Goal: Task Accomplishment & Management: Use online tool/utility

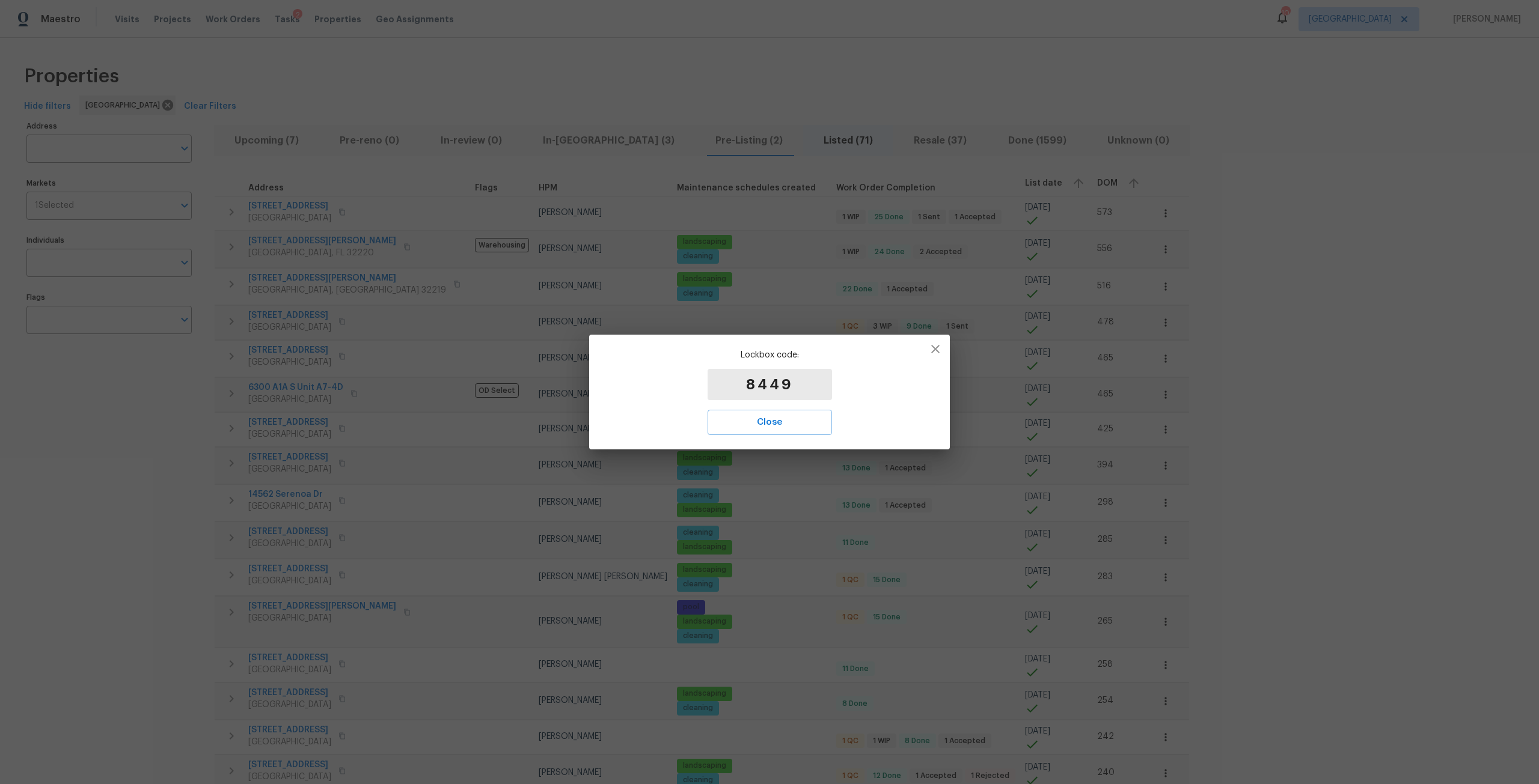
scroll to position [1528, 0]
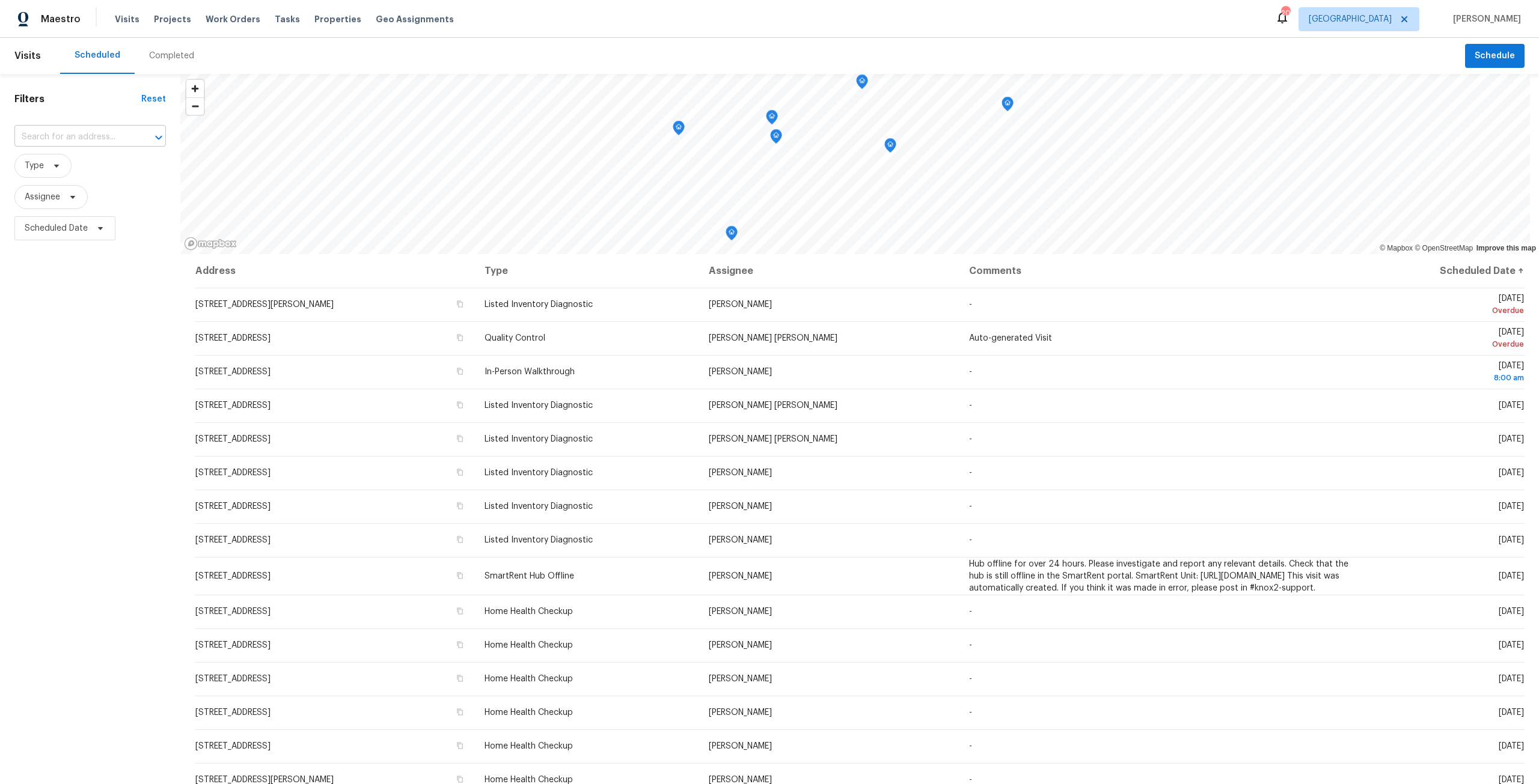
click at [78, 142] on input "text" at bounding box center [73, 138] width 118 height 19
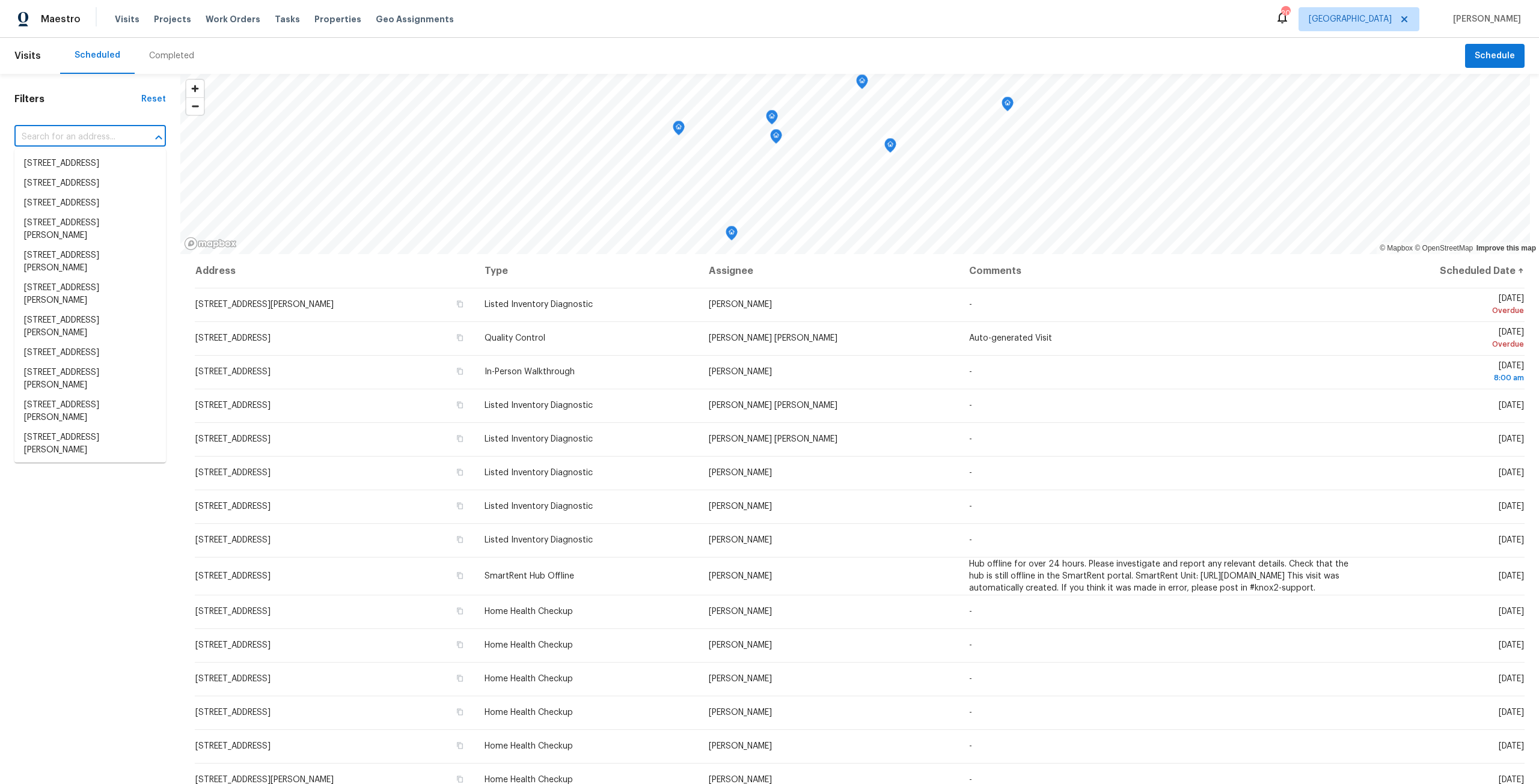
click at [320, 26] on div "Visits Projects Work Orders Tasks Properties Geo Assignments" at bounding box center [292, 19] width 354 height 24
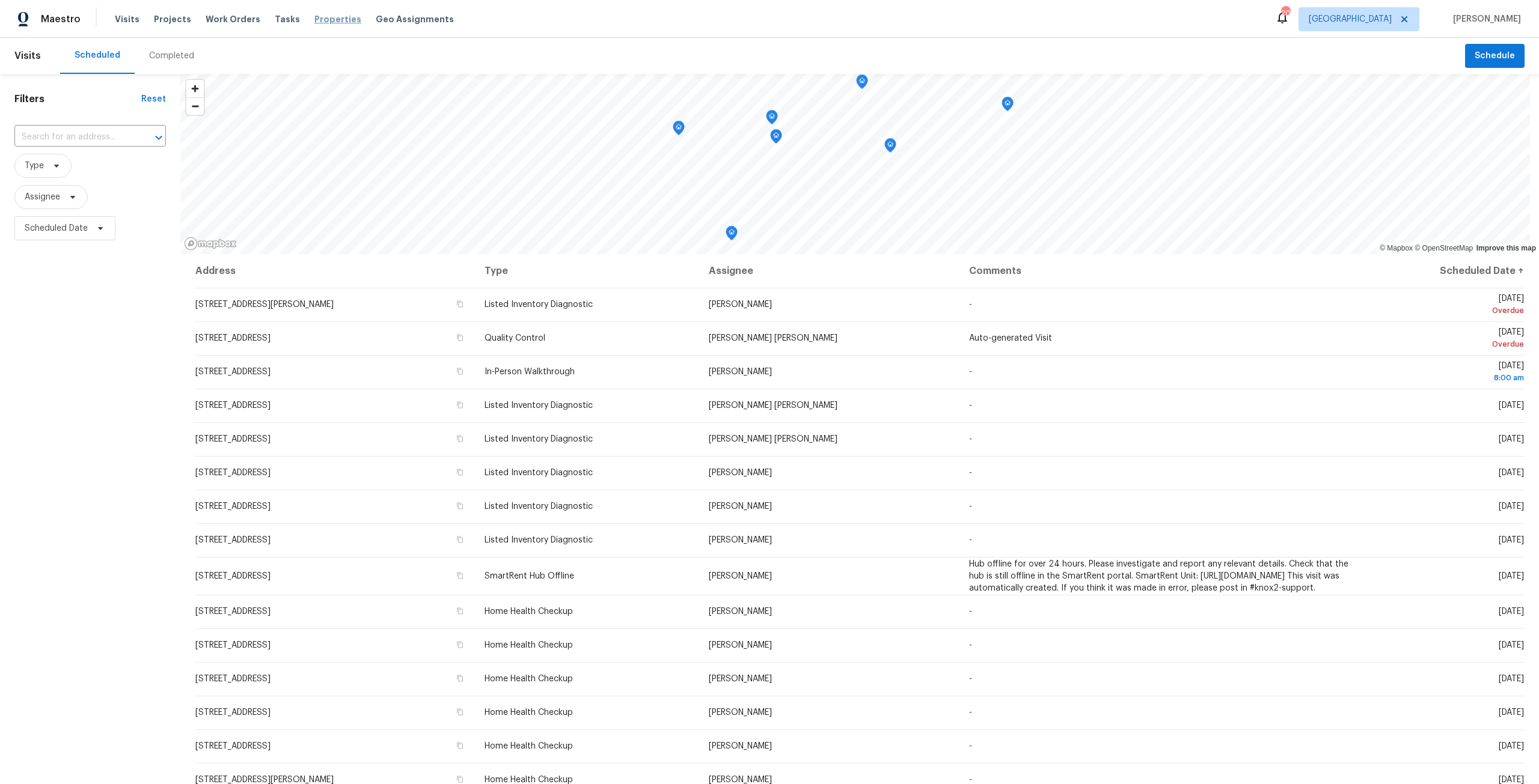
click at [327, 21] on span "Properties" at bounding box center [338, 19] width 47 height 12
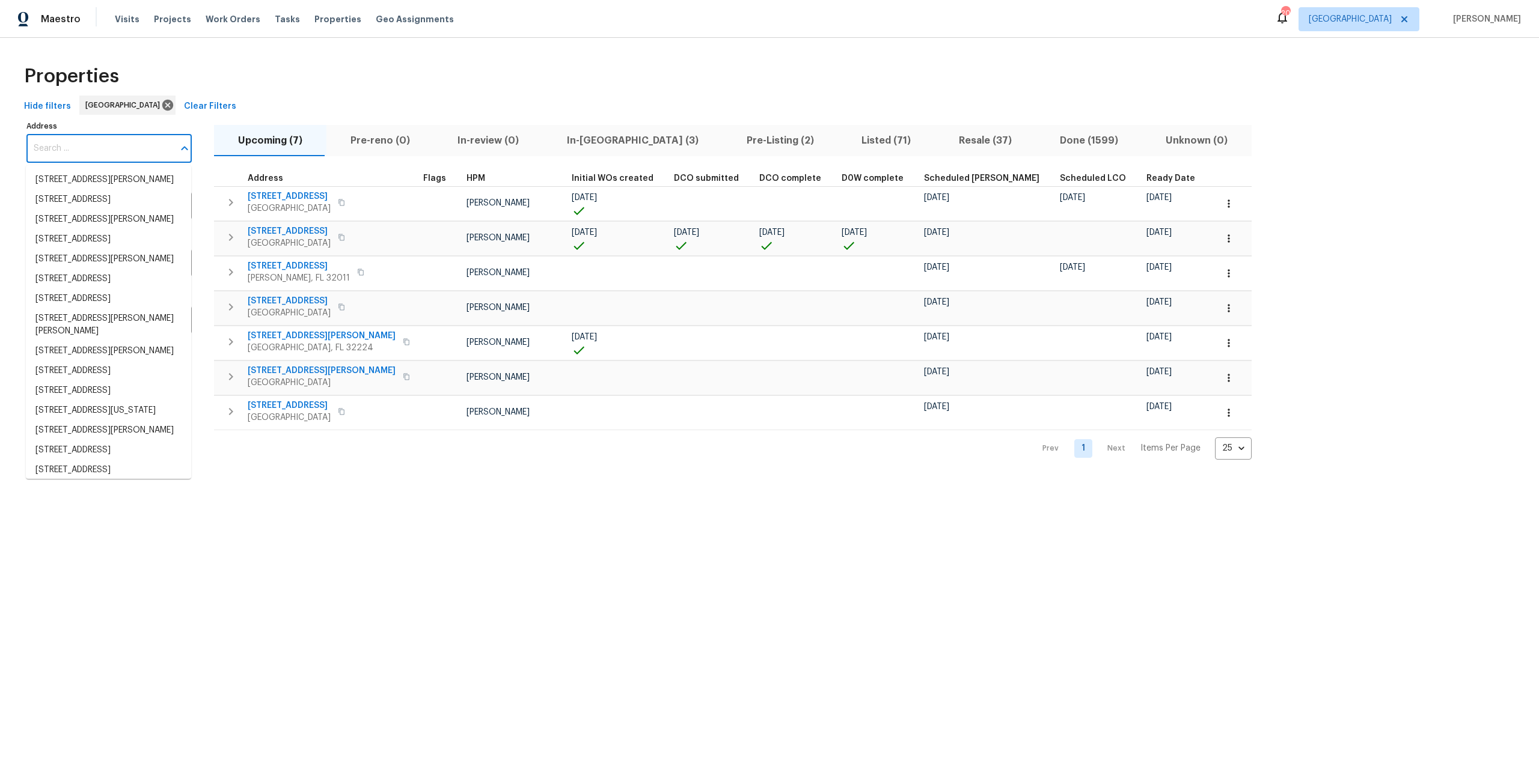
click at [125, 158] on input "Address" at bounding box center [100, 149] width 147 height 28
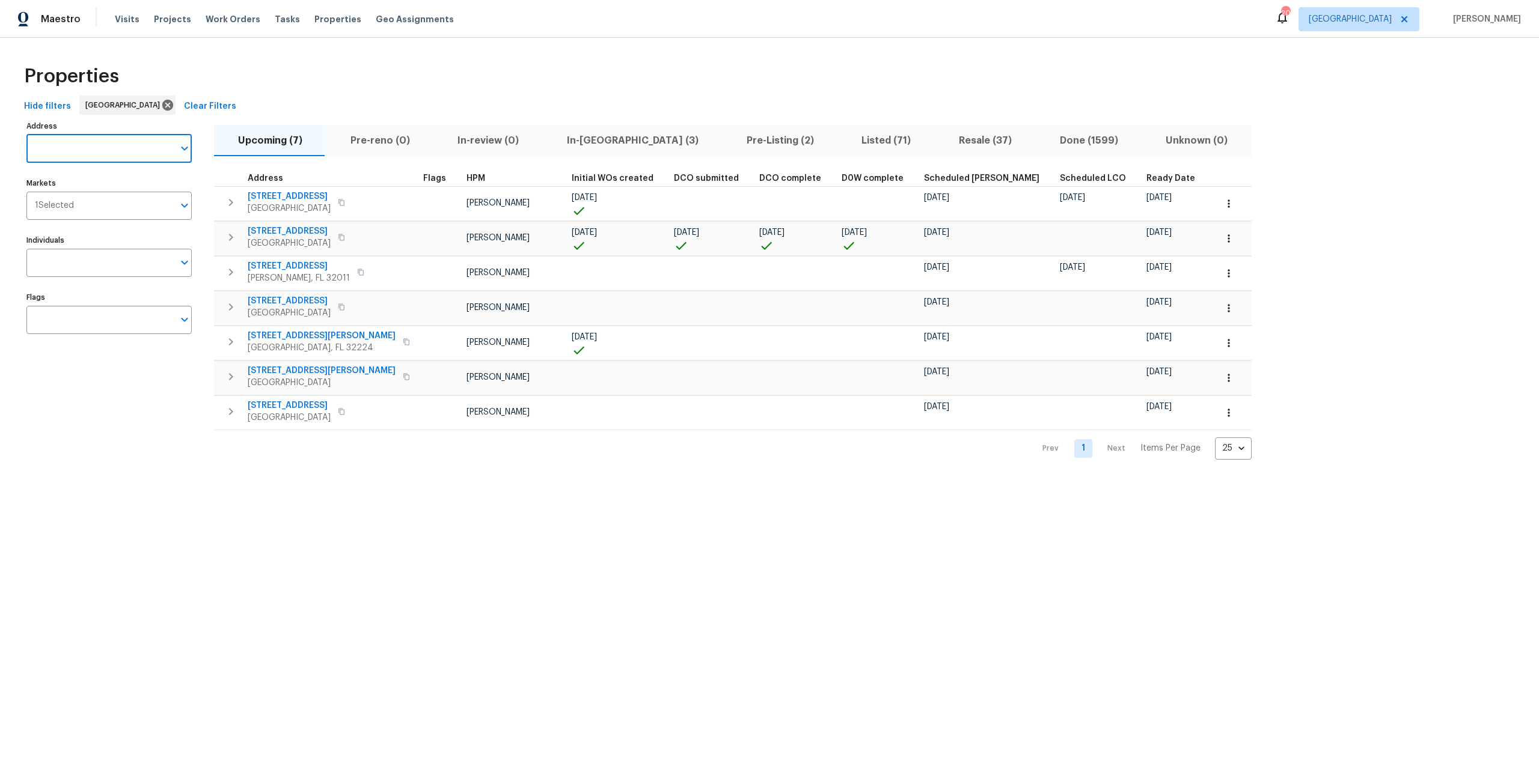
paste input "330 Dudley St, Atlantic Beach, FL 32233"
type input "330 Dudley St, Atlantic Beach, FL 32233"
click at [165, 190] on li "330 Dudley St Atlantic Beach FL 32233" at bounding box center [108, 179] width 165 height 20
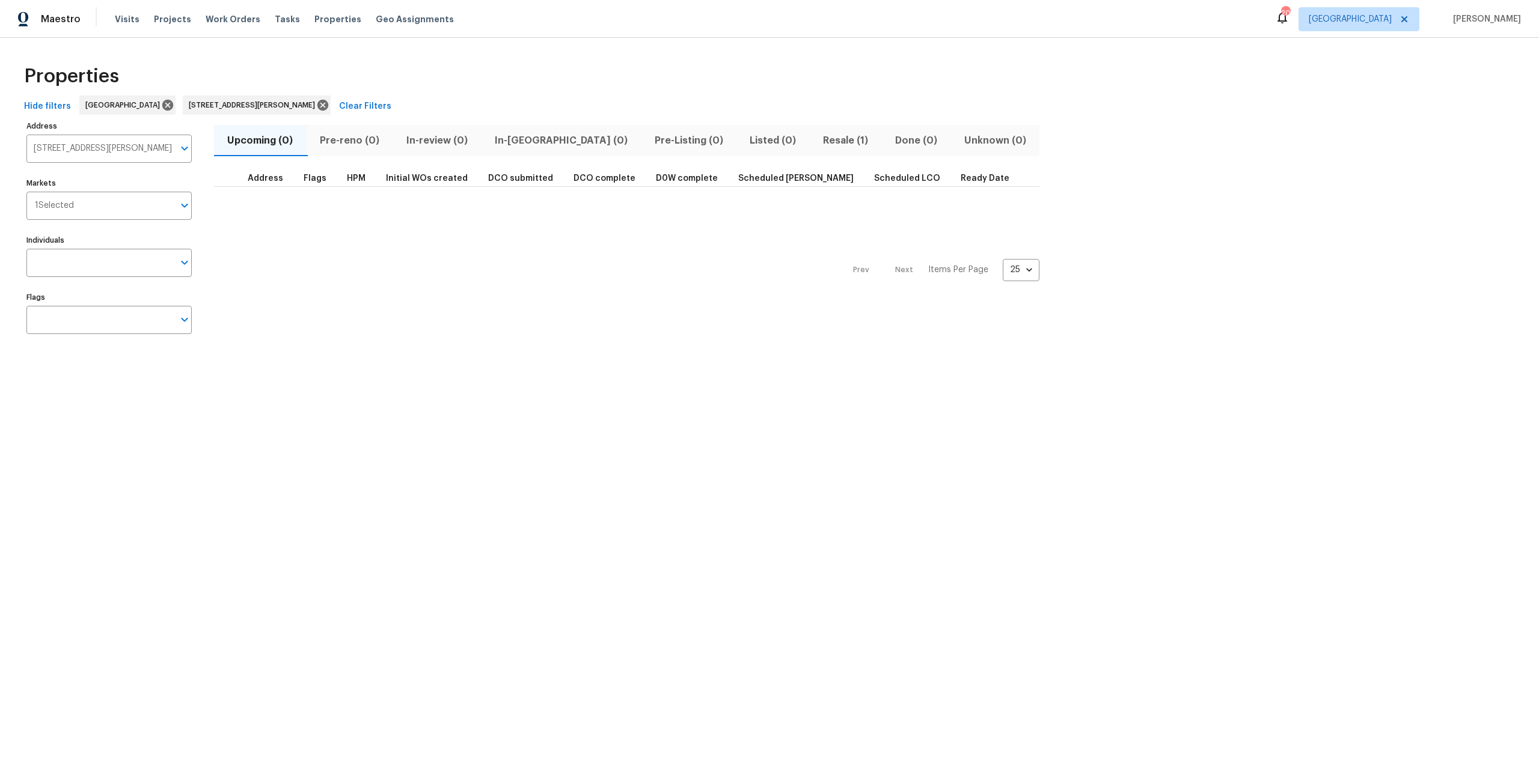
click at [810, 131] on button "Resale (1)" at bounding box center [845, 141] width 72 height 31
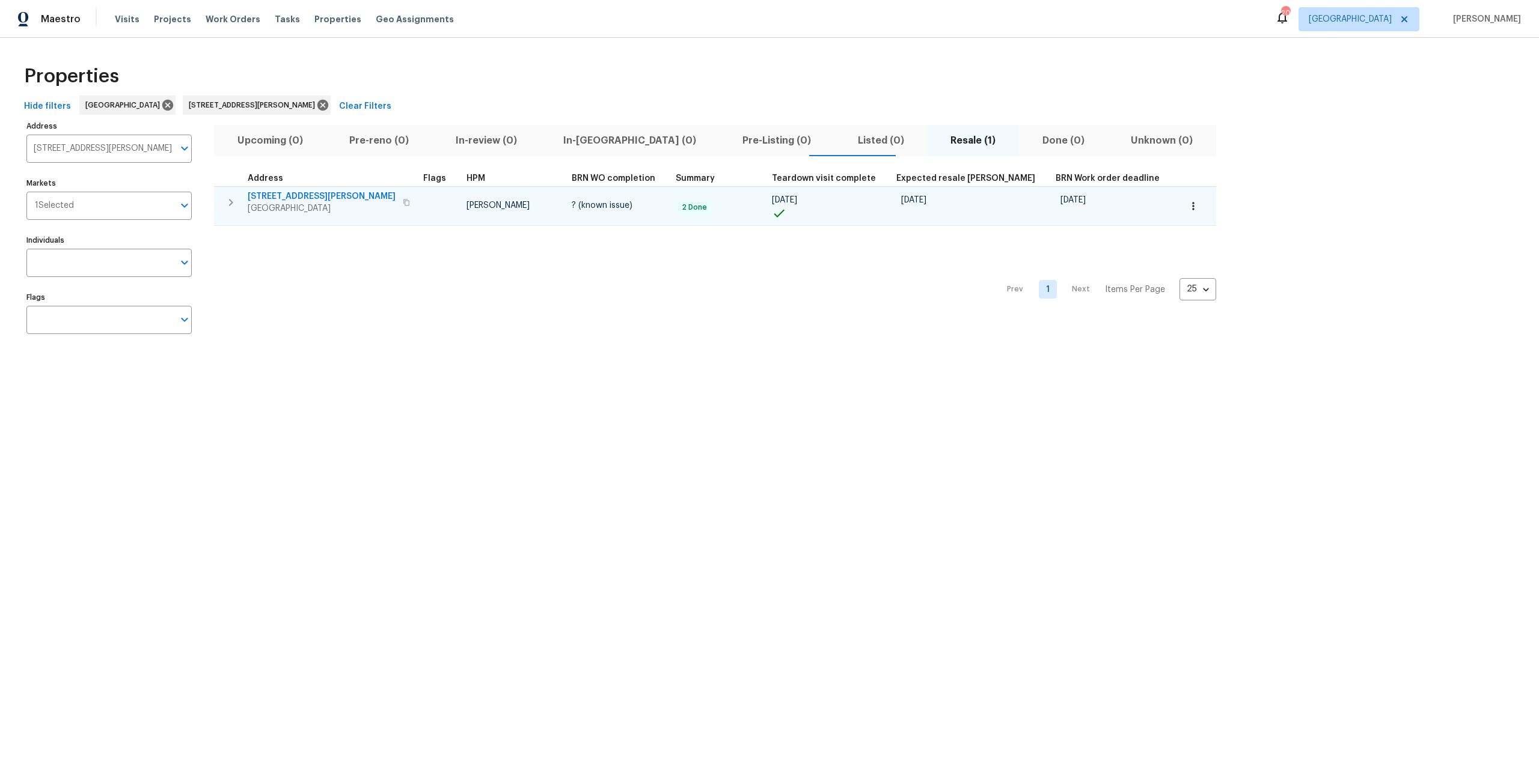
click at [1180, 193] on button "button" at bounding box center [1194, 207] width 26 height 26
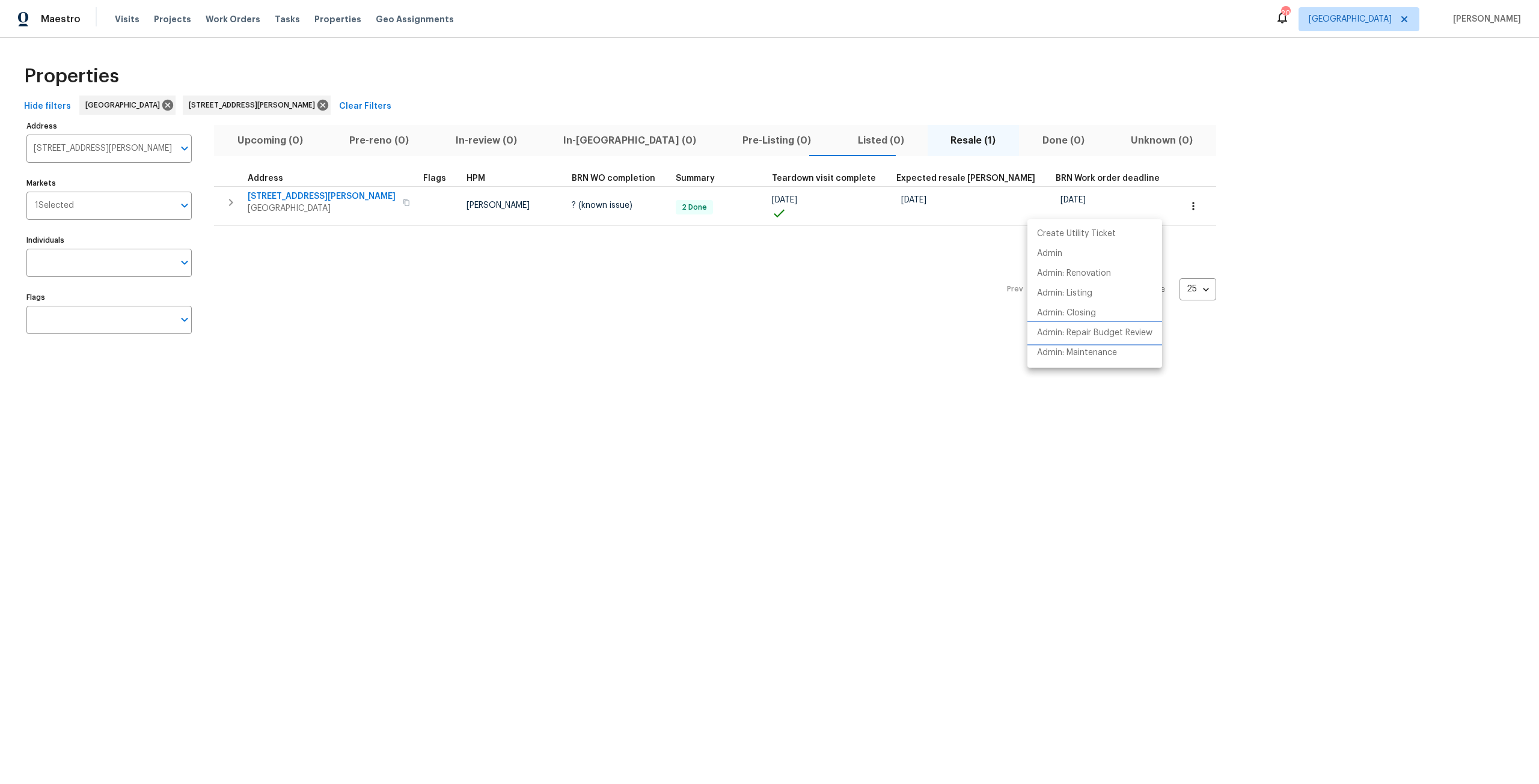
click at [1114, 325] on li "Admin: Repair Budget Review" at bounding box center [1095, 333] width 135 height 20
click at [272, 195] on div at bounding box center [769, 392] width 1539 height 784
click at [272, 195] on span "330 Dudley St" at bounding box center [321, 196] width 148 height 12
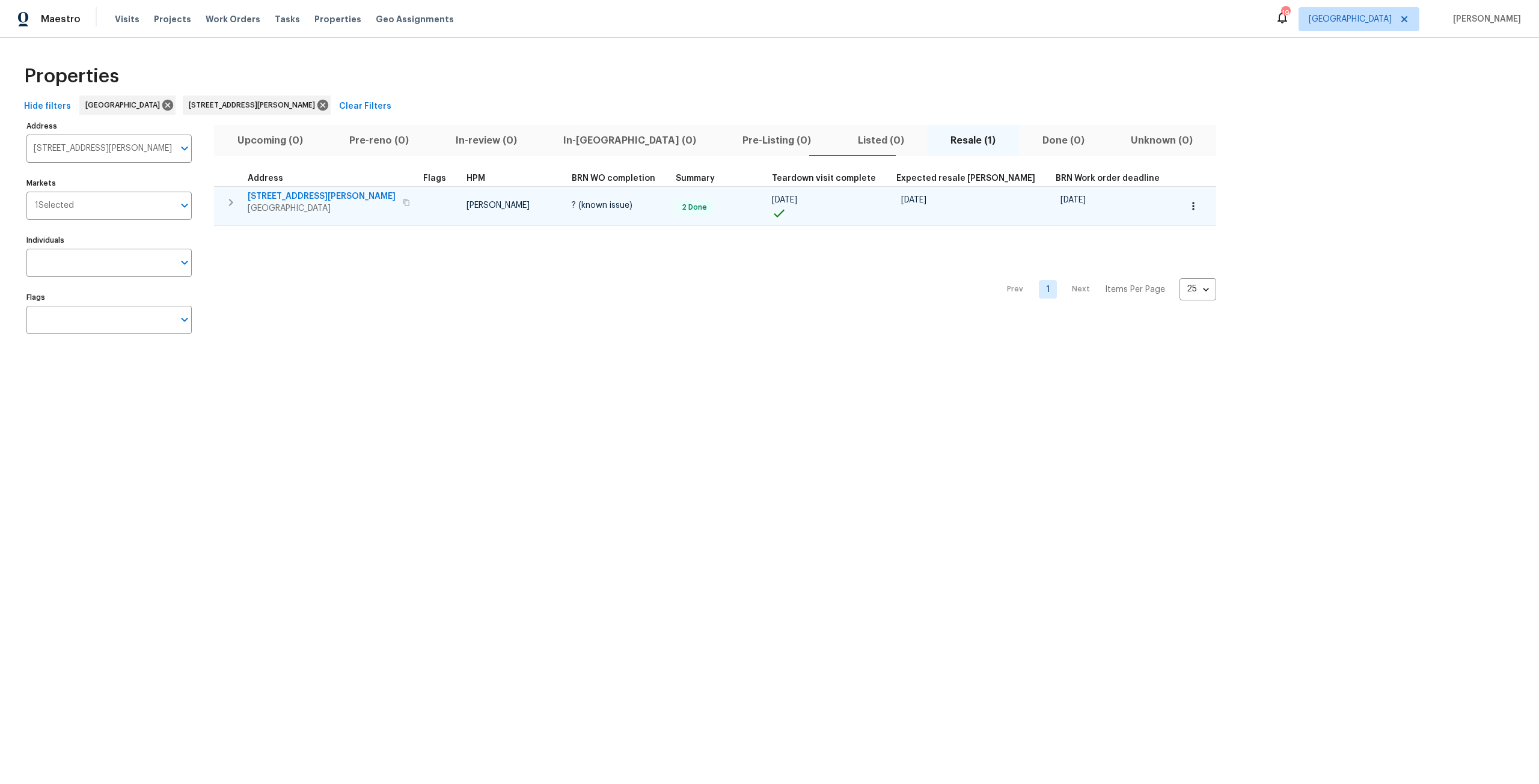
click at [289, 194] on span "330 Dudley St" at bounding box center [321, 196] width 148 height 12
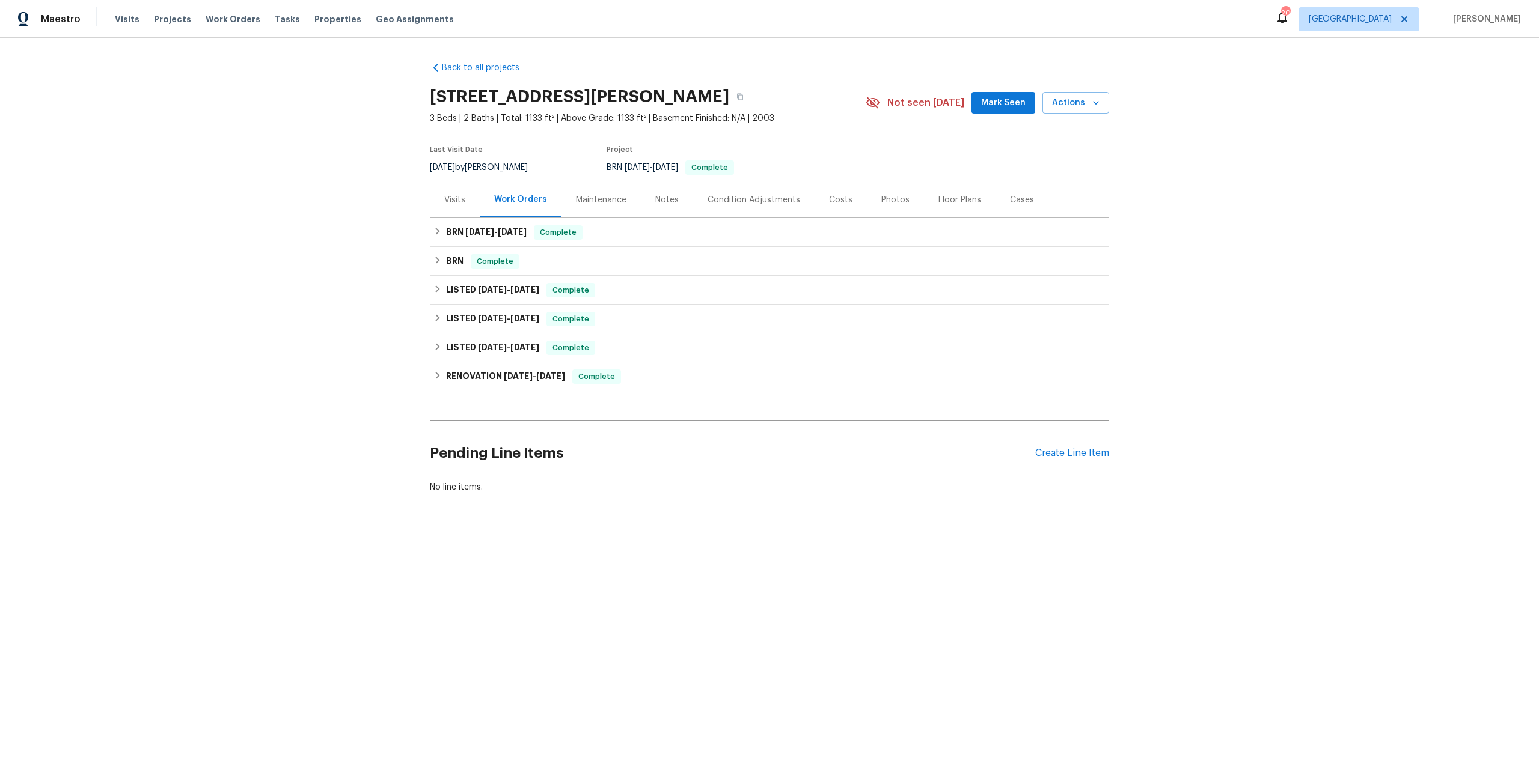
click at [893, 196] on div "Photos" at bounding box center [895, 200] width 28 height 12
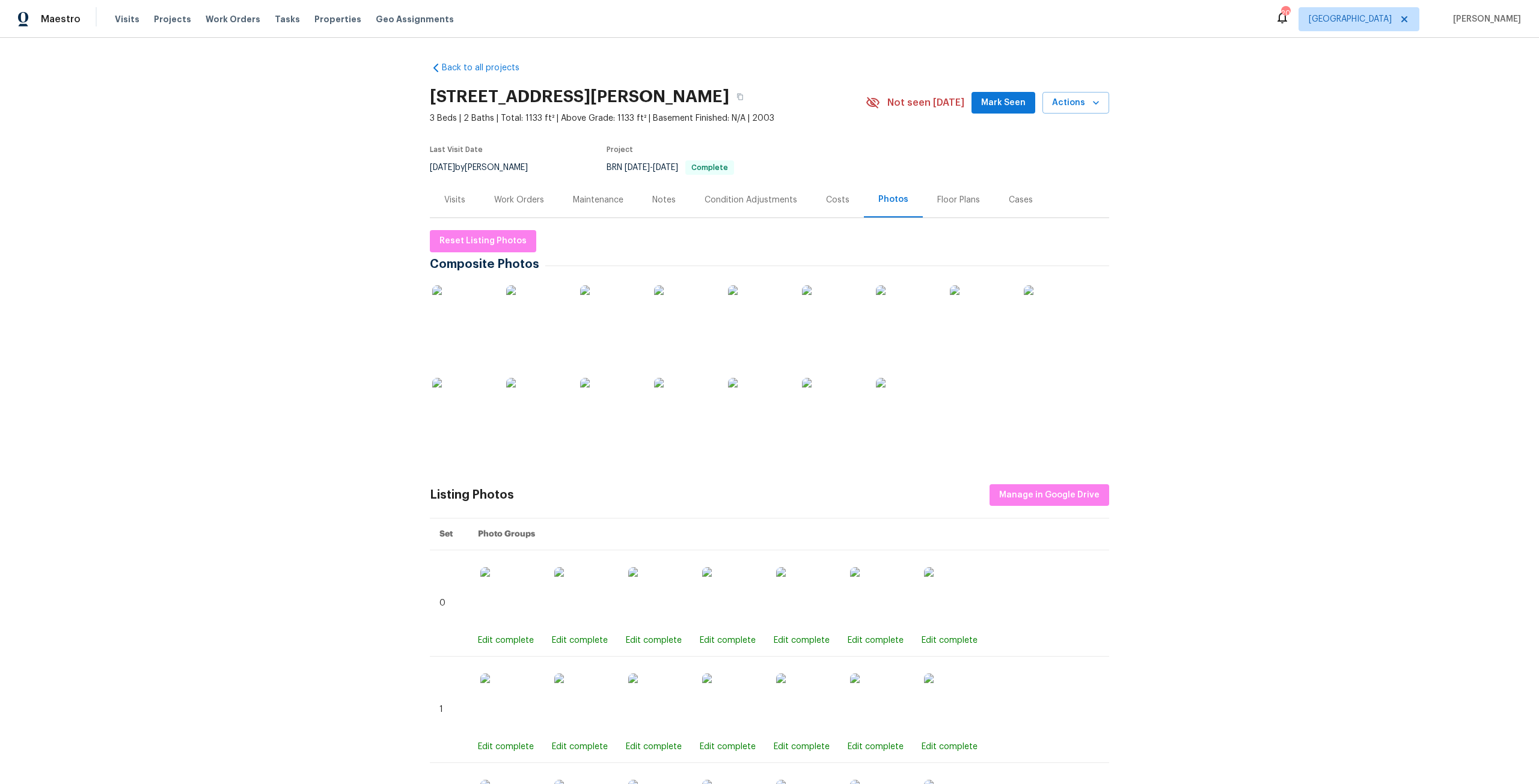
click at [779, 329] on img at bounding box center [759, 316] width 60 height 60
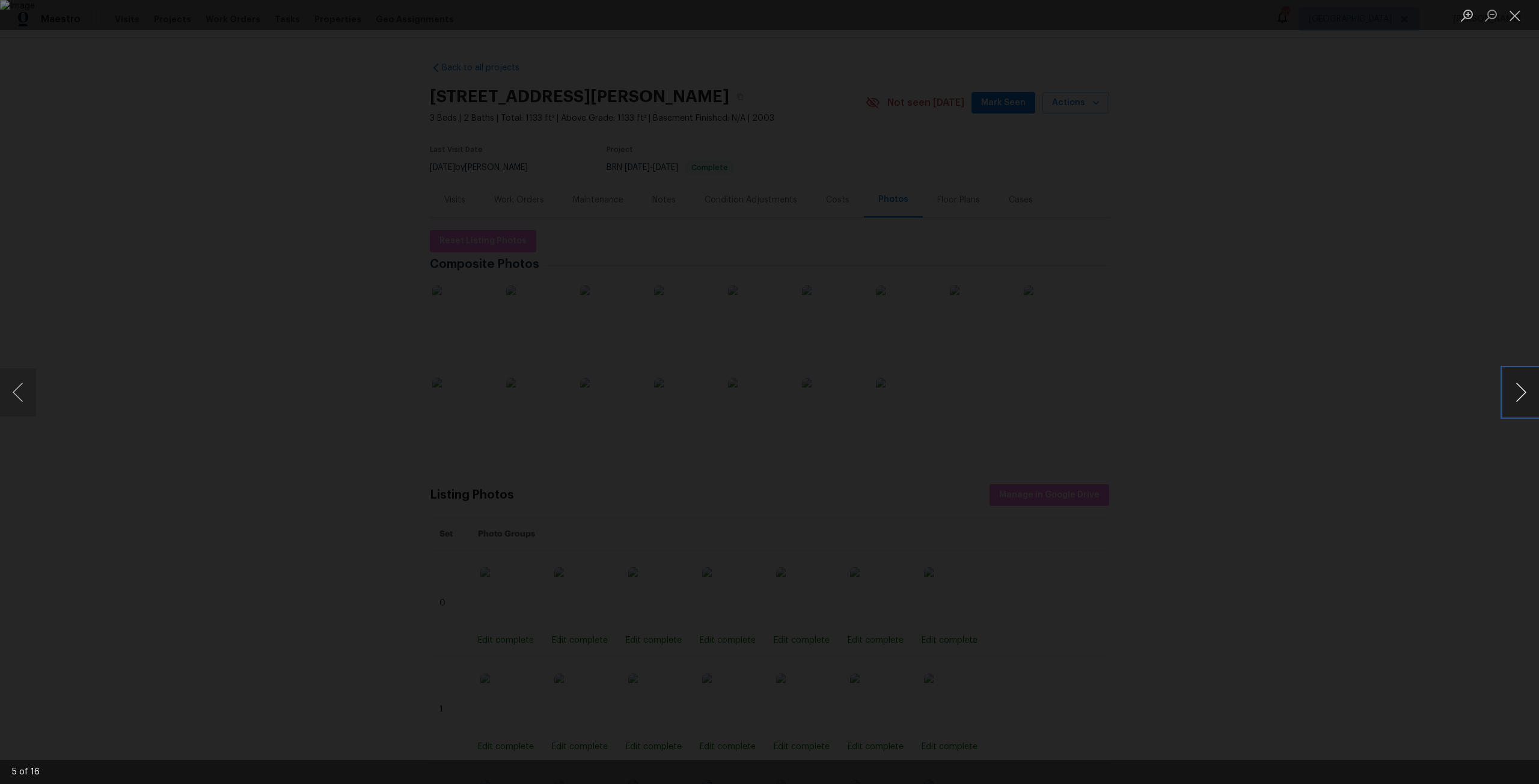
click at [1524, 404] on button "Next image" at bounding box center [1521, 392] width 36 height 48
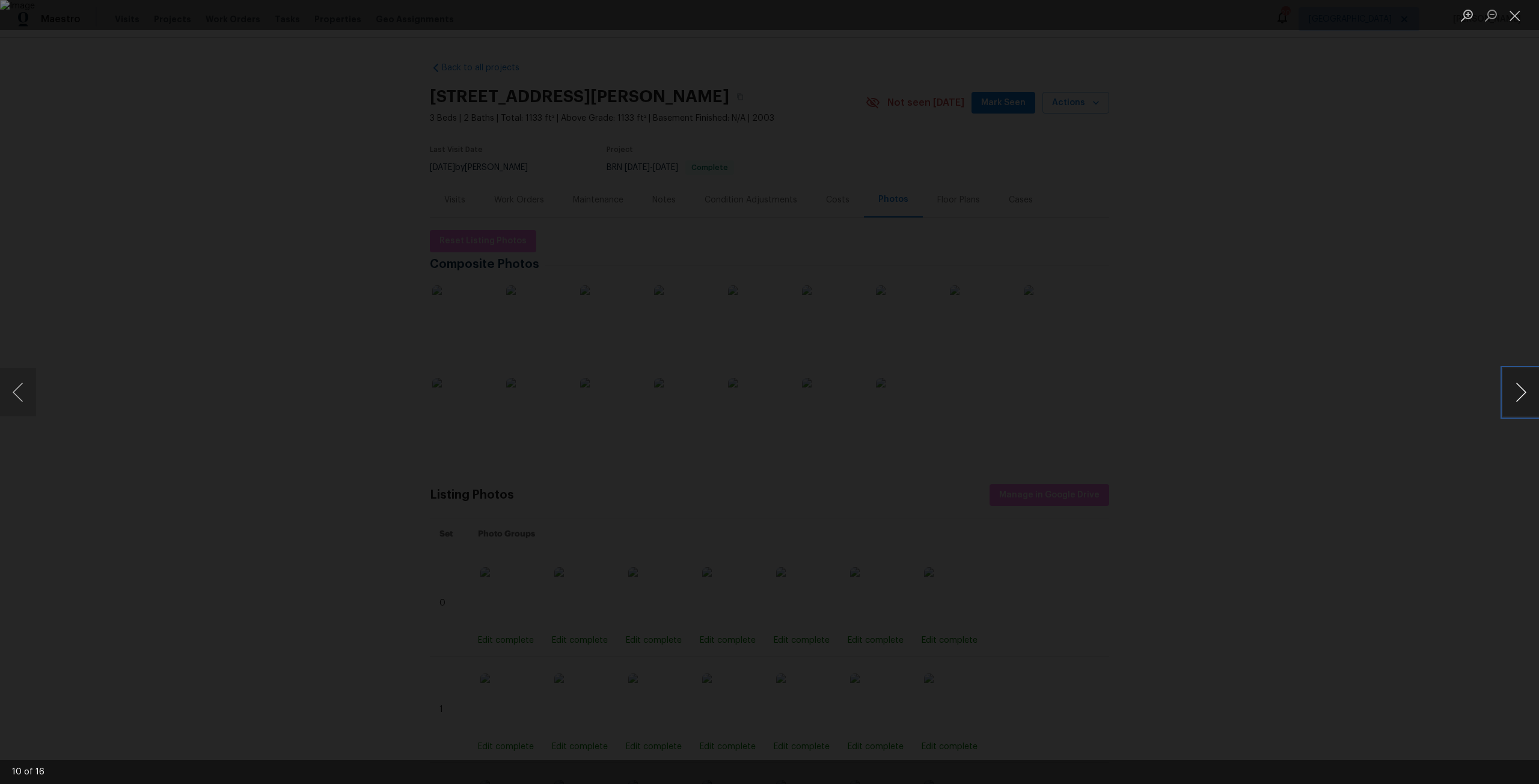
click at [1524, 404] on button "Next image" at bounding box center [1521, 392] width 36 height 48
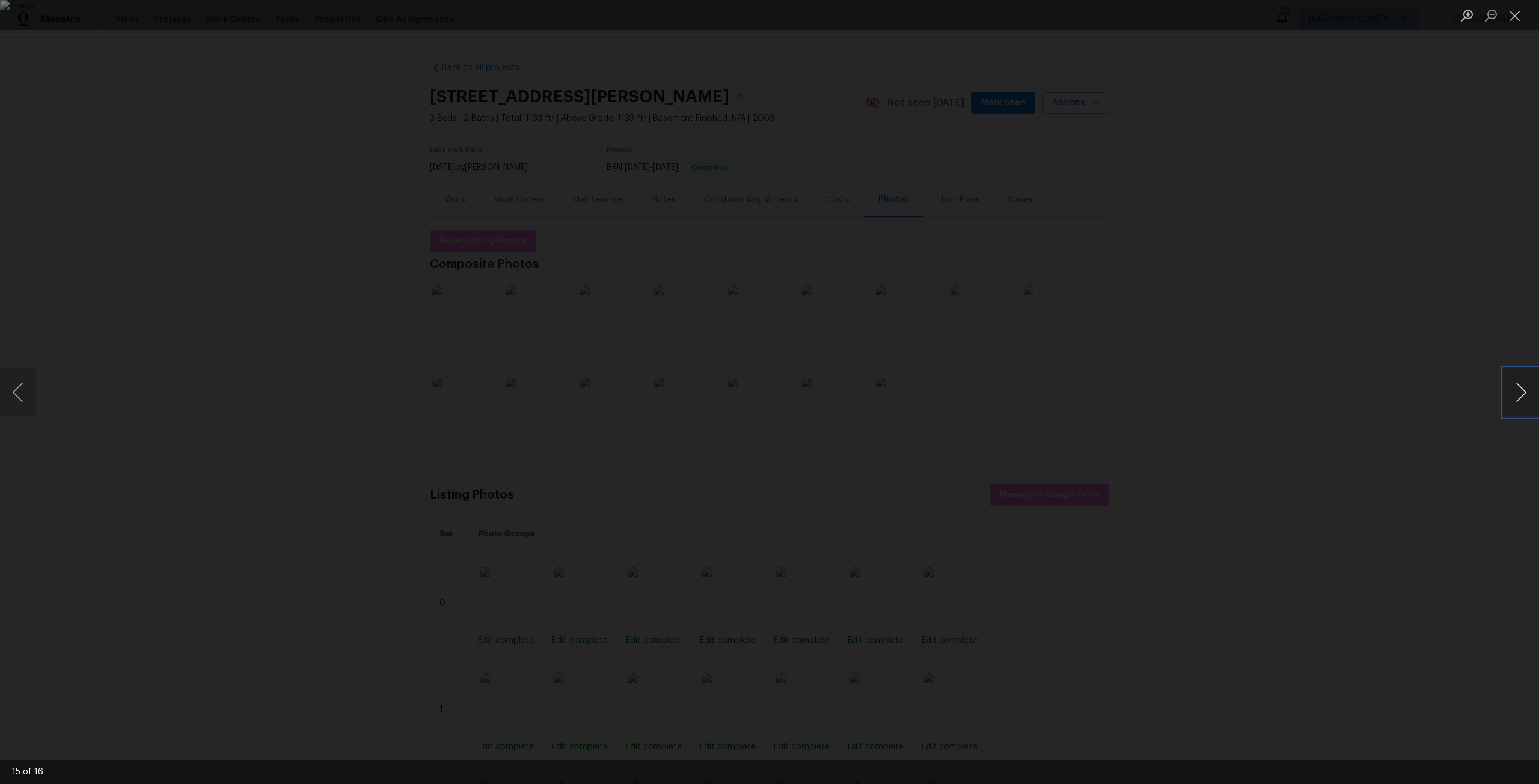
click at [1524, 404] on button "Next image" at bounding box center [1521, 392] width 36 height 48
click at [1477, 315] on div "Lightbox" at bounding box center [769, 392] width 1539 height 784
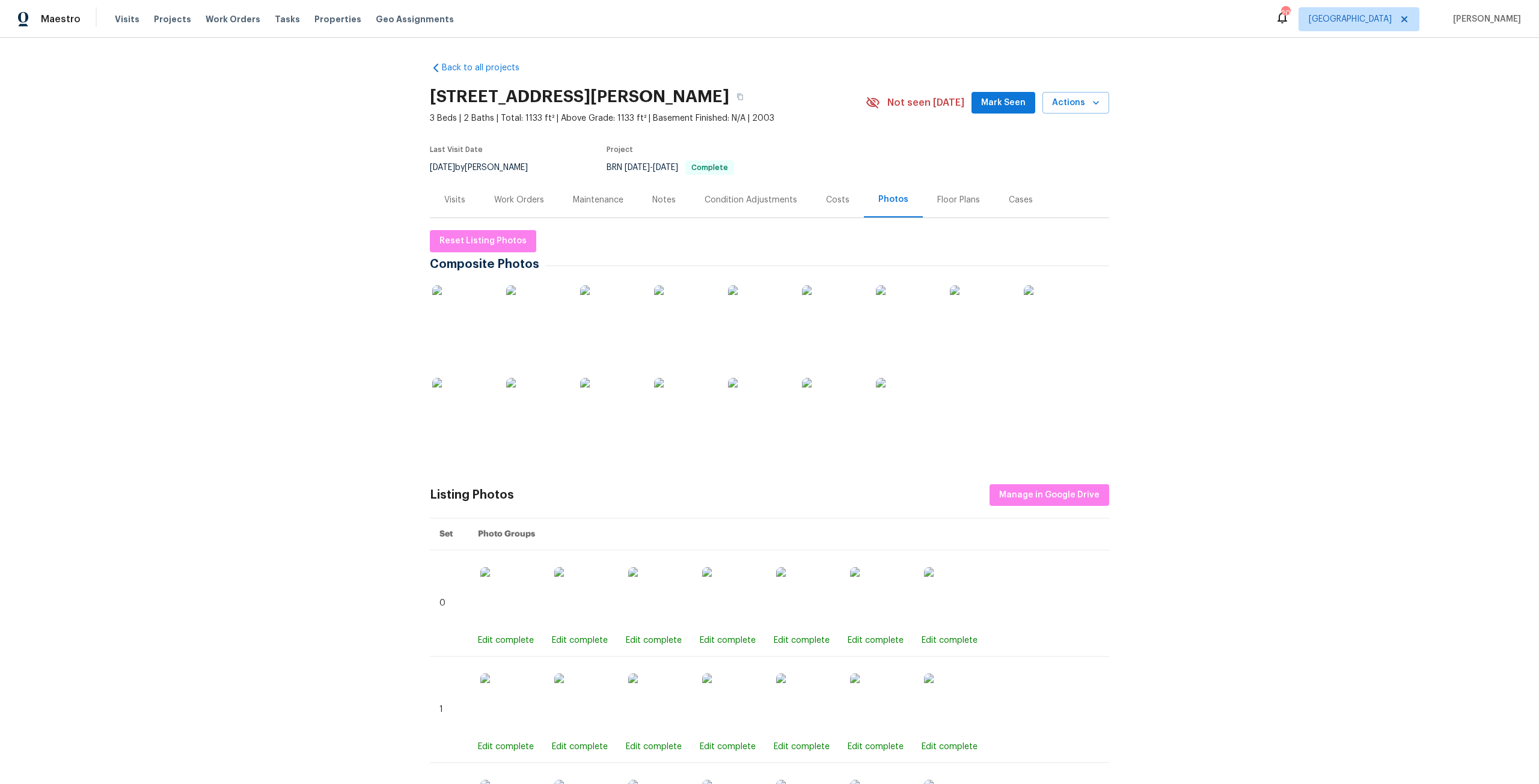
click at [532, 201] on div "Work Orders" at bounding box center [519, 200] width 50 height 12
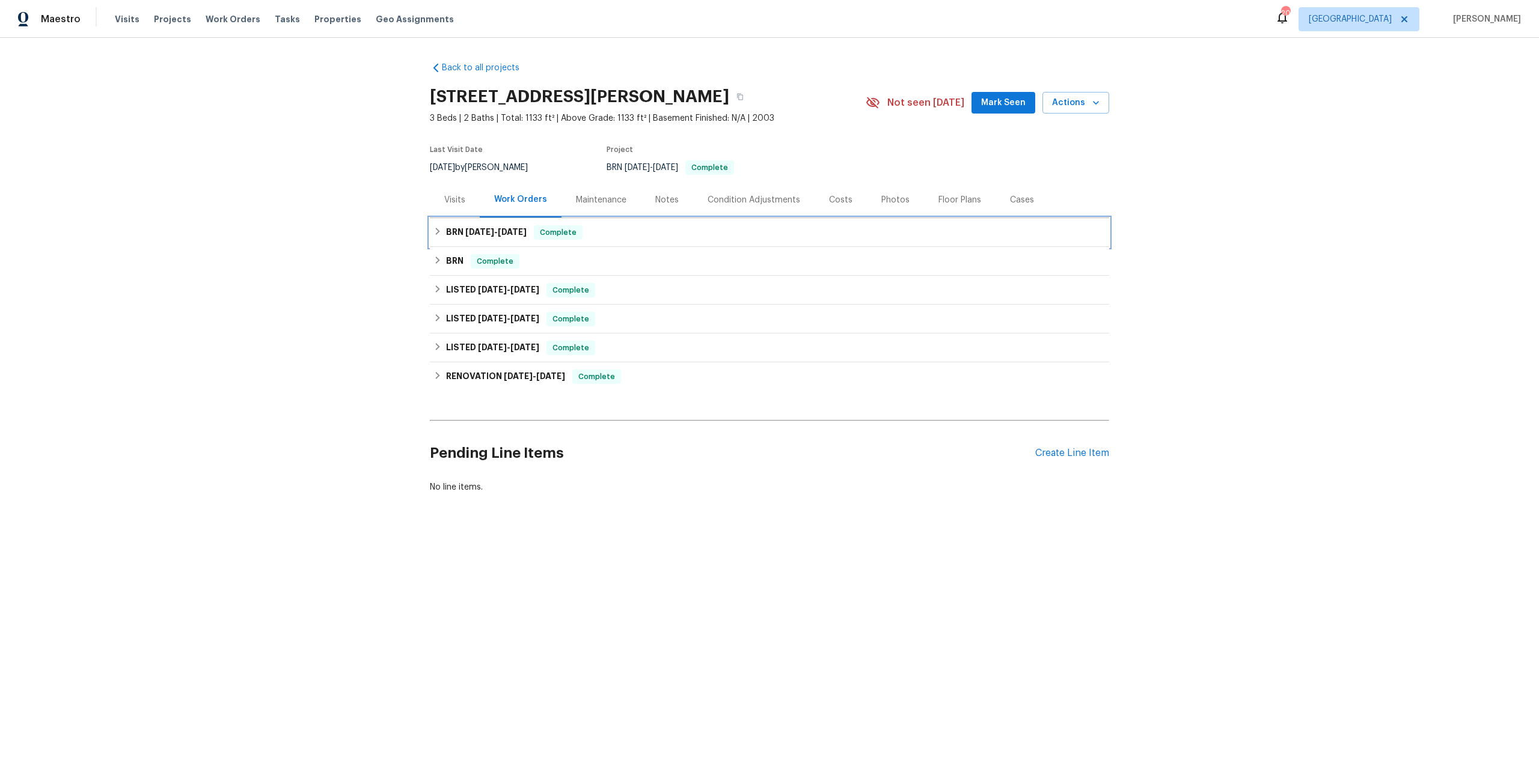
click at [501, 235] on span "9/24/25" at bounding box center [512, 231] width 29 height 8
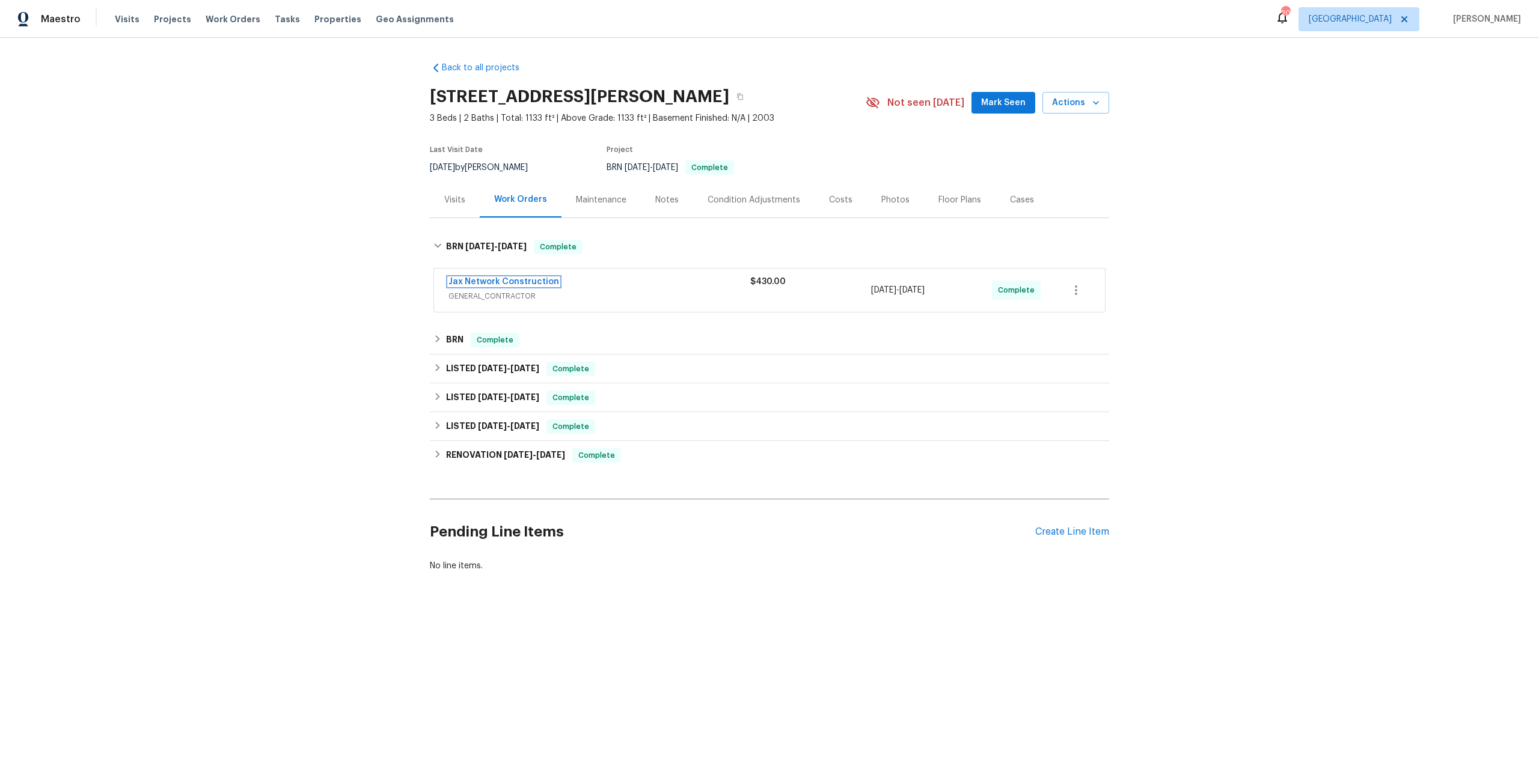
click at [512, 282] on link "Jax Network Construction" at bounding box center [503, 281] width 110 height 8
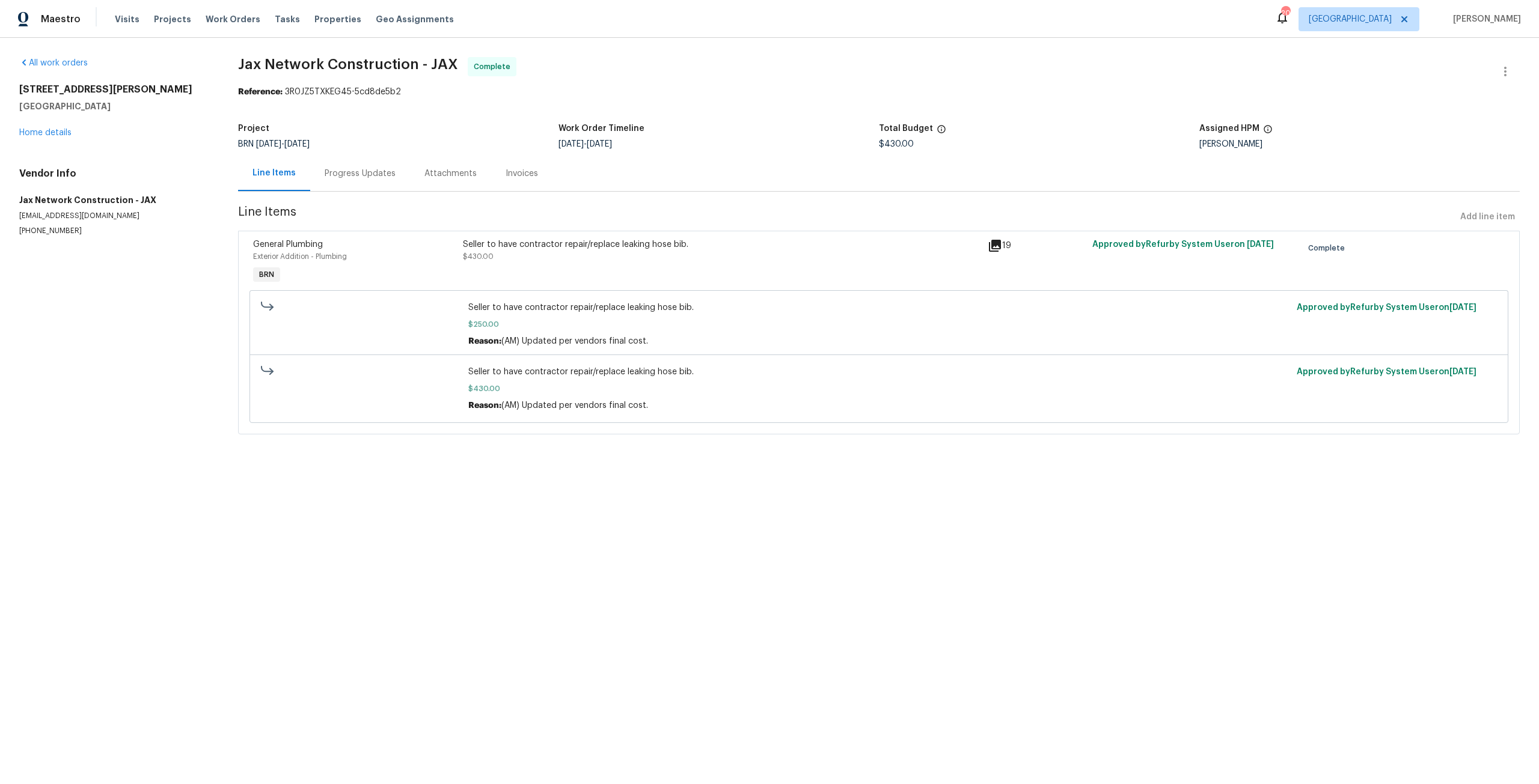
click at [546, 255] on div "Seller to have contractor repair/replace leaking hose bib. $430.00" at bounding box center [722, 250] width 518 height 24
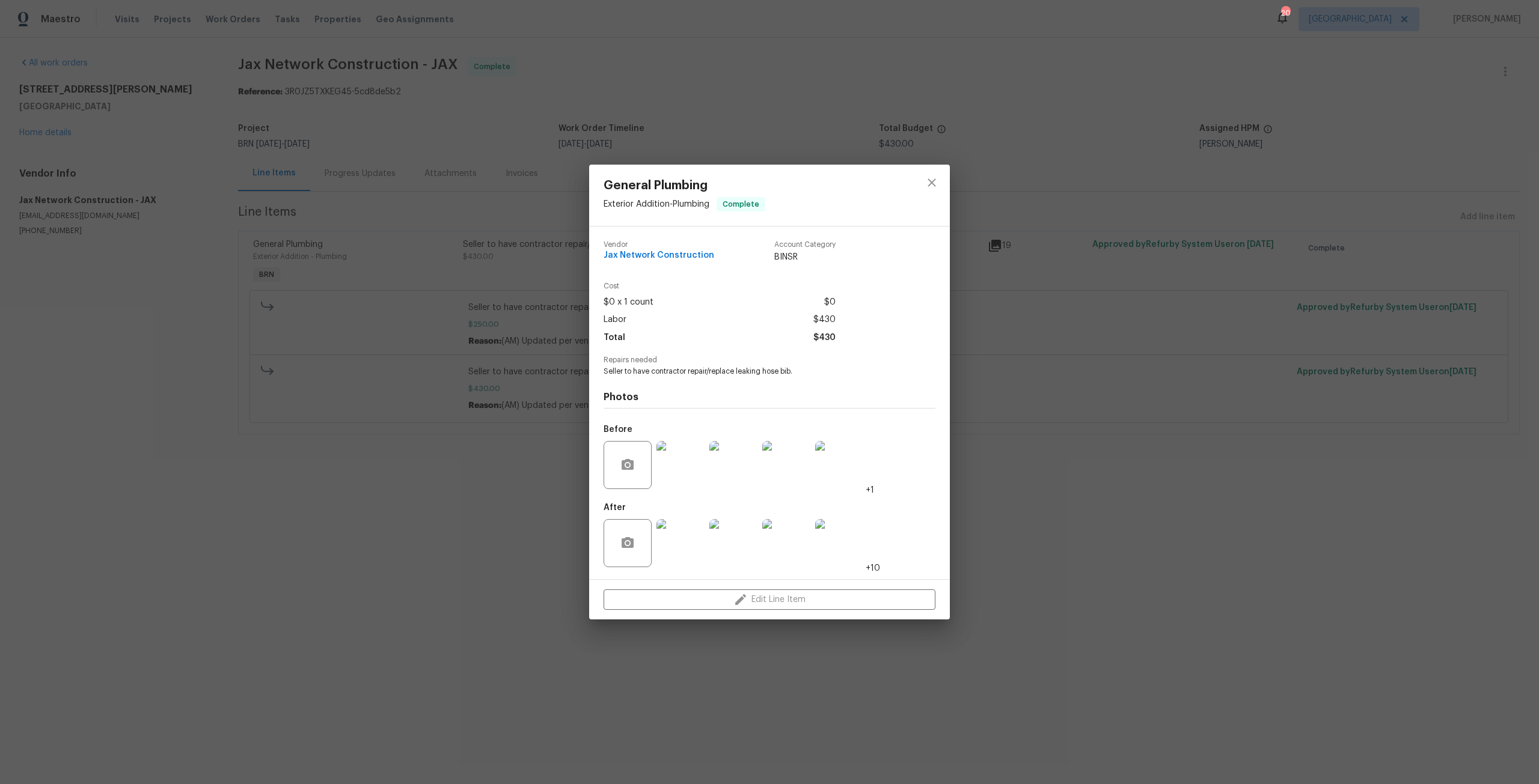
click at [682, 474] on img at bounding box center [680, 465] width 48 height 48
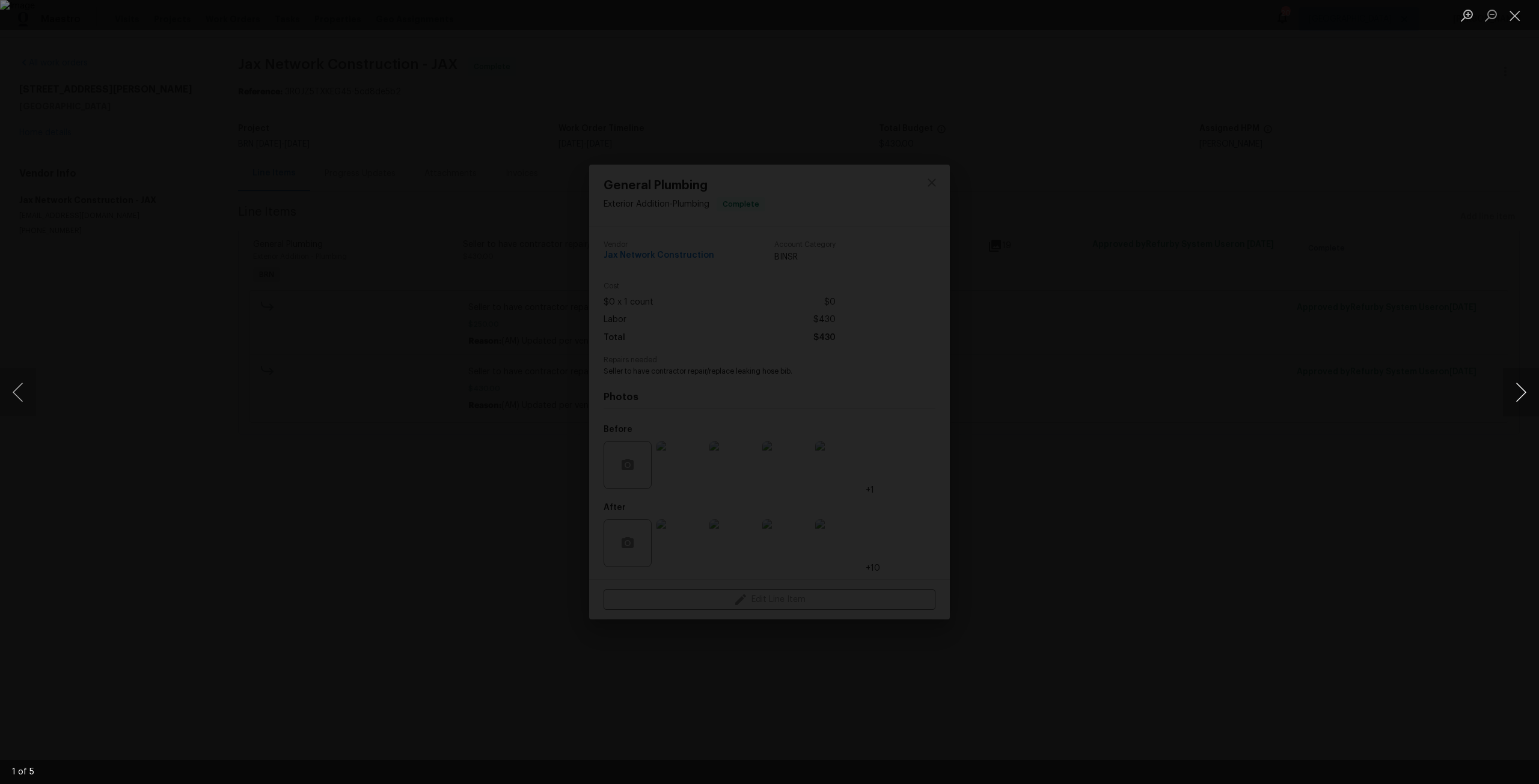
click at [1514, 393] on button "Next image" at bounding box center [1521, 392] width 36 height 48
click at [1260, 163] on div "Lightbox" at bounding box center [769, 392] width 1539 height 784
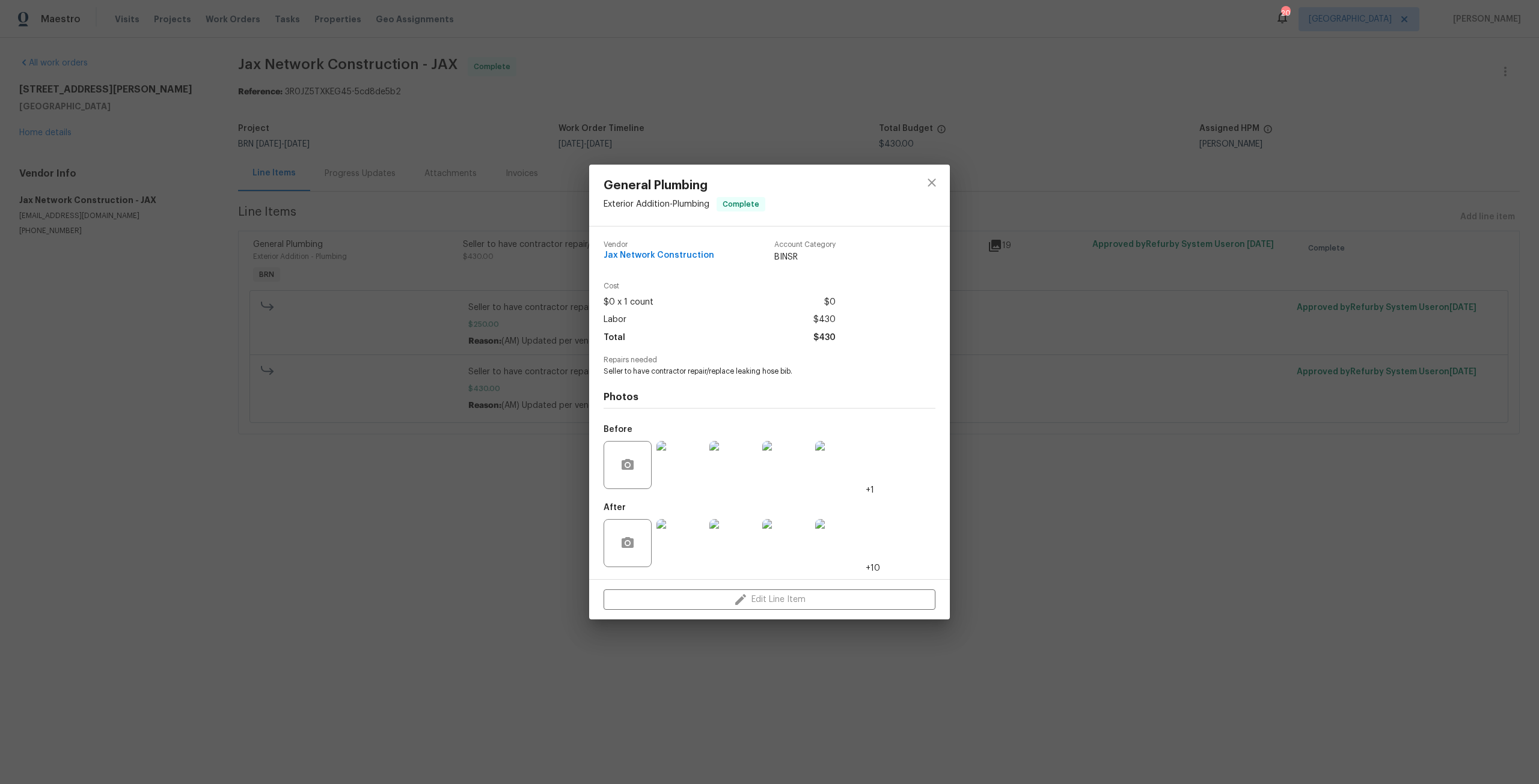
click at [678, 542] on img at bounding box center [680, 542] width 48 height 48
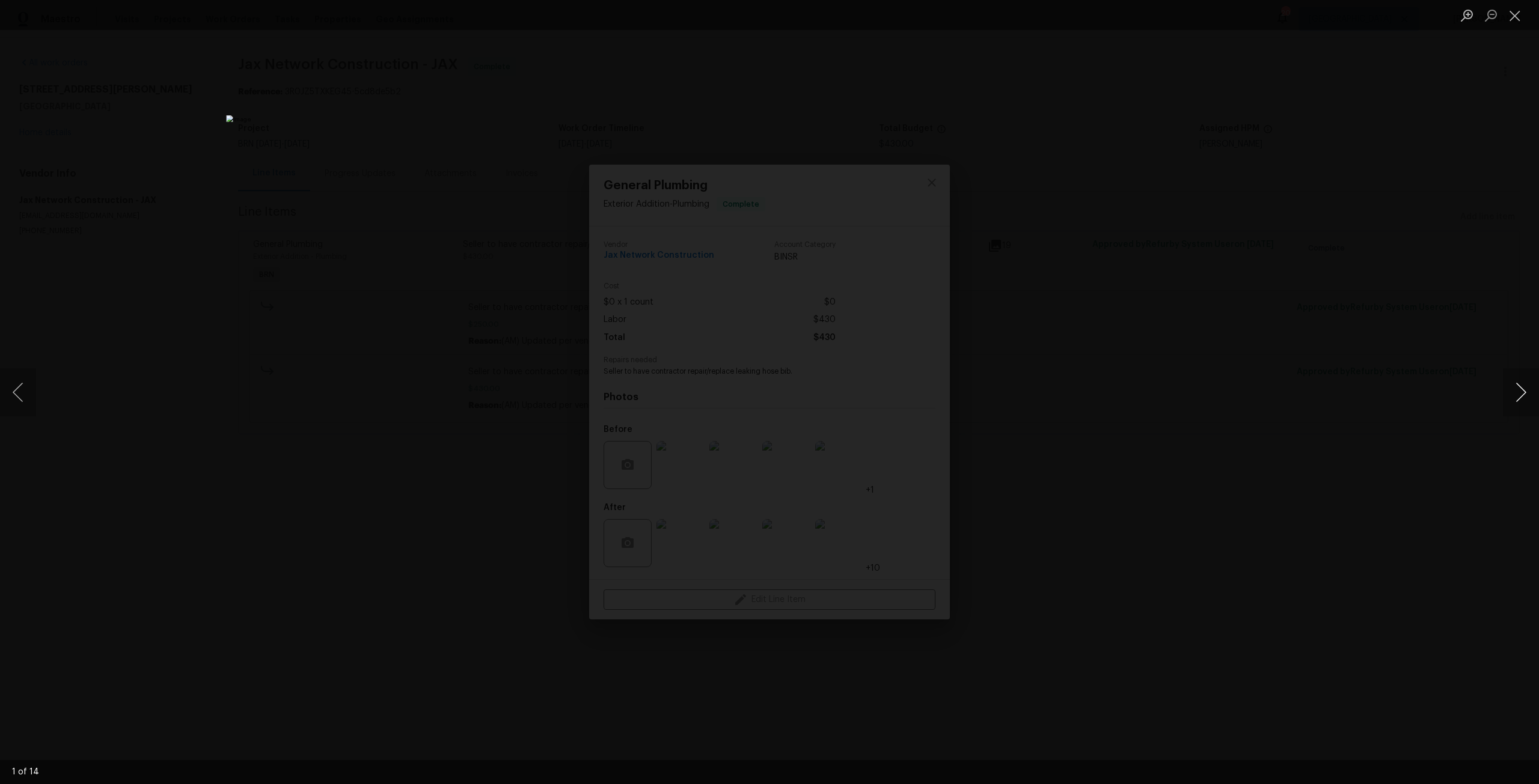
click at [1517, 389] on button "Next image" at bounding box center [1521, 392] width 36 height 48
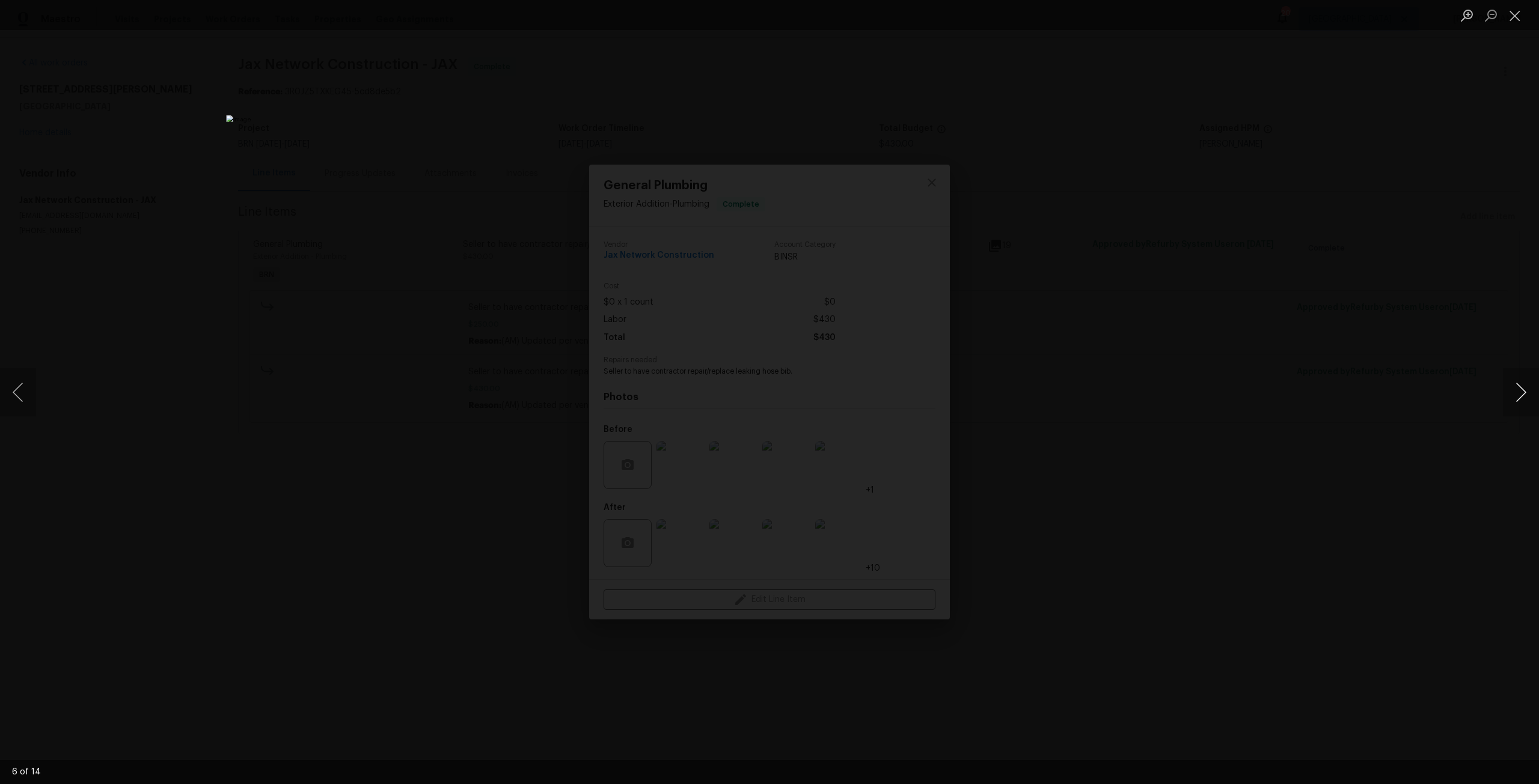
click at [1517, 389] on button "Next image" at bounding box center [1521, 392] width 36 height 48
click at [278, 186] on div "Lightbox" at bounding box center [769, 392] width 1539 height 784
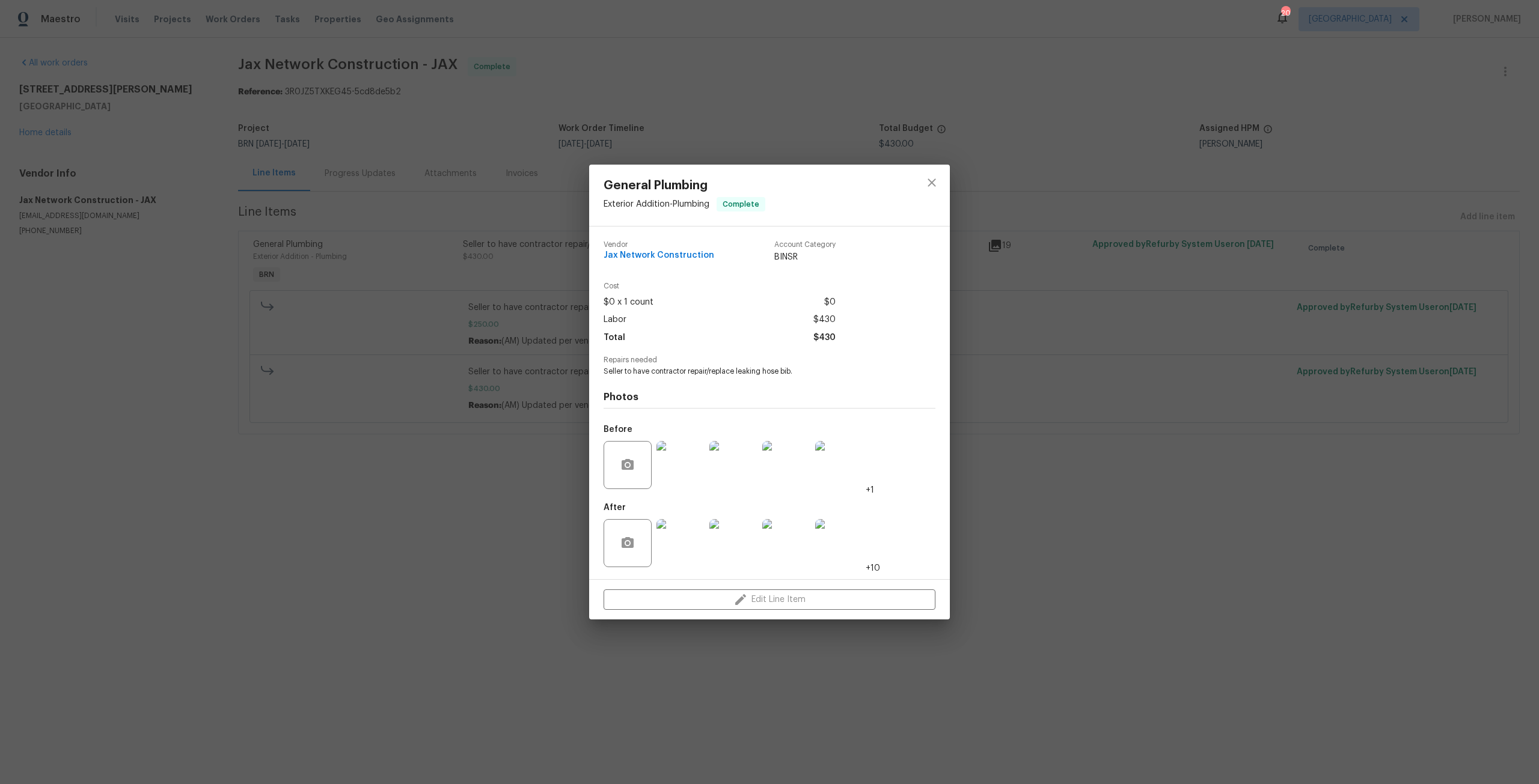
click at [695, 470] on img at bounding box center [680, 465] width 48 height 48
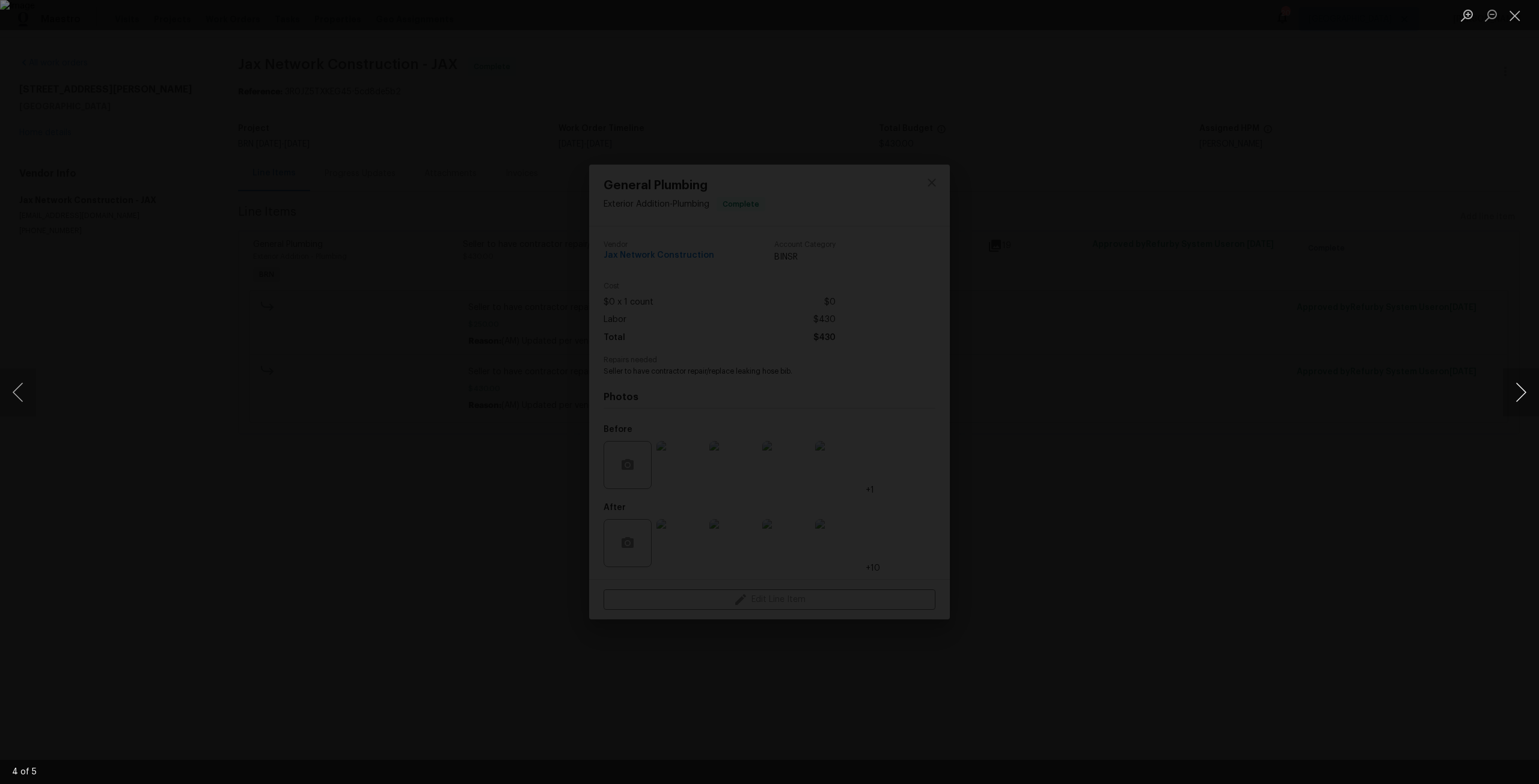
click at [1518, 389] on button "Next image" at bounding box center [1521, 392] width 36 height 48
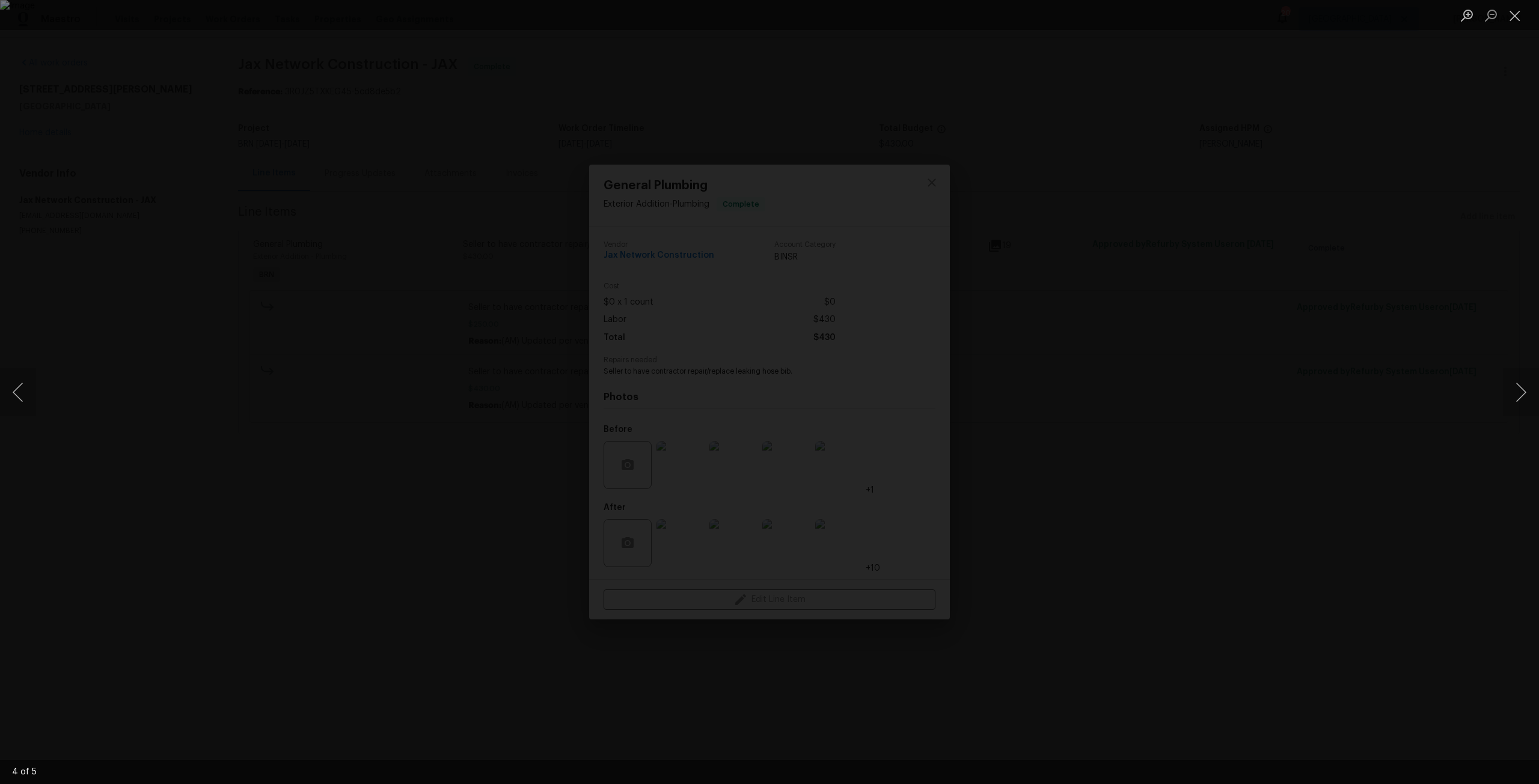
click at [1408, 367] on div "Lightbox" at bounding box center [769, 392] width 1539 height 784
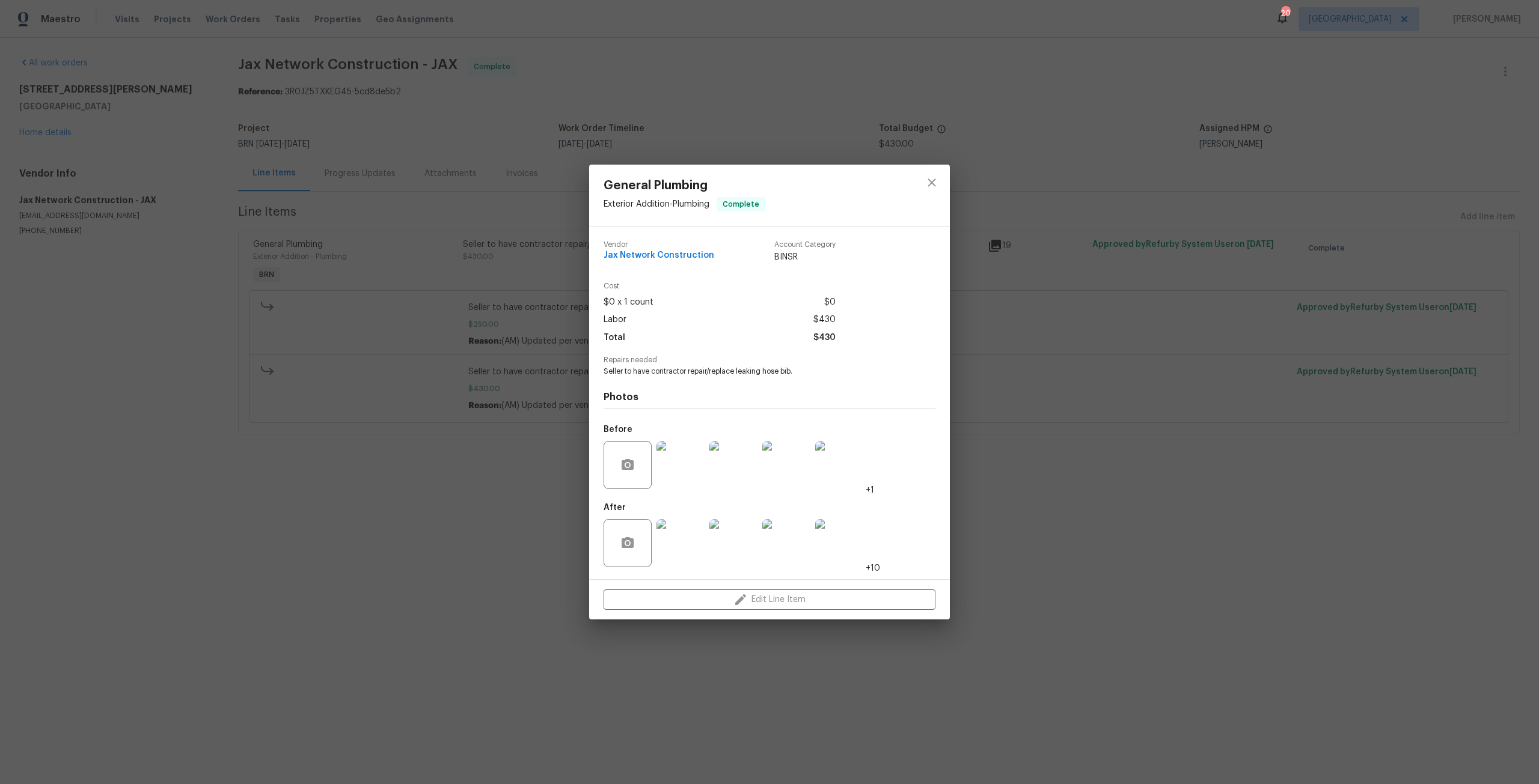
click at [682, 536] on img at bounding box center [680, 542] width 48 height 48
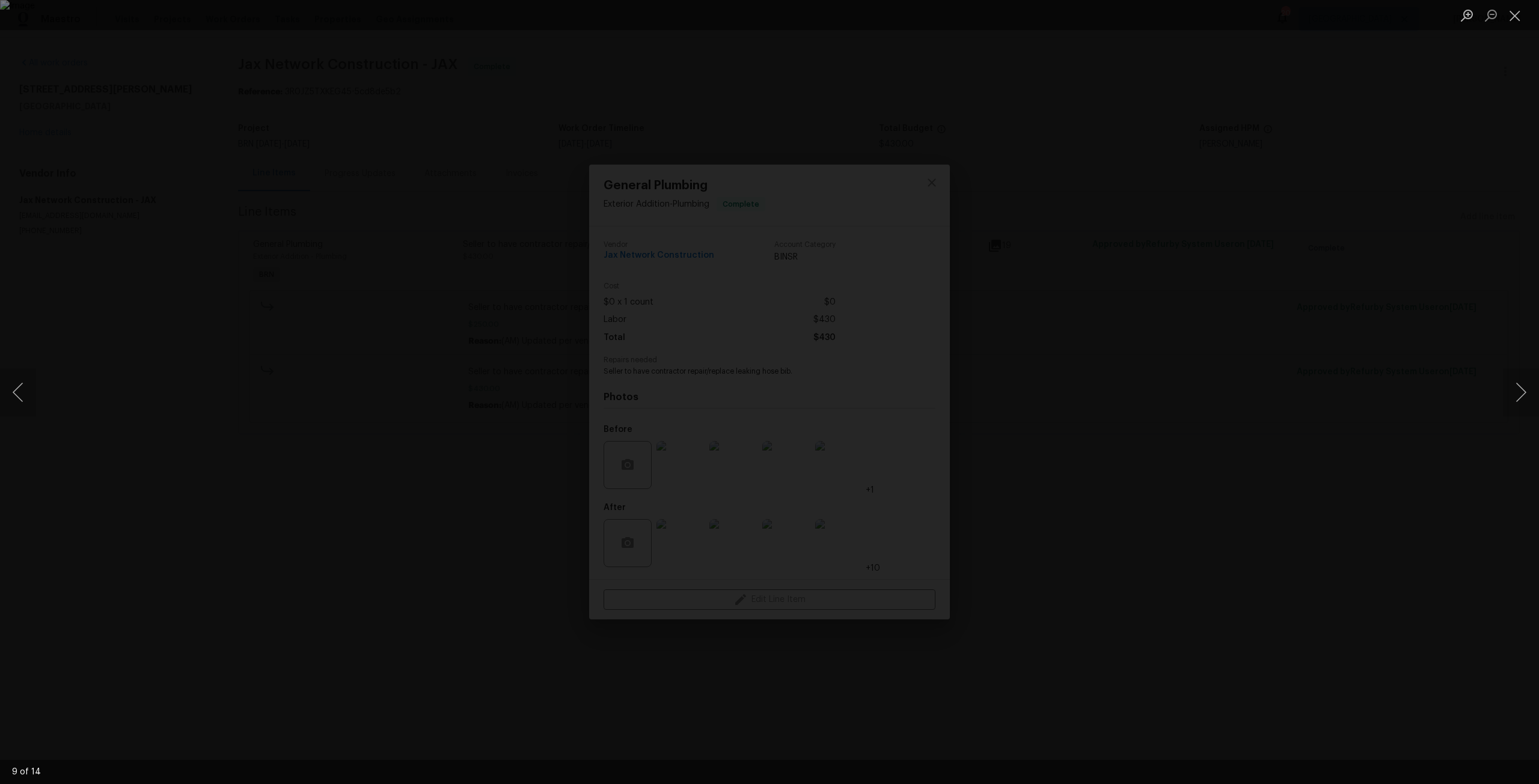
click at [209, 249] on div "Lightbox" at bounding box center [769, 392] width 1539 height 784
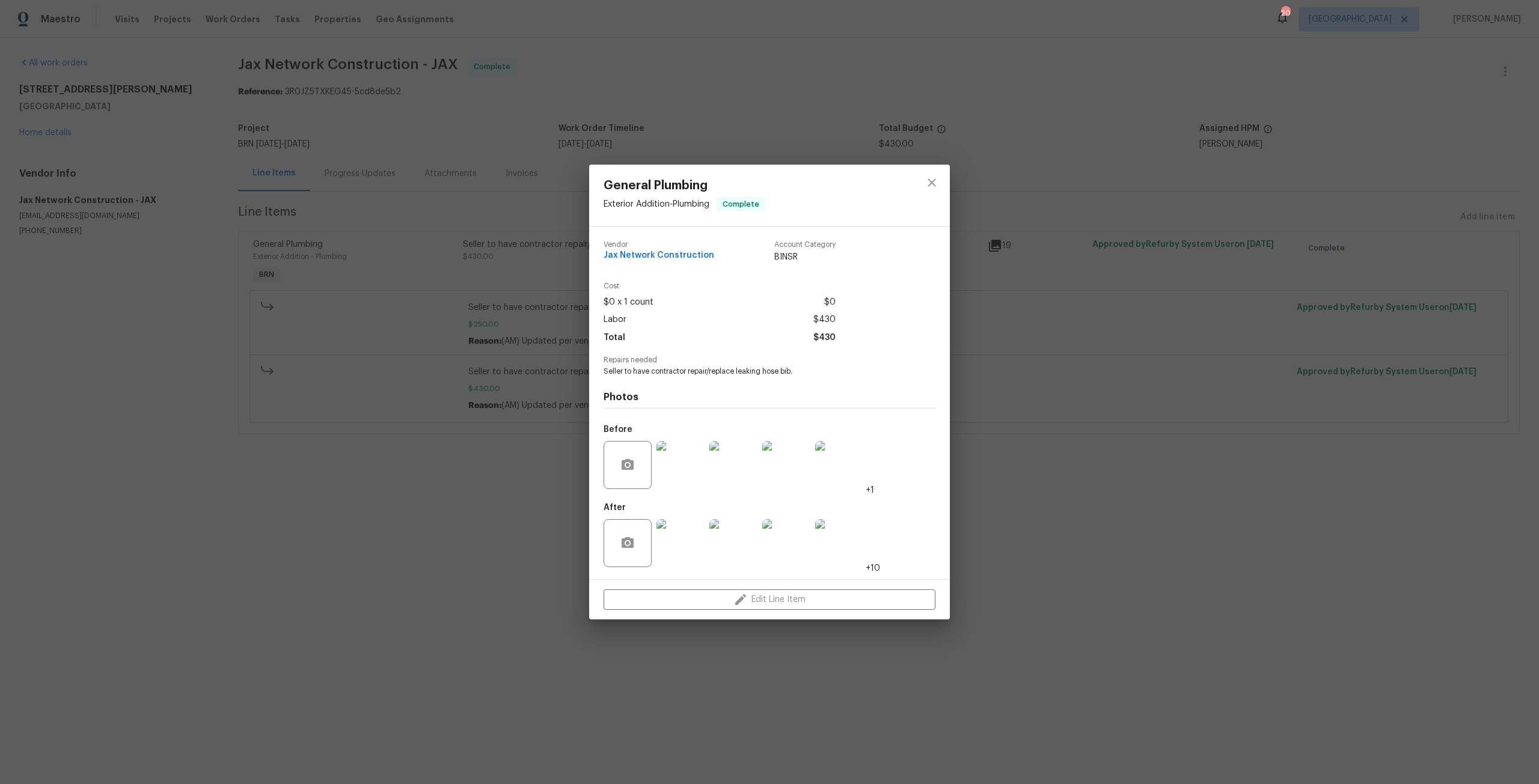
click at [852, 467] on img at bounding box center [839, 465] width 48 height 48
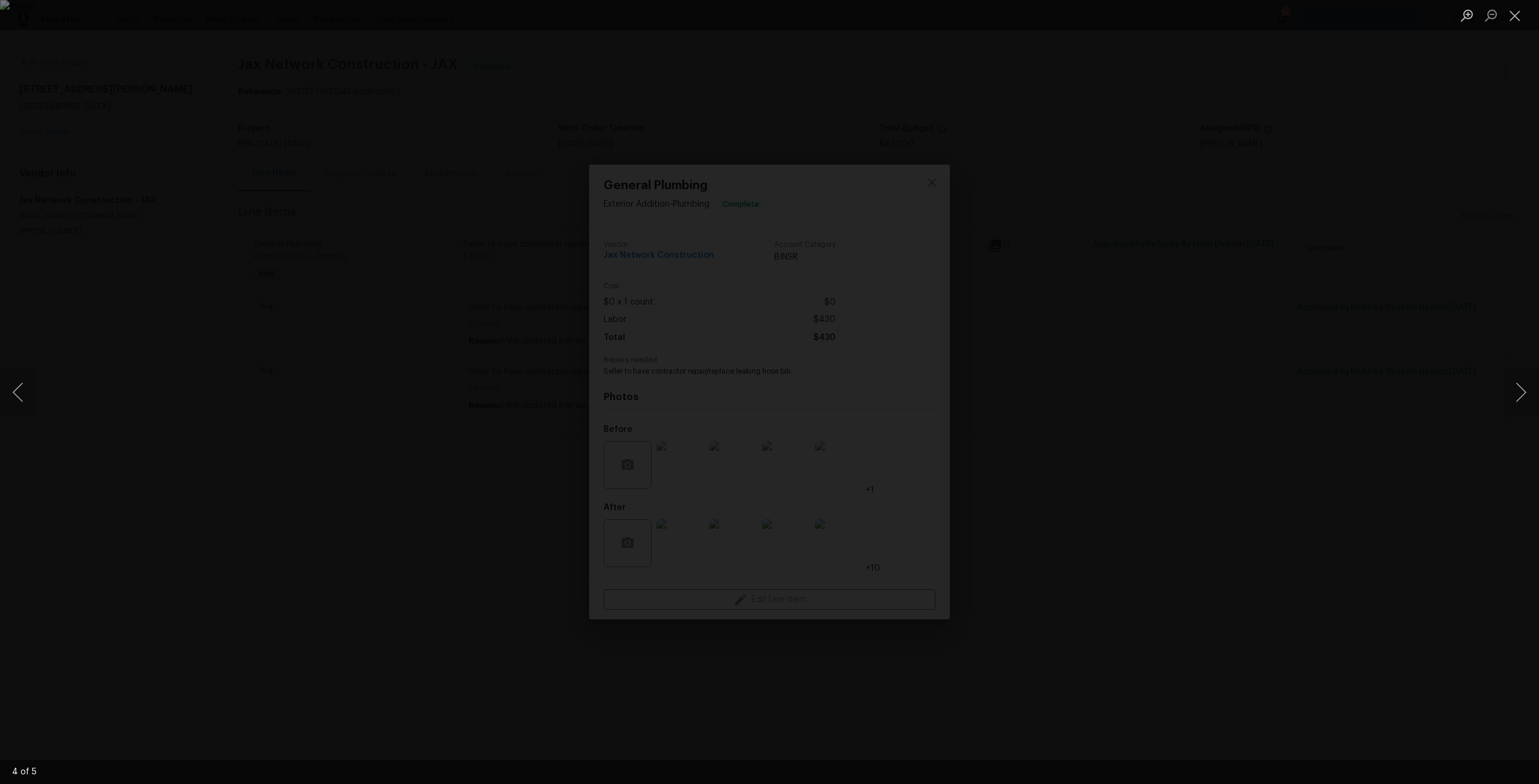
click at [1354, 440] on div "Lightbox" at bounding box center [769, 392] width 1539 height 784
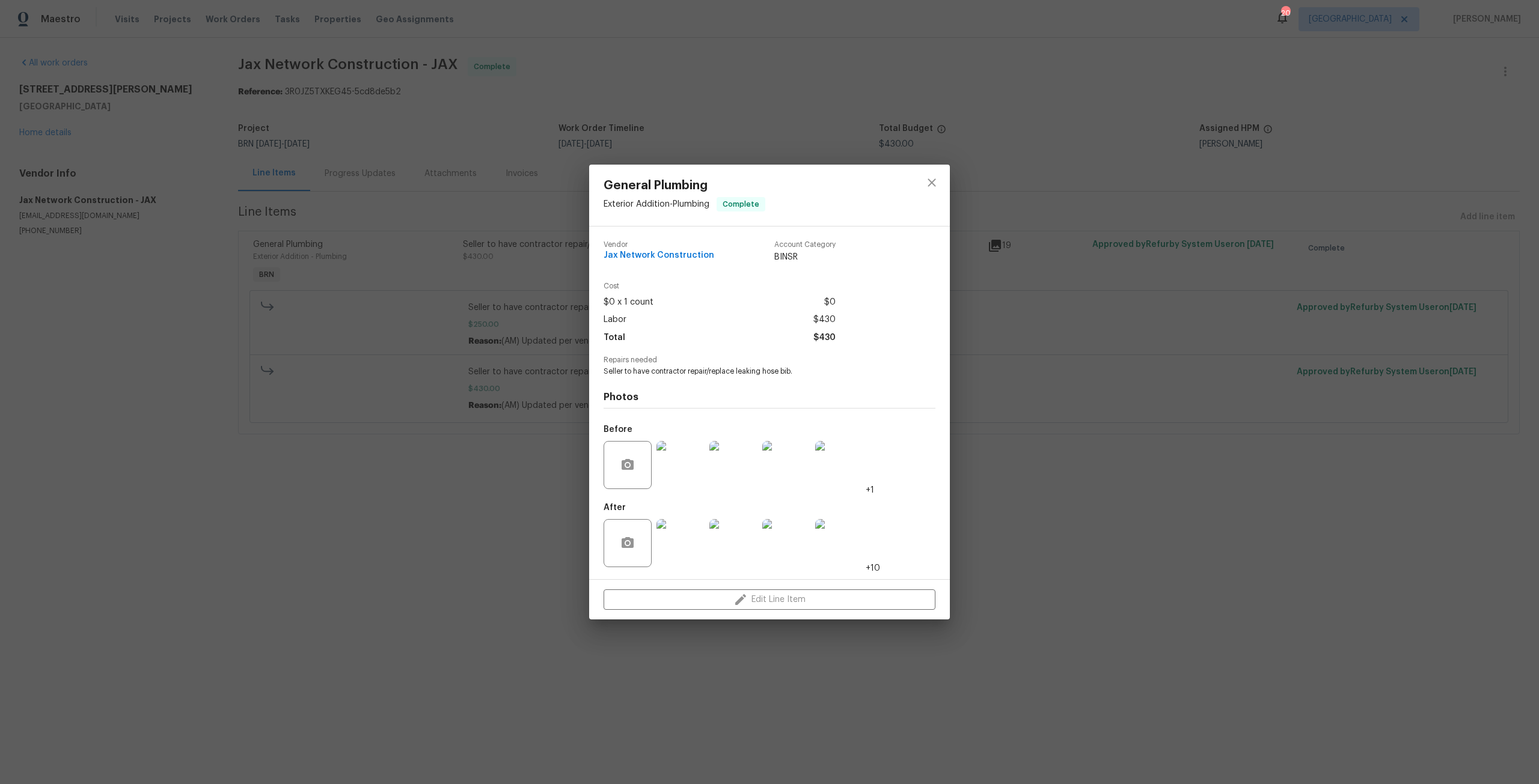
click at [701, 551] on img at bounding box center [680, 542] width 48 height 48
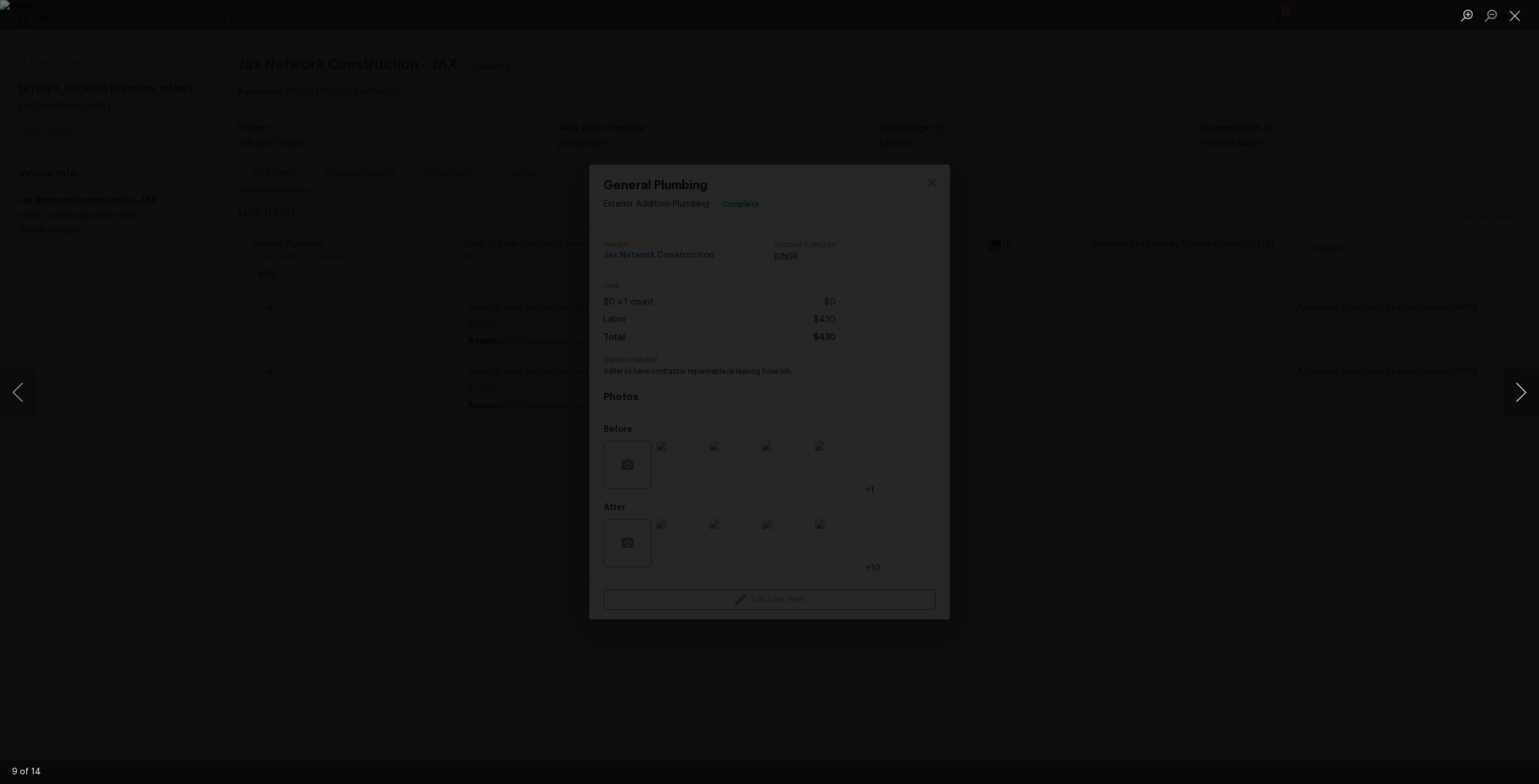
click at [1515, 397] on button "Next image" at bounding box center [1521, 392] width 36 height 48
click at [1508, 397] on button "Next image" at bounding box center [1521, 392] width 36 height 48
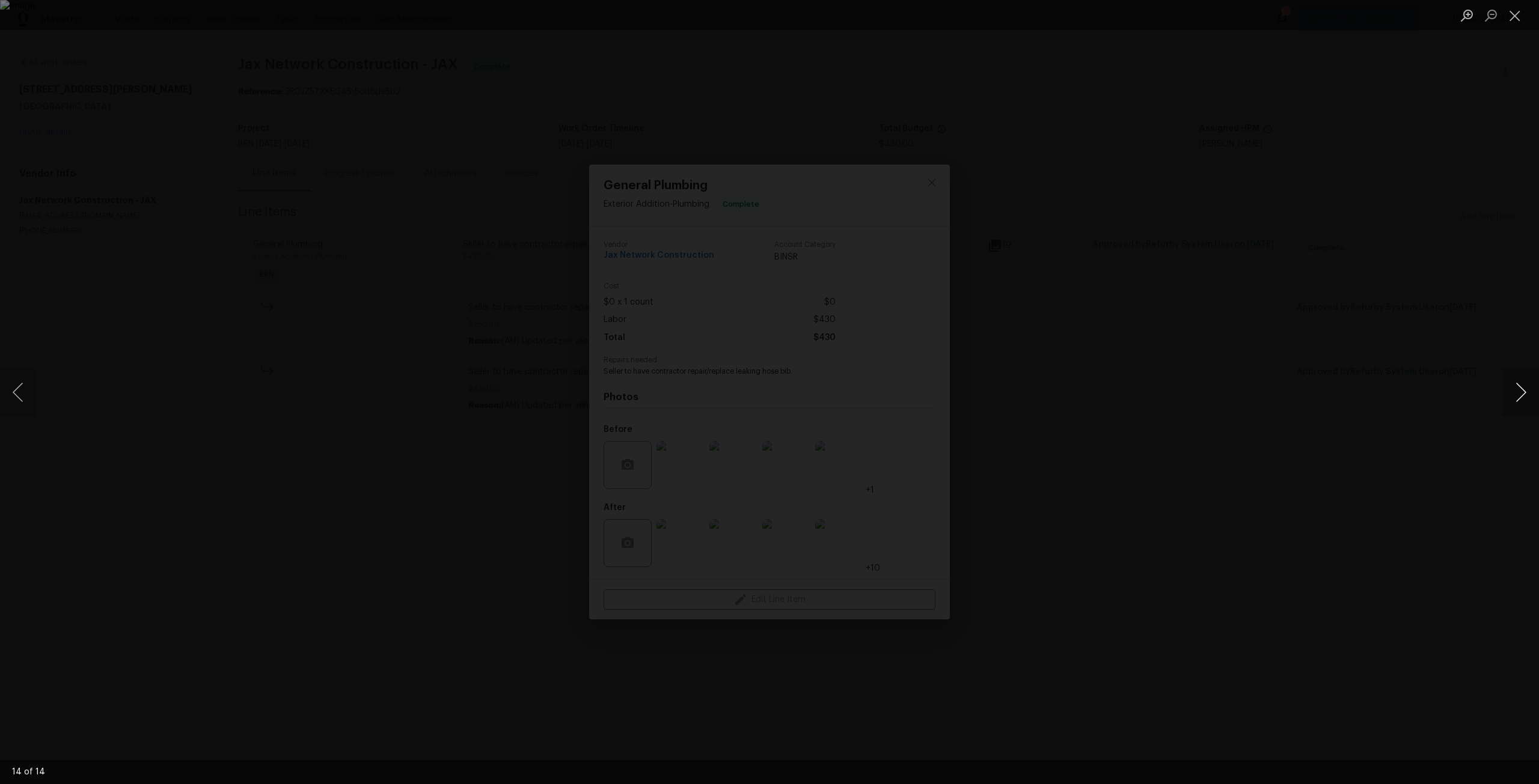
click at [1508, 397] on button "Next image" at bounding box center [1521, 392] width 36 height 48
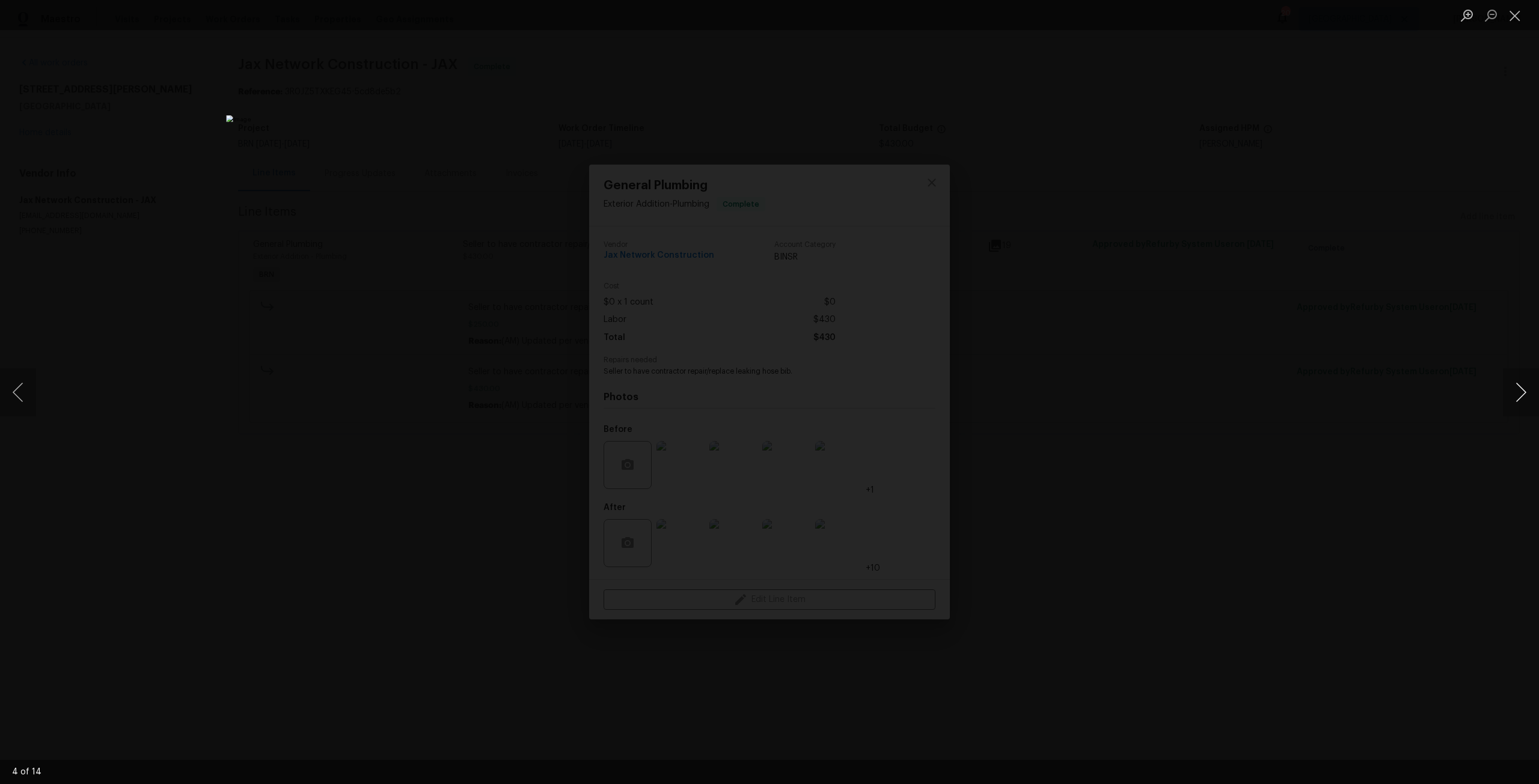
click at [1520, 392] on button "Next image" at bounding box center [1521, 392] width 36 height 48
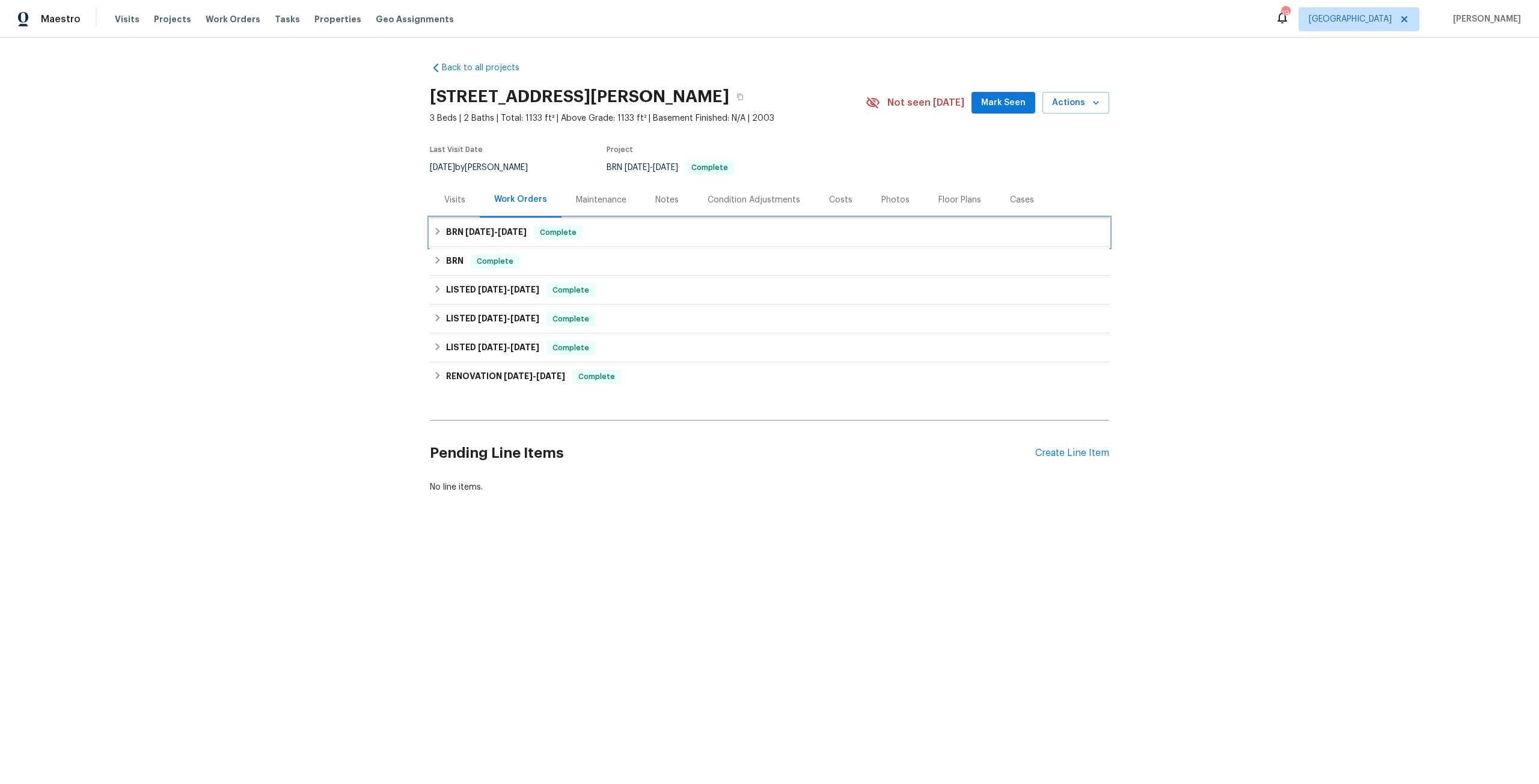
click at [506, 234] on span "[DATE]" at bounding box center [512, 231] width 29 height 8
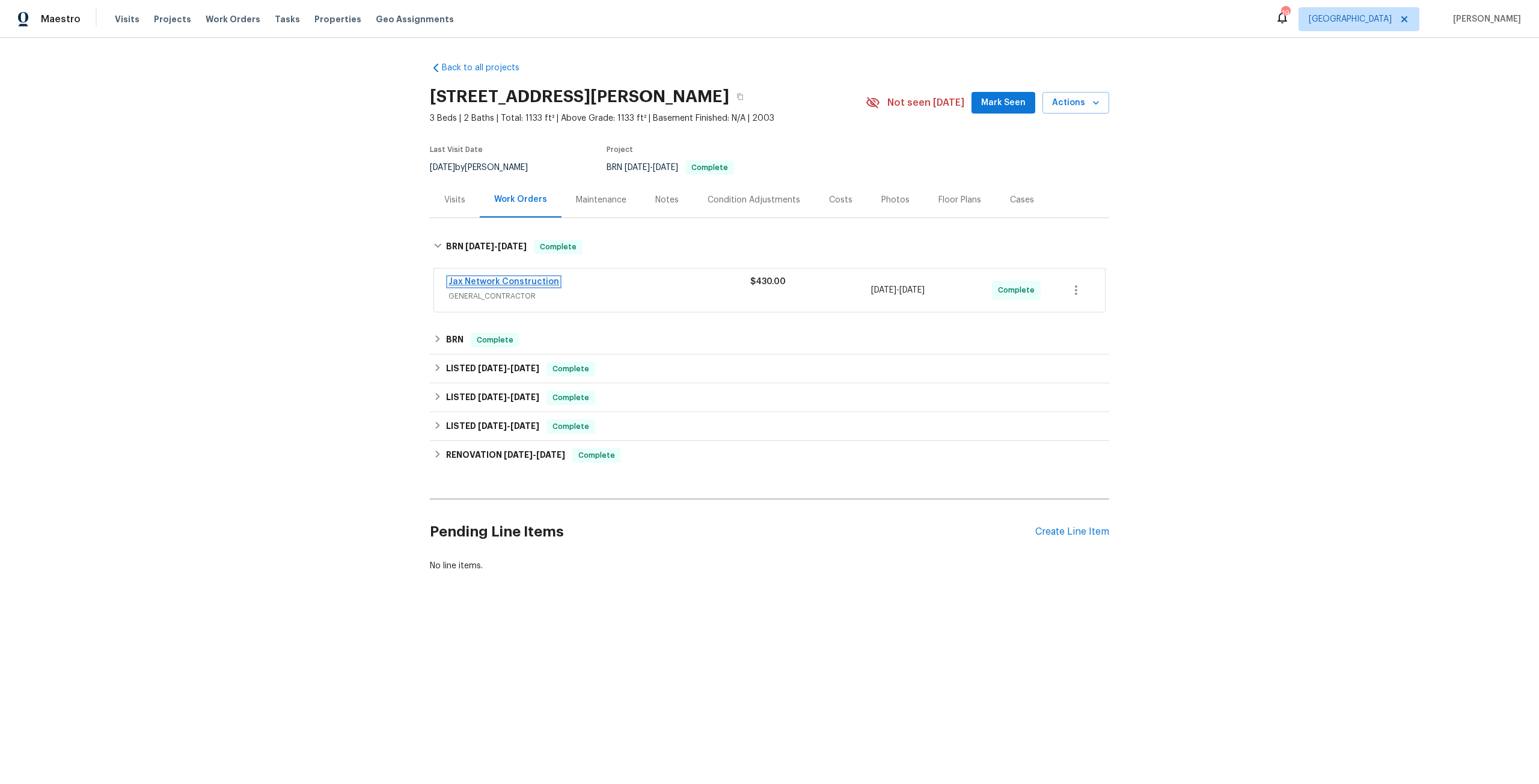
click at [518, 282] on link "Jax Network Construction" at bounding box center [503, 281] width 110 height 8
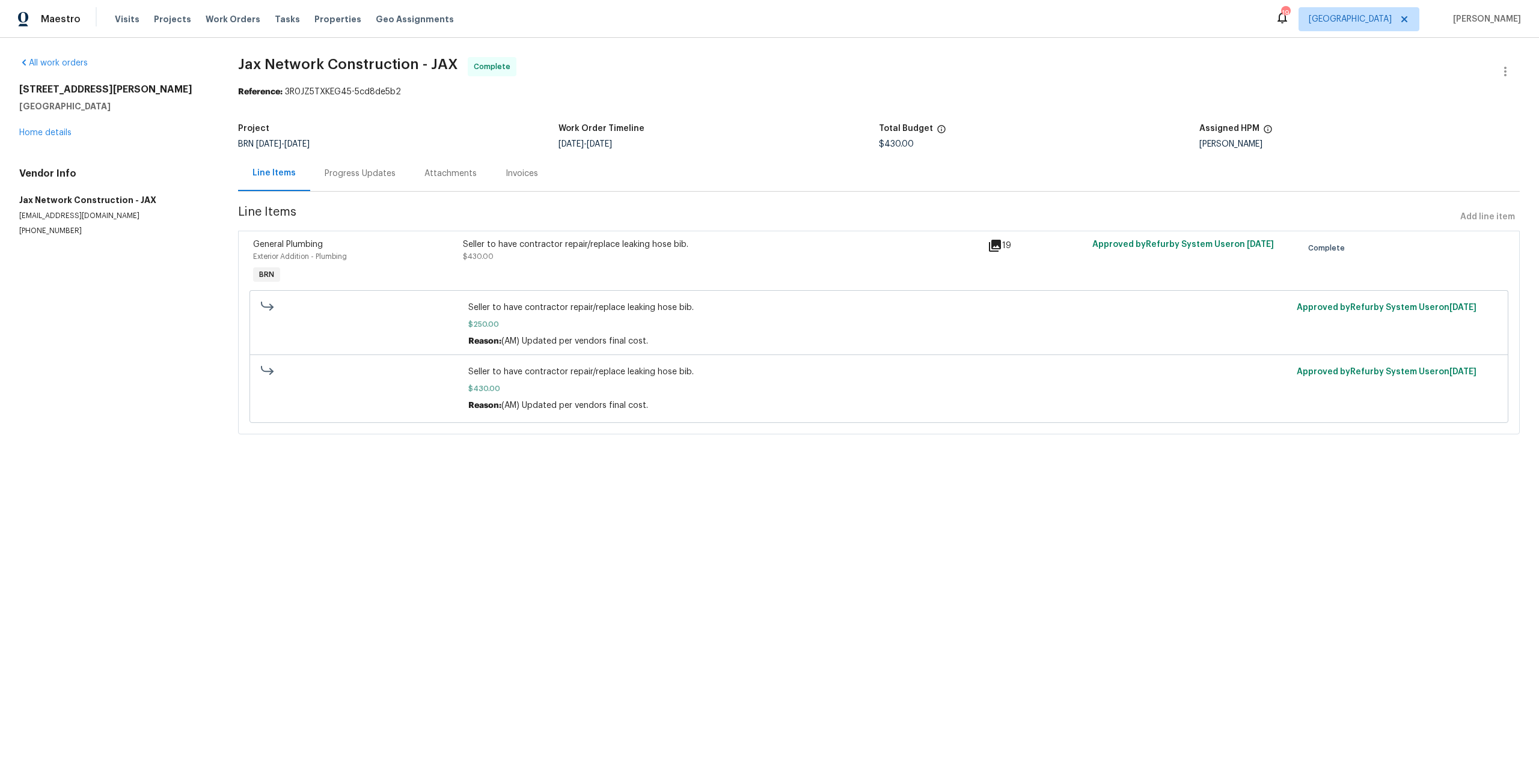
click at [518, 304] on span "Seller to have contractor repair/replace leaking hose bib." at bounding box center [878, 308] width 822 height 12
drag, startPoint x: 590, startPoint y: 227, endPoint x: 607, endPoint y: 253, distance: 31.1
click at [590, 228] on section "Jax Network Construction - JAX Complete Reference: 3R0JZ5TXKEG45-5cd8de5b2 Proj…" at bounding box center [878, 253] width 1281 height 392
click at [607, 252] on div "Seller to have contractor repair/replace leaking hose bib. $430.00" at bounding box center [722, 250] width 518 height 24
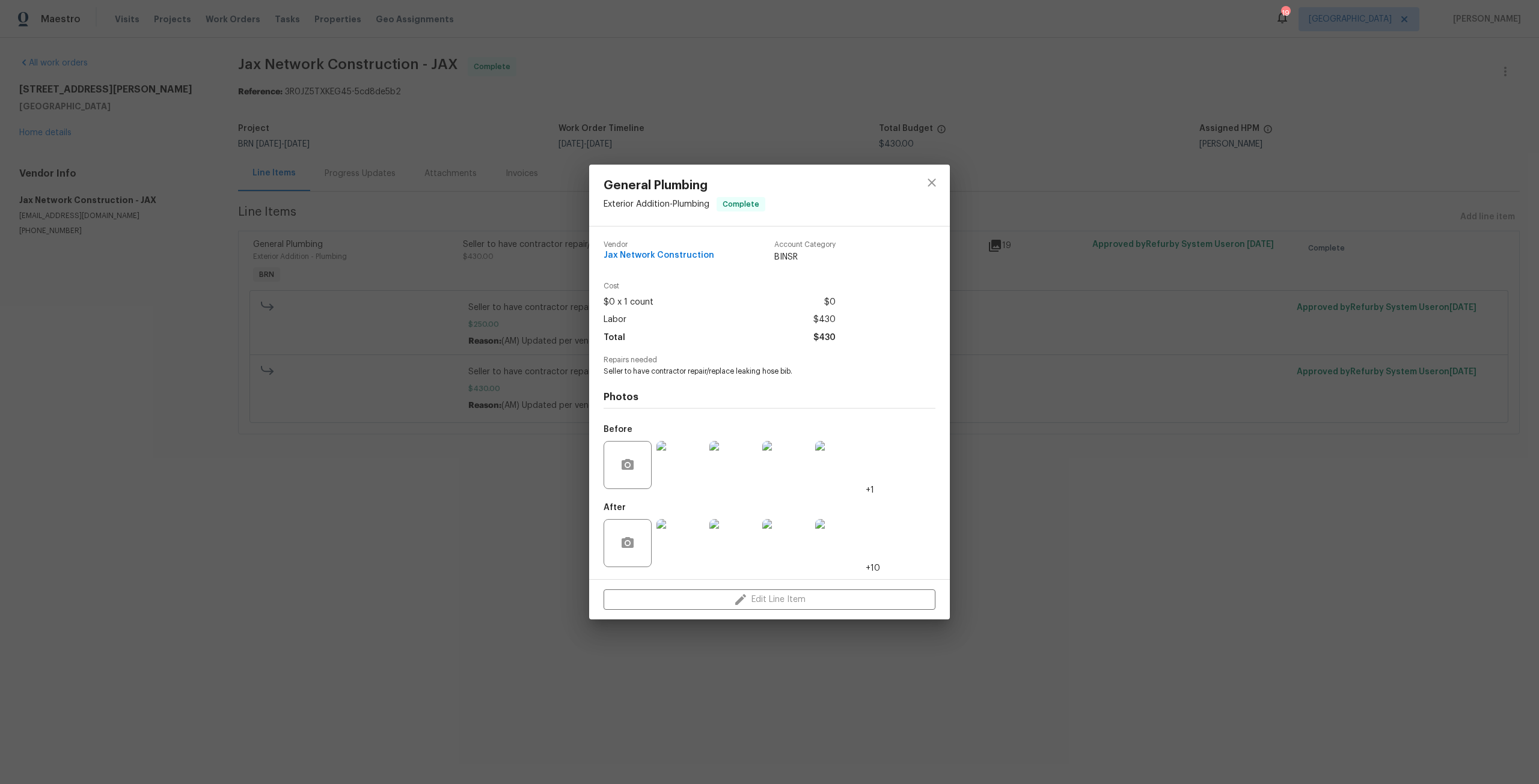
click at [735, 525] on img at bounding box center [733, 542] width 48 height 48
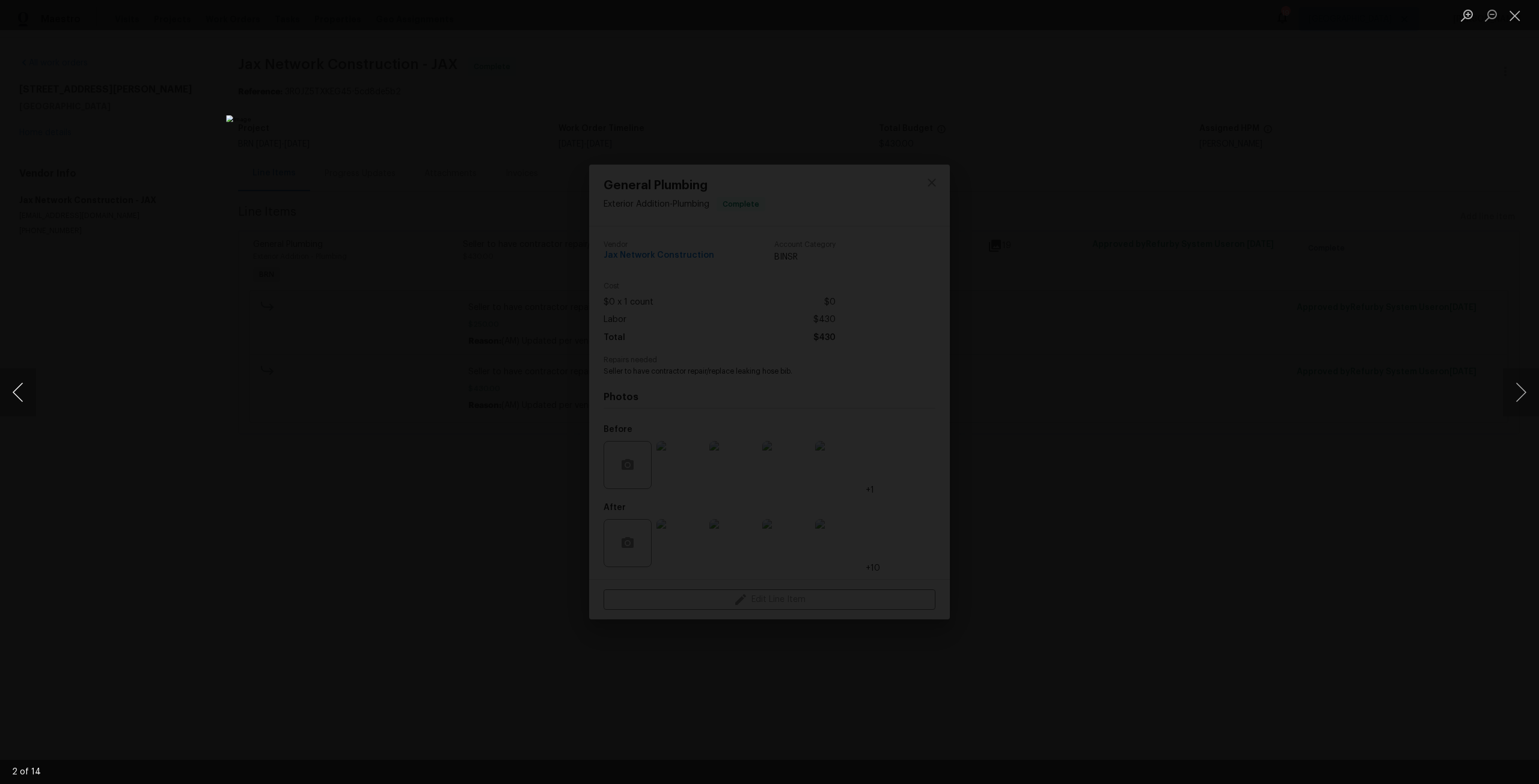
click at [25, 393] on button "Previous image" at bounding box center [18, 392] width 36 height 48
click at [1078, 406] on div "Lightbox" at bounding box center [769, 392] width 1539 height 784
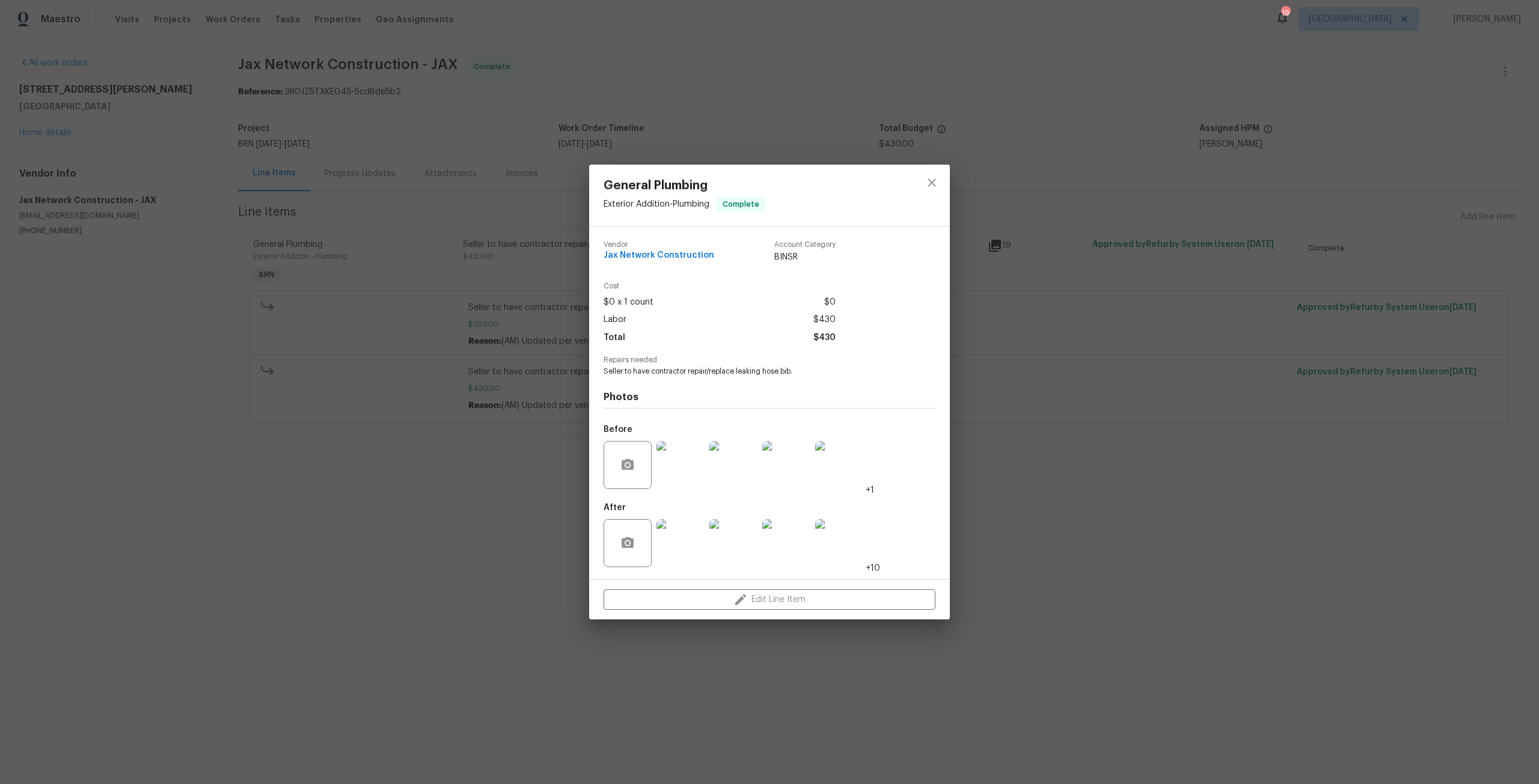
click at [683, 465] on img at bounding box center [680, 465] width 48 height 48
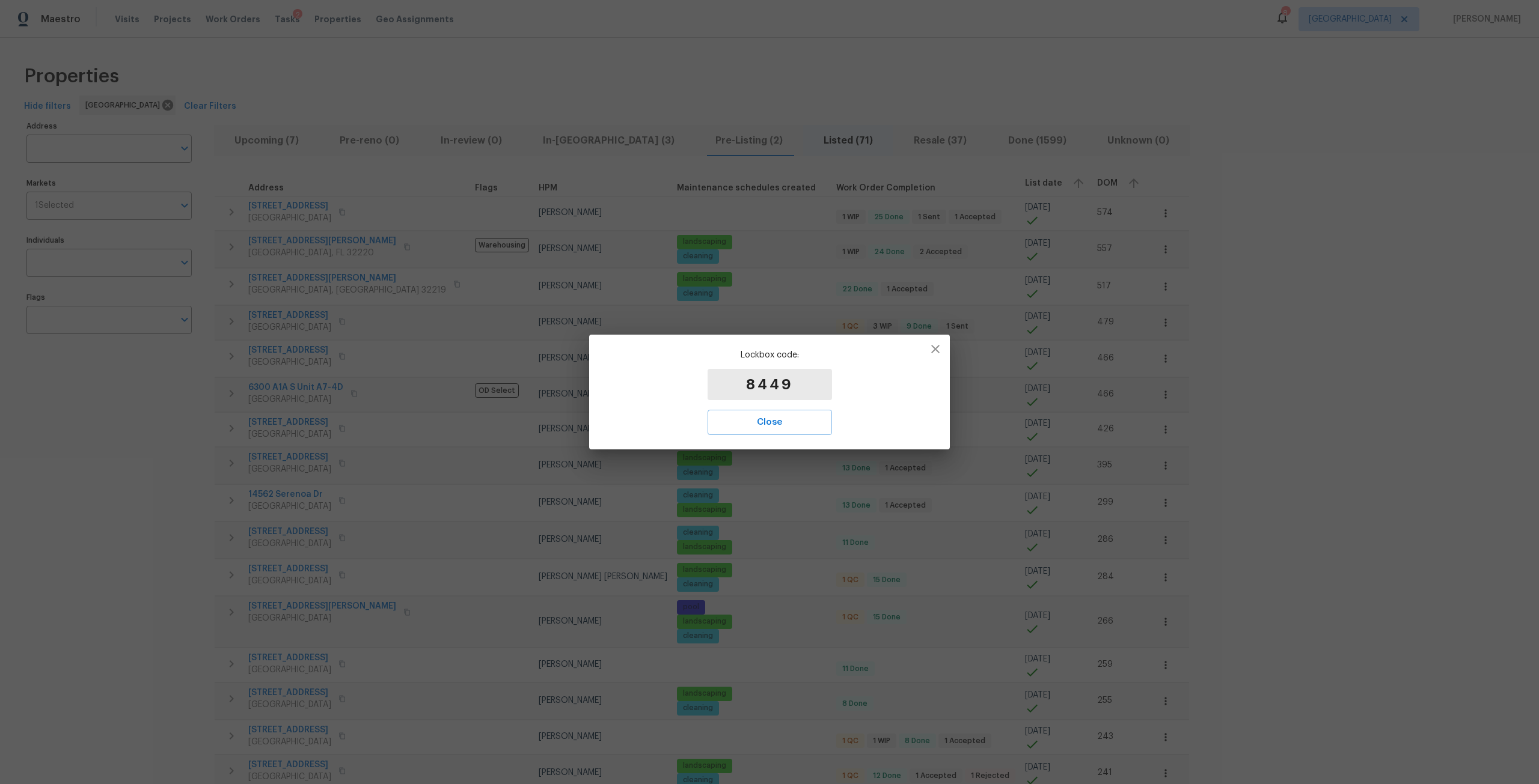
scroll to position [1528, 0]
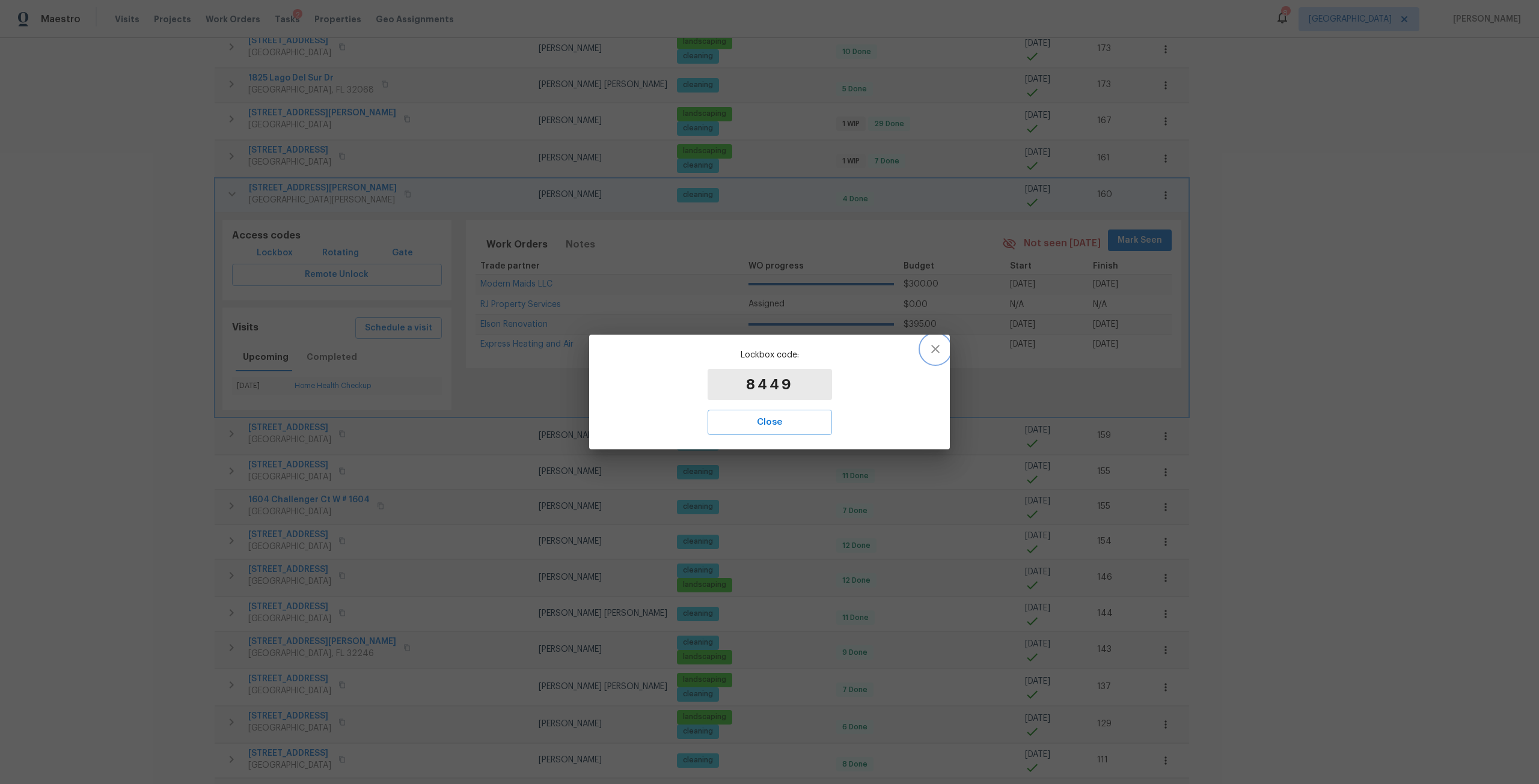
click at [943, 346] on button "button" at bounding box center [935, 349] width 29 height 29
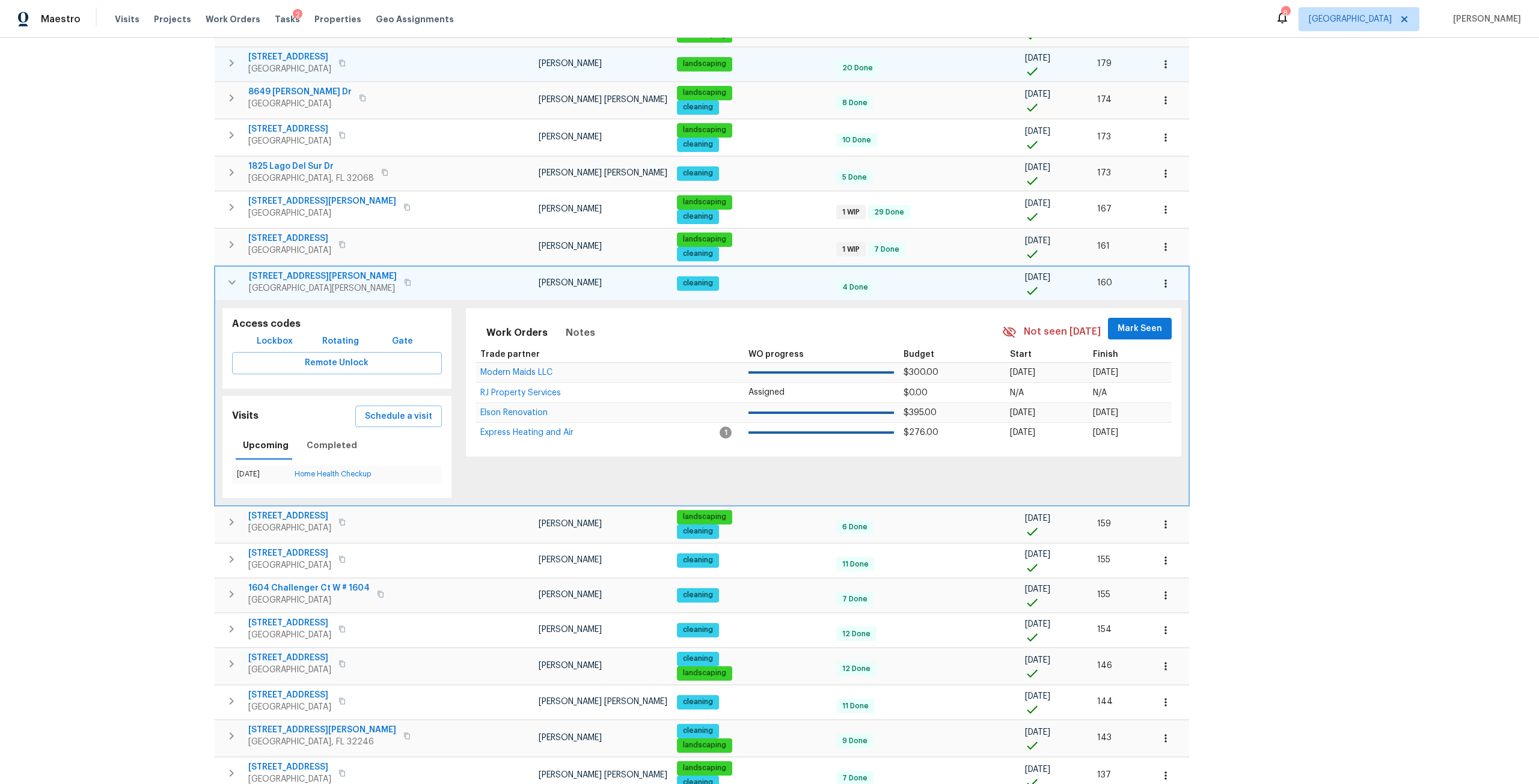
scroll to position [1228, 0]
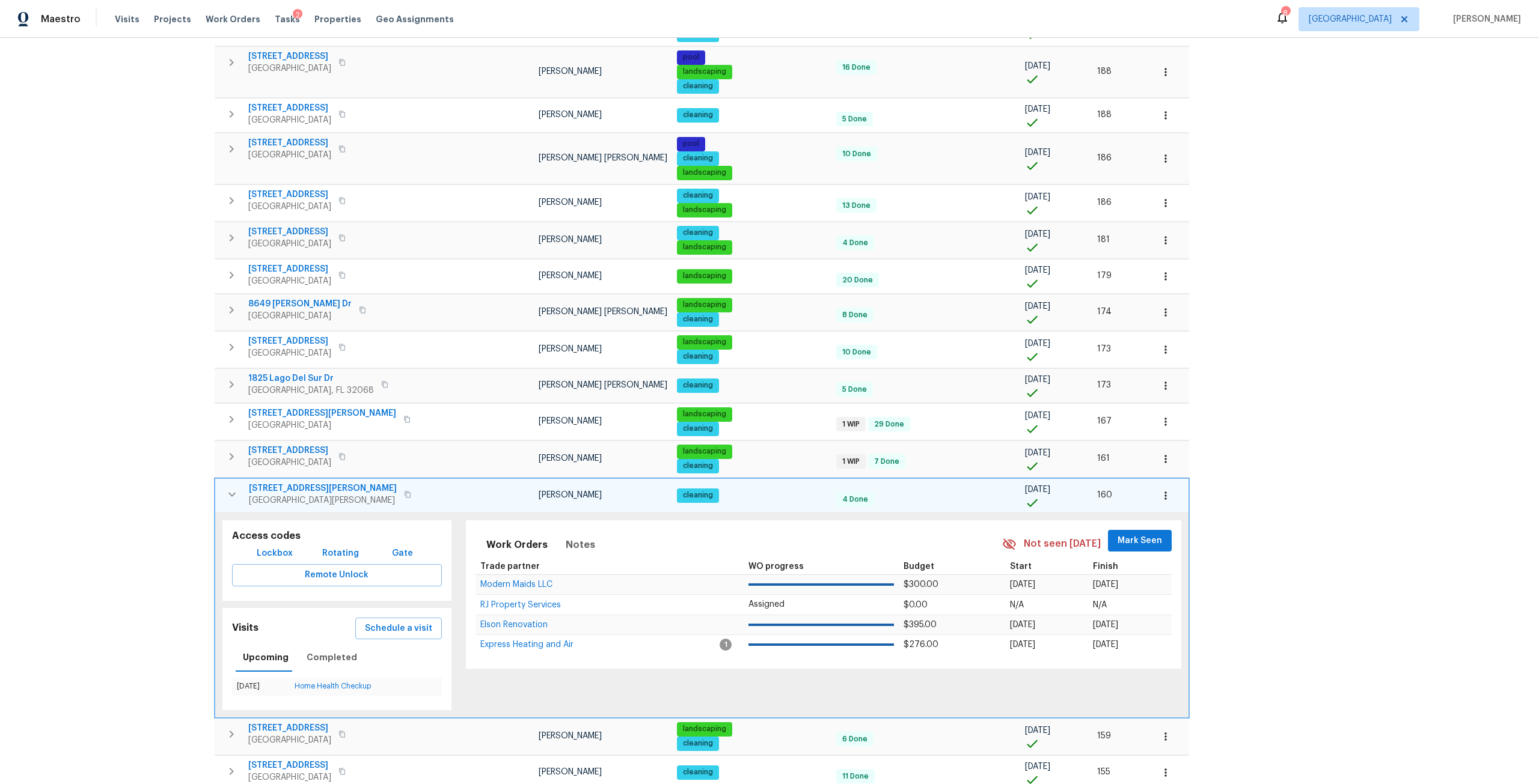
click at [234, 493] on icon "button" at bounding box center [232, 494] width 8 height 4
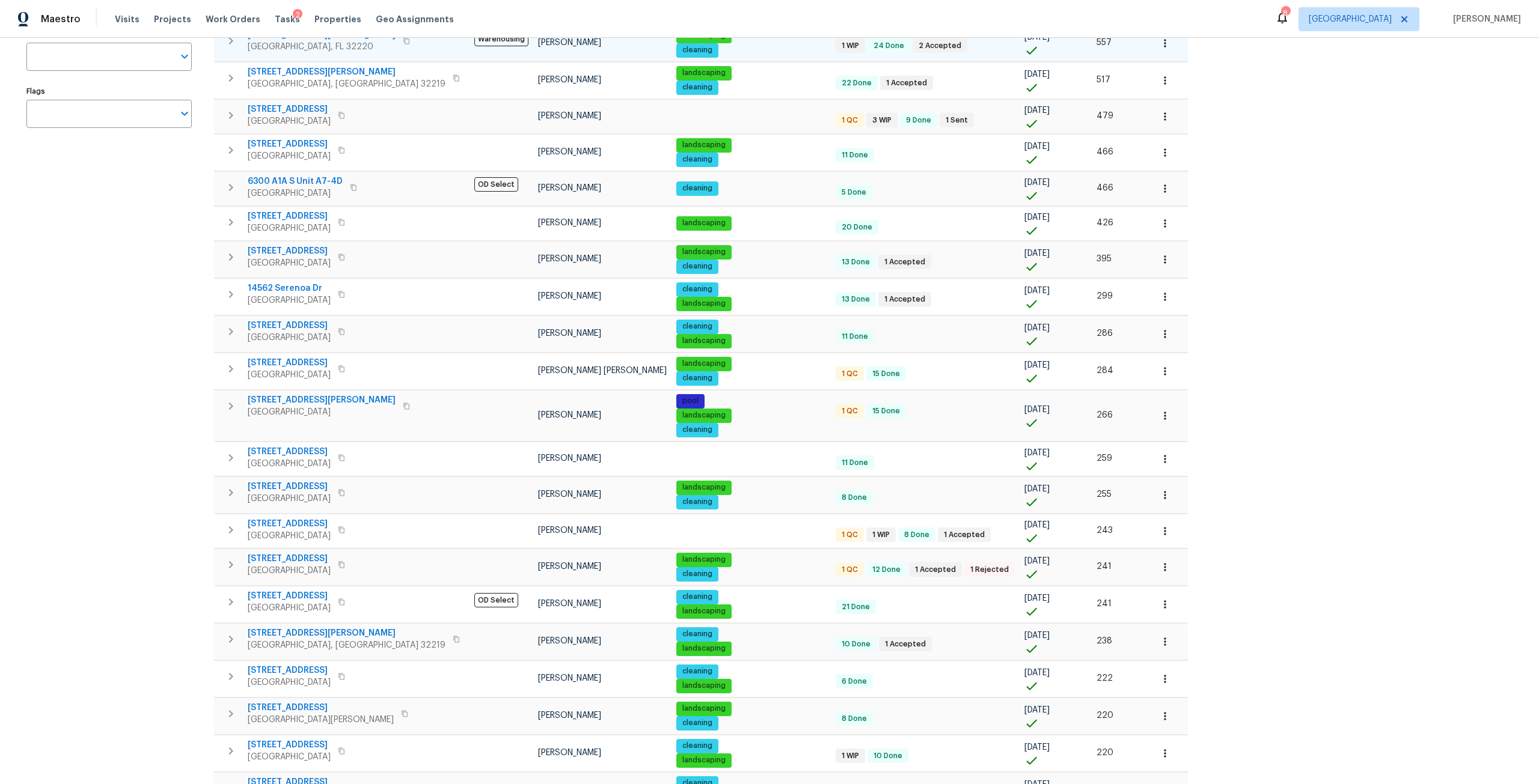
scroll to position [0, 0]
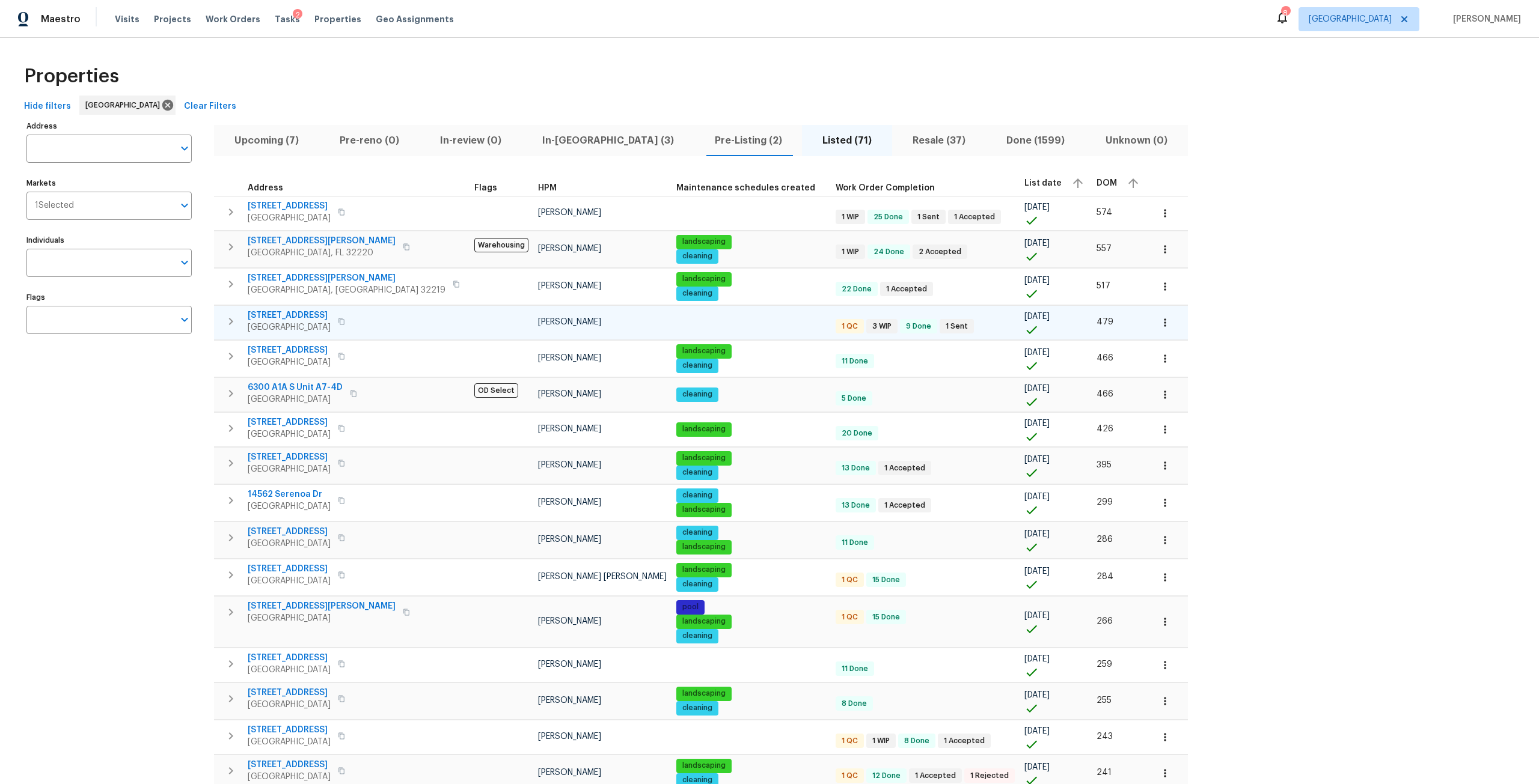
click at [330, 315] on span "7208 Cypress Cove Rd # 13" at bounding box center [289, 315] width 83 height 12
click at [560, 148] on span "In-[GEOGRAPHIC_DATA] (3)" at bounding box center [609, 141] width 159 height 17
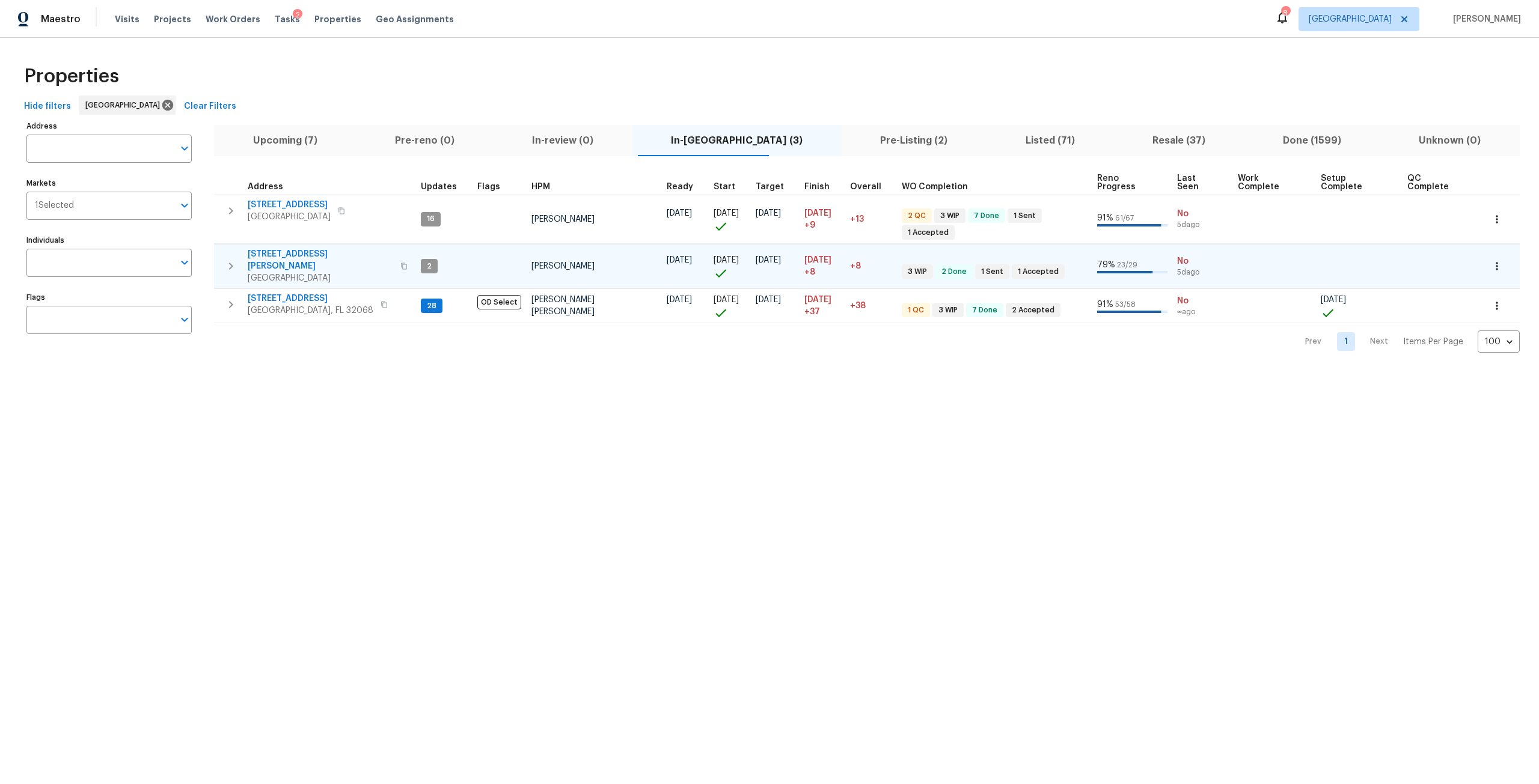
click at [289, 248] on span "4145 Hunt St" at bounding box center [320, 259] width 145 height 24
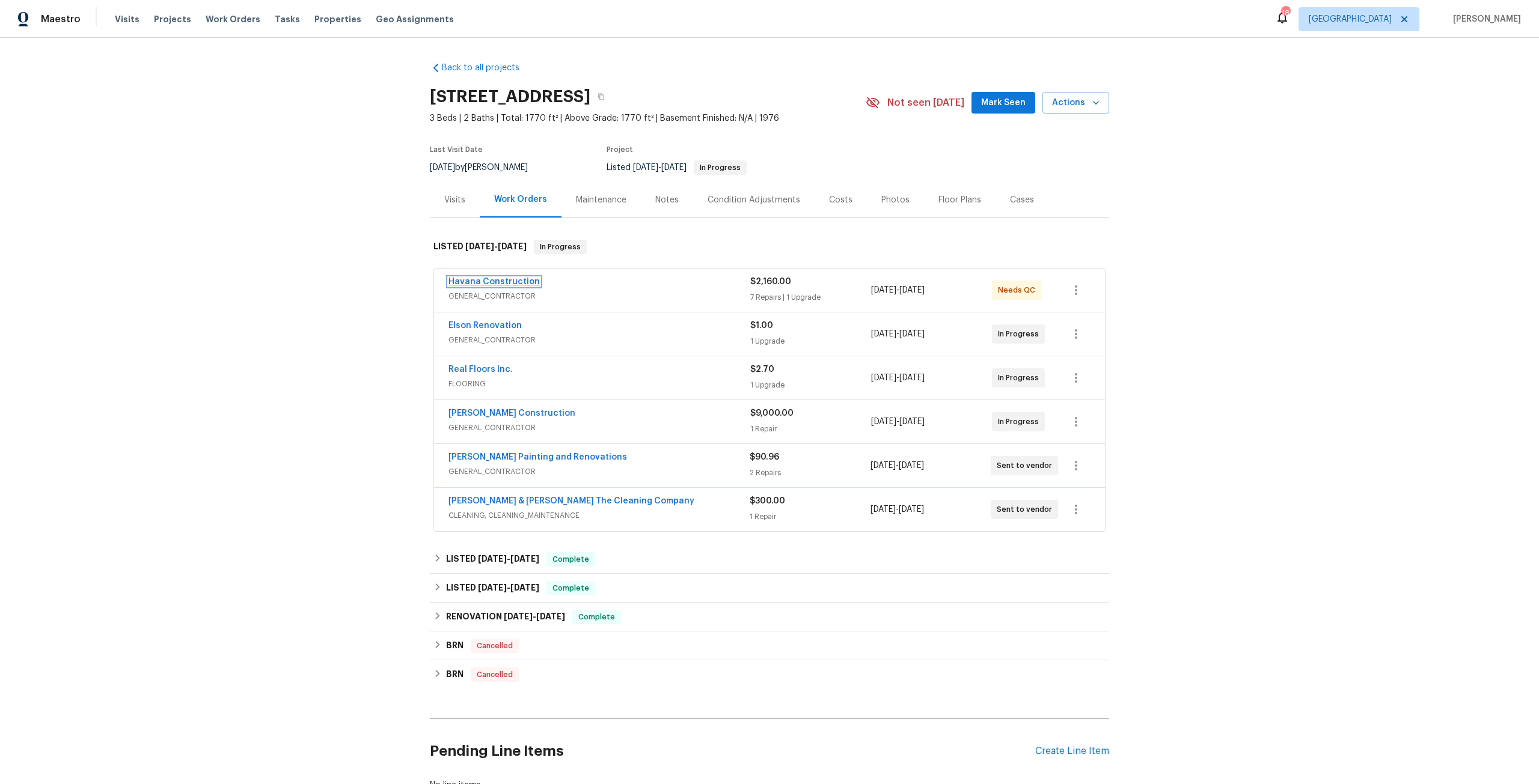
click at [501, 285] on link "Havana Construction" at bounding box center [493, 281] width 92 height 8
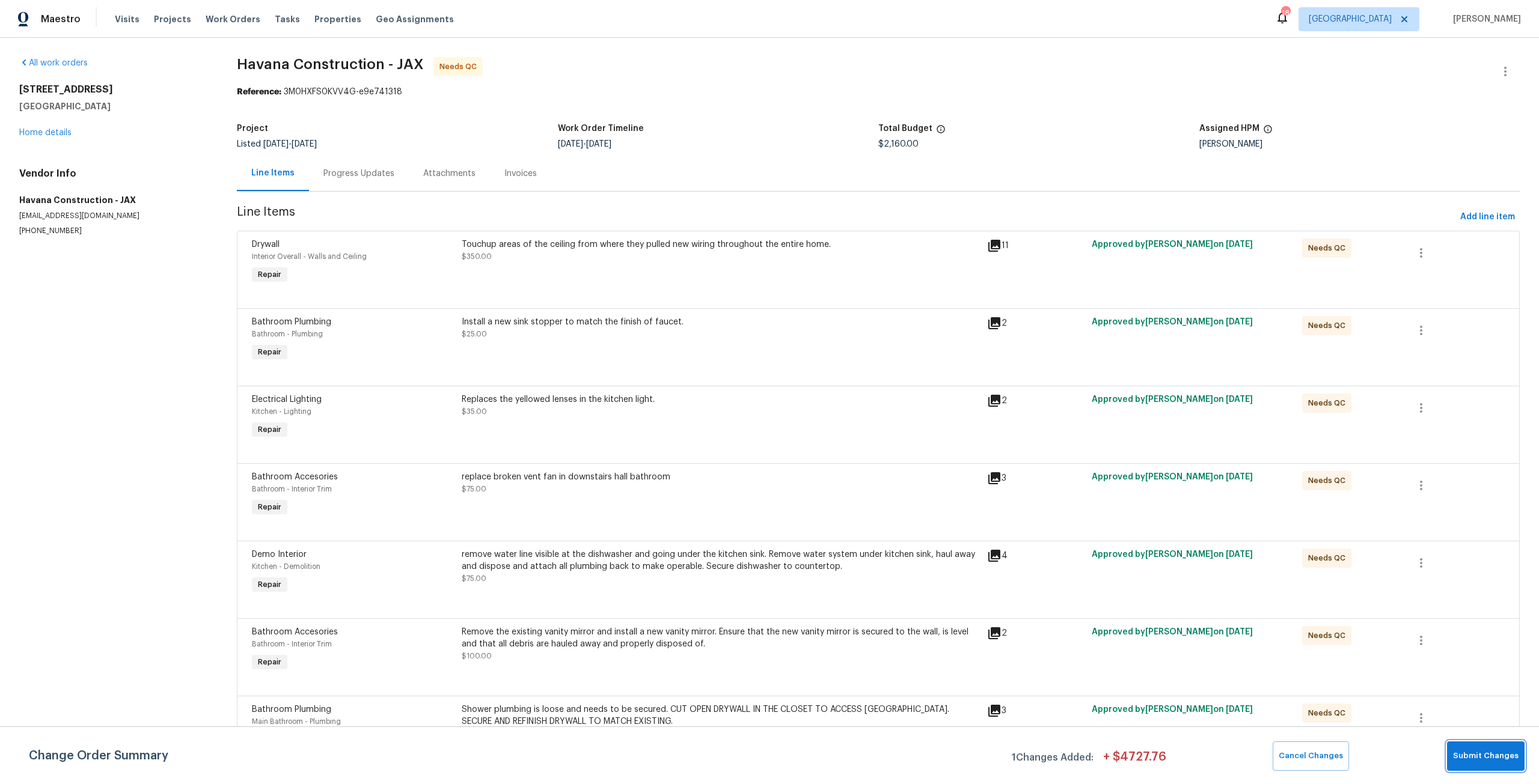
click at [1474, 765] on button "Submit Changes" at bounding box center [1486, 756] width 77 height 29
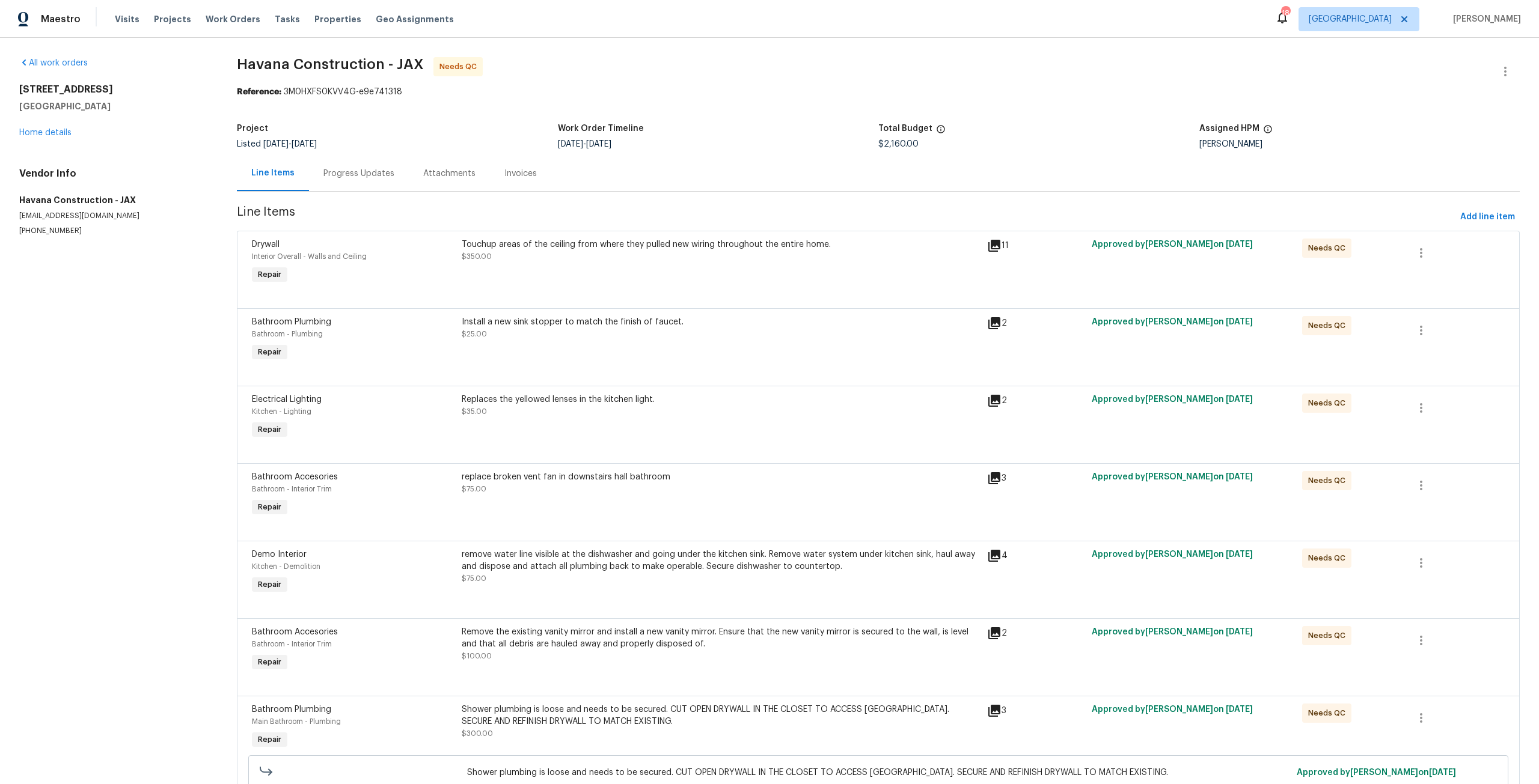
click at [693, 255] on div "Touchup areas of the ceiling from where they pulled new wiring throughout the e…" at bounding box center [720, 250] width 518 height 24
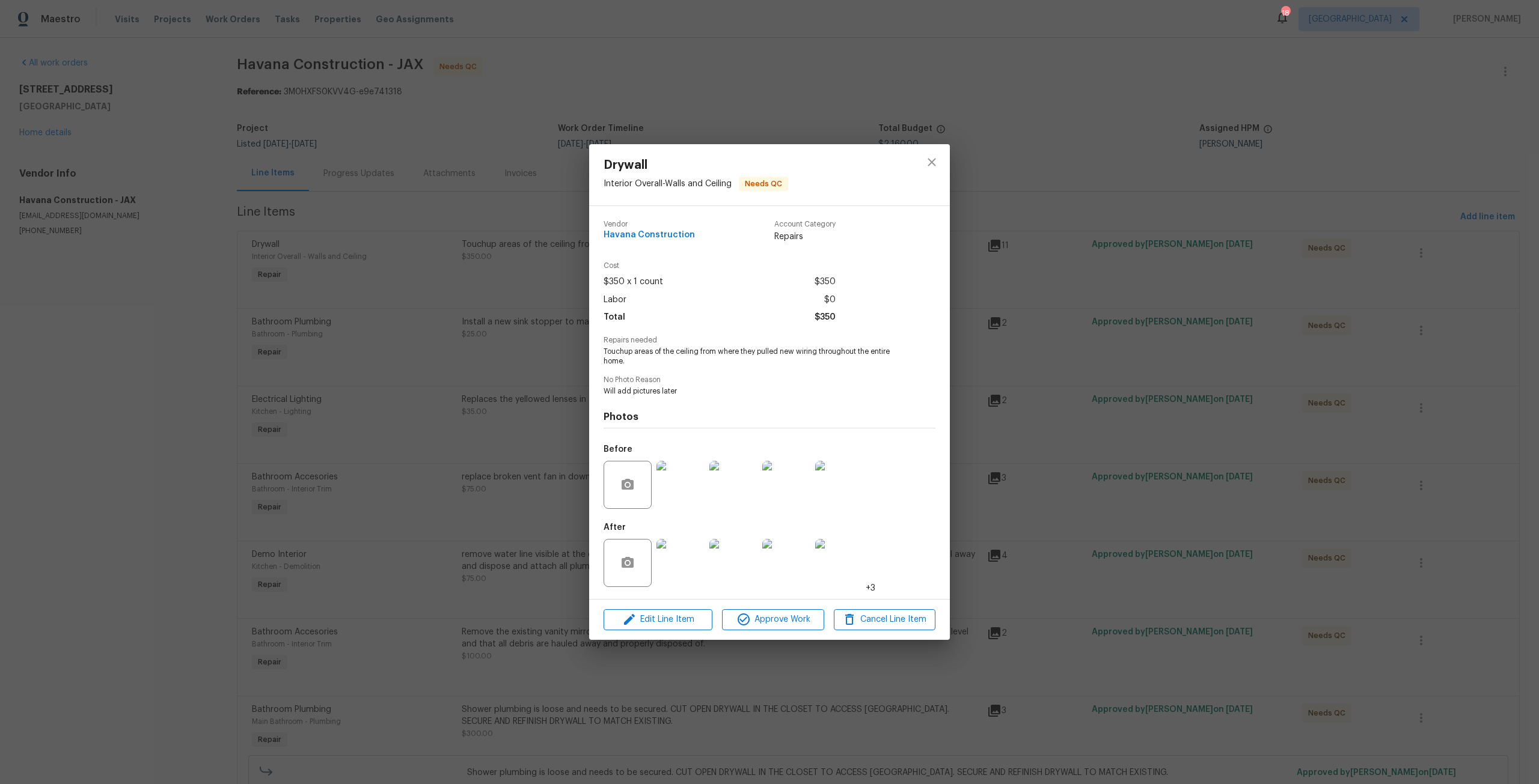
click at [693, 560] on img at bounding box center [680, 563] width 48 height 48
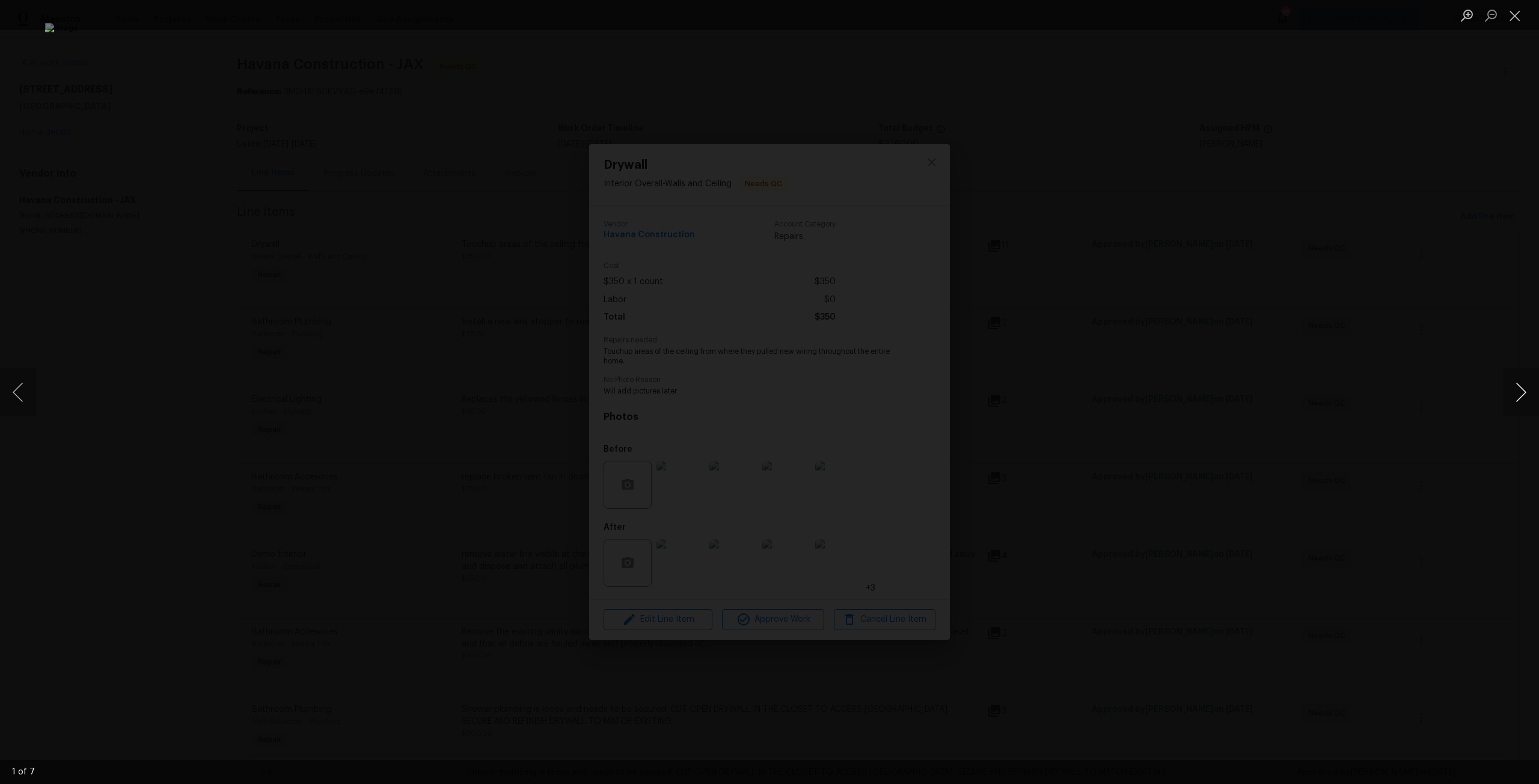
click at [1523, 388] on button "Next image" at bounding box center [1521, 392] width 36 height 48
click at [1518, 12] on button "Close lightbox" at bounding box center [1514, 15] width 24 height 21
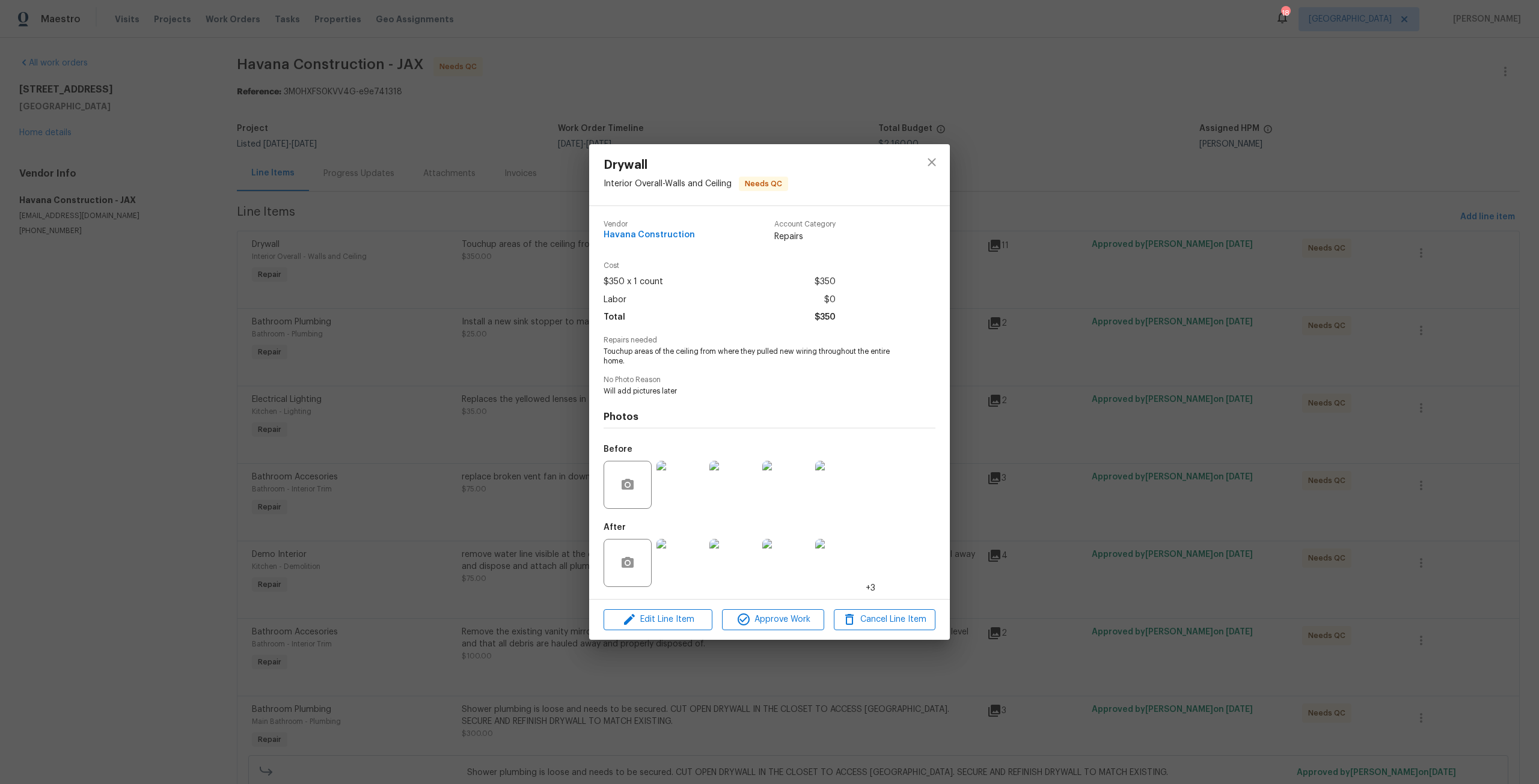
click at [797, 565] on img at bounding box center [786, 563] width 48 height 48
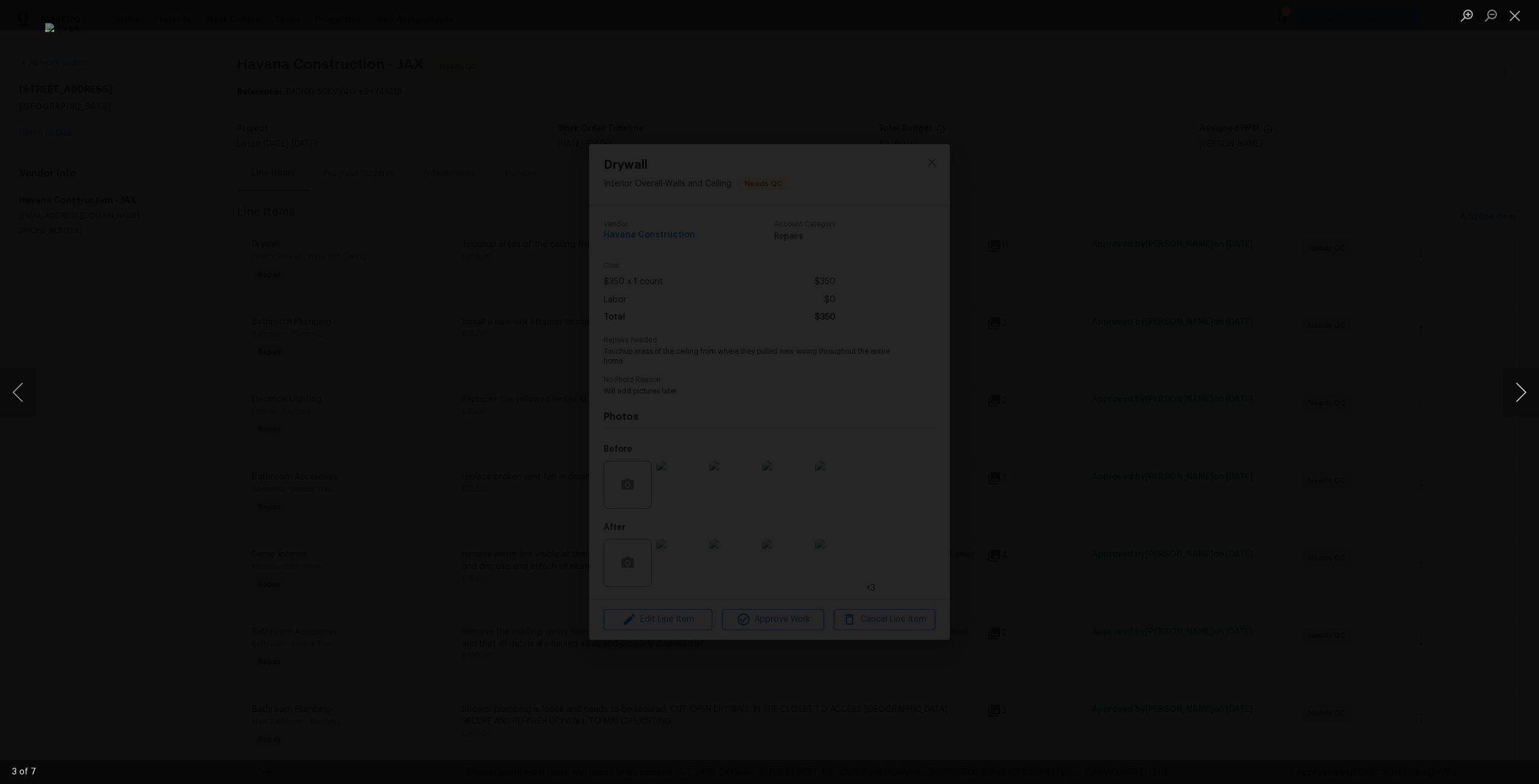
click at [1520, 389] on button "Next image" at bounding box center [1521, 392] width 36 height 48
click at [1515, 387] on button "Next image" at bounding box center [1521, 392] width 36 height 48
click at [1505, 385] on button "Next image" at bounding box center [1521, 392] width 36 height 48
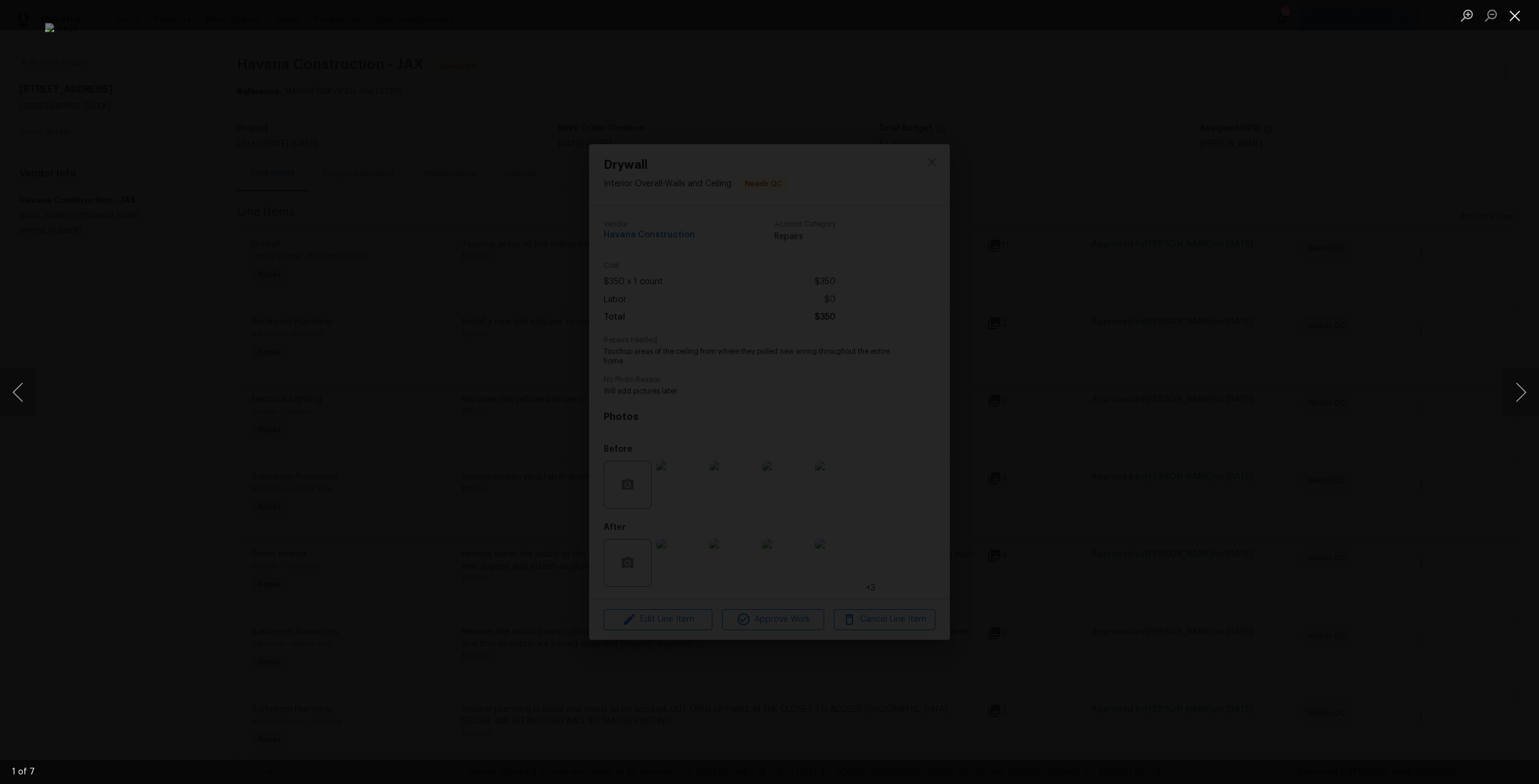
click at [1512, 22] on button "Close lightbox" at bounding box center [1514, 15] width 24 height 21
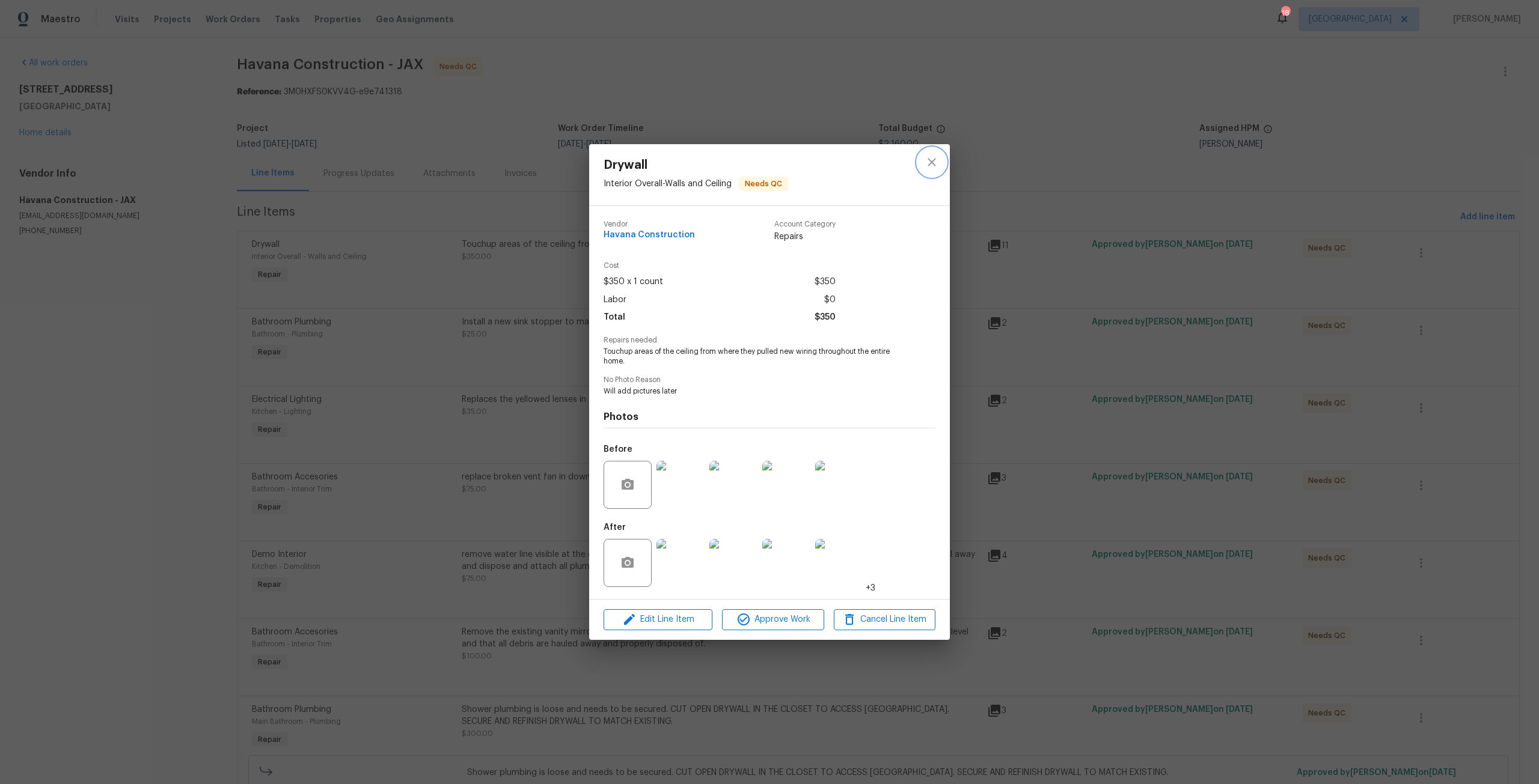
click at [924, 170] on button "close" at bounding box center [931, 162] width 29 height 29
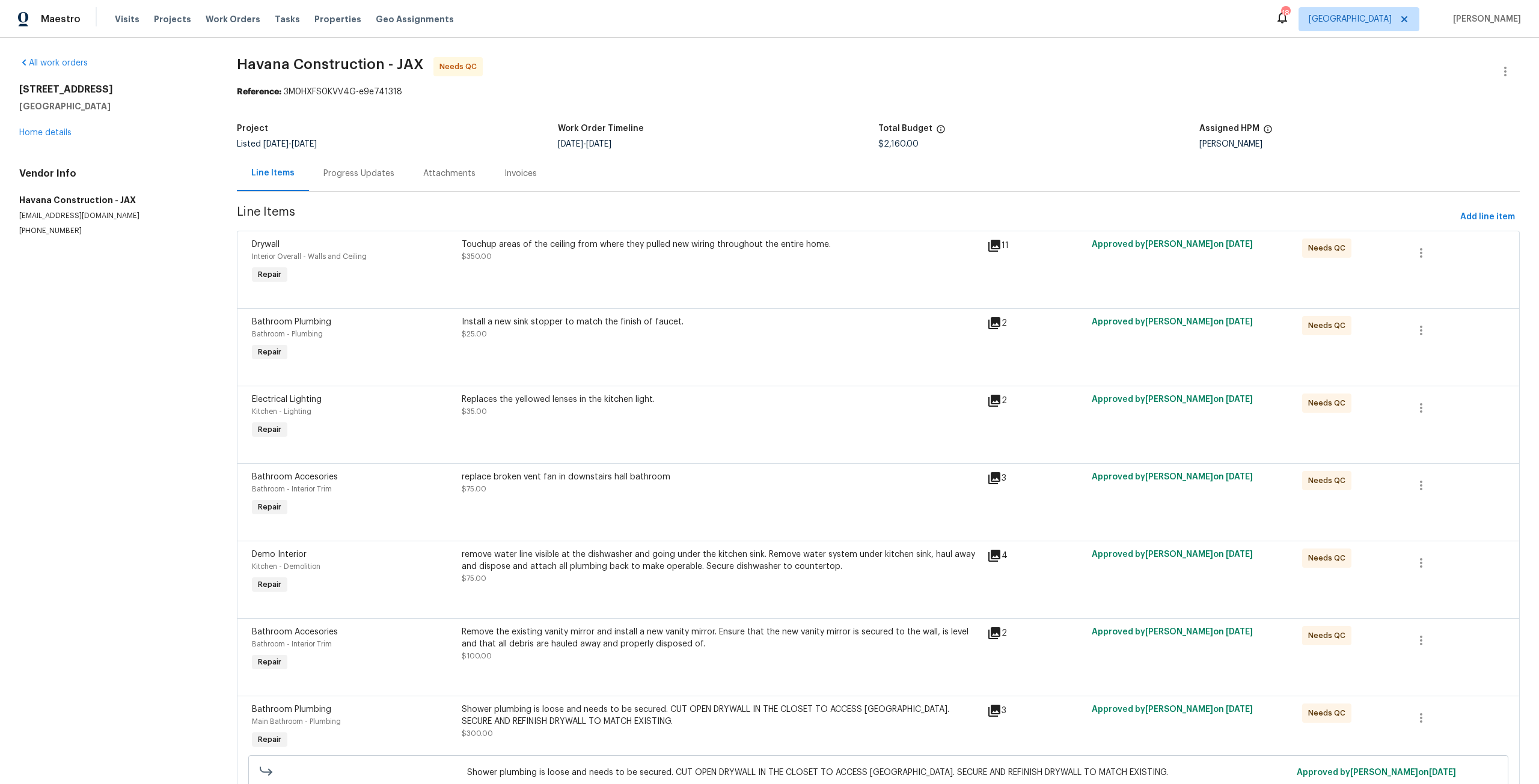
click at [662, 323] on div "Install a new sink stopper to match the finish of faucet." at bounding box center [720, 322] width 518 height 12
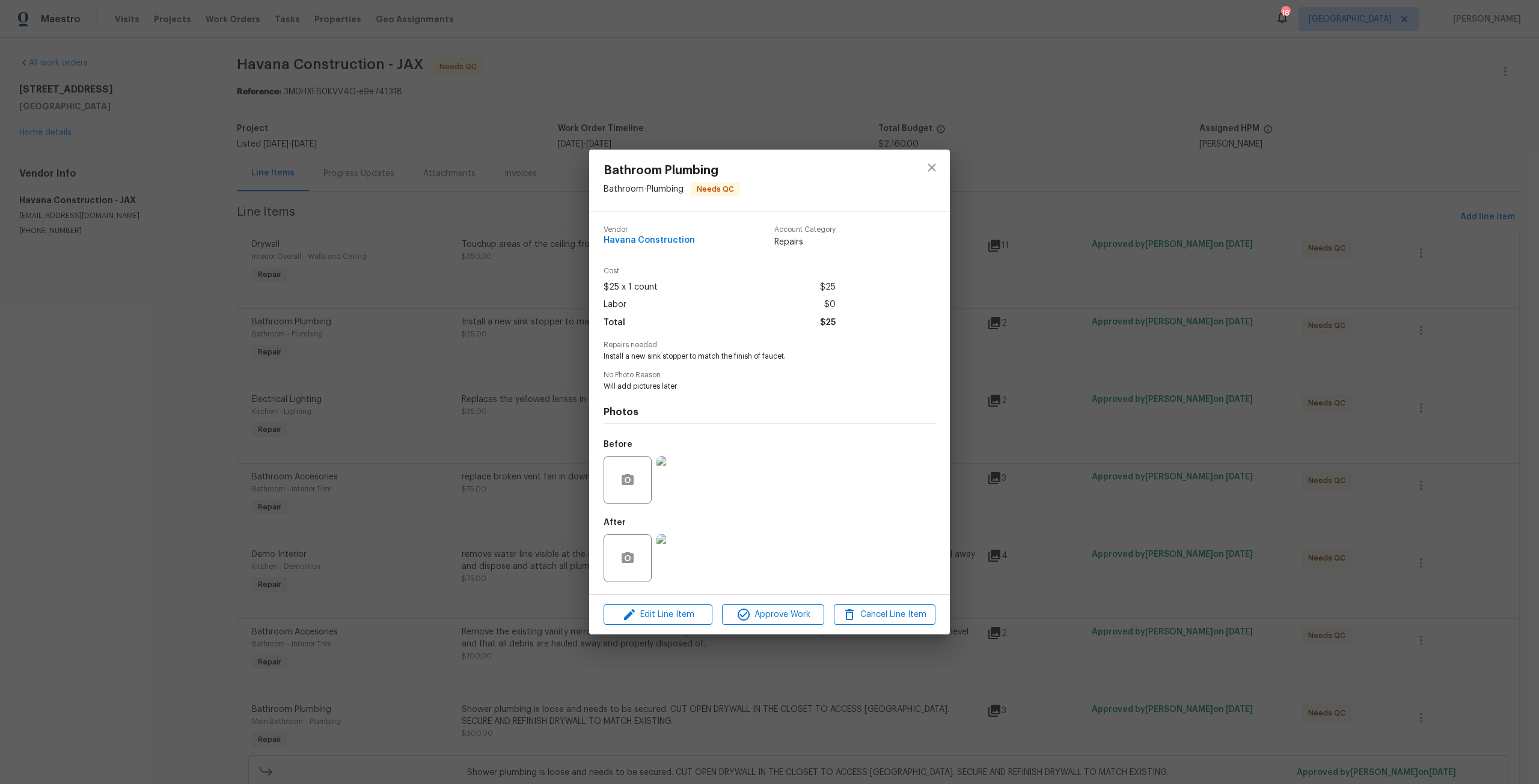
click at [692, 538] on img at bounding box center [680, 558] width 48 height 48
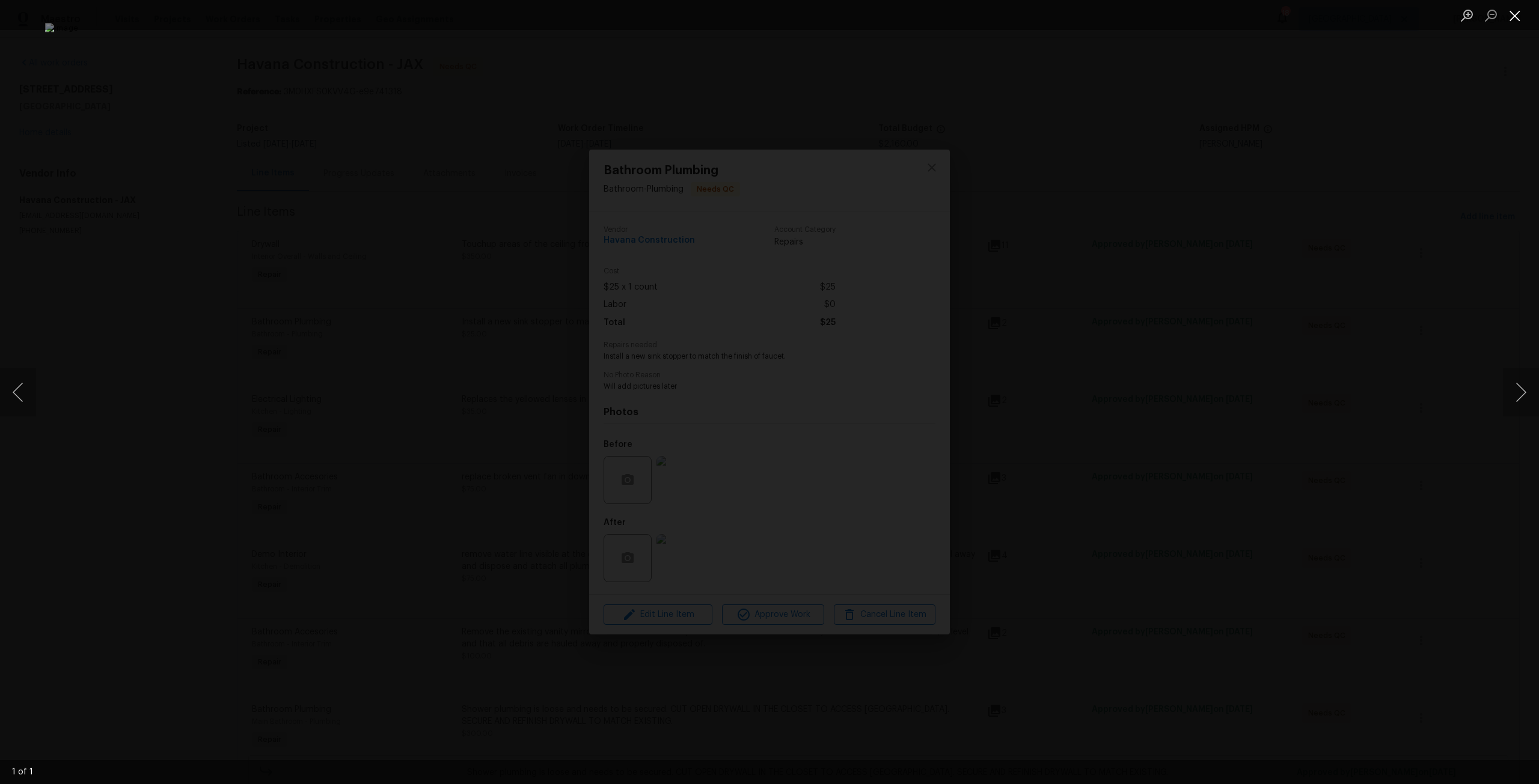
click at [1514, 18] on button "Close lightbox" at bounding box center [1514, 15] width 24 height 21
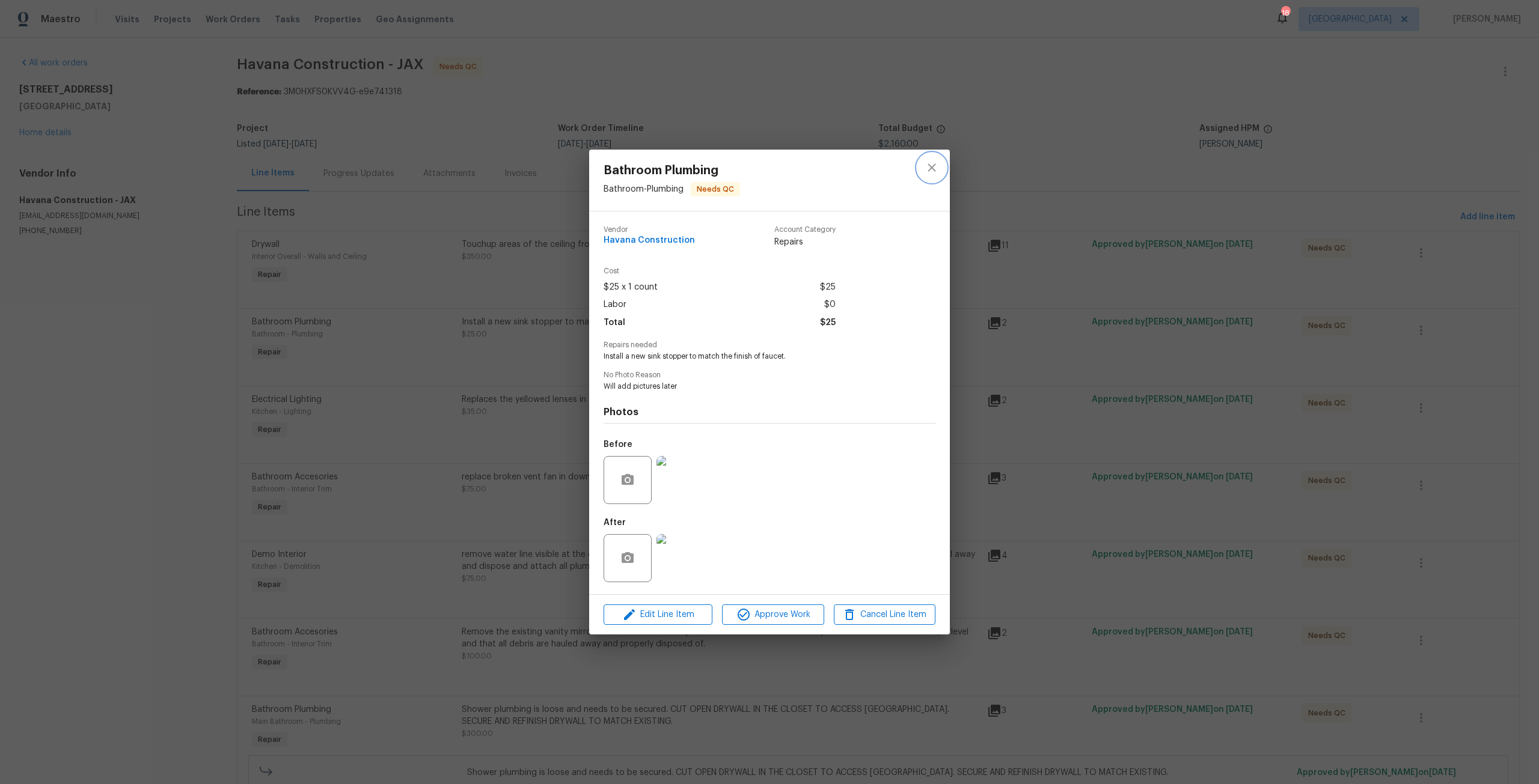
click at [935, 163] on icon "close" at bounding box center [931, 167] width 14 height 14
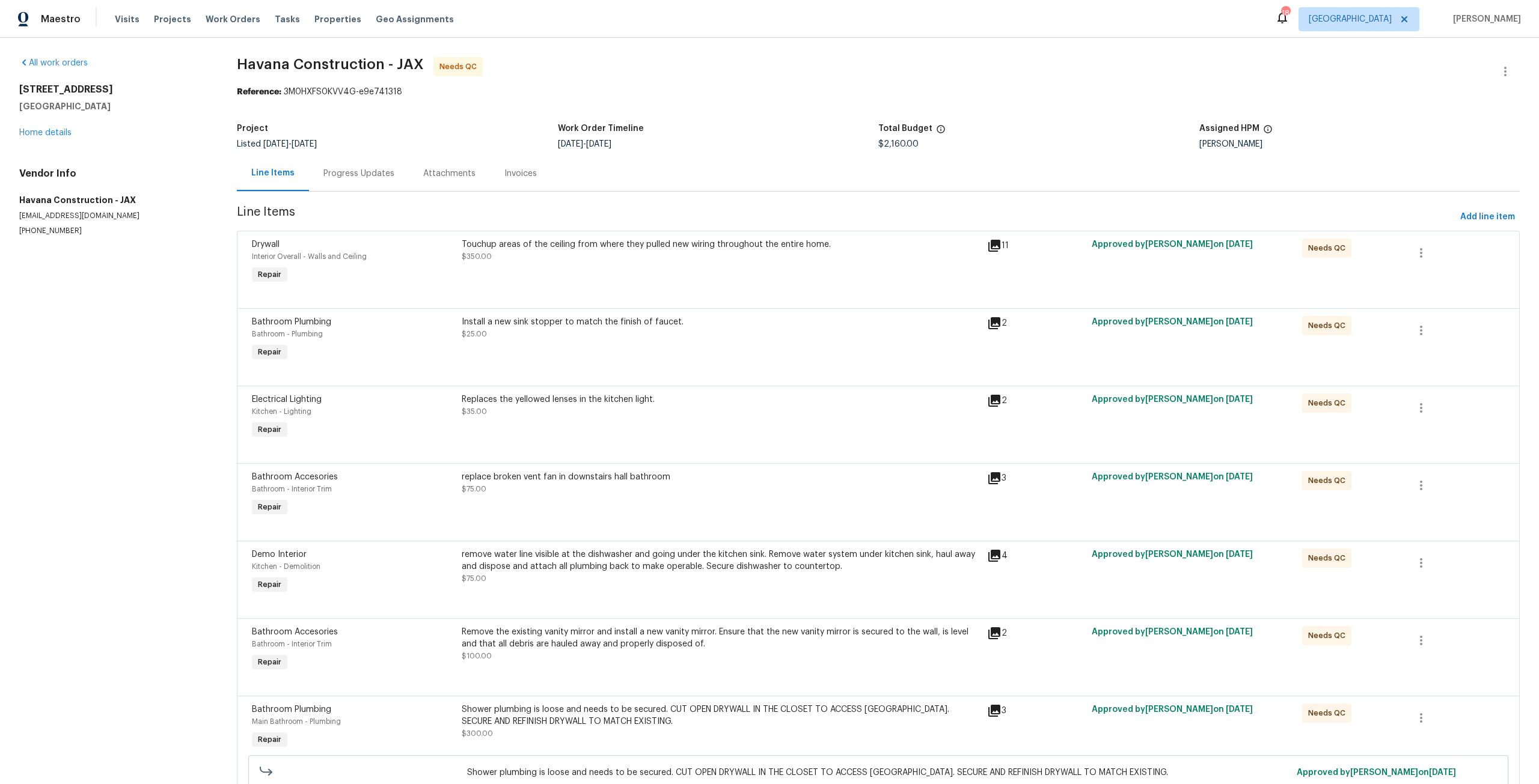
click at [644, 407] on div "Replaces the yellowed lenses in the kitchen light. $35.00" at bounding box center [720, 405] width 518 height 24
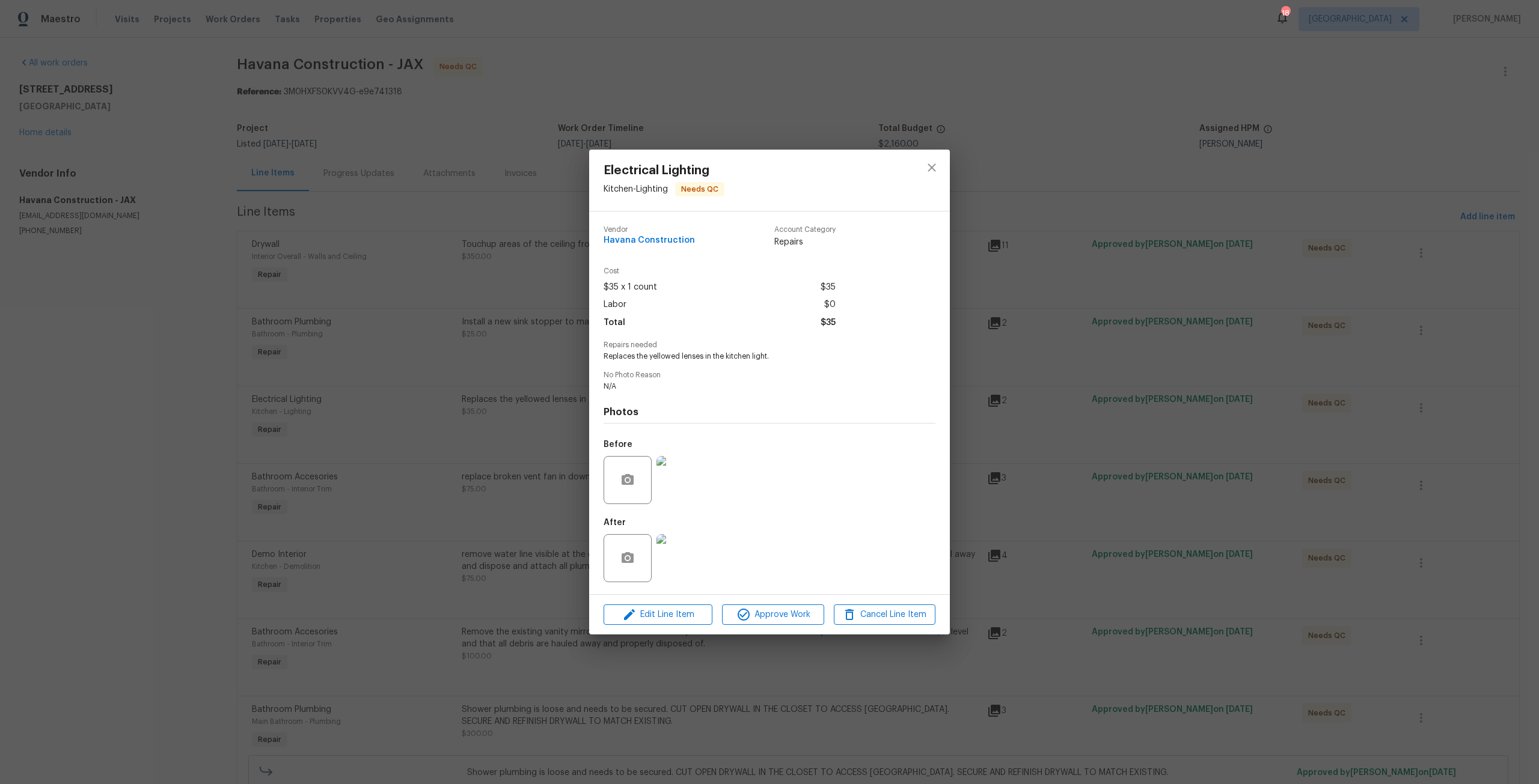
click at [672, 546] on img at bounding box center [680, 558] width 48 height 48
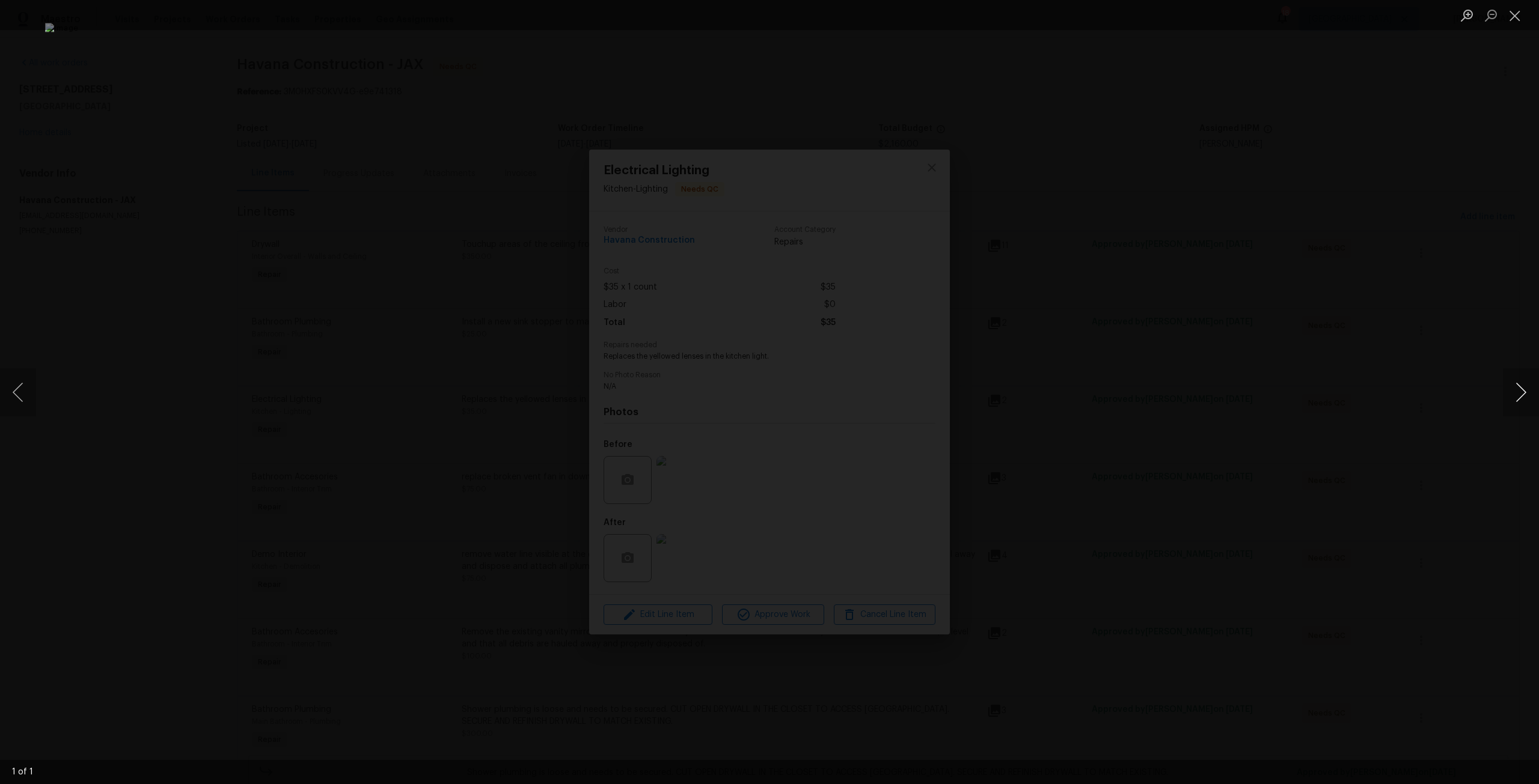
click at [1514, 395] on button "Next image" at bounding box center [1521, 392] width 36 height 48
click at [1521, 395] on button "Next image" at bounding box center [1521, 392] width 36 height 48
click at [1512, 19] on button "Close lightbox" at bounding box center [1514, 15] width 24 height 21
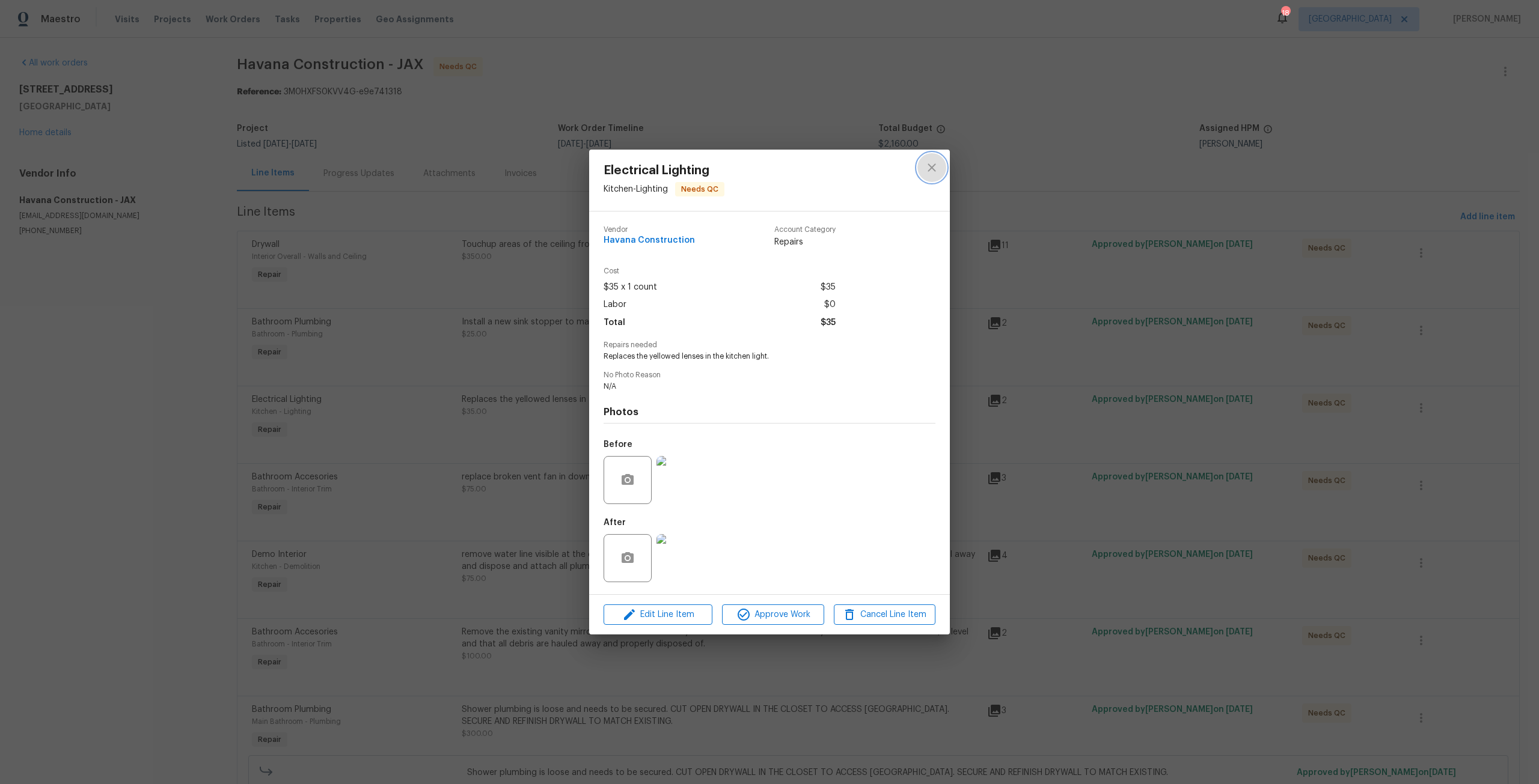
click at [936, 165] on icon "close" at bounding box center [931, 167] width 14 height 14
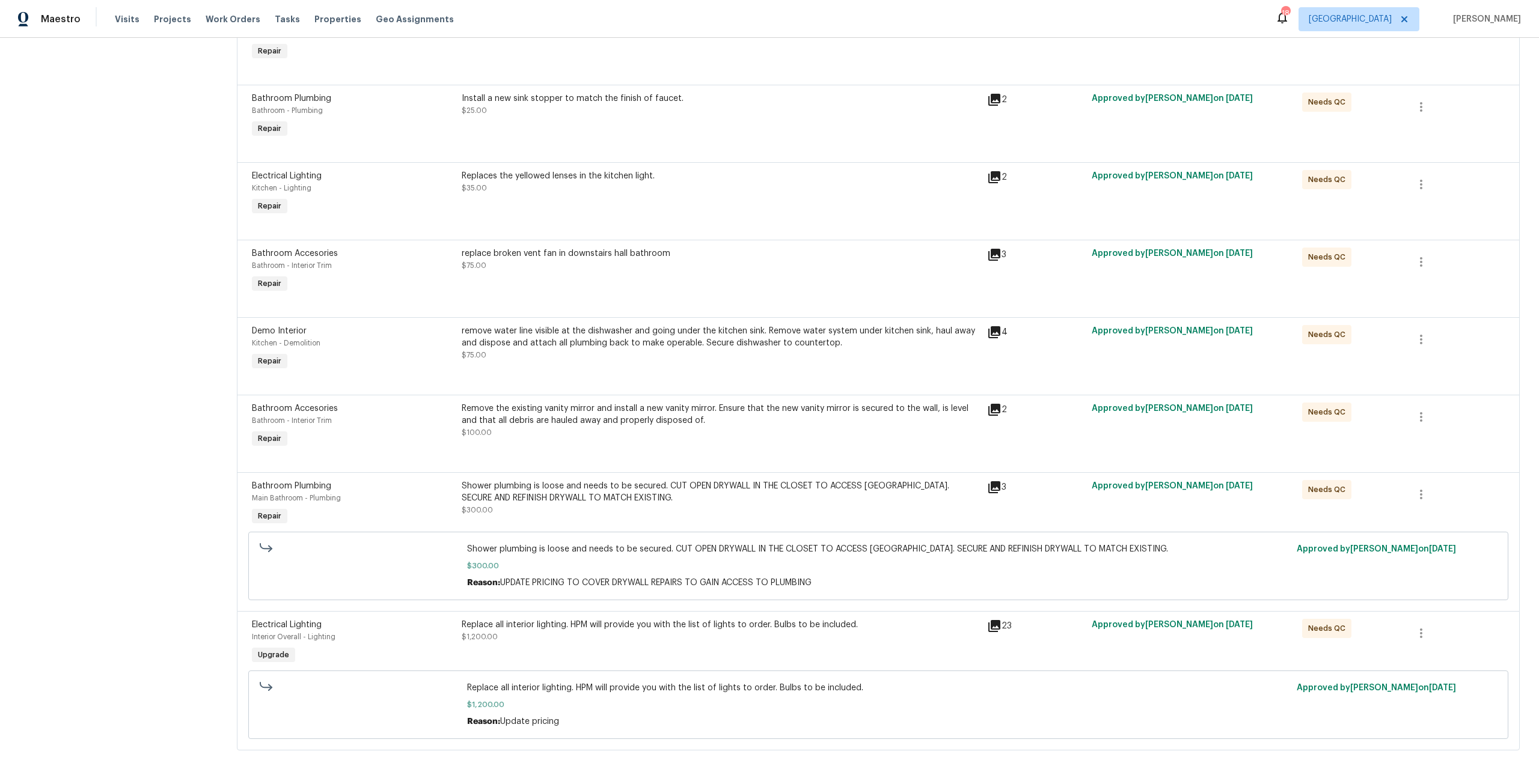
scroll to position [233, 0]
click at [591, 488] on div "Shower plumbing is loose and needs to be secured. CUT OPEN DRYWALL IN THE CLOSE…" at bounding box center [720, 492] width 518 height 24
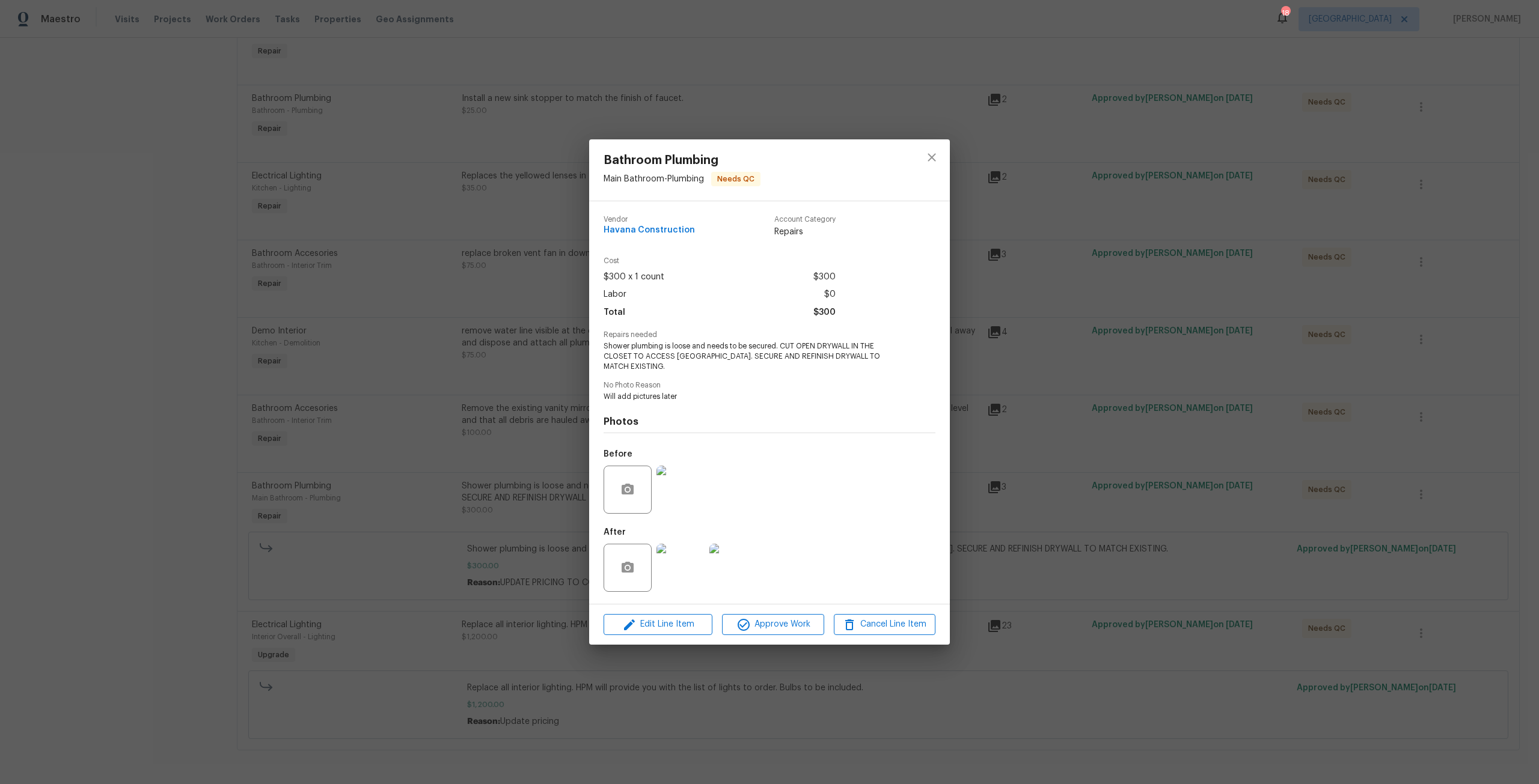
click at [685, 560] on img at bounding box center [680, 568] width 48 height 48
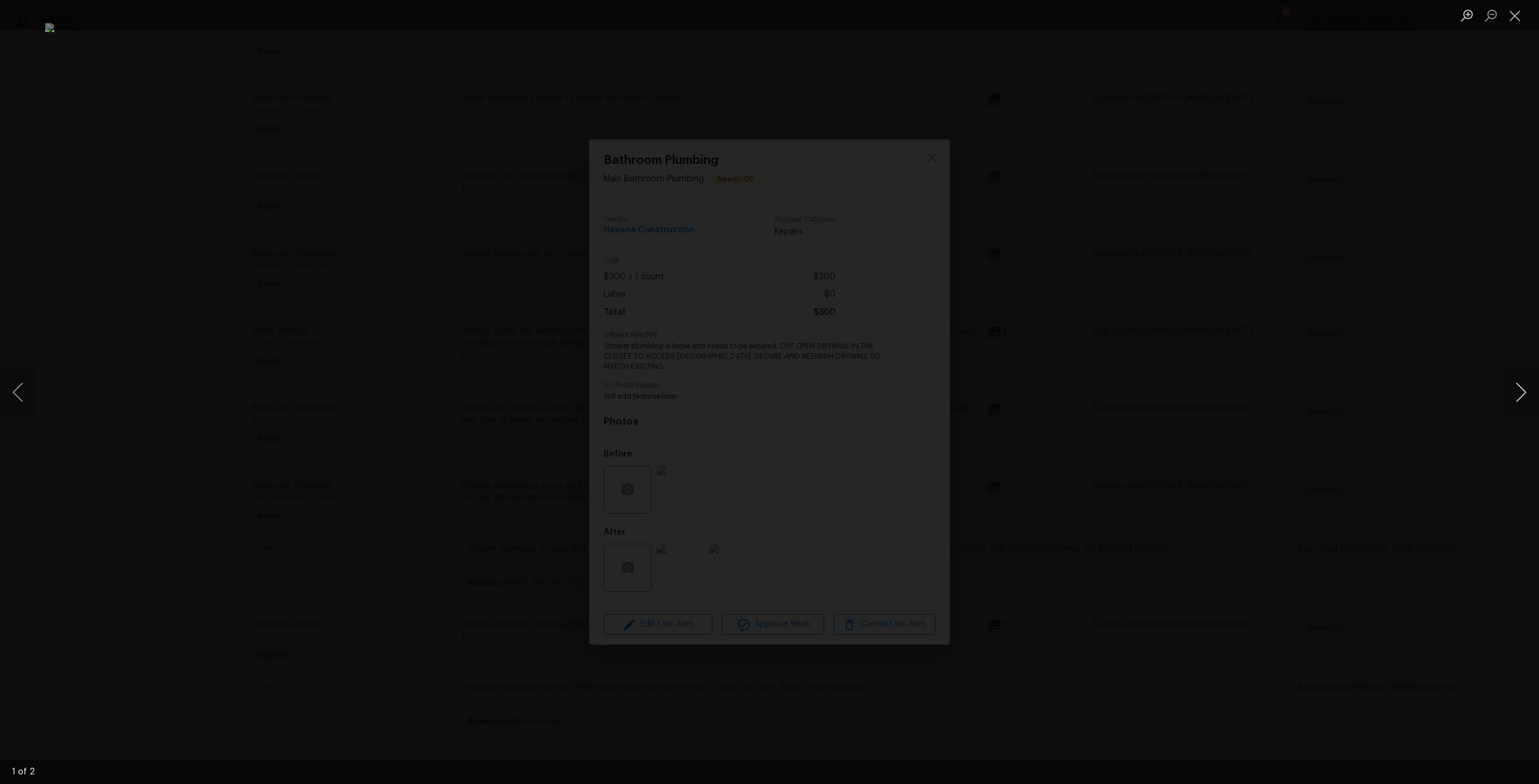
click at [1537, 404] on button "Next image" at bounding box center [1521, 392] width 36 height 48
click at [1531, 402] on button "Next image" at bounding box center [1521, 392] width 36 height 48
click at [1467, 272] on div "Lightbox" at bounding box center [769, 392] width 1539 height 784
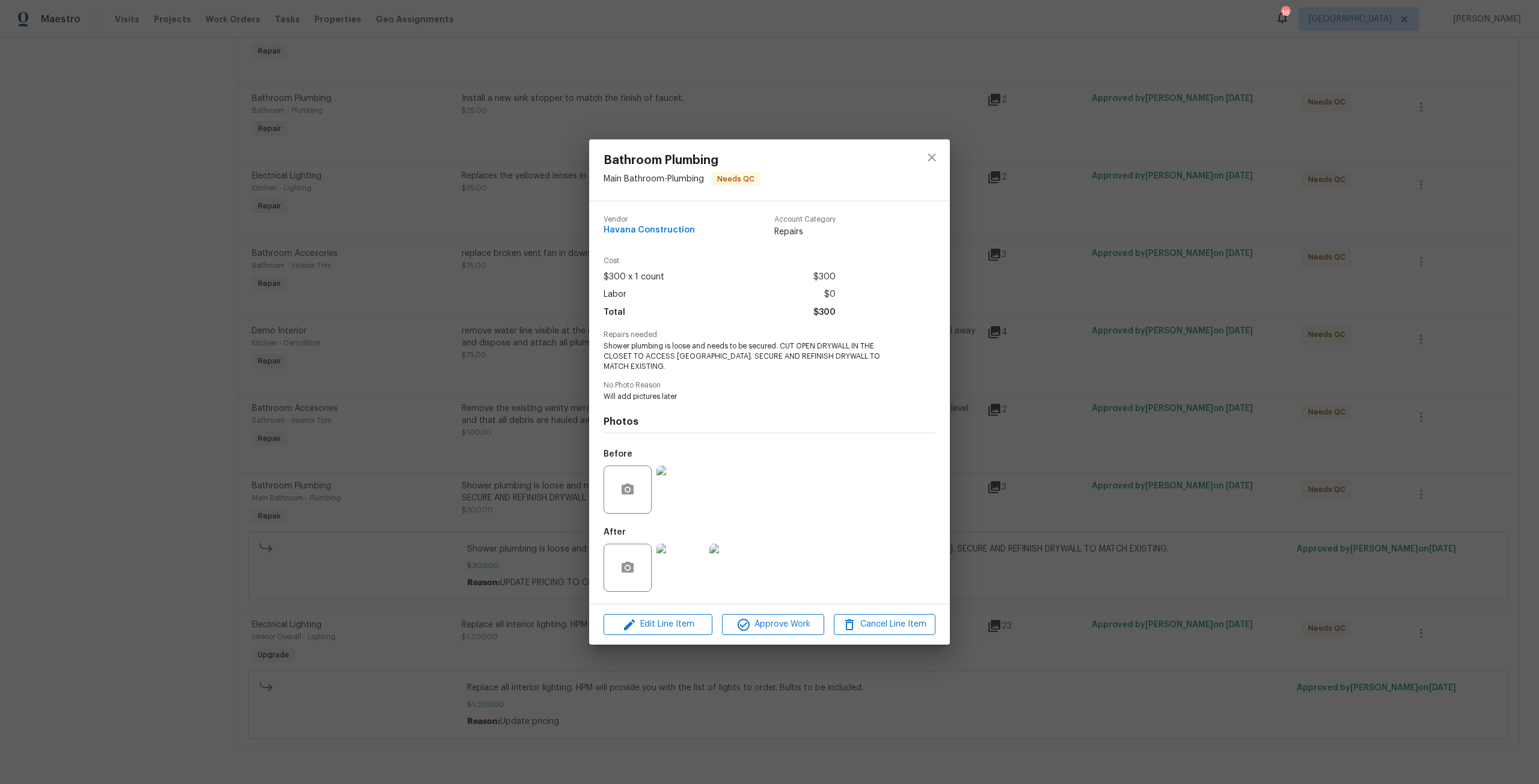
click at [687, 483] on img at bounding box center [680, 490] width 48 height 48
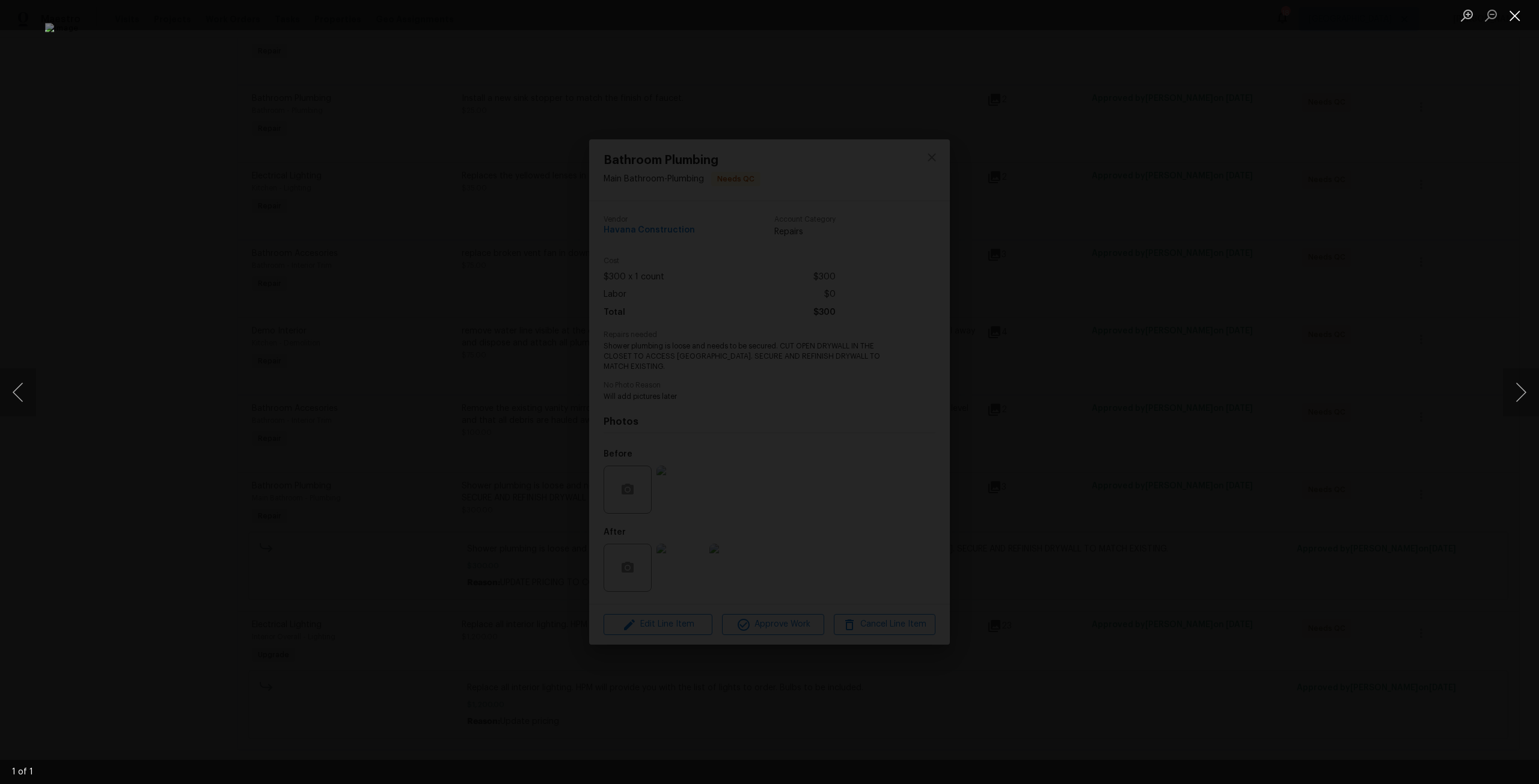
click at [1515, 10] on button "Close lightbox" at bounding box center [1514, 15] width 24 height 21
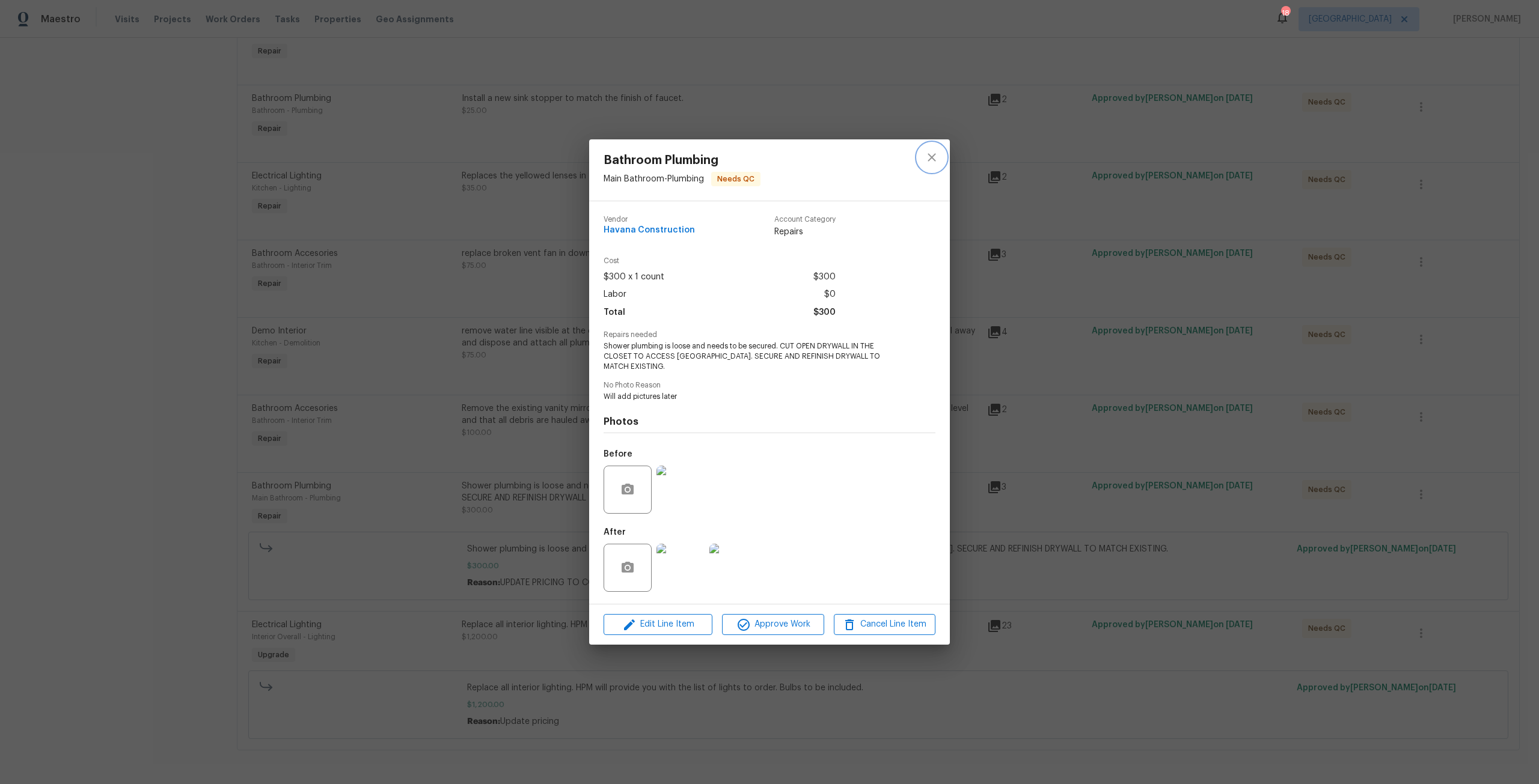
click at [933, 172] on button "close" at bounding box center [931, 158] width 29 height 29
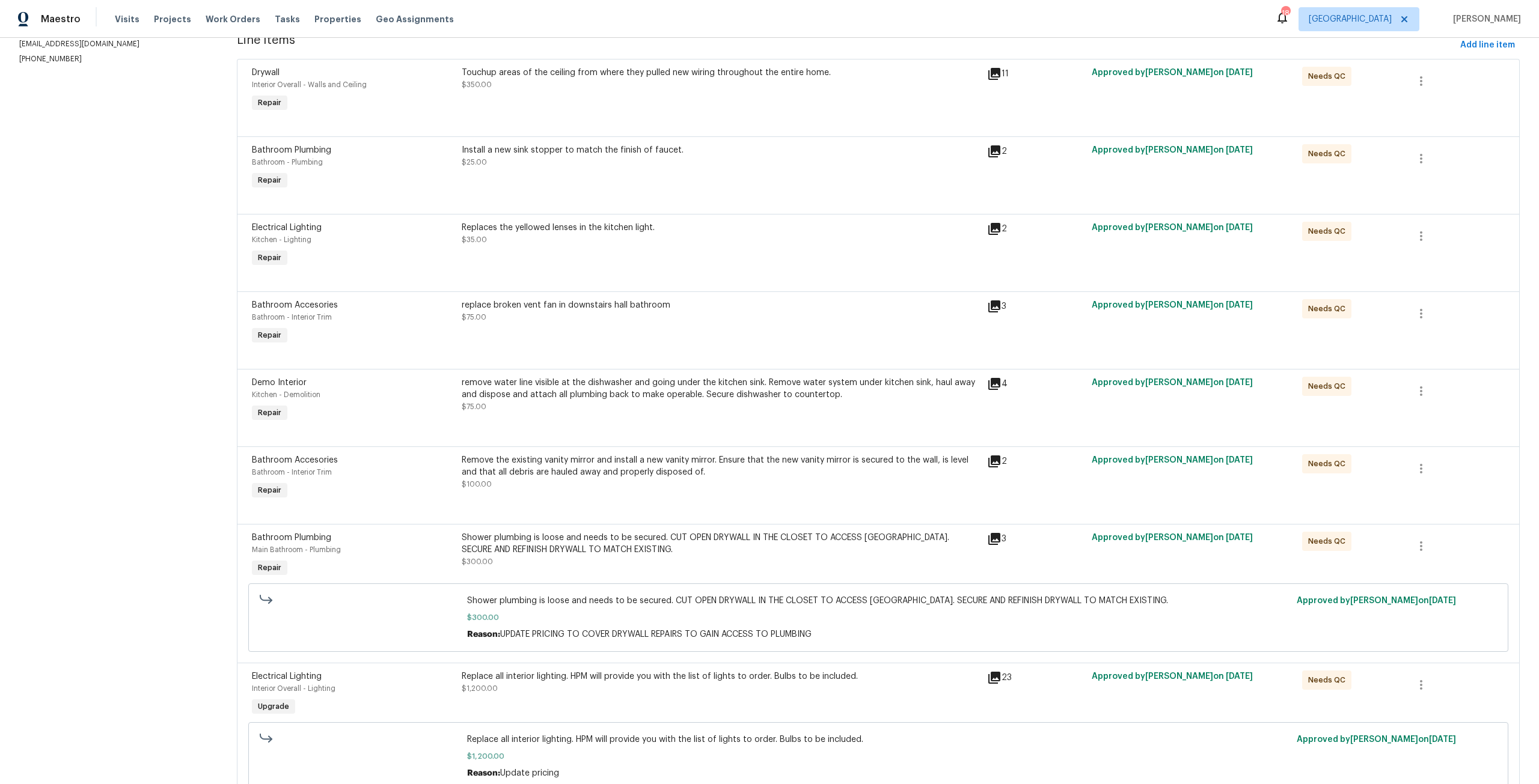
scroll to position [0, 0]
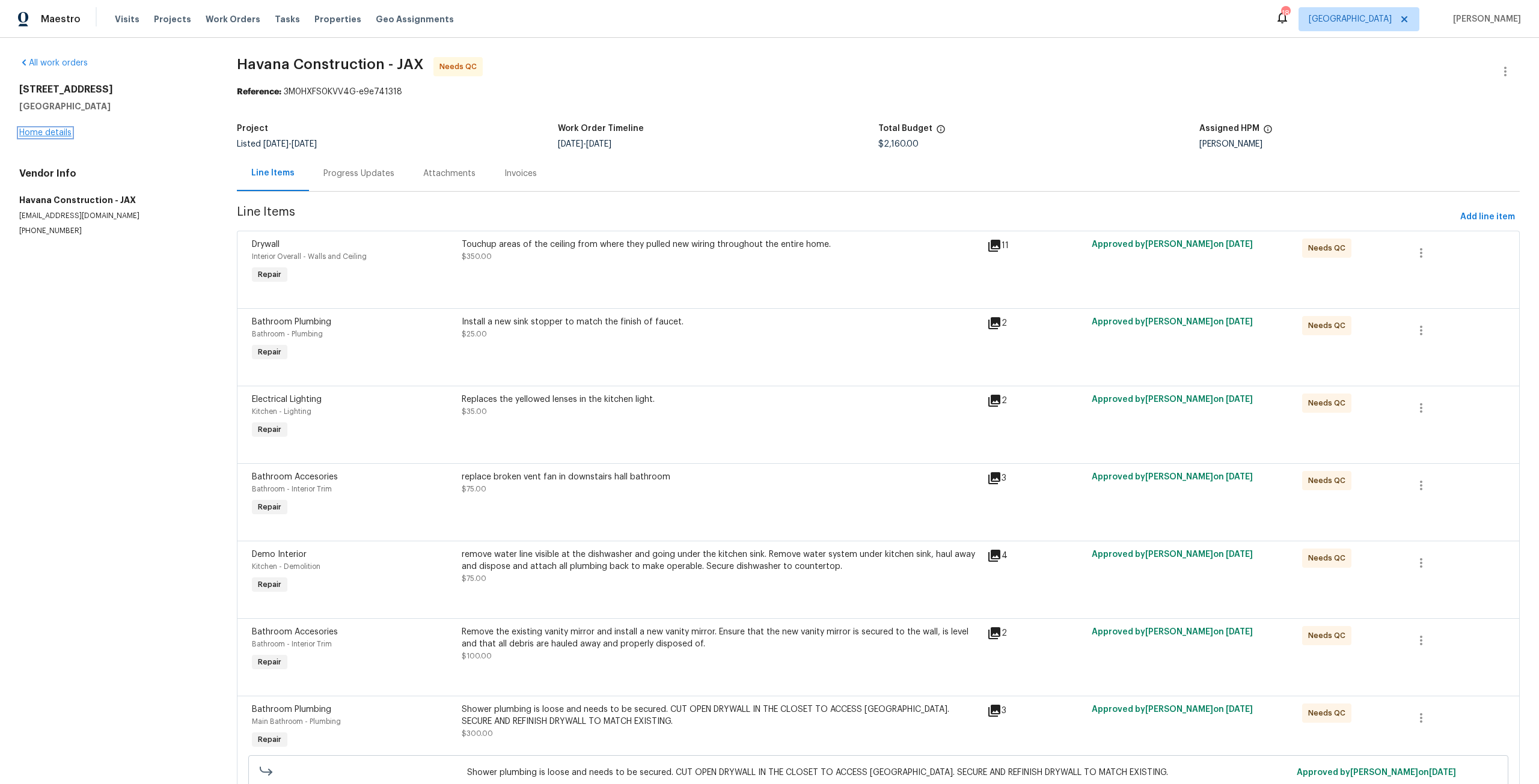
click at [46, 133] on link "Home details" at bounding box center [44, 132] width 52 height 8
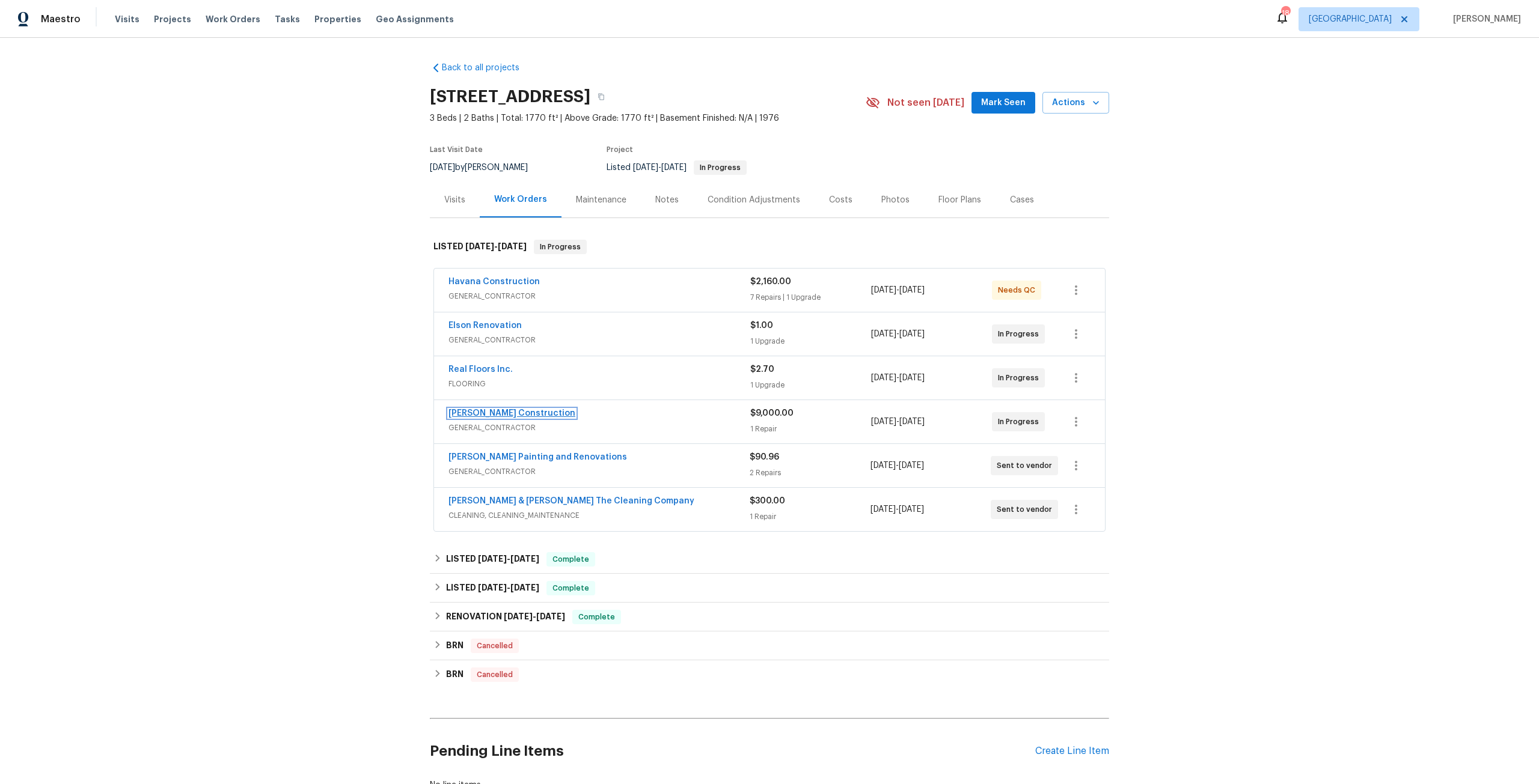
click at [494, 413] on link "[PERSON_NAME] Construction" at bounding box center [511, 413] width 126 height 8
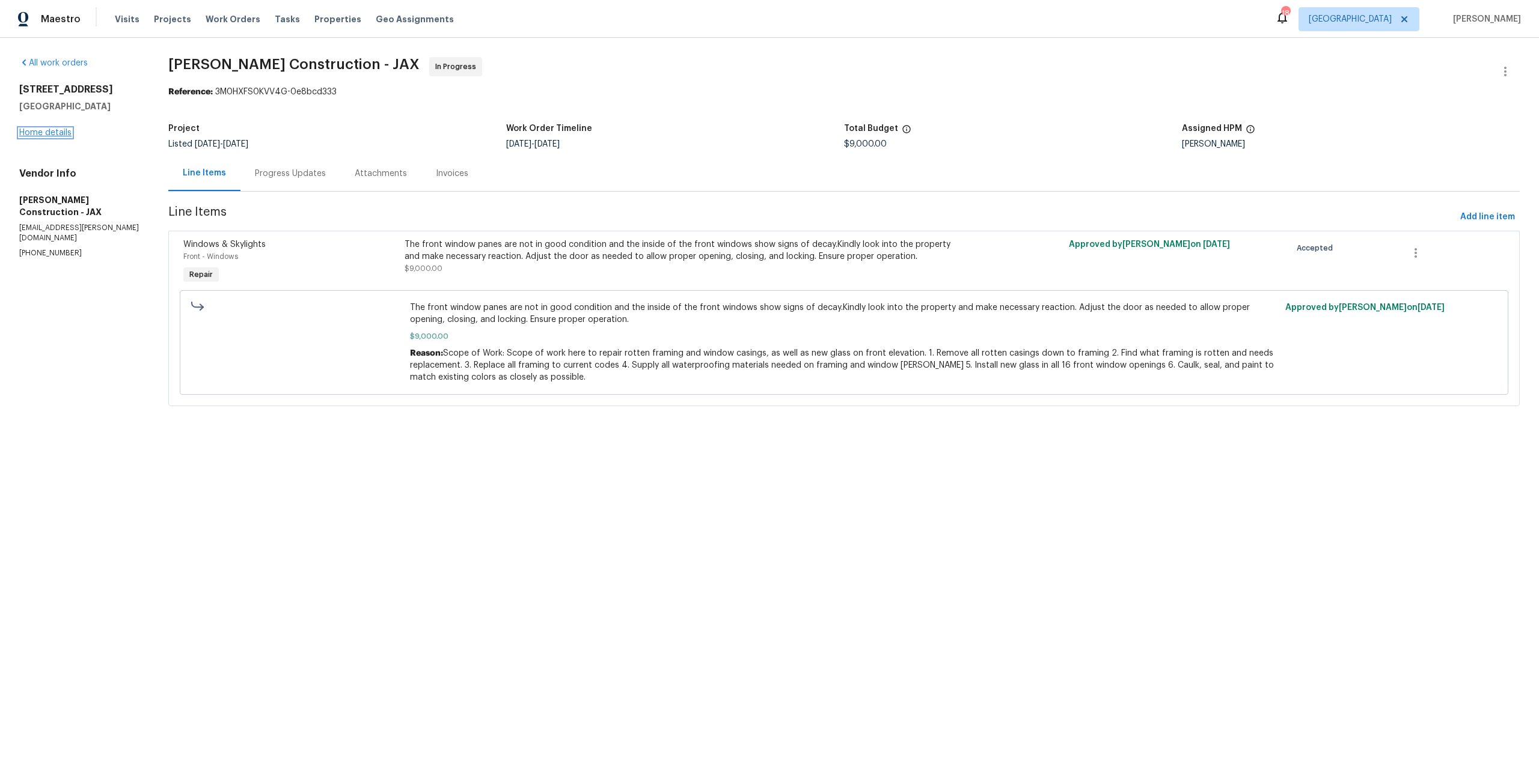
click at [62, 137] on link "Home details" at bounding box center [44, 132] width 52 height 8
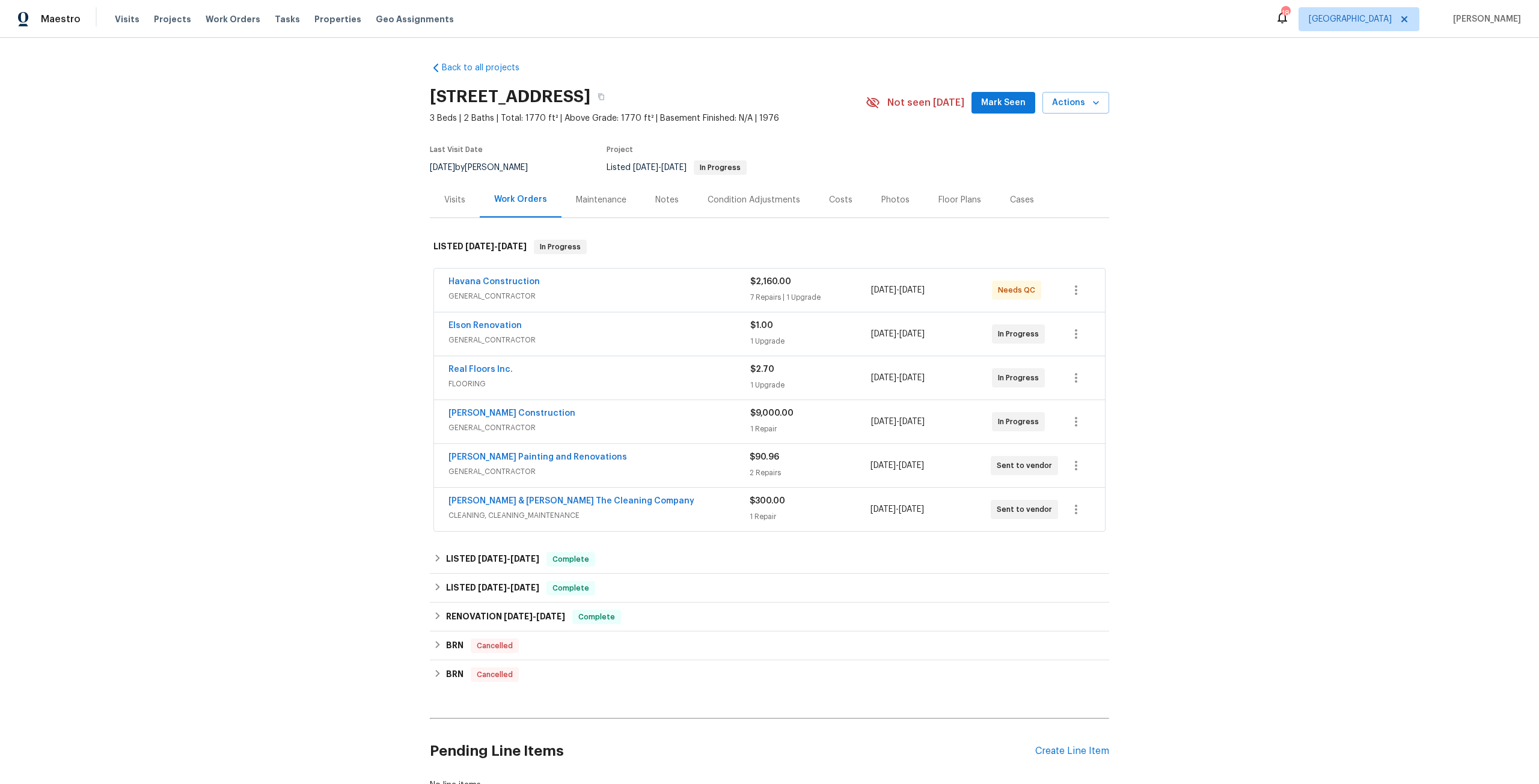
click at [463, 364] on span "Real Floors Inc." at bounding box center [480, 369] width 64 height 12
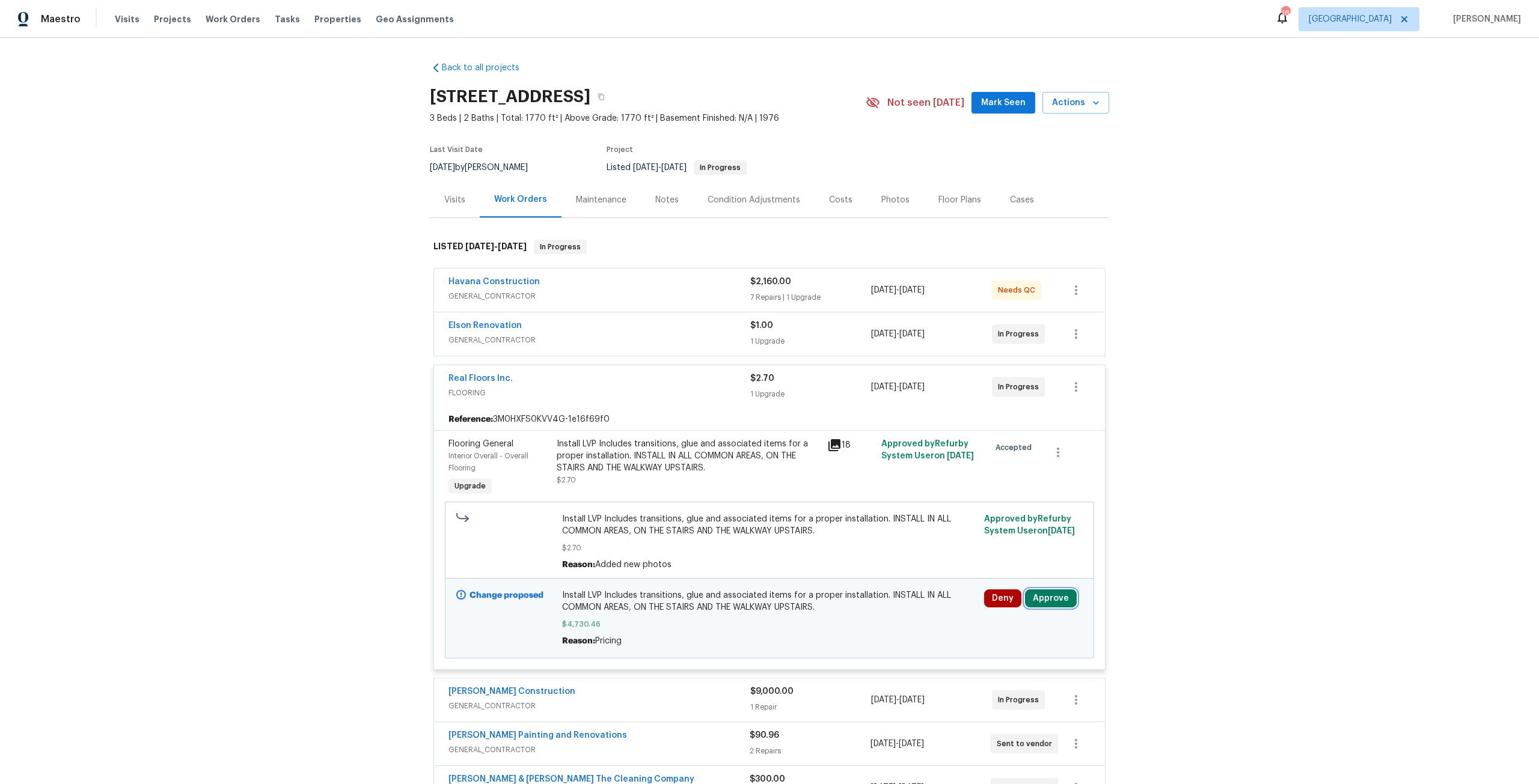
click at [1038, 604] on button "Approve" at bounding box center [1050, 598] width 52 height 18
click at [1012, 554] on button "Approve" at bounding box center [1012, 559] width 72 height 24
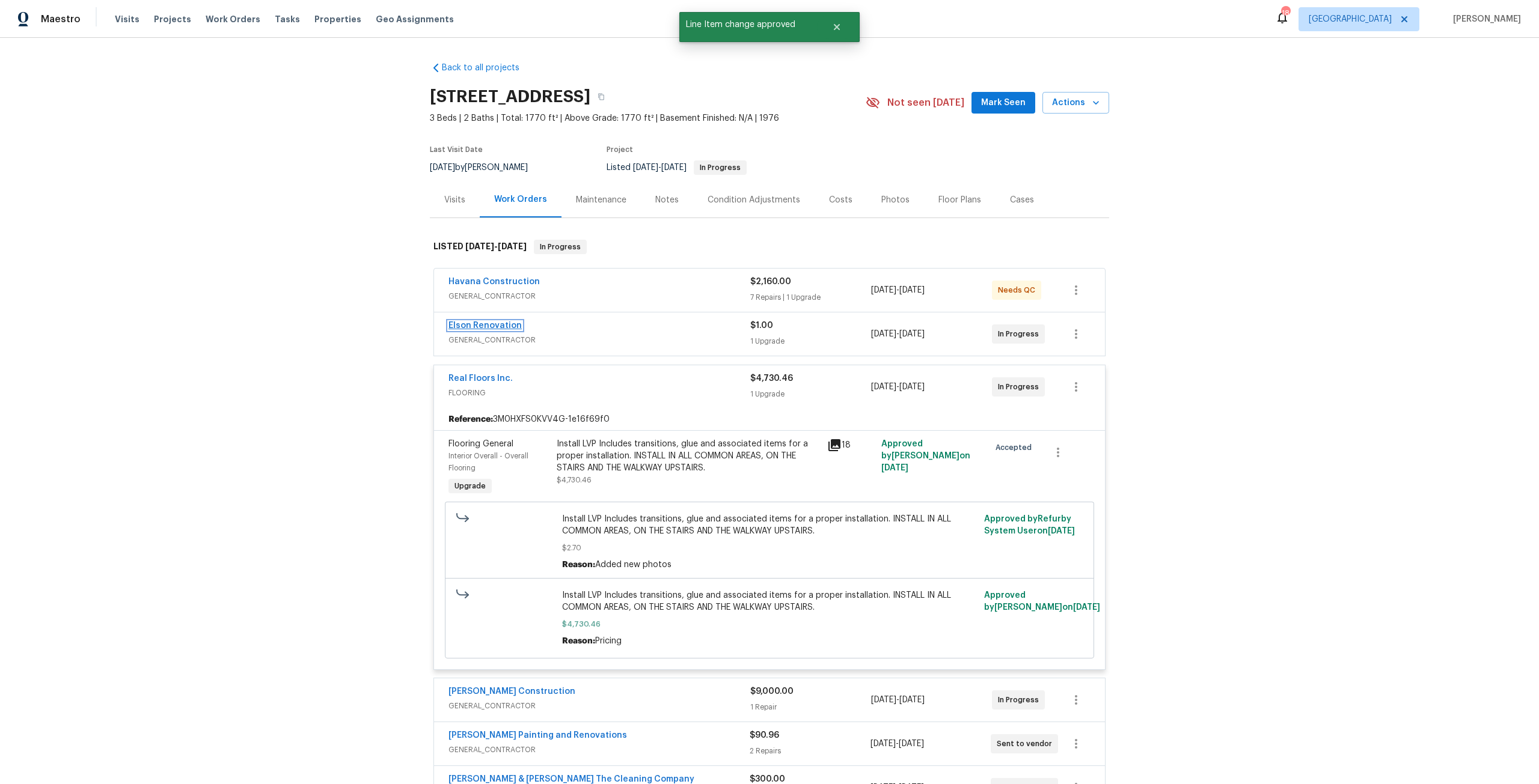
click at [493, 328] on link "Elson Renovation" at bounding box center [485, 325] width 74 height 8
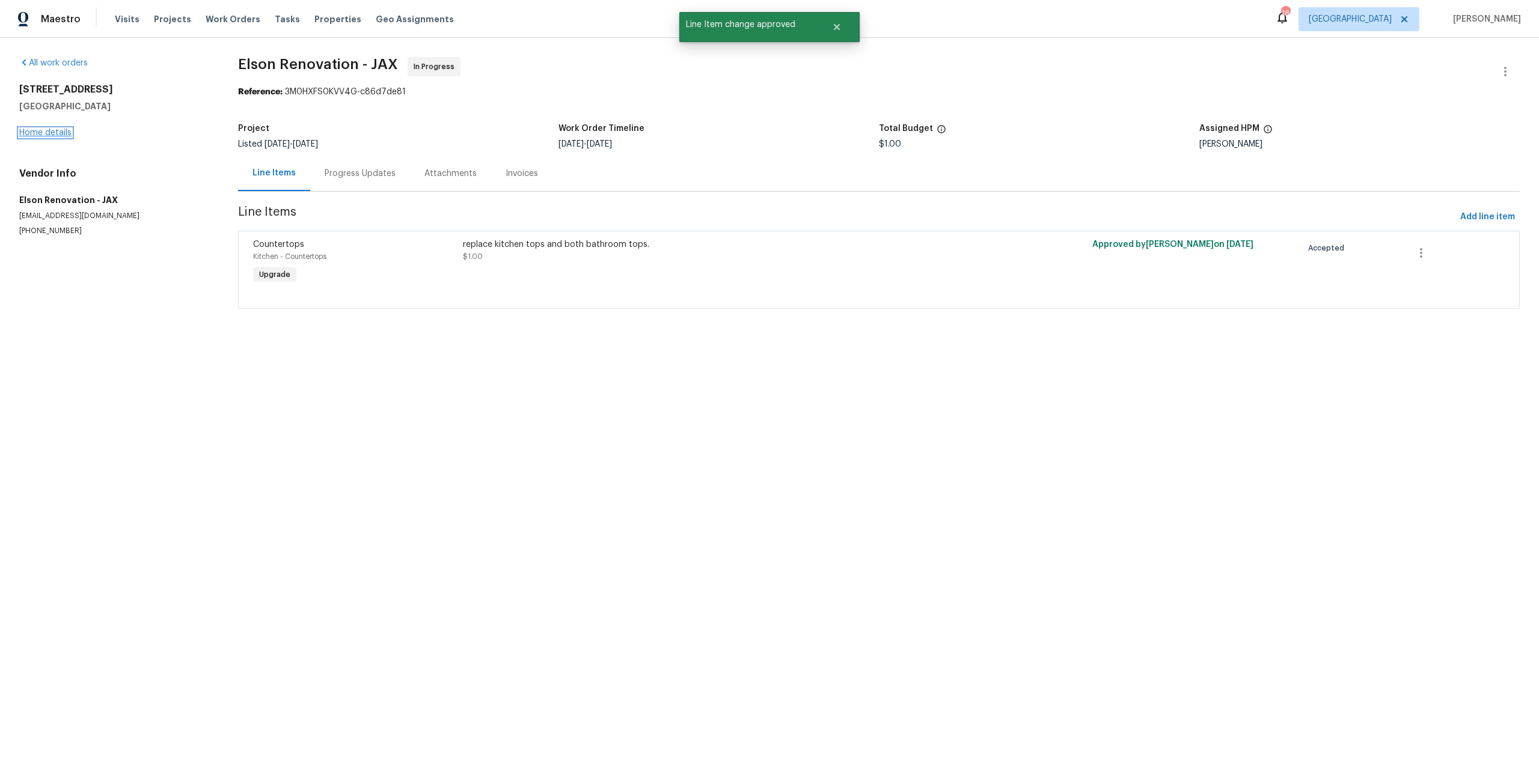
click at [61, 135] on link "Home details" at bounding box center [44, 132] width 52 height 8
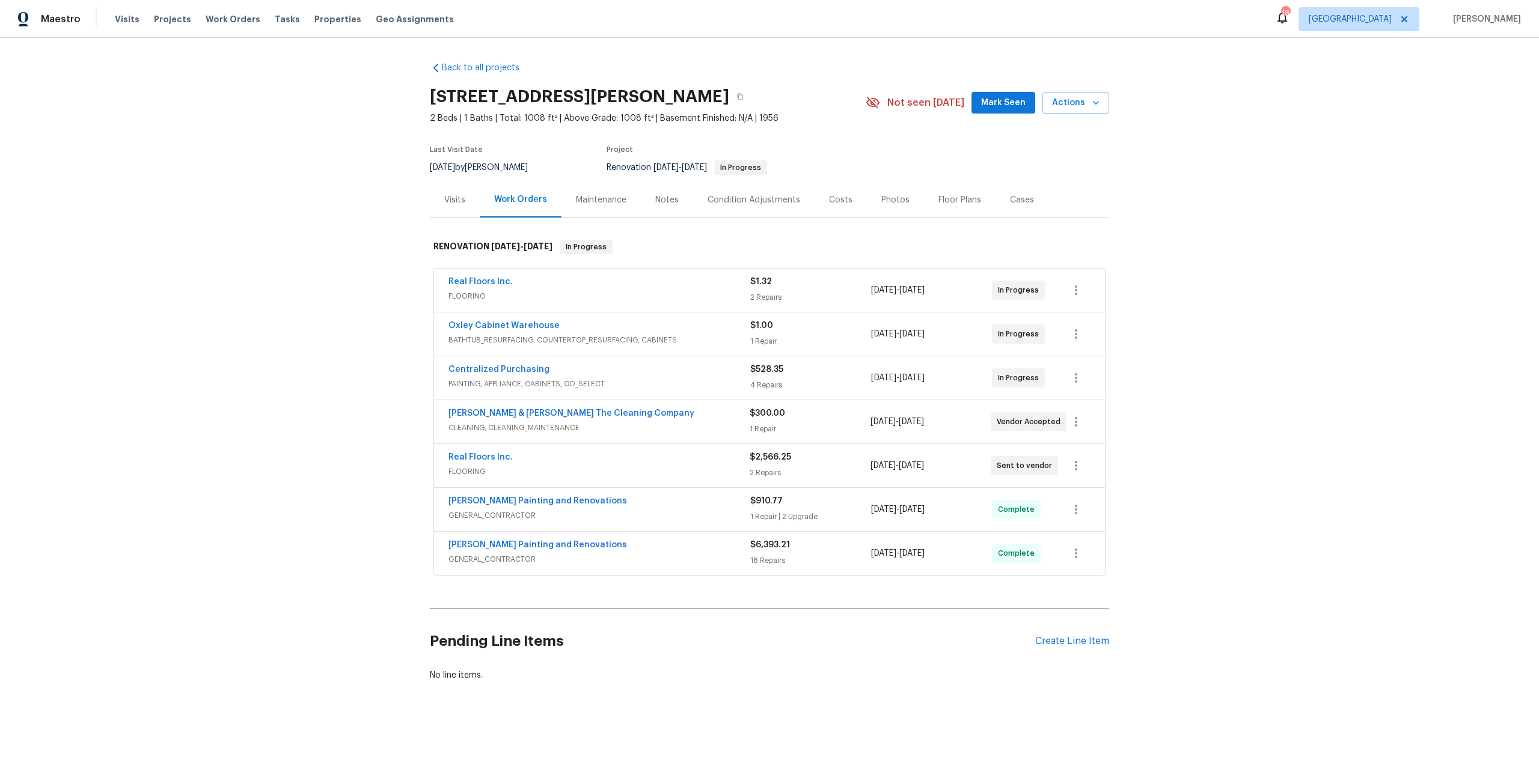
click at [492, 286] on span "Real Floors Inc." at bounding box center [480, 281] width 64 height 12
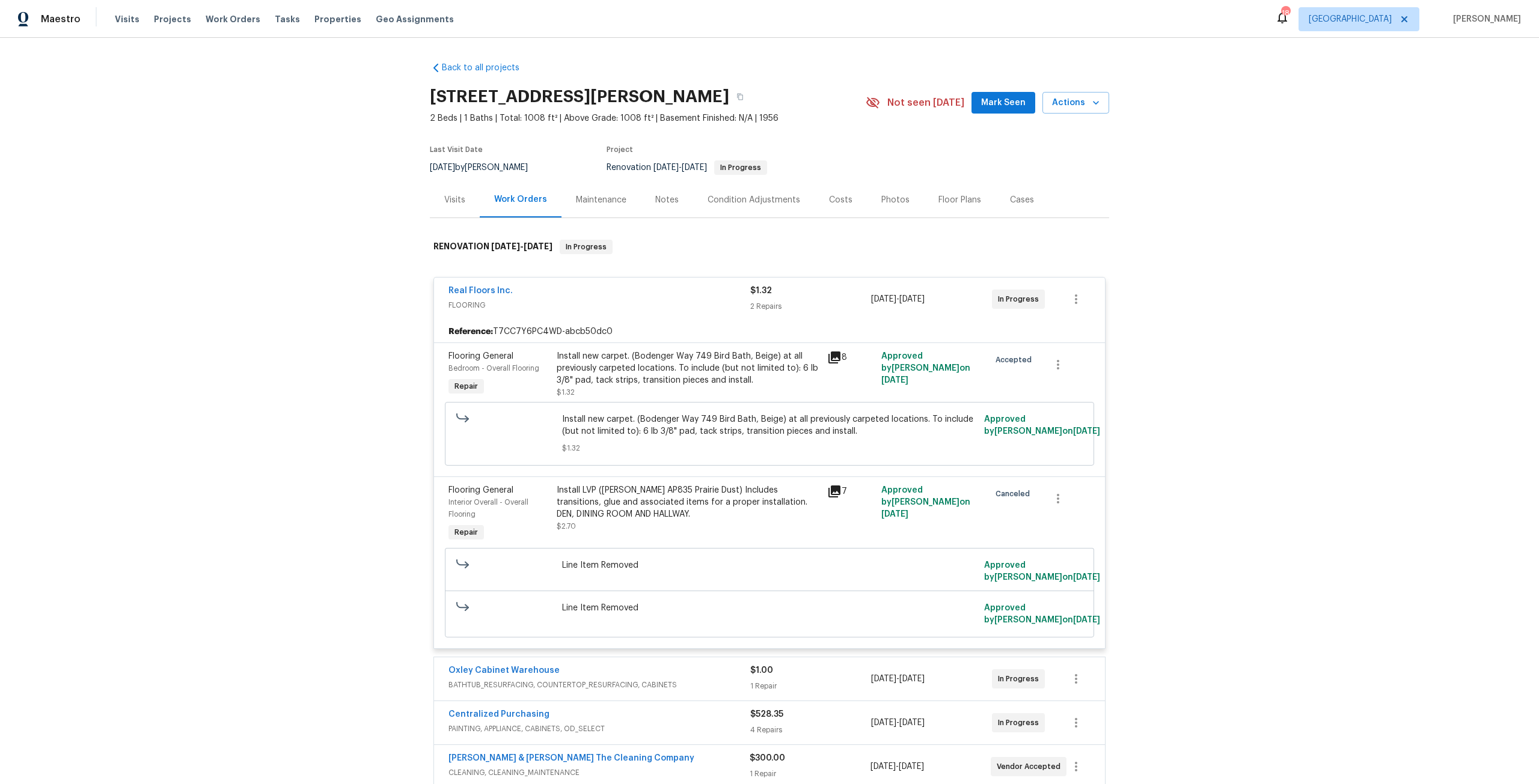
click at [486, 285] on span "Real Floors Inc." at bounding box center [480, 291] width 64 height 12
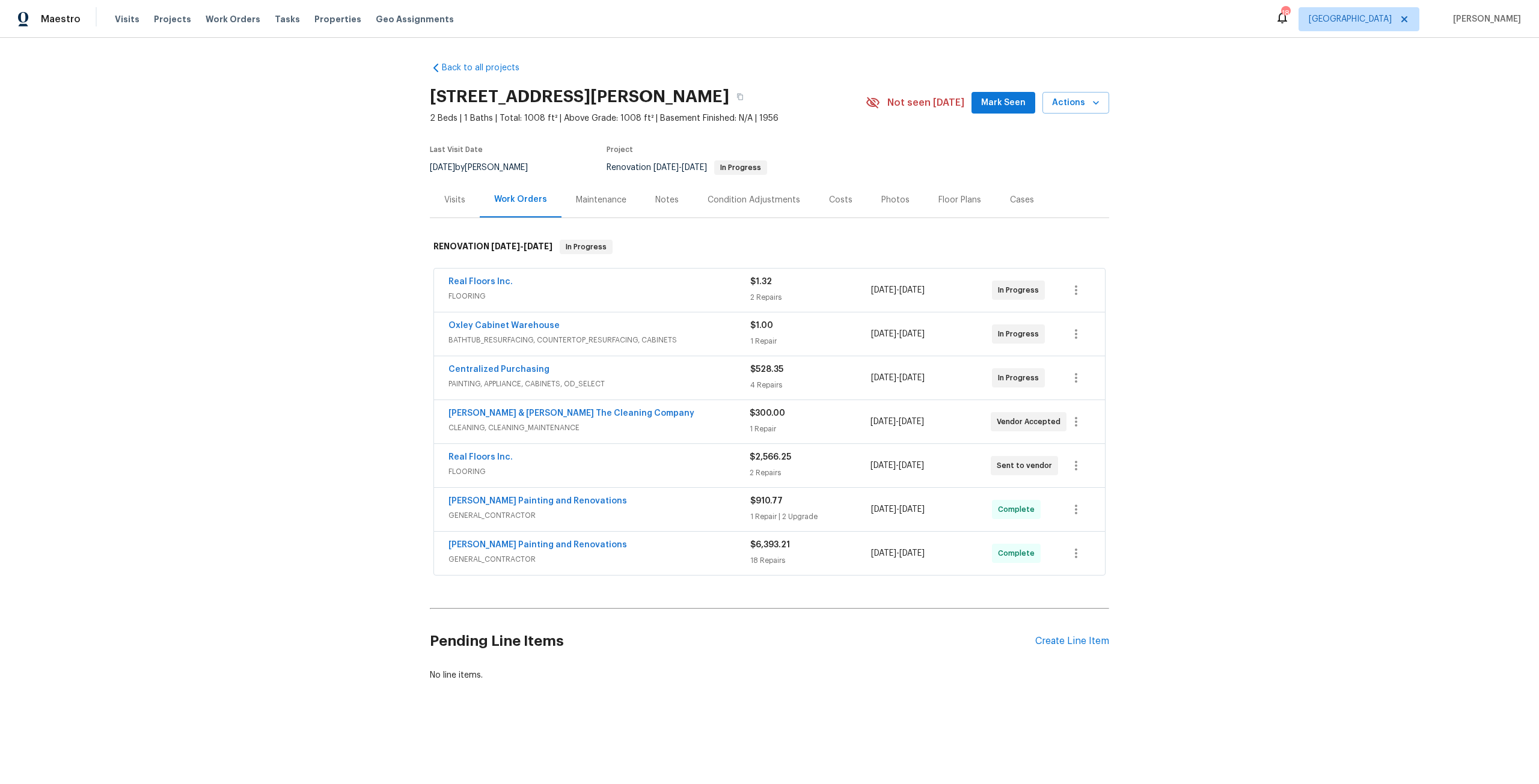
click at [844, 201] on div "Costs" at bounding box center [840, 200] width 52 height 36
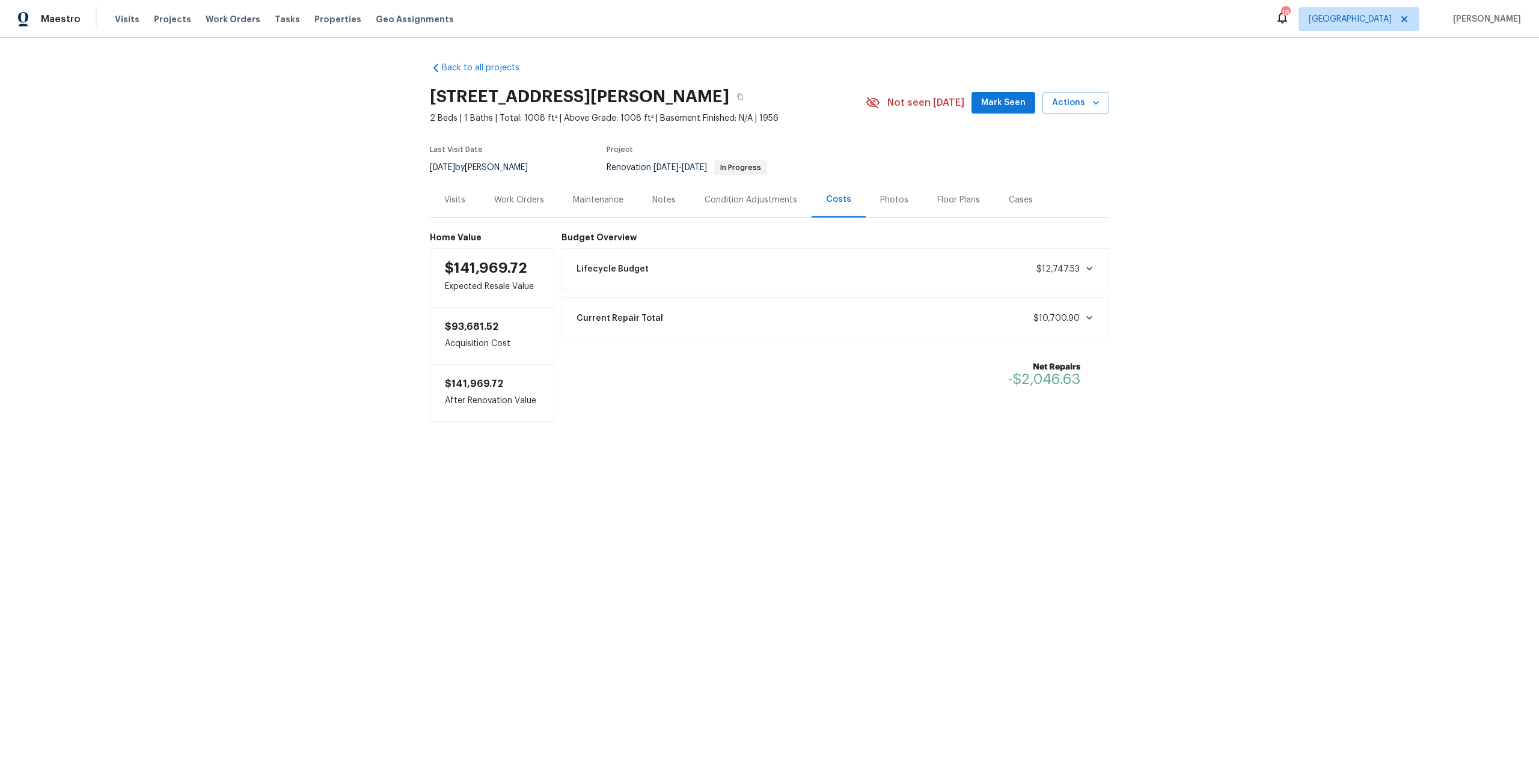
click at [510, 211] on div "Work Orders" at bounding box center [518, 200] width 78 height 36
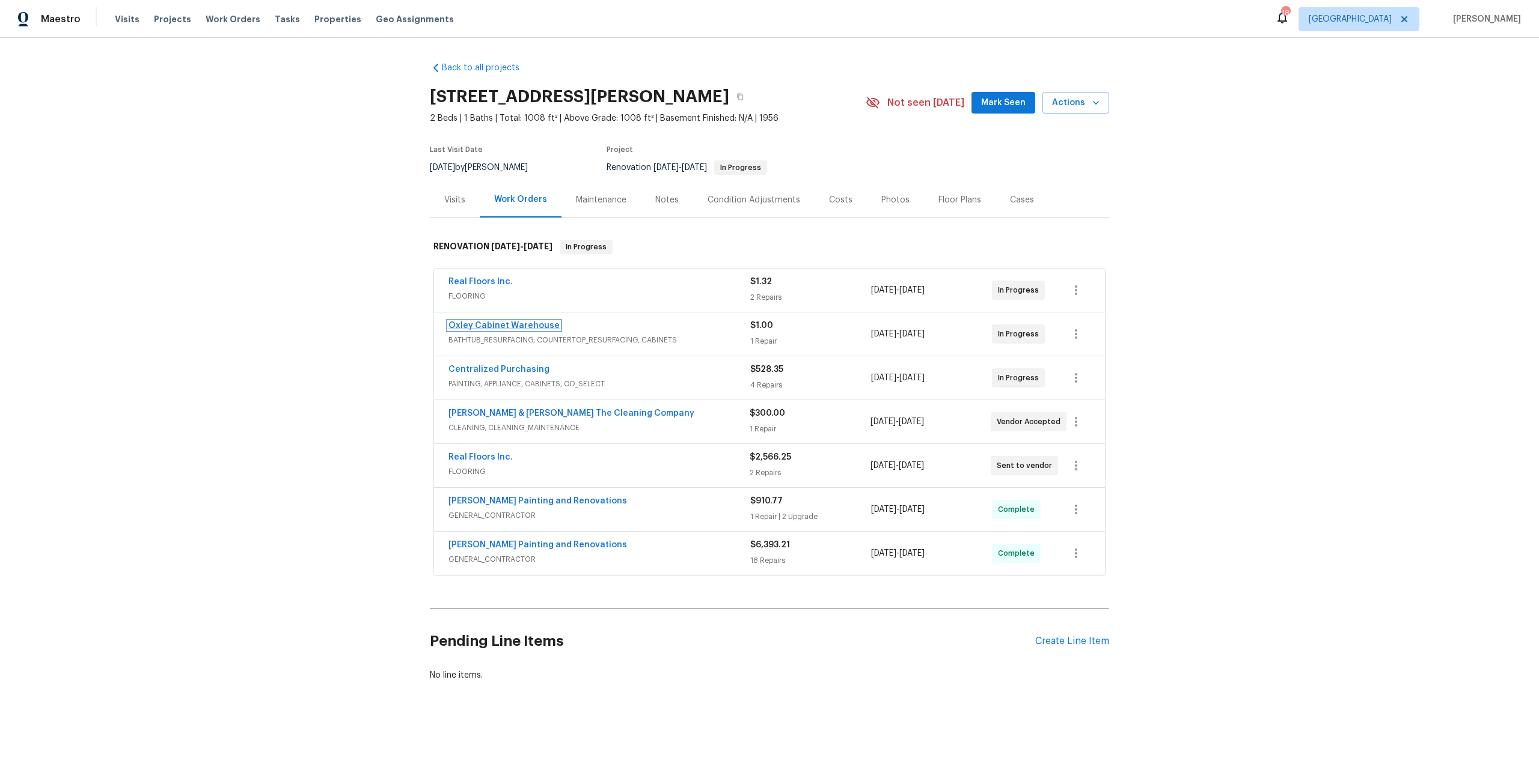
click at [522, 325] on link "Oxley Cabinet Warehouse" at bounding box center [504, 325] width 111 height 8
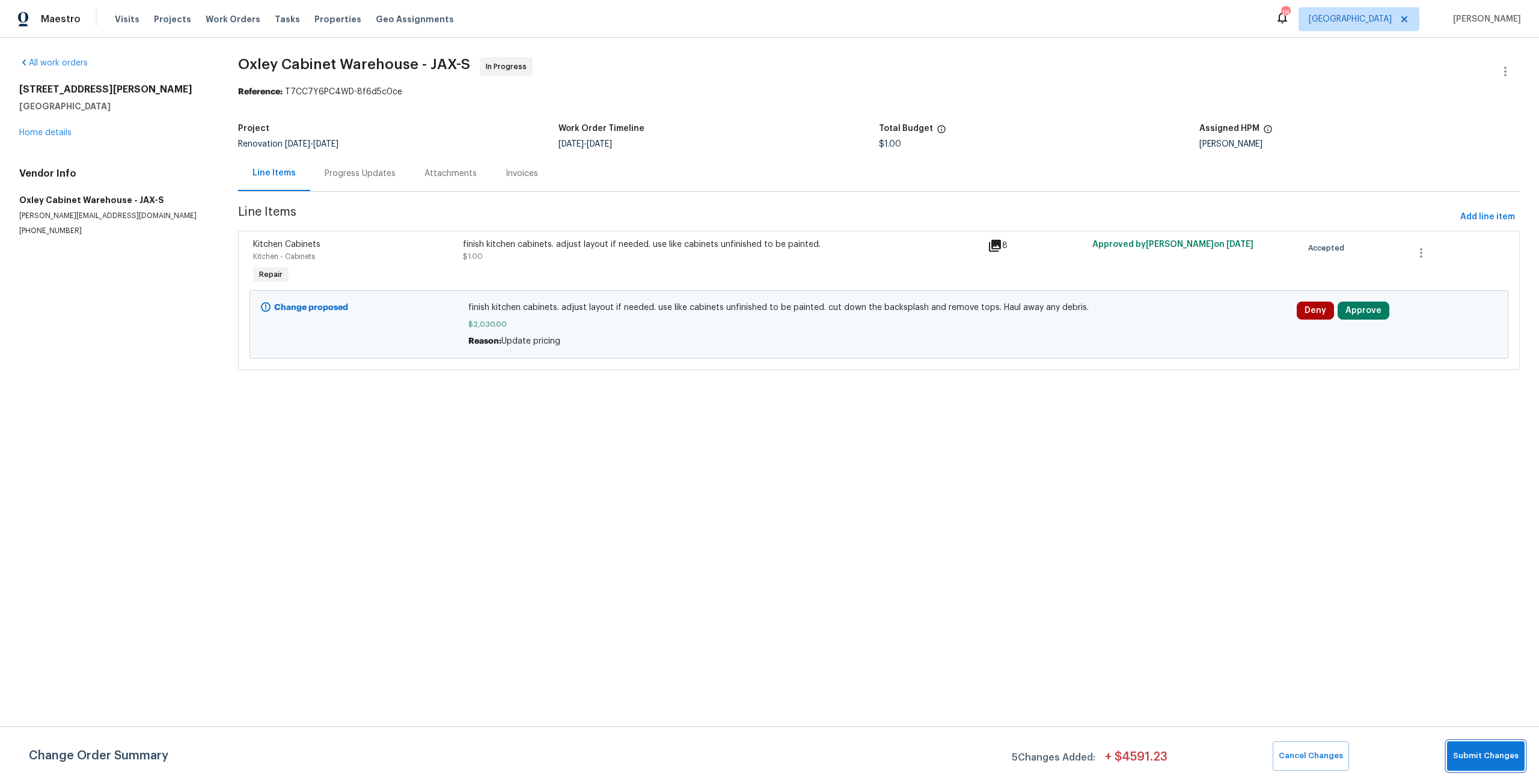
click at [1497, 763] on button "Submit Changes" at bounding box center [1486, 756] width 77 height 29
click at [1354, 316] on button "Approve" at bounding box center [1363, 310] width 52 height 18
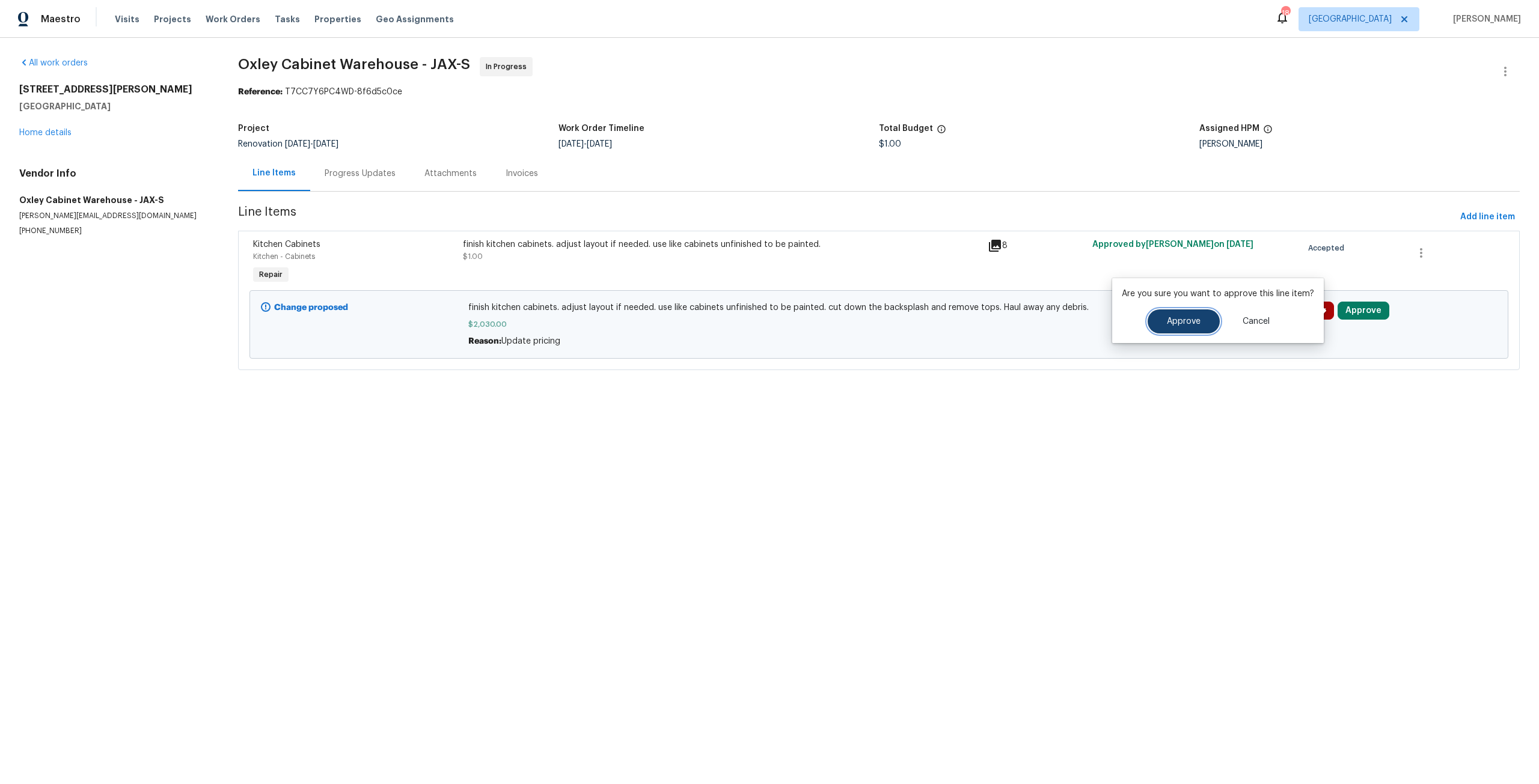
click at [1163, 319] on button "Approve" at bounding box center [1183, 321] width 72 height 24
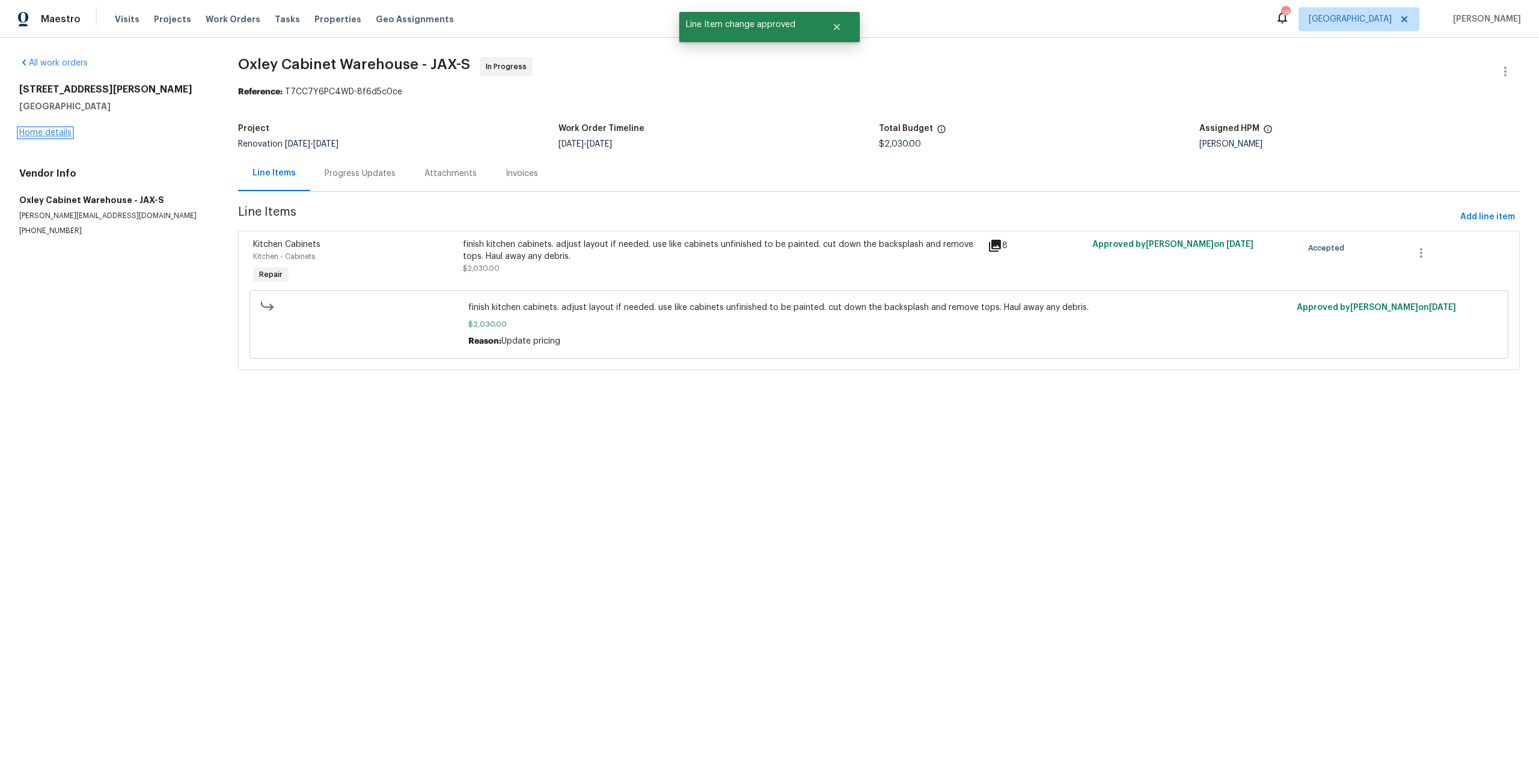
click at [47, 134] on link "Home details" at bounding box center [44, 132] width 52 height 8
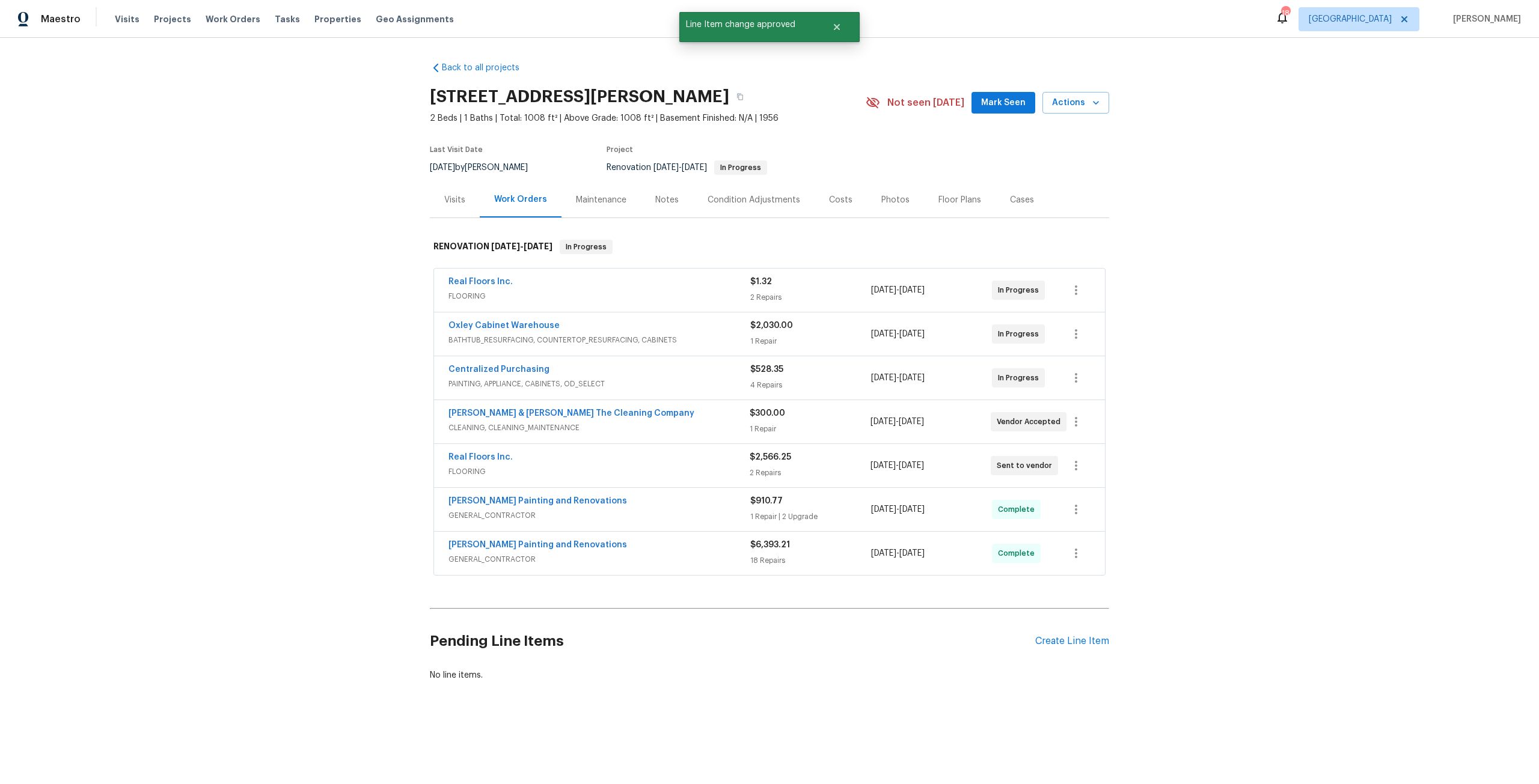
click at [819, 193] on div "Costs" at bounding box center [840, 200] width 52 height 36
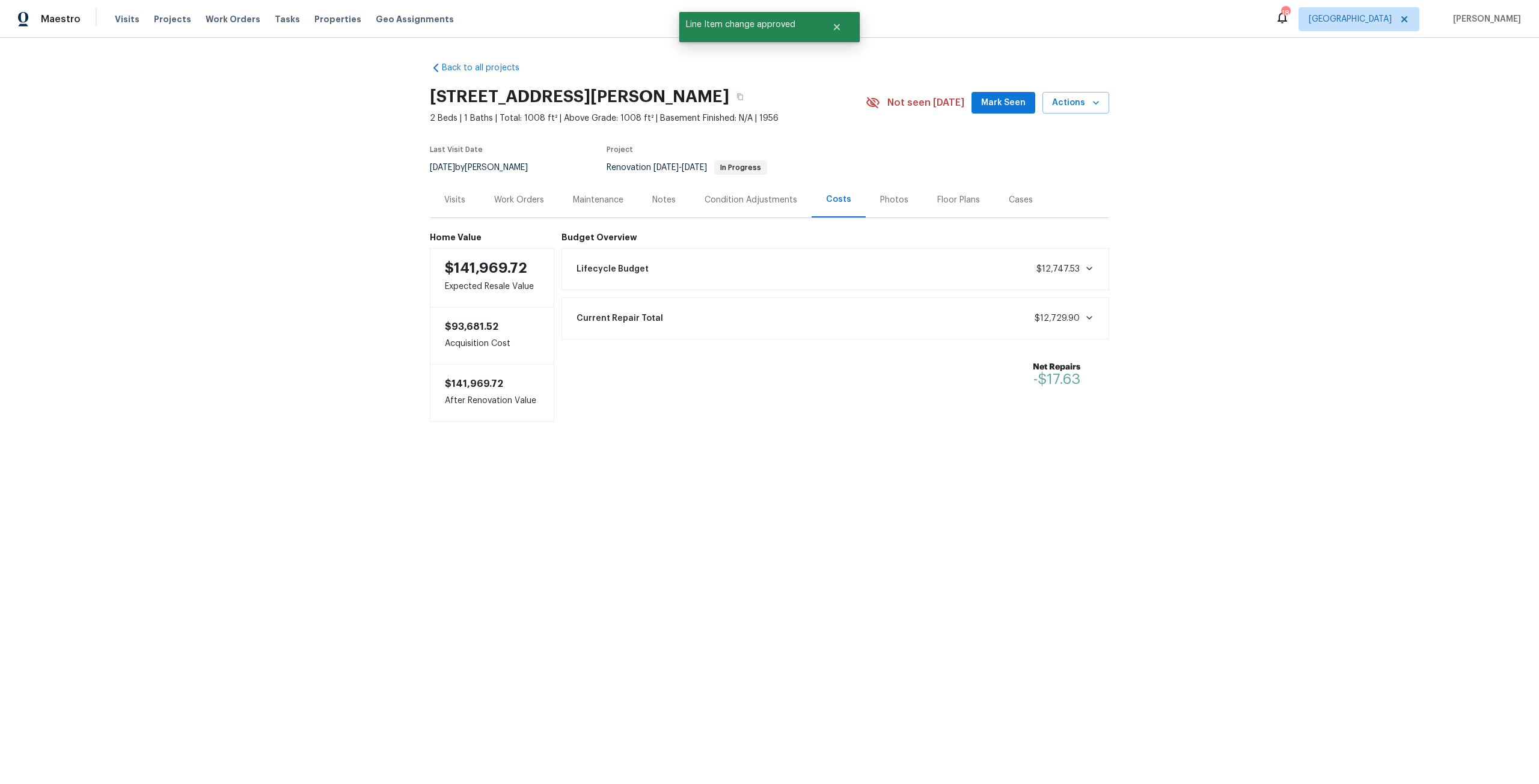
click at [526, 203] on div "Work Orders" at bounding box center [519, 200] width 50 height 12
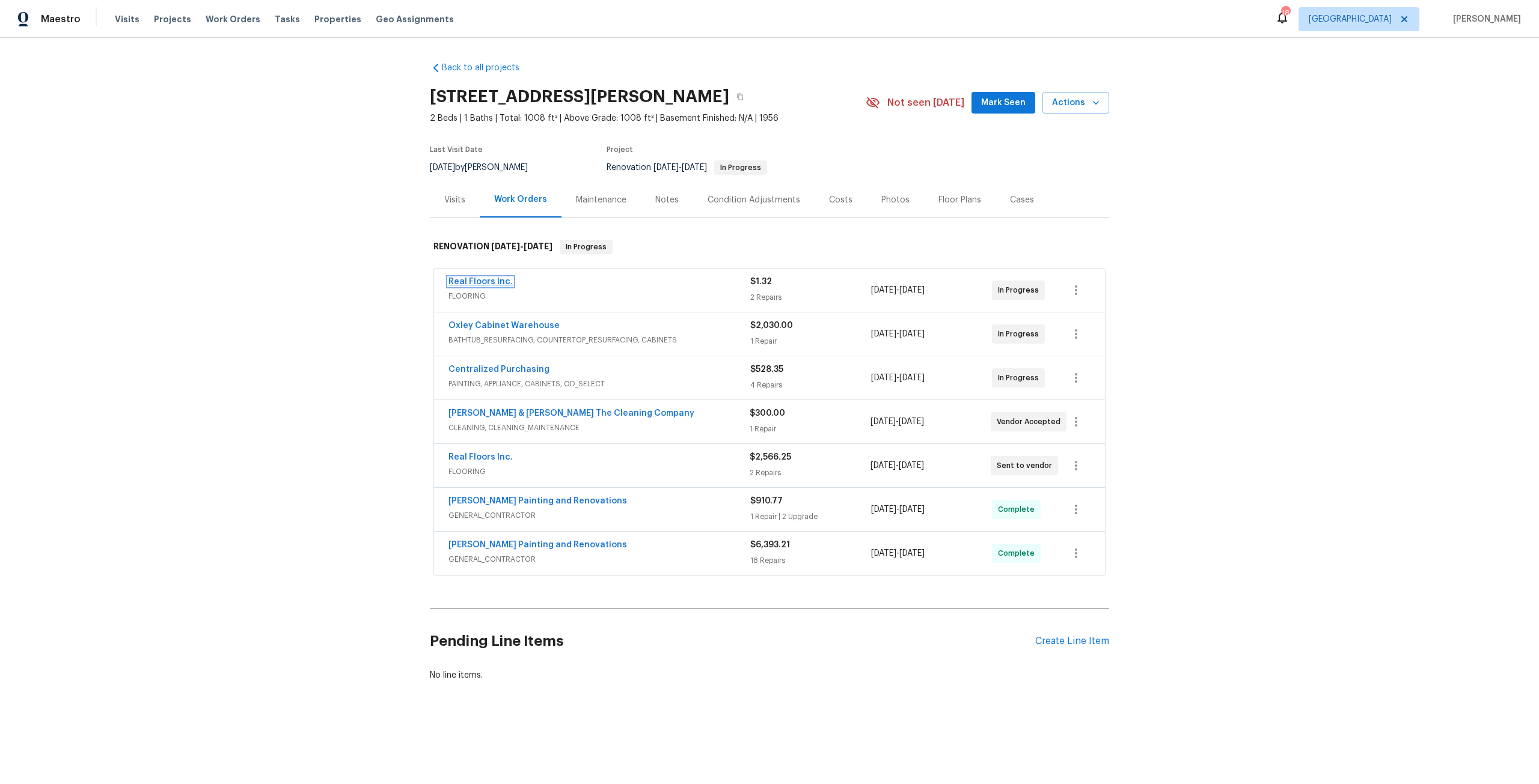
click at [501, 284] on link "Real Floors Inc." at bounding box center [480, 281] width 64 height 8
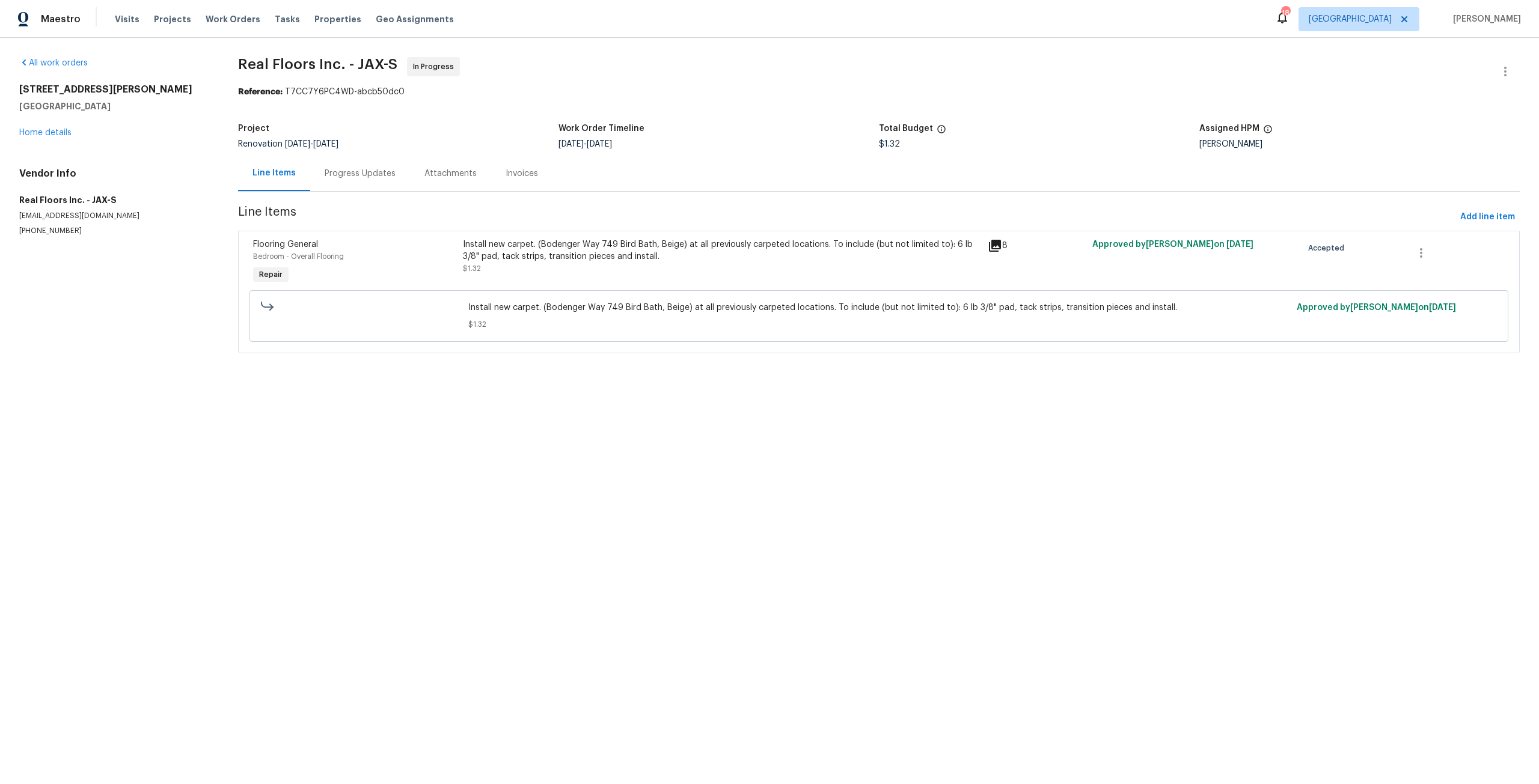
click at [58, 139] on div "4145 Hunt St Jacksonville, FL 32254 Home details" at bounding box center [113, 111] width 190 height 56
click at [66, 134] on link "Home details" at bounding box center [44, 132] width 52 height 8
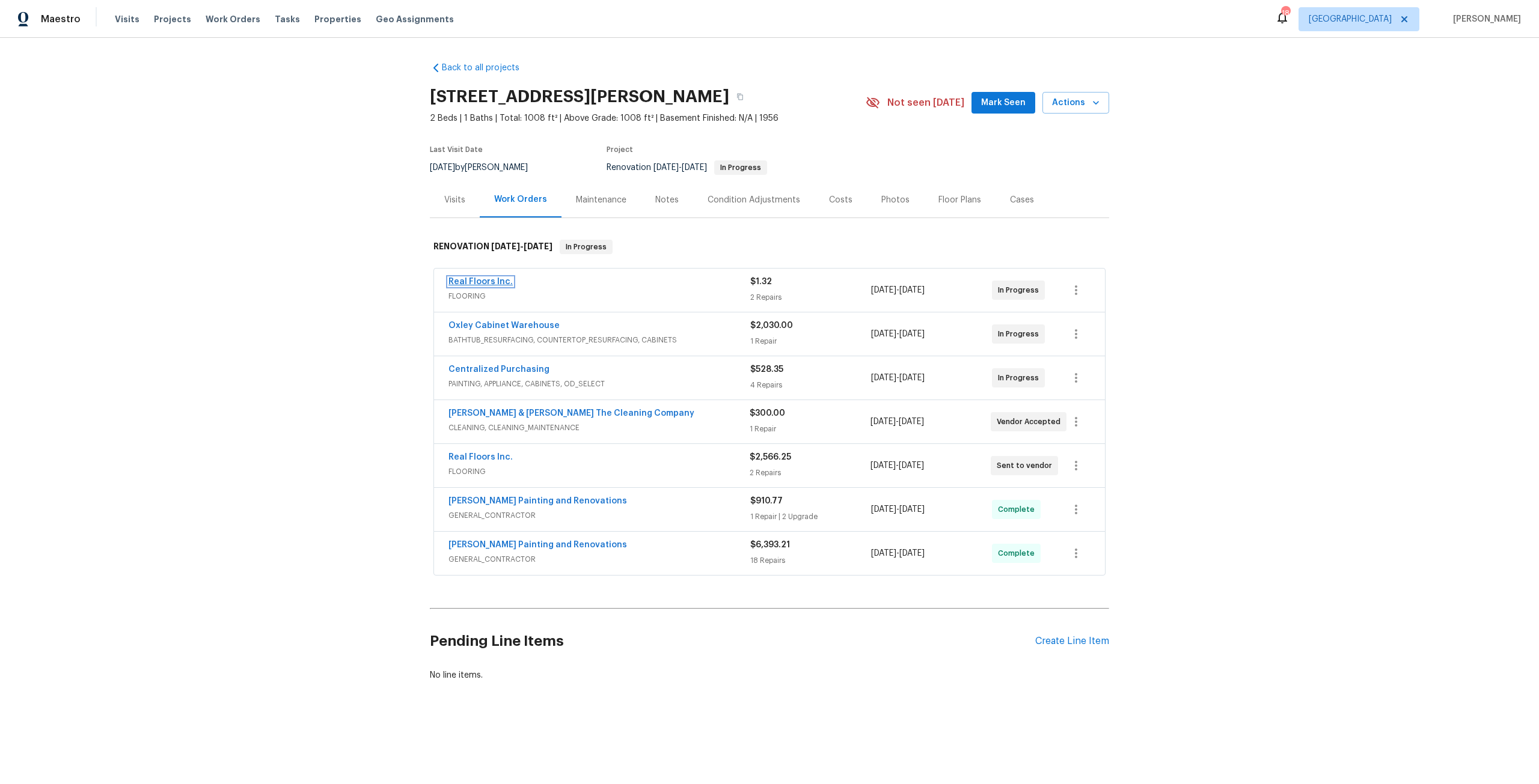
click at [496, 283] on link "Real Floors Inc." at bounding box center [480, 281] width 64 height 8
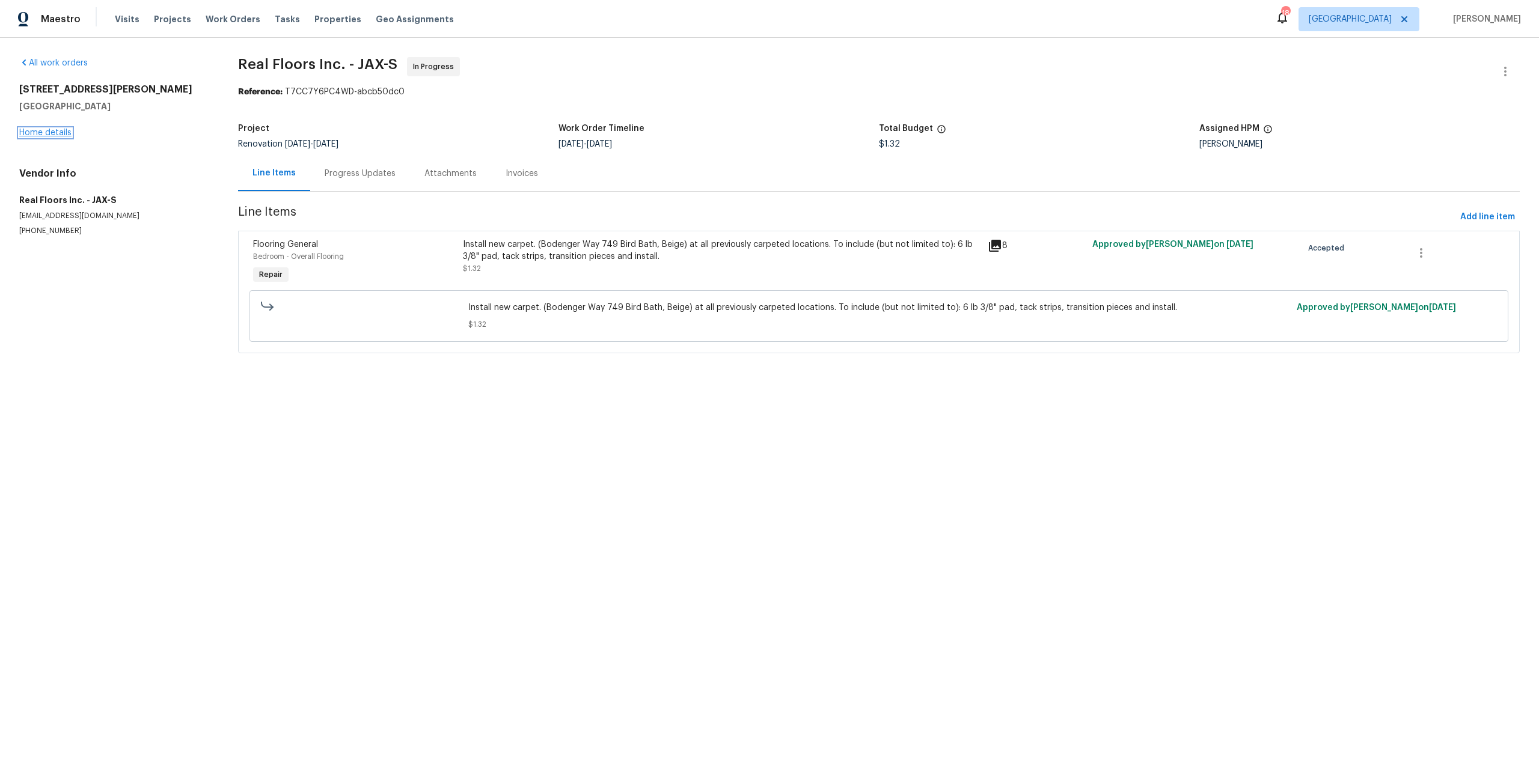
click at [64, 135] on link "Home details" at bounding box center [44, 132] width 52 height 8
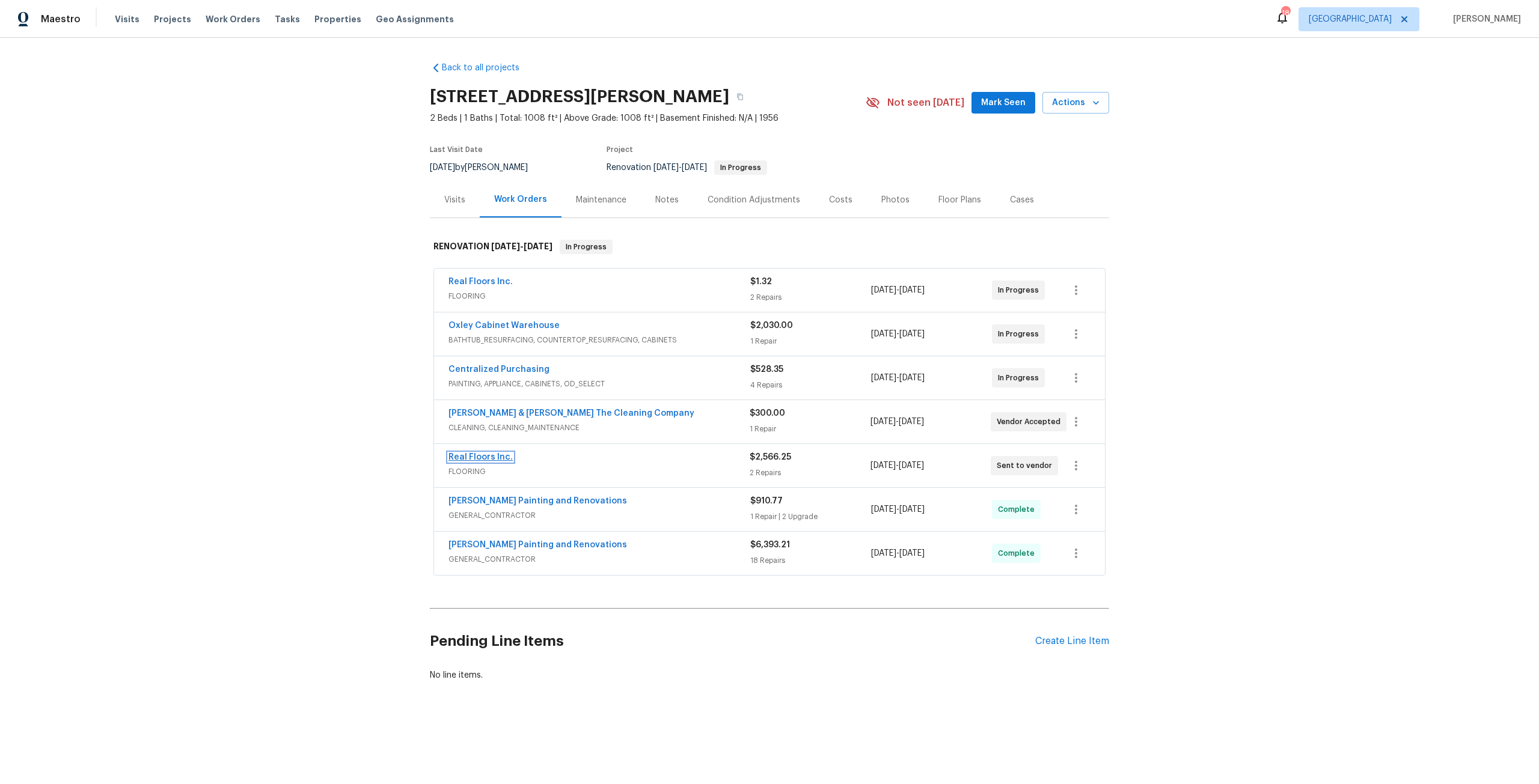
click at [480, 460] on link "Real Floors Inc." at bounding box center [480, 457] width 64 height 8
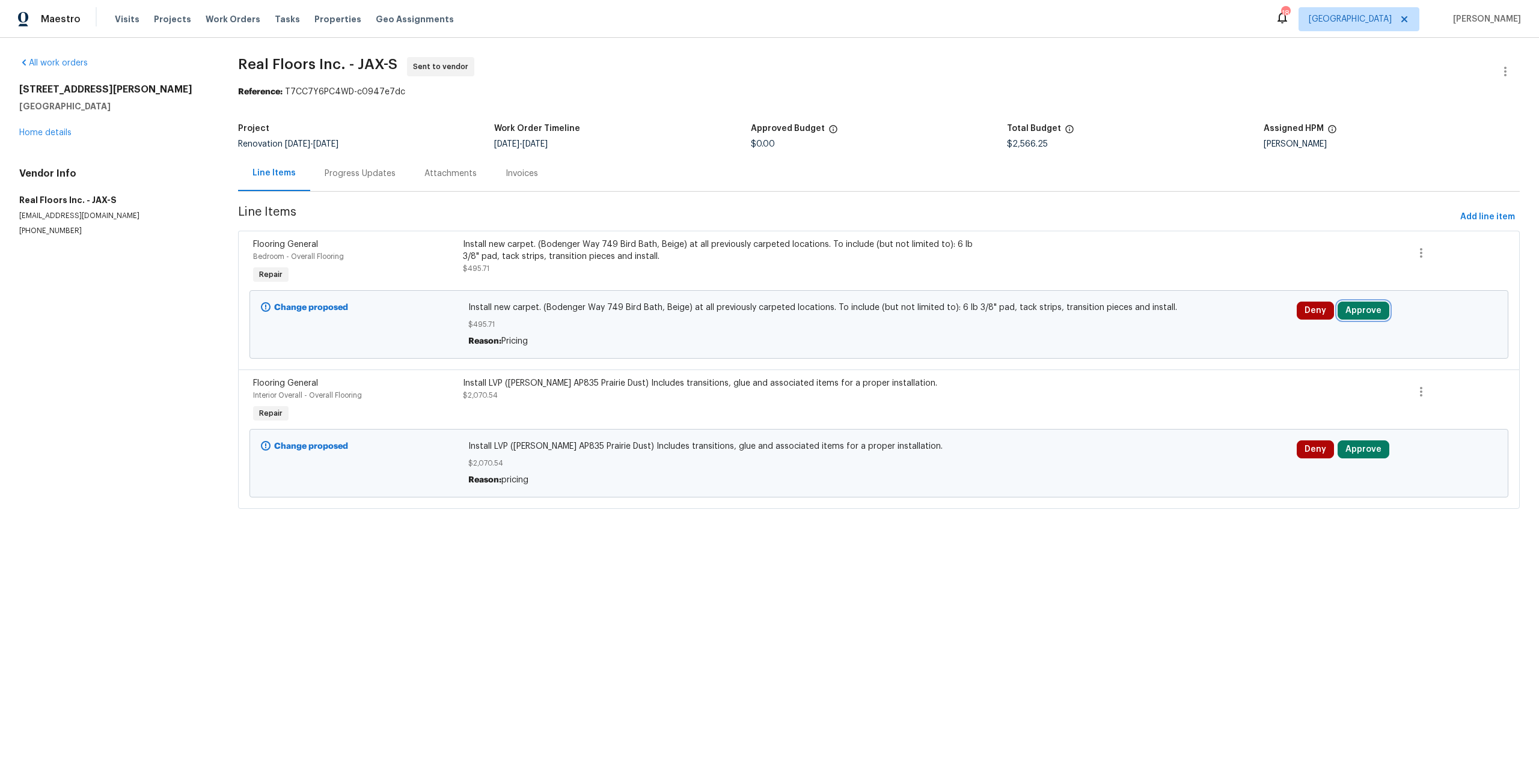
click at [1347, 302] on button "Approve" at bounding box center [1363, 310] width 52 height 18
click at [1206, 325] on button "Approve" at bounding box center [1183, 321] width 72 height 24
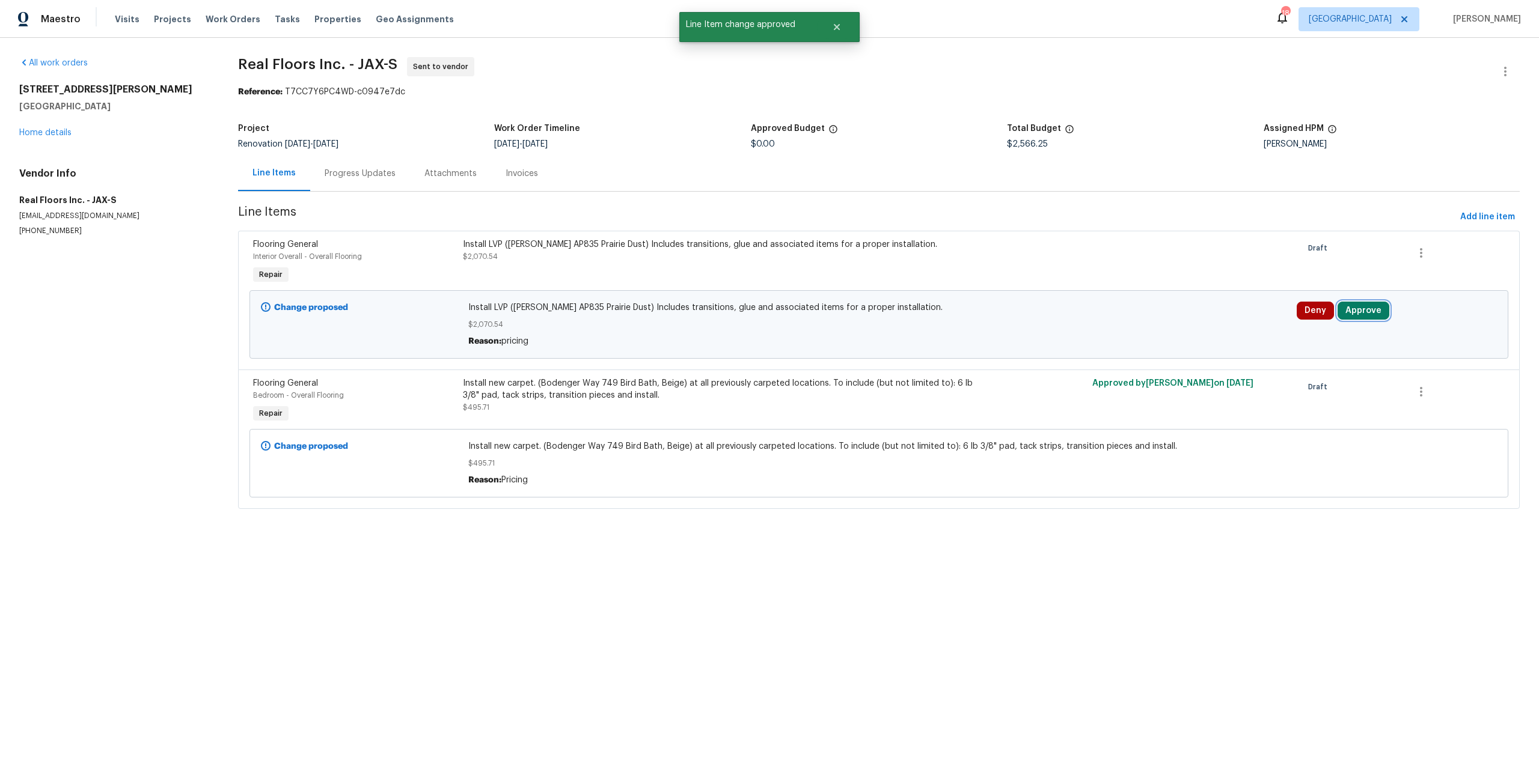
click at [1353, 312] on button "Approve" at bounding box center [1363, 310] width 52 height 18
click at [1192, 322] on span "Approve" at bounding box center [1184, 322] width 34 height 9
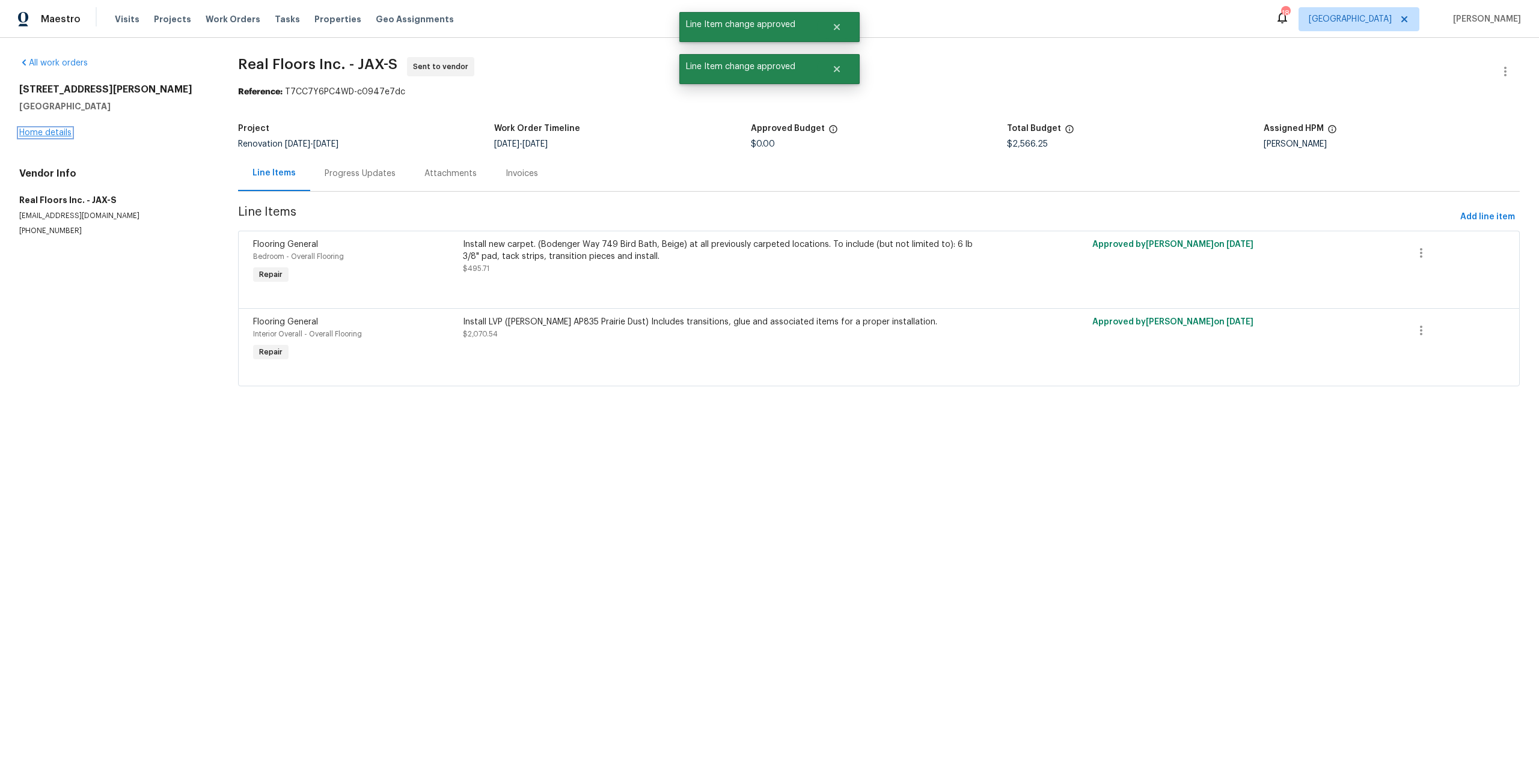
click at [64, 135] on link "Home details" at bounding box center [44, 132] width 52 height 8
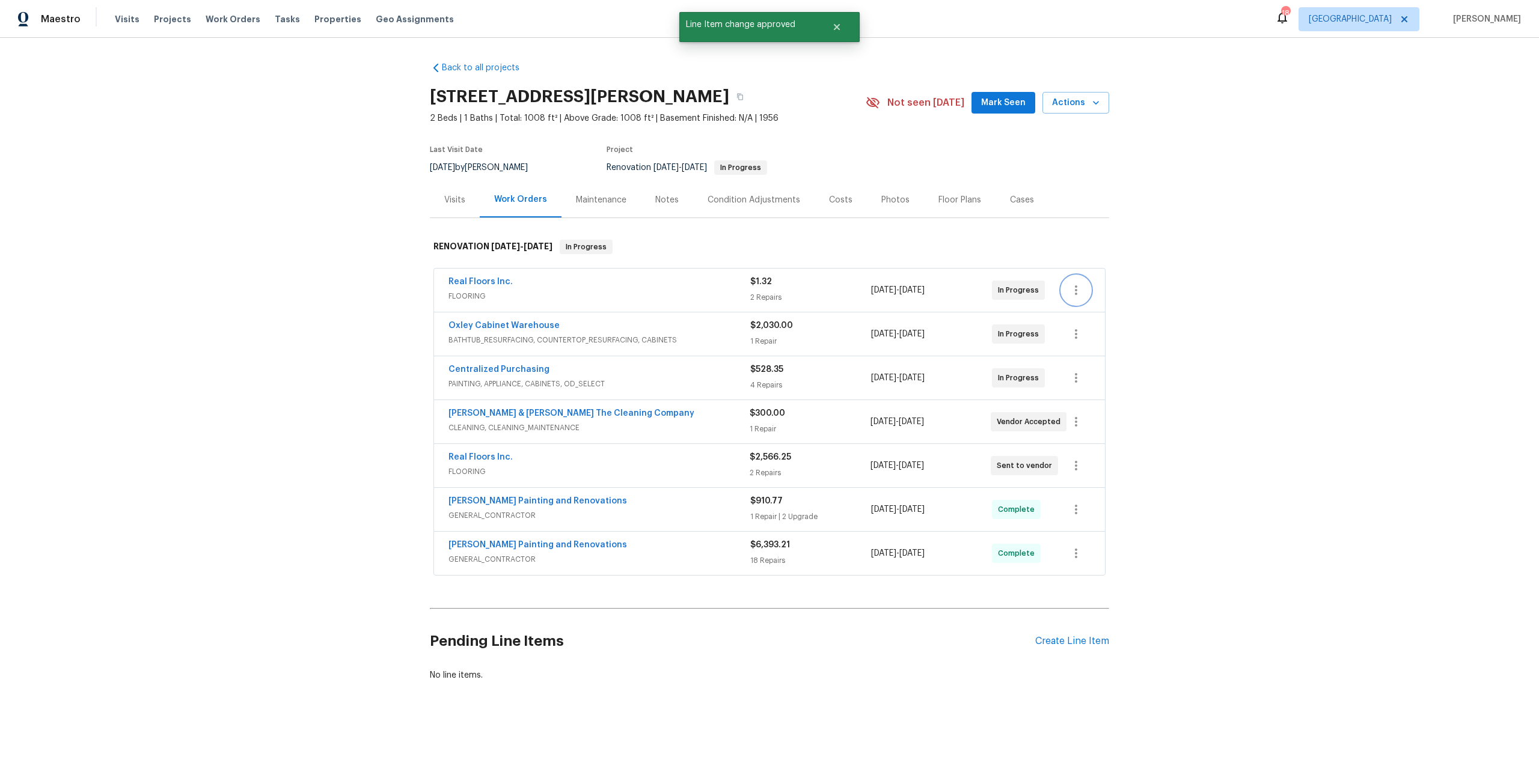
click at [1071, 291] on icon "button" at bounding box center [1076, 290] width 14 height 14
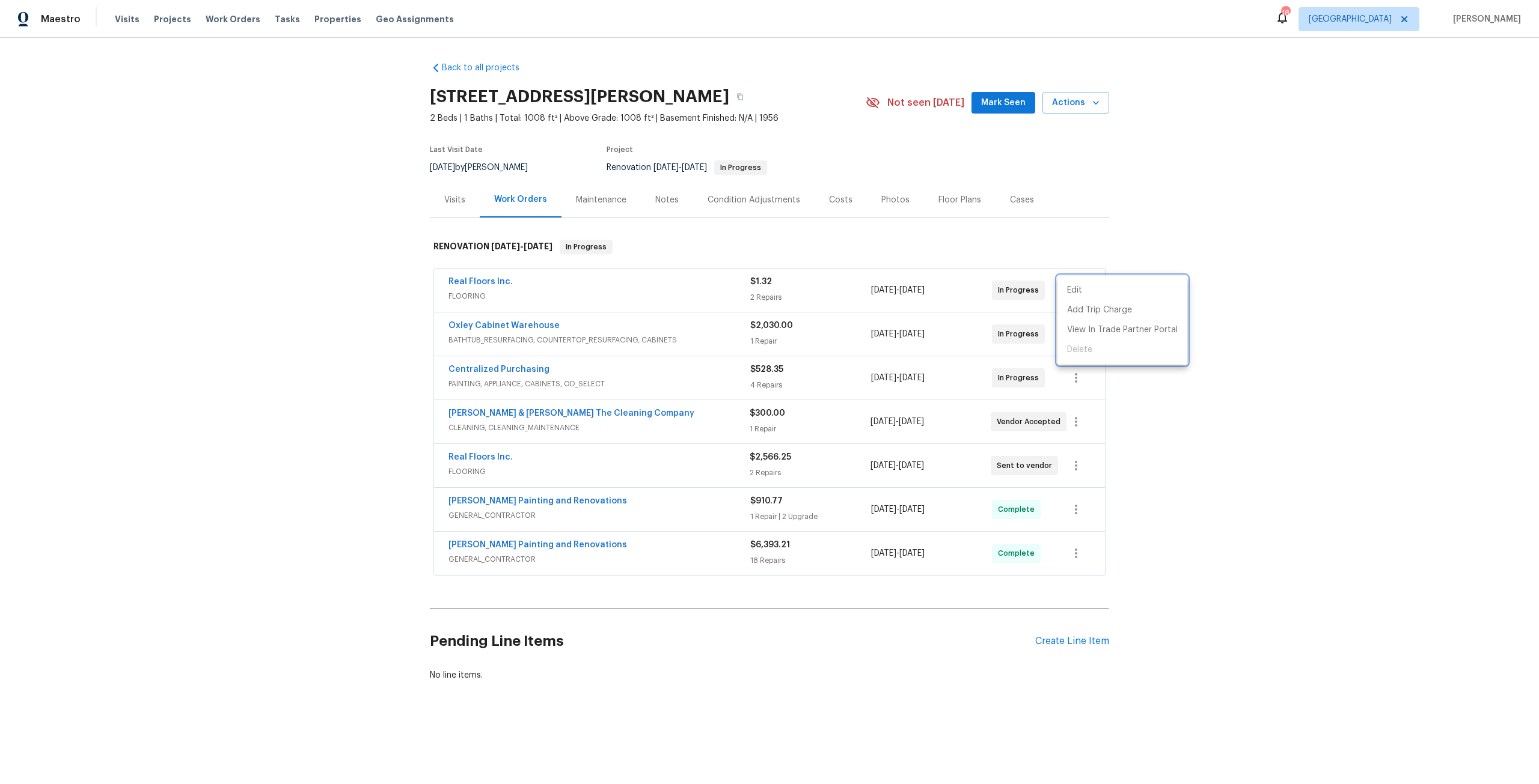
click at [872, 282] on div at bounding box center [769, 392] width 1539 height 784
click at [461, 279] on link "Real Floors Inc." at bounding box center [480, 281] width 64 height 8
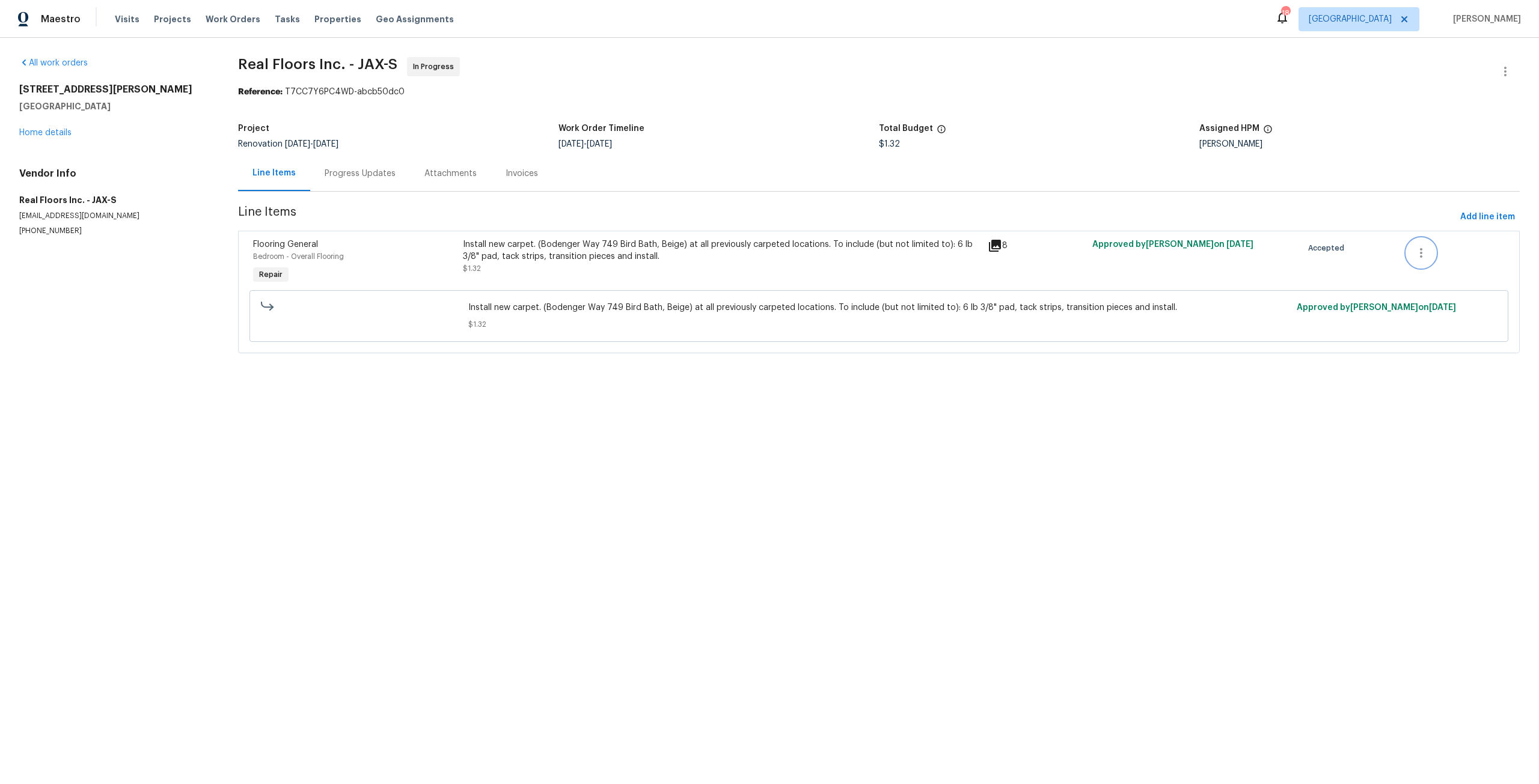
click at [1407, 256] on button "button" at bounding box center [1421, 253] width 29 height 29
click at [1417, 259] on li "Cancel" at bounding box center [1422, 252] width 46 height 20
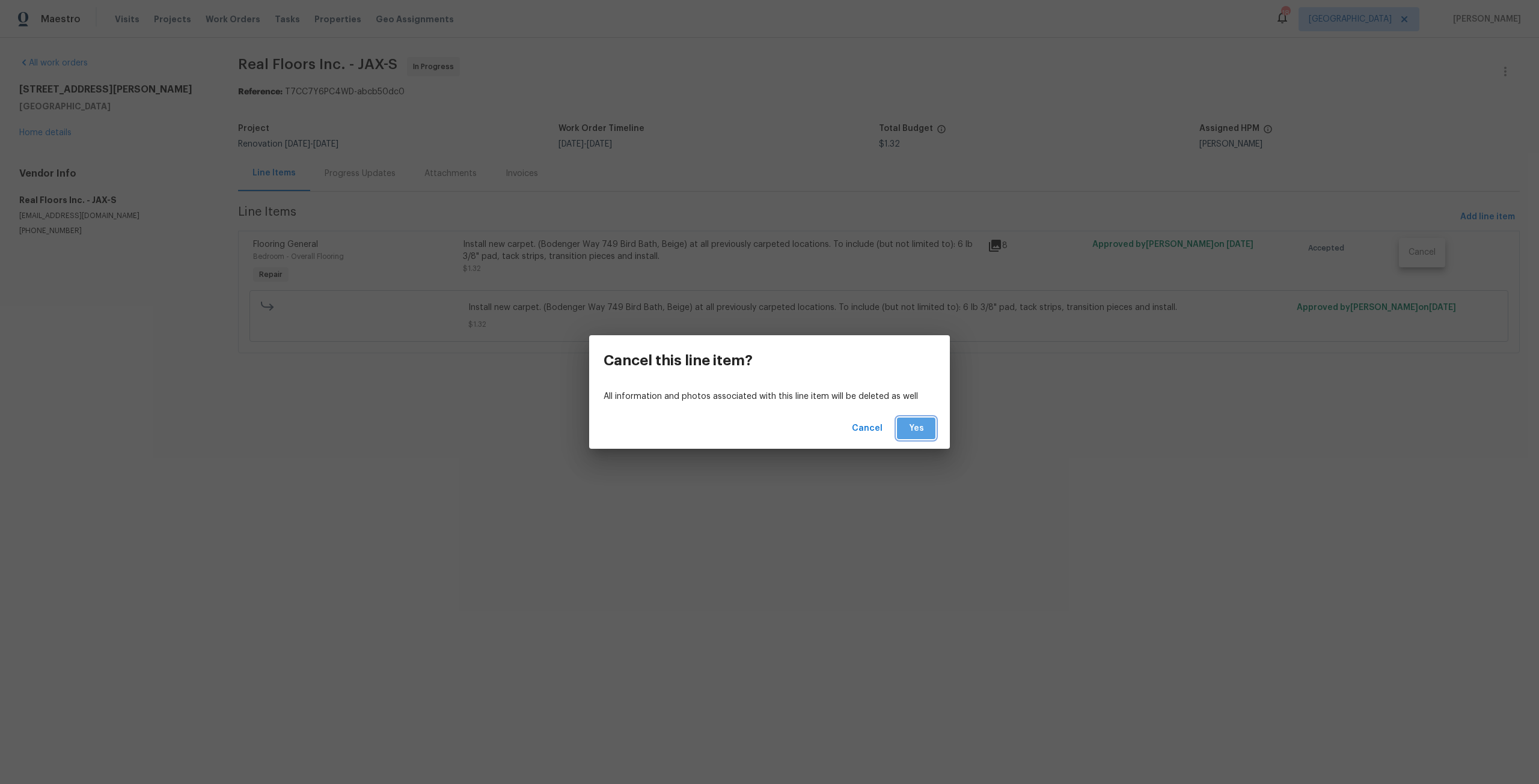
click at [926, 431] on span "Yes" at bounding box center [916, 429] width 19 height 15
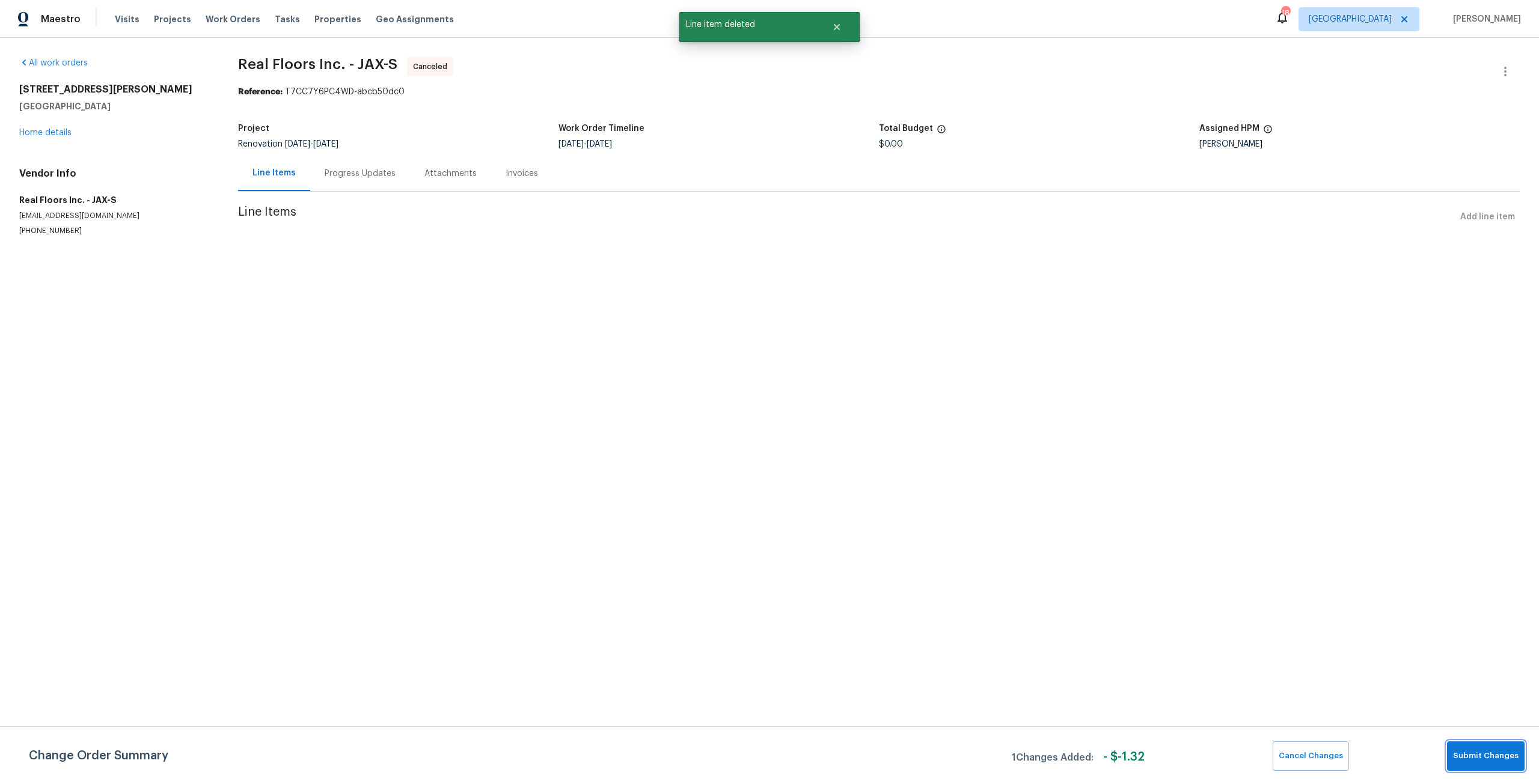
click at [1499, 764] on button "Submit Changes" at bounding box center [1486, 756] width 77 height 29
click at [38, 135] on link "Home details" at bounding box center [44, 132] width 52 height 8
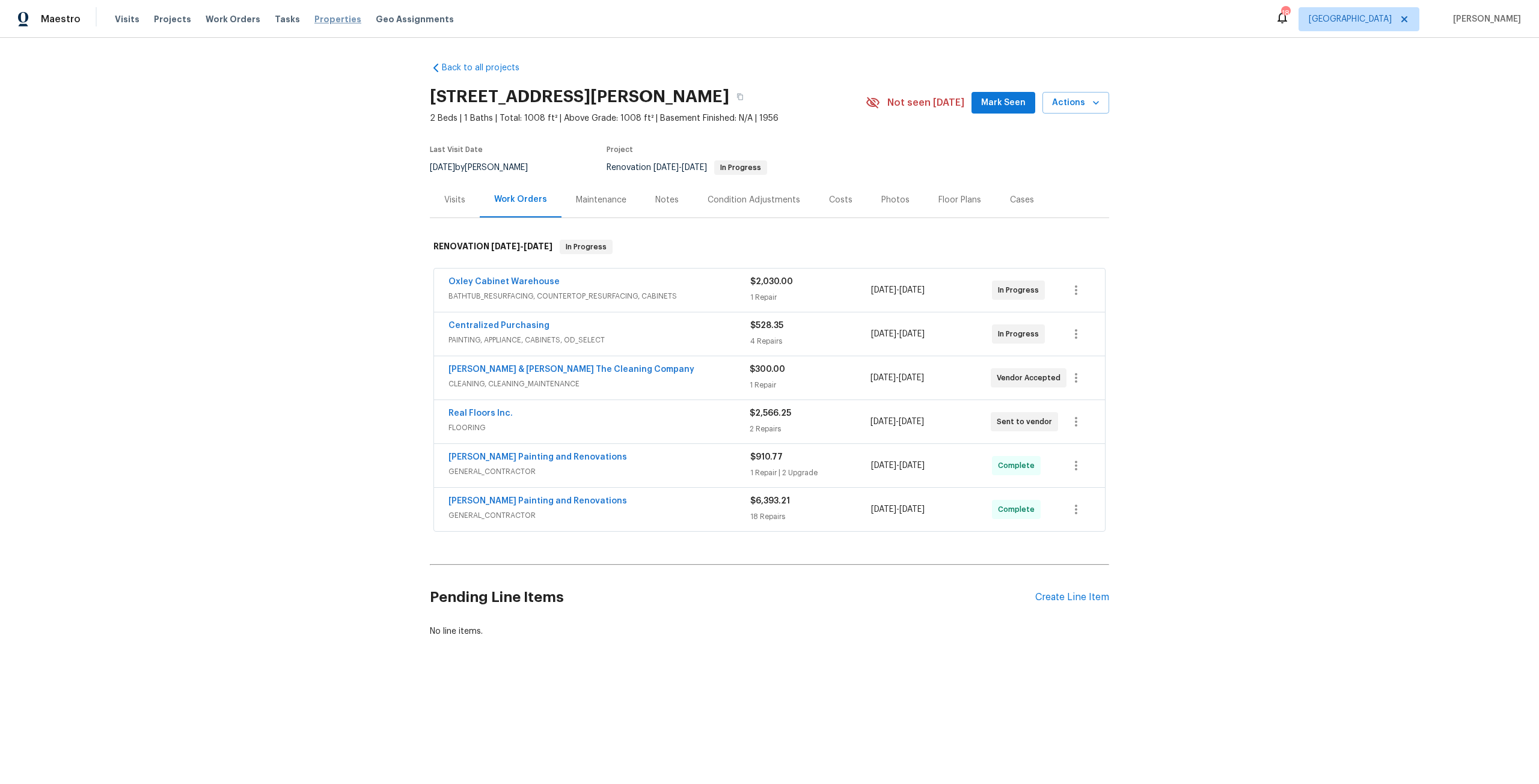
click at [318, 21] on span "Properties" at bounding box center [338, 19] width 47 height 12
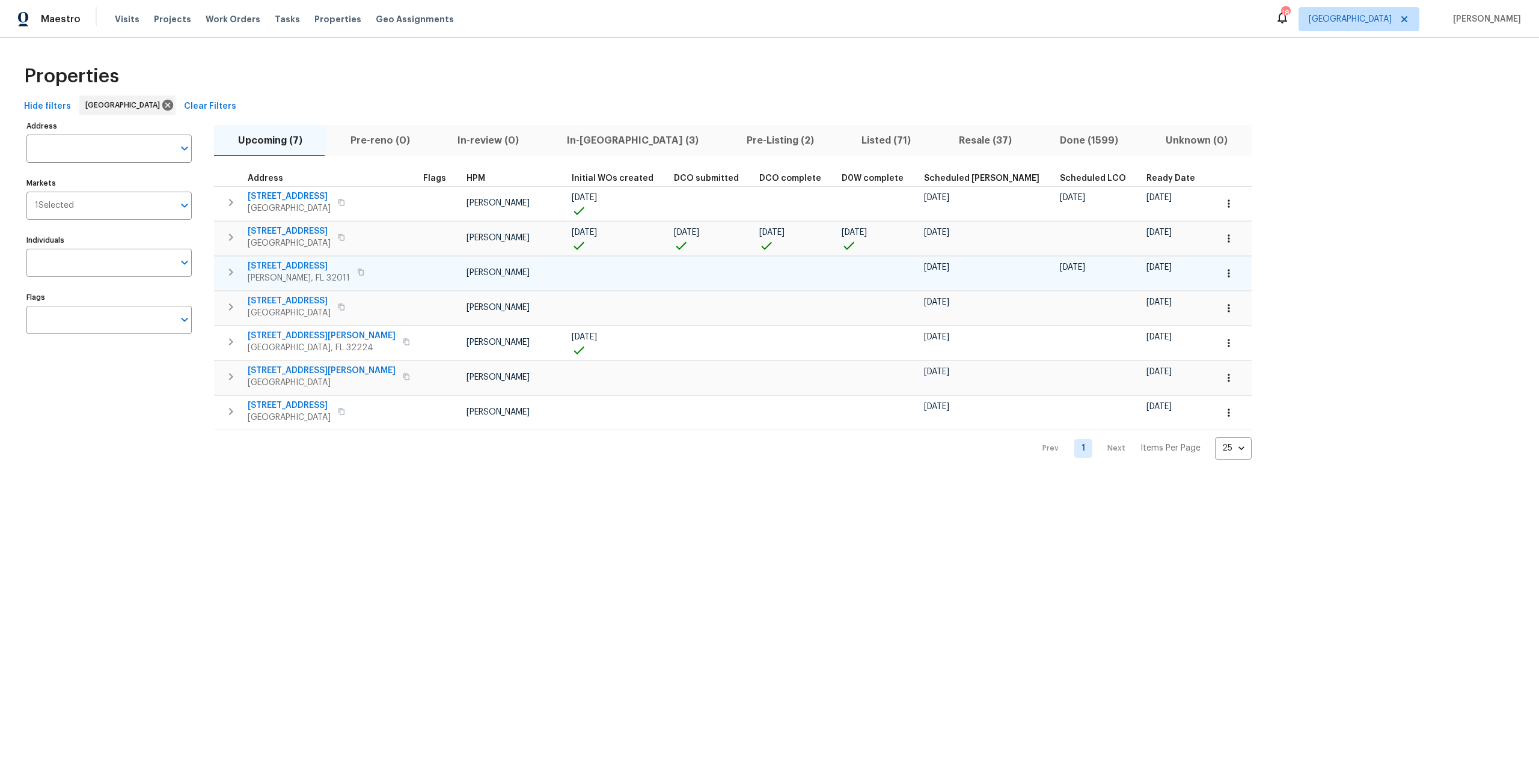
click at [1215, 270] on button "button" at bounding box center [1229, 274] width 26 height 26
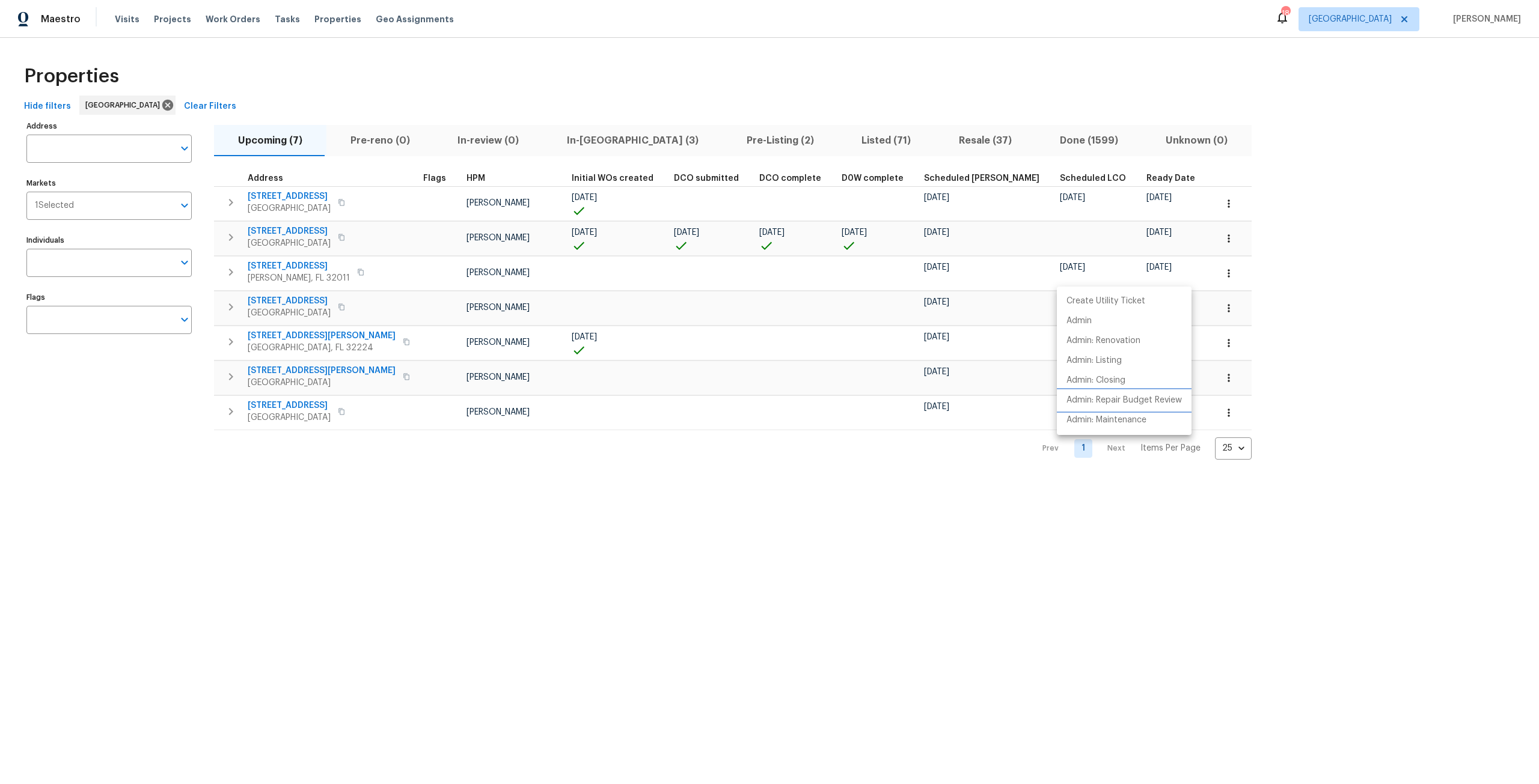
click at [1132, 393] on li "Admin: Repair Budget Review" at bounding box center [1124, 400] width 135 height 20
click at [275, 17] on span "Tasks" at bounding box center [287, 19] width 25 height 8
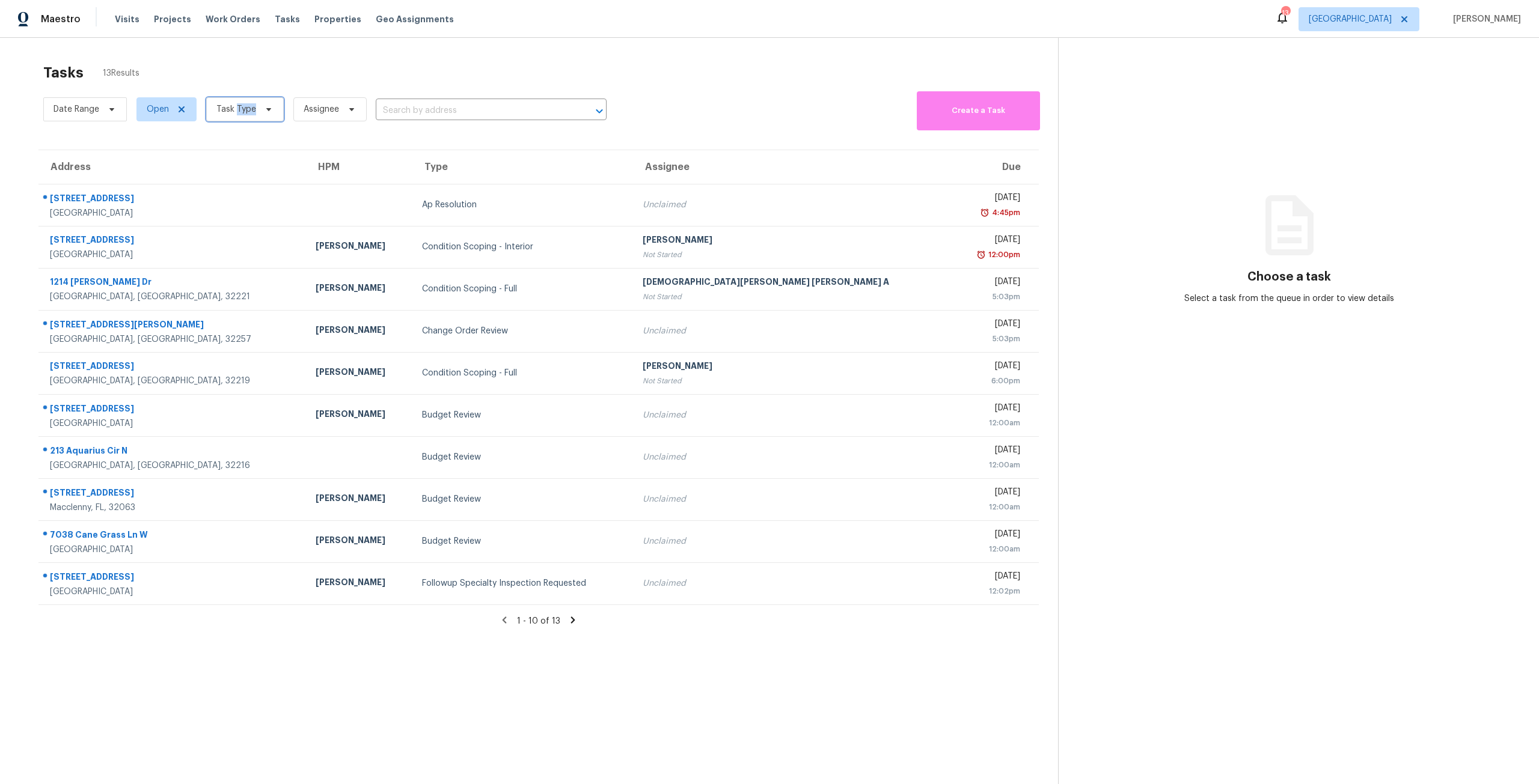
click at [251, 112] on span "Task Type" at bounding box center [236, 109] width 40 height 12
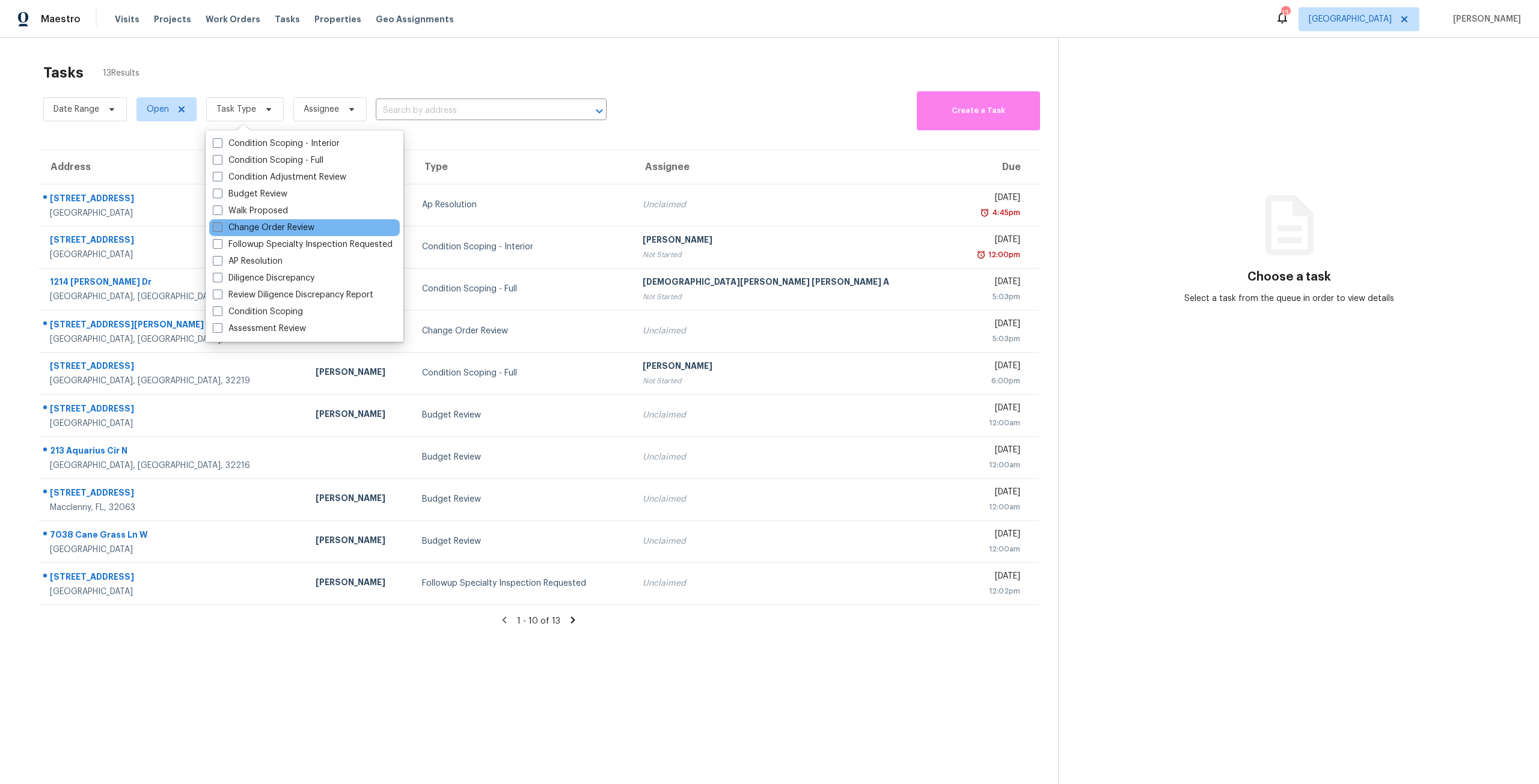
click at [243, 229] on label "Change Order Review" at bounding box center [264, 227] width 102 height 12
click at [221, 229] on input "Change Order Review" at bounding box center [217, 225] width 8 height 8
checkbox input "true"
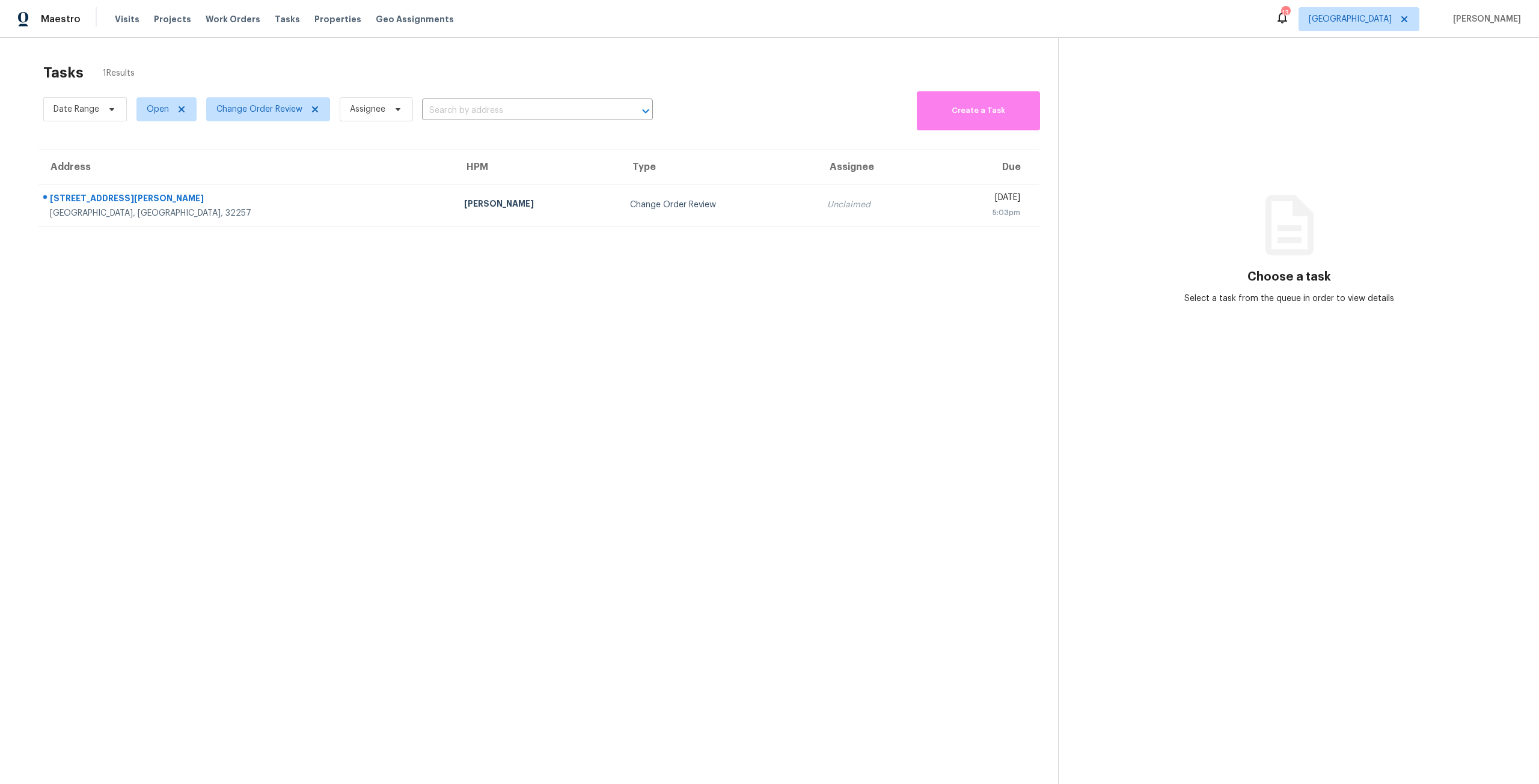
click at [441, 334] on section "Tasks 1 Results Date Range Open Change Order Review Assignee ​ Create a Task Ad…" at bounding box center [538, 440] width 1039 height 765
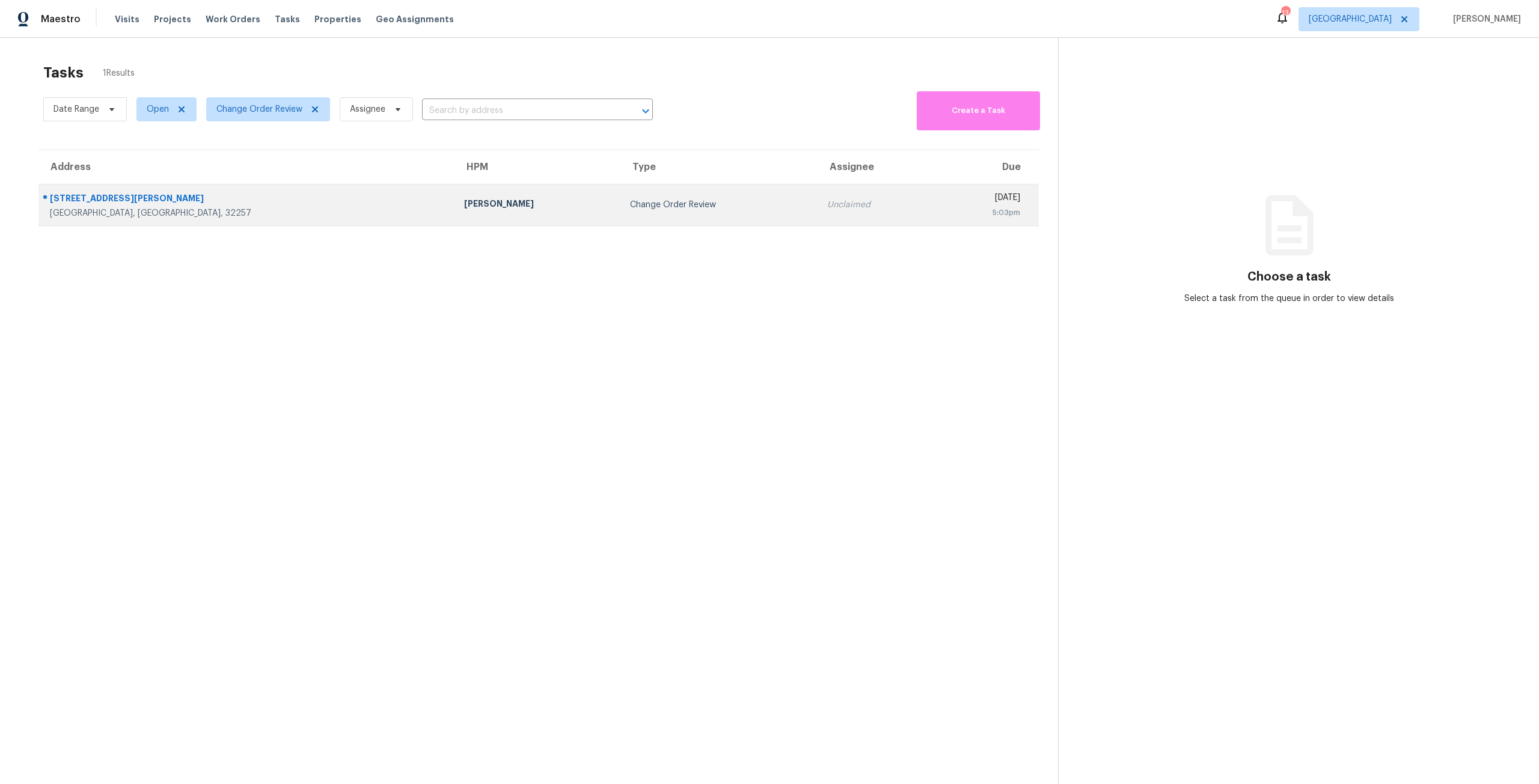
click at [621, 223] on td "Change Order Review" at bounding box center [719, 205] width 196 height 42
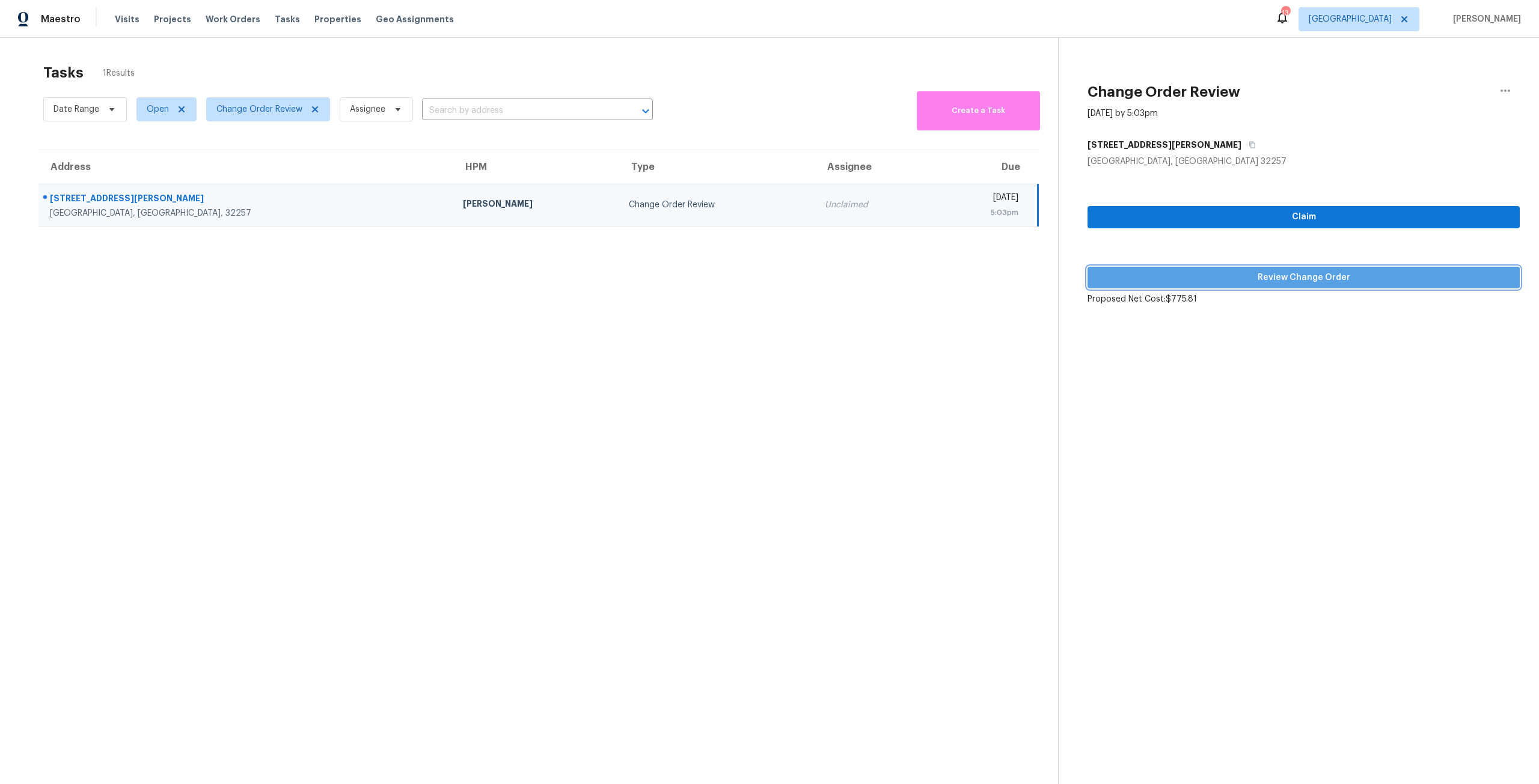
click at [1334, 277] on span "Review Change Order" at bounding box center [1304, 278] width 413 height 15
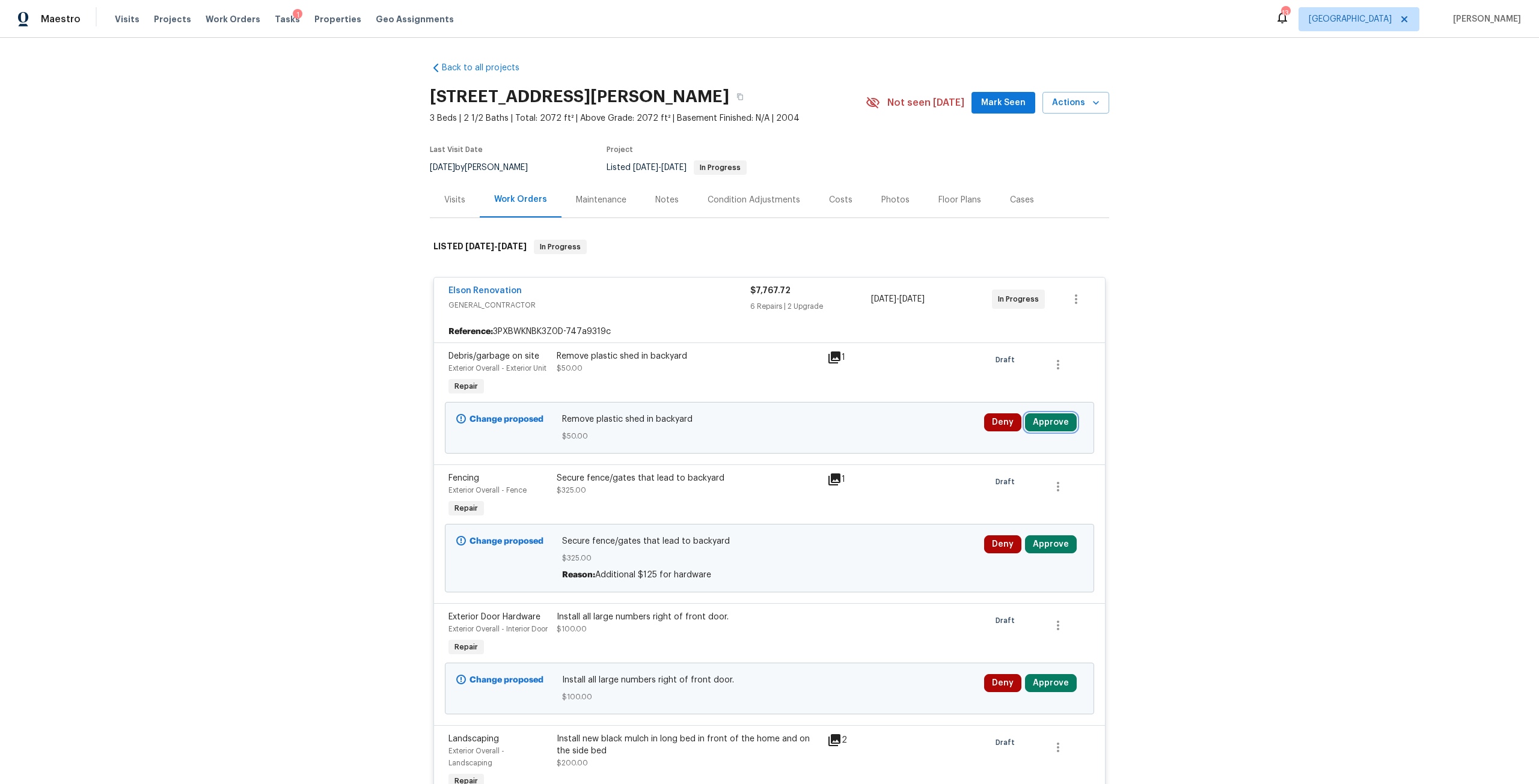
click at [1053, 427] on button "Approve" at bounding box center [1050, 422] width 52 height 18
click at [868, 435] on span "Approve" at bounding box center [875, 434] width 34 height 9
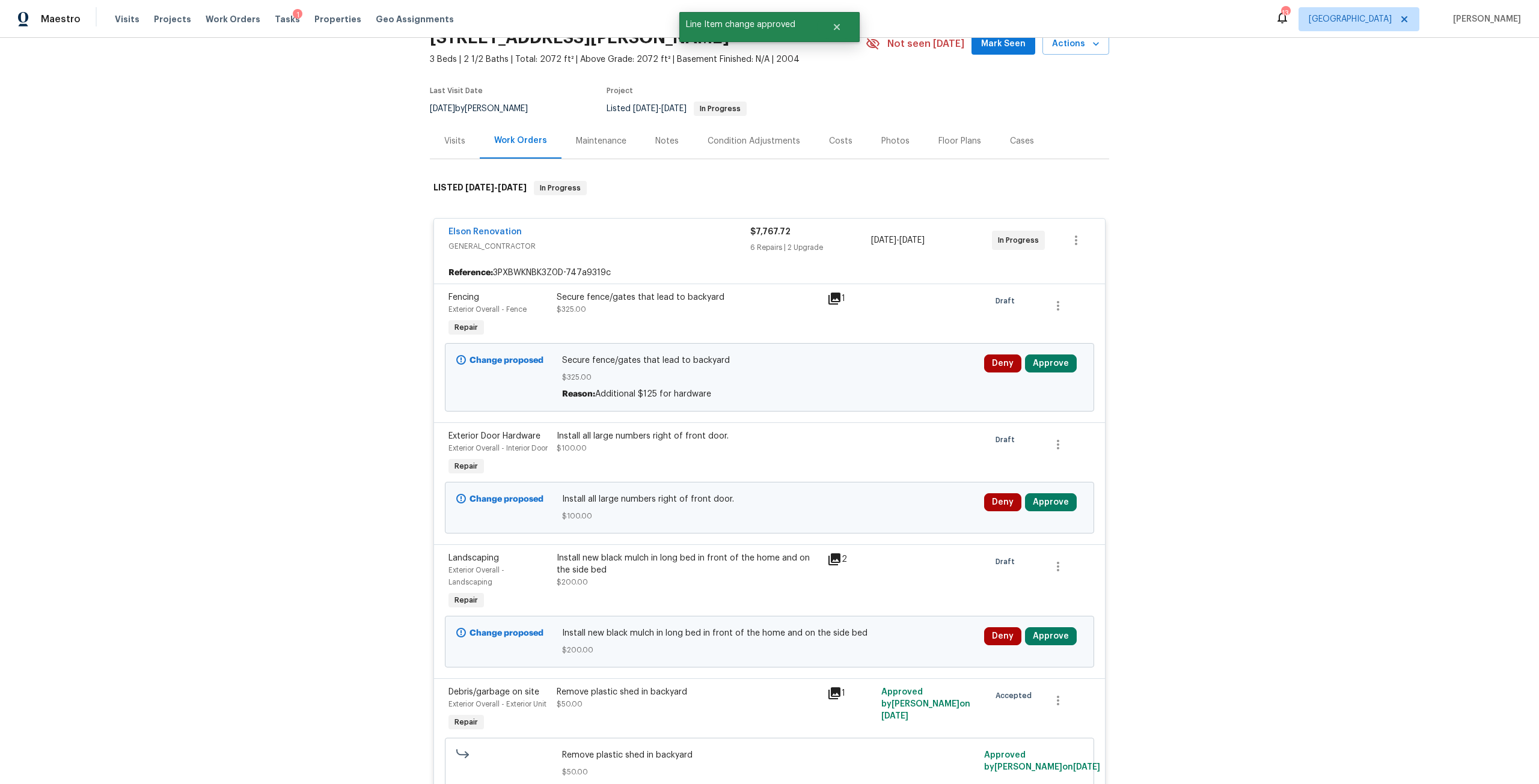
scroll to position [60, 0]
click at [1042, 365] on button "Approve" at bounding box center [1050, 362] width 52 height 18
click at [864, 380] on button "Approve" at bounding box center [874, 373] width 72 height 24
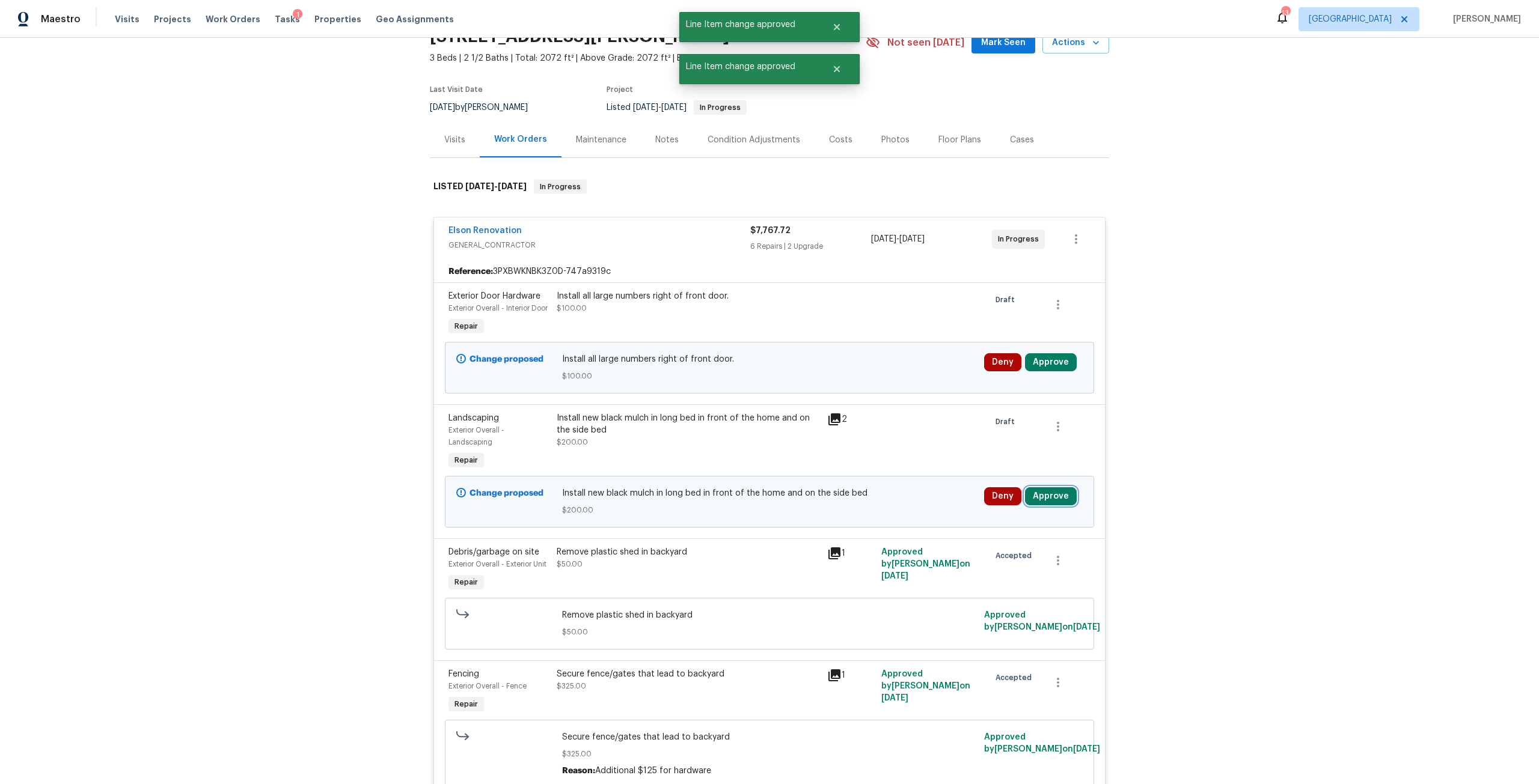
click at [1049, 499] on button "Approve" at bounding box center [1050, 496] width 52 height 18
click at [902, 516] on button "Approve" at bounding box center [874, 519] width 72 height 24
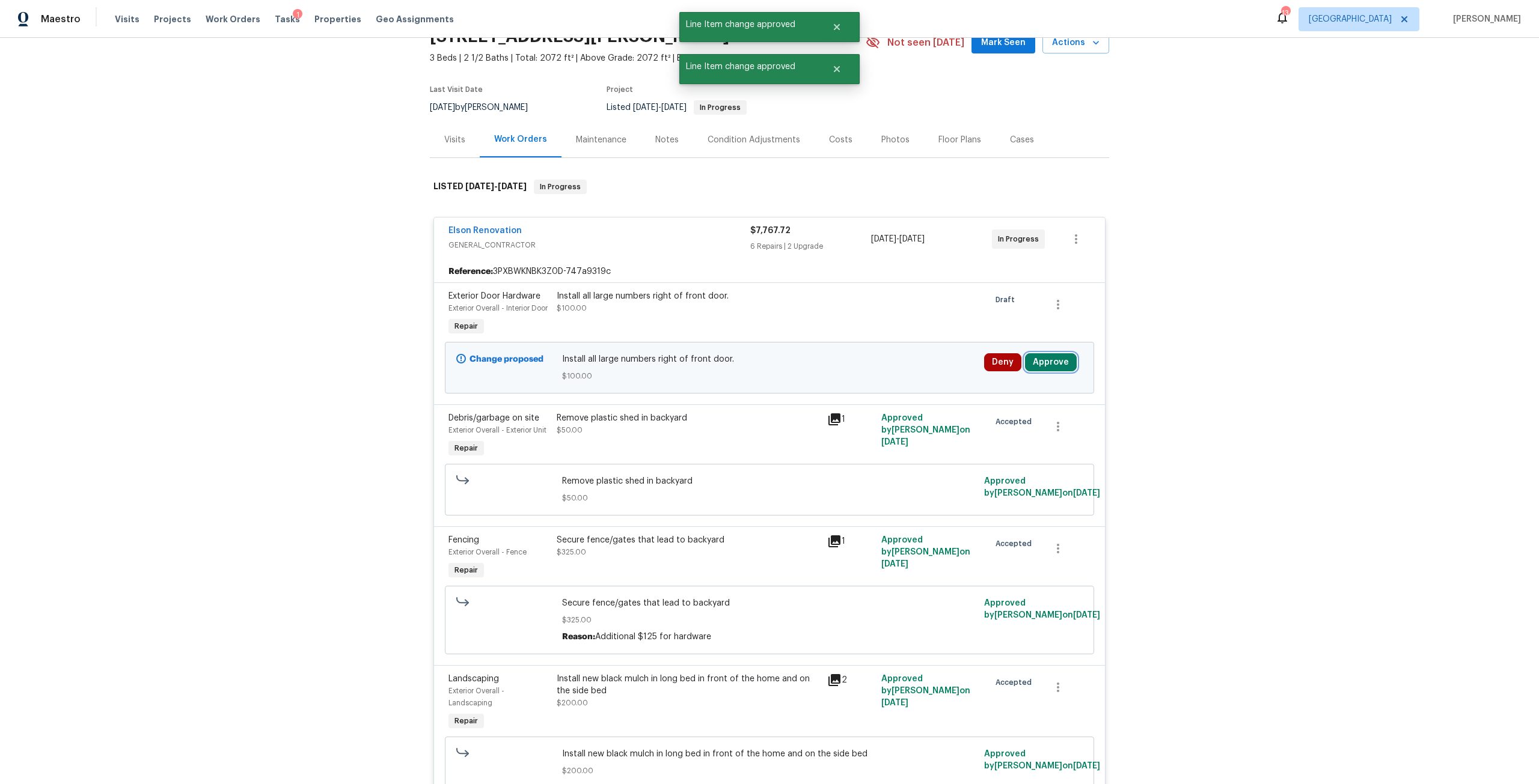
click at [1033, 372] on button "Approve" at bounding box center [1050, 362] width 52 height 18
click at [890, 378] on button "Approve" at bounding box center [874, 385] width 72 height 24
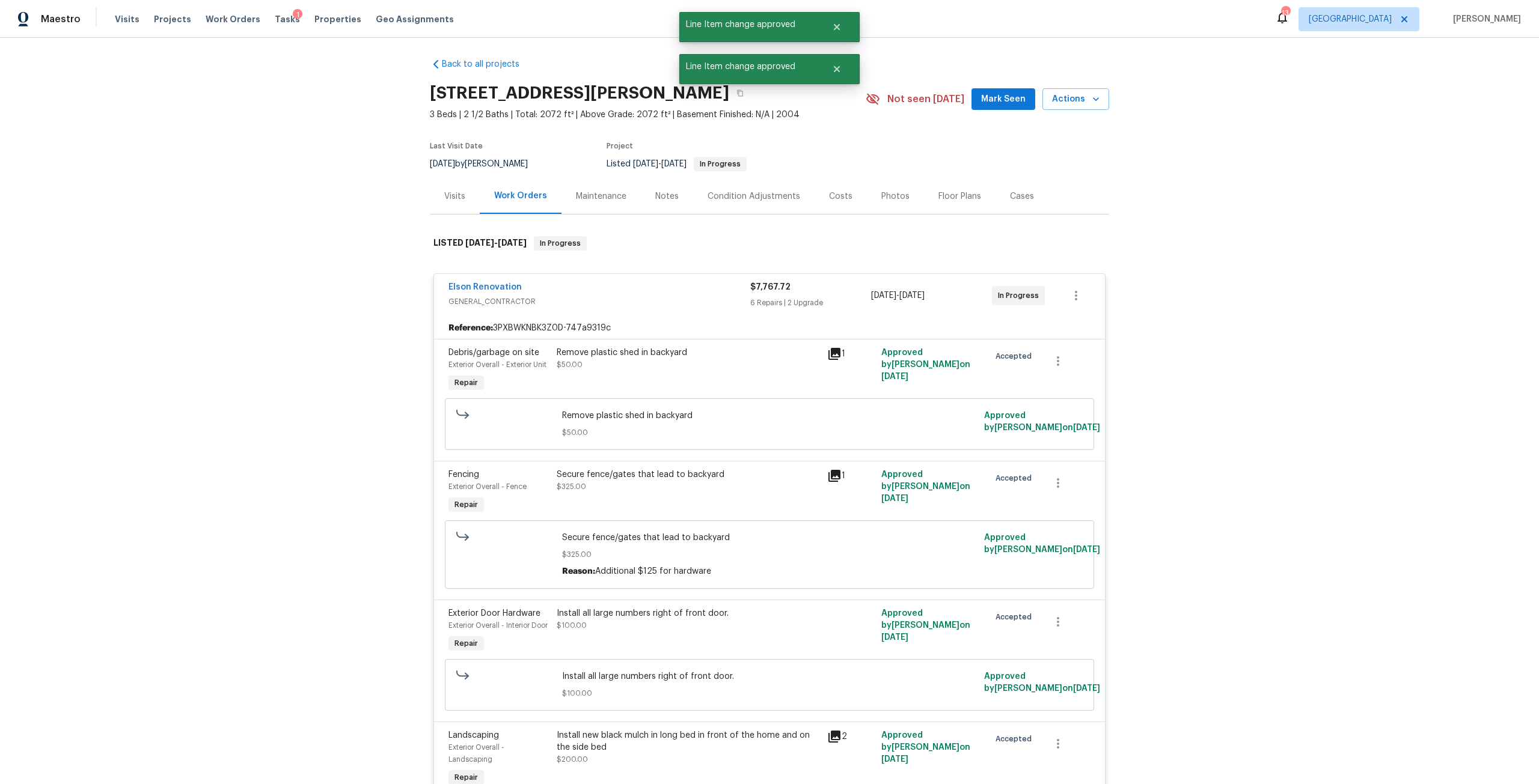
scroll to position [0, 0]
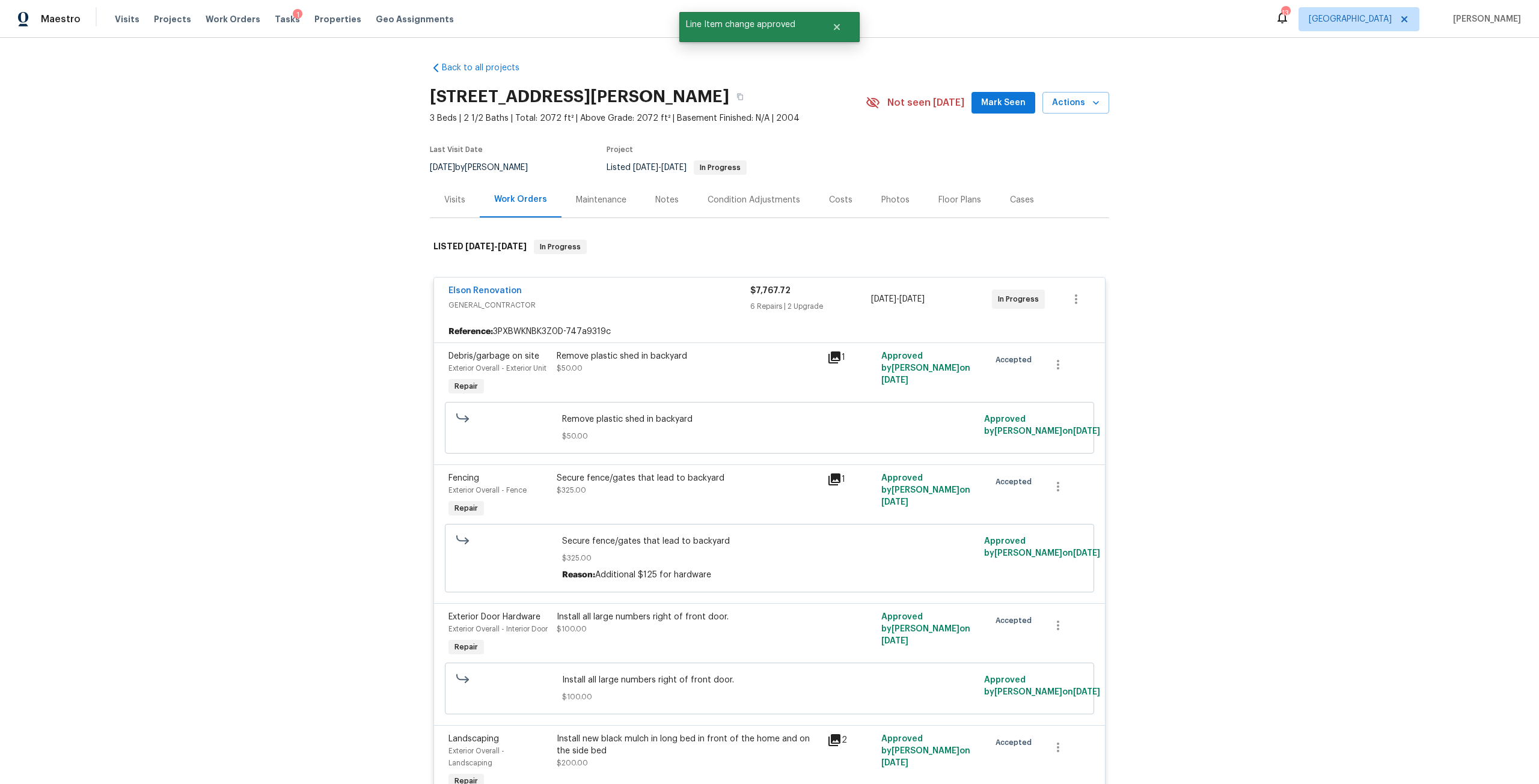
click at [269, 11] on div "Visits Projects Work Orders Tasks 1 Properties Geo Assignments" at bounding box center [292, 19] width 354 height 24
click at [276, 18] on span "Tasks" at bounding box center [287, 19] width 25 height 8
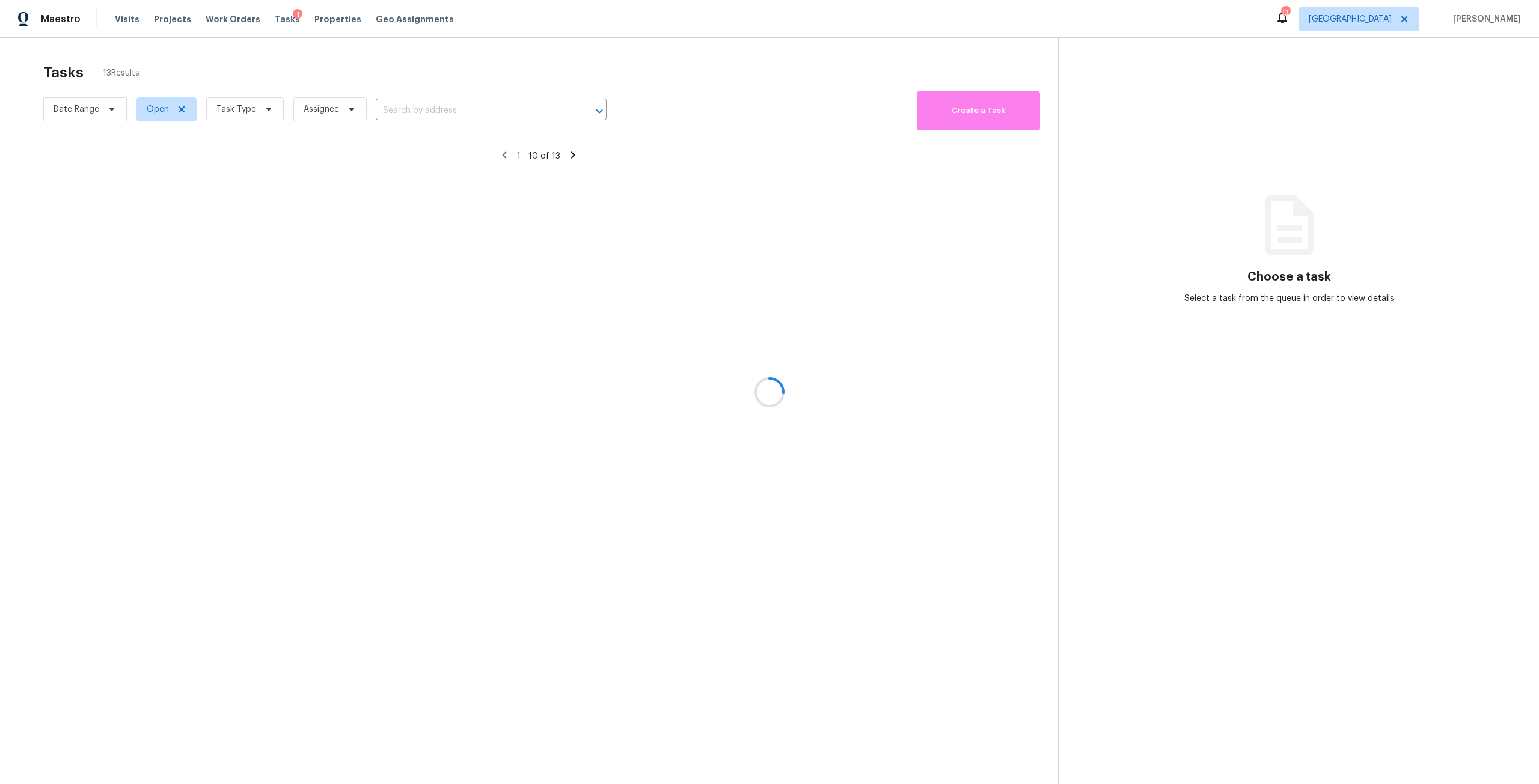
click at [260, 112] on div at bounding box center [769, 392] width 1539 height 784
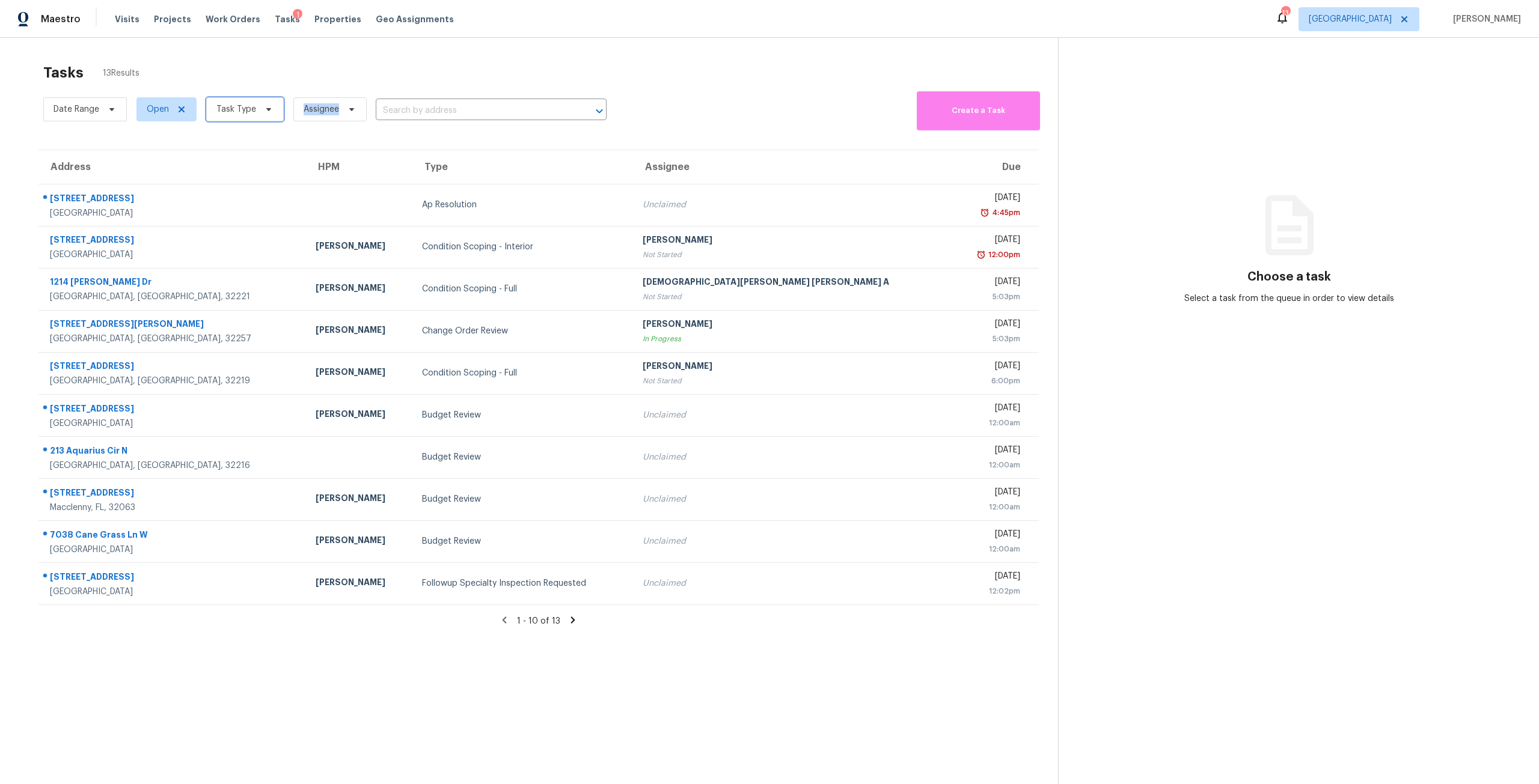
click at [260, 112] on span at bounding box center [267, 109] width 13 height 9
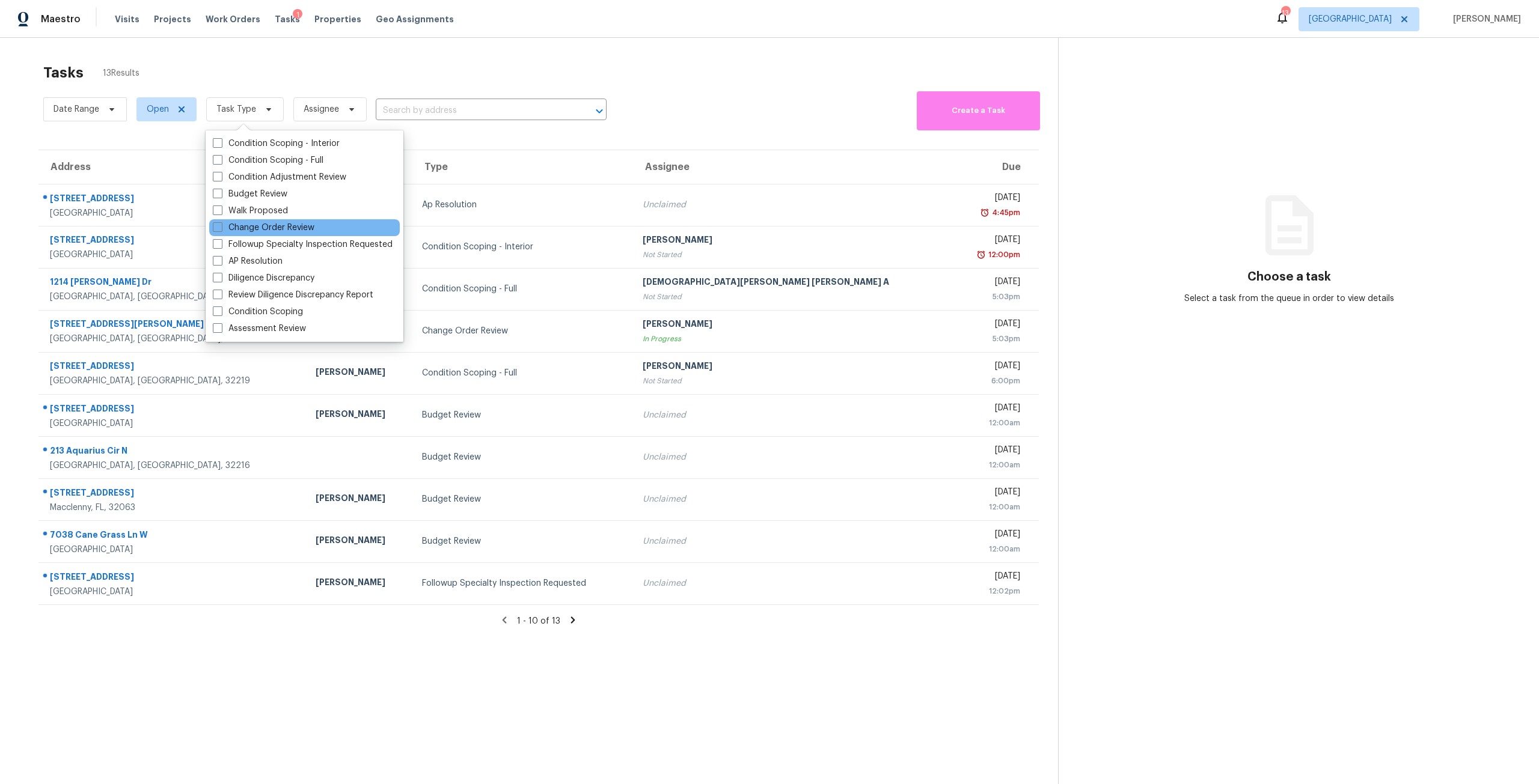
click at [248, 221] on div "Change Order Review" at bounding box center [305, 228] width 191 height 17
click at [258, 228] on label "Change Order Review" at bounding box center [264, 227] width 102 height 12
click at [221, 228] on input "Change Order Review" at bounding box center [217, 225] width 8 height 8
checkbox input "true"
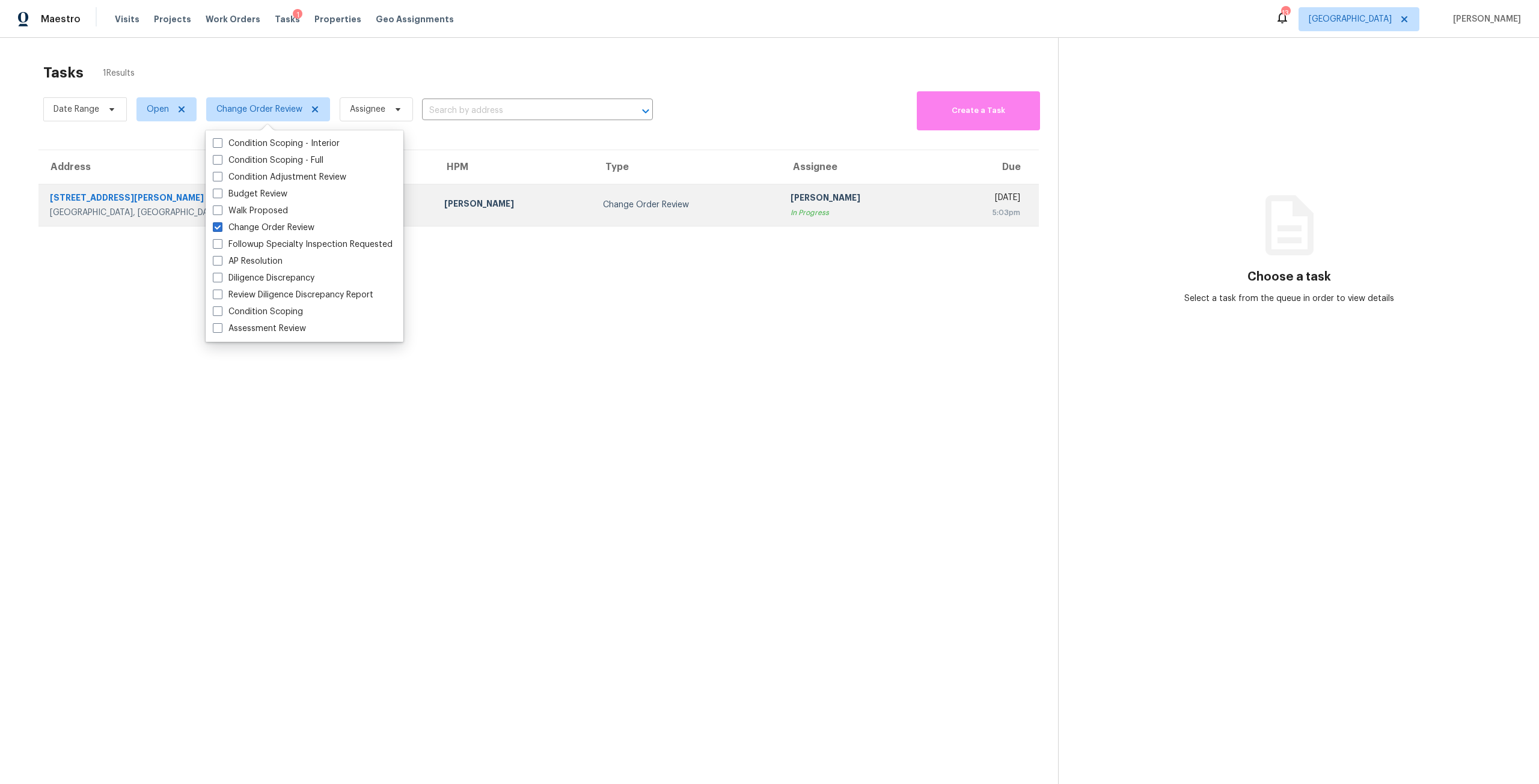
click at [594, 211] on td "Change Order Review" at bounding box center [687, 205] width 188 height 42
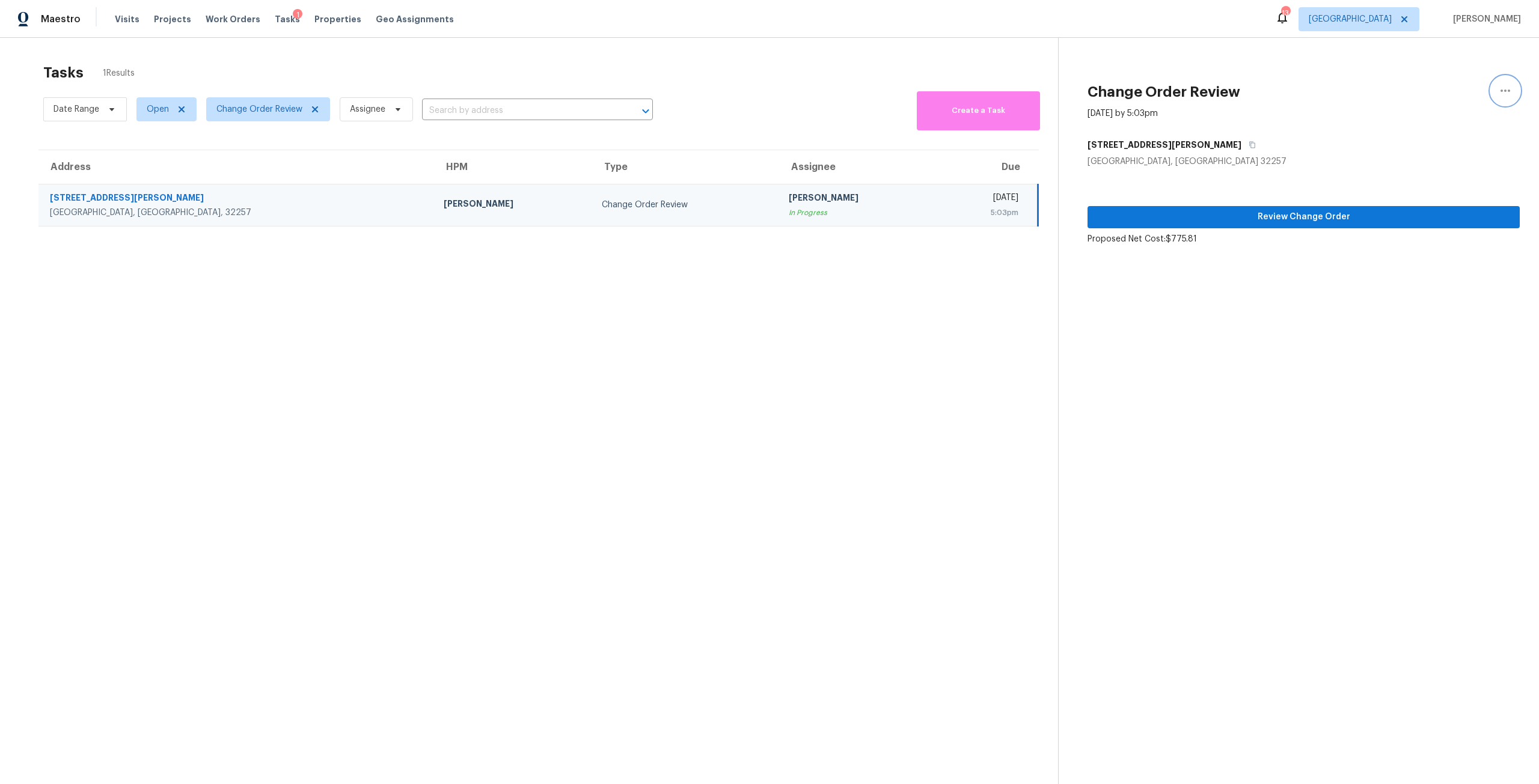
click at [1498, 88] on icon "button" at bounding box center [1505, 91] width 14 height 14
click at [1411, 75] on div "Cancel this task" at bounding box center [1427, 75] width 93 height 12
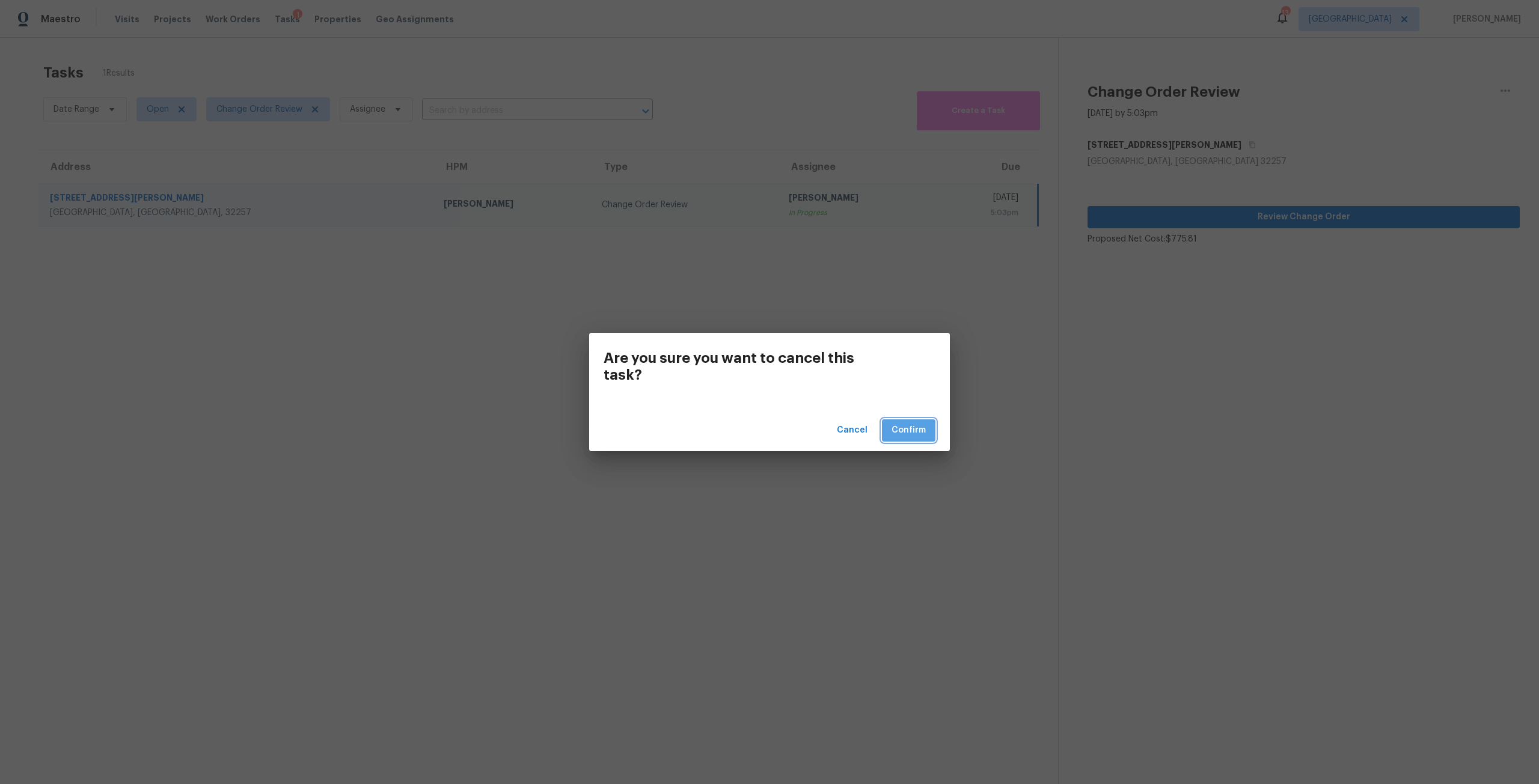
click at [895, 435] on span "Confirm" at bounding box center [909, 431] width 34 height 15
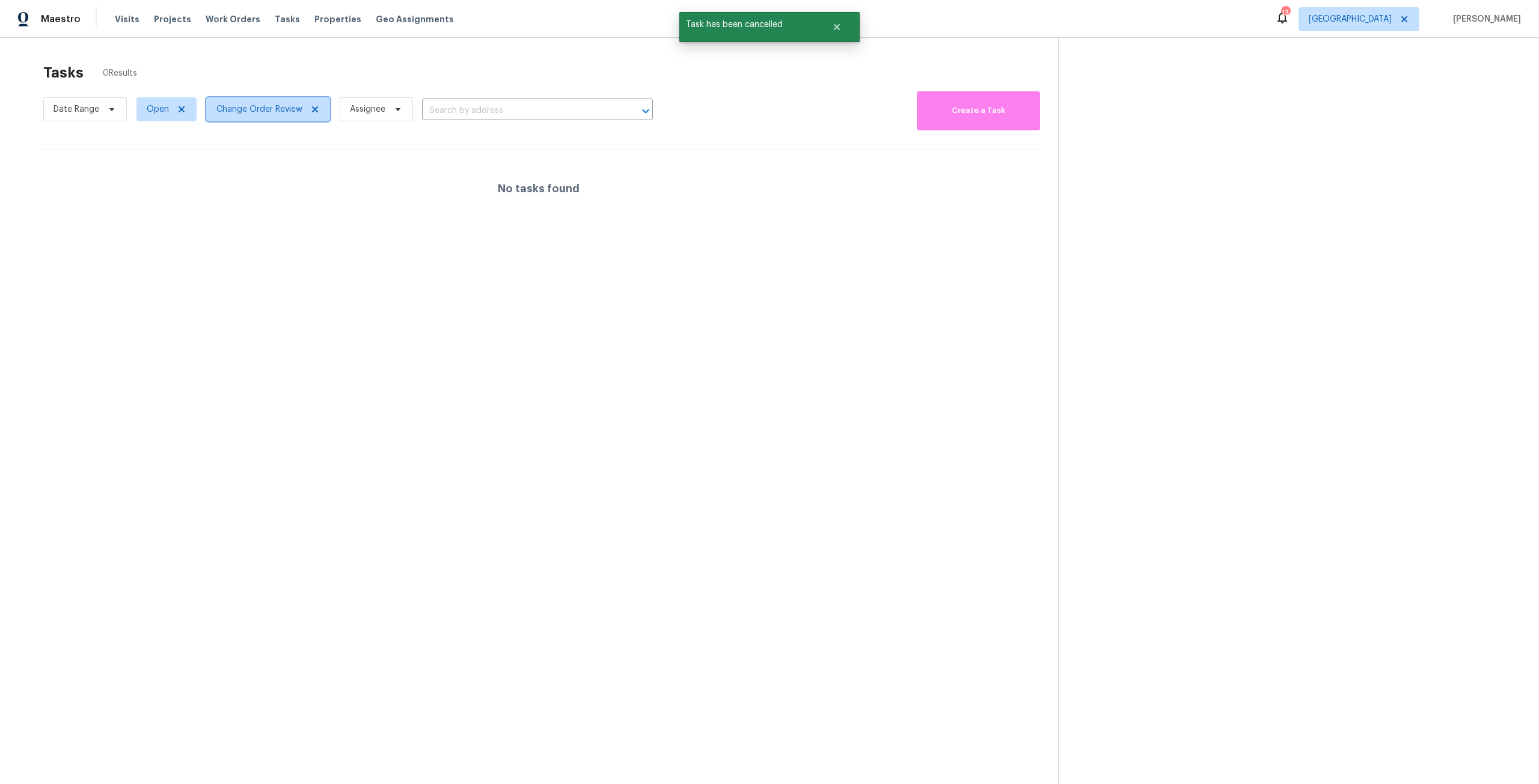
click at [266, 114] on span "Change Order Review" at bounding box center [259, 109] width 86 height 12
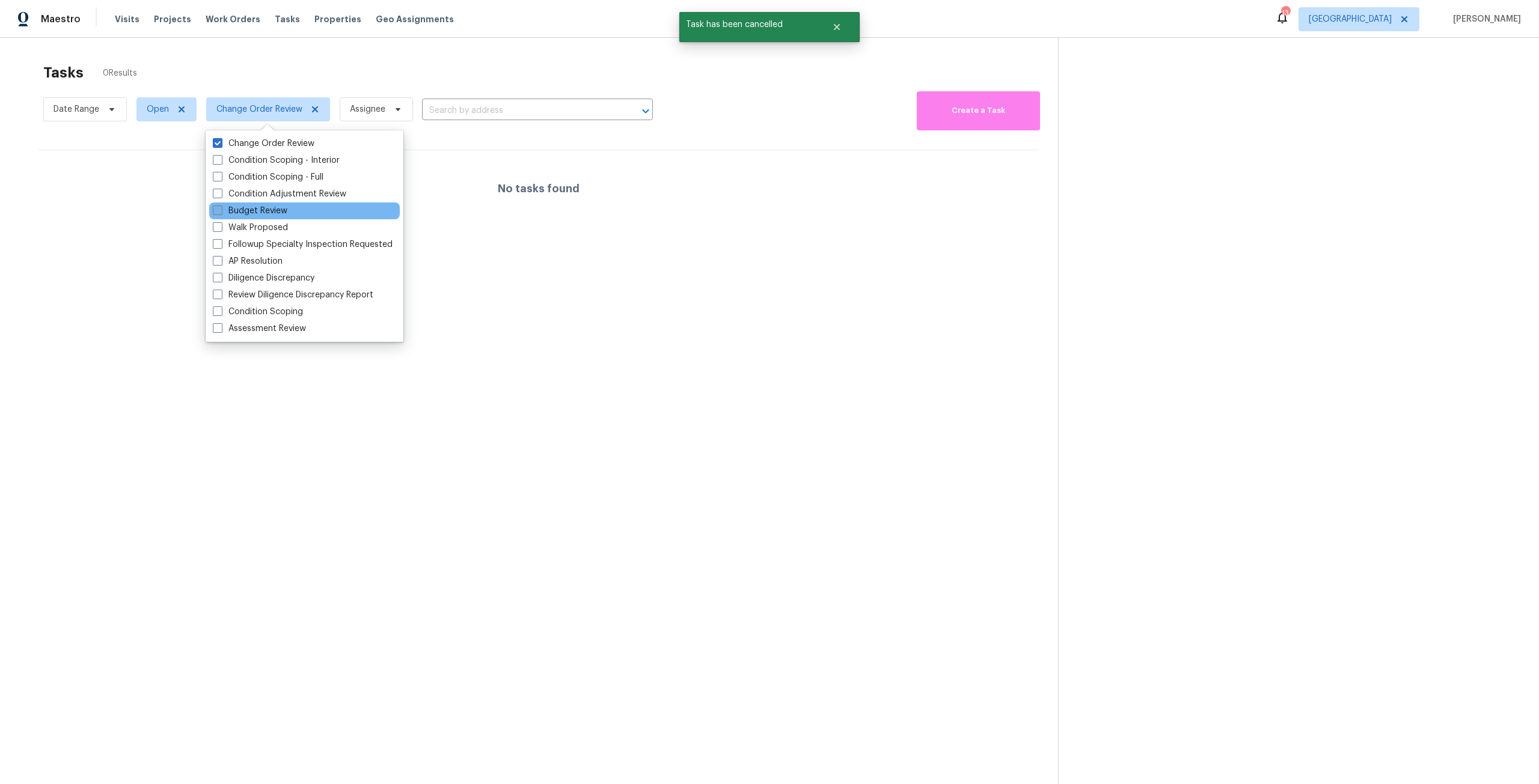
click at [269, 207] on label "Budget Review" at bounding box center [250, 210] width 75 height 12
click at [221, 207] on input "Budget Review" at bounding box center [217, 209] width 8 height 8
checkbox input "true"
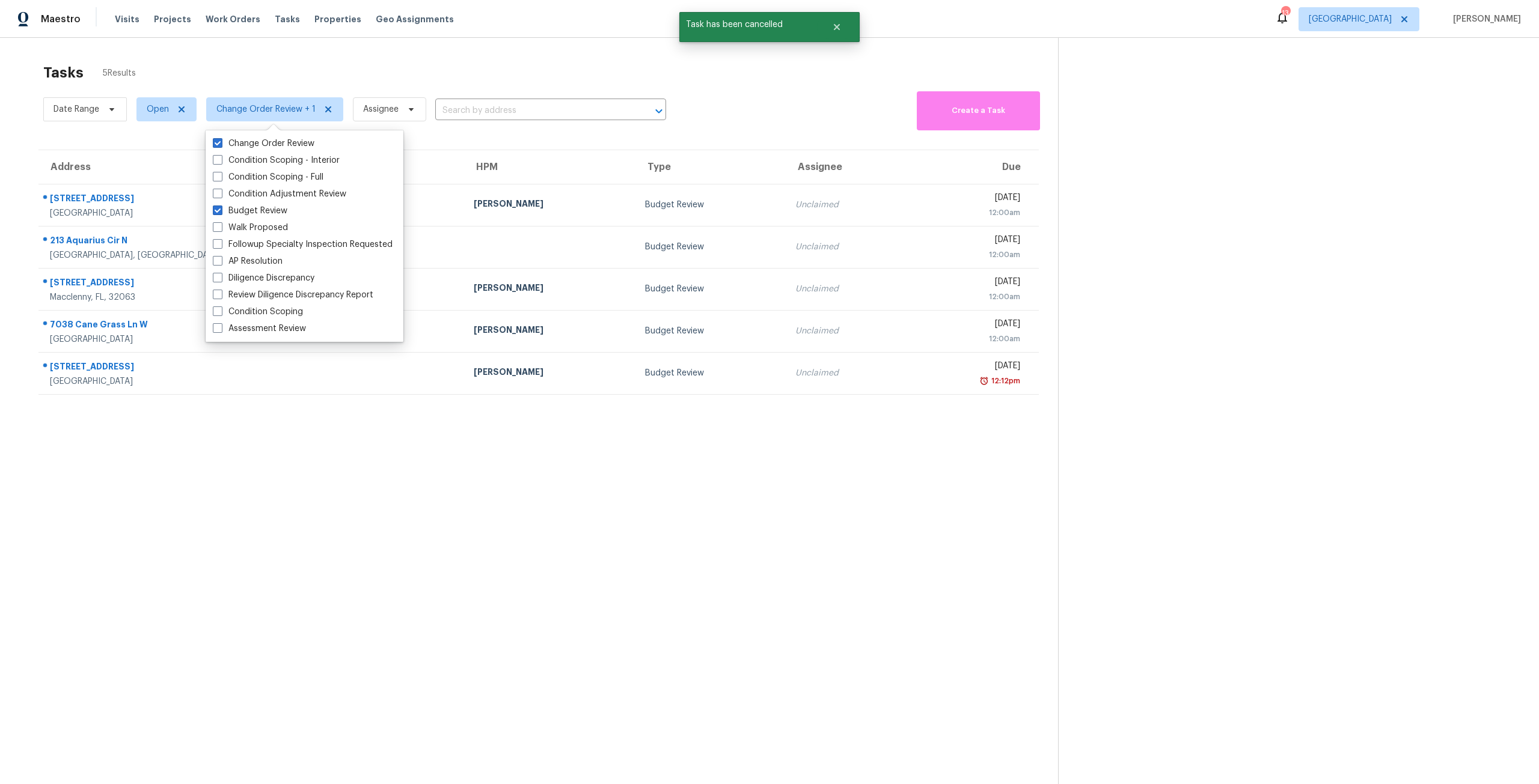
click at [711, 518] on section "Tasks 5 Results Date Range Open Change Order Review + 1 Assignee ​ Create a Tas…" at bounding box center [538, 440] width 1039 height 765
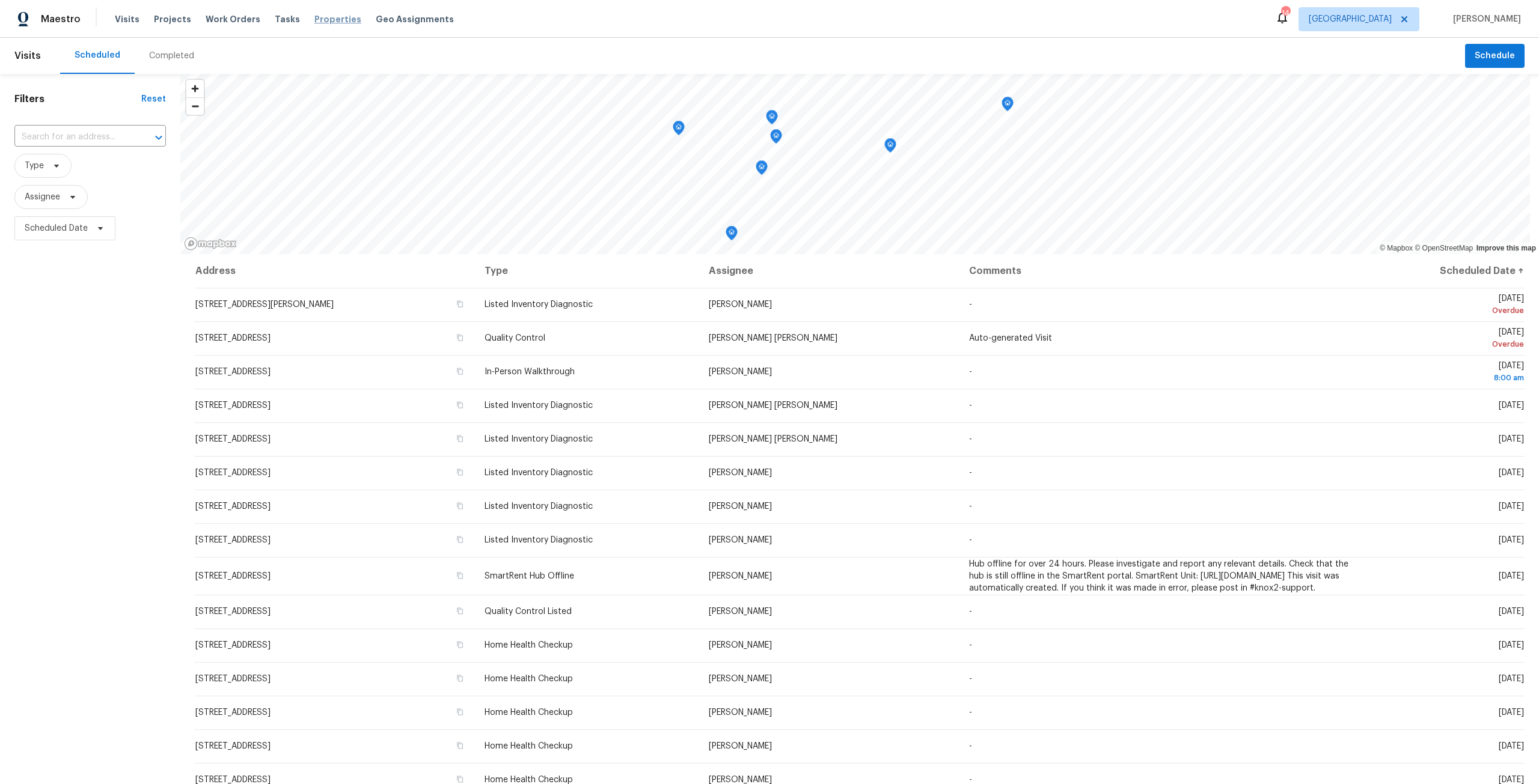
click at [319, 16] on span "Properties" at bounding box center [338, 19] width 47 height 12
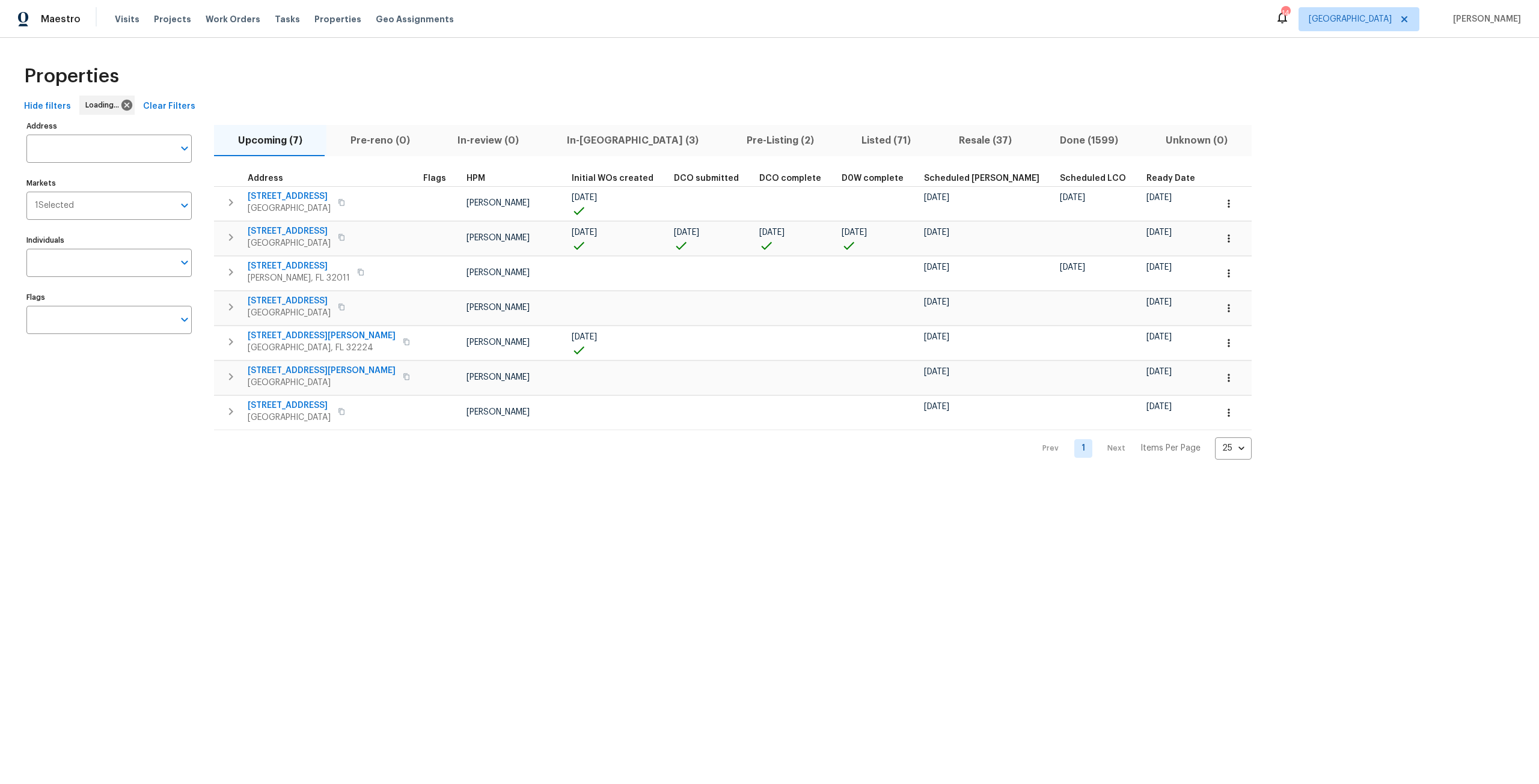
click at [90, 153] on input "text" at bounding box center [100, 149] width 147 height 28
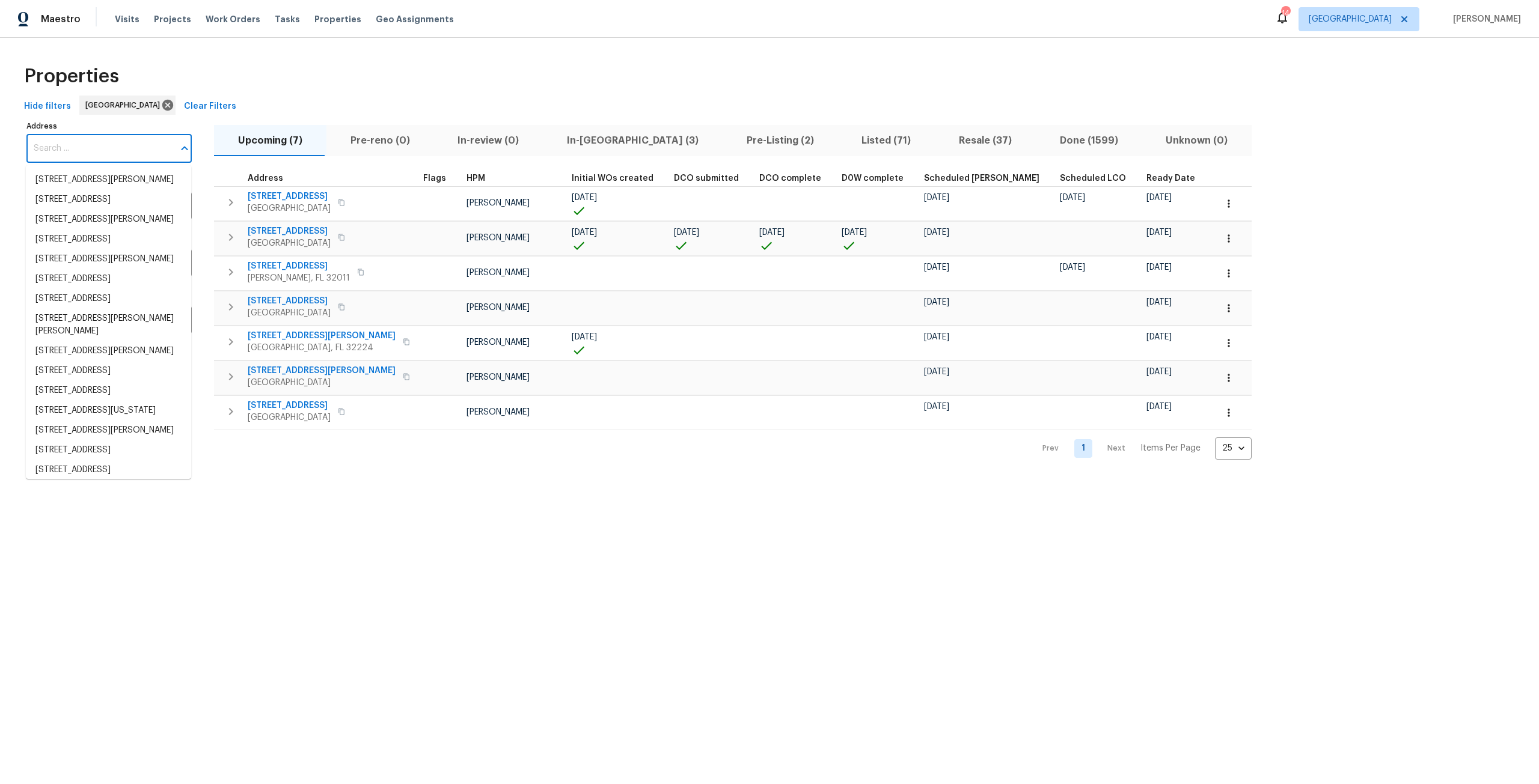
click at [98, 137] on input "Address" at bounding box center [100, 149] width 147 height 28
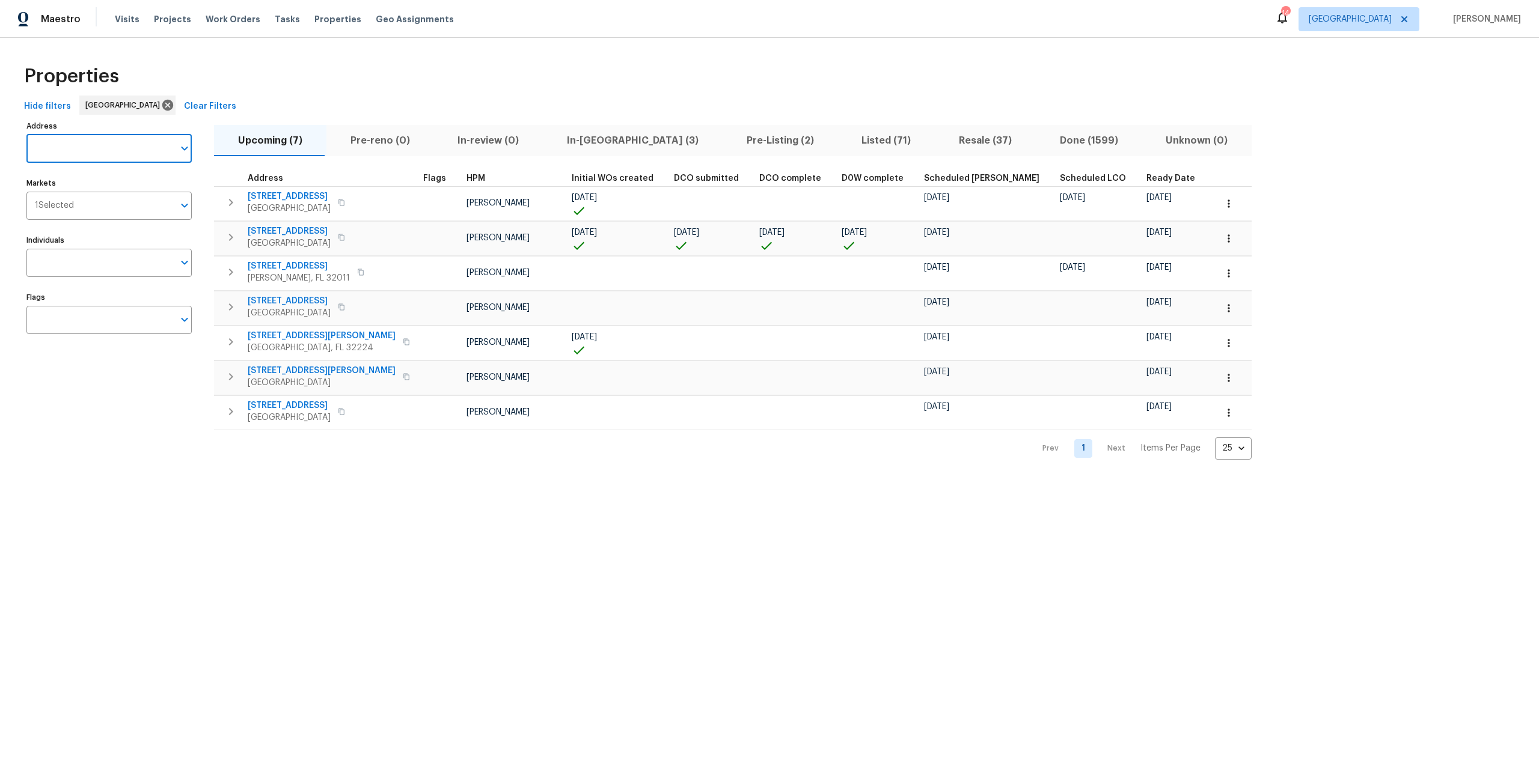
paste input "[STREET_ADDRESS][PERSON_NAME]"
type input "[STREET_ADDRESS][PERSON_NAME]"
click at [142, 185] on li "[STREET_ADDRESS][PERSON_NAME]" at bounding box center [108, 179] width 165 height 20
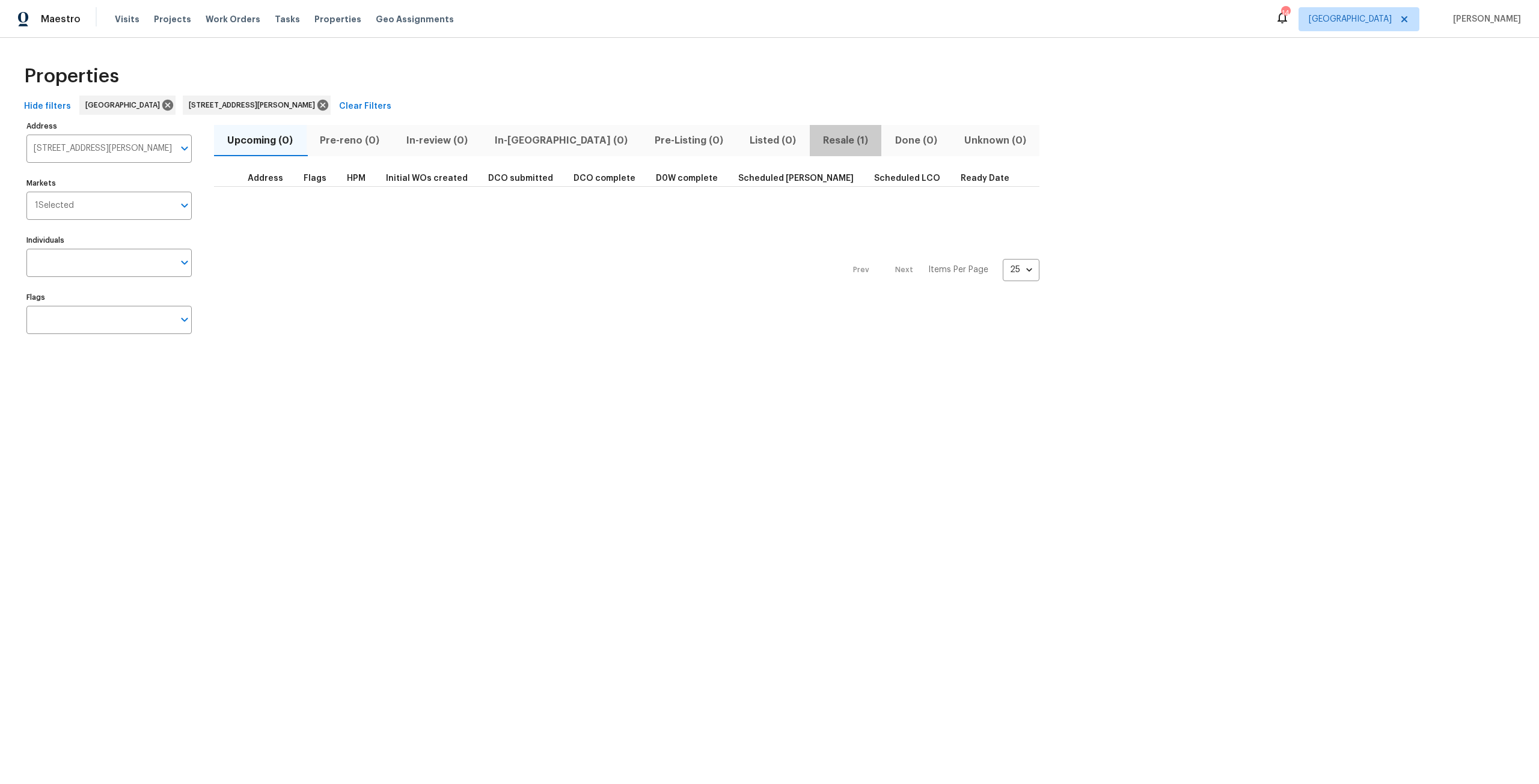
click at [817, 136] on span "Resale (1)" at bounding box center [845, 141] width 58 height 17
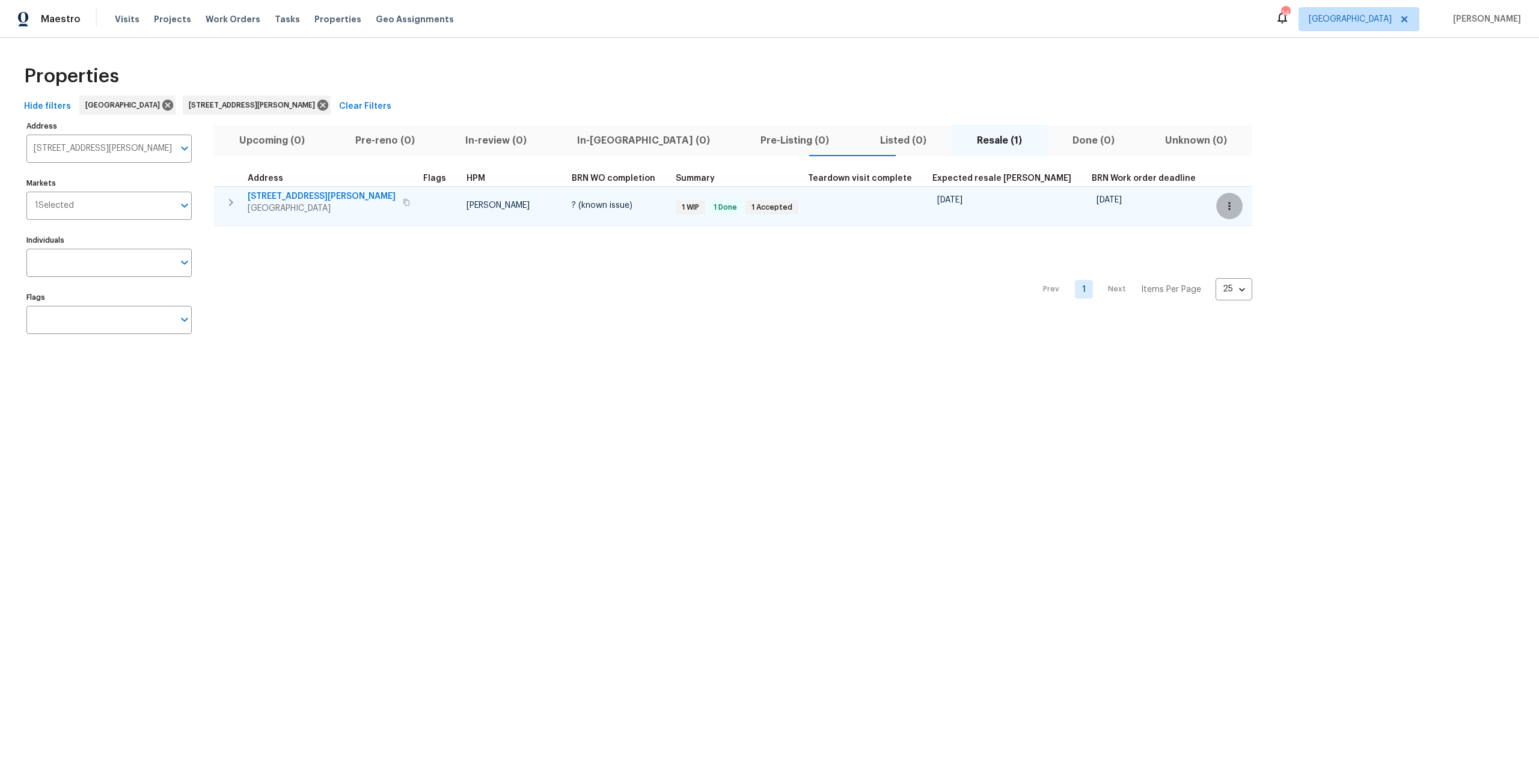
click at [1216, 210] on button "button" at bounding box center [1230, 207] width 26 height 26
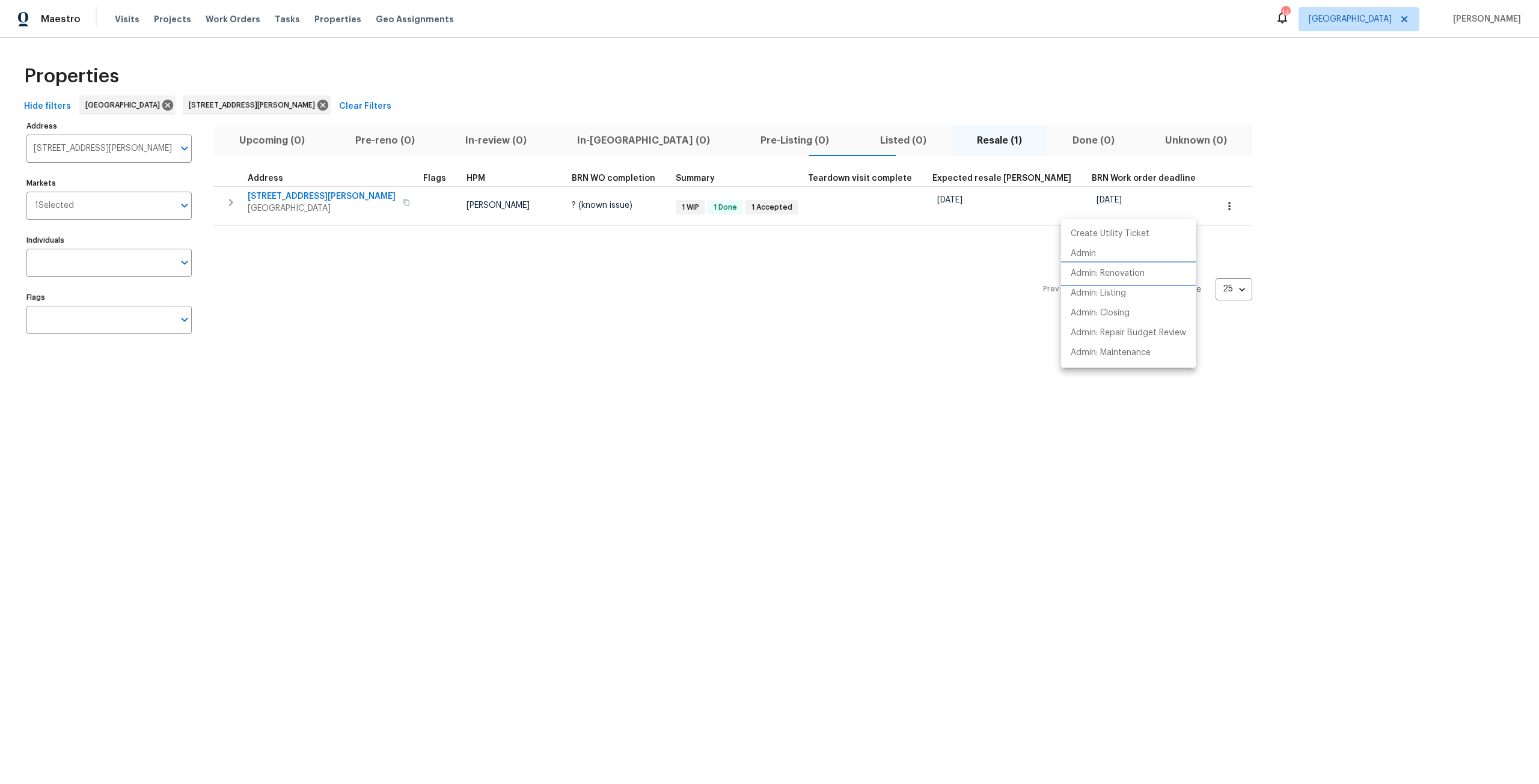
click at [1146, 270] on li "Admin: Renovation" at bounding box center [1129, 274] width 135 height 20
click at [289, 110] on div at bounding box center [769, 392] width 1539 height 784
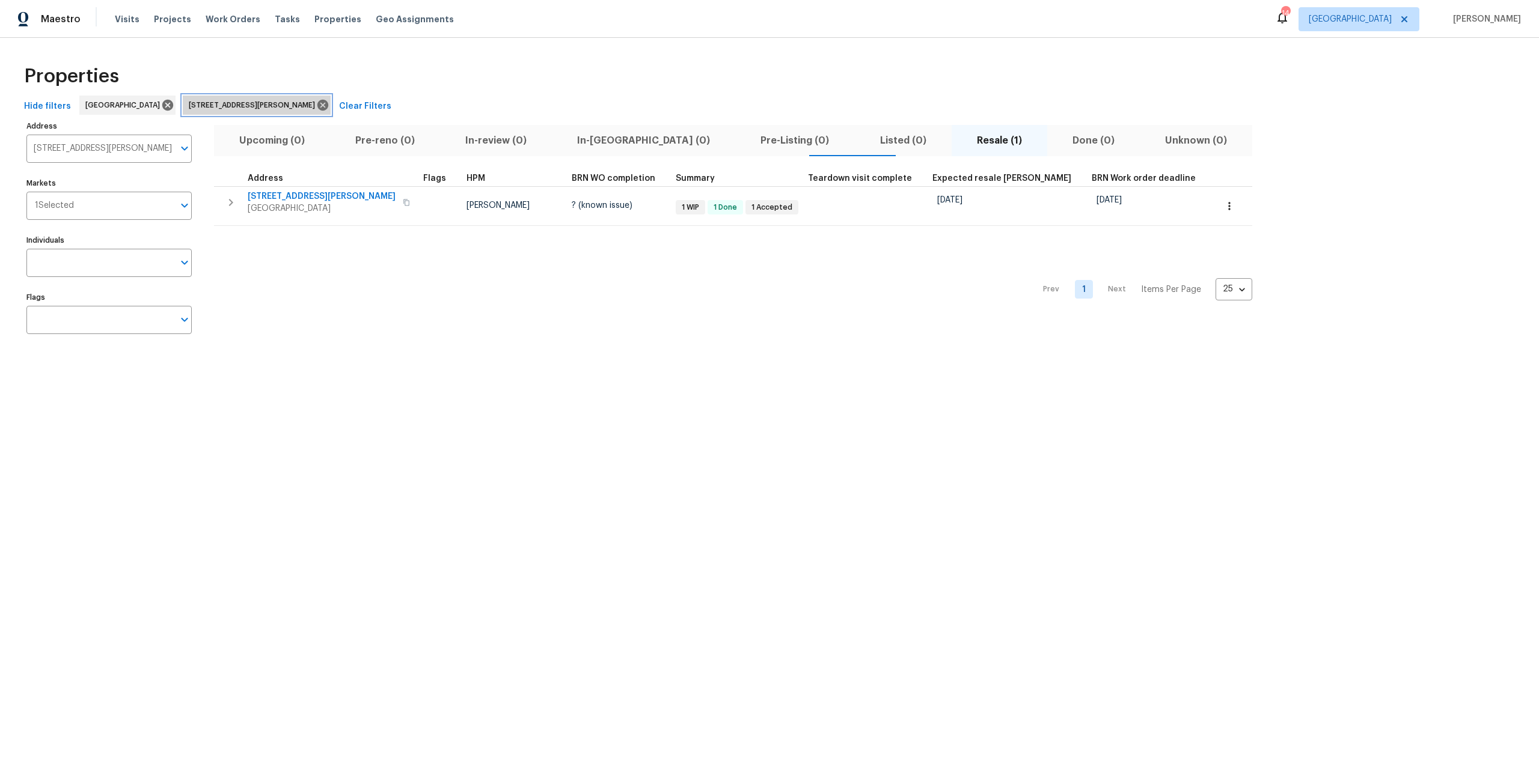
click at [317, 100] on icon at bounding box center [322, 105] width 10 height 10
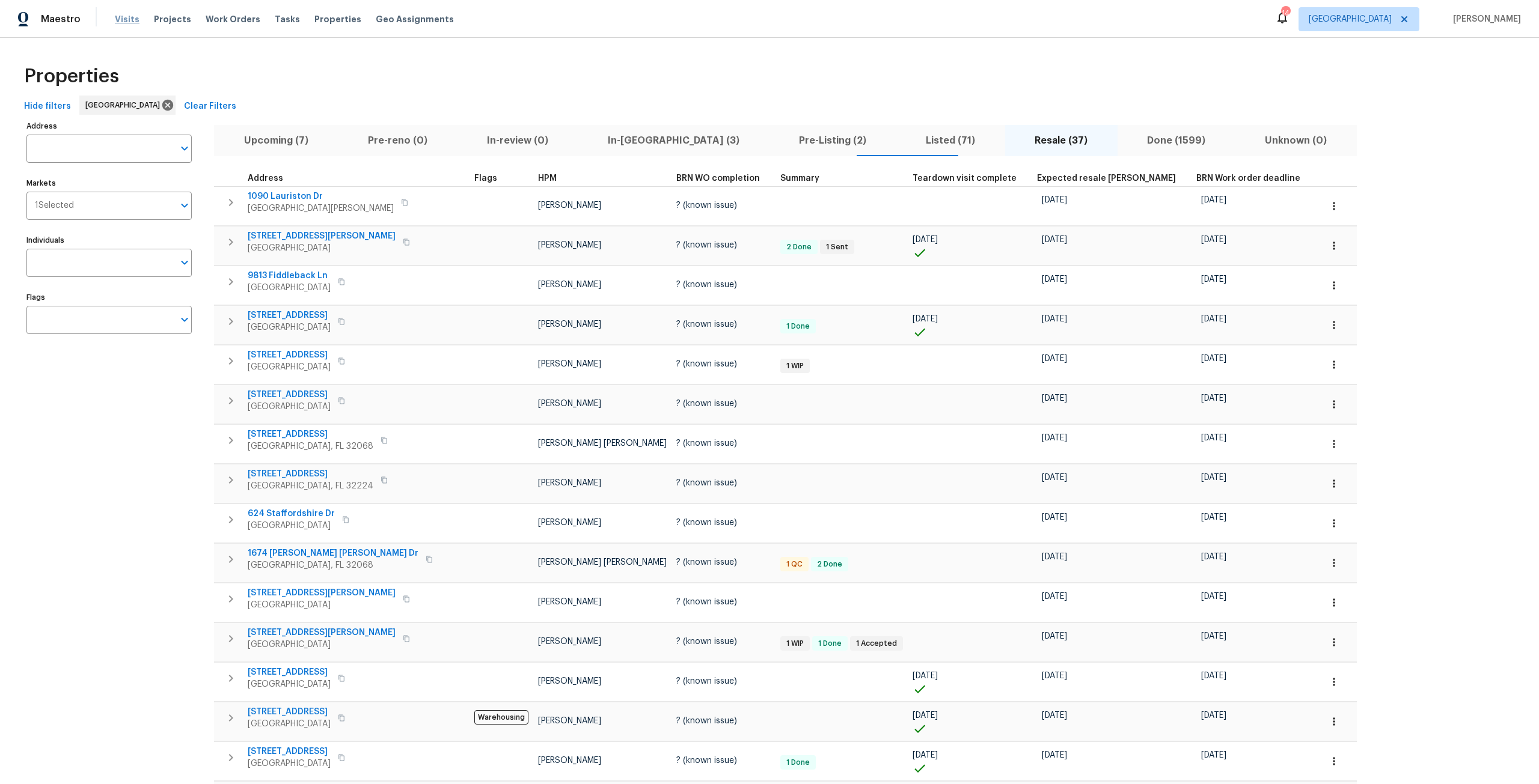
click at [132, 23] on span "Visits" at bounding box center [127, 19] width 25 height 12
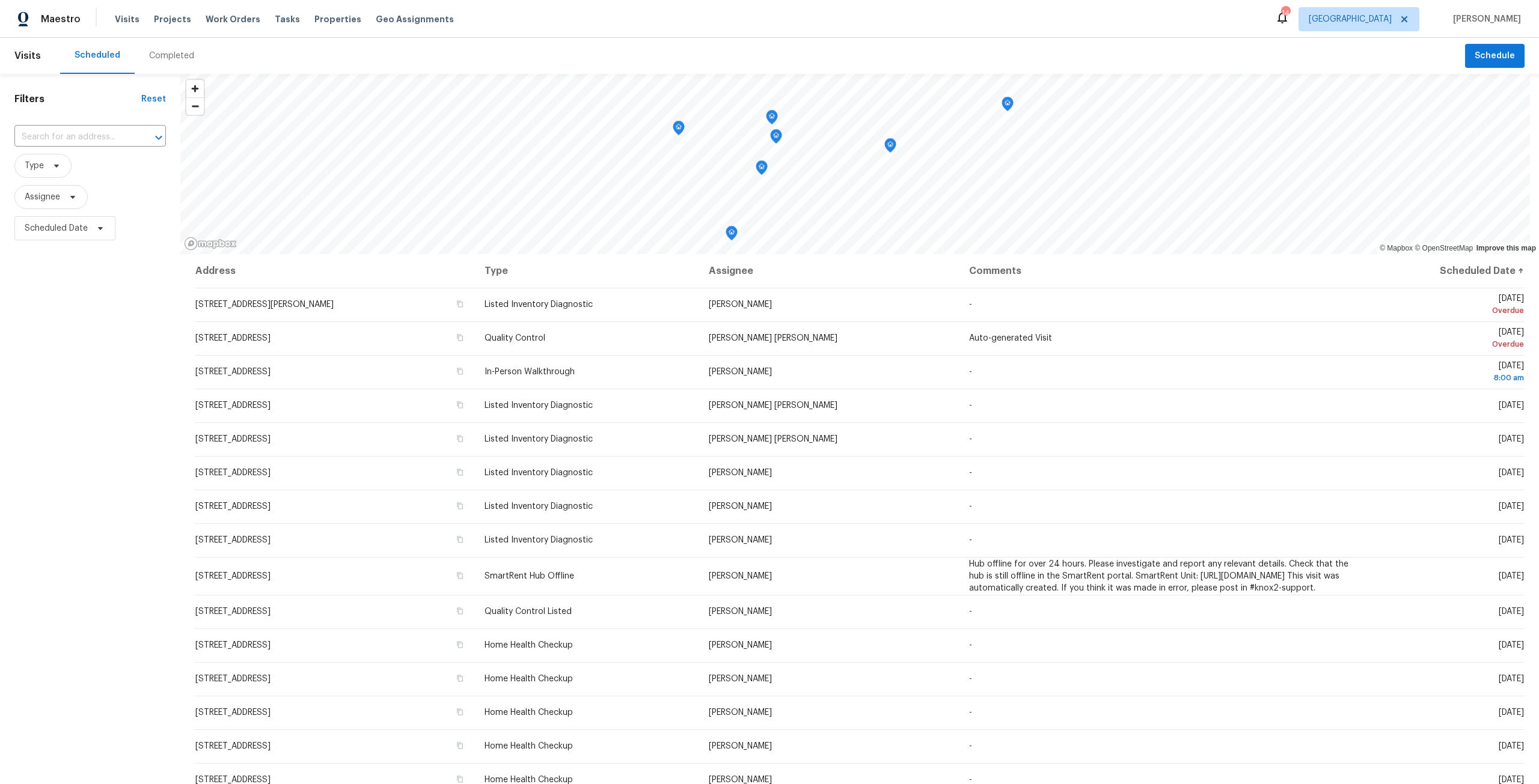
click at [152, 50] on div "Completed" at bounding box center [172, 56] width 45 height 12
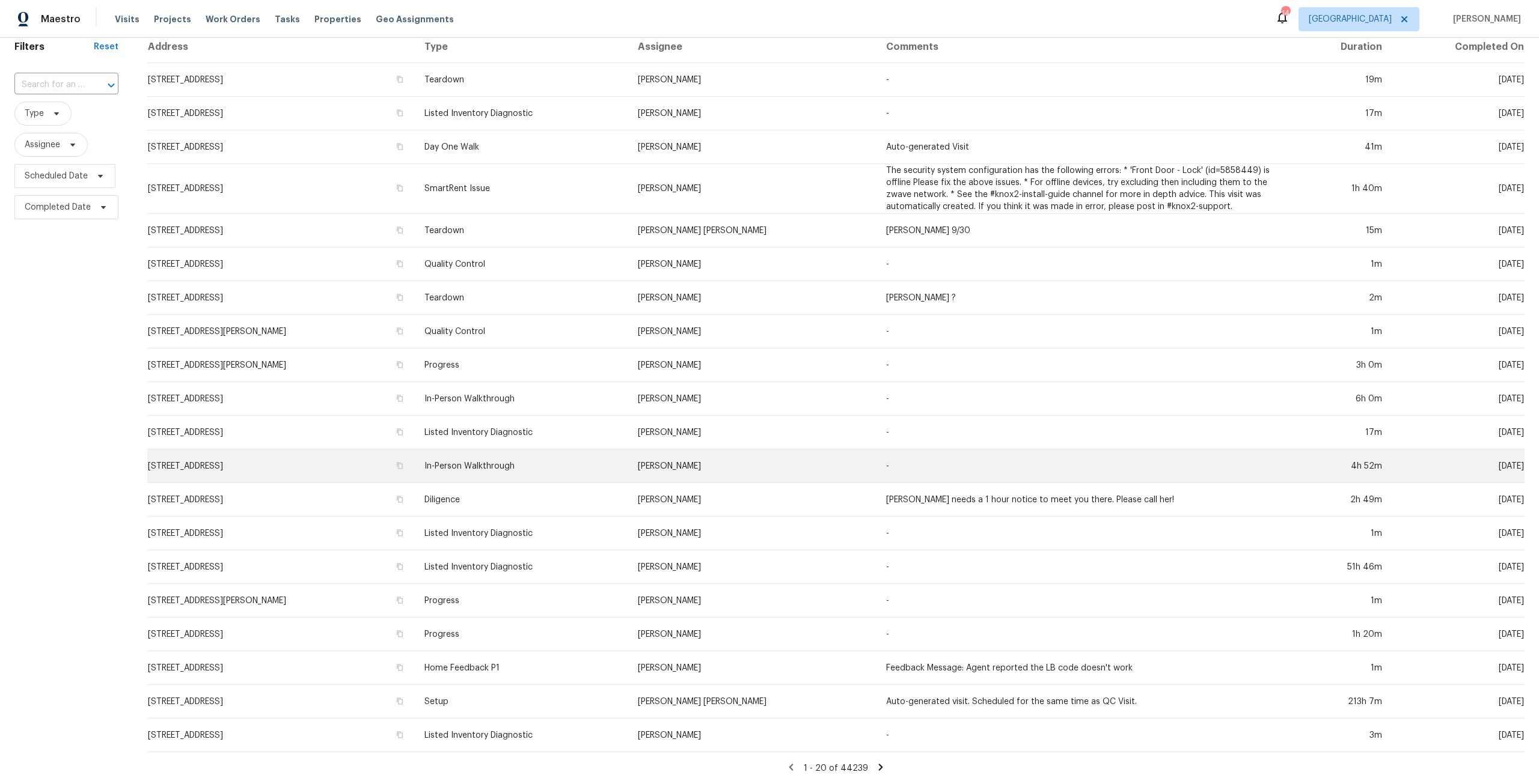
scroll to position [60, 0]
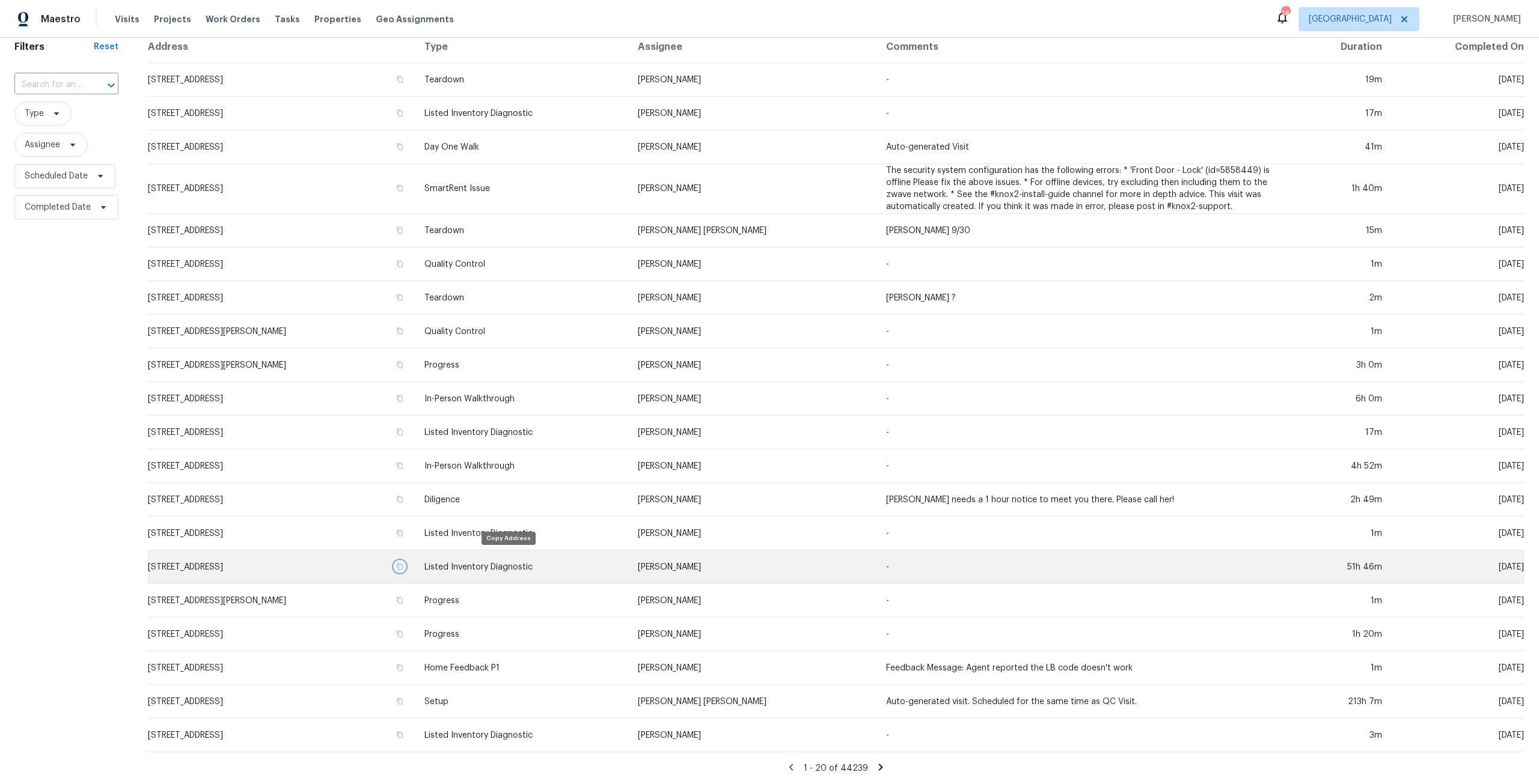
click at [404, 563] on icon "button" at bounding box center [400, 567] width 8 height 8
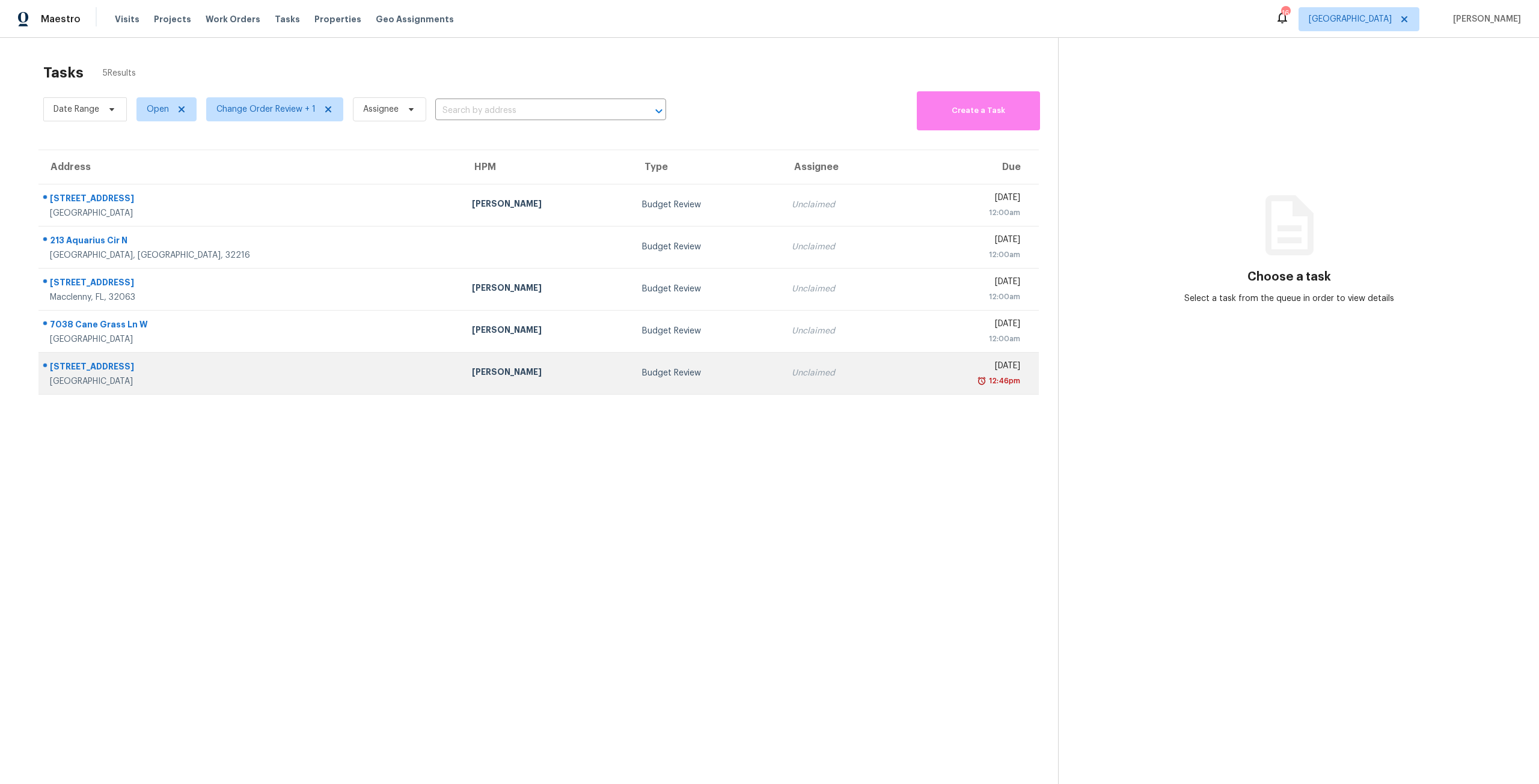
click at [912, 378] on div "12:46pm" at bounding box center [965, 381] width 109 height 12
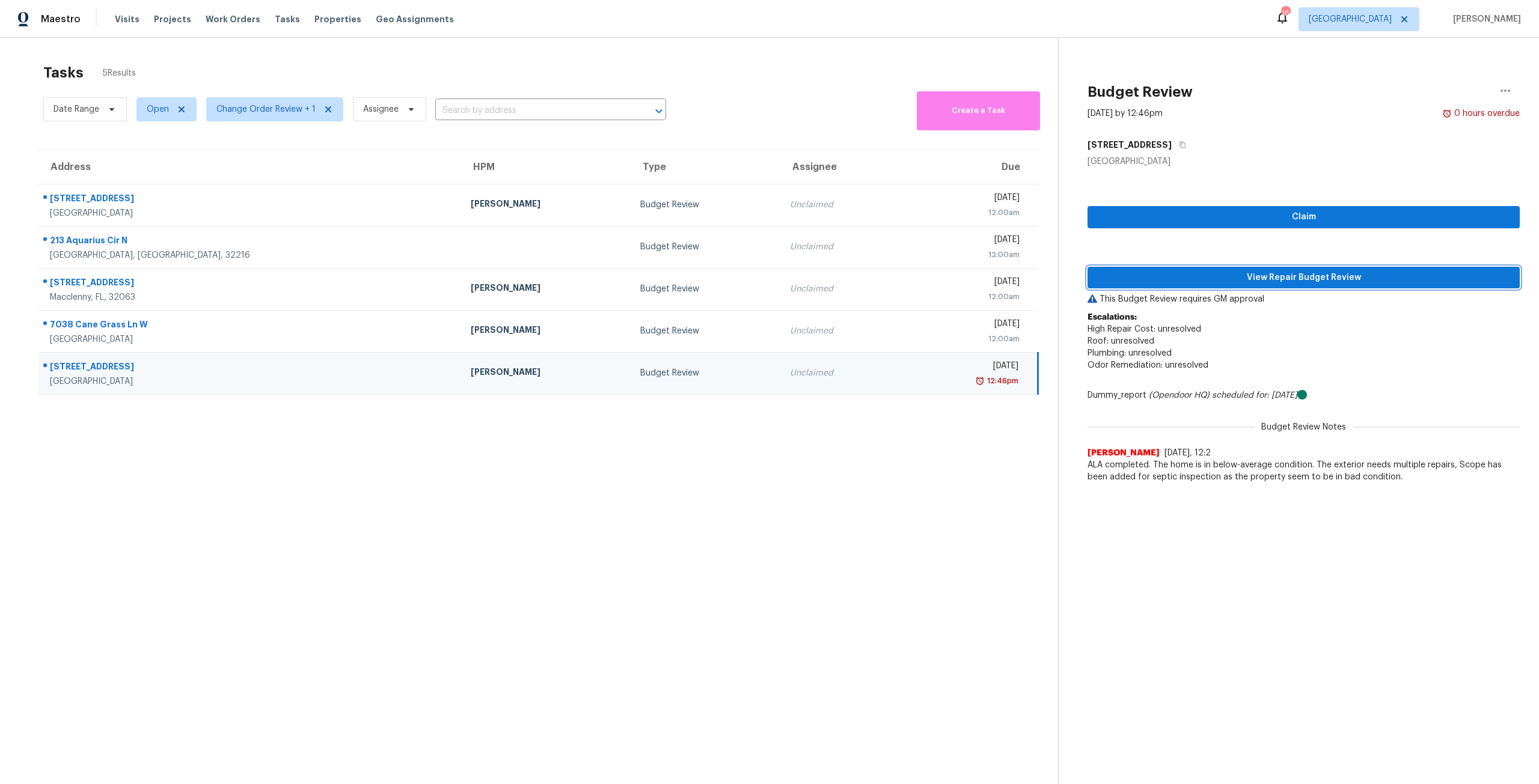
click at [1272, 268] on button "View Repair Budget Review" at bounding box center [1304, 278] width 432 height 23
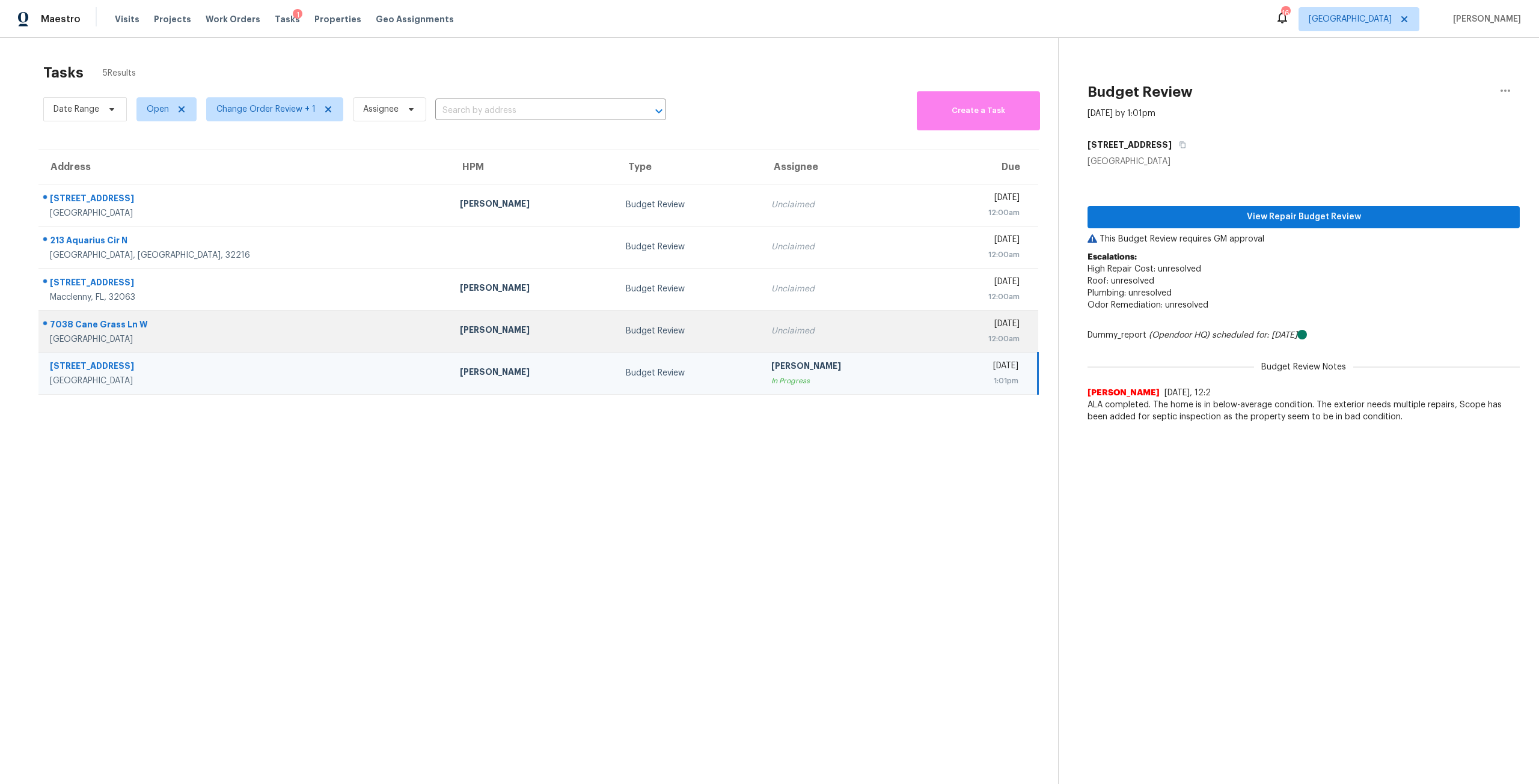
click at [761, 347] on td "Unclaimed" at bounding box center [845, 331] width 166 height 42
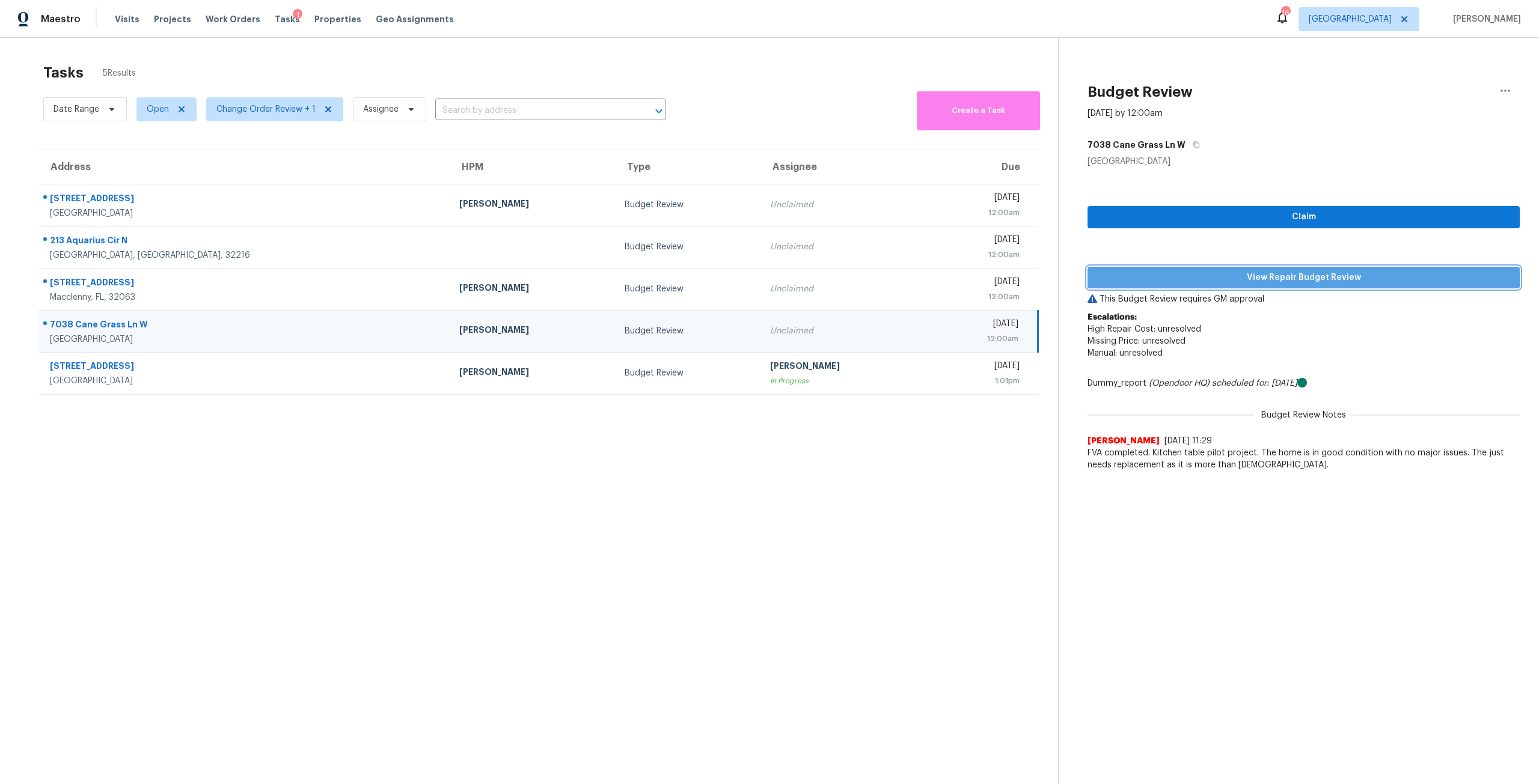
click at [1244, 282] on span "View Repair Budget Review" at bounding box center [1304, 278] width 413 height 15
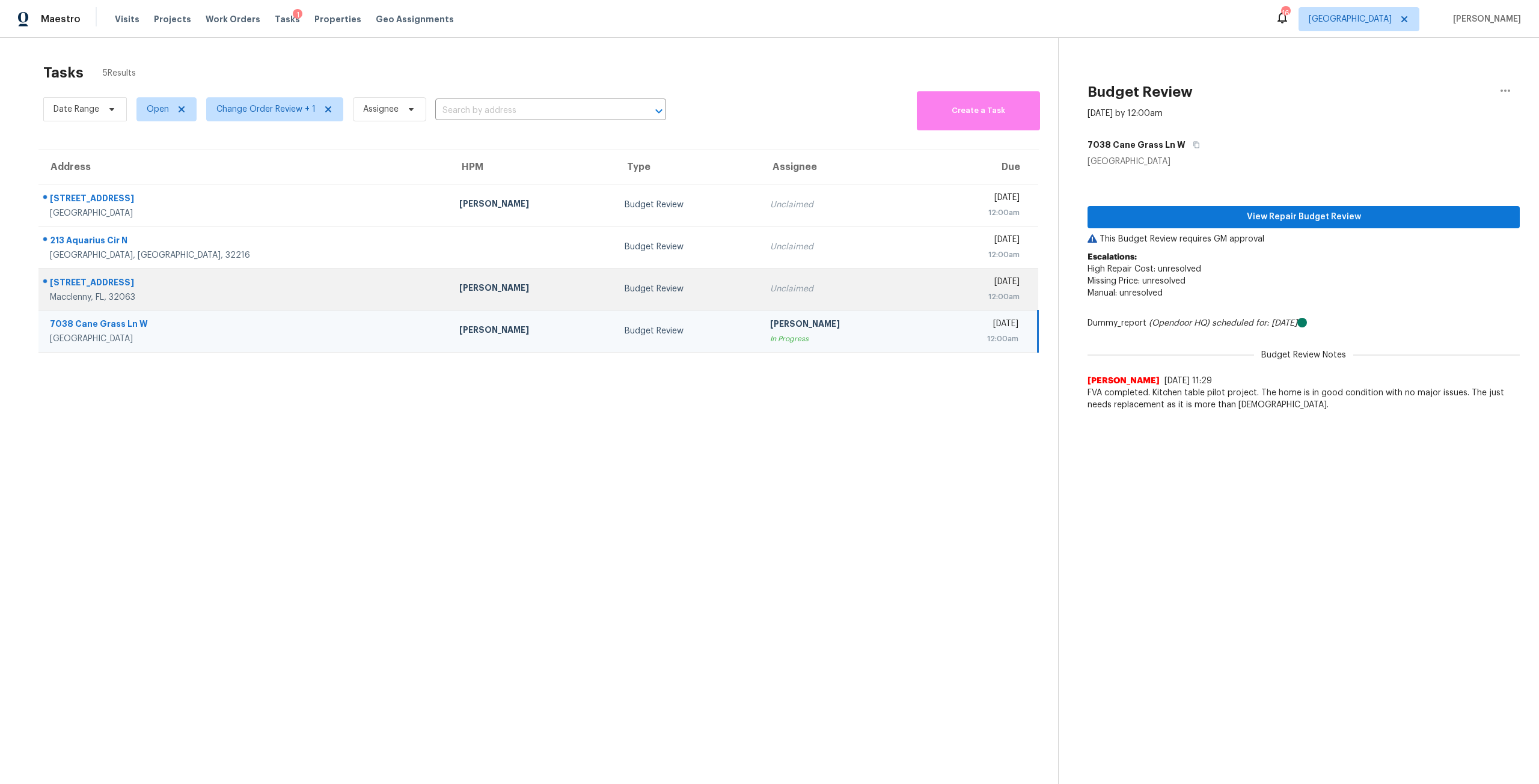
click at [761, 299] on td "Unclaimed" at bounding box center [843, 289] width 165 height 42
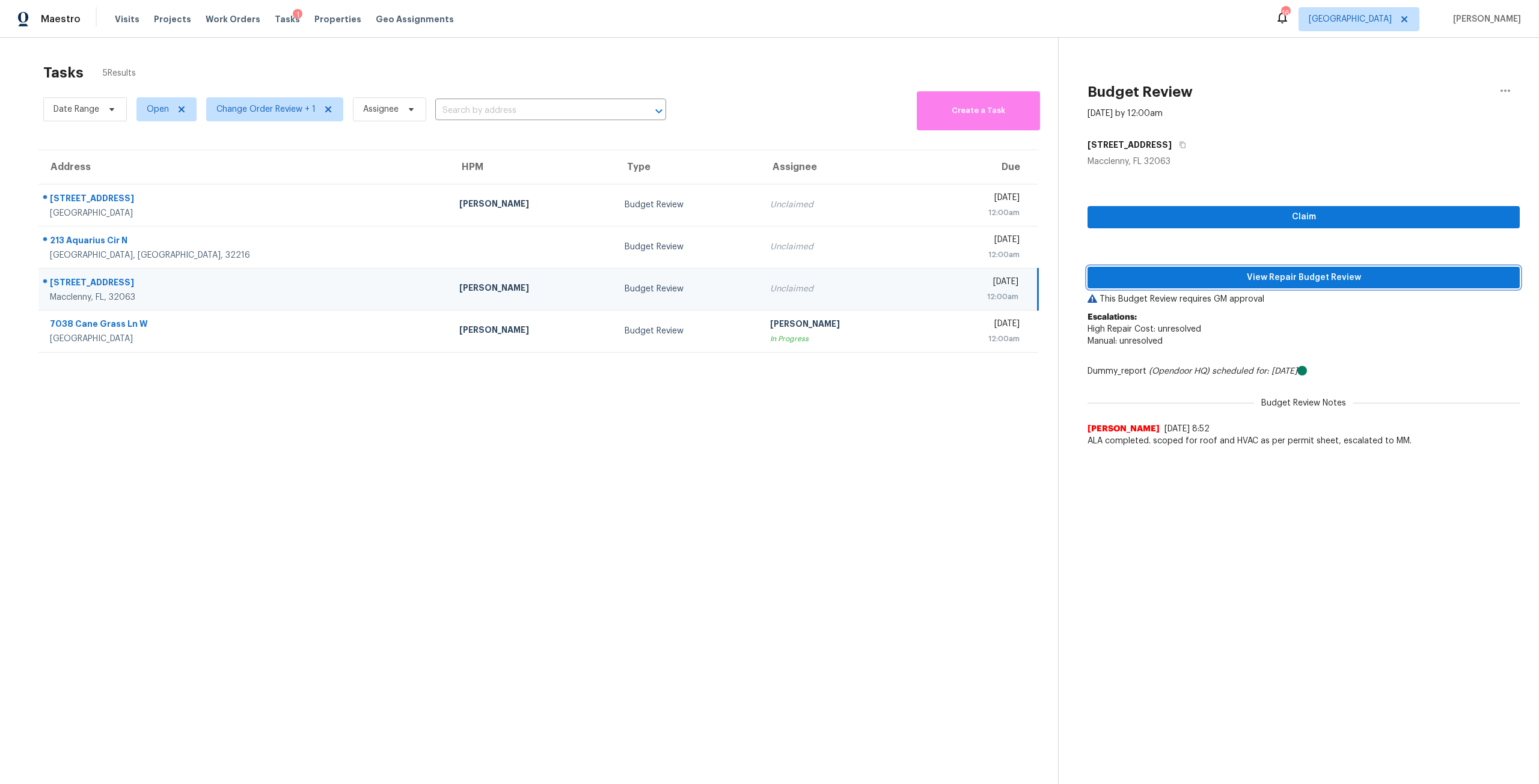
click at [1313, 269] on button "View Repair Budget Review" at bounding box center [1304, 278] width 432 height 23
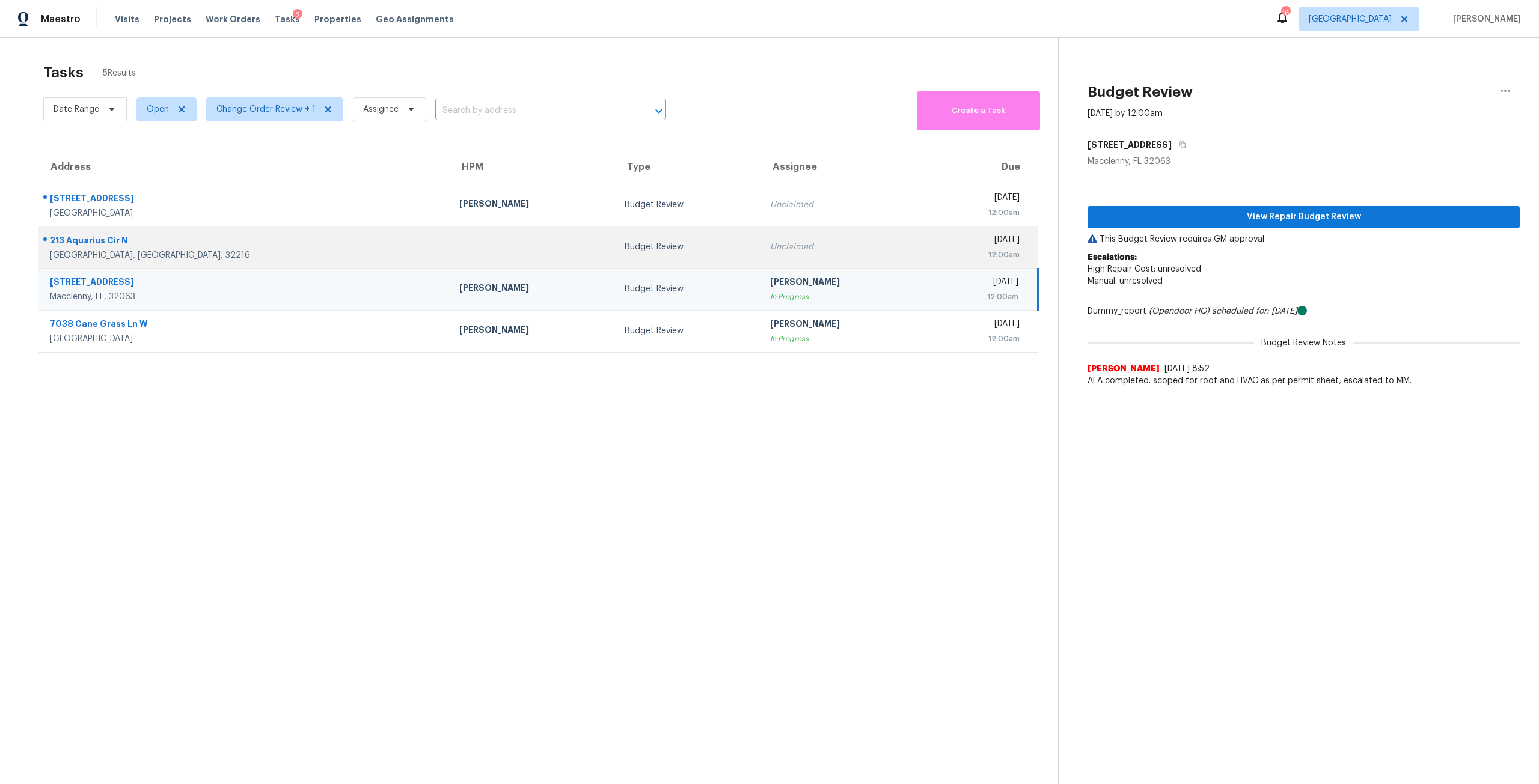
click at [770, 246] on div "Unclaimed" at bounding box center [843, 246] width 146 height 12
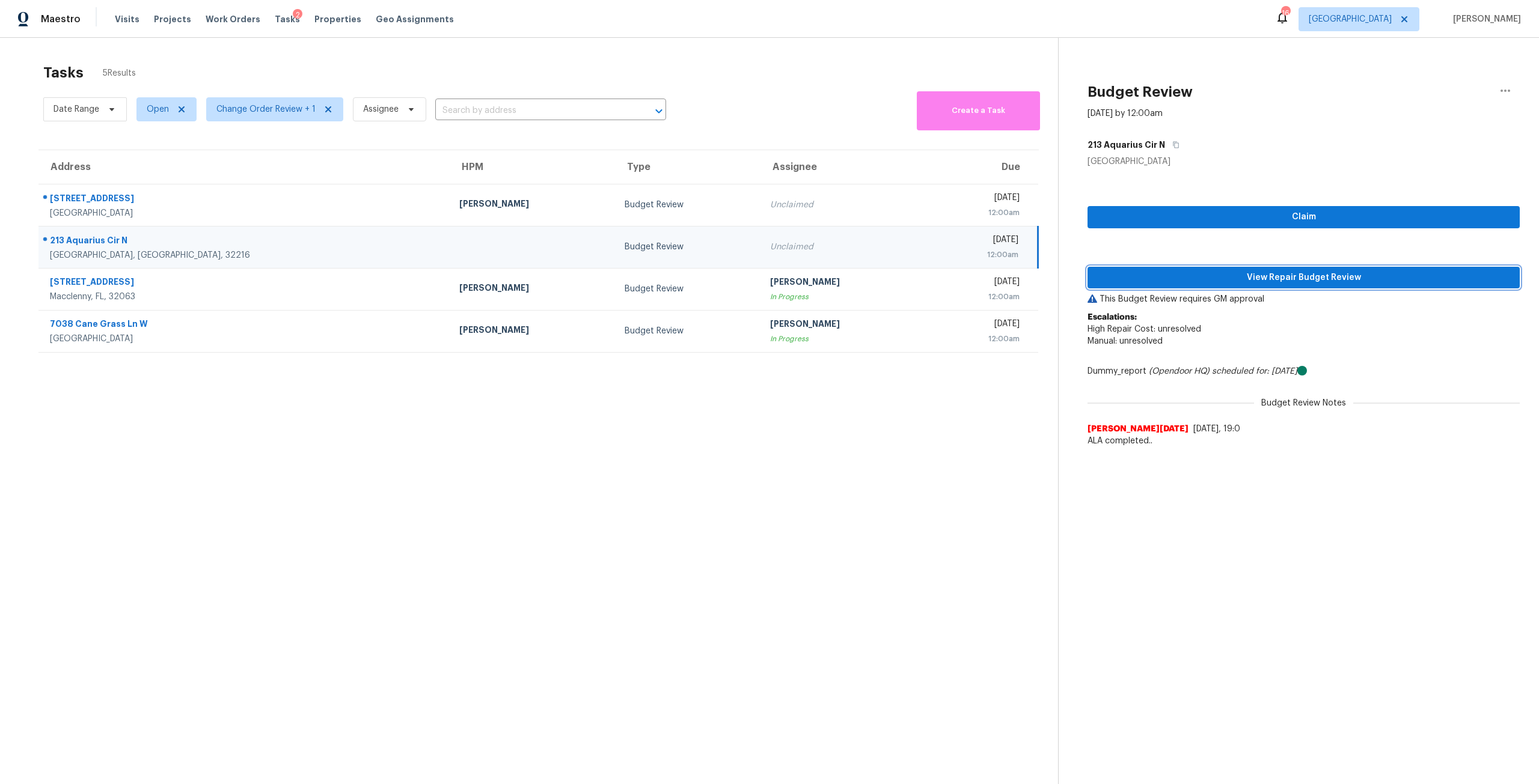
click at [1279, 283] on span "View Repair Budget Review" at bounding box center [1304, 278] width 413 height 15
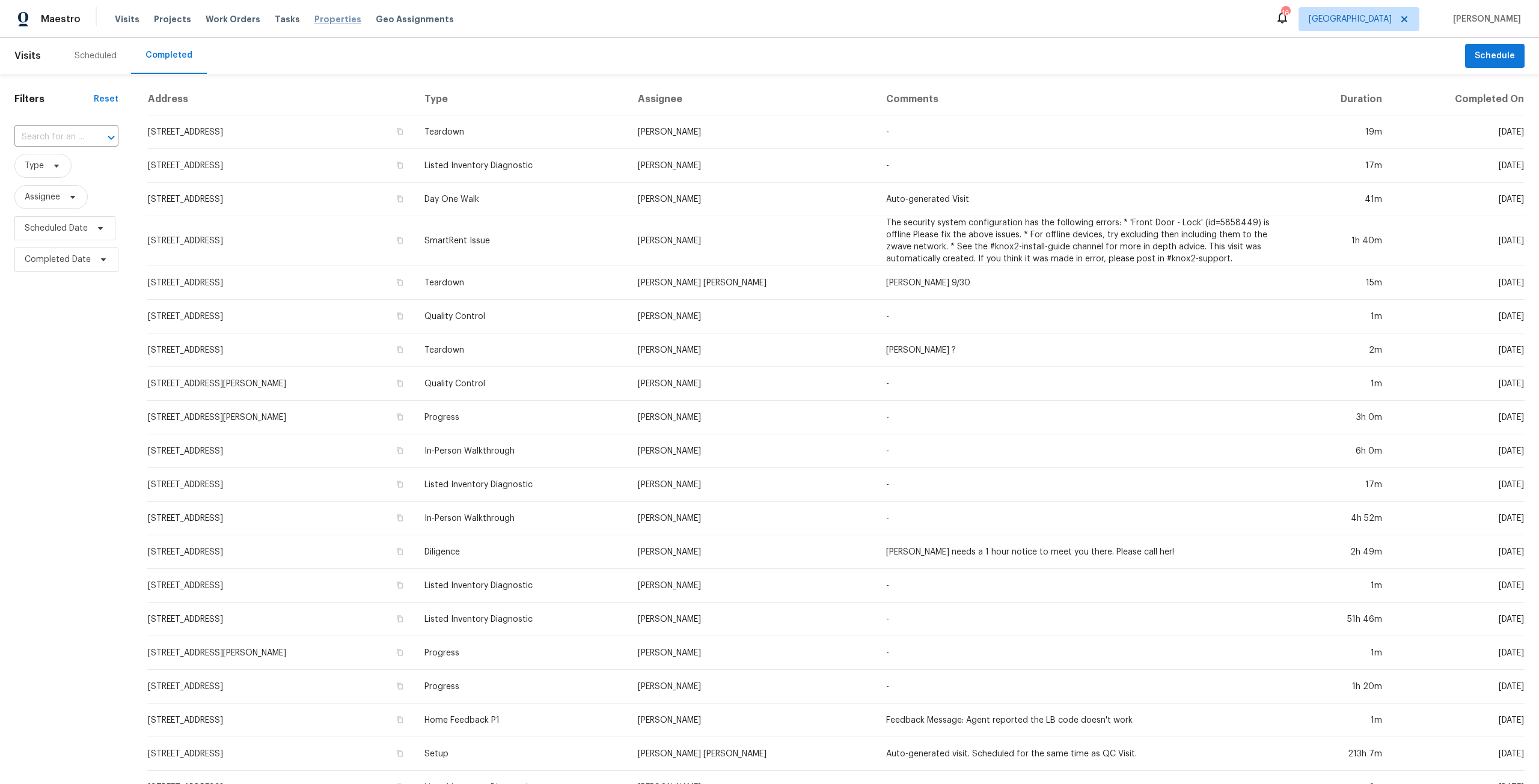
click at [321, 16] on span "Properties" at bounding box center [338, 19] width 47 height 12
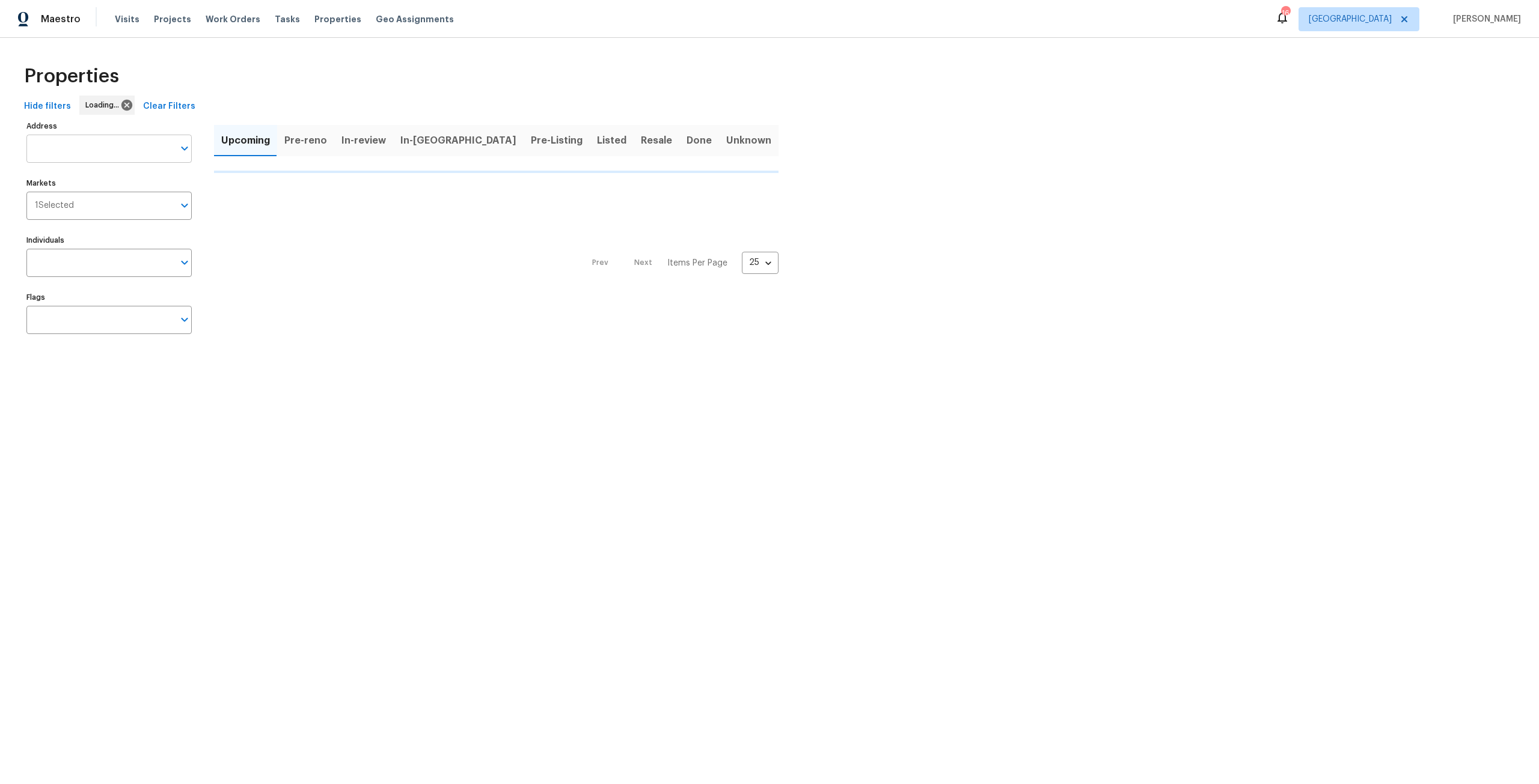
click at [132, 140] on input "Address" at bounding box center [100, 149] width 147 height 28
type input "2506"
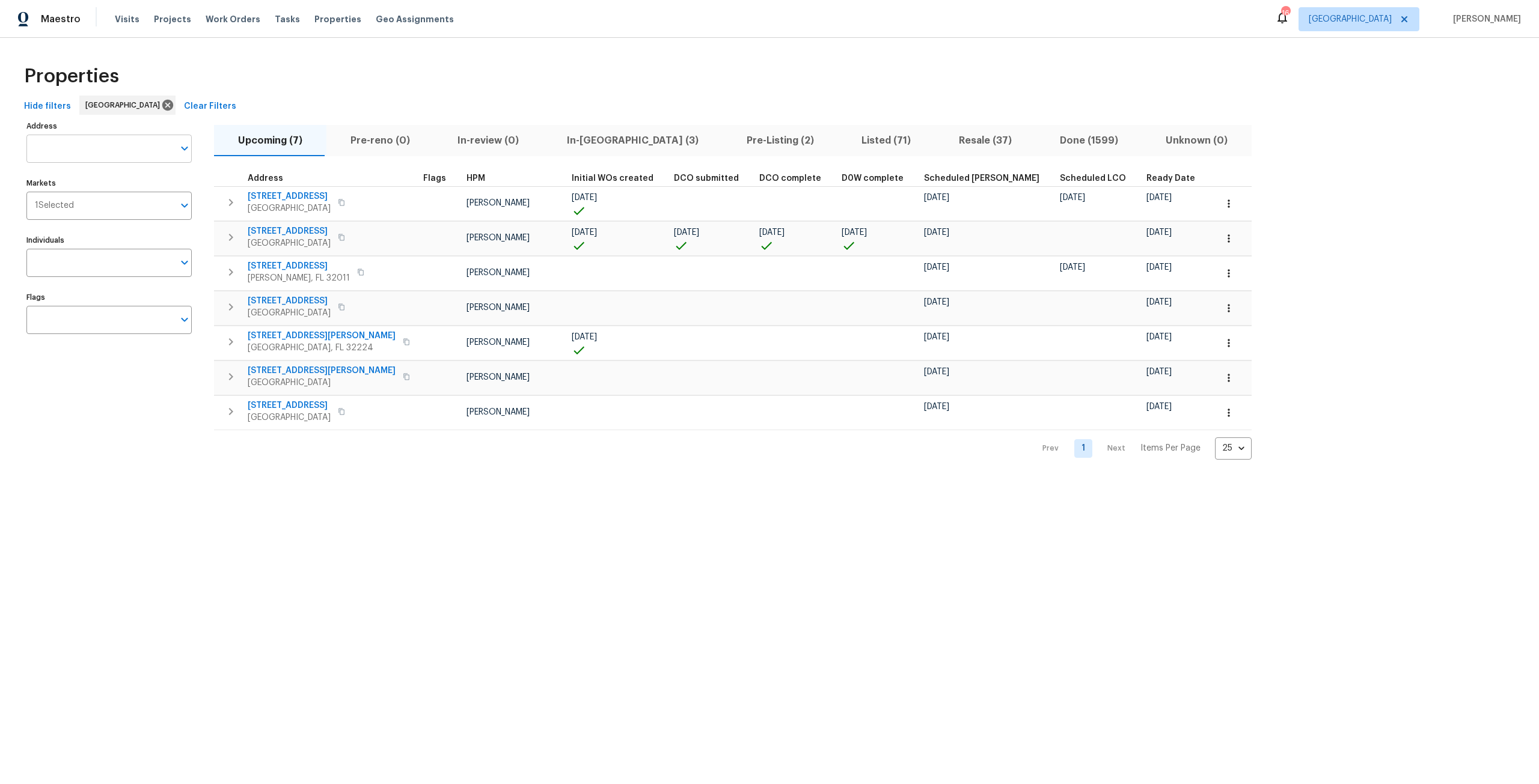
click at [74, 143] on input "Address" at bounding box center [100, 149] width 147 height 28
type input "shelby creek"
click at [114, 186] on li "2444 Shelby Creek Rd W Jacksonville FL 32221" at bounding box center [108, 179] width 165 height 20
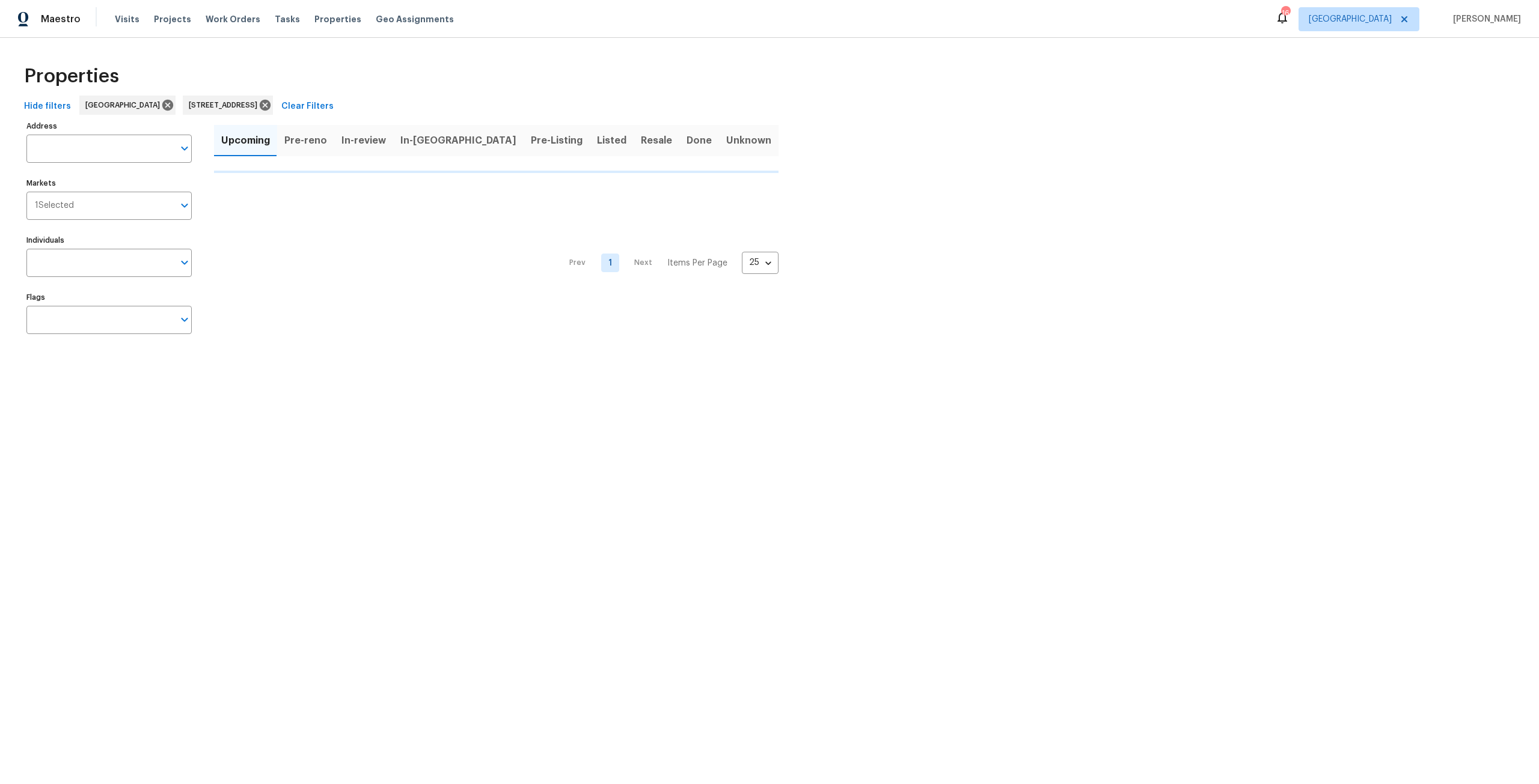
type input "2444 Shelby Creek Rd W Jacksonville FL 32221"
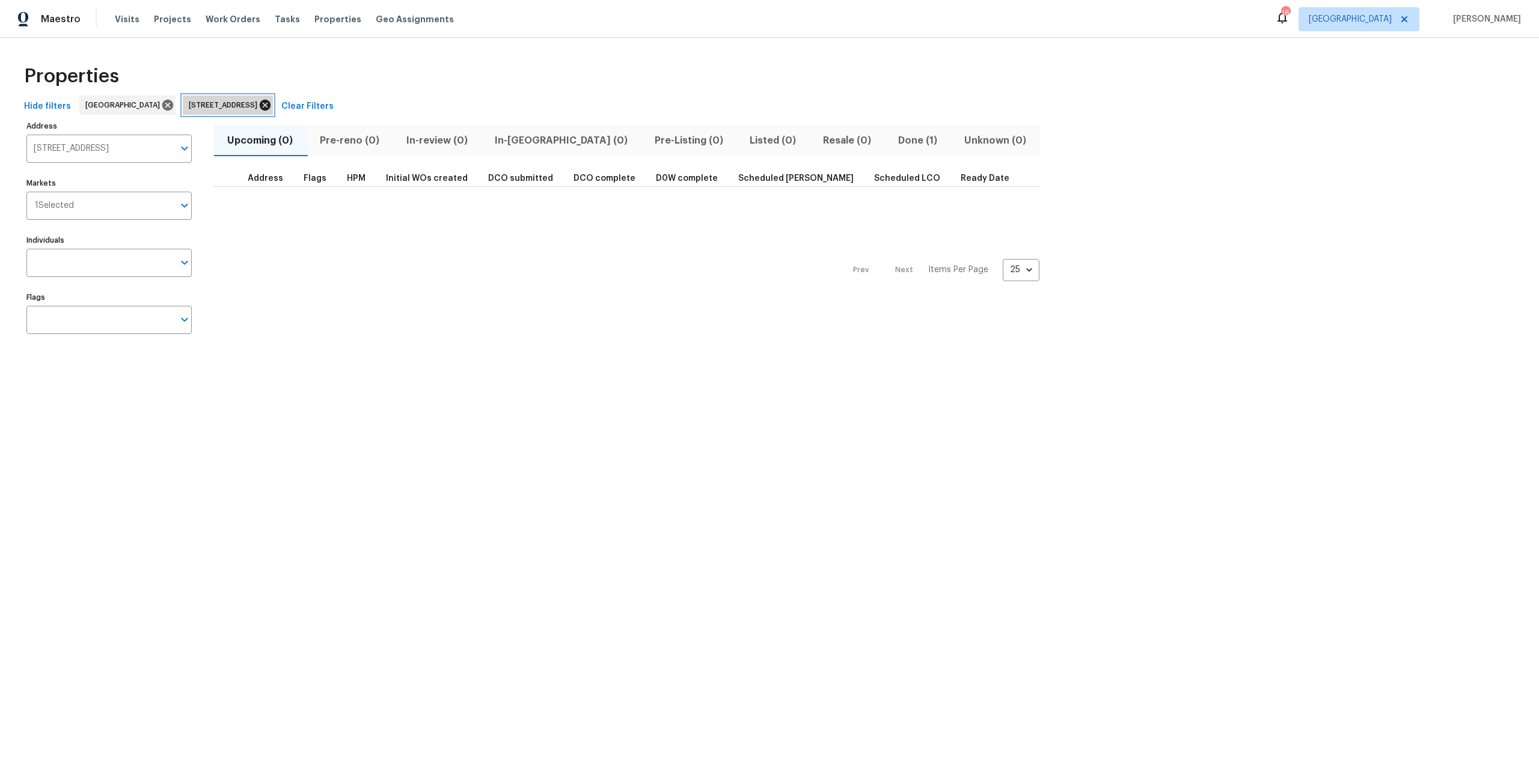
click at [272, 110] on icon at bounding box center [265, 105] width 13 height 13
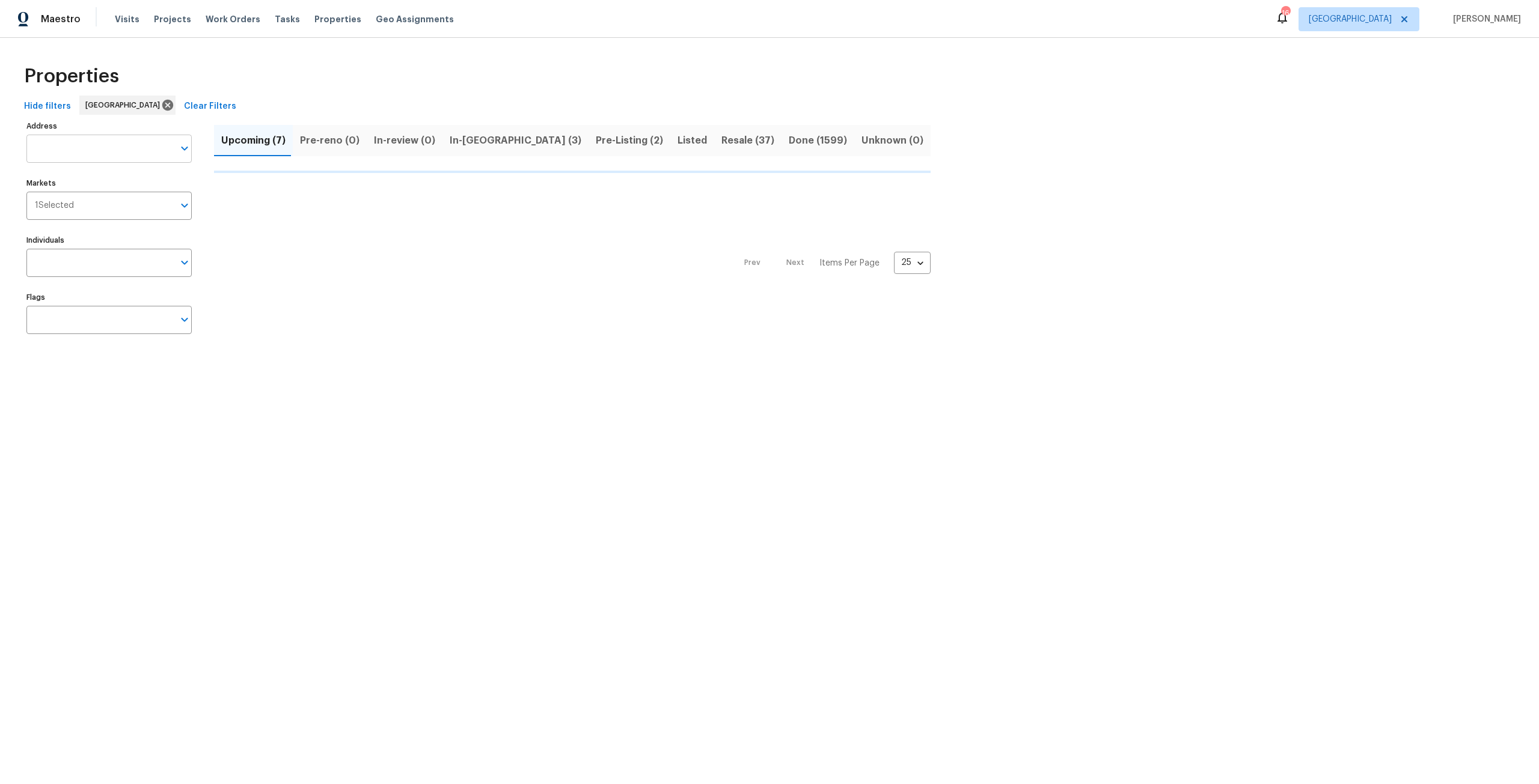
click at [75, 144] on input "Address" at bounding box center [100, 149] width 147 height 28
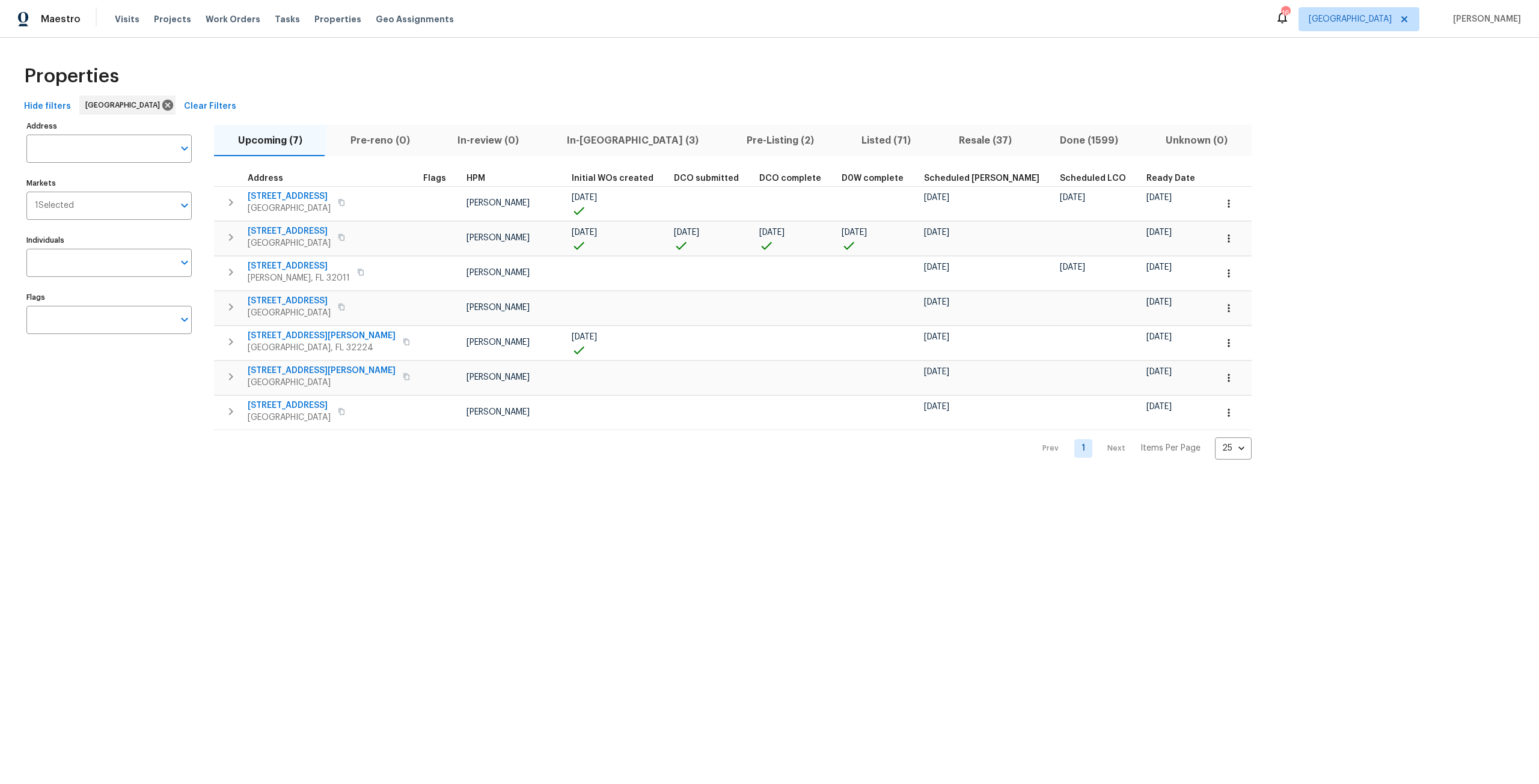
click at [75, 144] on input "Address" at bounding box center [100, 149] width 147 height 28
type input "shelby creek"
click at [128, 209] on li "2479 Shelby Creek Rd W Jacksonville FL 32221" at bounding box center [108, 199] width 165 height 20
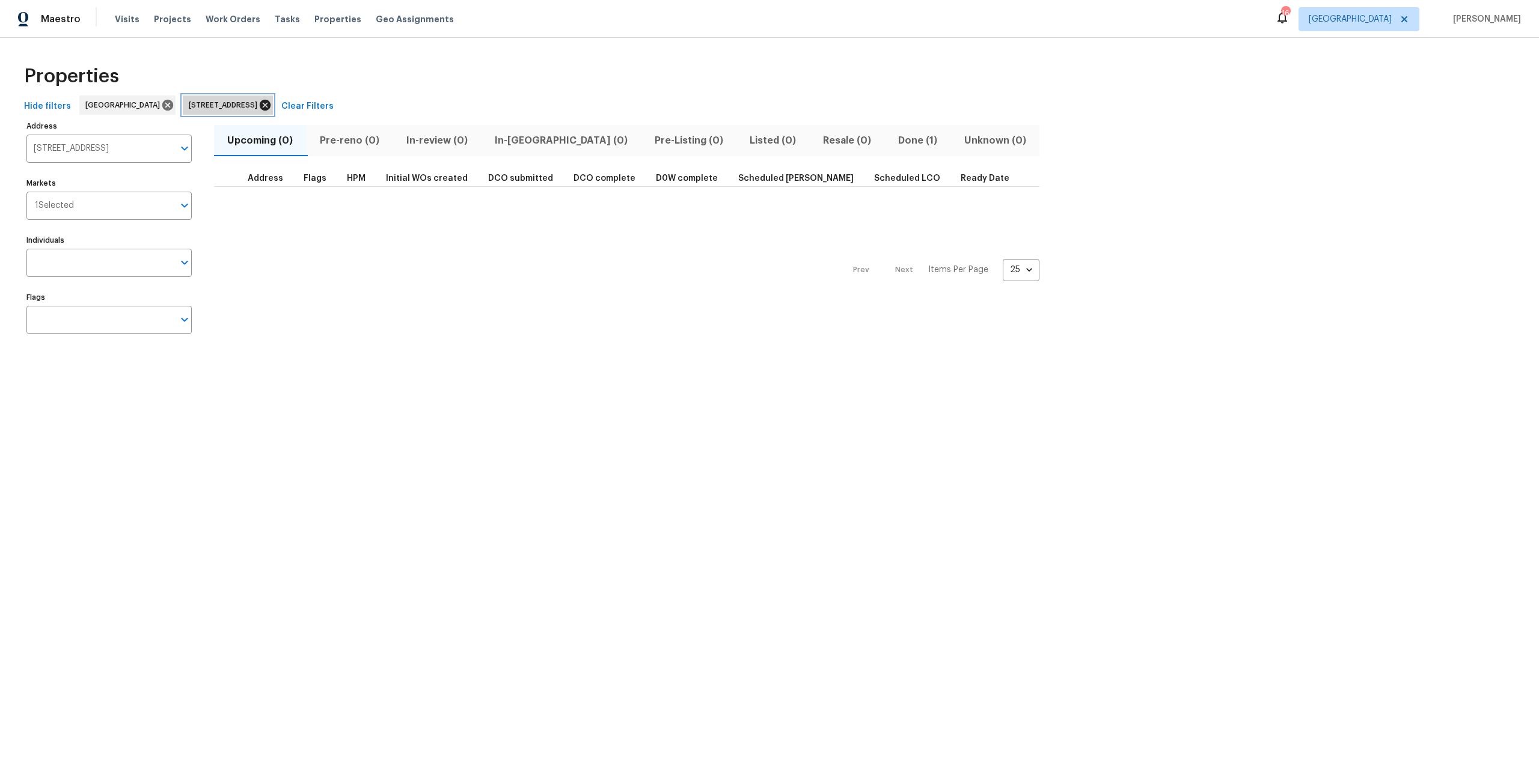
click at [271, 108] on icon at bounding box center [264, 105] width 10 height 10
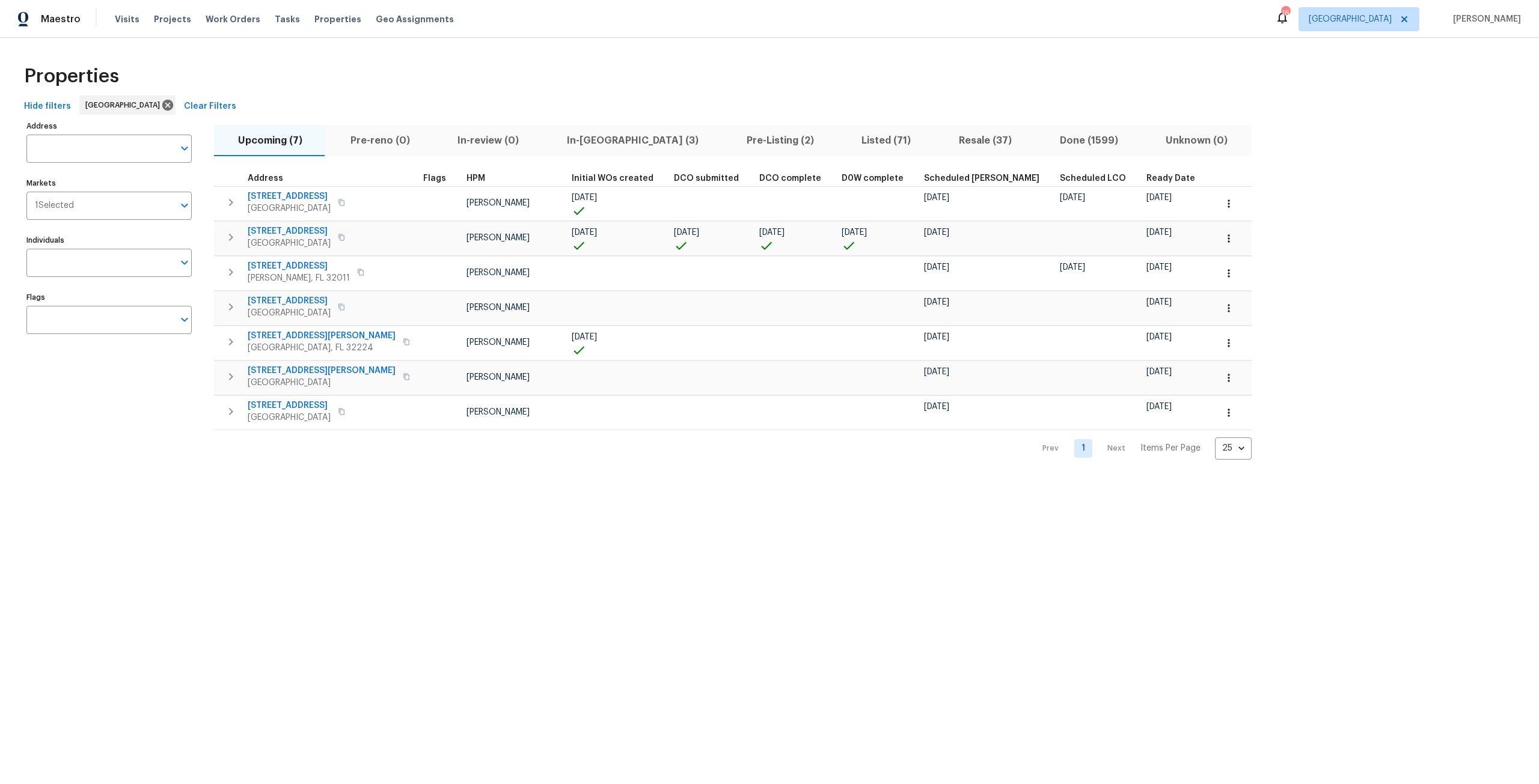
click at [89, 159] on input "Address" at bounding box center [100, 149] width 147 height 28
type input "shelby creek"
click at [92, 229] on li "2506 Shelby Creek Rd W Jacksonville FL 32221" at bounding box center [108, 219] width 165 height 20
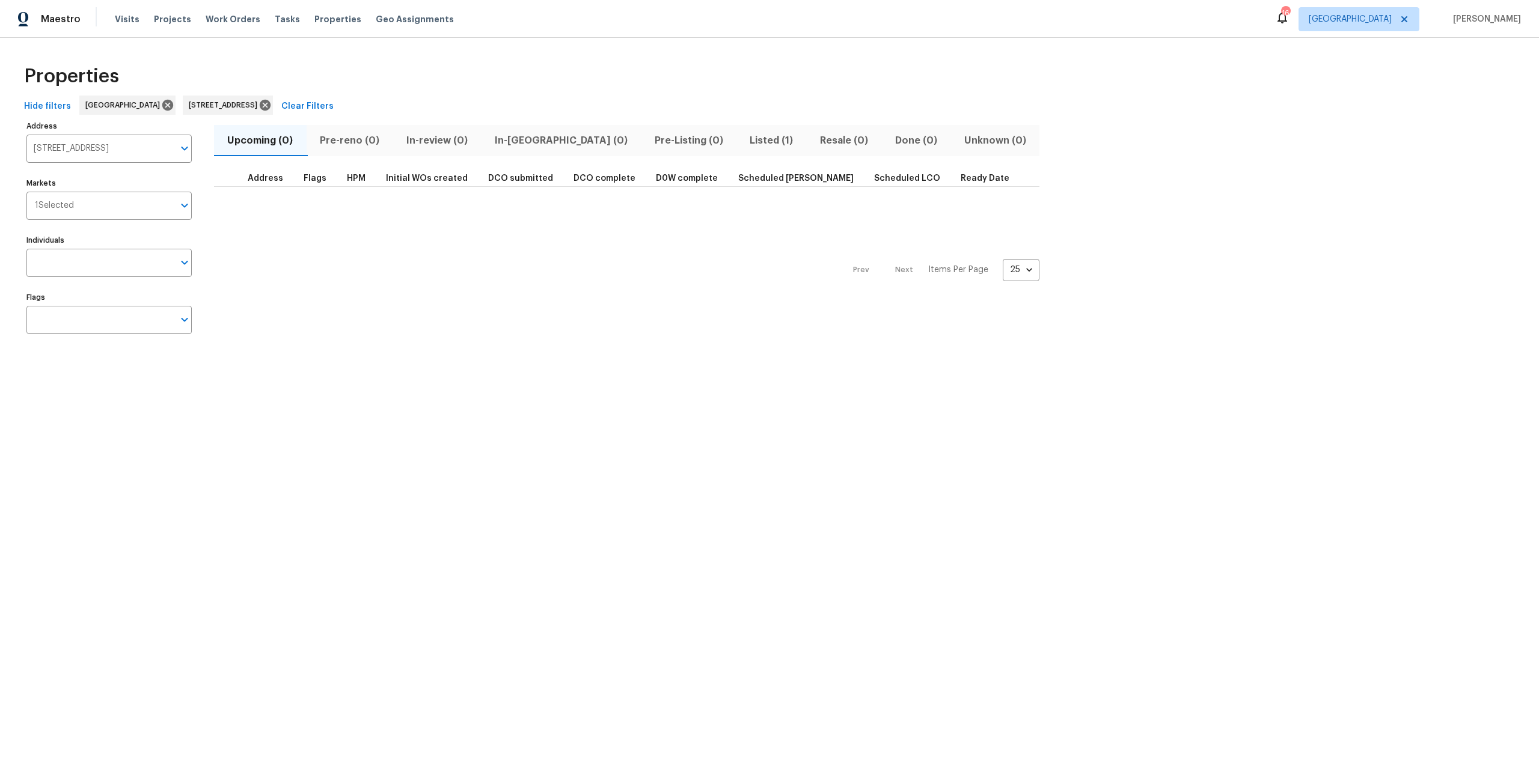
click at [736, 149] on button "Listed (1)" at bounding box center [771, 141] width 71 height 31
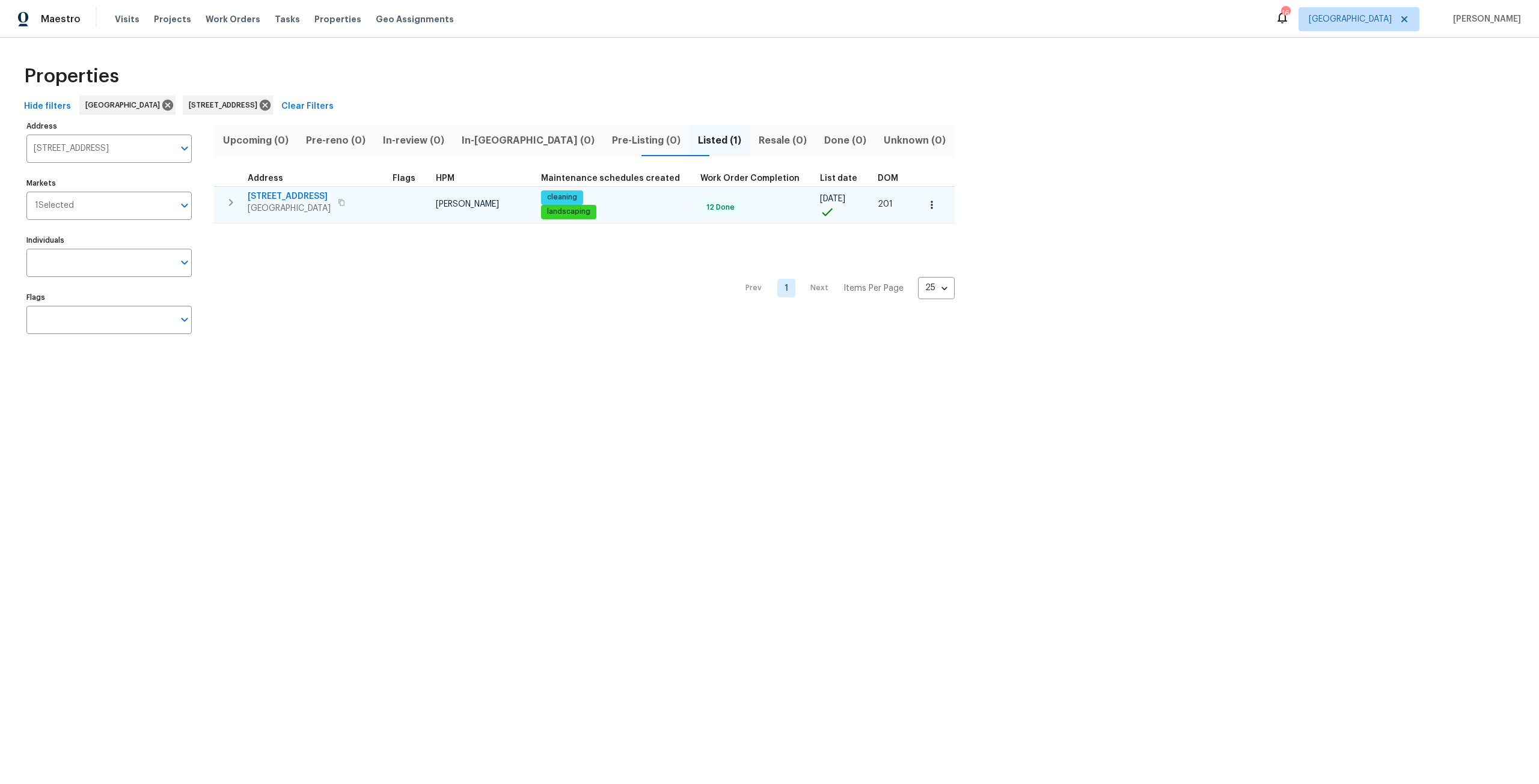
click at [311, 195] on span "[STREET_ADDRESS]" at bounding box center [289, 196] width 83 height 12
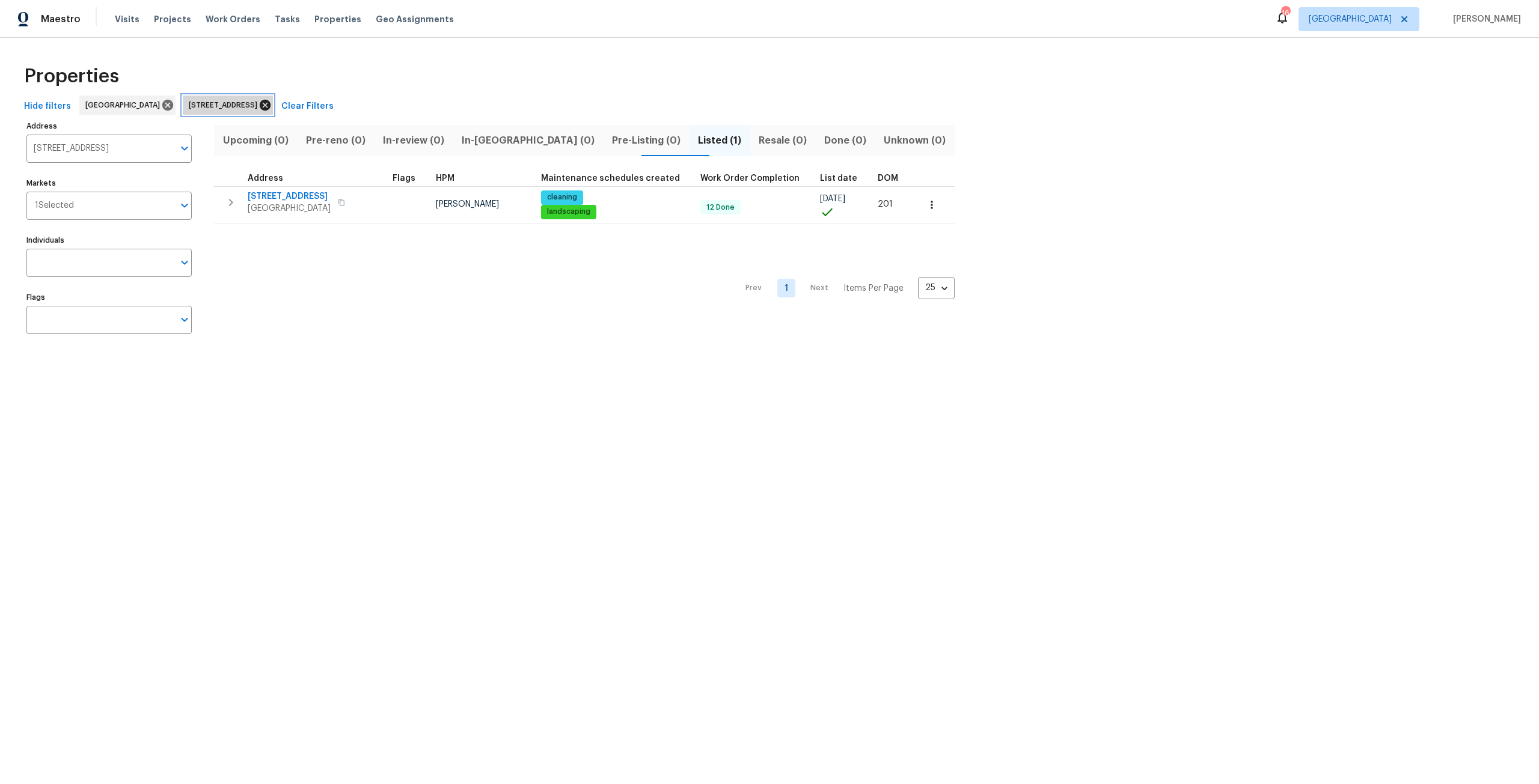
click at [271, 102] on icon at bounding box center [264, 105] width 10 height 10
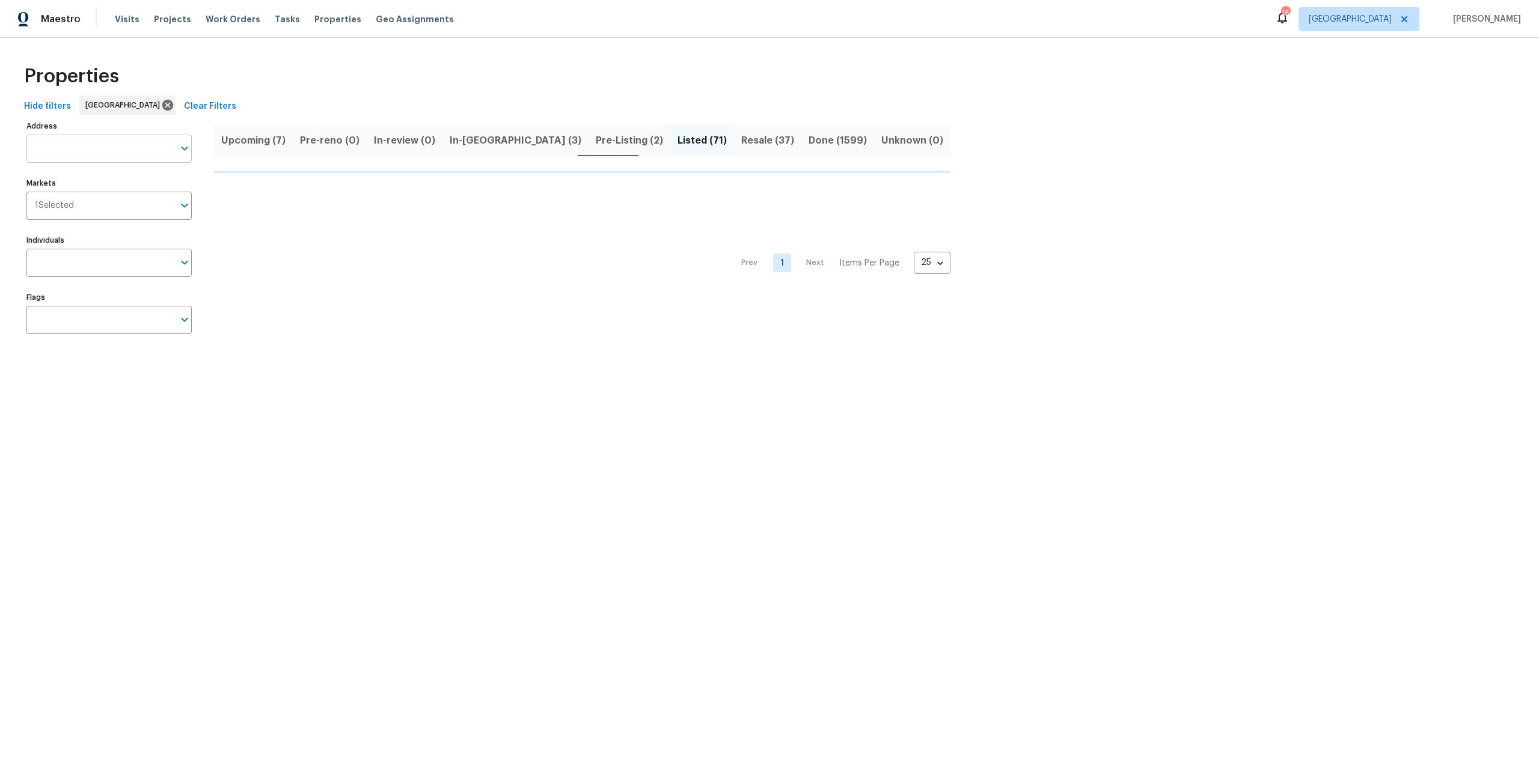
click at [101, 153] on input "Address" at bounding box center [100, 149] width 147 height 28
type input "8815"
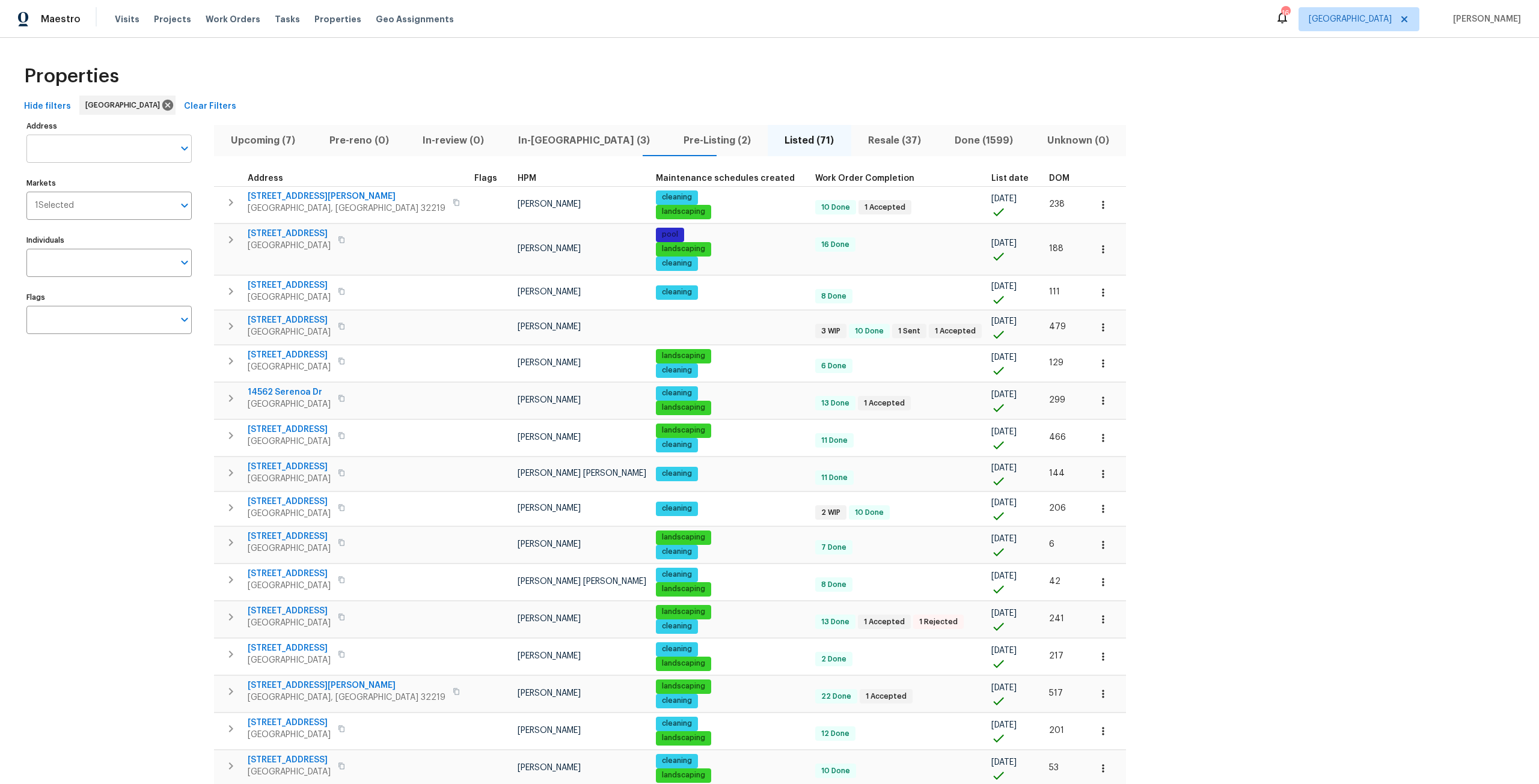
click at [110, 151] on input "Address" at bounding box center [100, 149] width 147 height 28
type input "8815"
click at [115, 189] on li "8815 Bronson Ln Jacksonville FL 32219" at bounding box center [108, 179] width 165 height 20
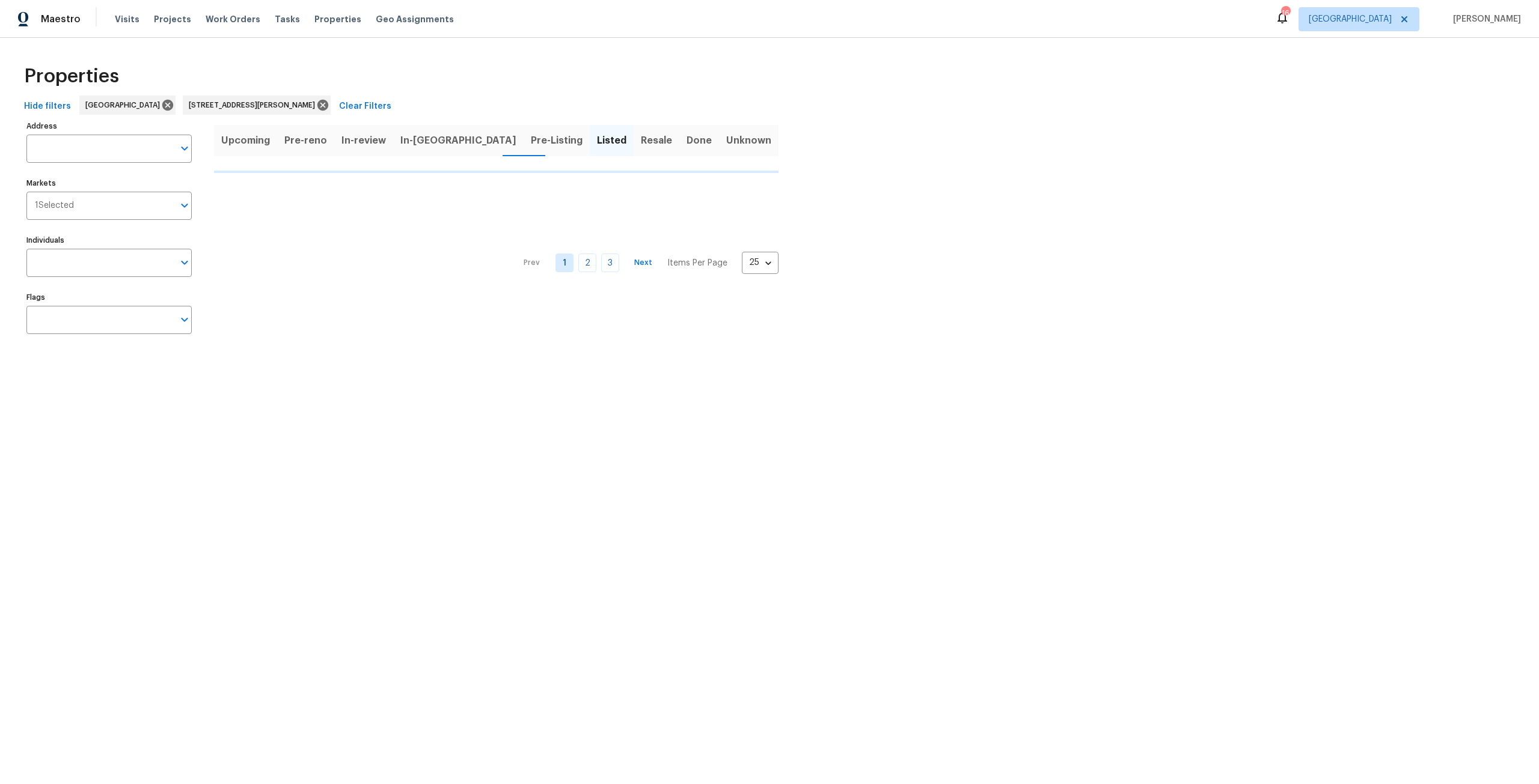
type input "8815 Bronson Ln Jacksonville FL 32219"
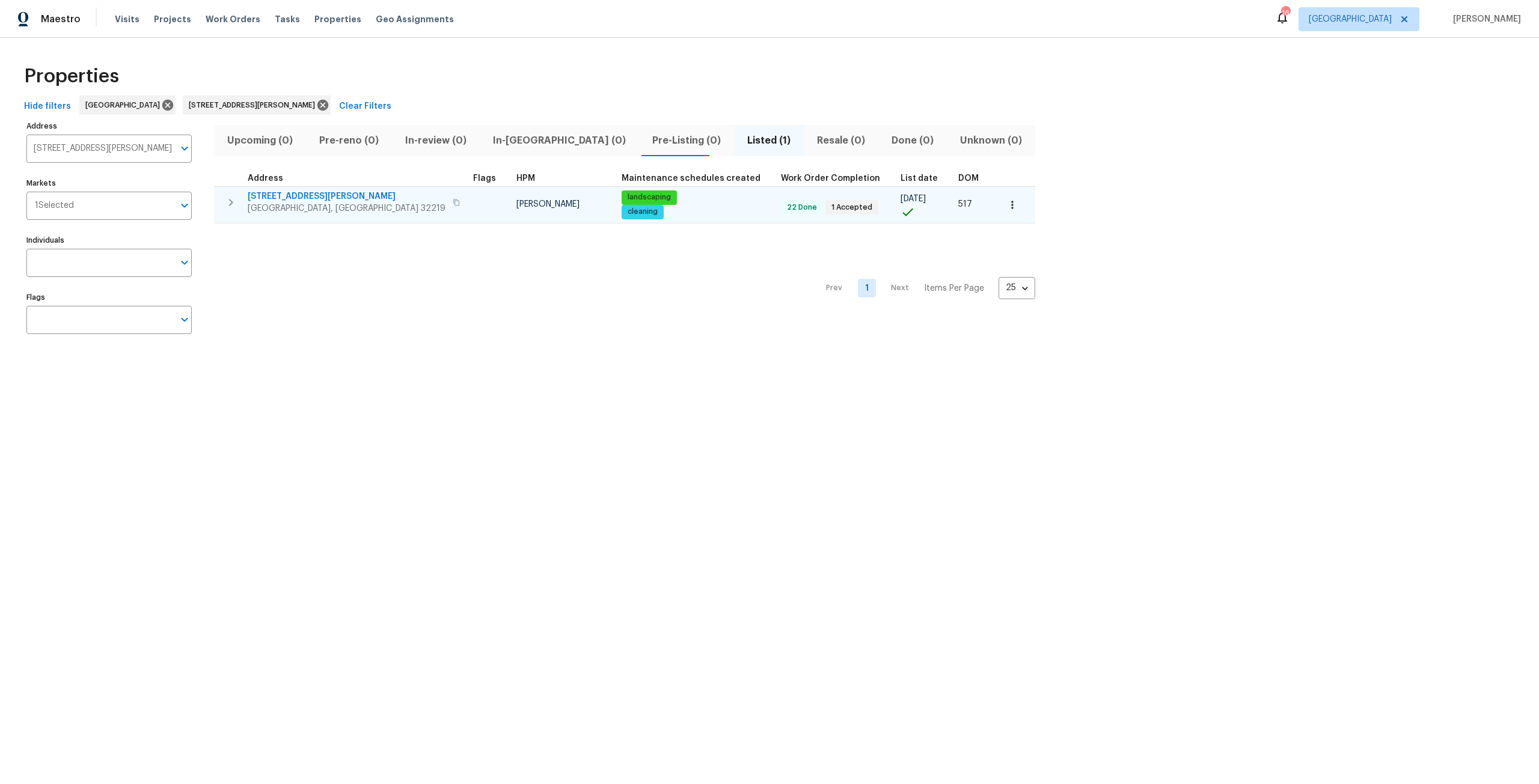
click at [283, 198] on span "8815 Bronson Ln" at bounding box center [346, 196] width 198 height 12
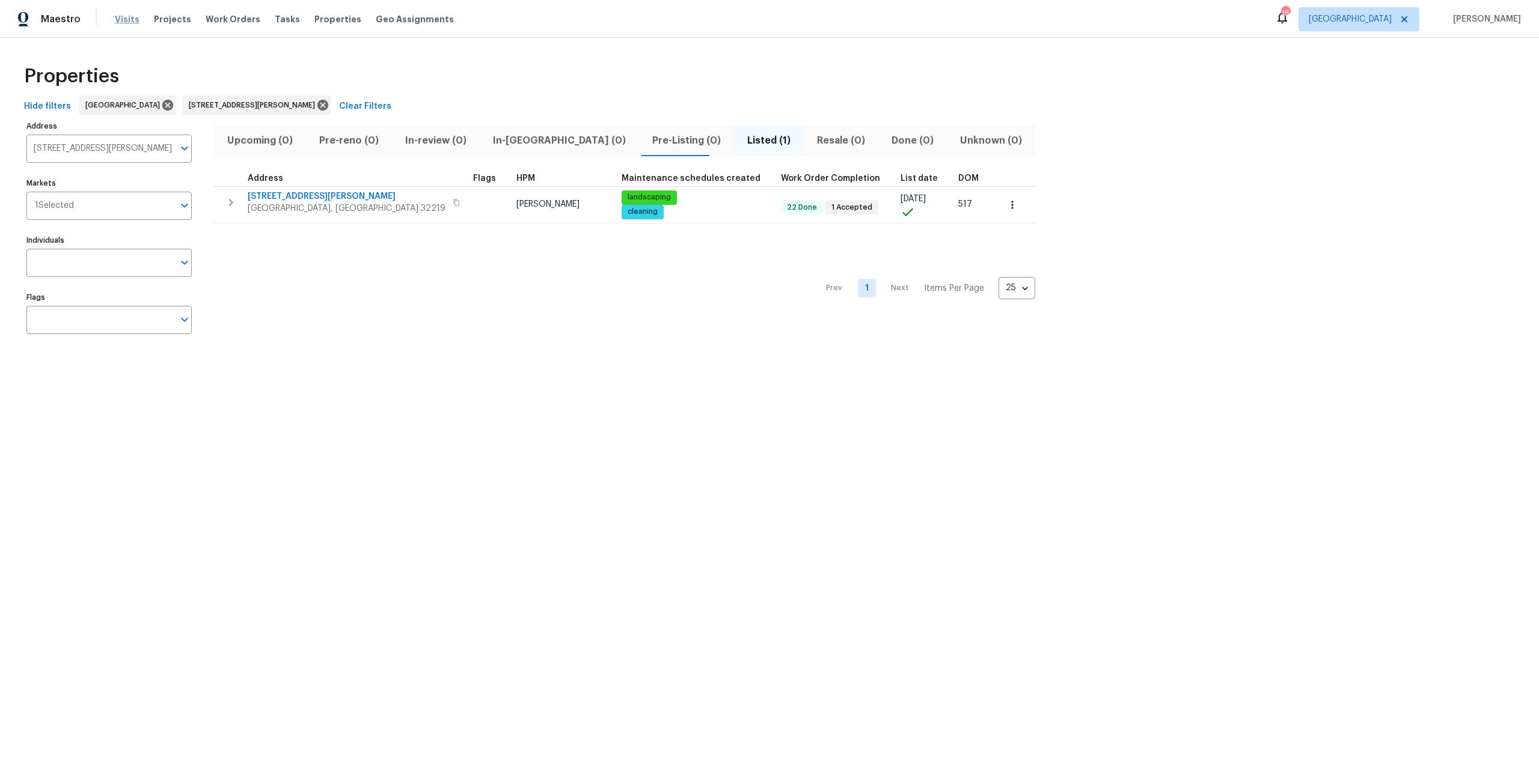
click at [133, 22] on span "Visits" at bounding box center [127, 19] width 25 height 12
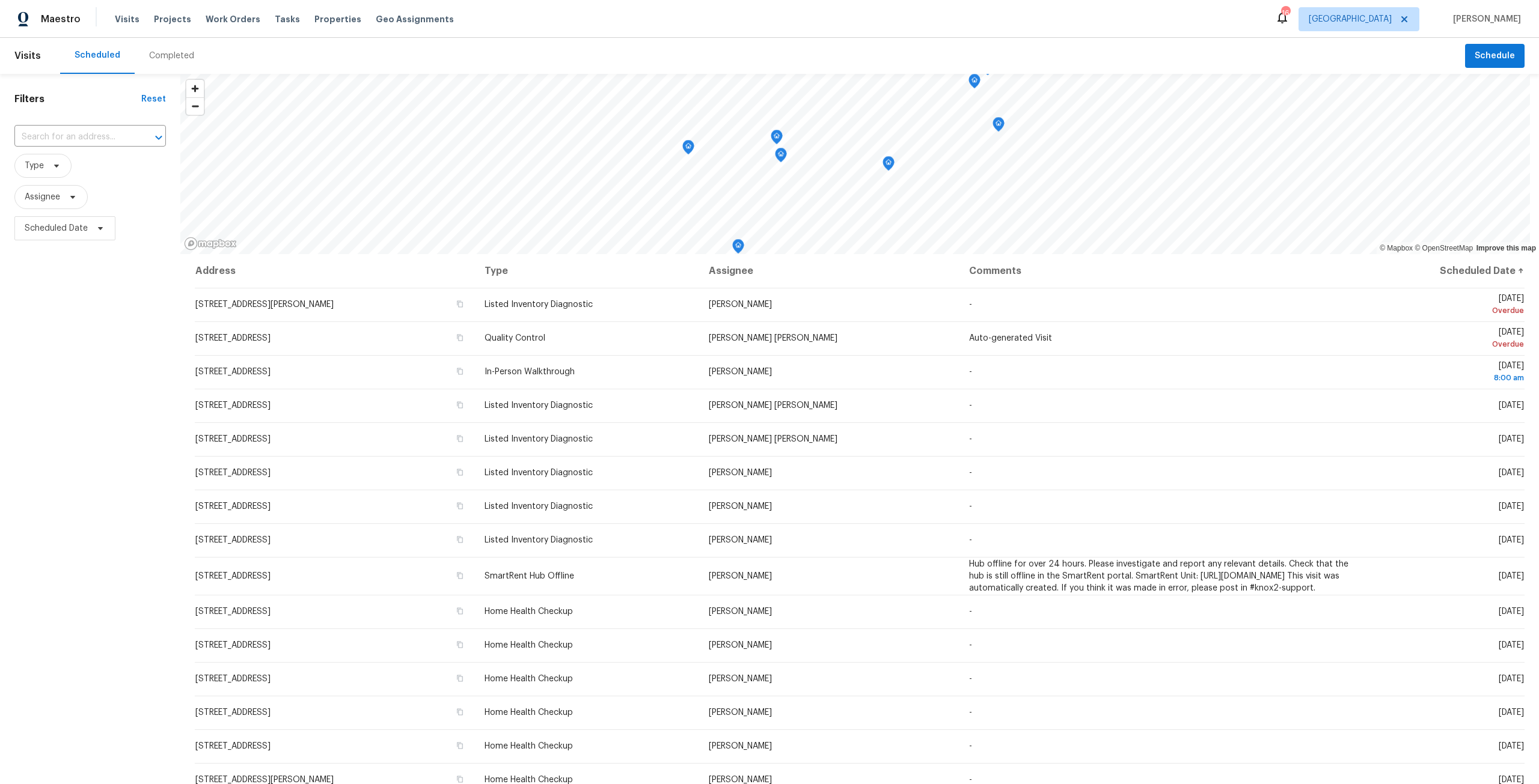
click at [168, 48] on div "Completed" at bounding box center [172, 56] width 74 height 36
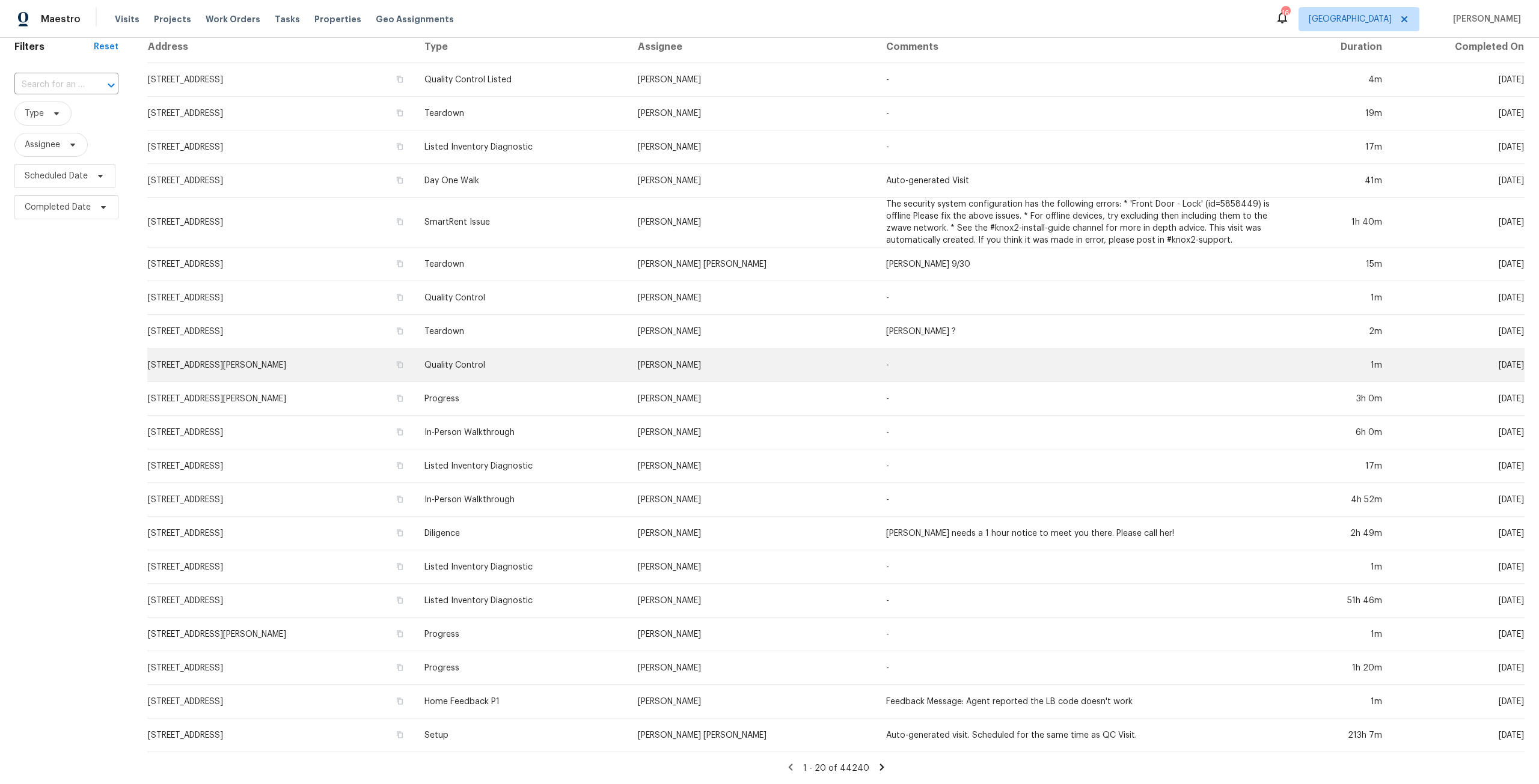
scroll to position [60, 0]
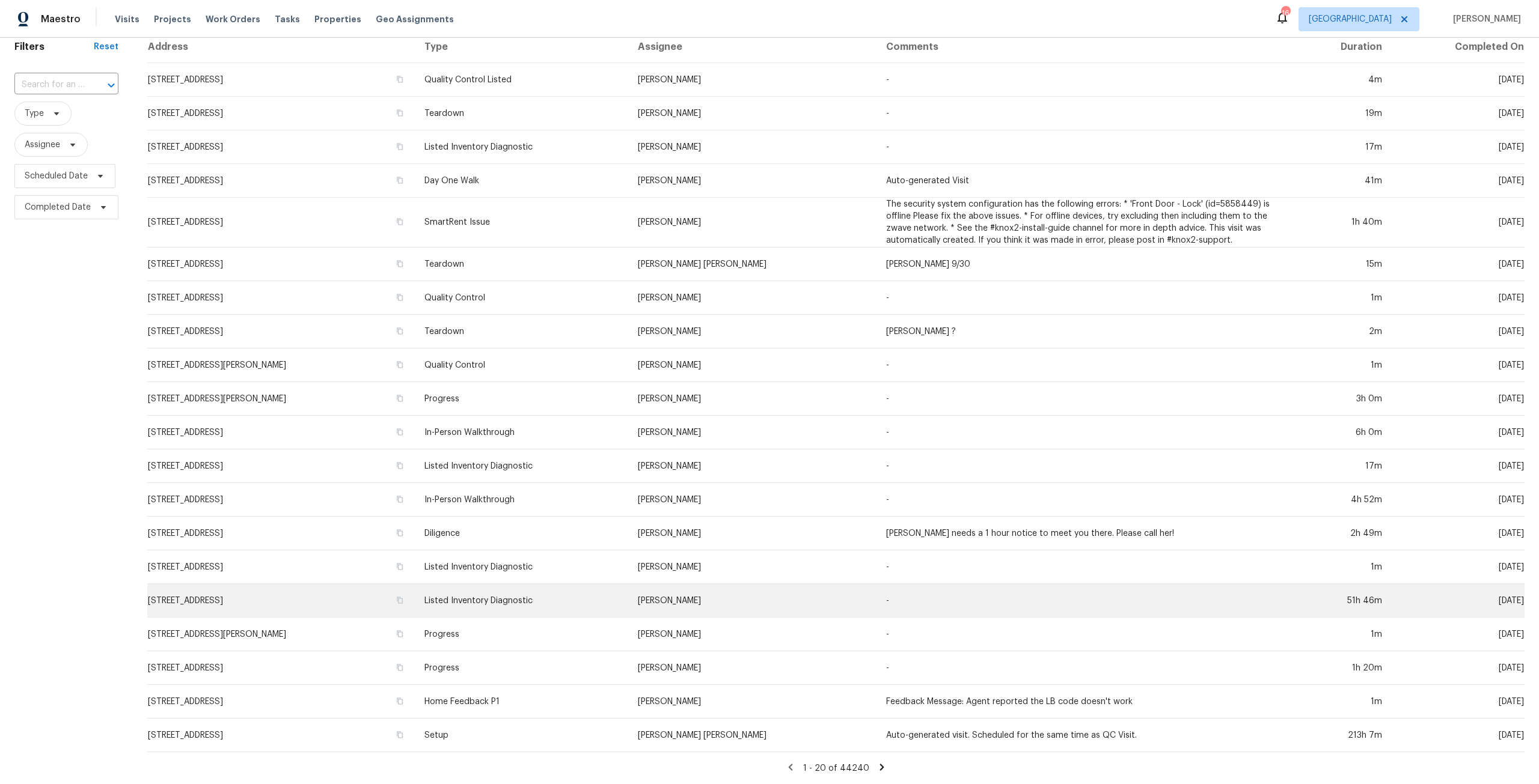
click at [279, 595] on td "5580 Cabot Dr N, Jacksonville, FL 32244" at bounding box center [281, 601] width 268 height 34
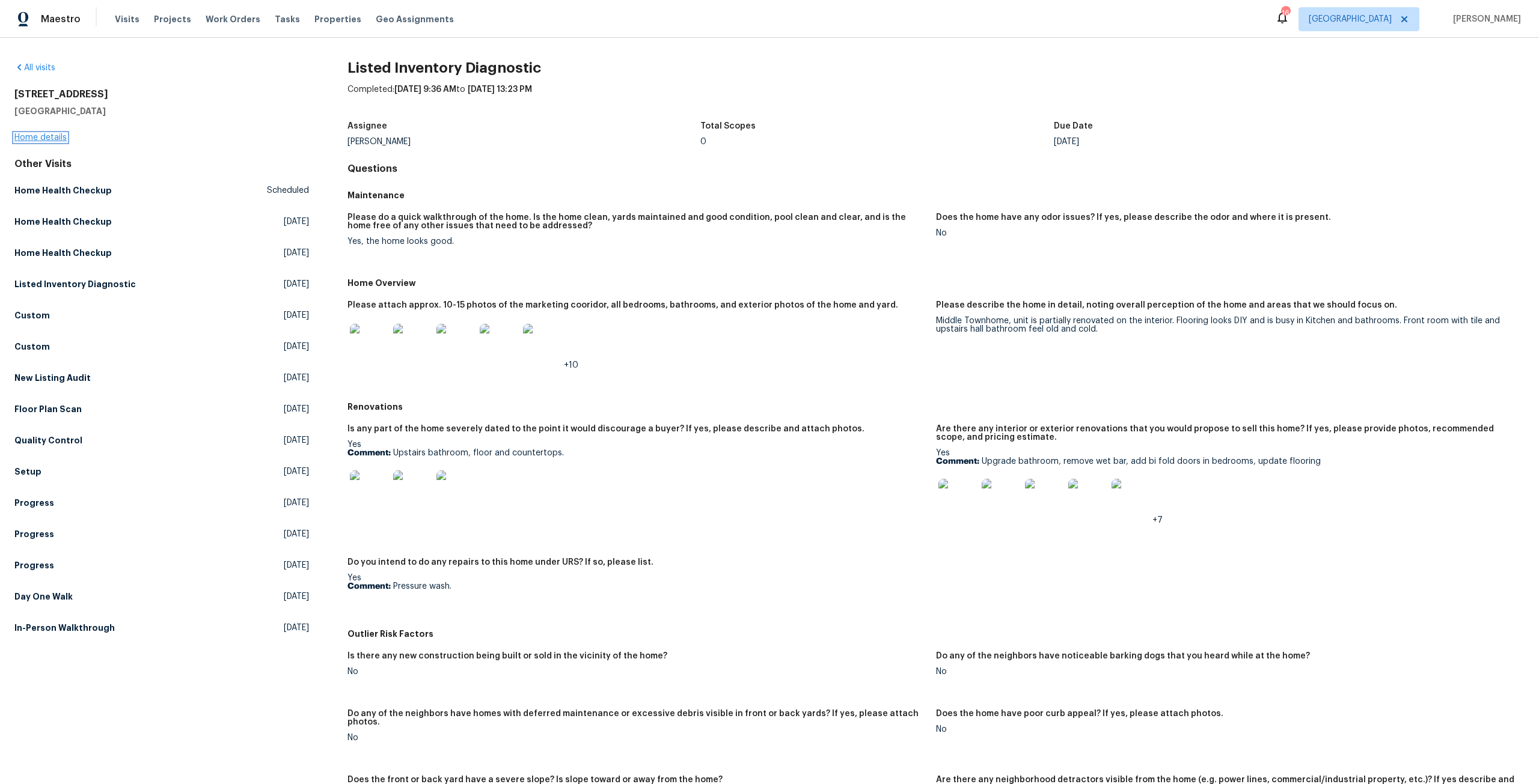
click at [44, 135] on link "Home details" at bounding box center [40, 137] width 52 height 8
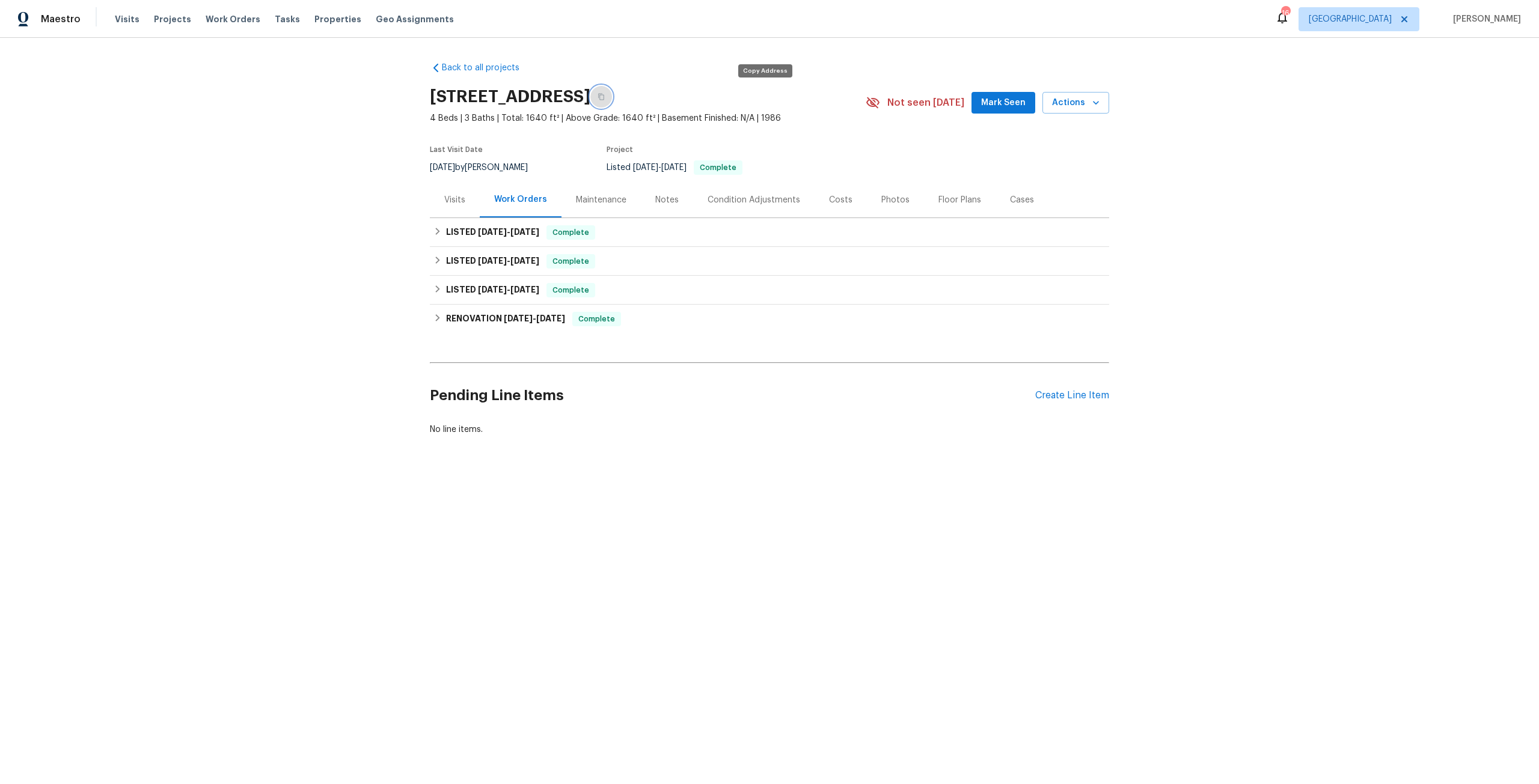
click at [605, 94] on icon "button" at bounding box center [601, 97] width 8 height 8
drag, startPoint x: 453, startPoint y: 213, endPoint x: 468, endPoint y: 203, distance: 18.0
click at [453, 213] on div "Visits" at bounding box center [455, 200] width 50 height 36
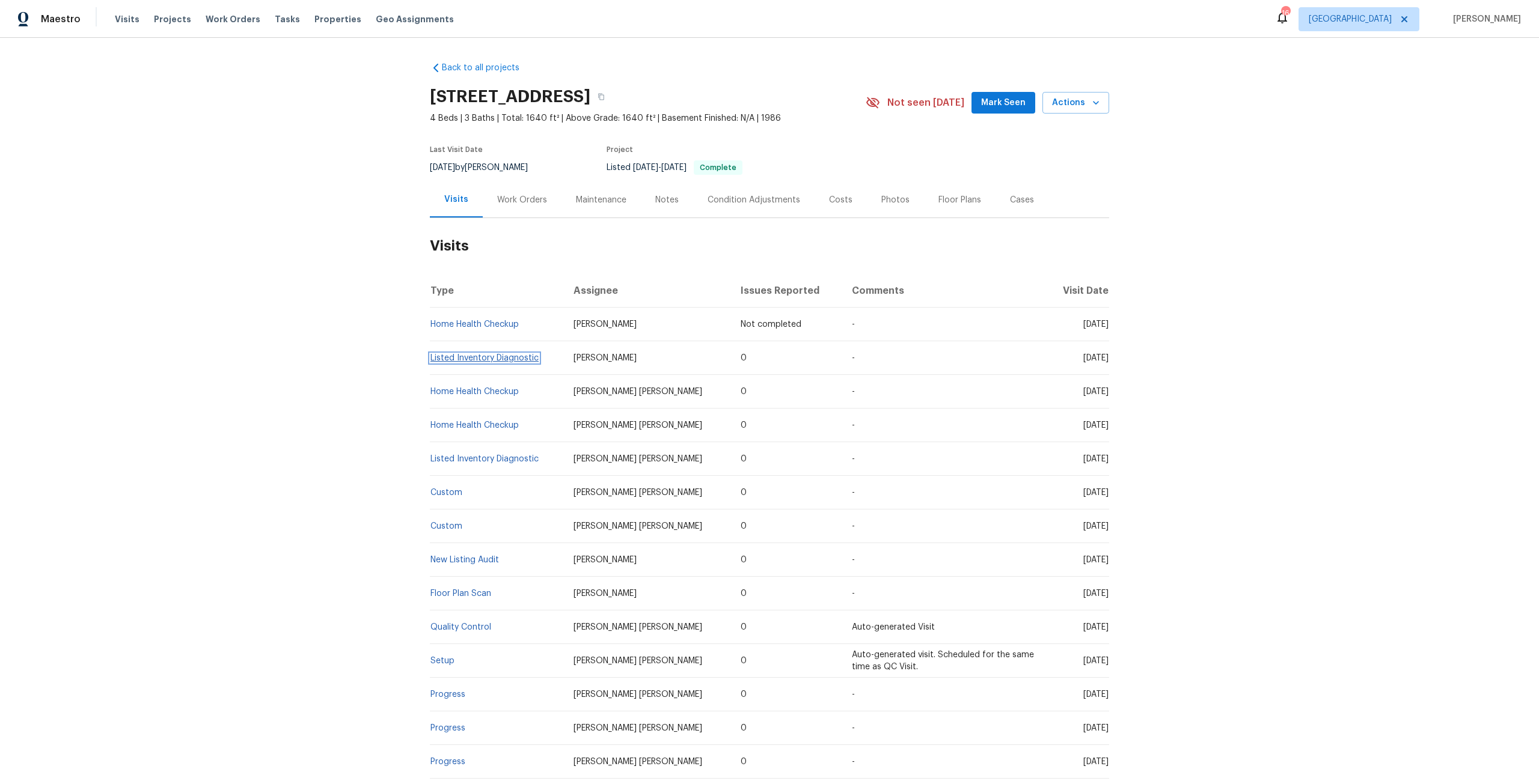
click at [481, 359] on link "Listed Inventory Diagnostic" at bounding box center [484, 358] width 109 height 8
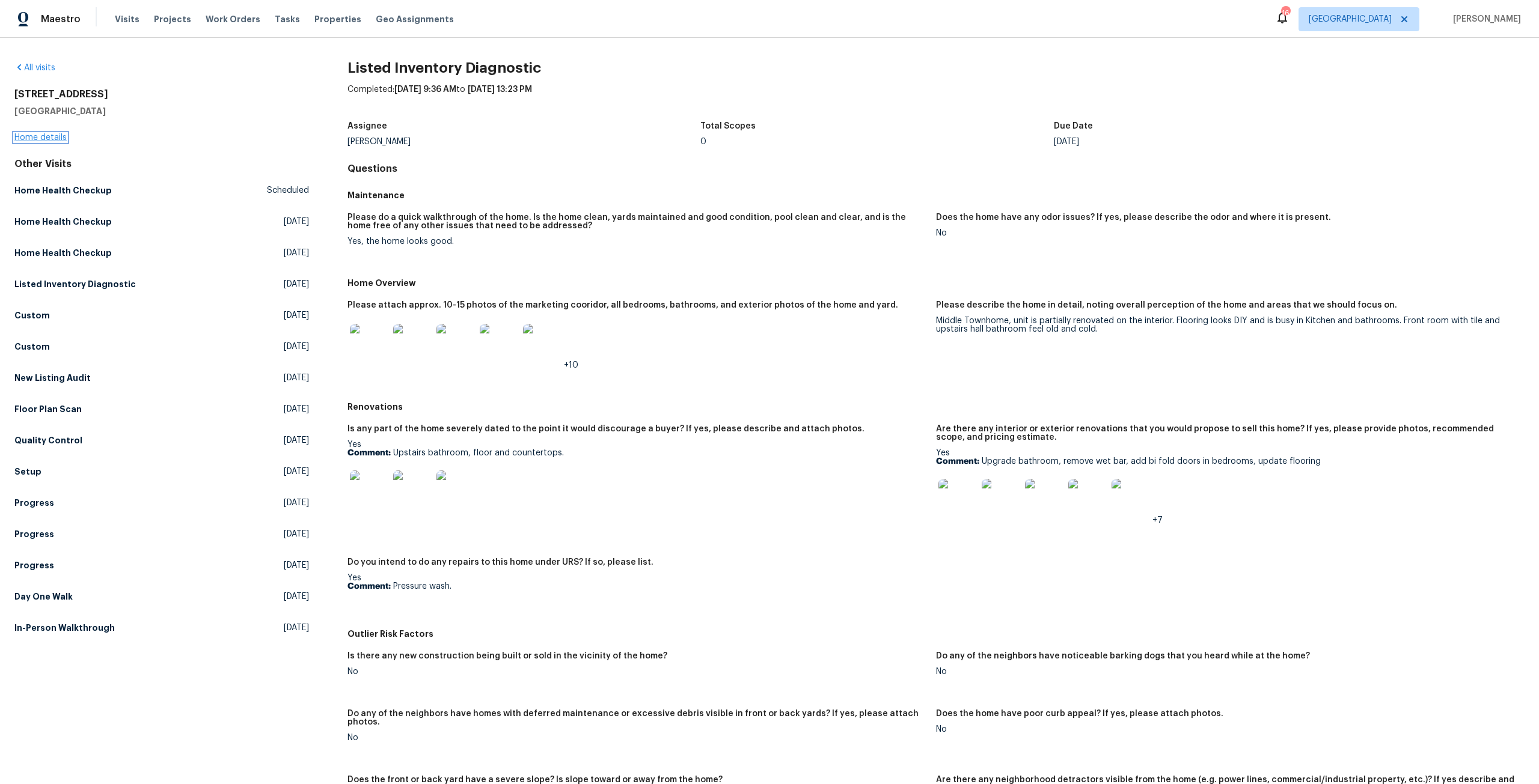
click at [45, 140] on link "Home details" at bounding box center [40, 137] width 52 height 8
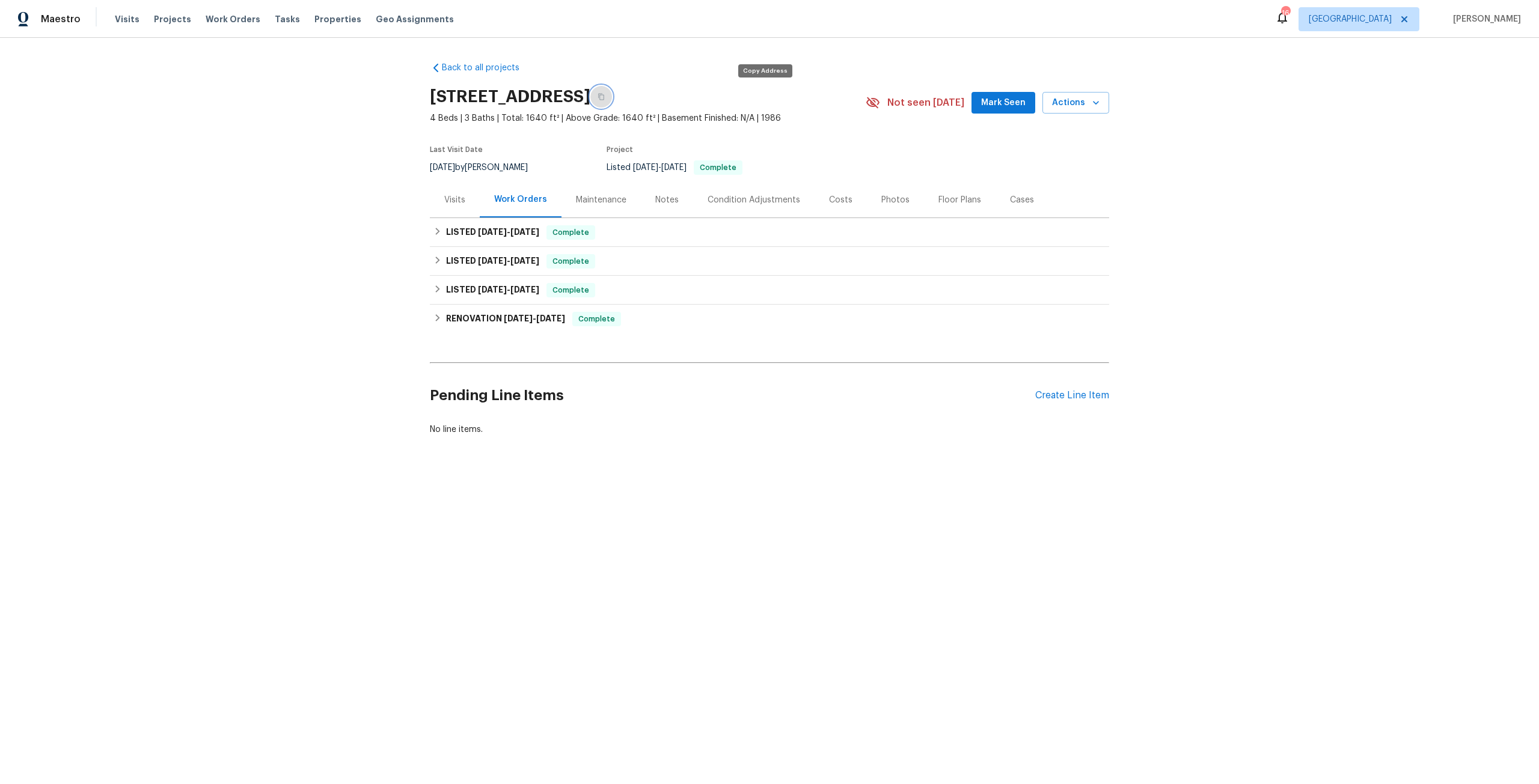
click at [612, 96] on button "button" at bounding box center [601, 96] width 22 height 22
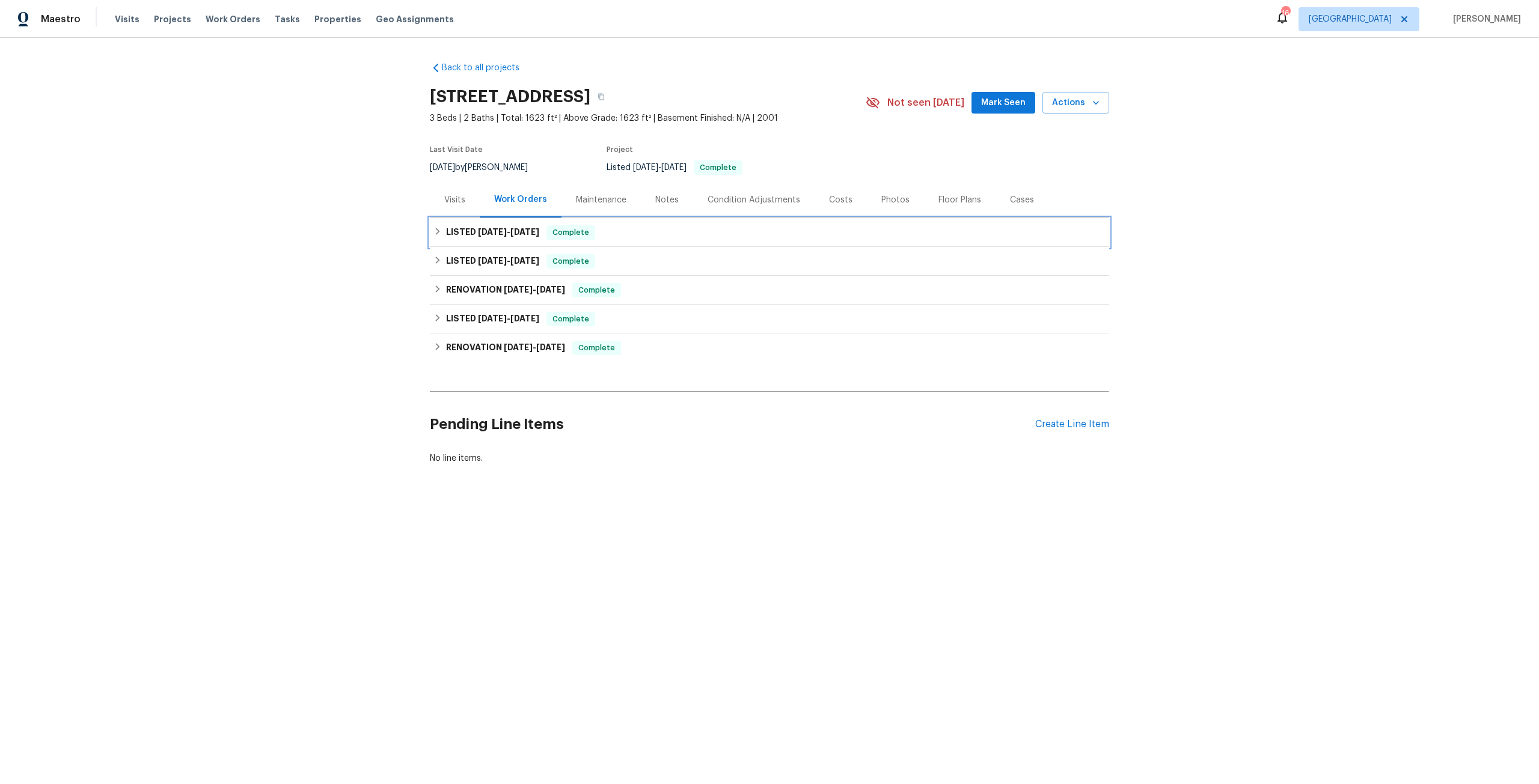
click at [479, 231] on span "[DATE]" at bounding box center [493, 231] width 29 height 8
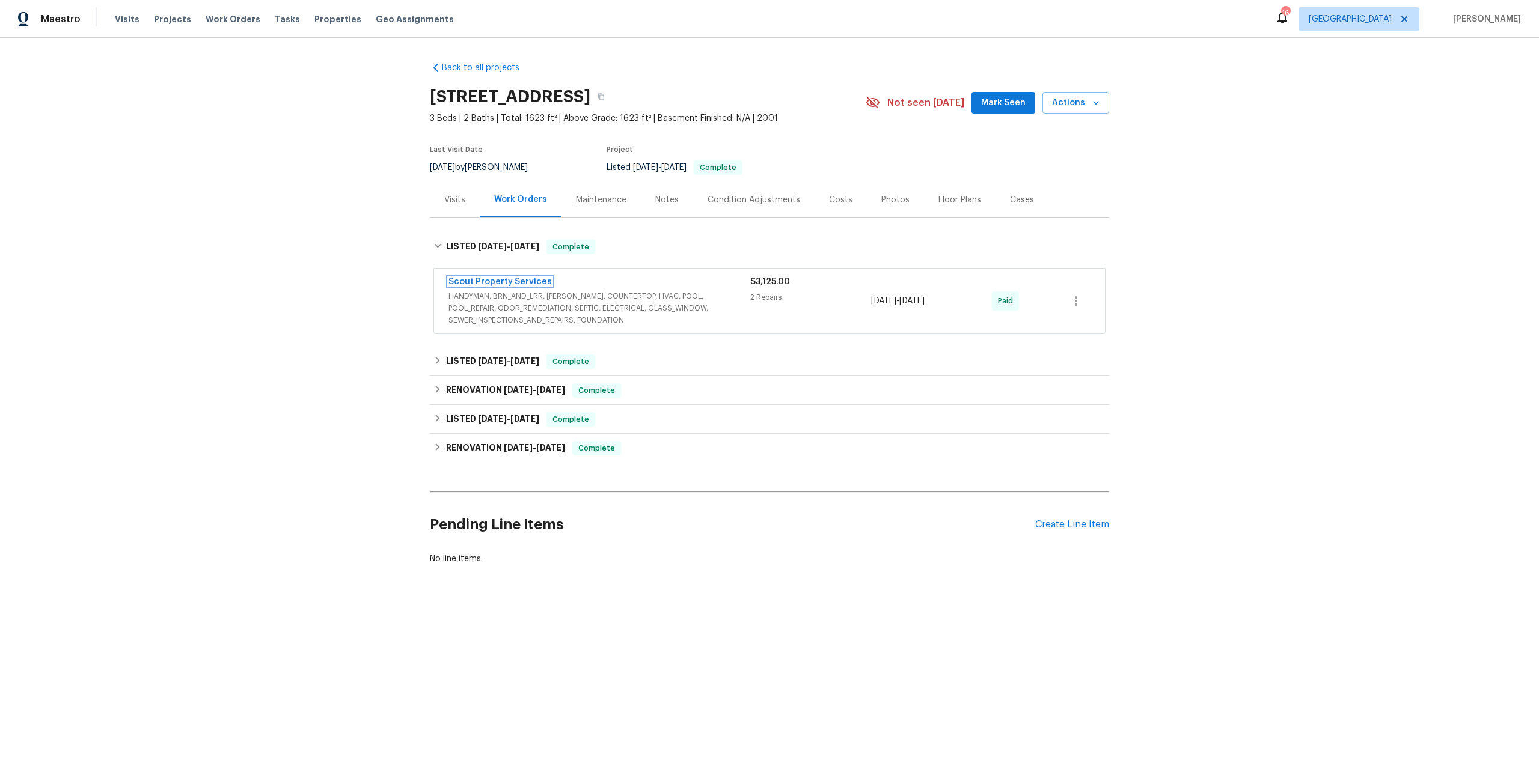
click at [499, 282] on link "Scout Property Services" at bounding box center [500, 281] width 104 height 8
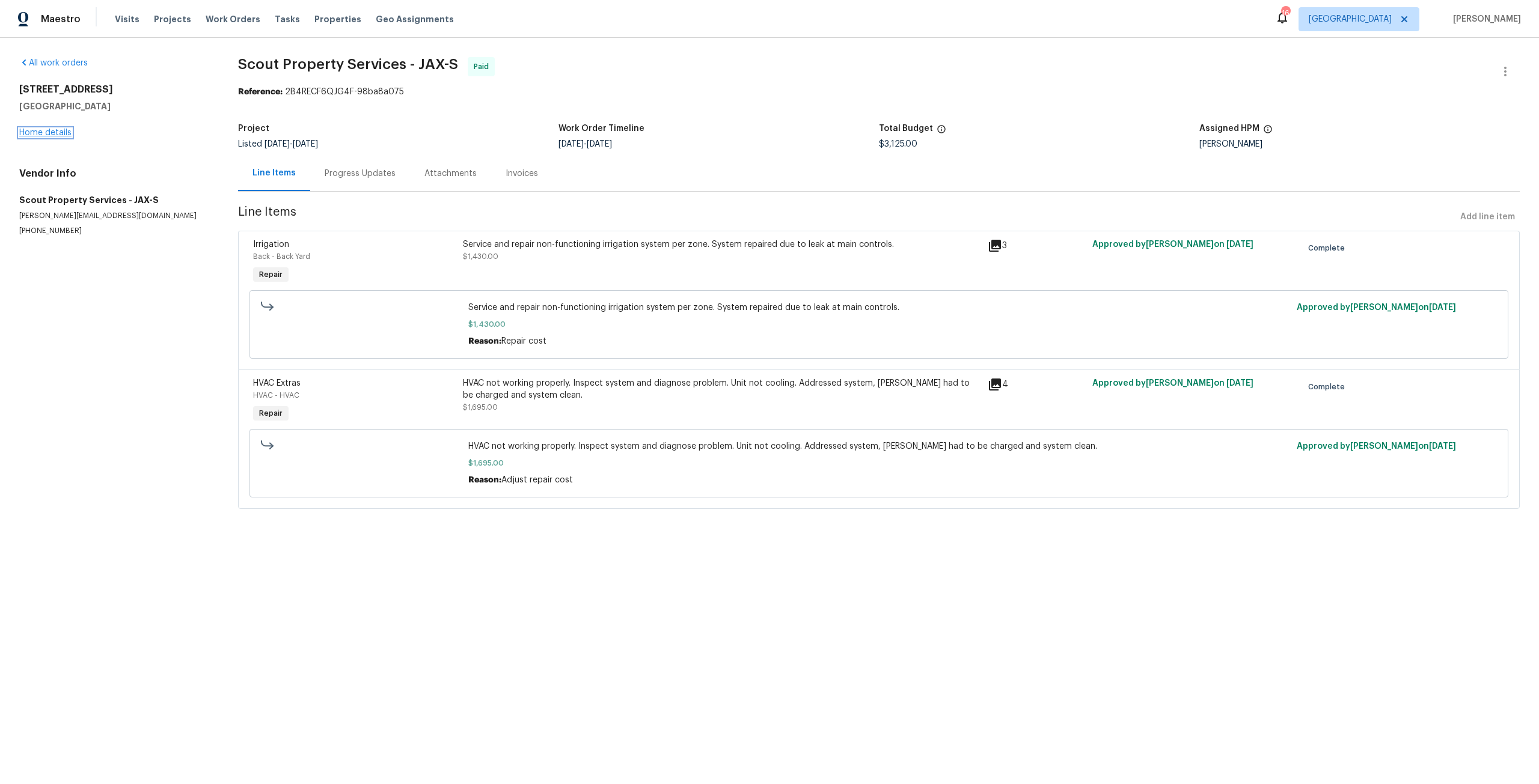
click at [51, 130] on link "Home details" at bounding box center [44, 132] width 52 height 8
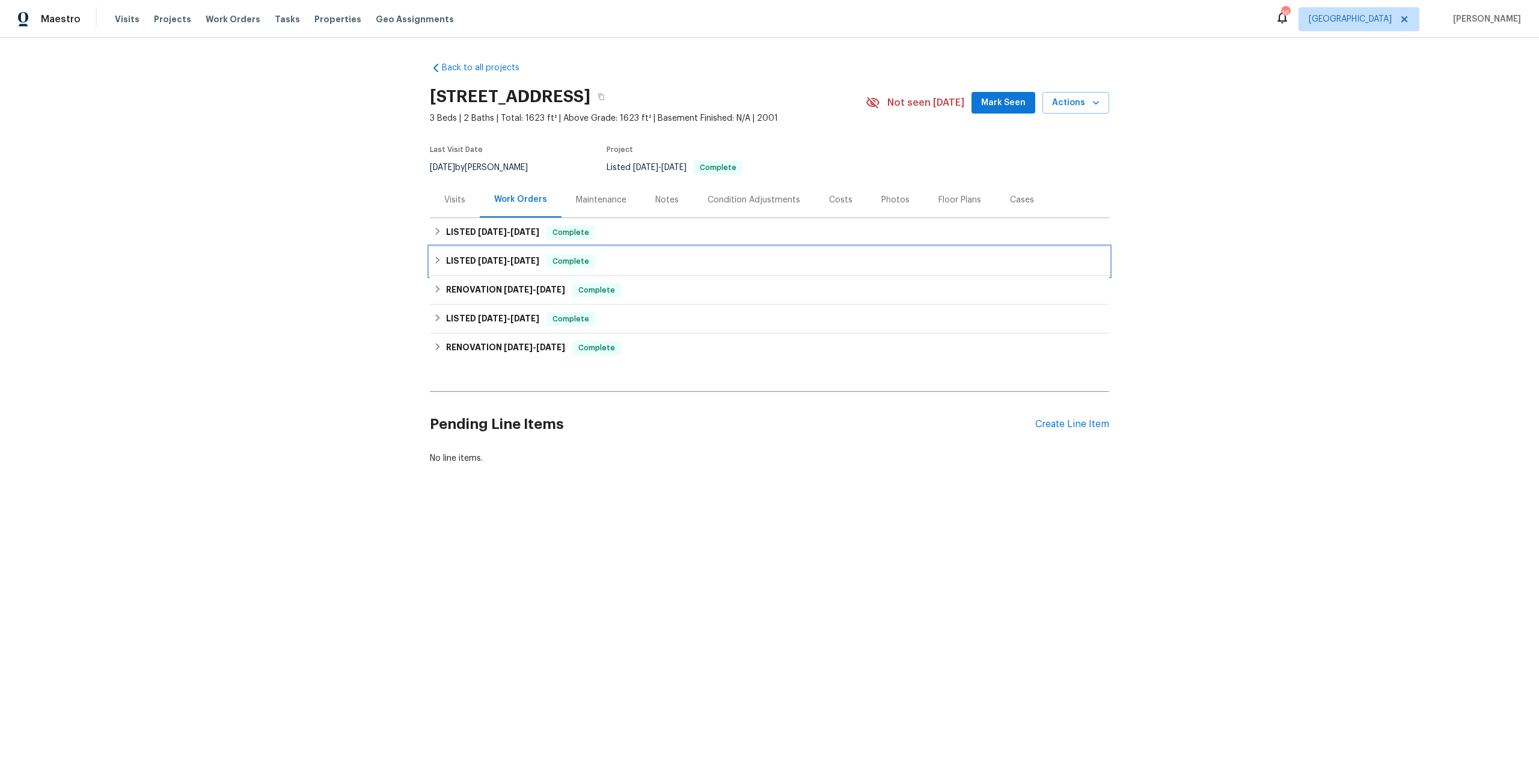
click at [487, 258] on span "[DATE]" at bounding box center [493, 260] width 29 height 8
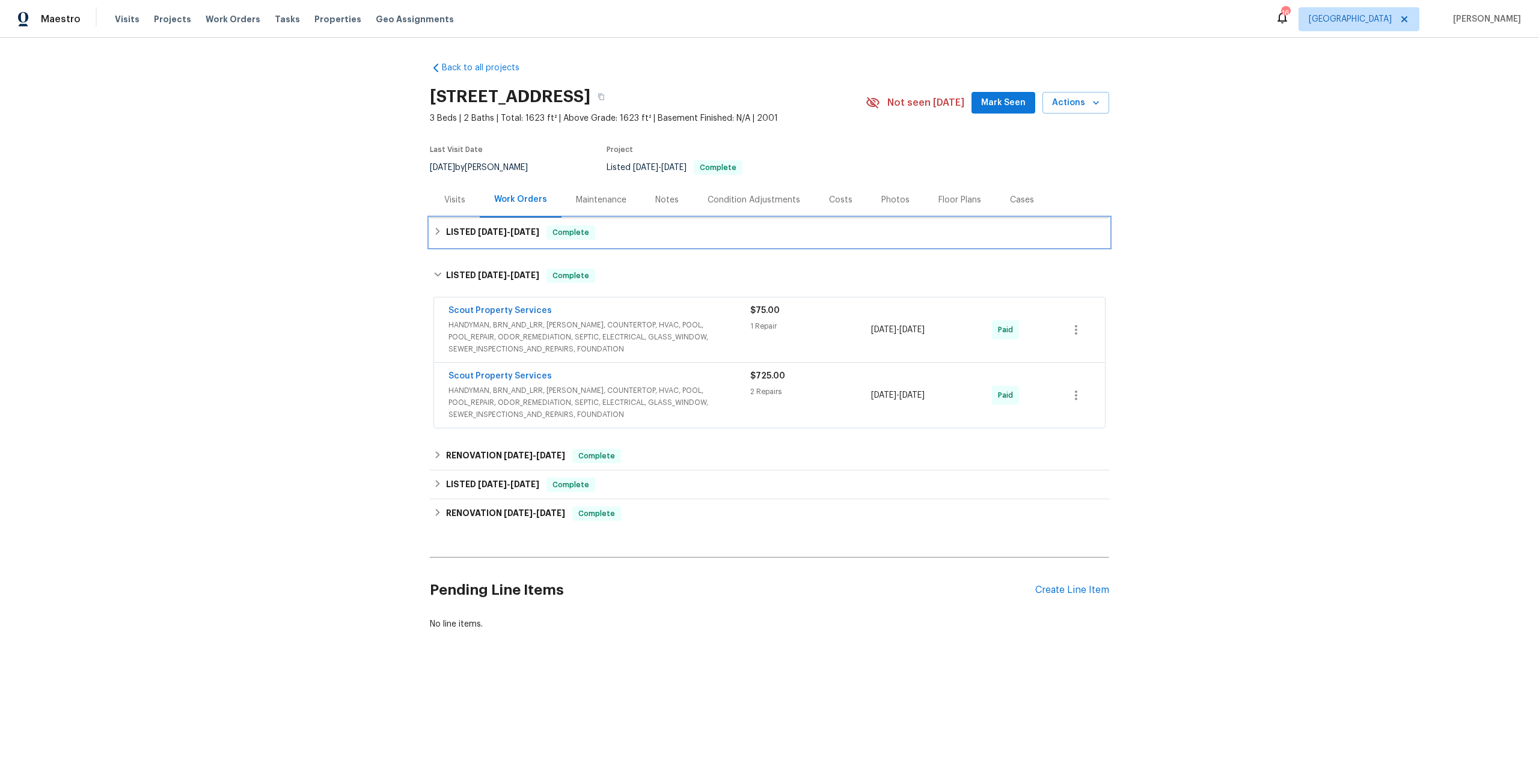
click at [499, 224] on div "LISTED [DATE] - [DATE] Complete" at bounding box center [770, 232] width 679 height 29
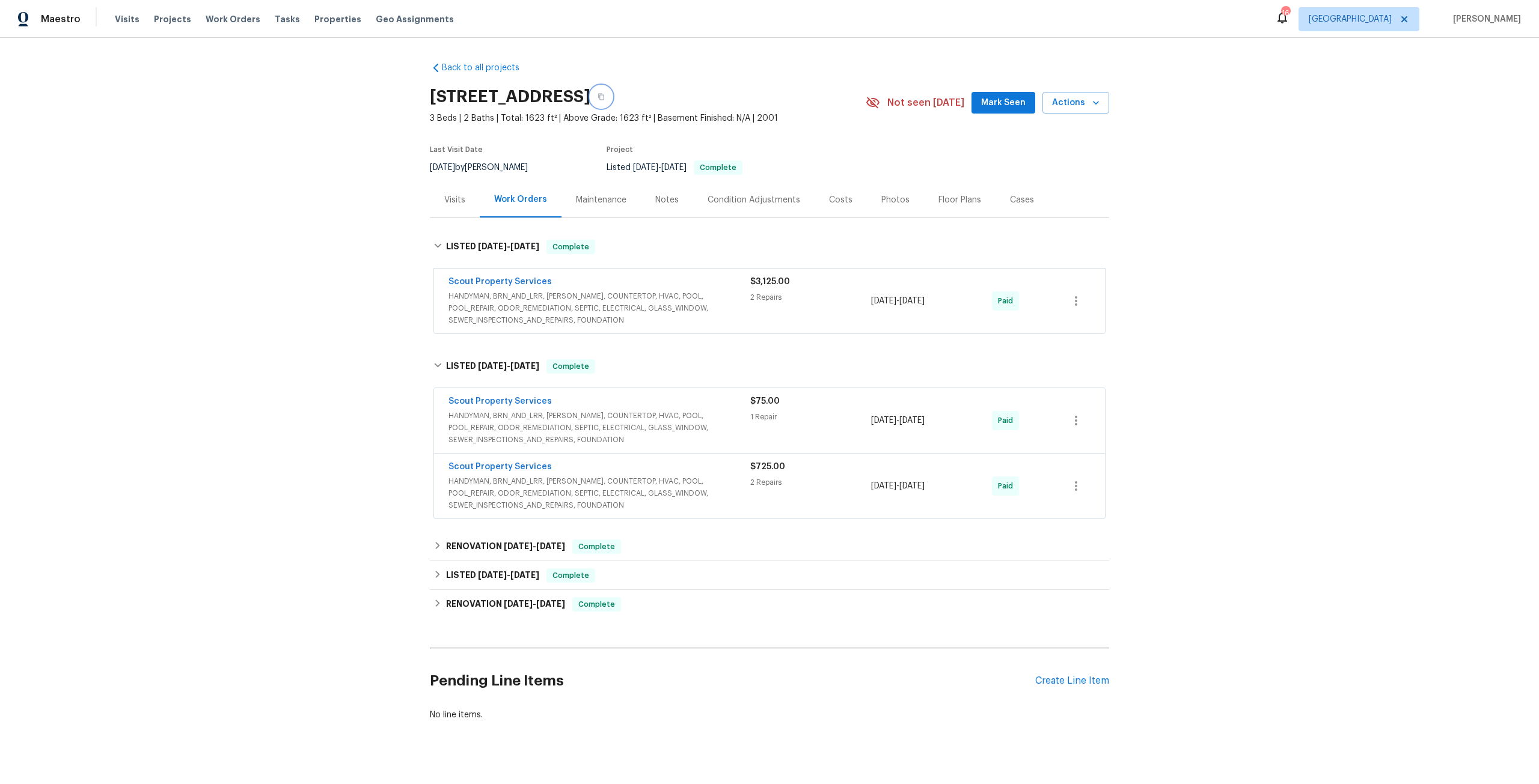
click at [612, 100] on button "button" at bounding box center [601, 96] width 22 height 22
click at [1074, 676] on div "Create Line Item" at bounding box center [1072, 681] width 74 height 11
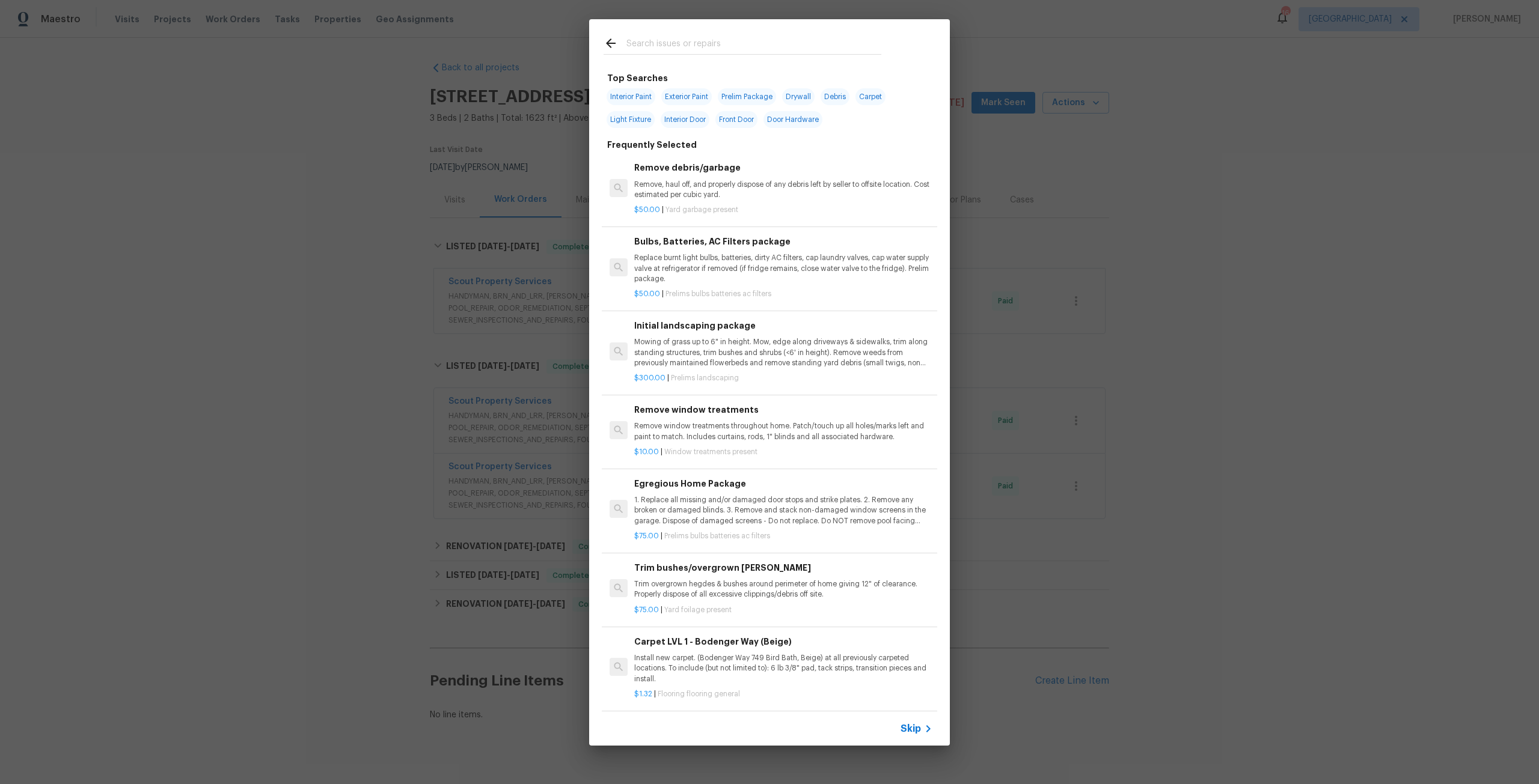
click at [750, 46] on input "text" at bounding box center [754, 44] width 255 height 18
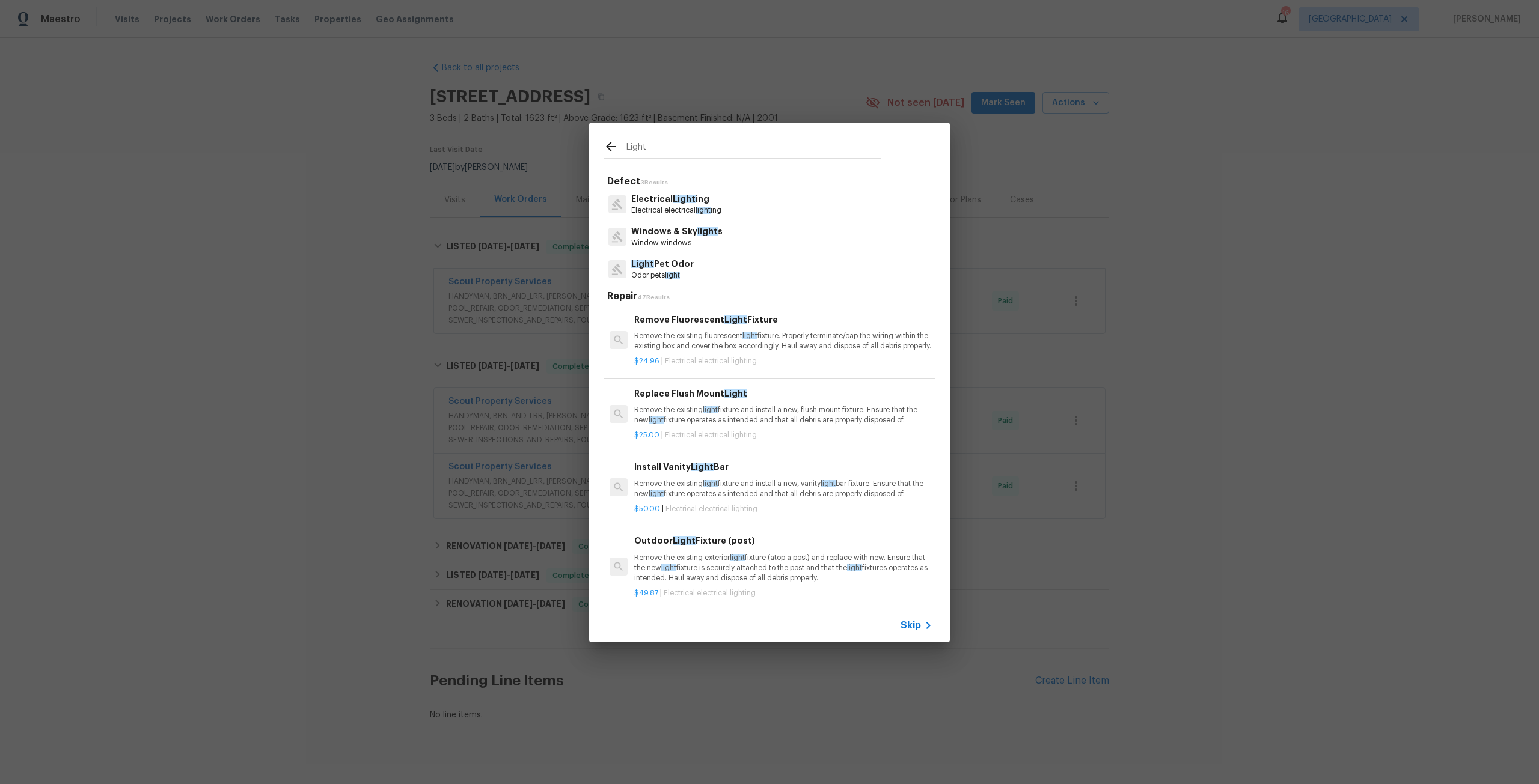
type input "Light"
click at [710, 212] on span "light" at bounding box center [703, 210] width 15 height 8
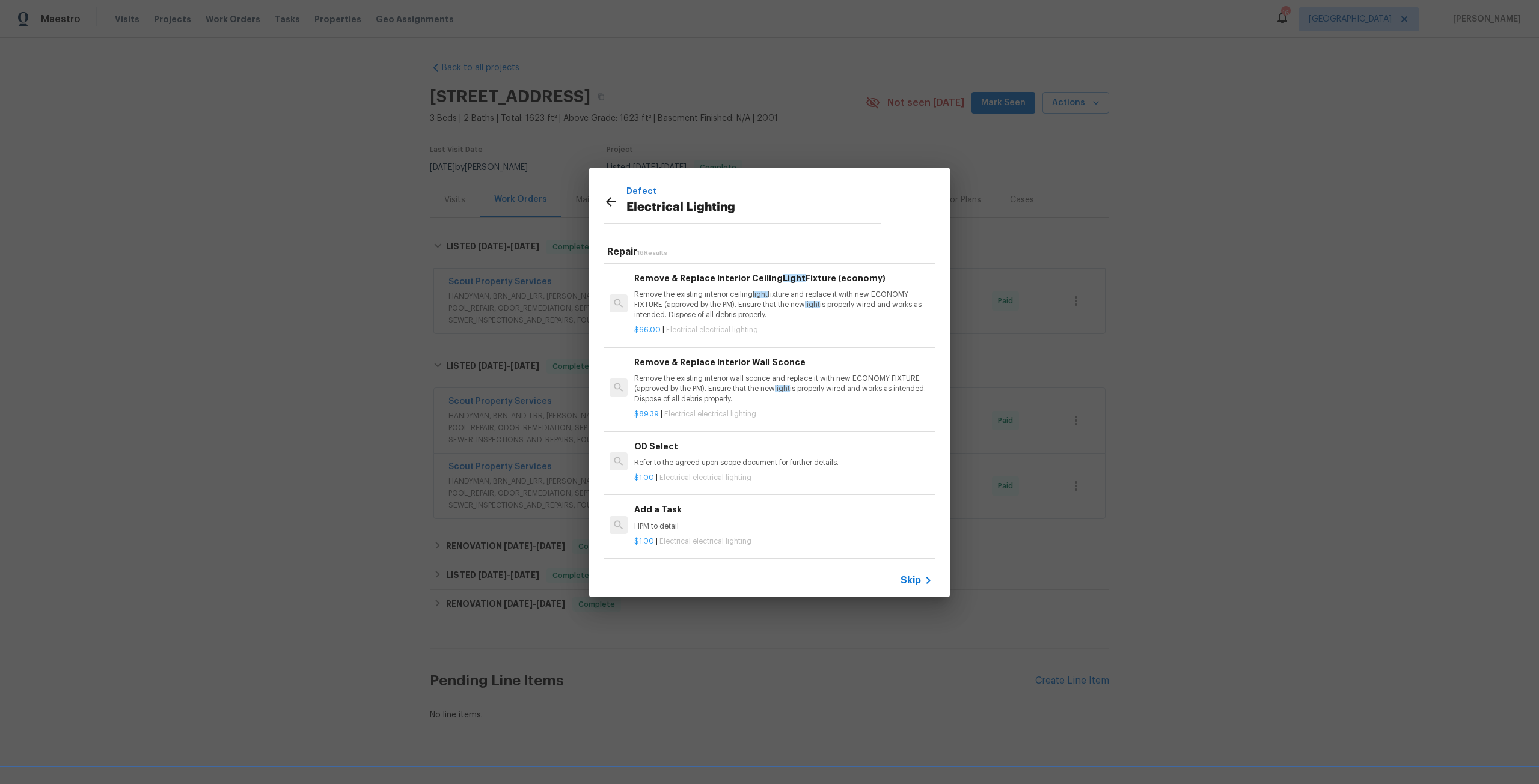
scroll to position [994, 0]
click at [727, 507] on h6 "Add a Task" at bounding box center [783, 509] width 298 height 13
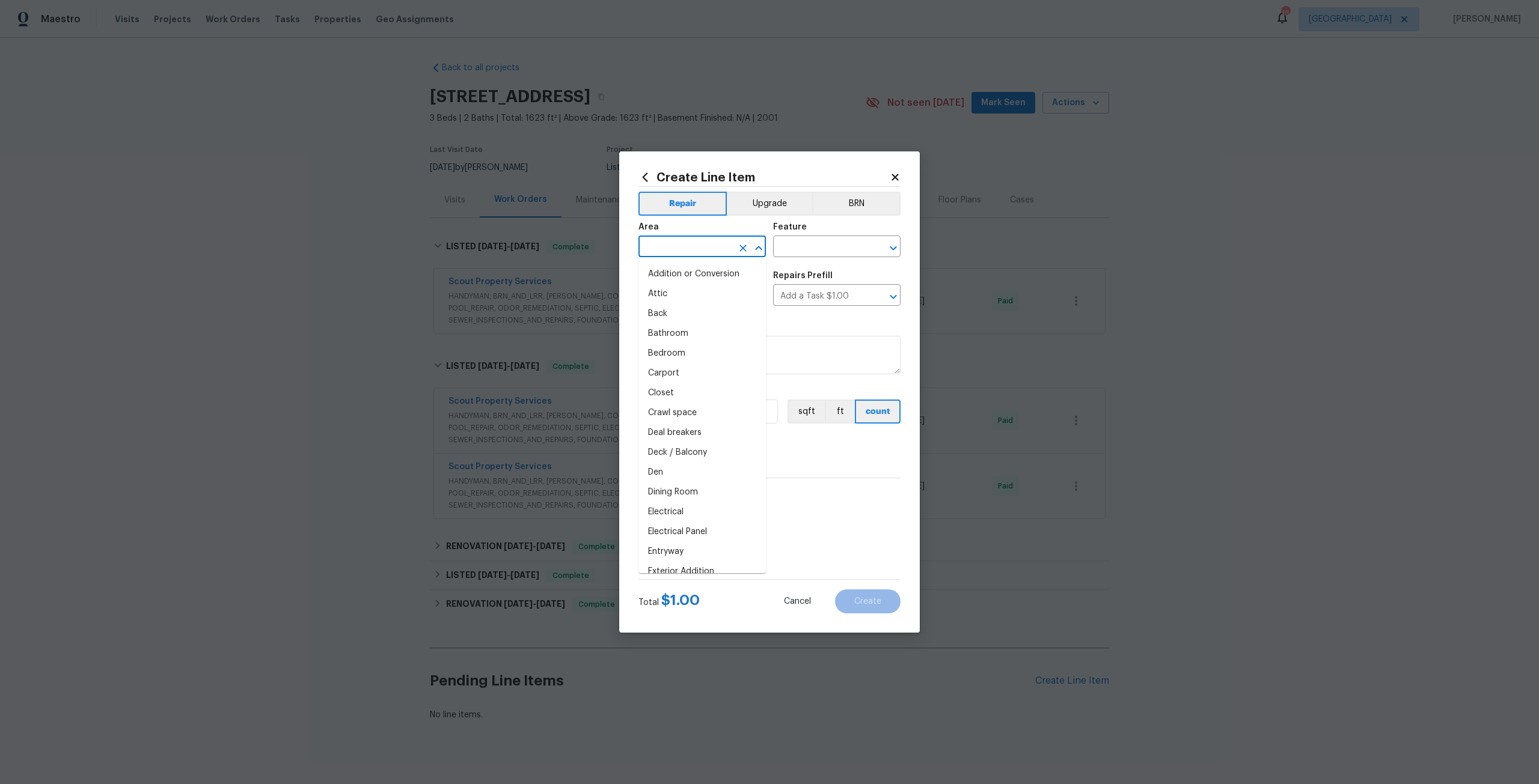
click at [687, 251] on input "text" at bounding box center [685, 248] width 93 height 19
click at [688, 290] on li "Interior Overall" at bounding box center [702, 293] width 127 height 20
type input "Interior Overall"
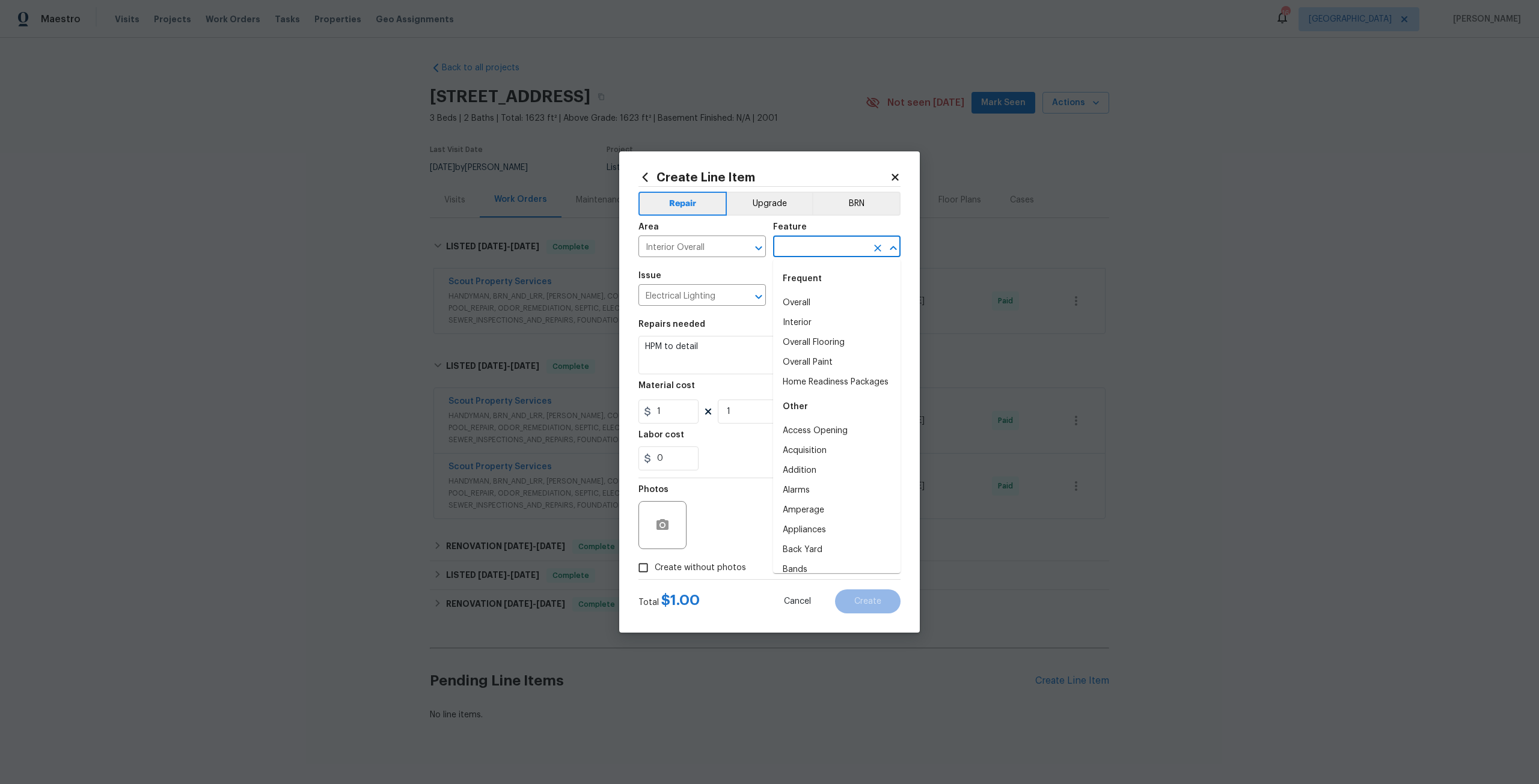
click at [792, 251] on input "text" at bounding box center [819, 248] width 93 height 19
click at [816, 325] on li "Interior" at bounding box center [836, 323] width 127 height 20
type input "Interior"
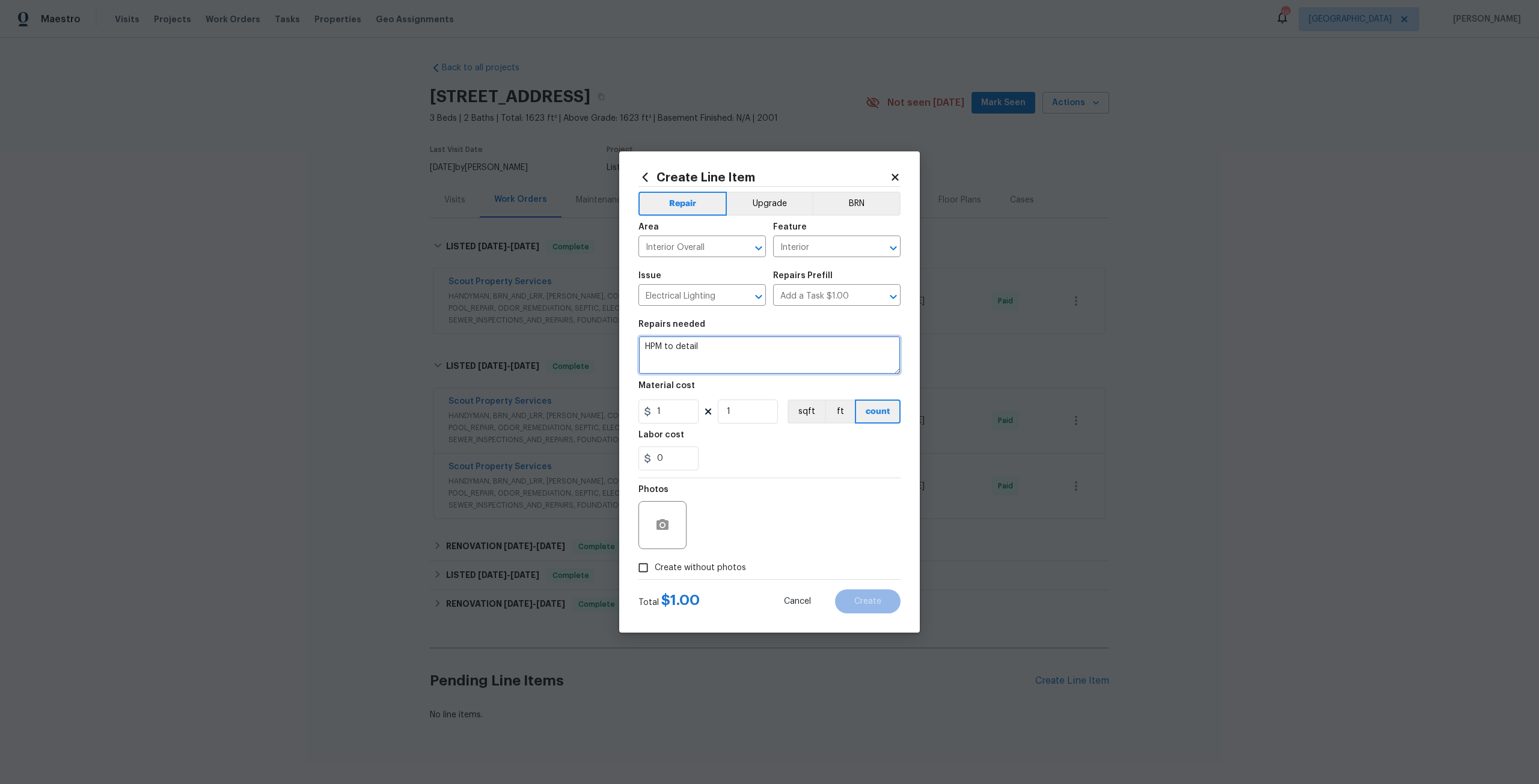
drag, startPoint x: 772, startPoint y: 357, endPoint x: 521, endPoint y: 341, distance: 251.5
click at [521, 341] on div "Create Line Item Repair Upgrade BRN Area Interior Overall ​ Feature Interior ​ …" at bounding box center [769, 392] width 1539 height 784
type textarea "Replace all existing lighting to upgrade with current spec lighting package aro…"
click at [674, 418] on input "1" at bounding box center [669, 411] width 60 height 24
type input "1500"
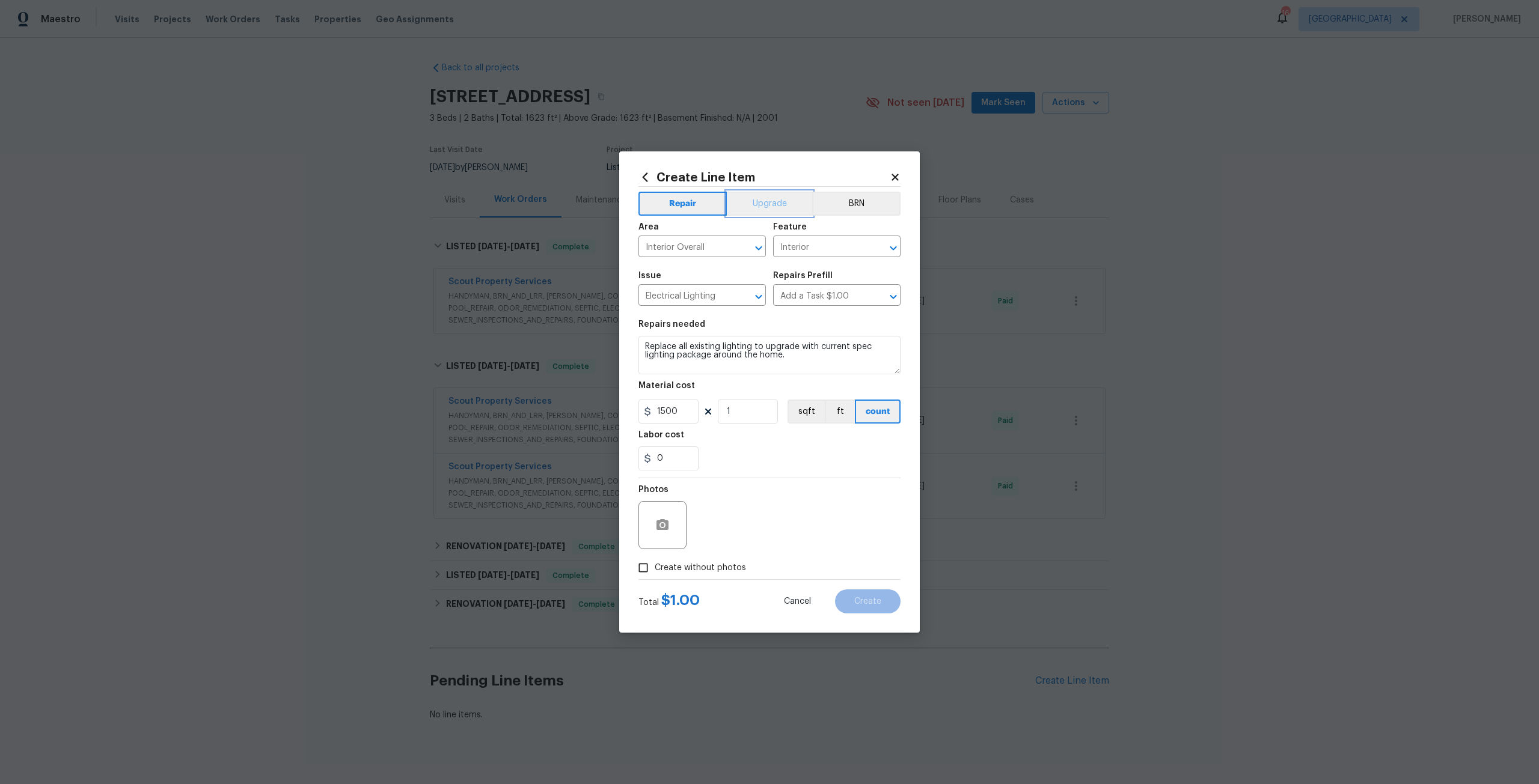
click at [752, 207] on button "Upgrade" at bounding box center [769, 203] width 86 height 24
click at [685, 570] on span "Create without photos" at bounding box center [700, 568] width 92 height 12
click at [655, 570] on input "Create without photos" at bounding box center [644, 568] width 23 height 23
checkbox input "true"
click at [769, 512] on textarea at bounding box center [798, 525] width 205 height 48
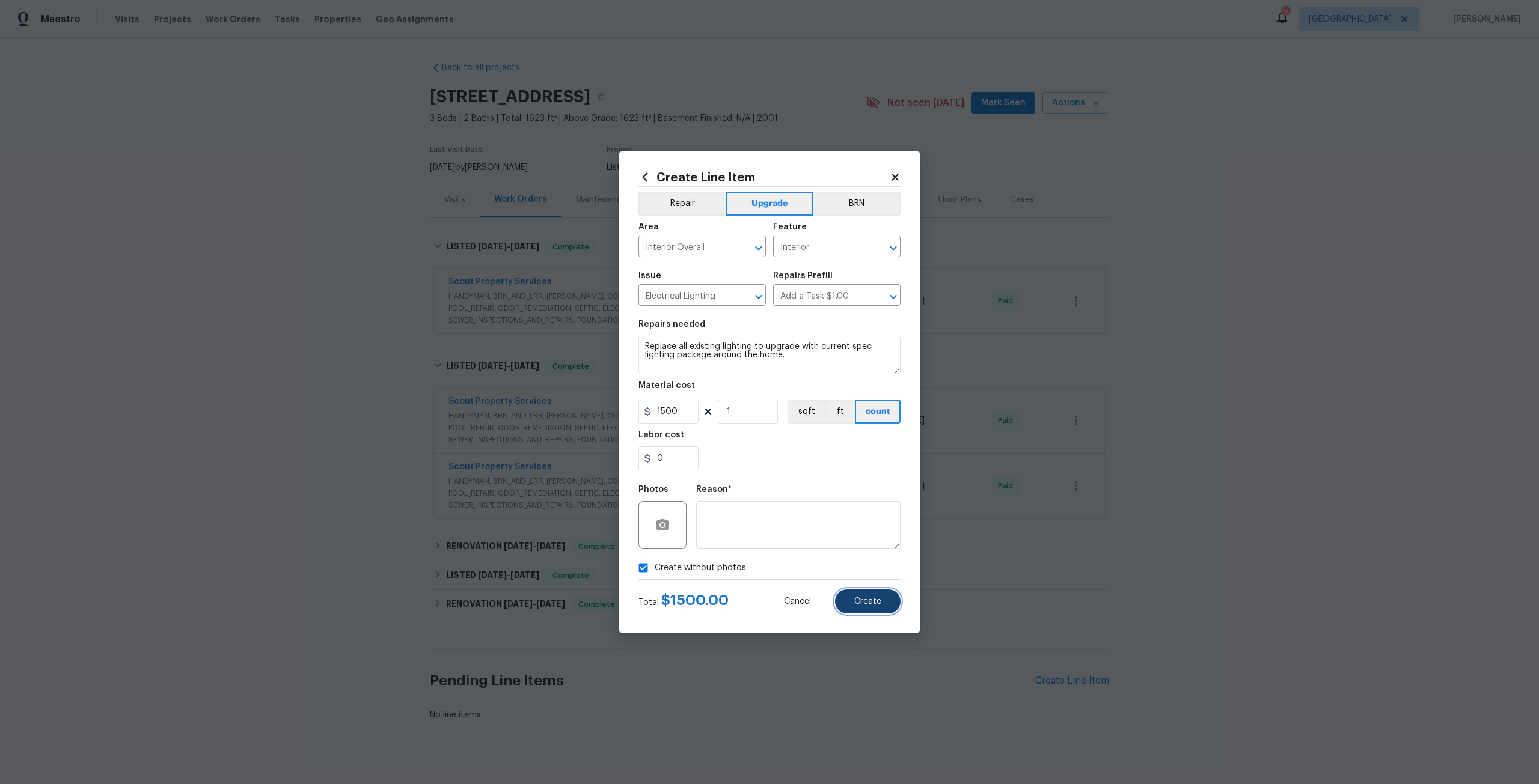
click at [864, 604] on span "Create" at bounding box center [867, 602] width 27 height 9
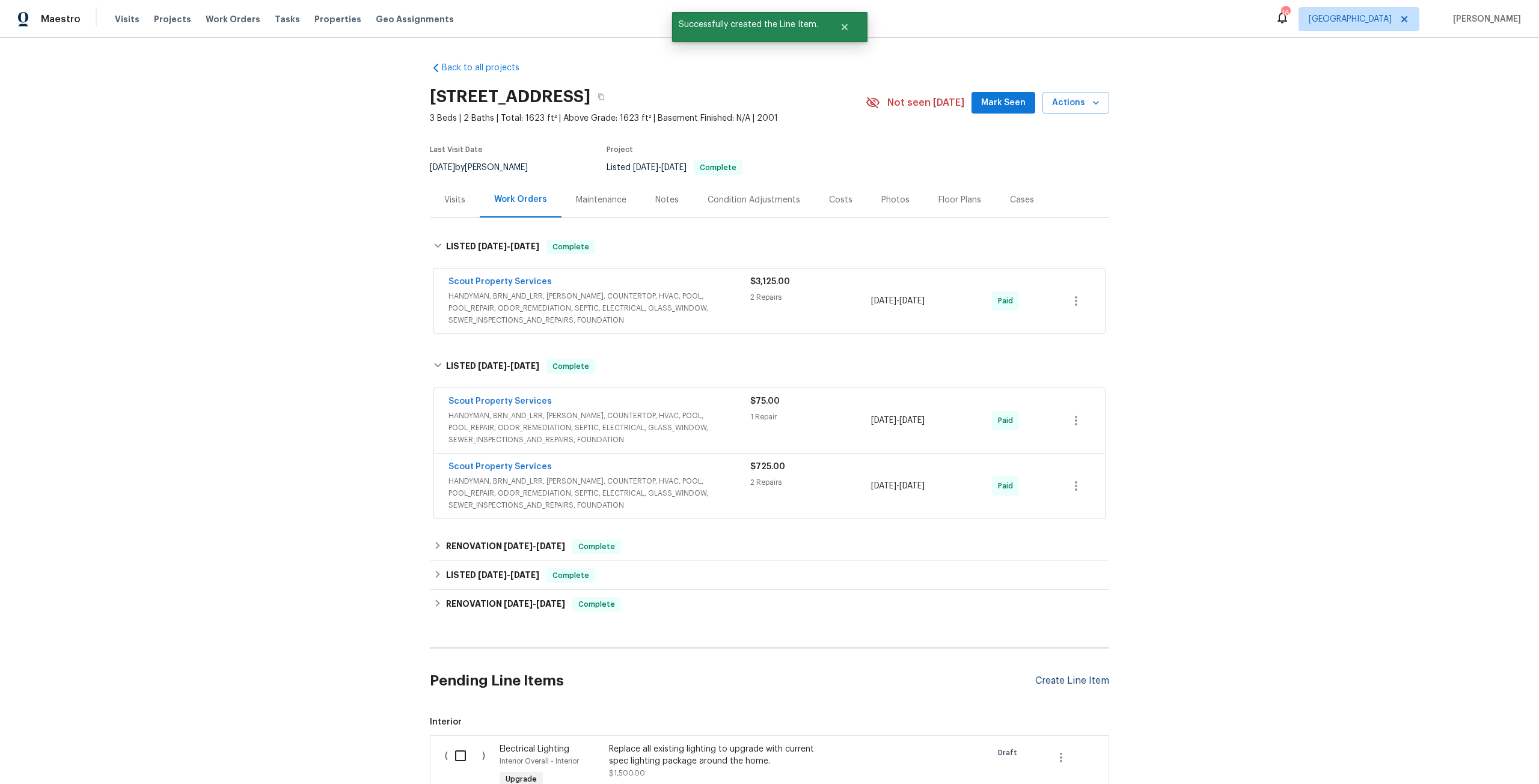
click at [1097, 687] on div "Create Line Item" at bounding box center [1072, 681] width 74 height 11
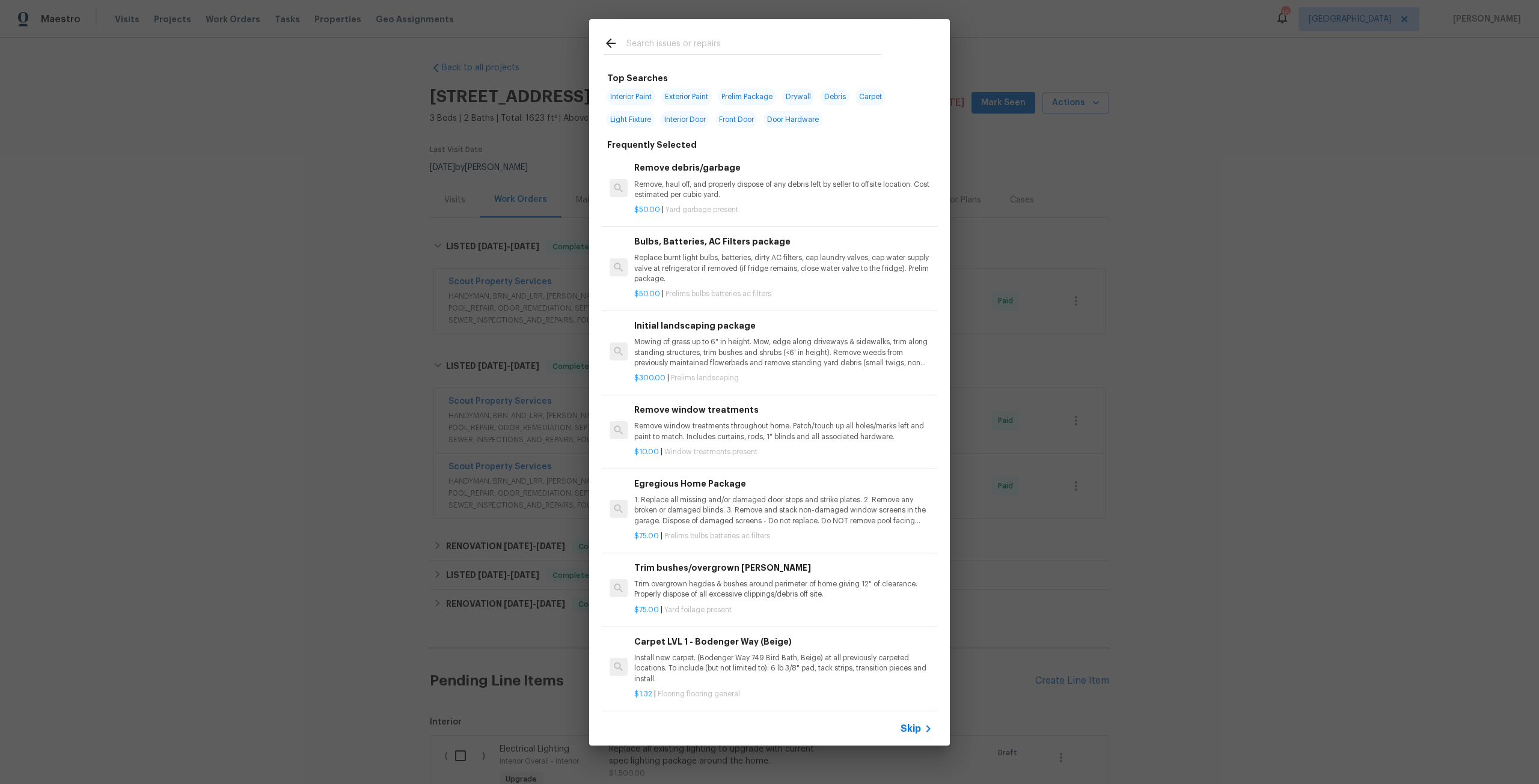
click at [704, 40] on input "text" at bounding box center [754, 44] width 255 height 18
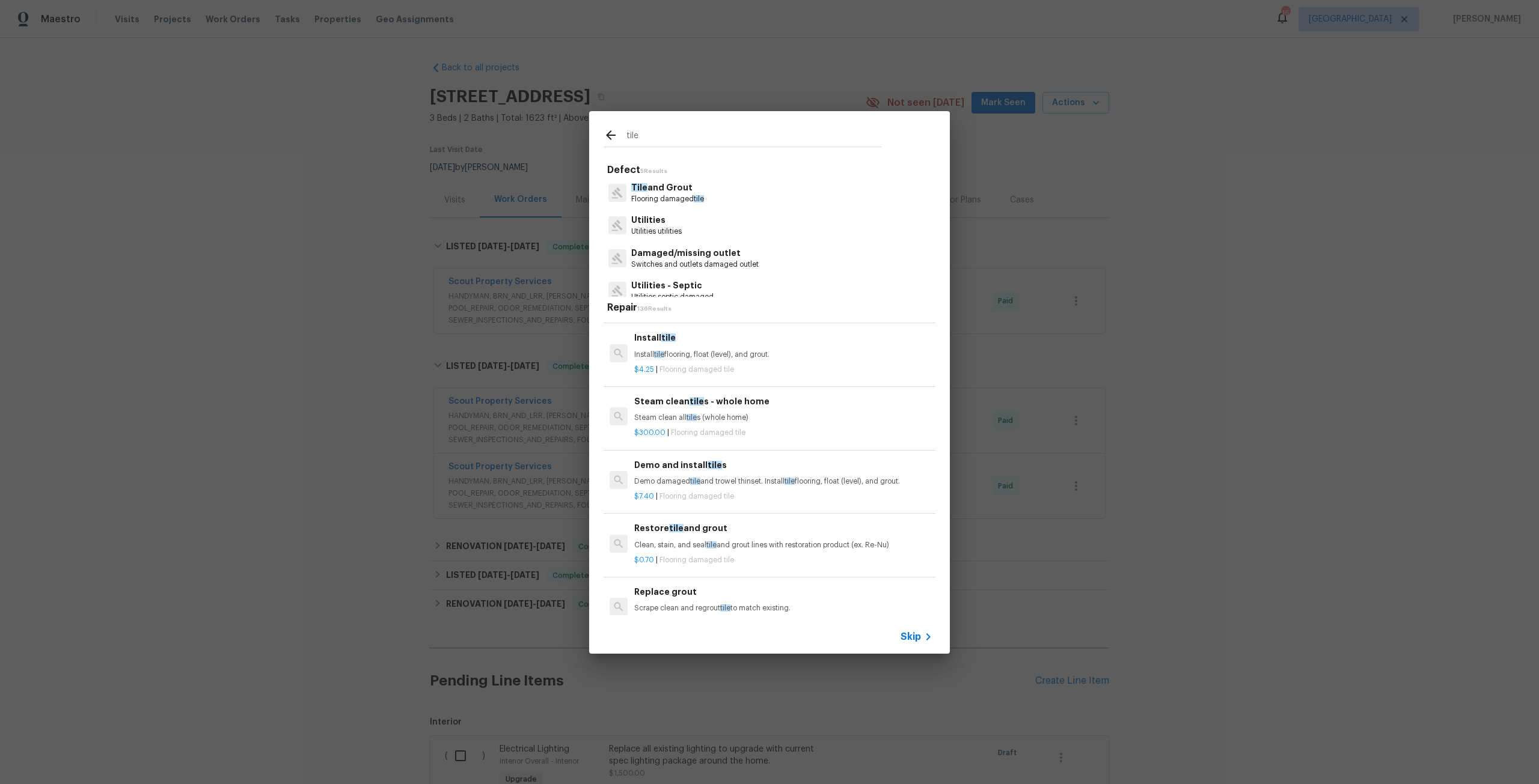
scroll to position [60, 0]
type input "tile"
click at [736, 422] on div "$300.00 | Flooring damaged tile" at bounding box center [783, 427] width 298 height 15
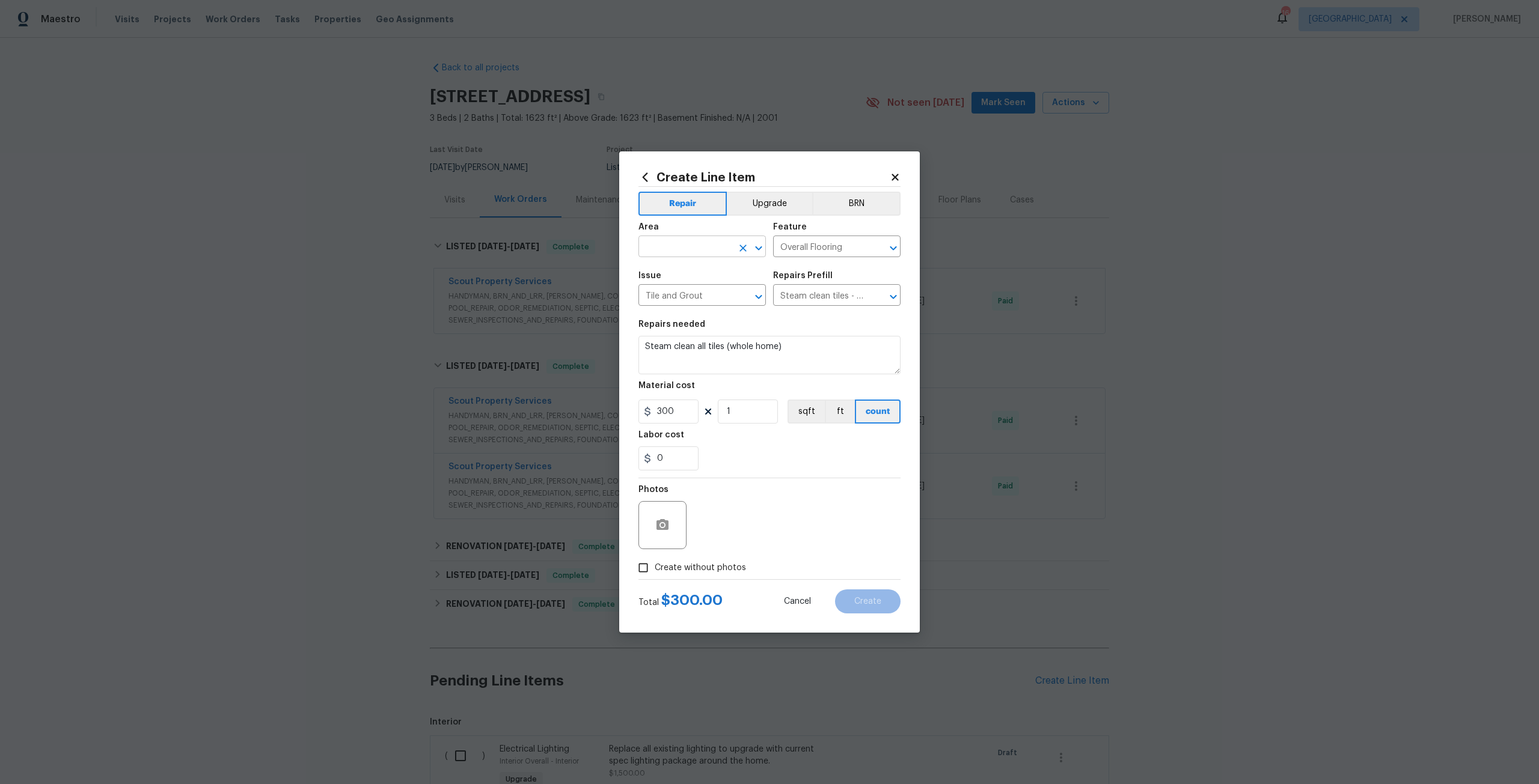
click at [676, 250] on input "text" at bounding box center [685, 248] width 93 height 19
type input "i"
click at [711, 277] on li "Living Room" at bounding box center [702, 274] width 127 height 20
type input "Living Room"
click at [714, 562] on span "Create without photos" at bounding box center [700, 568] width 92 height 12
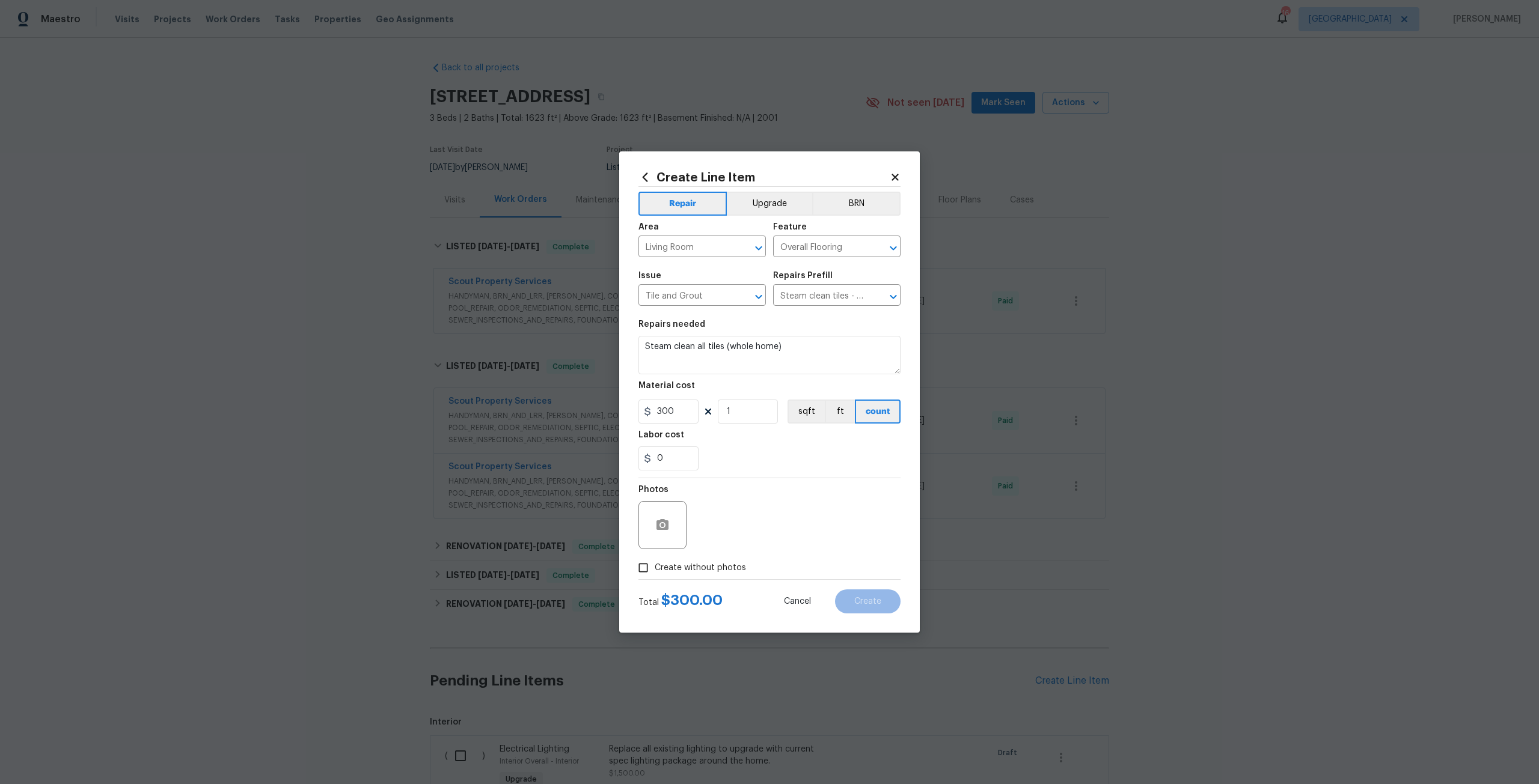
click at [655, 562] on input "Create without photos" at bounding box center [644, 568] width 23 height 23
checkbox input "true"
click at [778, 501] on textarea at bounding box center [798, 525] width 205 height 48
click at [779, 510] on textarea at bounding box center [798, 525] width 205 height 48
click at [865, 592] on button "Create" at bounding box center [867, 601] width 65 height 24
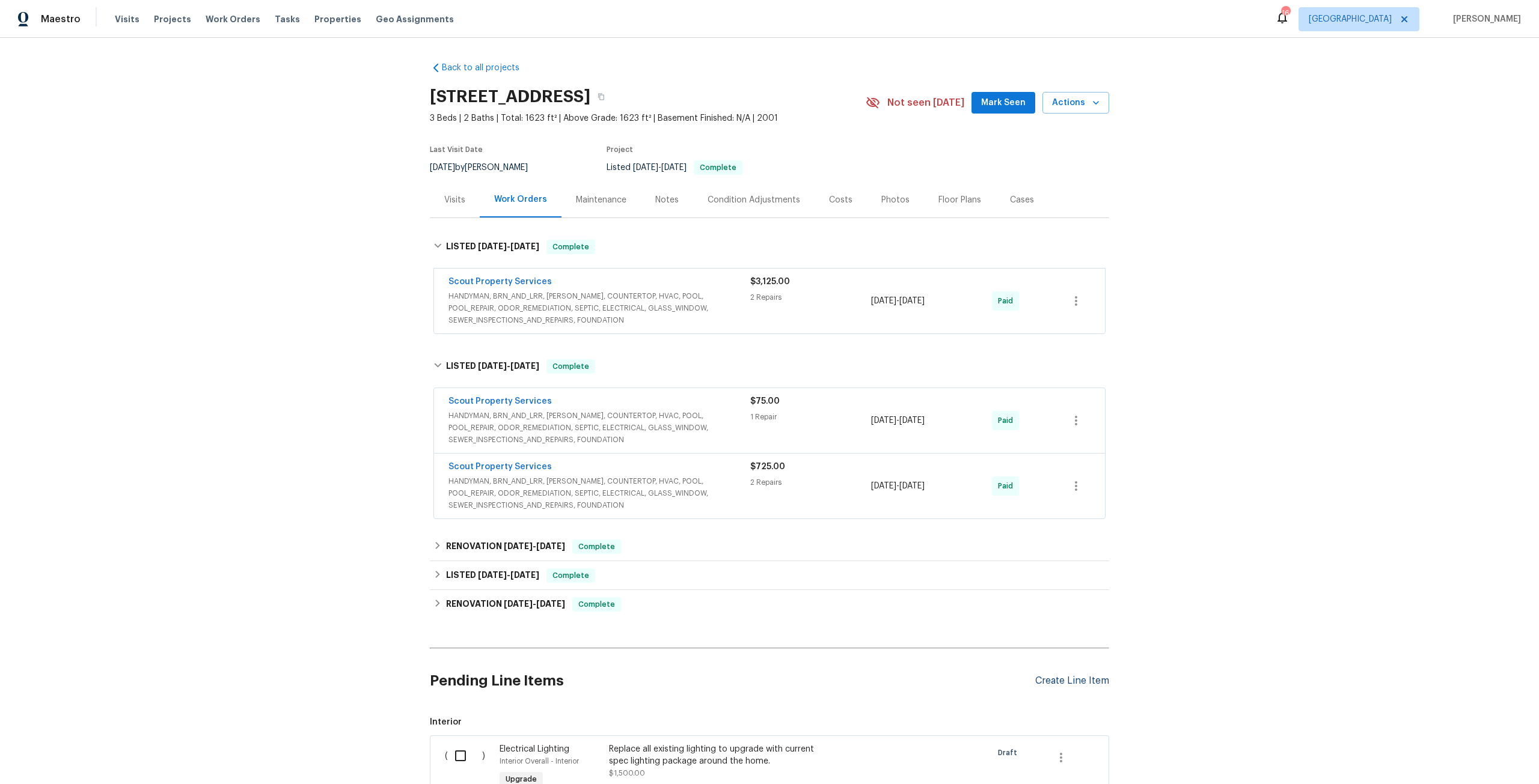
click at [1099, 679] on div "Create Line Item" at bounding box center [1072, 681] width 74 height 11
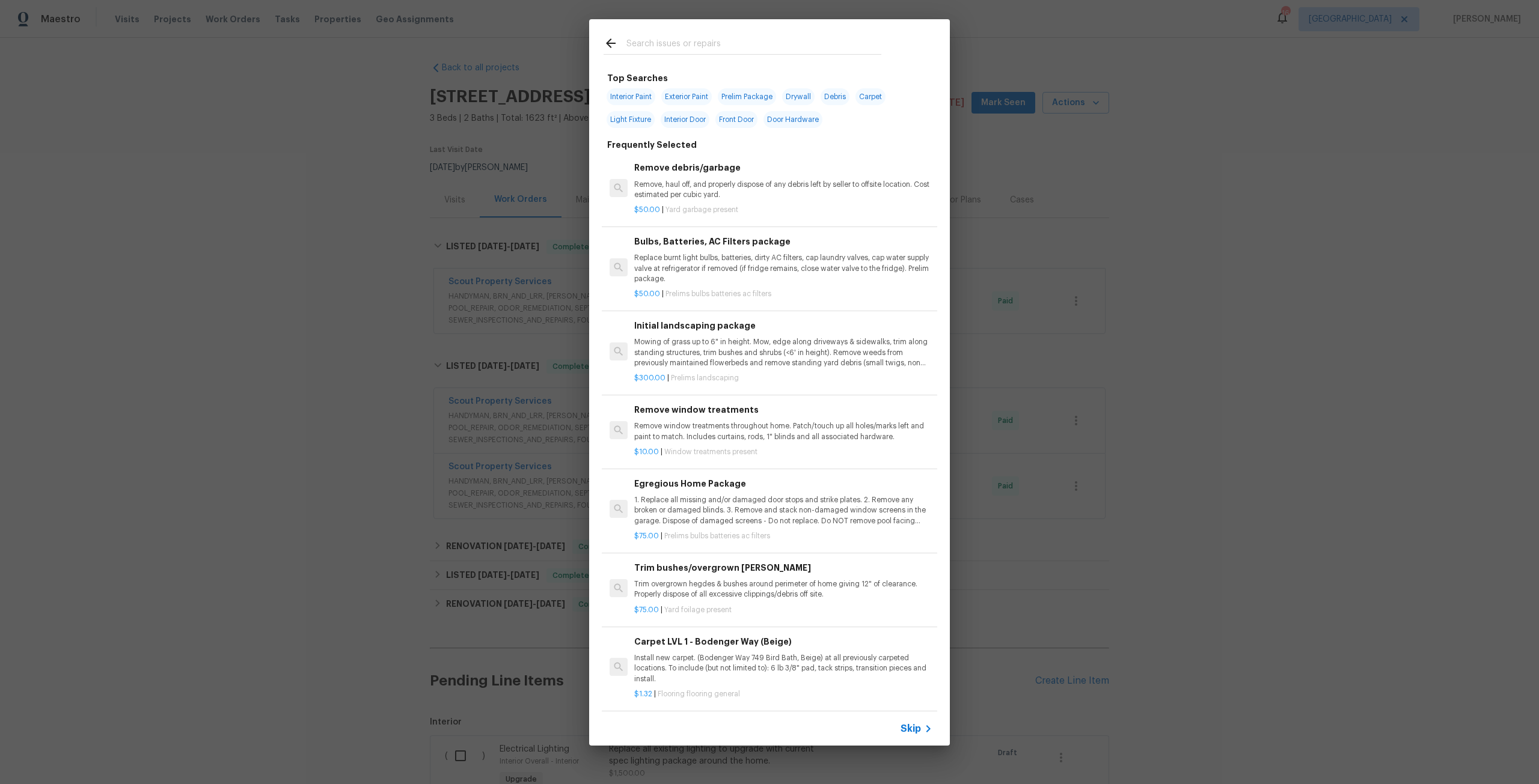
click at [713, 56] on div at bounding box center [742, 42] width 307 height 47
click at [727, 47] on input "text" at bounding box center [754, 44] width 255 height 18
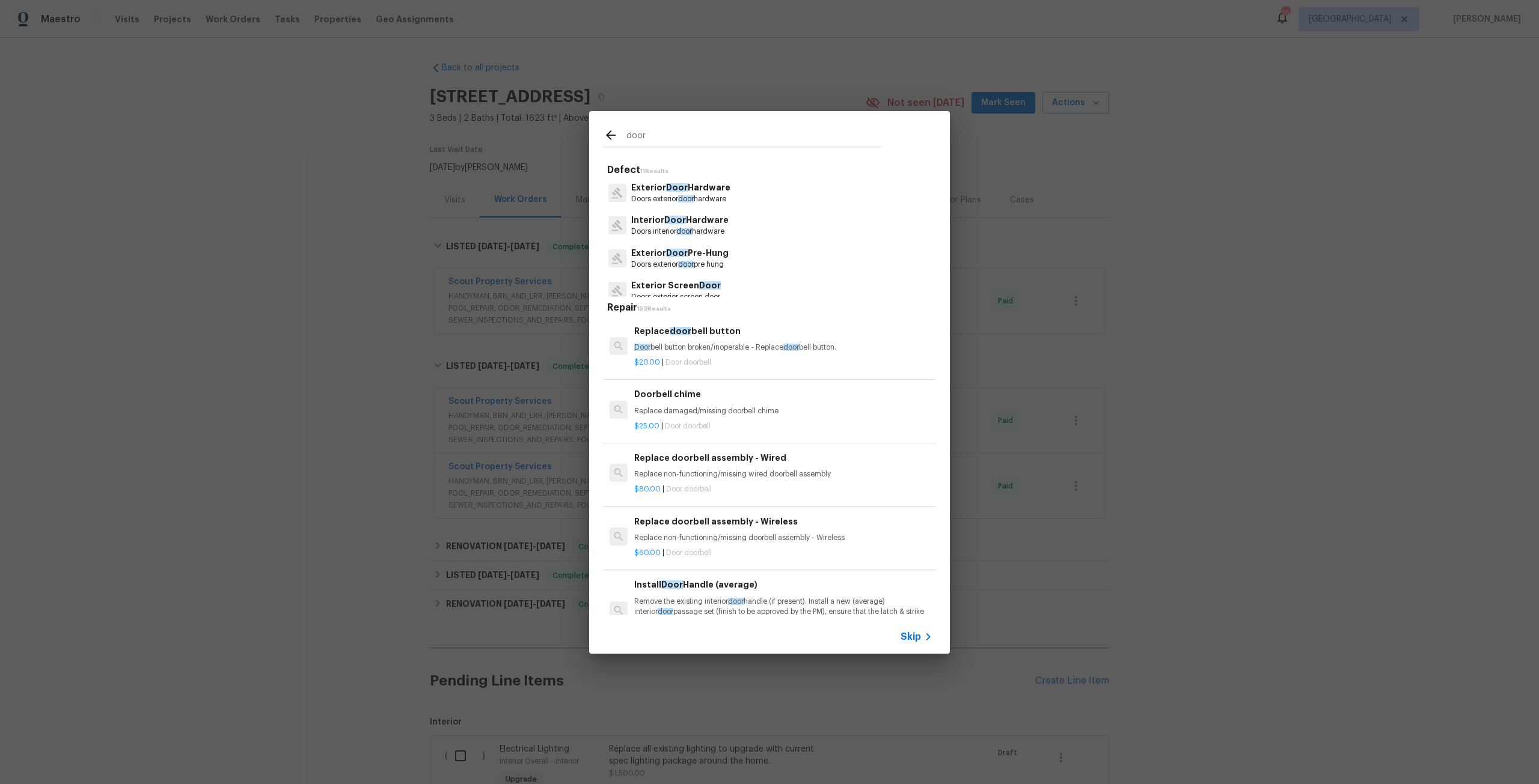
type input "door"
click at [705, 226] on p "Doors interior door hardware" at bounding box center [679, 231] width 97 height 10
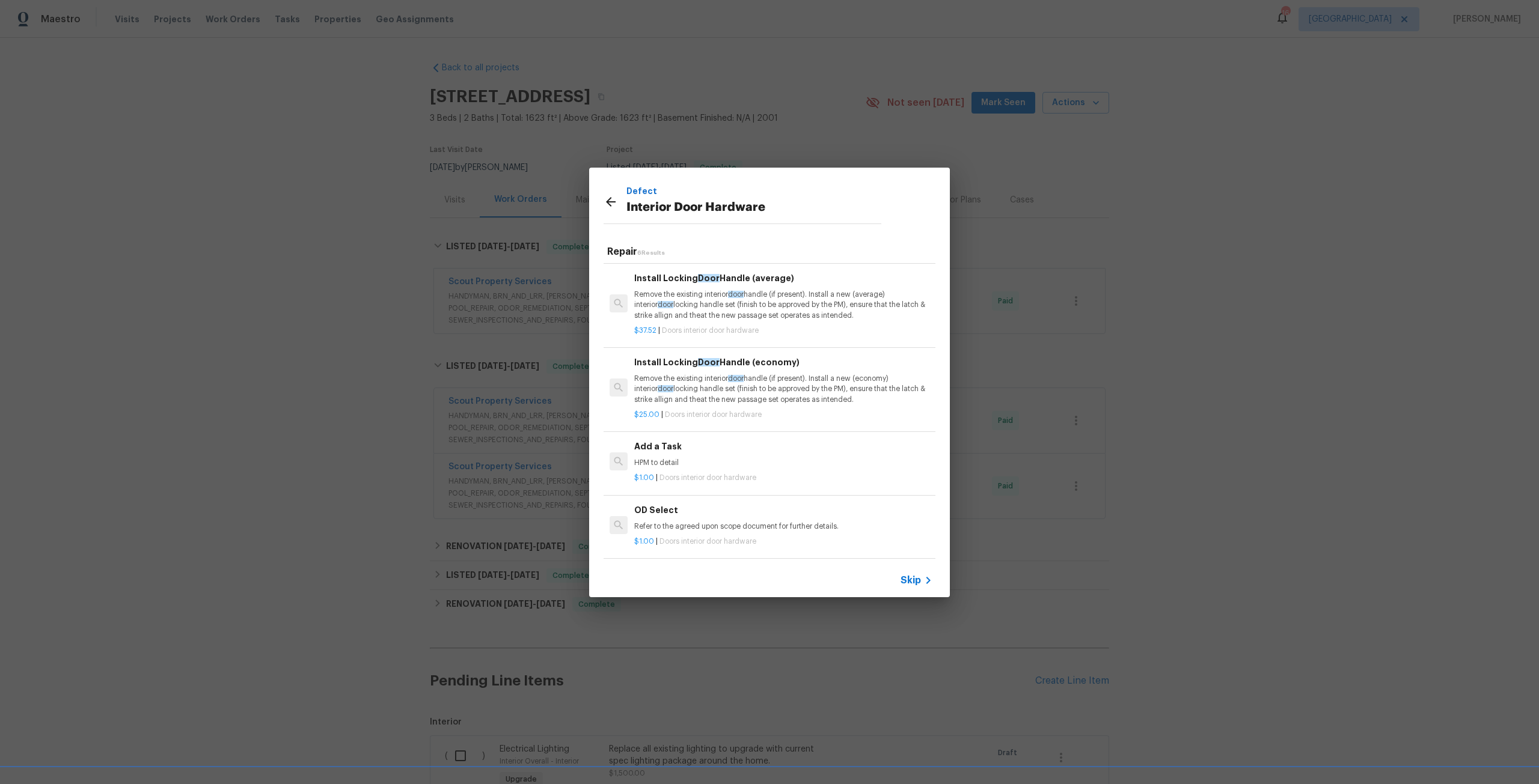
scroll to position [174, 0]
click at [746, 444] on h6 "Add a Task" at bounding box center [783, 446] width 298 height 13
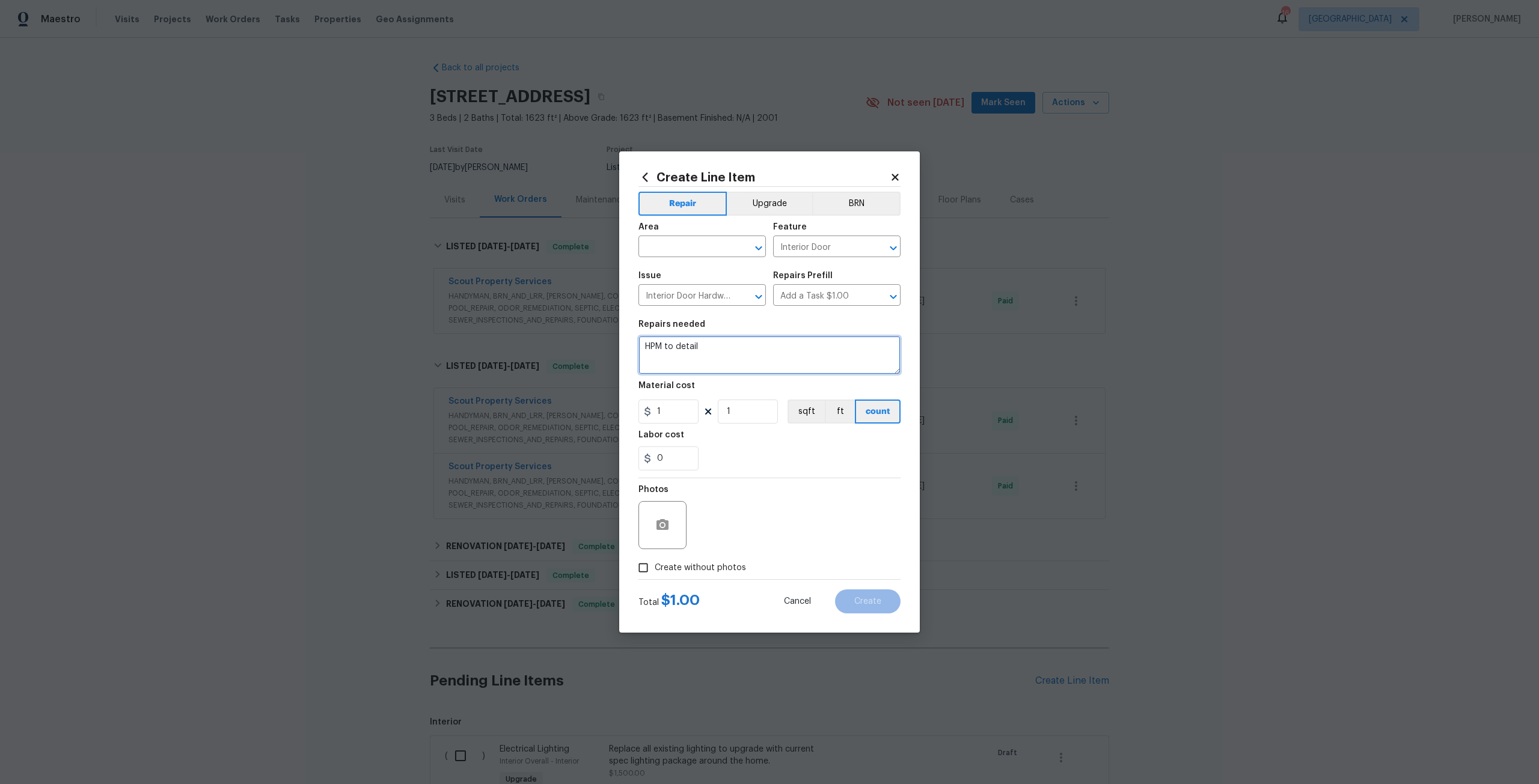
drag, startPoint x: 722, startPoint y: 355, endPoint x: 573, endPoint y: 344, distance: 149.4
click at [573, 344] on div "Create Line Item Repair Upgrade BRN Area ​ Feature Interior Door ​ Issue Interi…" at bounding box center [769, 392] width 1539 height 784
type textarea "Replace all existing door hardware with brushed nicklet knobs"
click at [685, 249] on input "text" at bounding box center [685, 248] width 93 height 19
drag, startPoint x: 685, startPoint y: 299, endPoint x: 691, endPoint y: 301, distance: 6.3
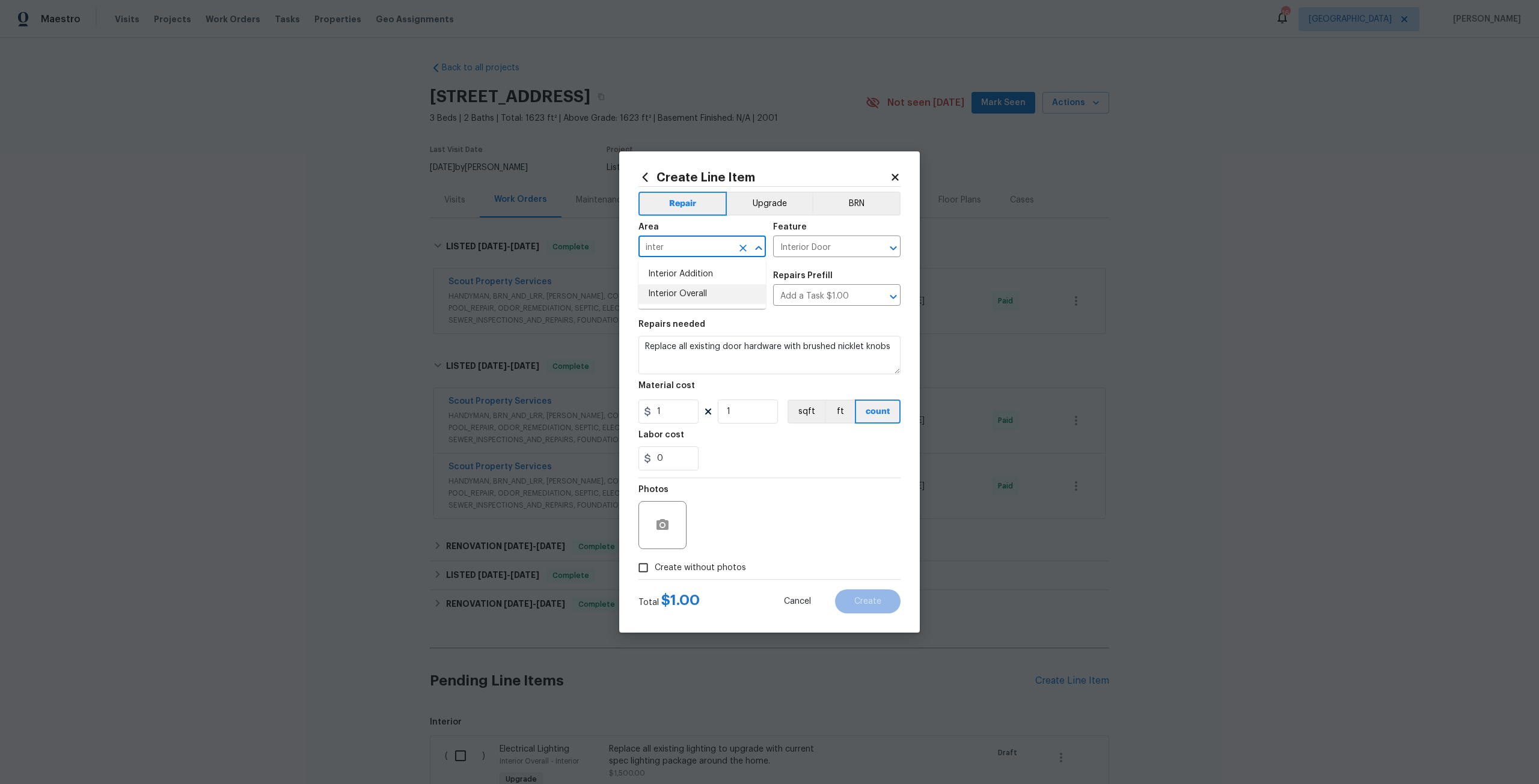
click at [691, 301] on li "Interior Overall" at bounding box center [702, 293] width 127 height 20
type input "Interior Overall"
click at [792, 205] on button "Upgrade" at bounding box center [769, 203] width 86 height 24
click at [894, 347] on textarea "Replace all existing door hardware with brushed nicklet knobs" at bounding box center [770, 355] width 262 height 39
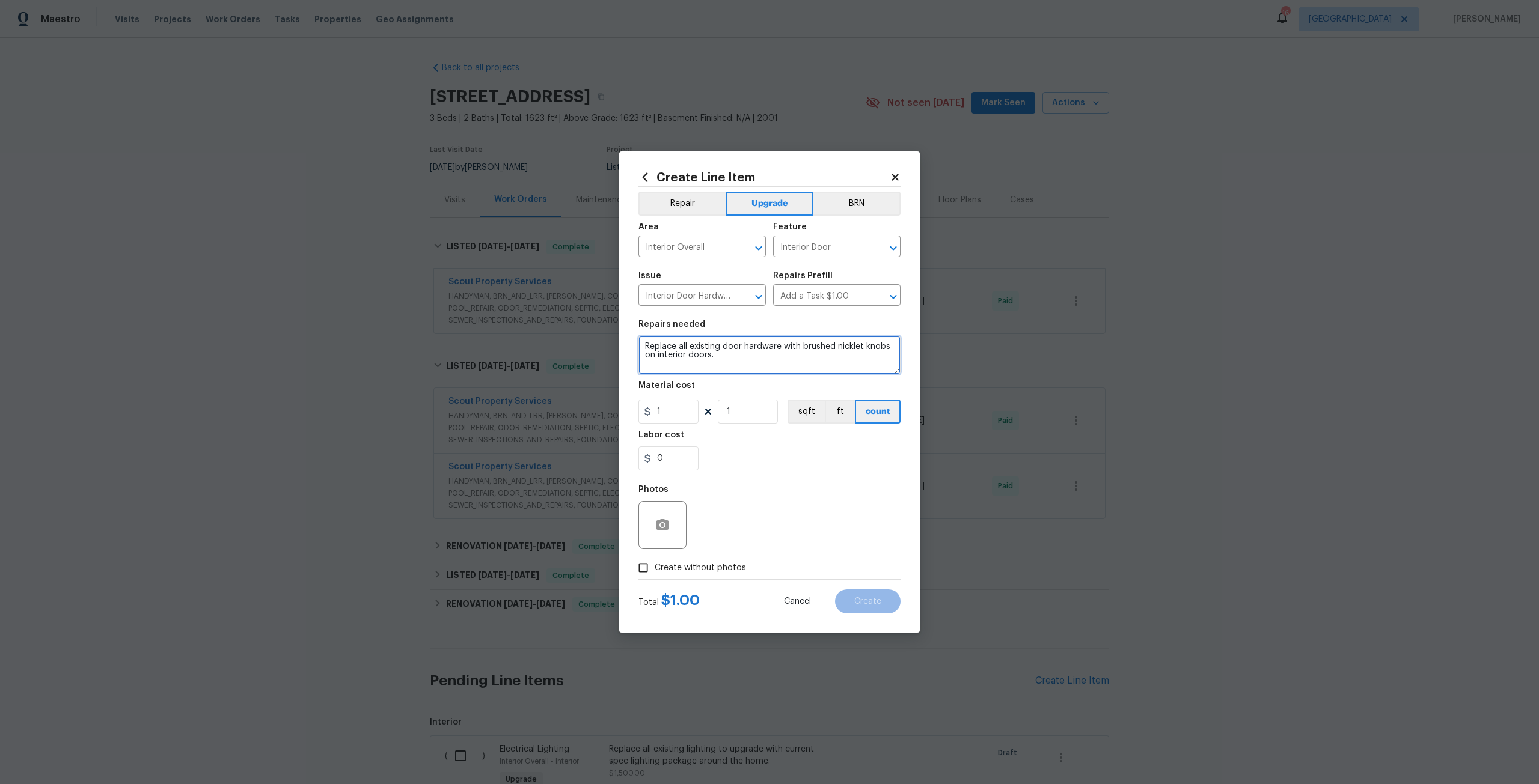
type textarea "Replace all existing door hardware with brushed nicklet knobs on interior doors."
click at [678, 418] on input "1" at bounding box center [669, 411] width 60 height 24
type input "450"
click at [707, 573] on span "Create without photos" at bounding box center [700, 568] width 92 height 12
click at [655, 573] on input "Create without photos" at bounding box center [644, 568] width 23 height 23
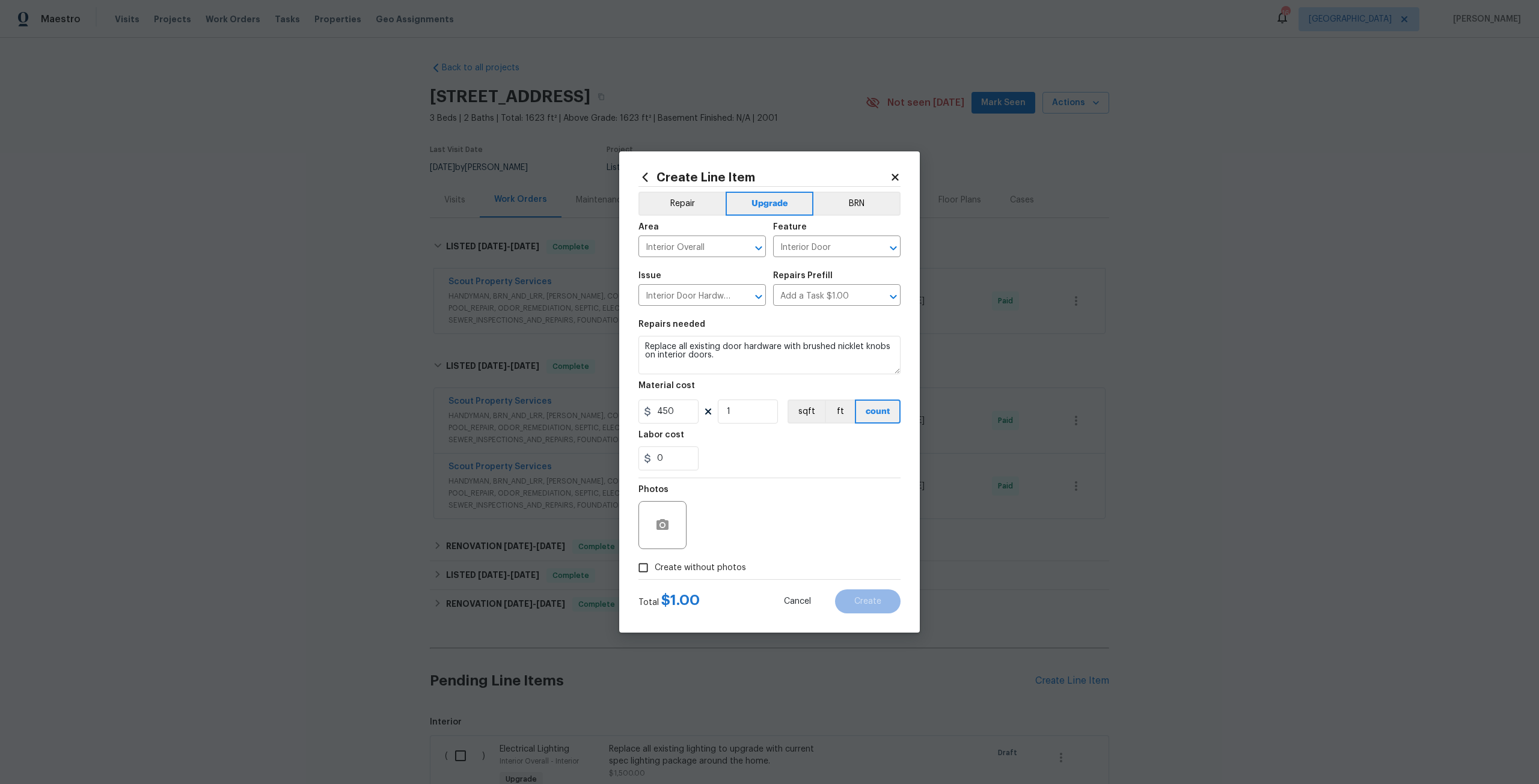
checkbox input "true"
click at [750, 523] on textarea at bounding box center [798, 525] width 205 height 48
click at [853, 597] on button "Create" at bounding box center [867, 601] width 65 height 24
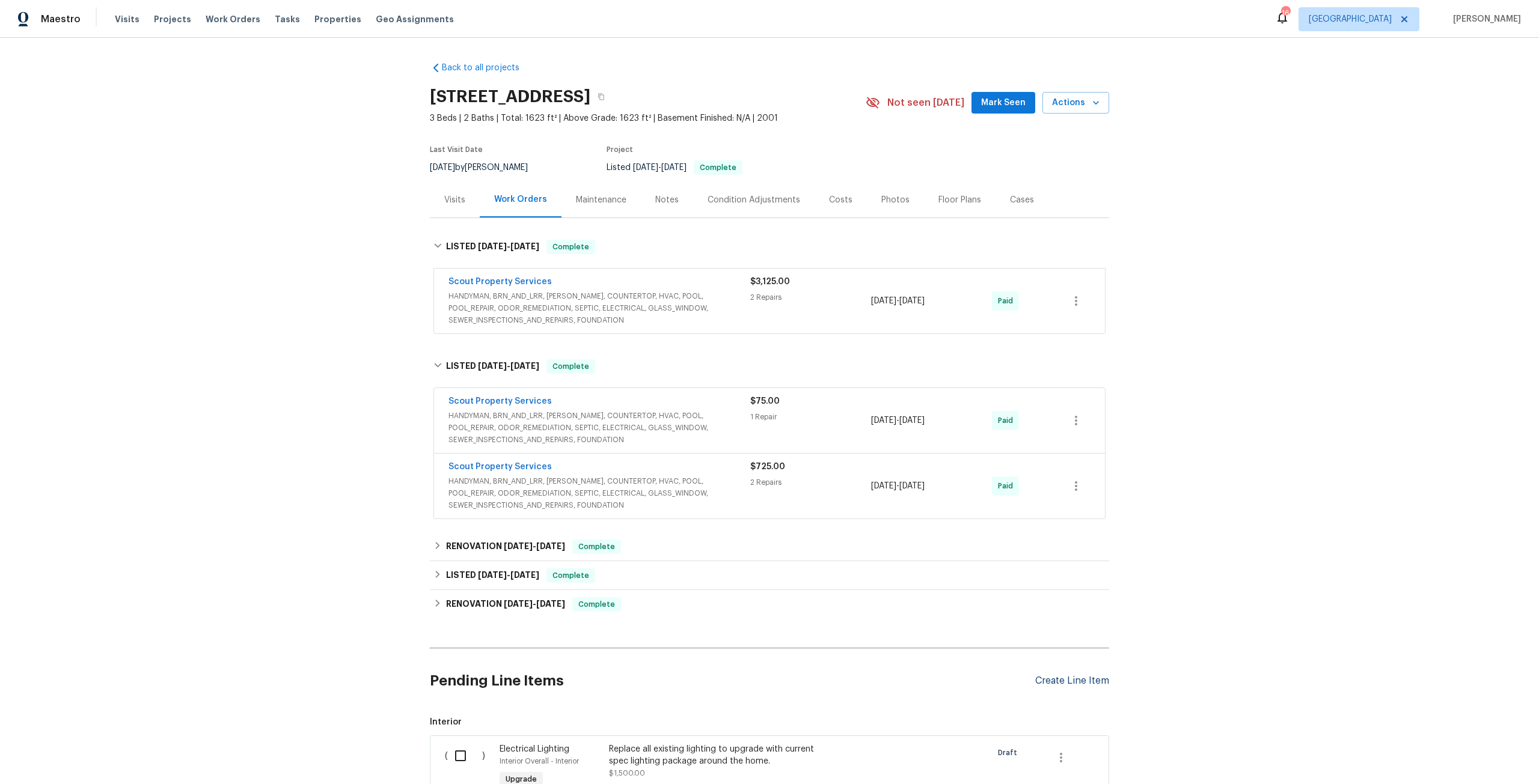
click at [1068, 682] on div "Create Line Item" at bounding box center [1072, 681] width 74 height 11
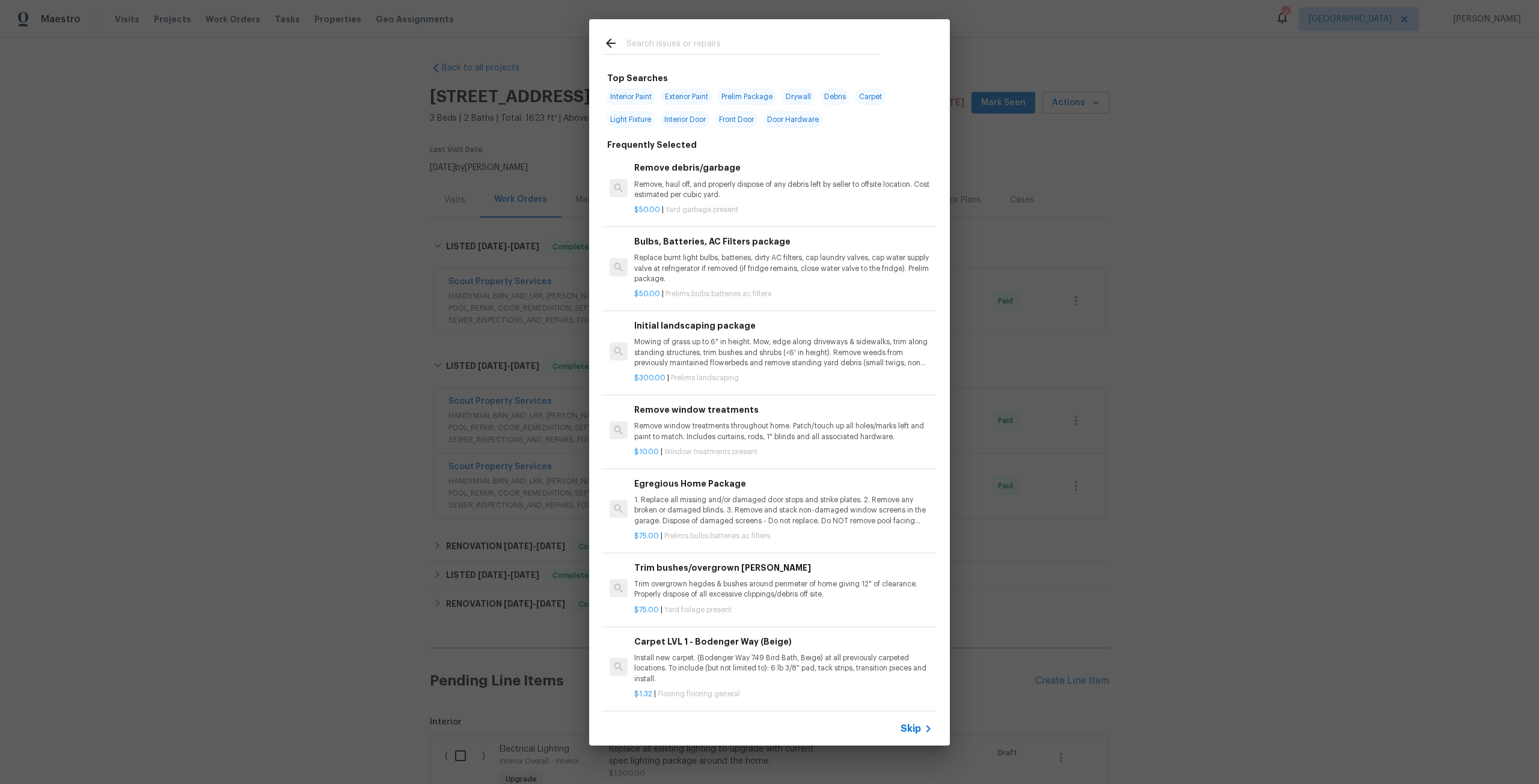
click at [727, 41] on input "text" at bounding box center [754, 44] width 255 height 18
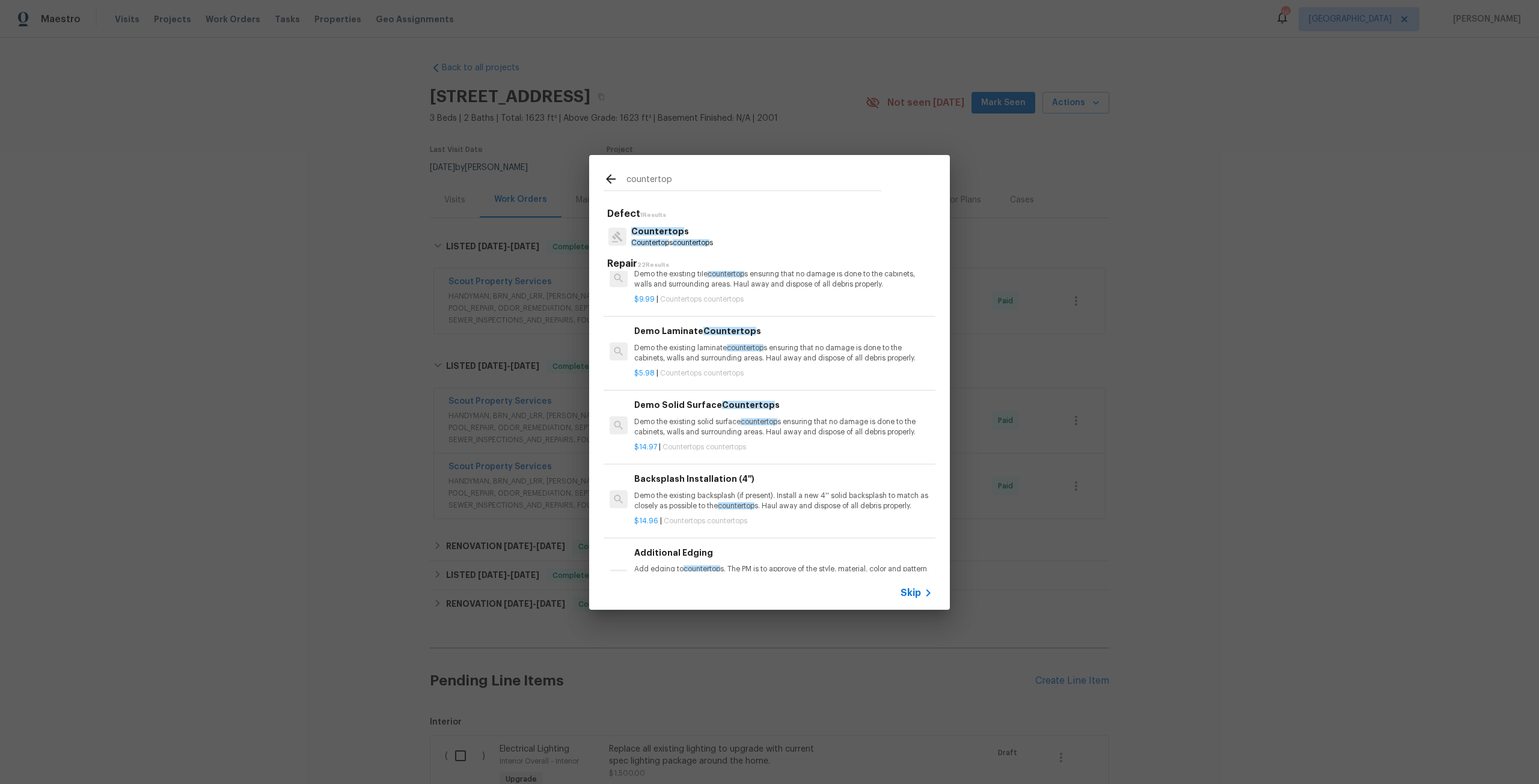
scroll to position [120, 0]
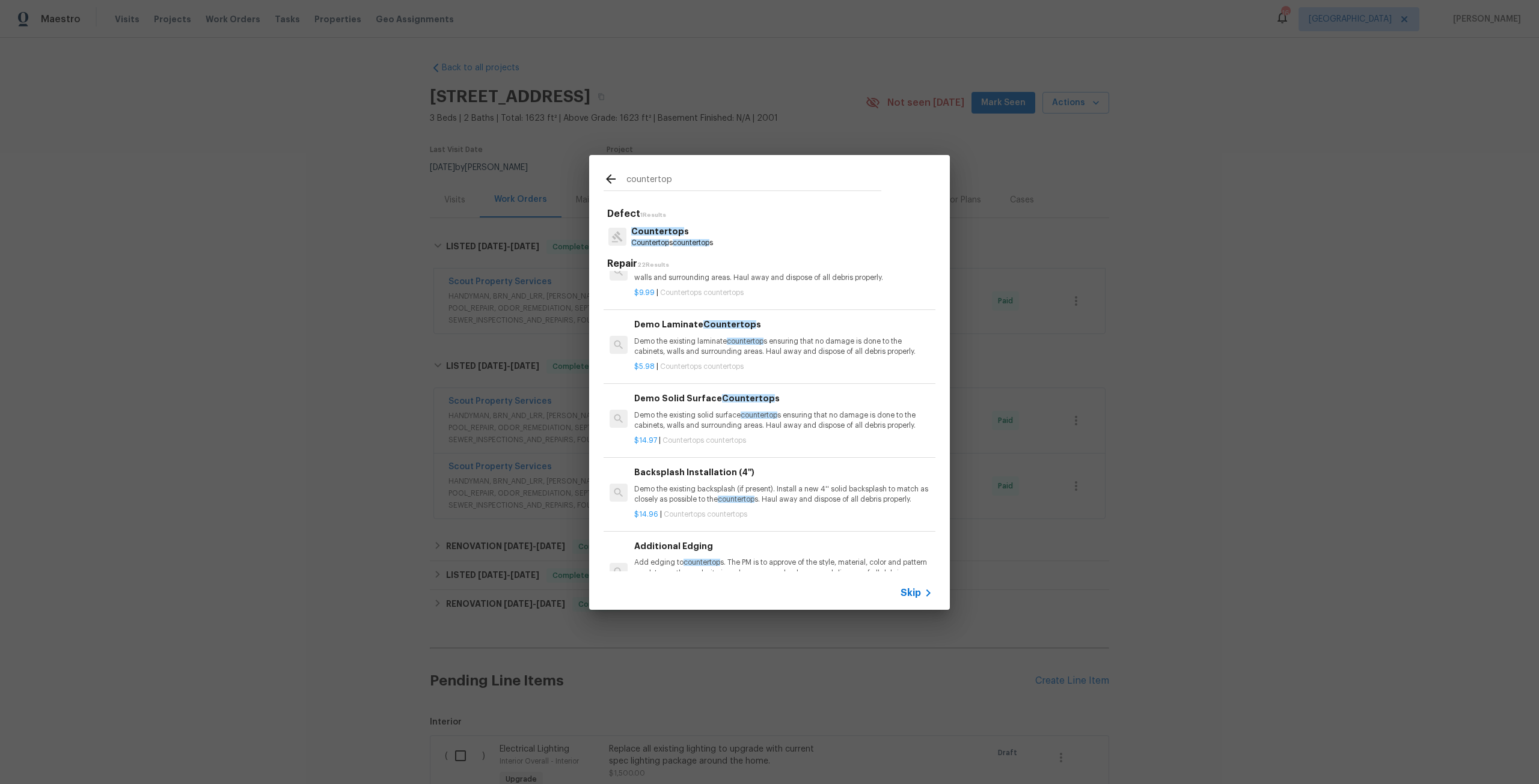
type input "countertop"
click at [823, 425] on p "Demo the existing solid surface countertop s ensuring that no damage is done to…" at bounding box center [783, 421] width 298 height 21
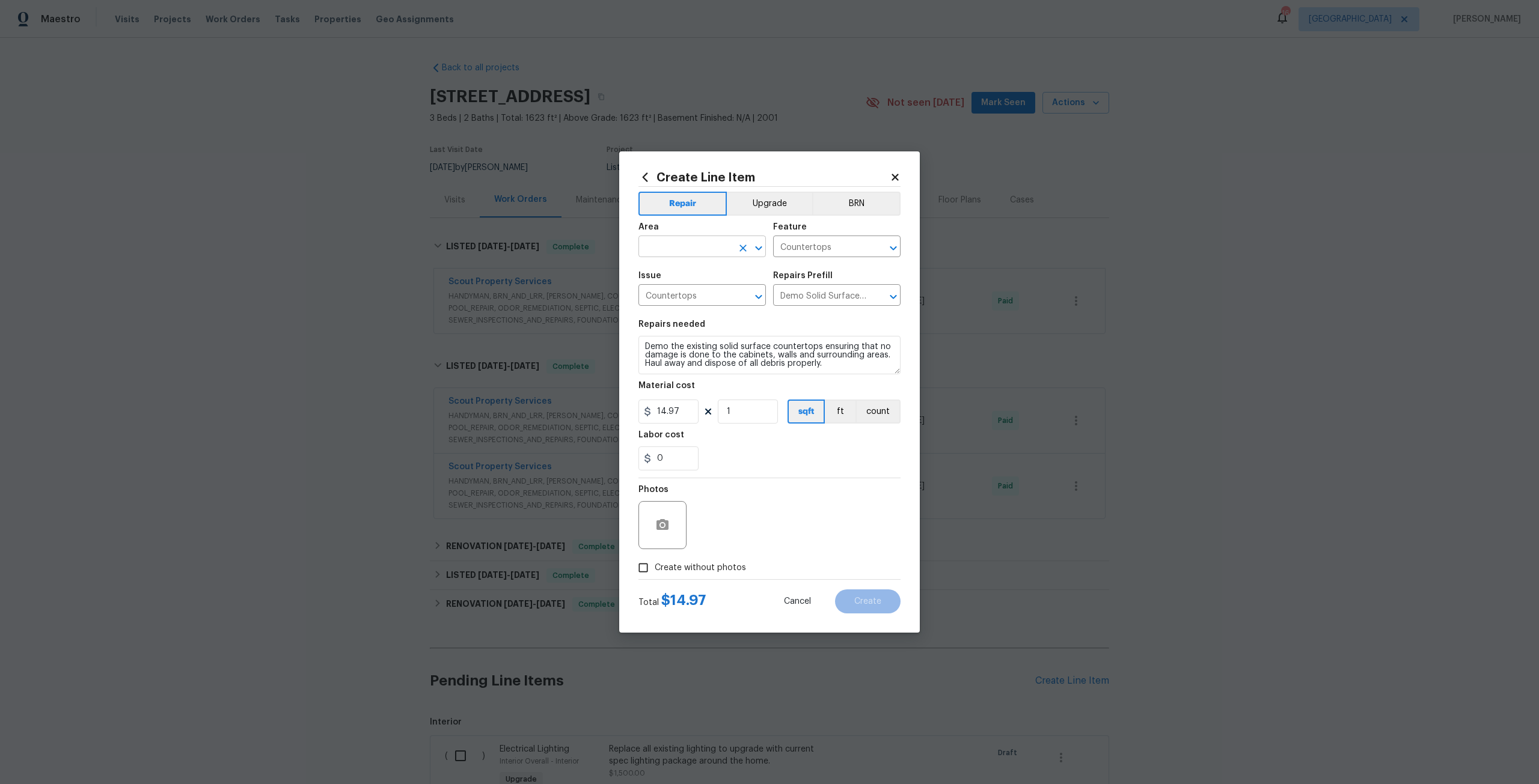
click at [703, 247] on input "text" at bounding box center [685, 248] width 93 height 19
click at [706, 294] on li "Main Bathroom" at bounding box center [702, 293] width 127 height 20
type input "Main Bathroom"
click at [842, 368] on textarea "Demo the existing solid surface countertops ensuring that no damage is done to …" at bounding box center [770, 355] width 262 height 39
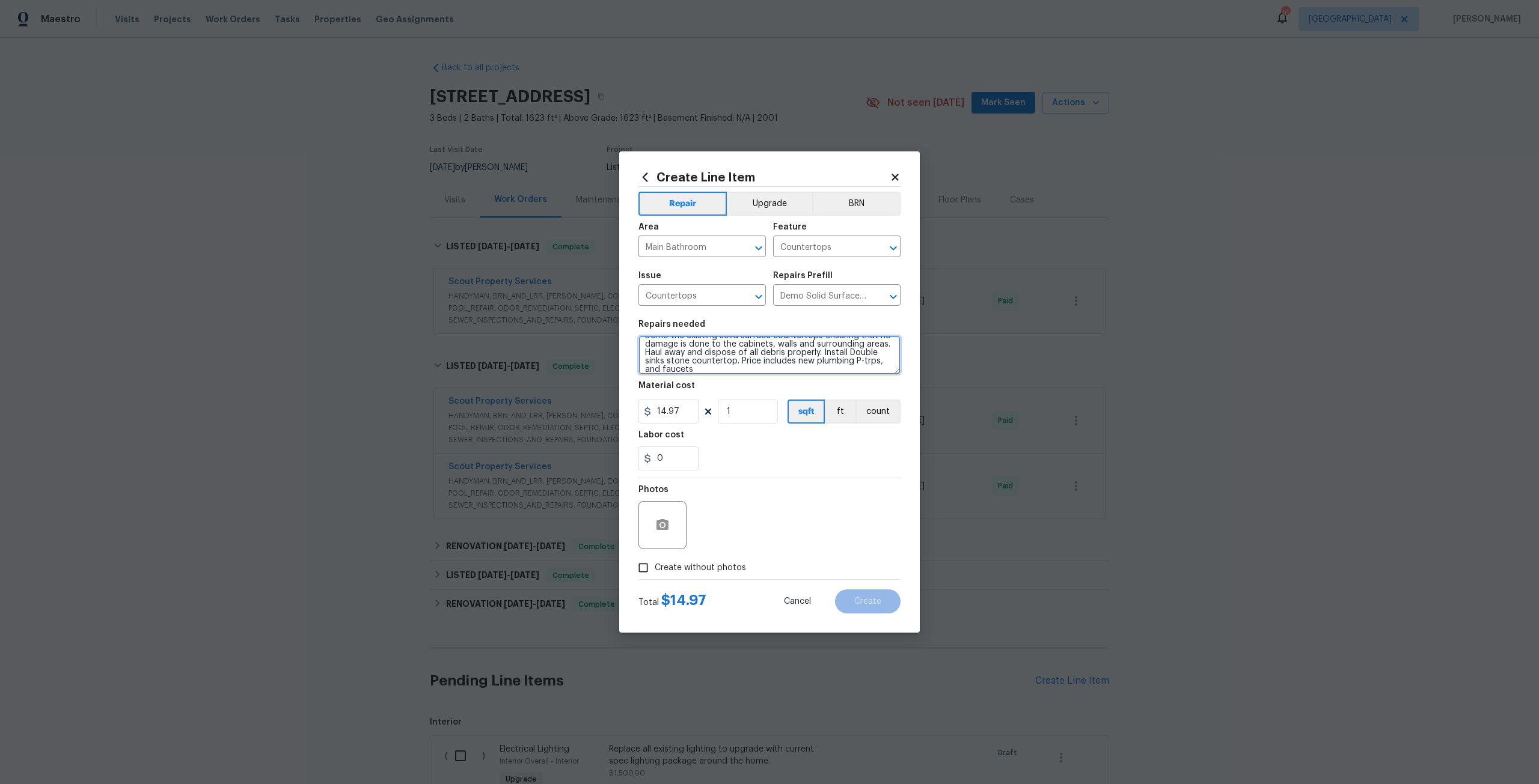
type textarea "Demo the existing solid surface countertops ensuring that no damage is done to …"
drag, startPoint x: 685, startPoint y: 413, endPoint x: 638, endPoint y: 413, distance: 47.0
click at [638, 413] on div "Create Line Item Repair Upgrade BRN Area Main Bathroom ​ Feature Countertops ​ …" at bounding box center [769, 392] width 301 height 481
type input "900"
click at [764, 215] on button "Upgrade" at bounding box center [769, 203] width 86 height 24
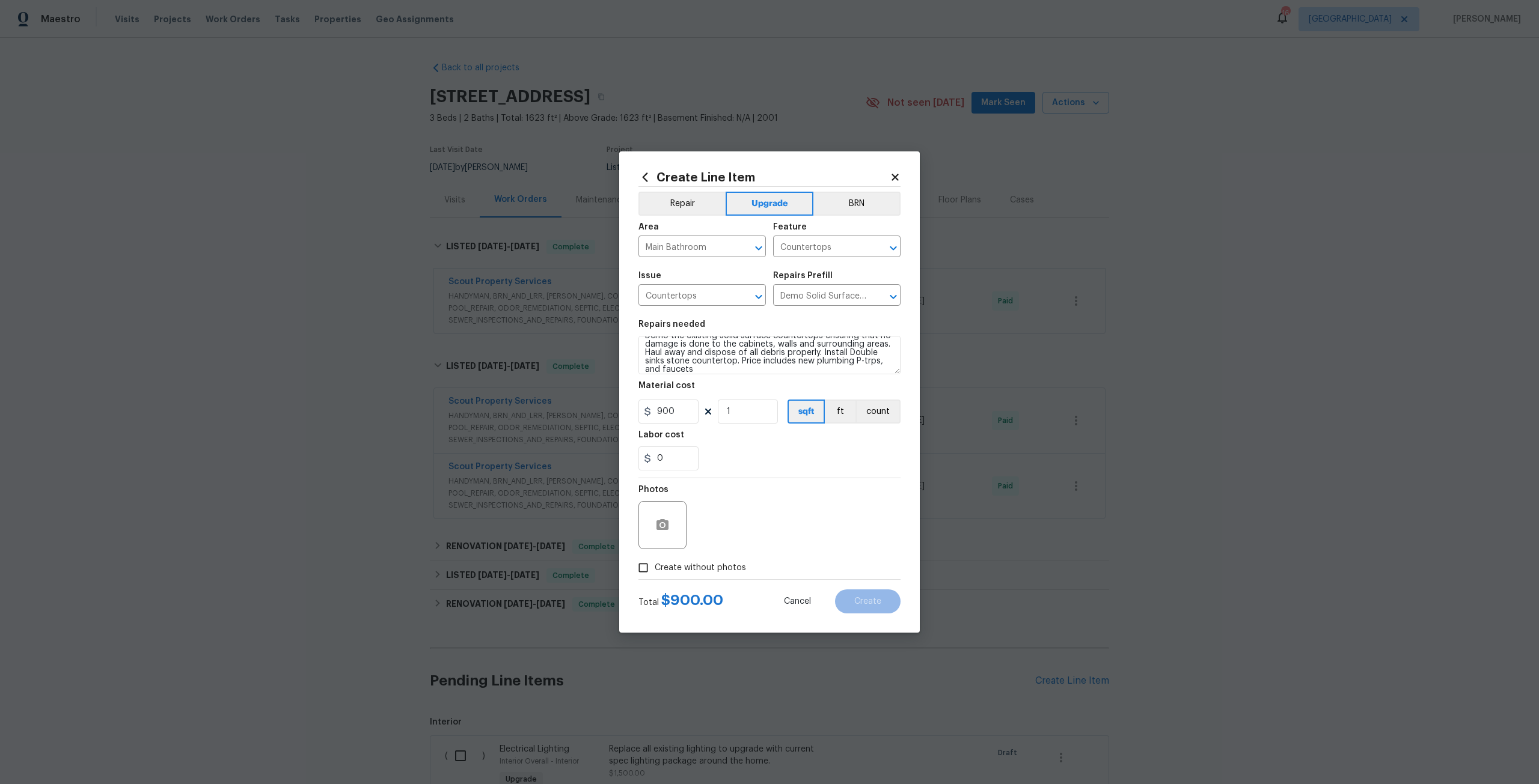
click at [715, 566] on span "Create without photos" at bounding box center [700, 568] width 92 height 12
click at [655, 566] on input "Create without photos" at bounding box center [644, 568] width 23 height 23
click at [632, 557] on input "Create without photos" at bounding box center [644, 568] width 23 height 23
click at [781, 527] on div "Photos" at bounding box center [770, 517] width 262 height 78
click at [698, 565] on span "Create without photos" at bounding box center [700, 568] width 92 height 12
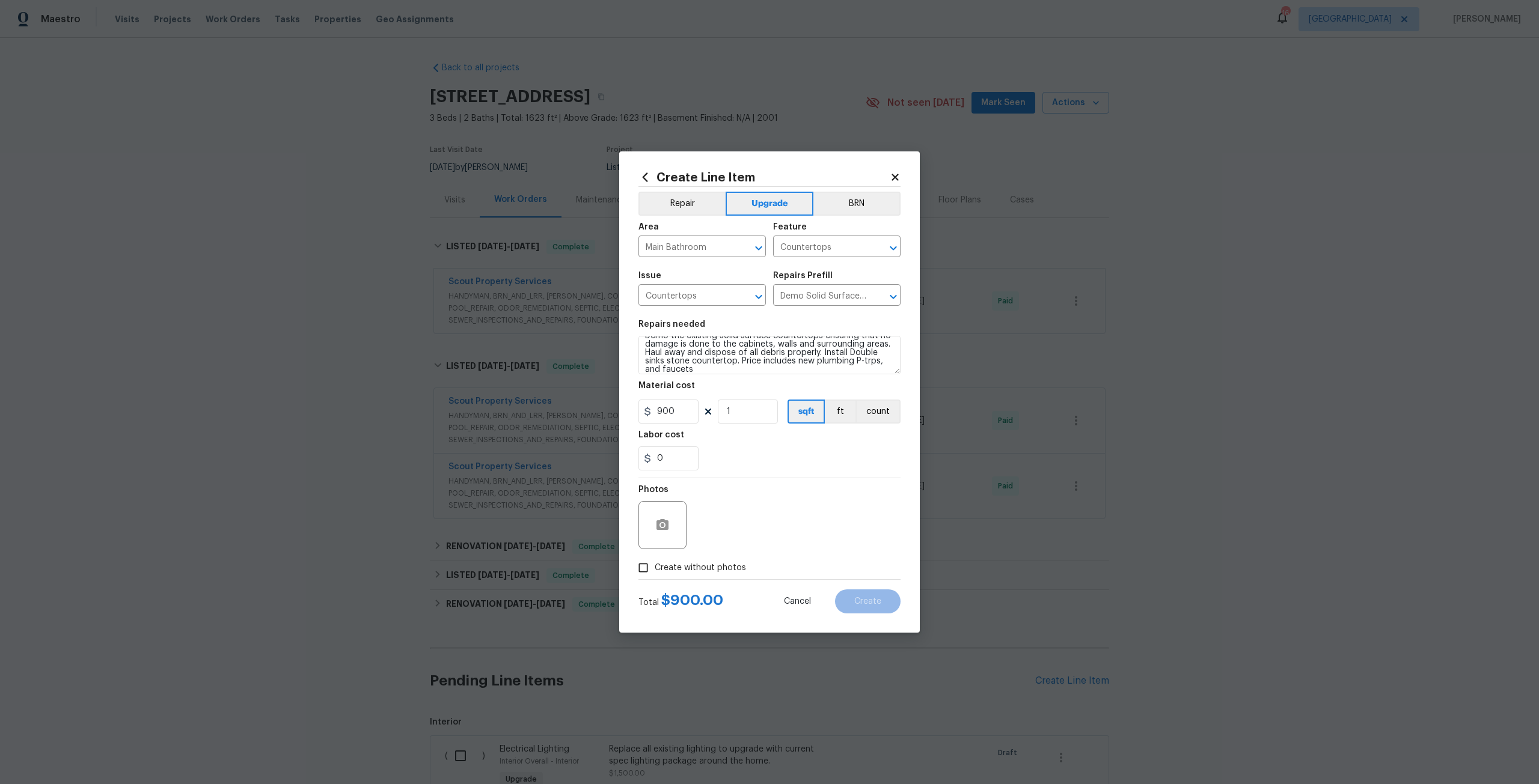
click at [655, 565] on input "Create without photos" at bounding box center [644, 568] width 23 height 23
checkbox input "true"
click at [742, 513] on textarea at bounding box center [798, 525] width 205 height 48
click at [873, 592] on button "Create" at bounding box center [867, 601] width 65 height 24
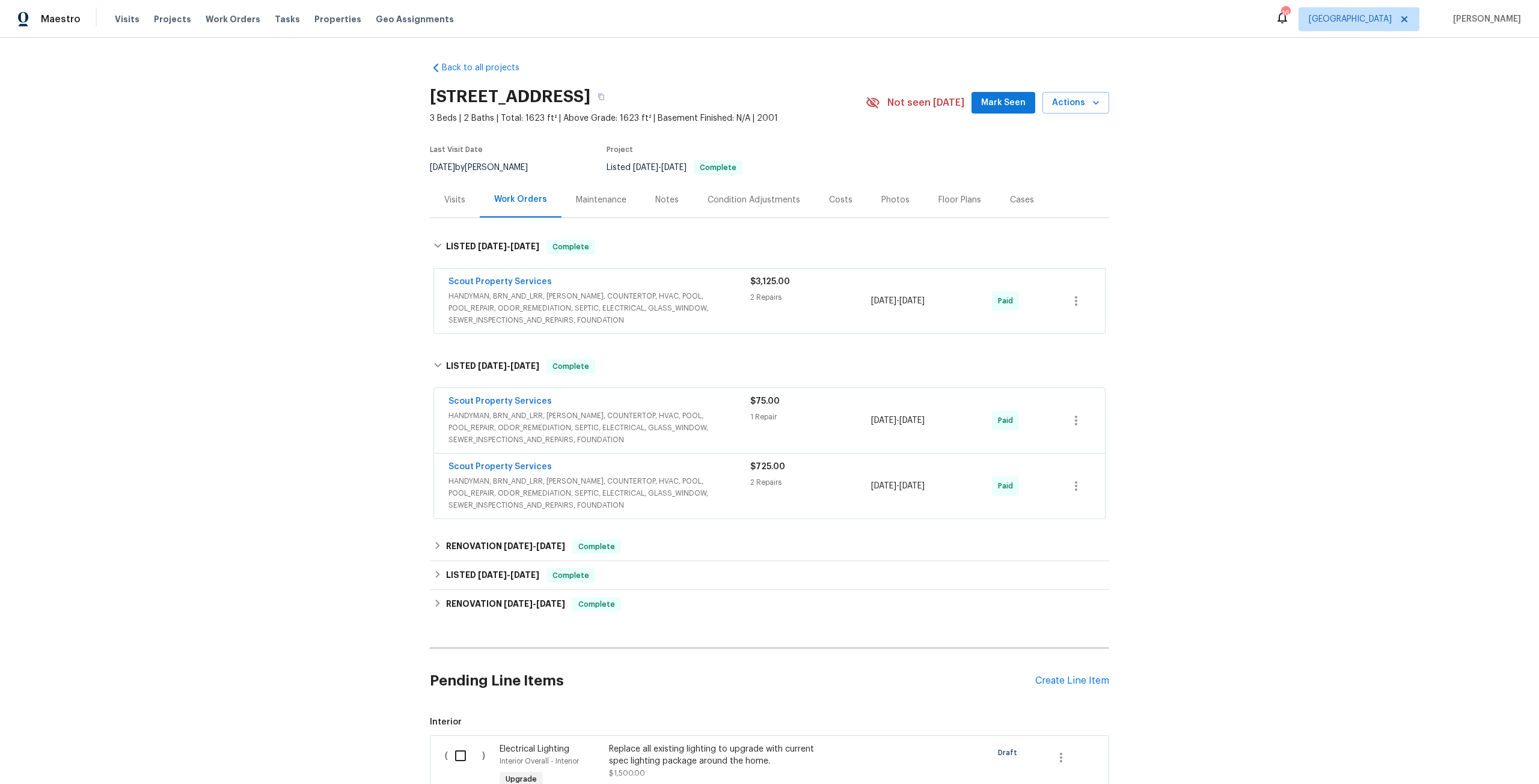
click at [1029, 672] on h2 "Pending Line Items" at bounding box center [733, 681] width 606 height 56
click at [1062, 672] on div "Pending Line Items Create Line Item" at bounding box center [770, 681] width 679 height 56
click at [1067, 690] on div "Pending Line Items Create Line Item" at bounding box center [770, 681] width 679 height 56
click at [1075, 676] on div "Create Line Item" at bounding box center [1072, 681] width 74 height 11
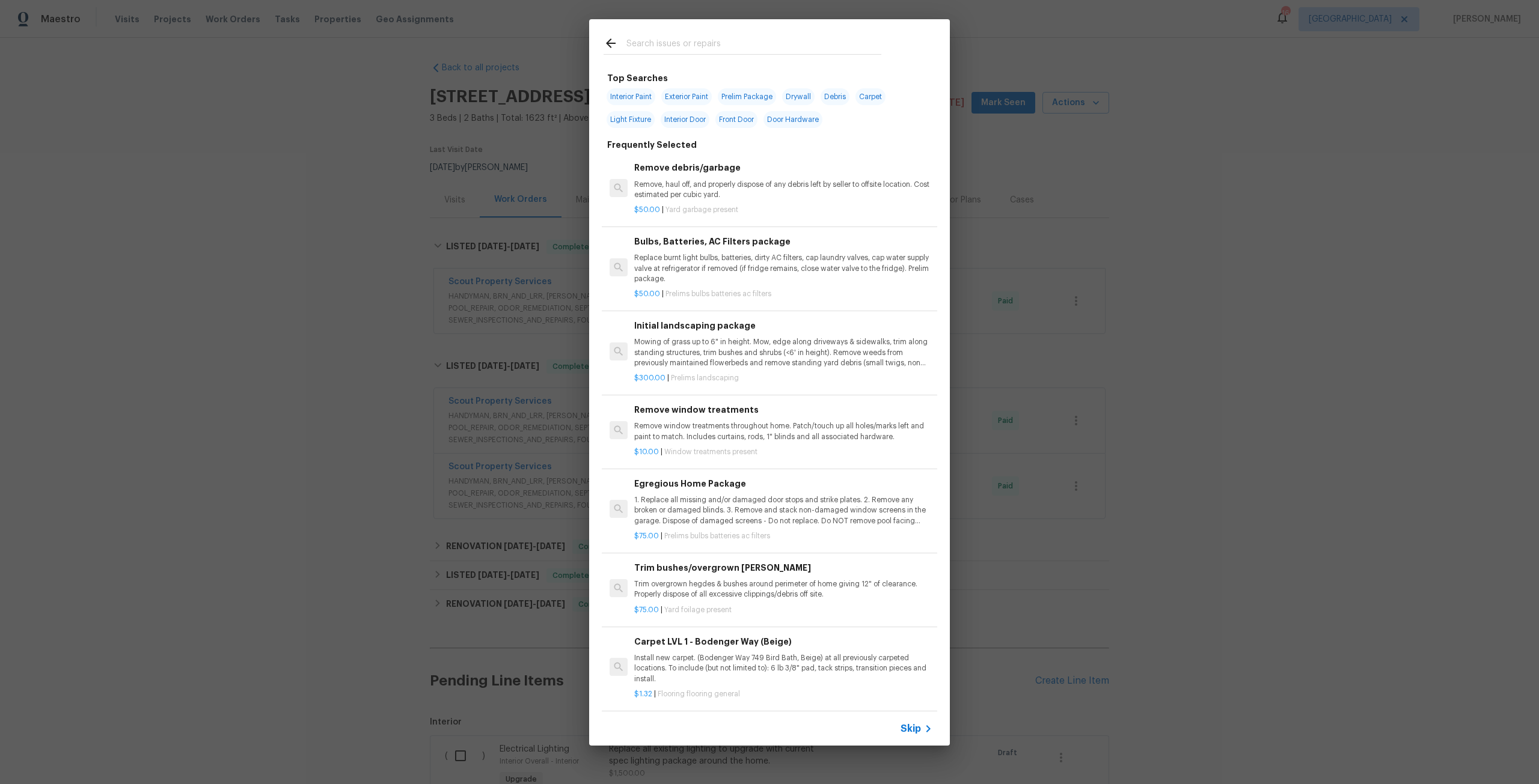
click at [666, 49] on input "text" at bounding box center [754, 44] width 255 height 18
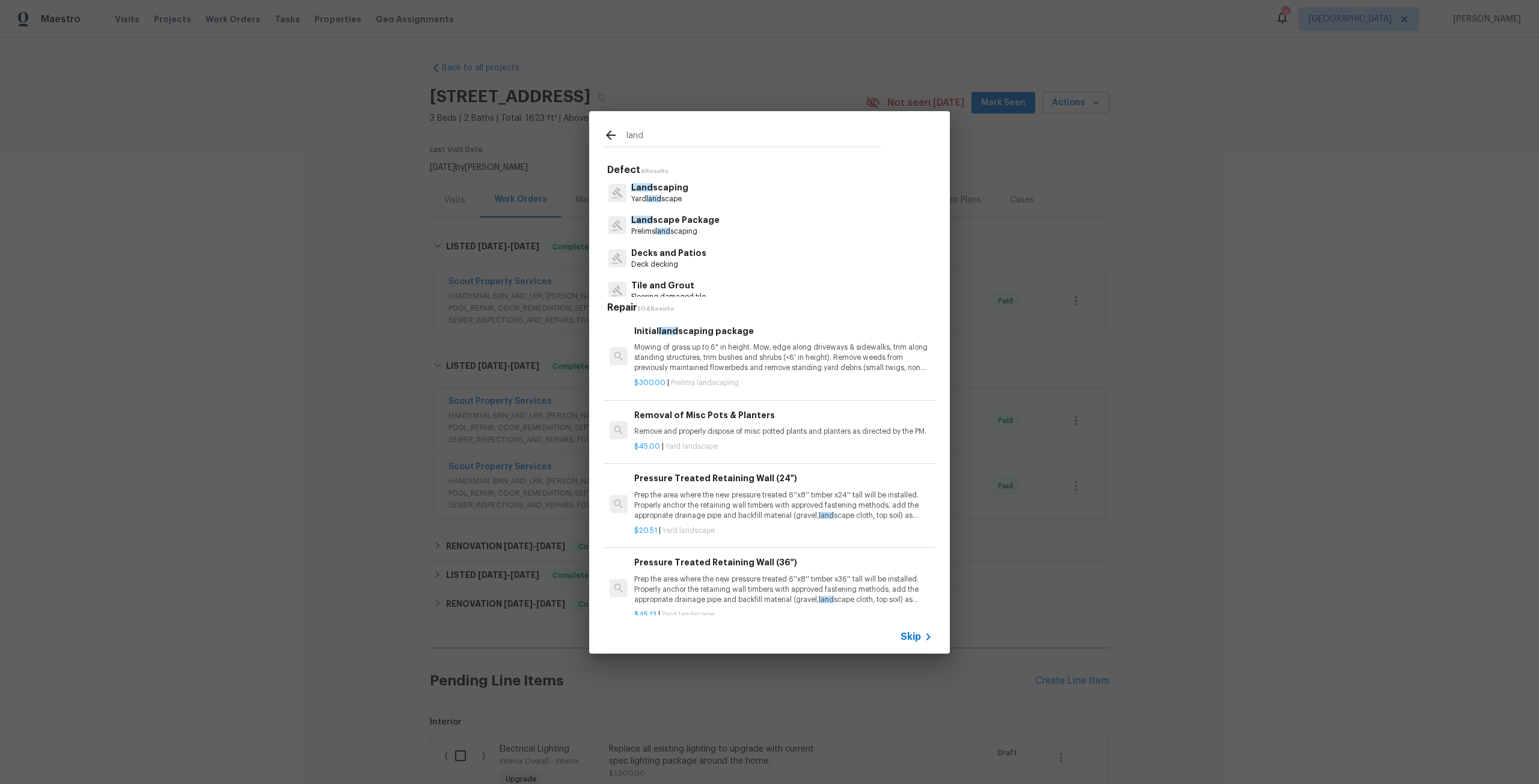
type input "land"
click at [667, 194] on p "Yard land scape" at bounding box center [660, 199] width 58 height 10
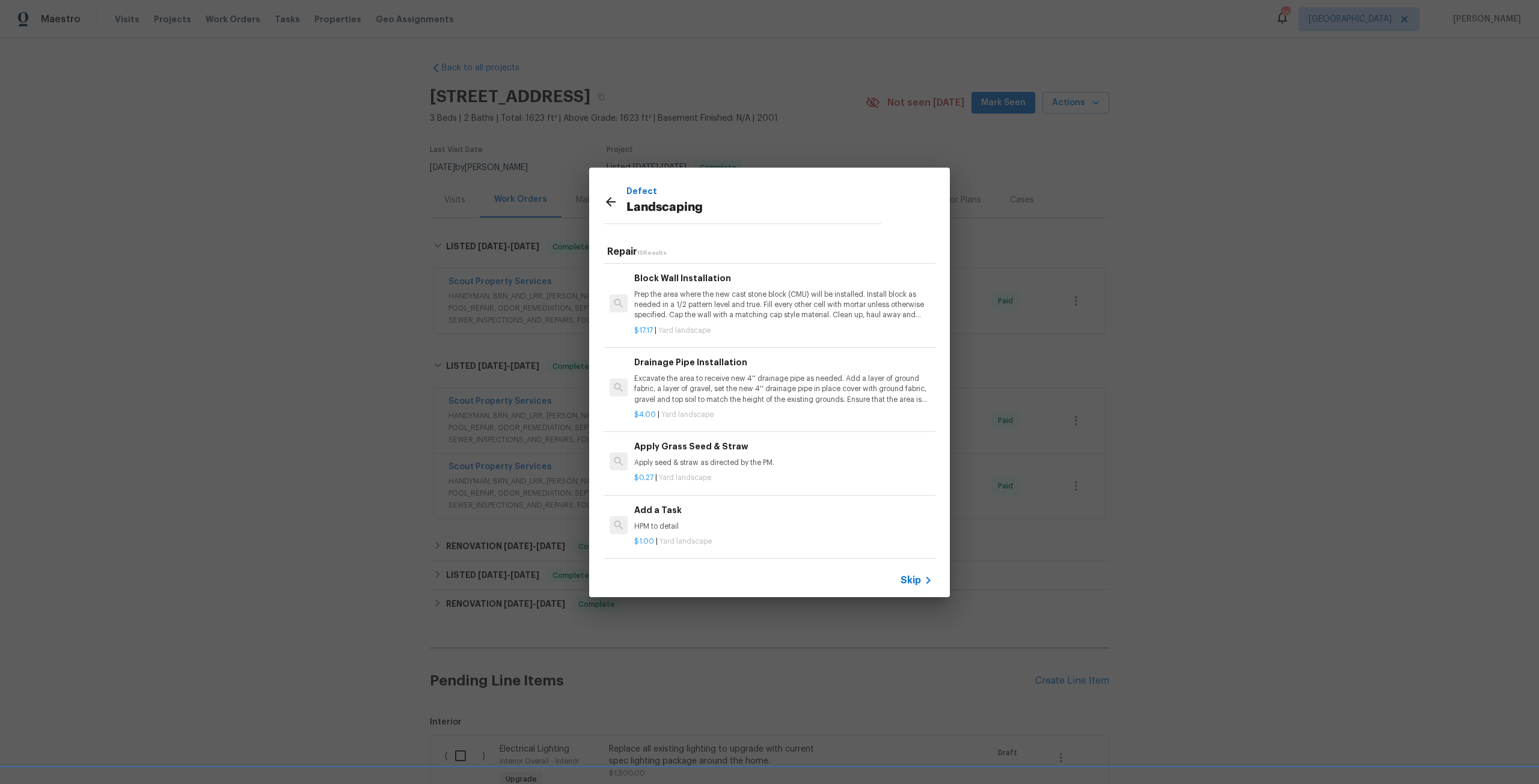
scroll to position [859, 0]
click at [670, 511] on div "Add a Task HPM to detail" at bounding box center [783, 518] width 298 height 29
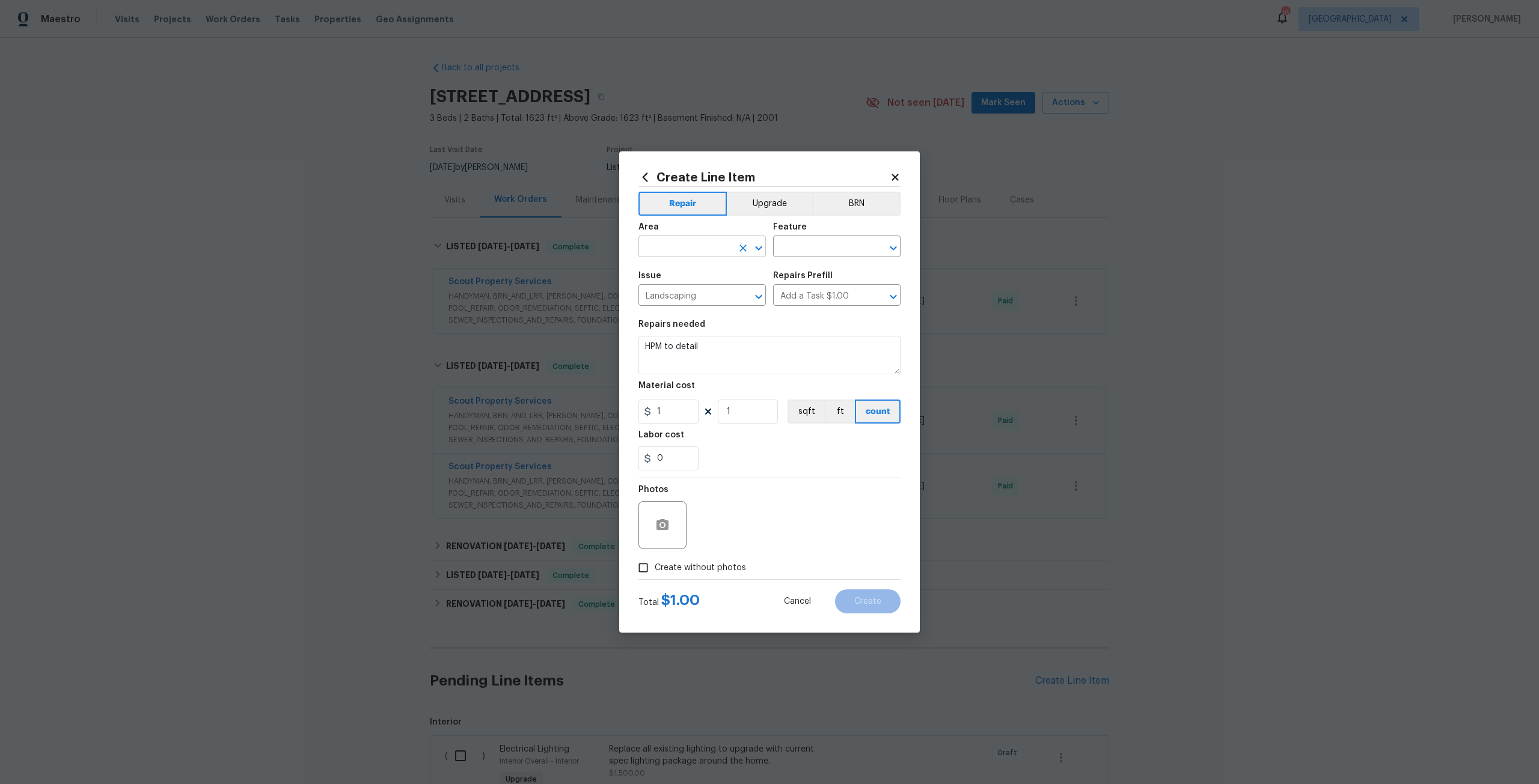
click at [688, 248] on input "text" at bounding box center [685, 248] width 93 height 19
click at [677, 284] on li "Front" at bounding box center [702, 274] width 127 height 20
type input "Front"
click at [786, 247] on input "text" at bounding box center [819, 248] width 93 height 19
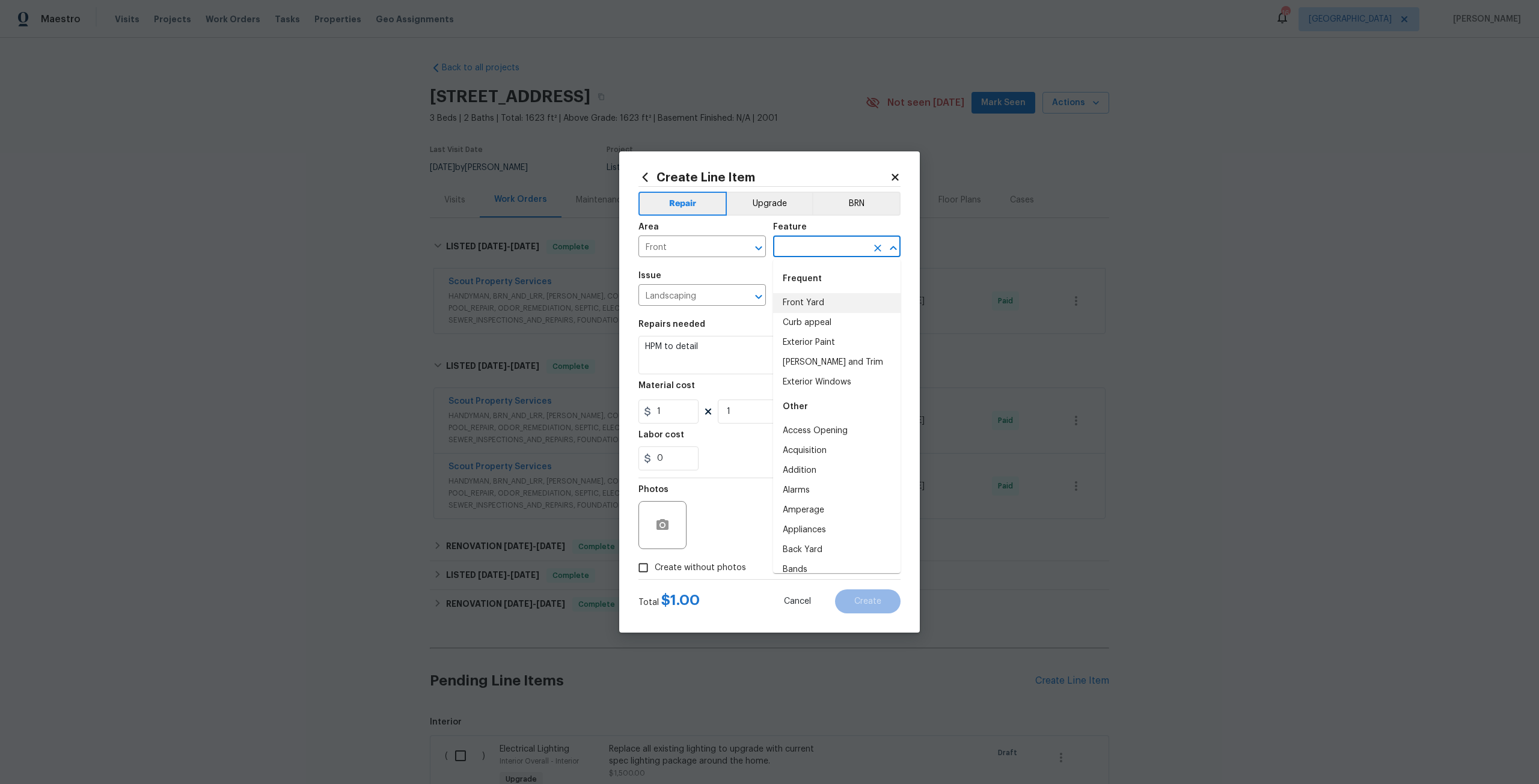
click at [830, 311] on li "Front Yard" at bounding box center [836, 303] width 127 height 20
type input "Front Yard"
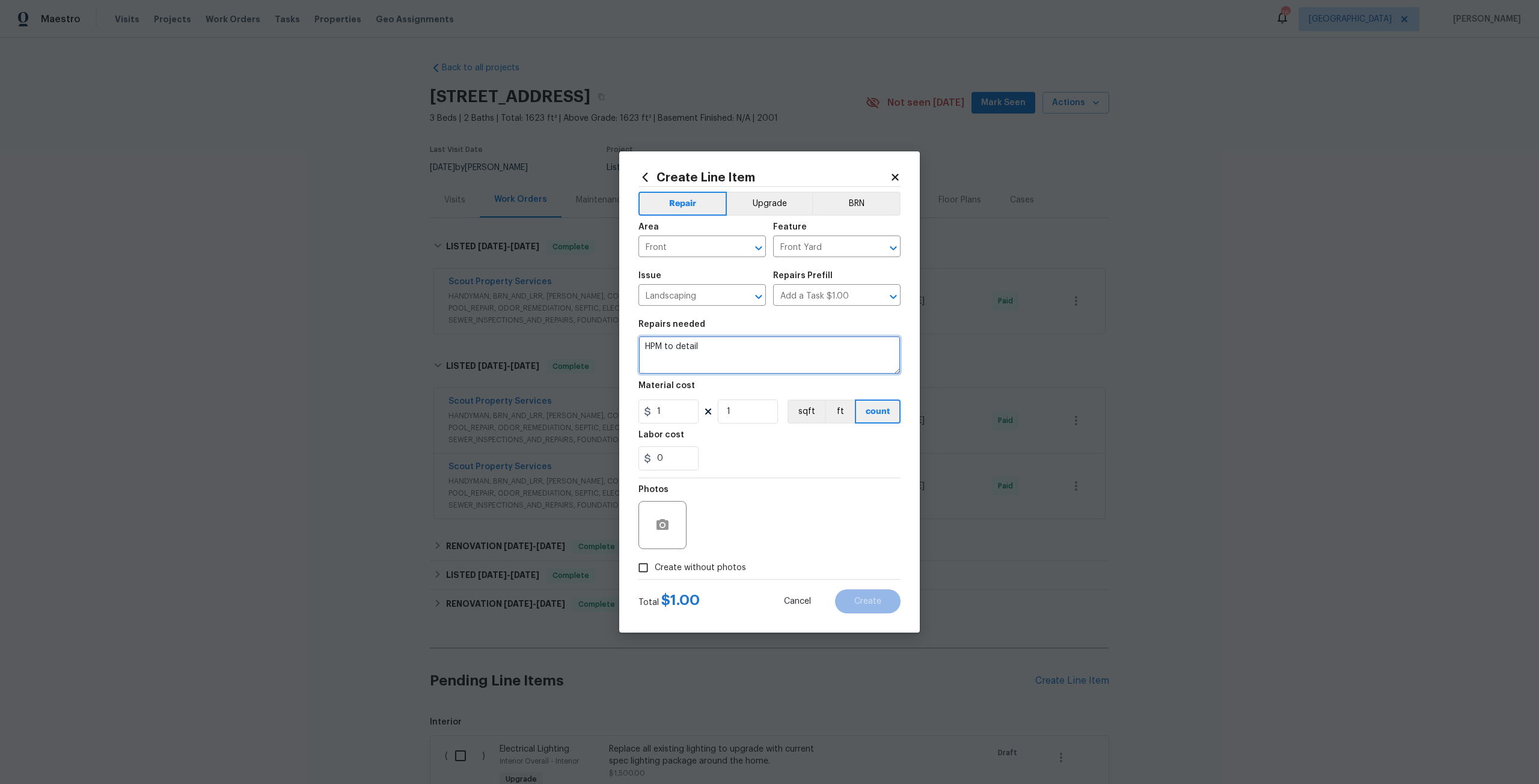
drag, startPoint x: 773, startPoint y: 357, endPoint x: 637, endPoint y: 358, distance: 136.0
click at [637, 358] on div "Create Line Item Repair Upgrade BRN Area Front ​ Feature Front Yard ​ Issue Lan…" at bounding box center [769, 392] width 301 height 481
type textarea "Increase property curb appeal. Trim all headges, install new weed barrier and m…"
click at [765, 200] on button "Upgrade" at bounding box center [769, 203] width 86 height 24
click at [667, 398] on figure "Material cost 1 1 sqft ft count" at bounding box center [770, 403] width 262 height 42
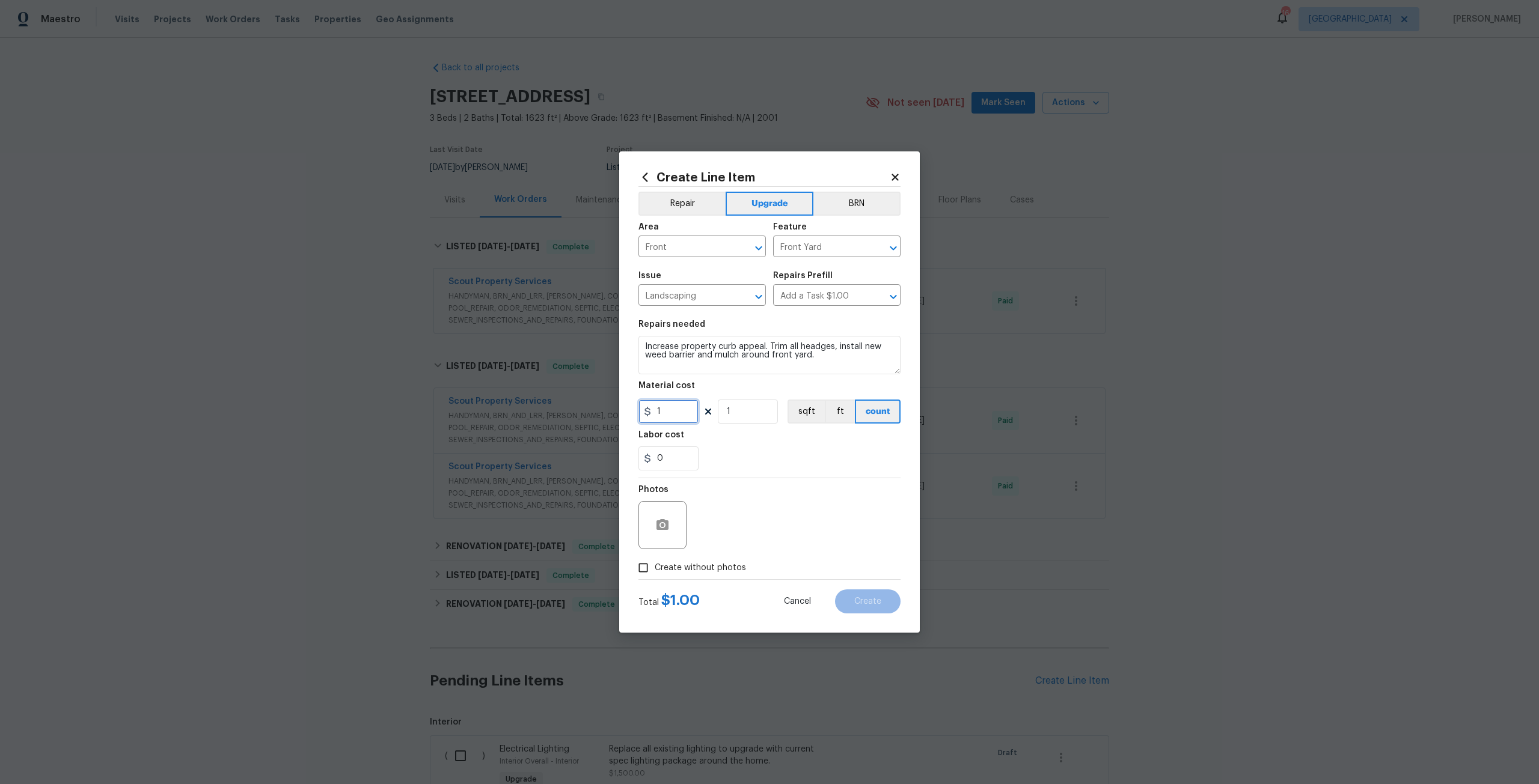
click at [674, 409] on input "1" at bounding box center [669, 411] width 60 height 24
type input "1000"
click at [842, 363] on textarea "Increase property curb appeal. Trim all headges, install new weed barrier and m…" at bounding box center [770, 355] width 262 height 39
type textarea "Increase property curb appeal. Trim all headges, install new weed barrier and m…"
click at [722, 564] on span "Create without photos" at bounding box center [700, 568] width 92 height 12
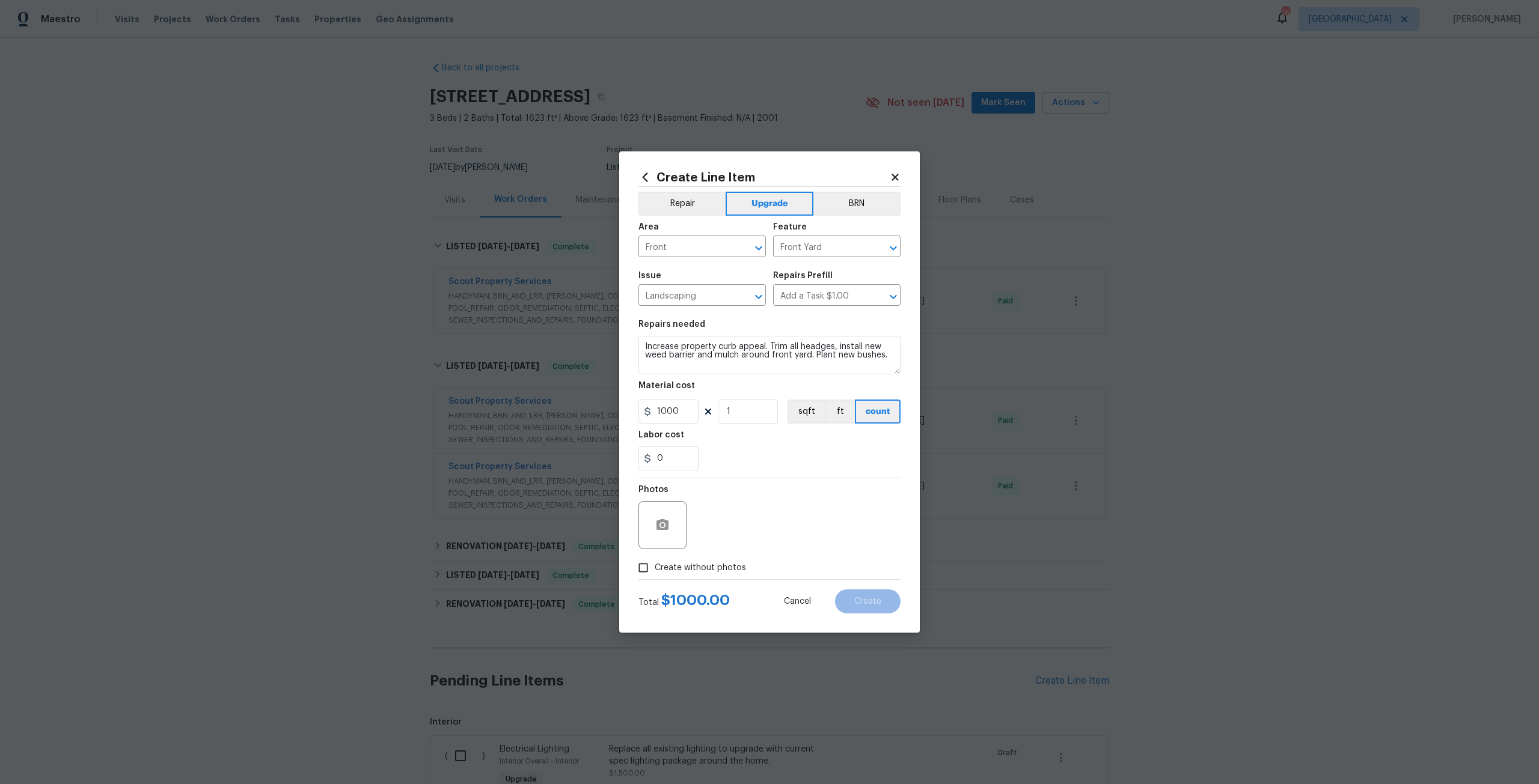
click at [655, 564] on input "Create without photos" at bounding box center [644, 568] width 23 height 23
checkbox input "true"
click at [747, 537] on textarea at bounding box center [798, 525] width 205 height 48
click at [854, 600] on button "Create" at bounding box center [867, 601] width 65 height 24
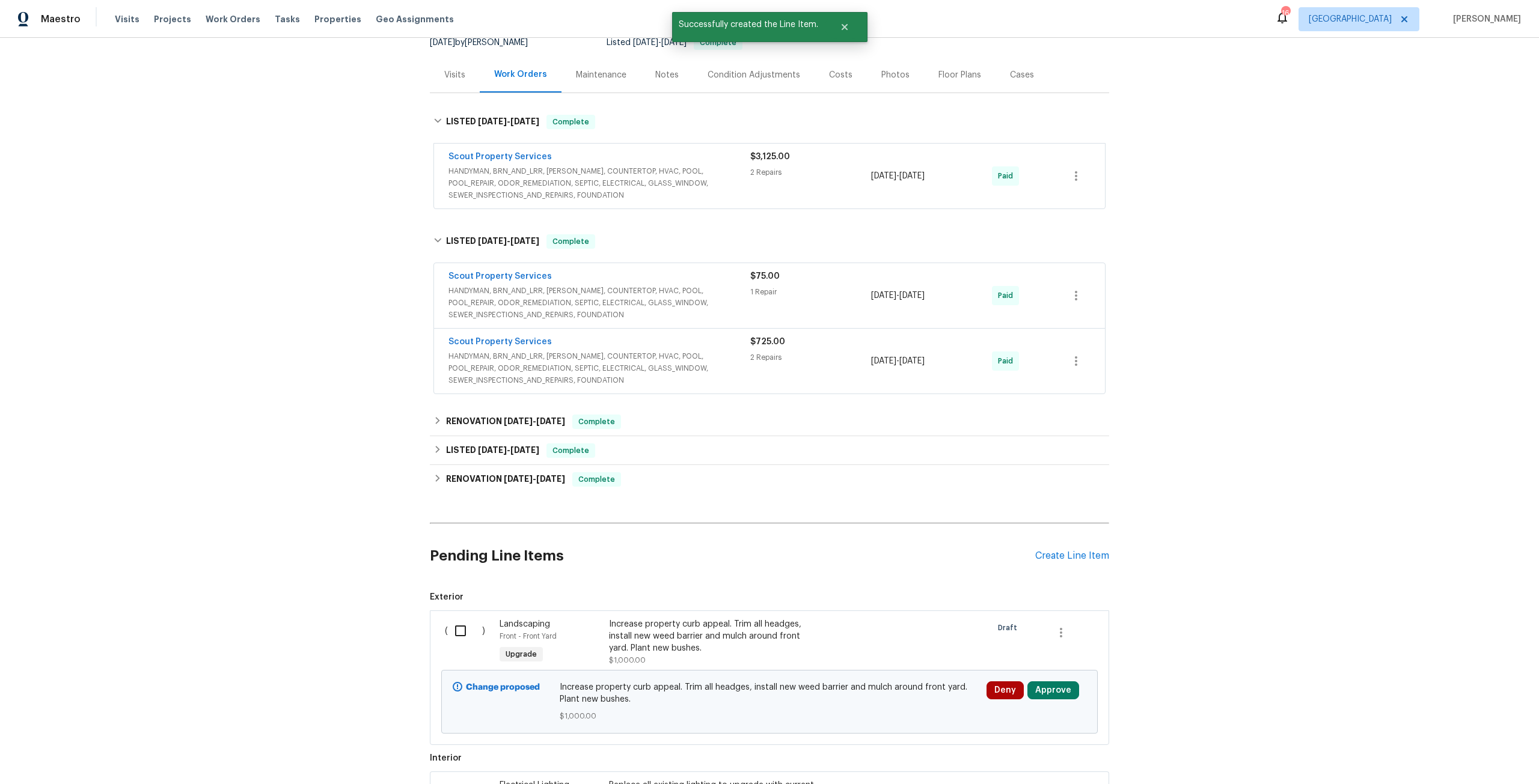
scroll to position [180, 0]
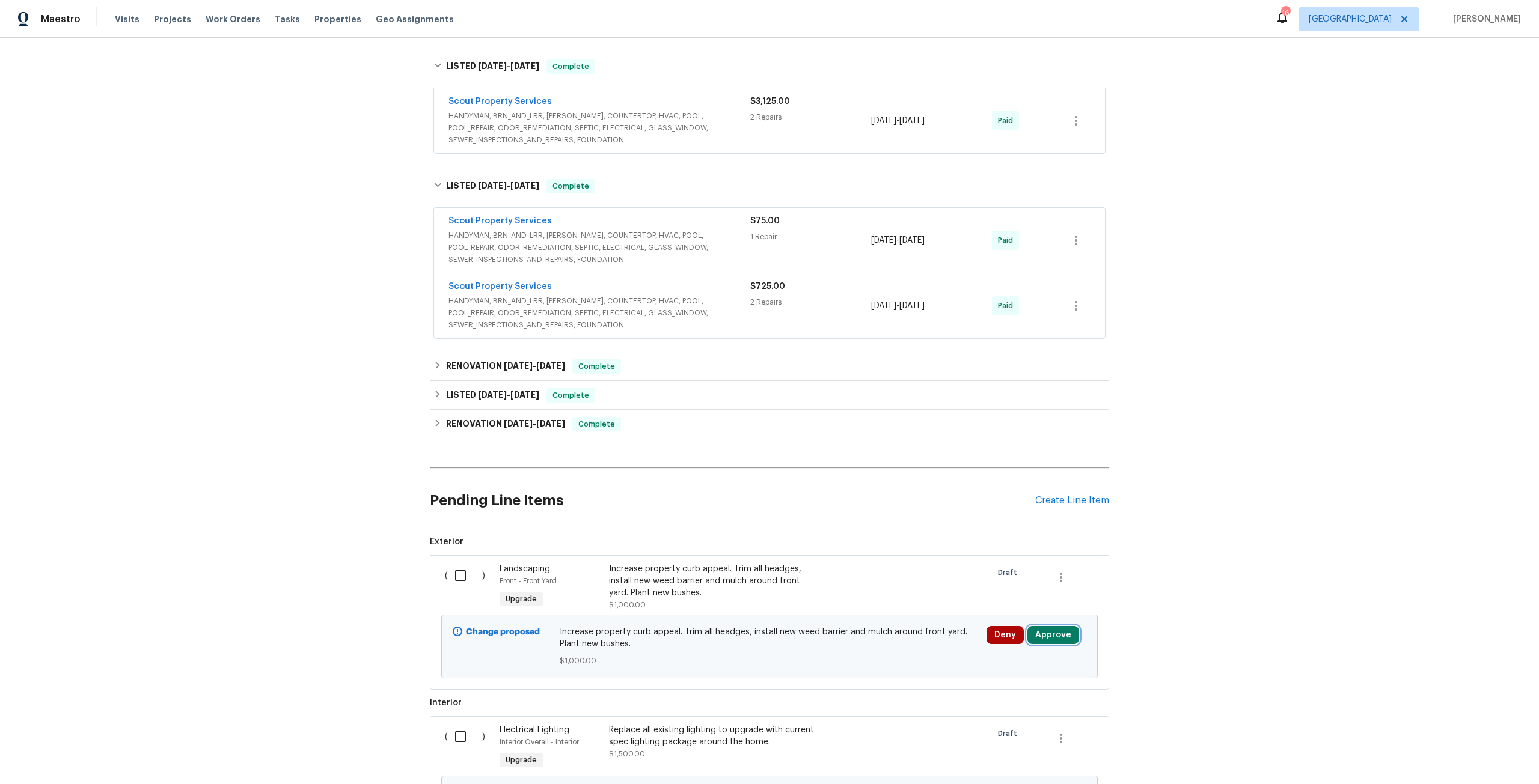
click at [1055, 635] on button "Approve" at bounding box center [1053, 635] width 52 height 18
click at [1007, 601] on button "Approve" at bounding box center [1014, 595] width 72 height 24
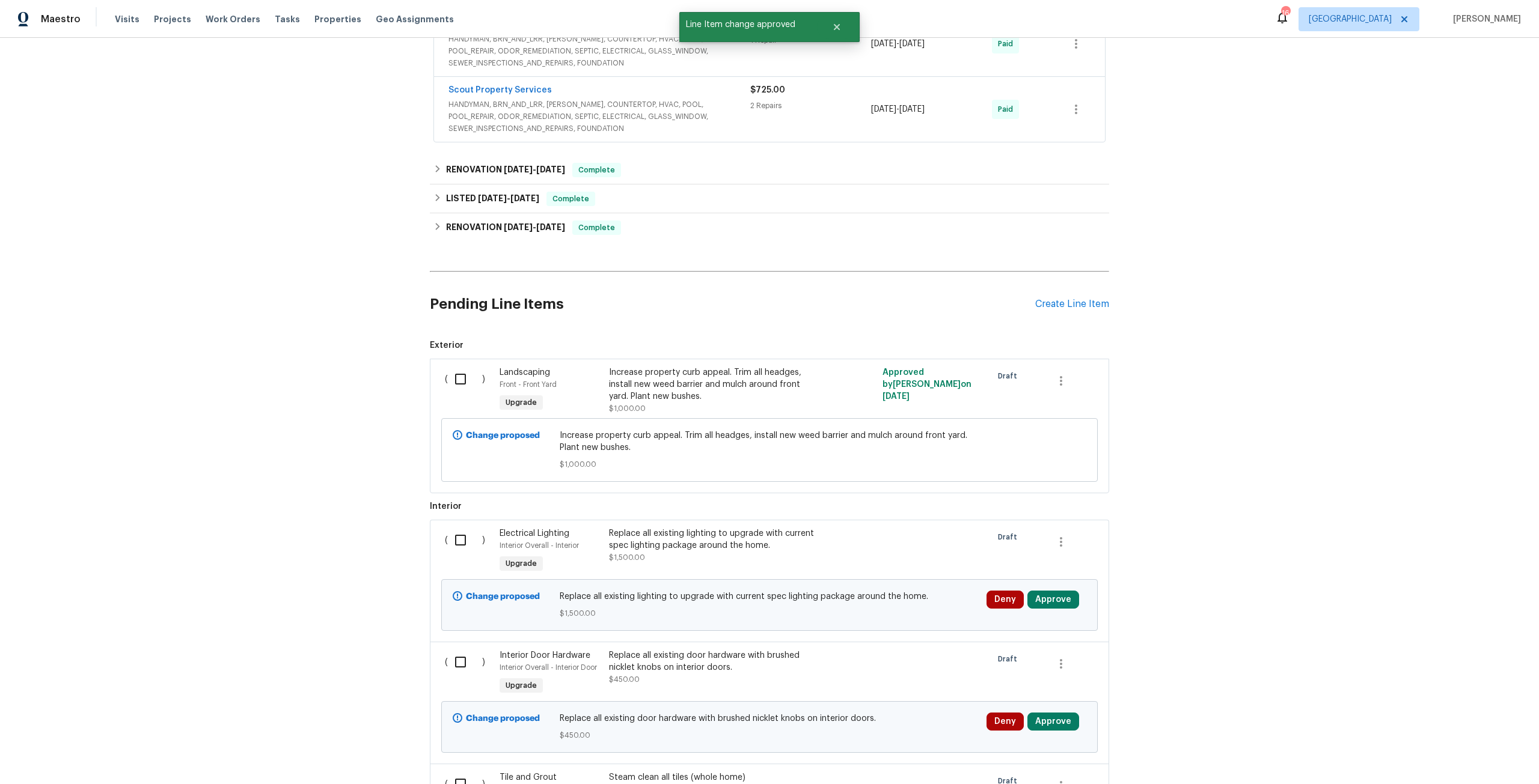
scroll to position [421, 0]
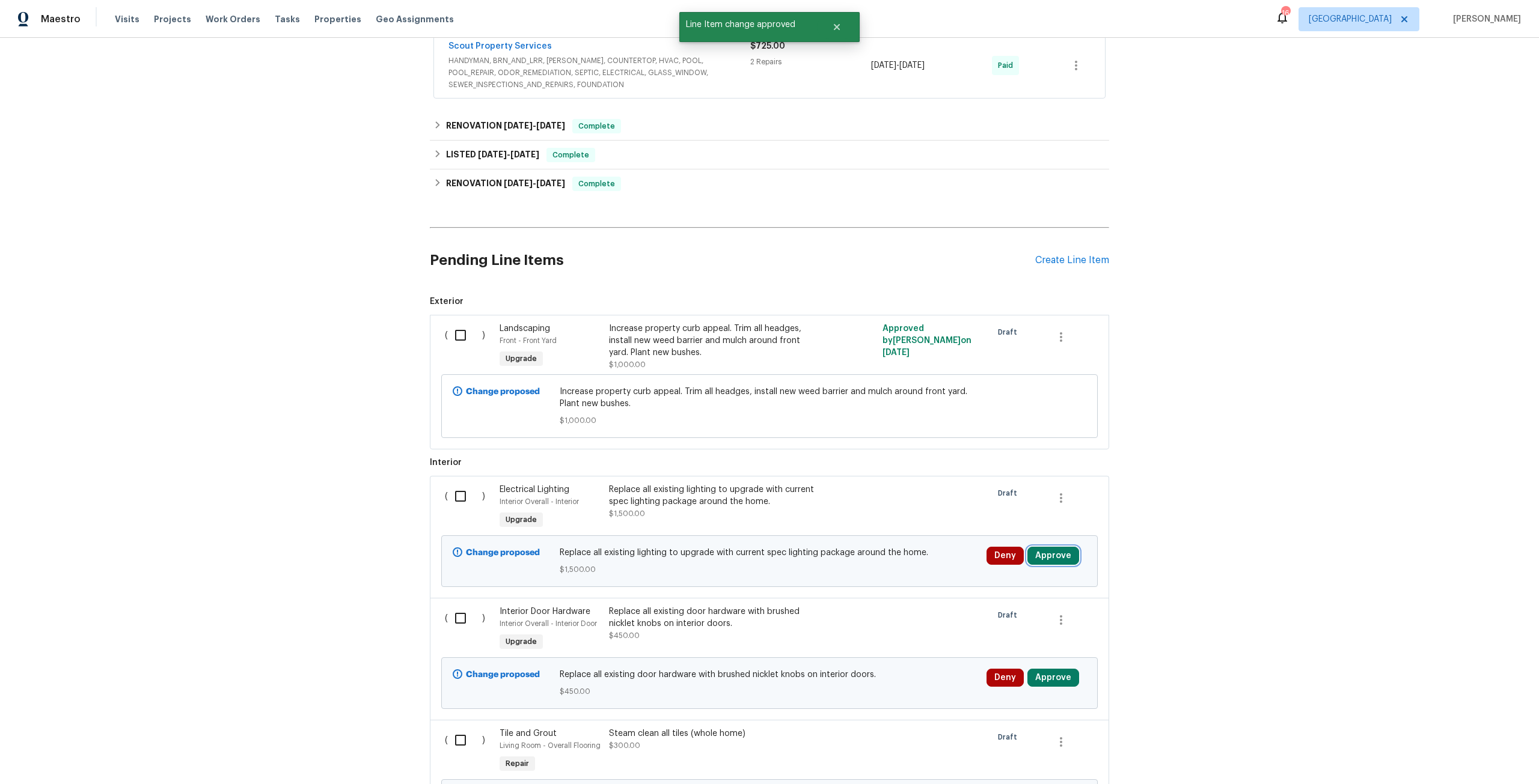
click at [1048, 558] on button "Approve" at bounding box center [1053, 556] width 52 height 18
click at [987, 513] on button "Approve" at bounding box center [1014, 516] width 72 height 24
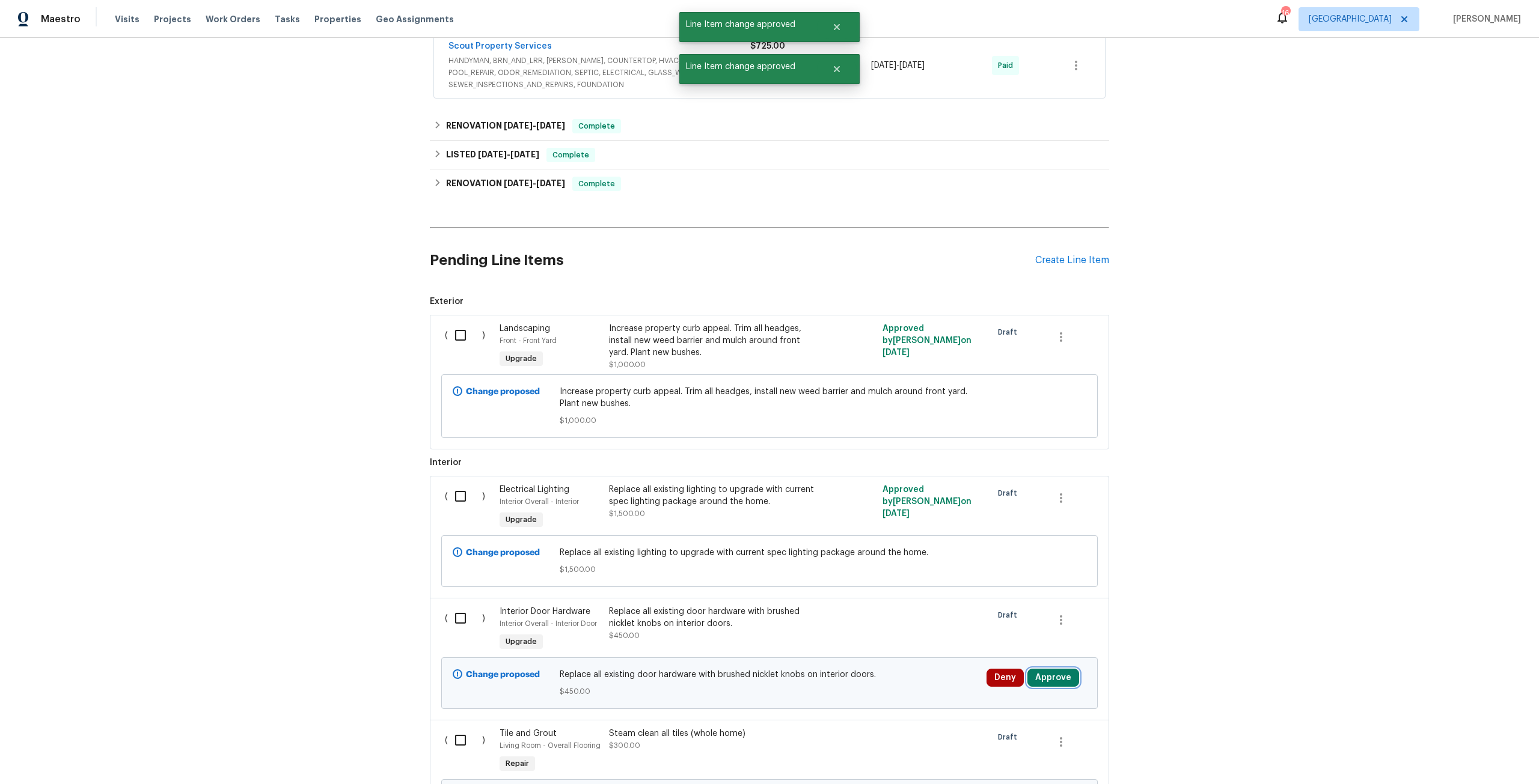
click at [1053, 681] on button "Approve" at bounding box center [1053, 677] width 52 height 18
click at [997, 641] on span "Approve" at bounding box center [1014, 639] width 34 height 9
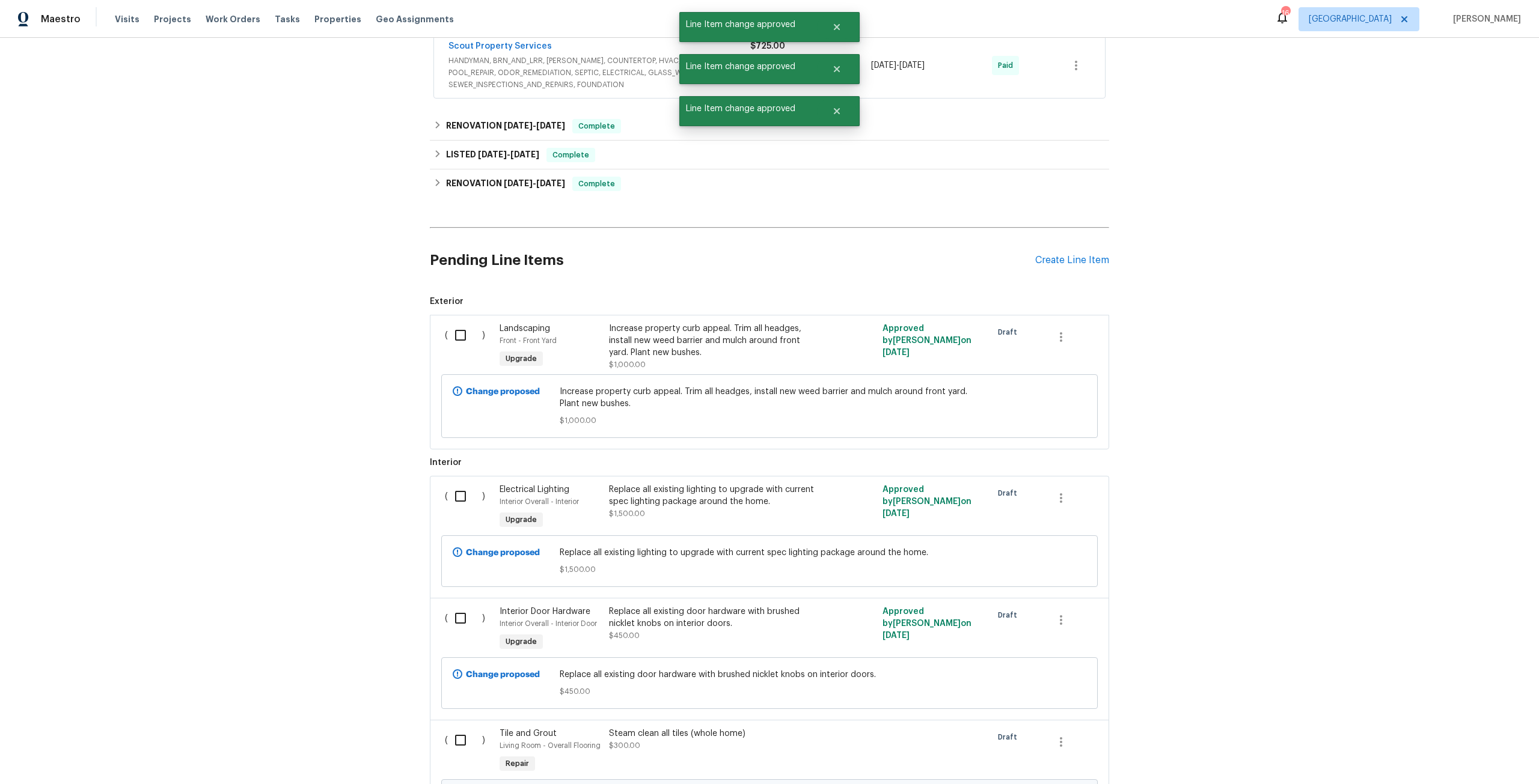
scroll to position [722, 0]
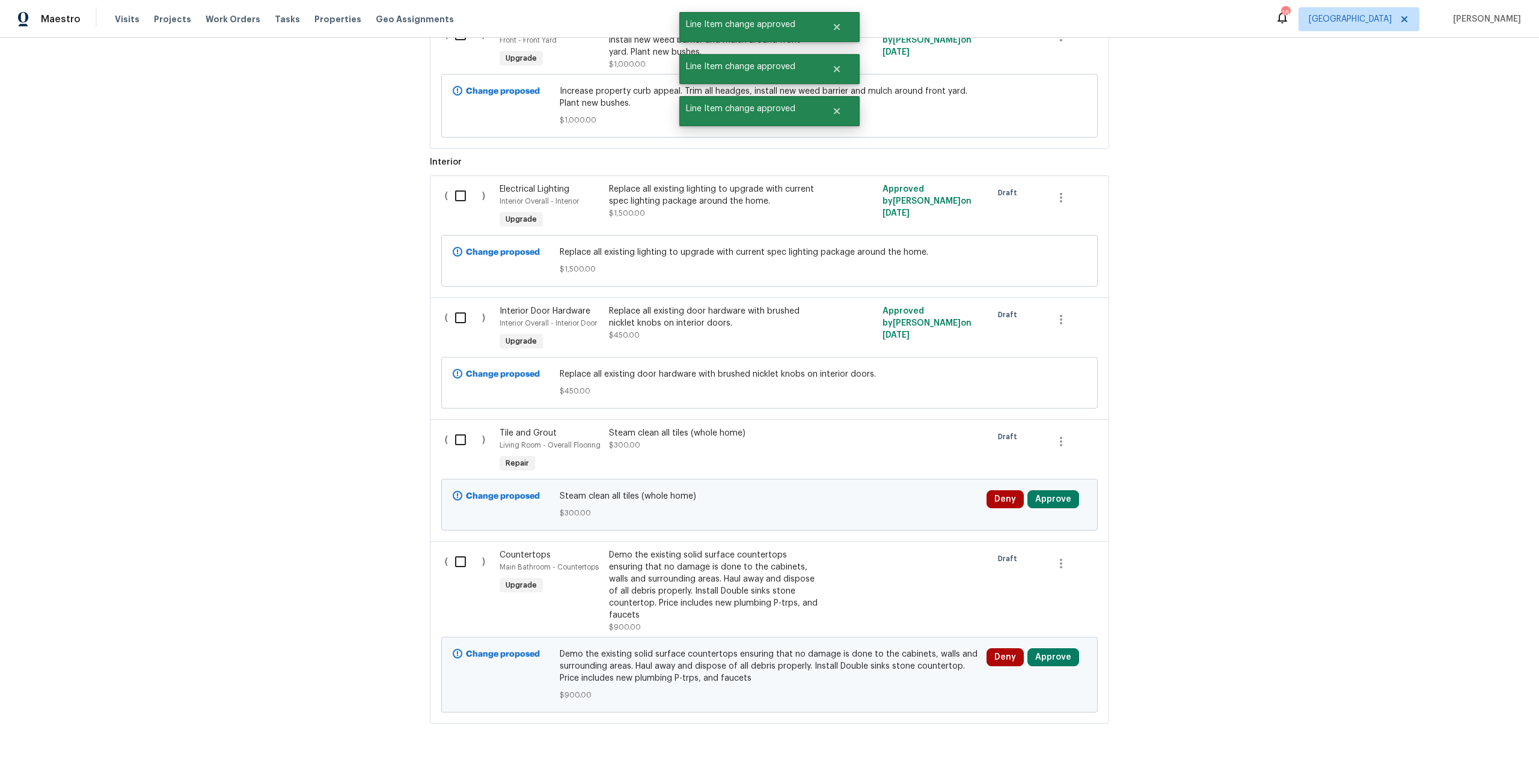
click at [1046, 485] on div "Change proposed Steam clean all tiles (whole home) $300.00 Deny Approve" at bounding box center [770, 505] width 657 height 52
click at [1045, 507] on button "Approve" at bounding box center [1053, 499] width 52 height 18
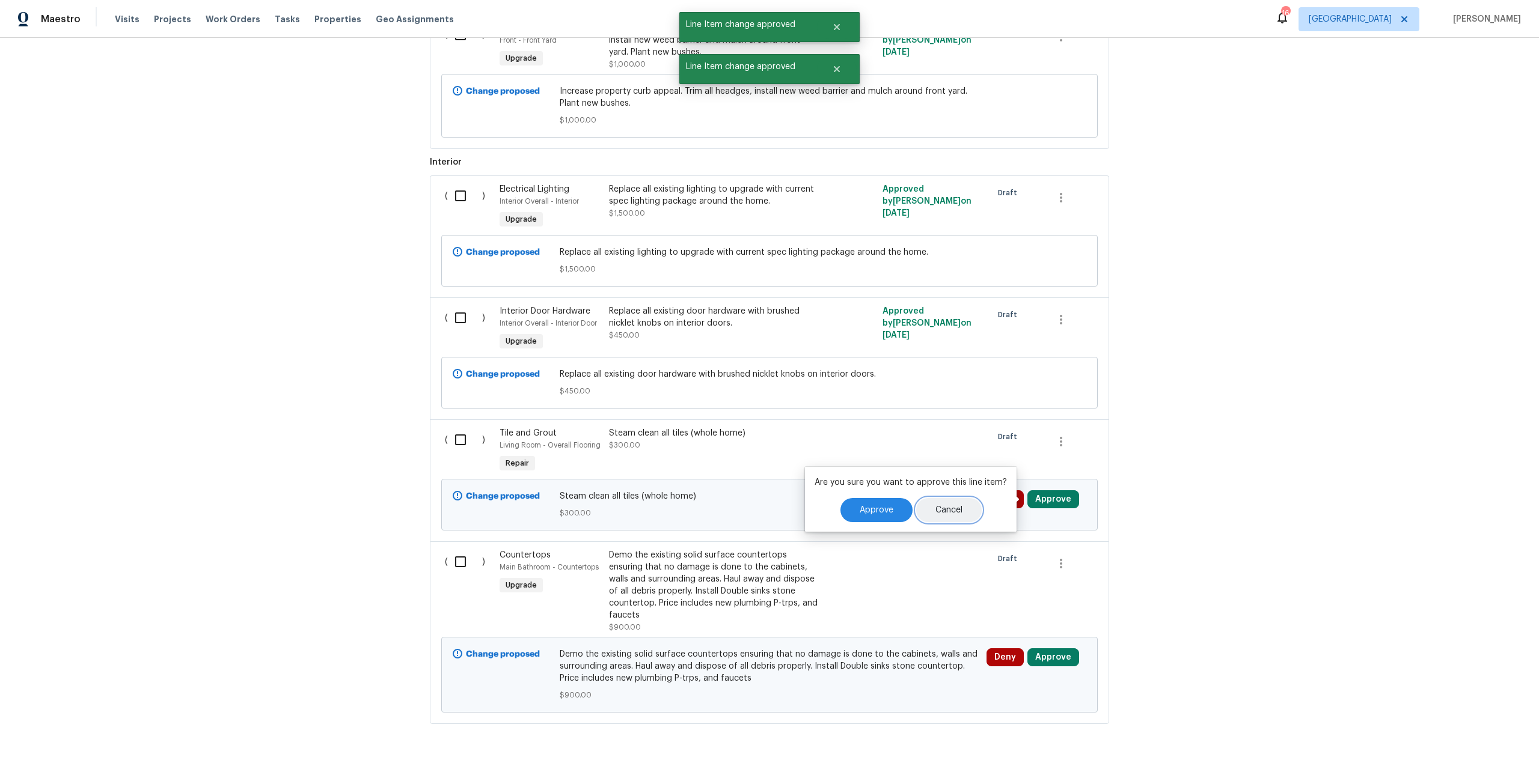
click at [916, 509] on button "Cancel" at bounding box center [948, 509] width 65 height 24
click at [1028, 500] on button "Approve" at bounding box center [1053, 499] width 52 height 18
click at [876, 513] on span "Approve" at bounding box center [877, 510] width 34 height 9
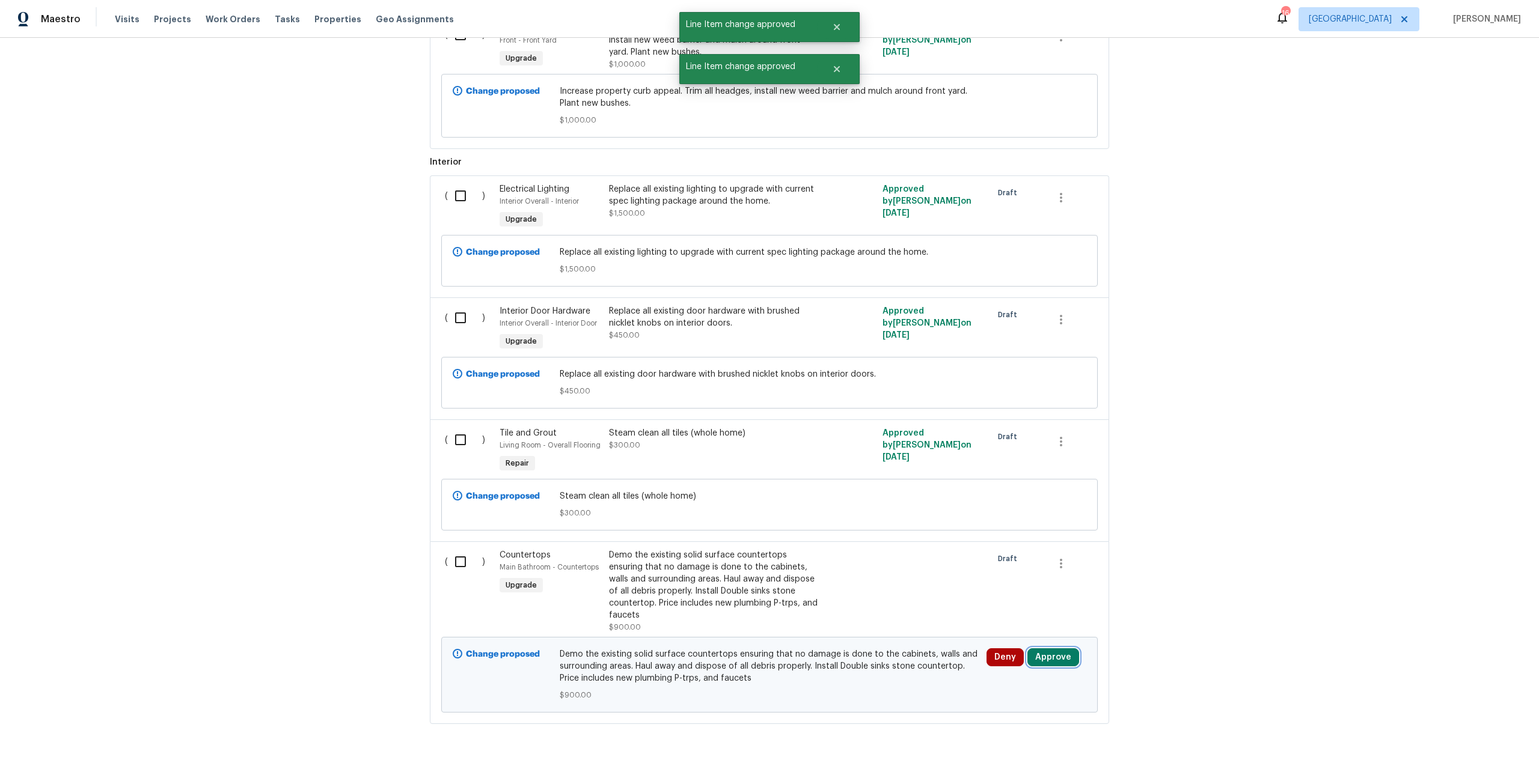
click at [1046, 660] on button "Approve" at bounding box center [1053, 657] width 52 height 18
click at [1010, 620] on span "Approve" at bounding box center [1014, 619] width 34 height 9
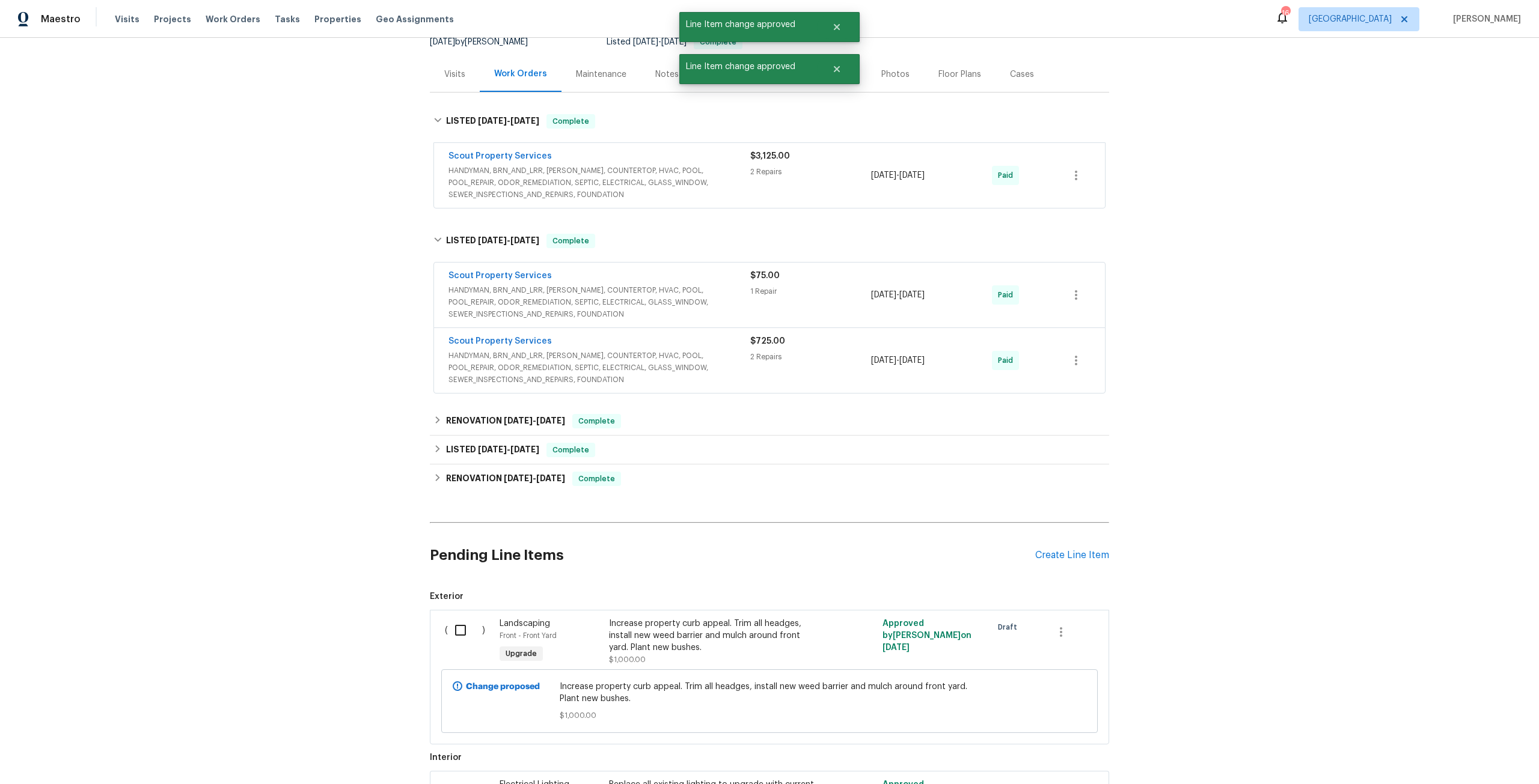
scroll to position [120, 0]
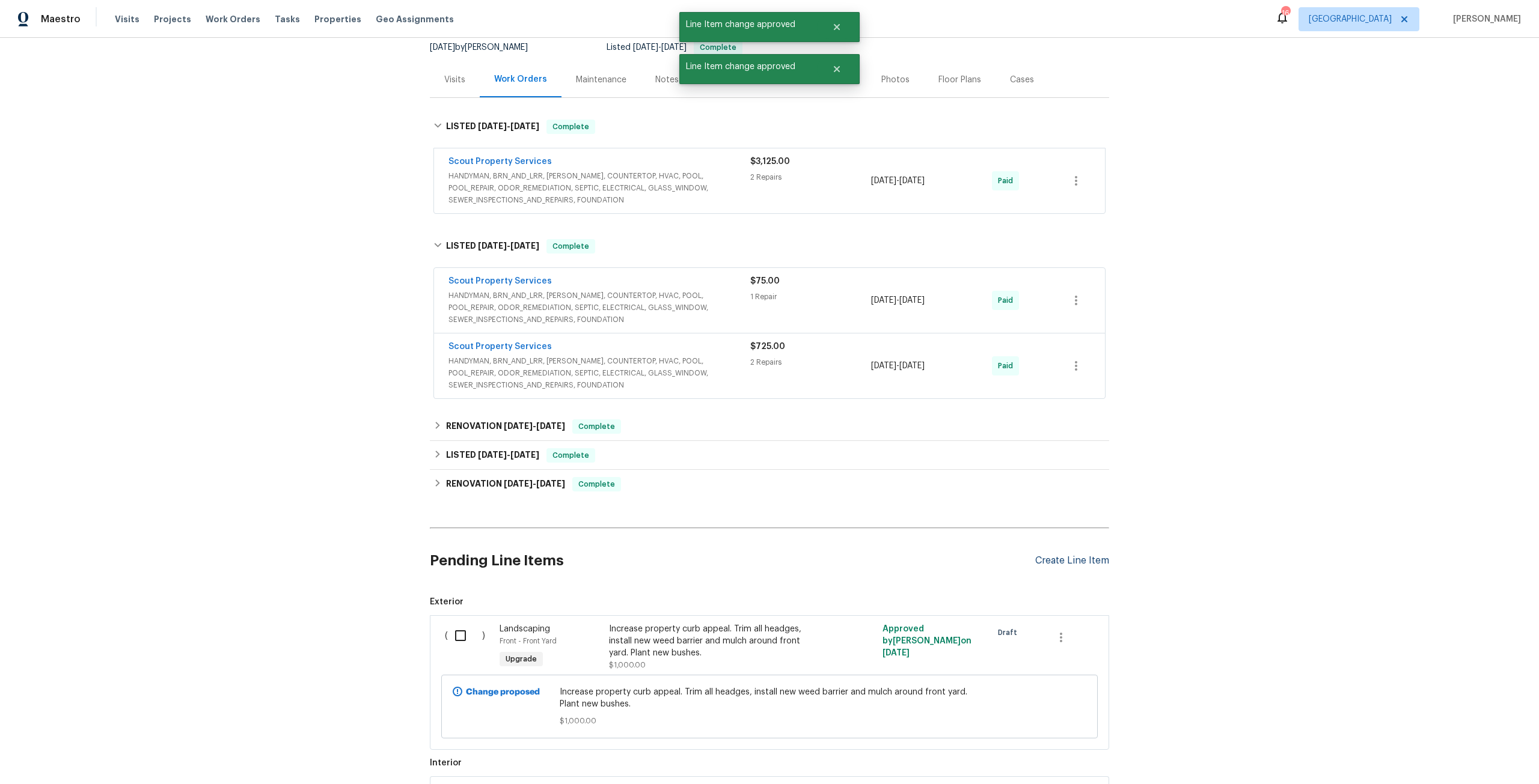
click at [1085, 562] on div "Create Line Item" at bounding box center [1072, 561] width 74 height 11
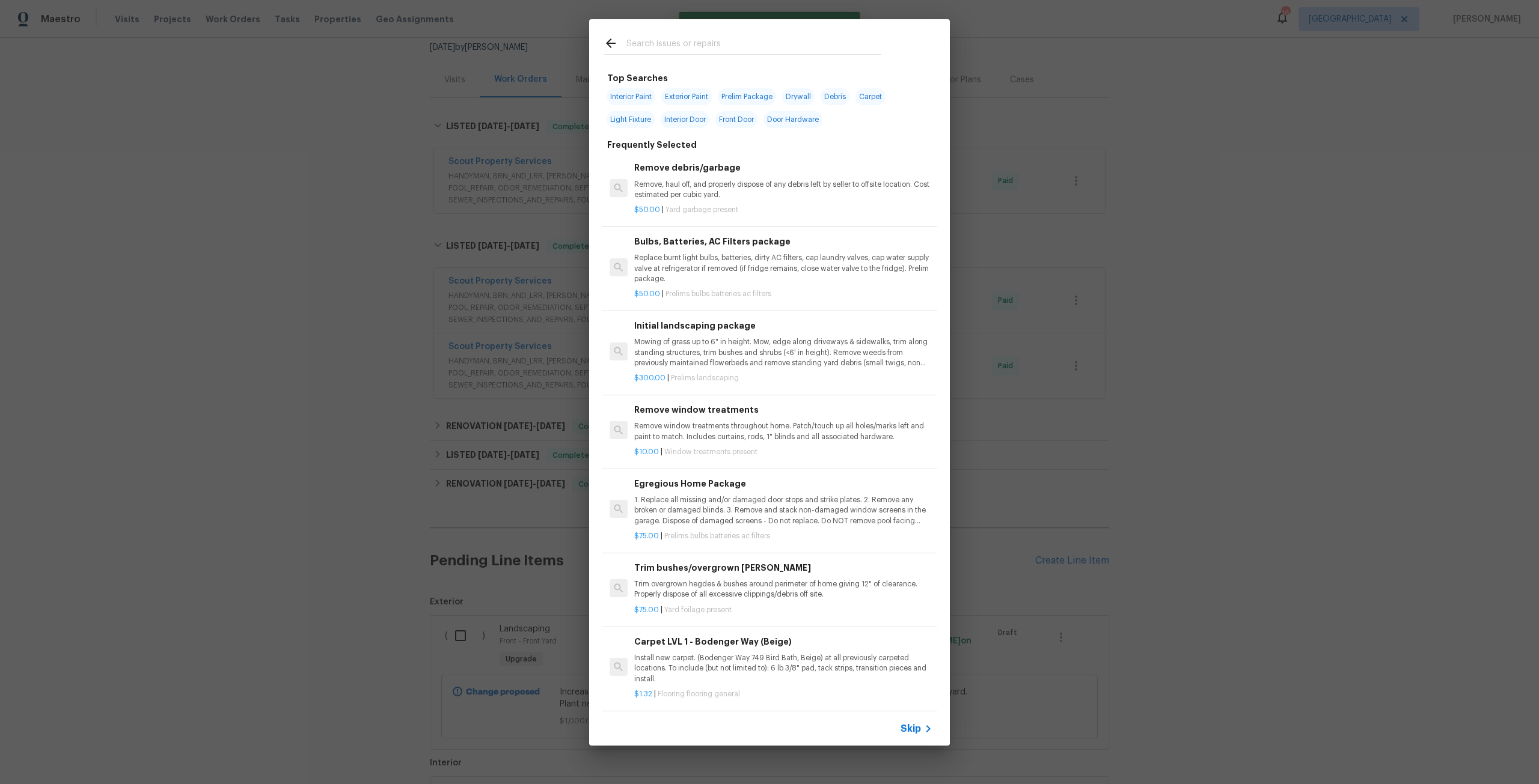
click at [667, 47] on input "text" at bounding box center [754, 44] width 255 height 18
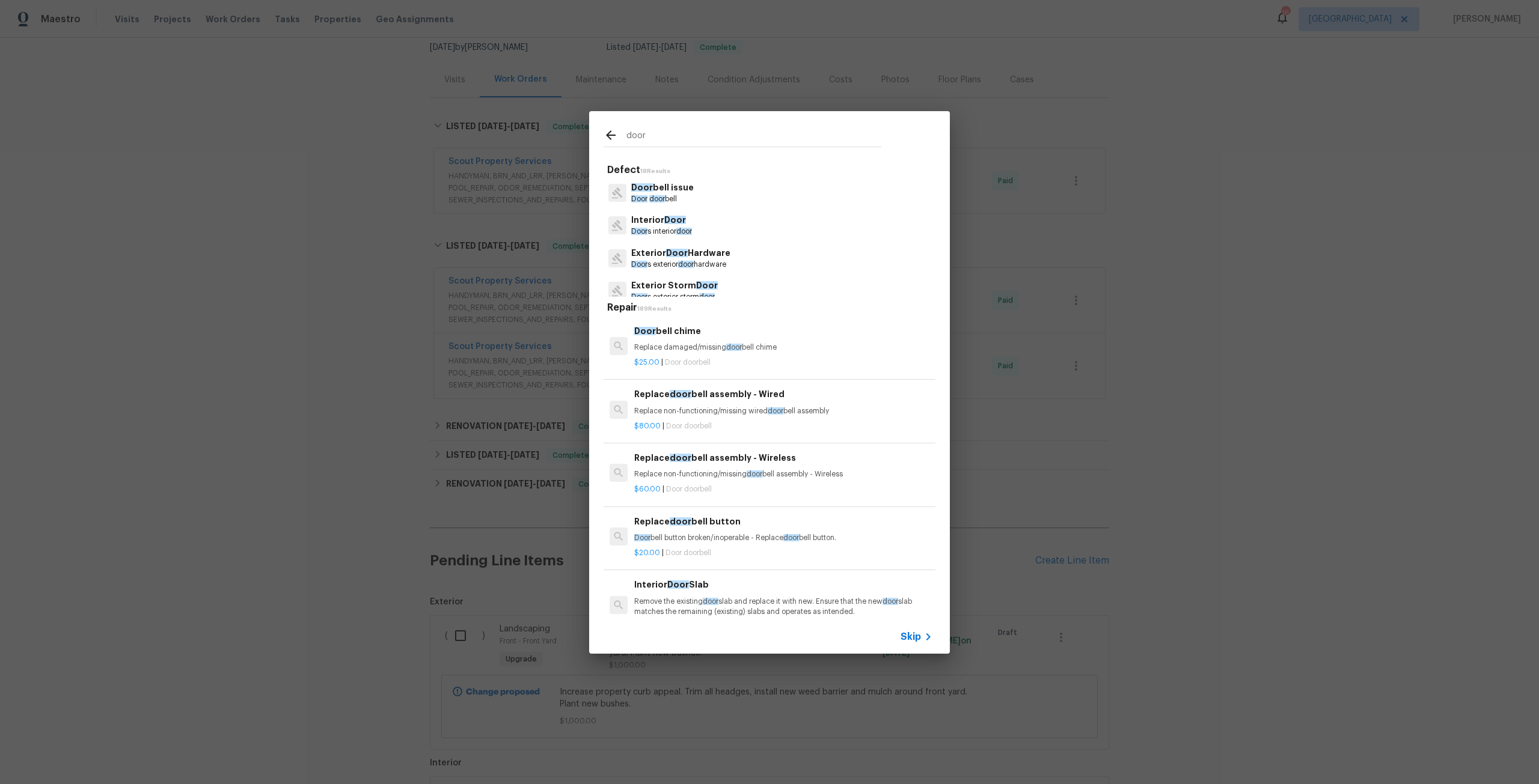
type input "door"
click at [677, 224] on span "Door" at bounding box center [675, 220] width 22 height 8
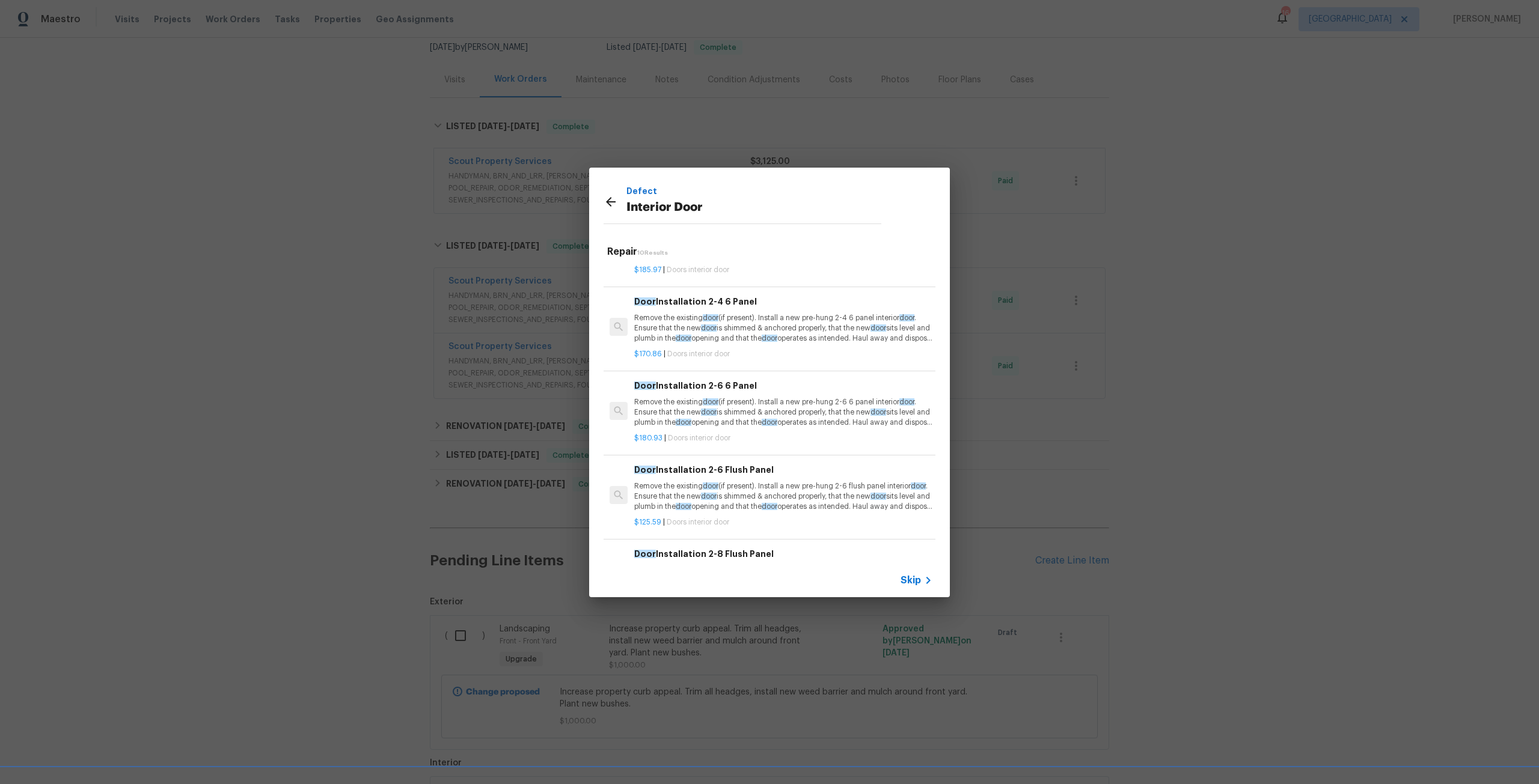
scroll to position [481, 0]
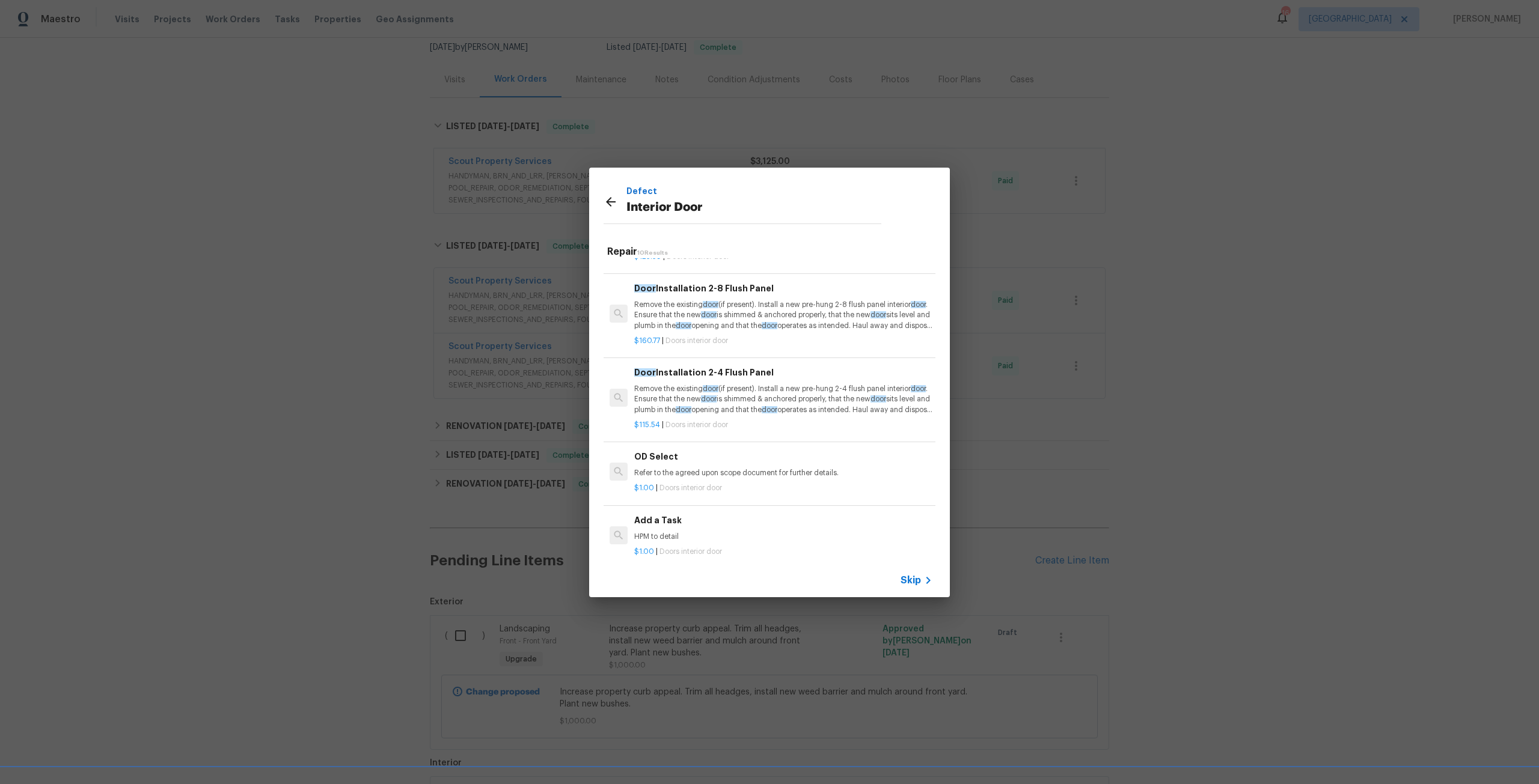
click at [689, 523] on h6 "Add a Task" at bounding box center [783, 521] width 298 height 13
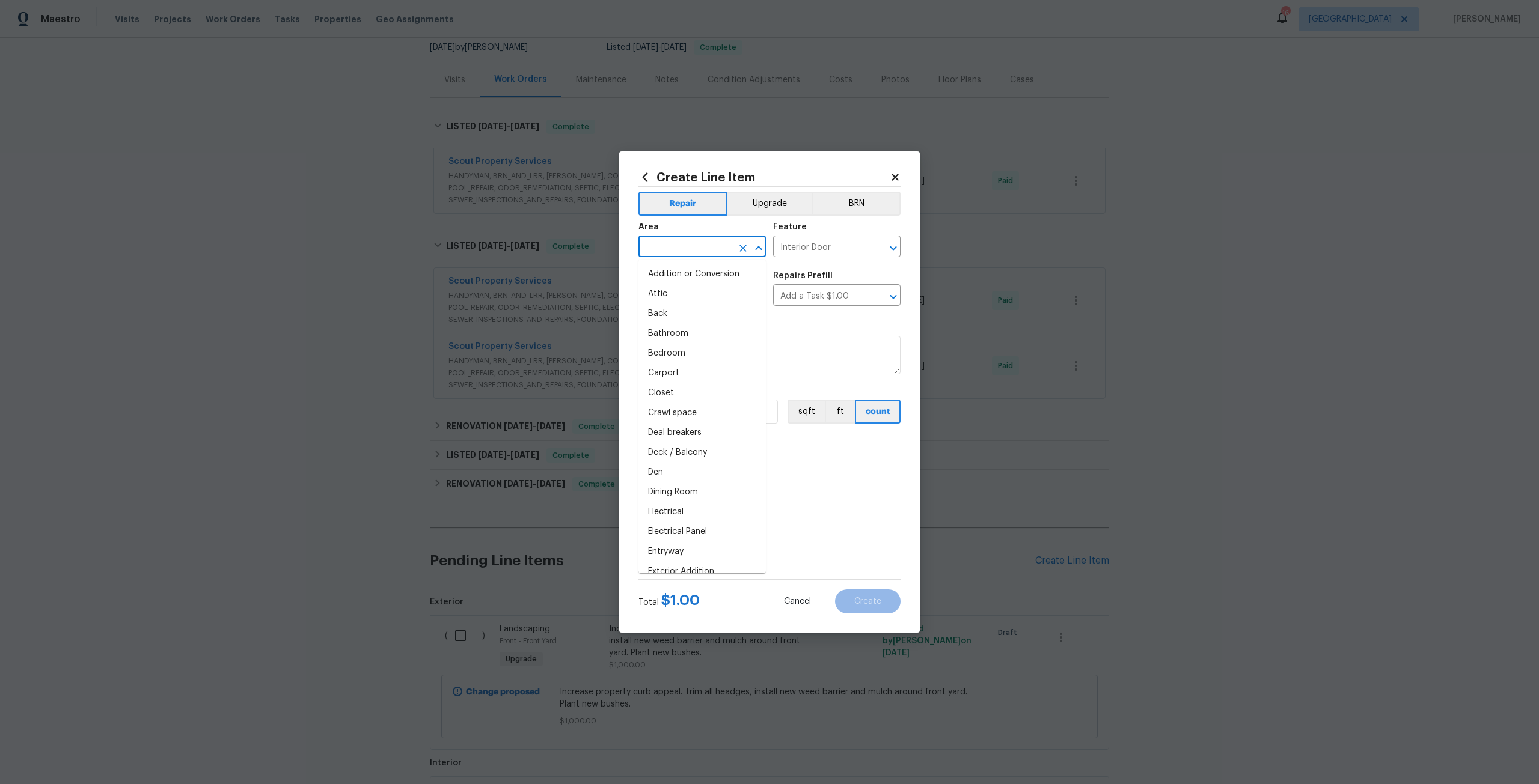
click at [709, 250] on input "text" at bounding box center [685, 248] width 93 height 19
click at [695, 271] on li "Bedroom" at bounding box center [702, 274] width 127 height 20
type input "Bedroom"
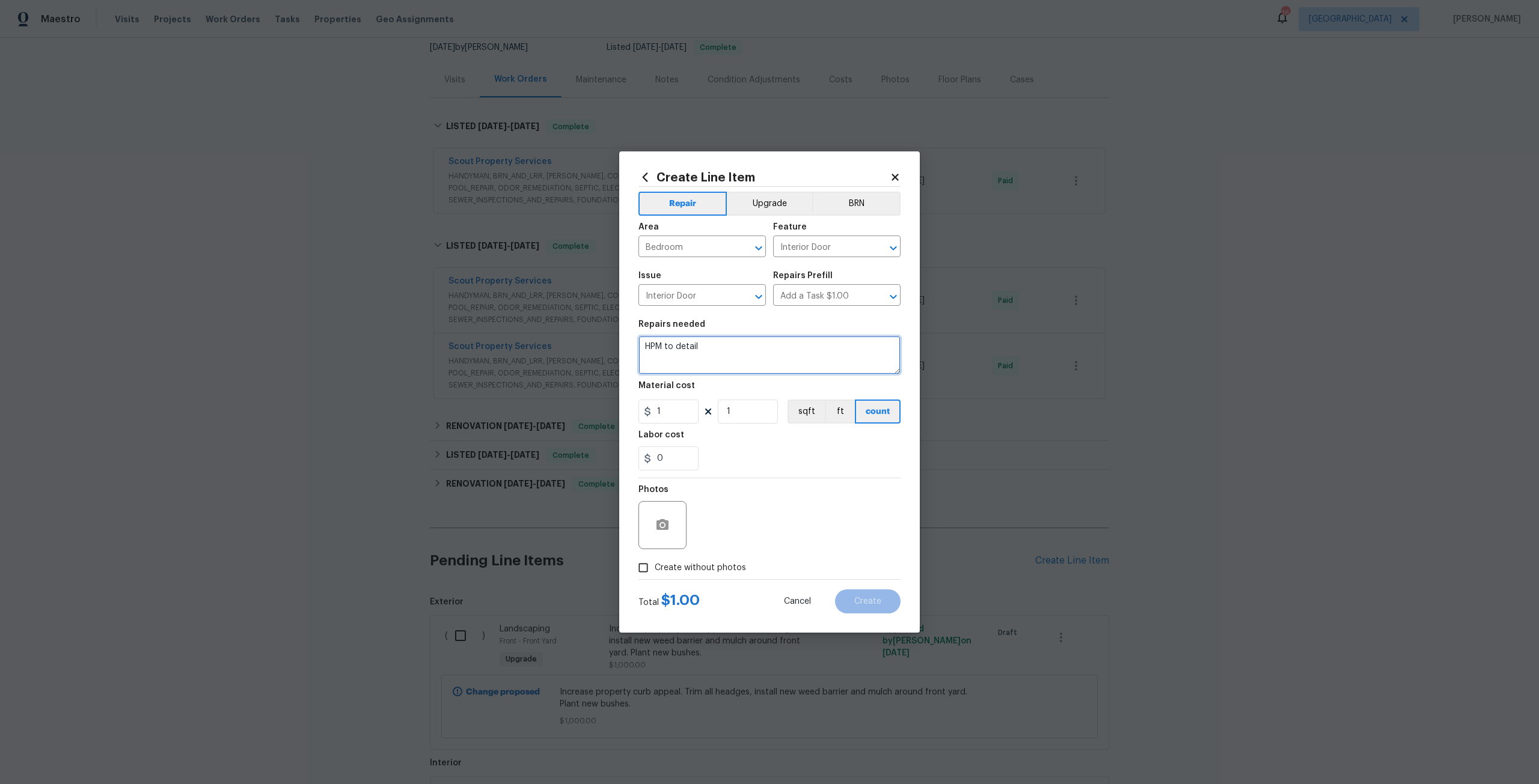
drag, startPoint x: 716, startPoint y: 349, endPoint x: 531, endPoint y: 334, distance: 185.6
click at [531, 334] on div "Create Line Item Repair Upgrade BRN Area Bedroom ​ Feature Interior Door ​ Issu…" at bounding box center [769, 392] width 1539 height 784
type textarea "Install new bi-fold doors where missing in property"
click at [678, 415] on input "1" at bounding box center [669, 411] width 60 height 24
type input "500"
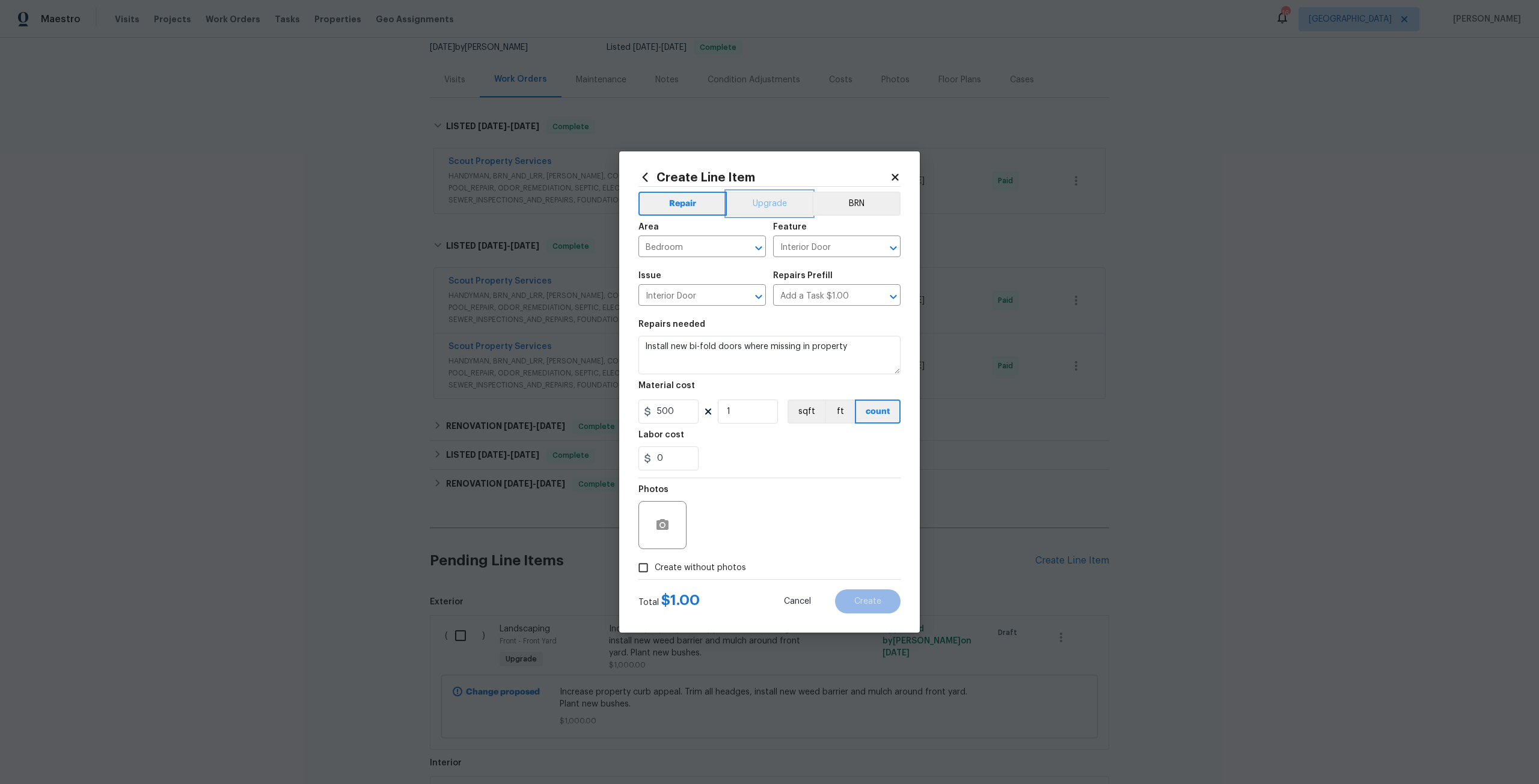
click at [768, 203] on button "Upgrade" at bounding box center [769, 203] width 86 height 24
click at [713, 569] on span "Create without photos" at bounding box center [700, 568] width 92 height 12
click at [655, 569] on input "Create without photos" at bounding box center [644, 568] width 23 height 23
checkbox input "true"
click at [742, 503] on textarea at bounding box center [798, 525] width 205 height 48
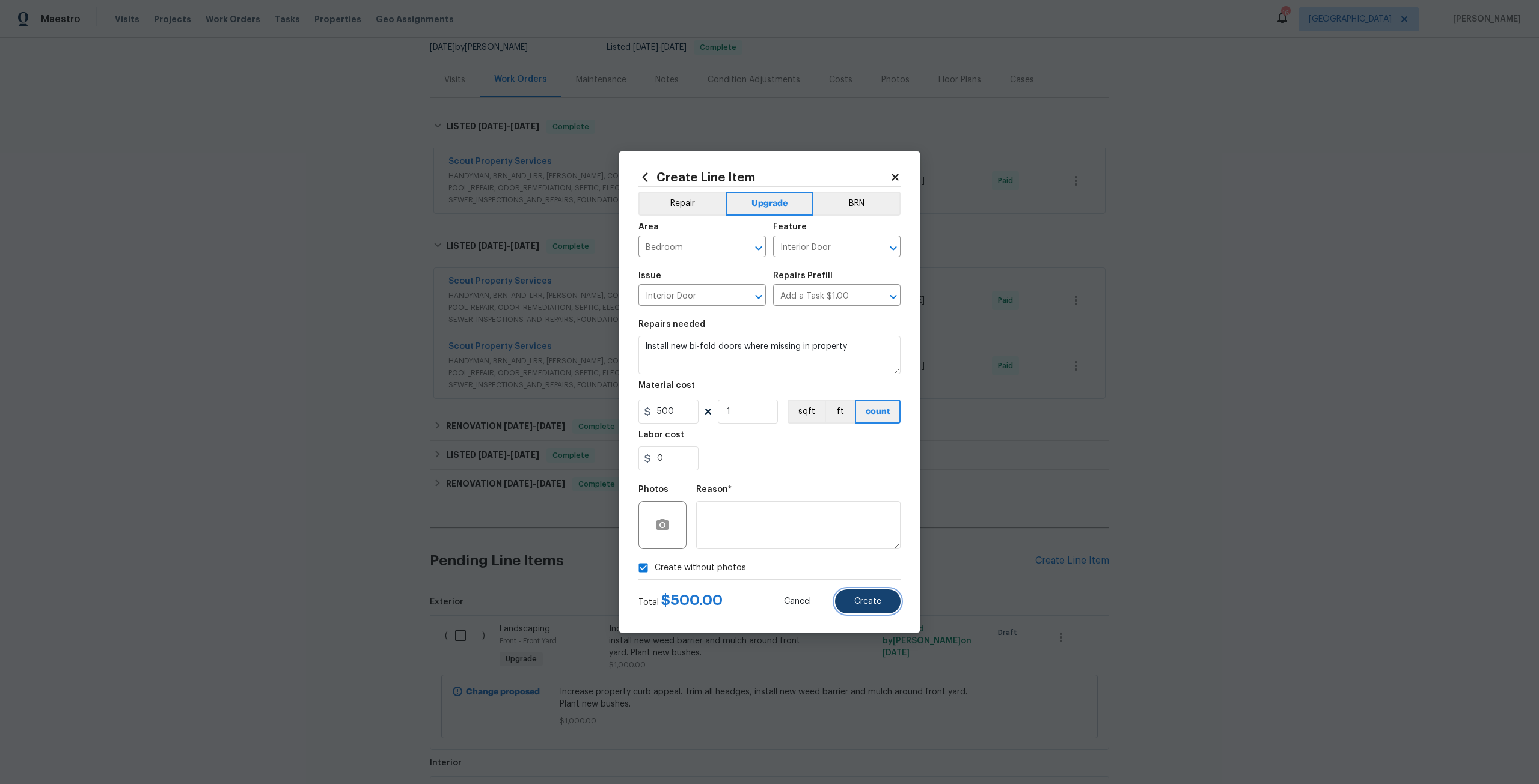
click at [872, 606] on span "Create" at bounding box center [867, 602] width 27 height 9
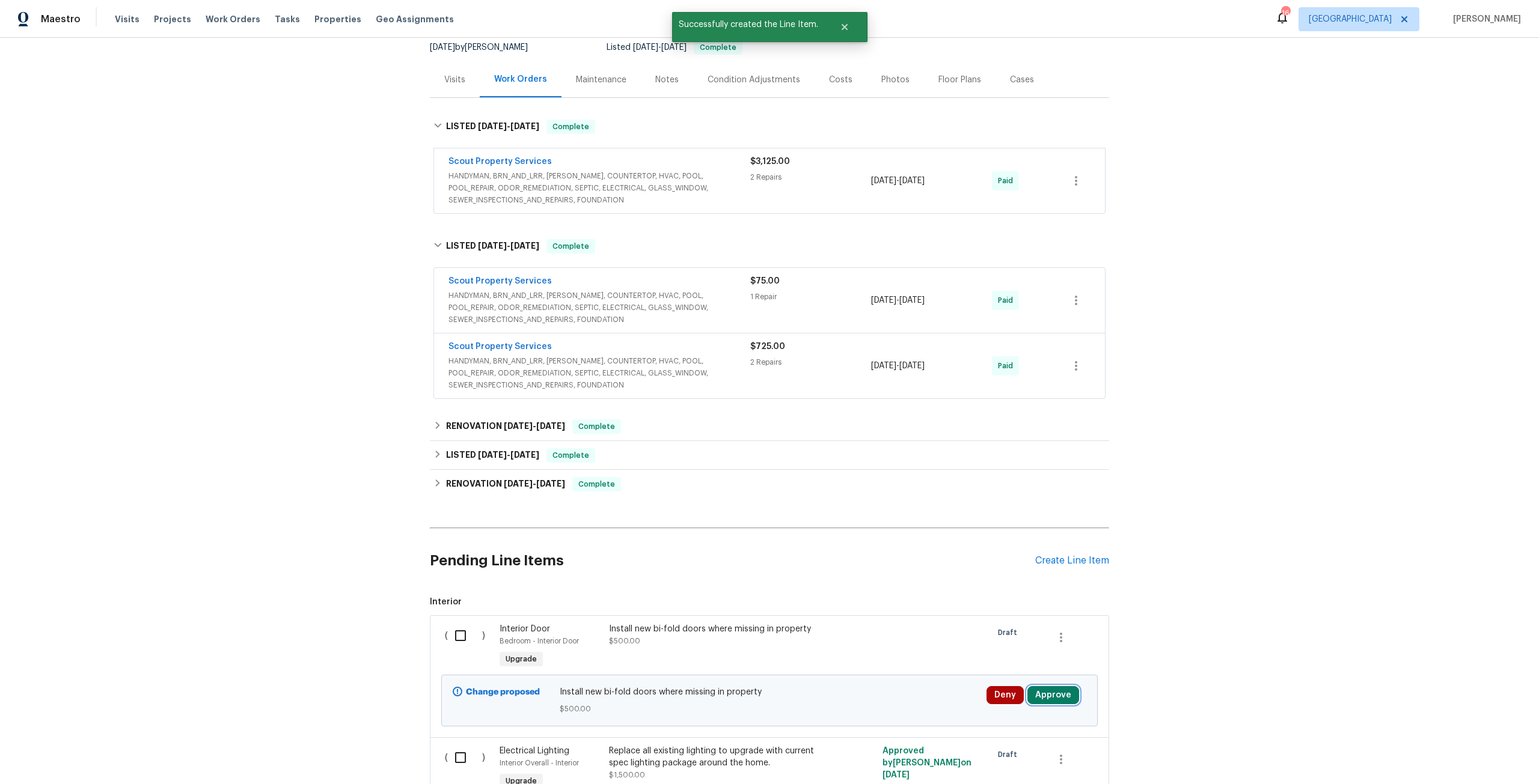
click at [1062, 692] on button "Approve" at bounding box center [1053, 695] width 52 height 18
click at [989, 655] on button "Approve" at bounding box center [1014, 655] width 72 height 24
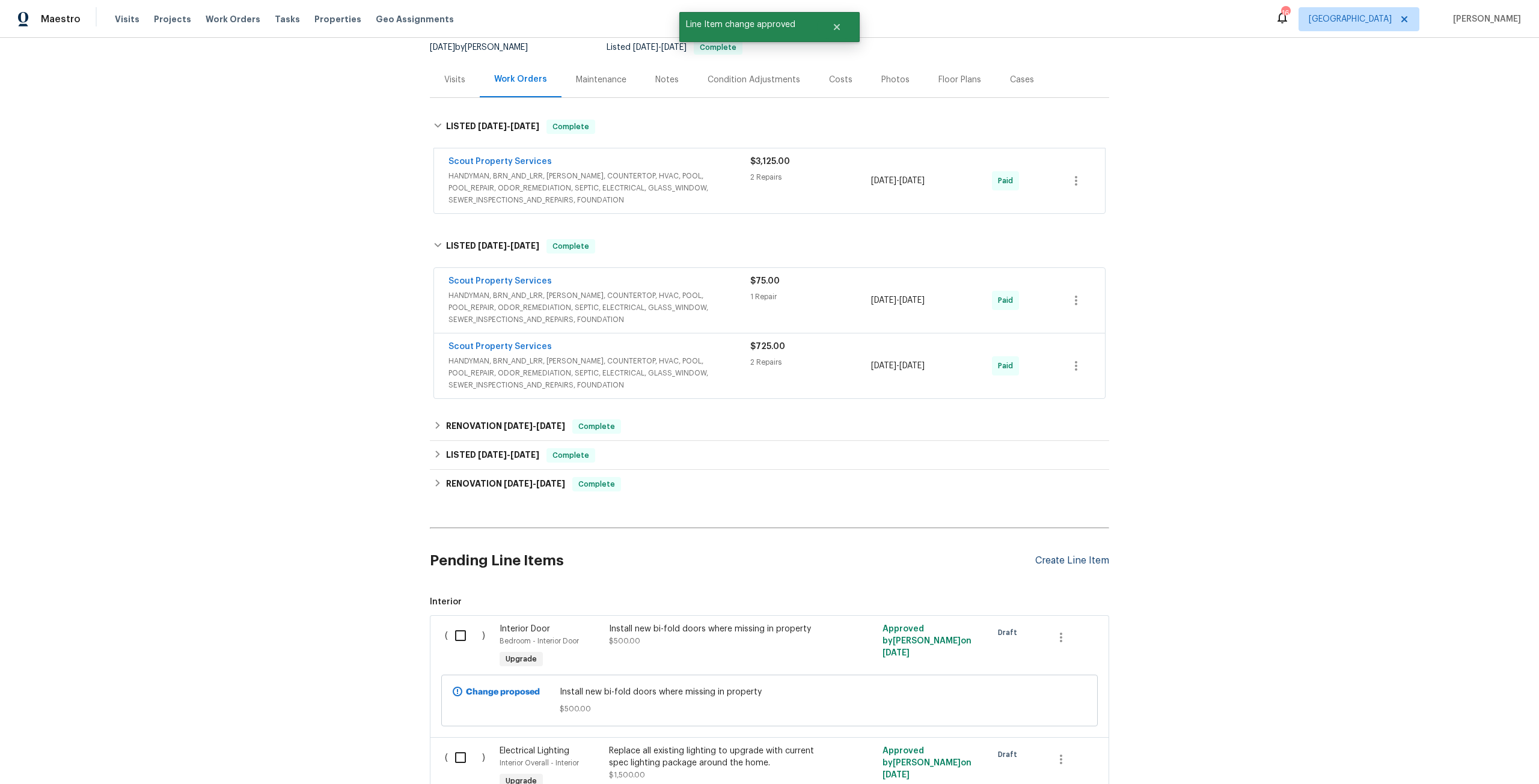
click at [1062, 565] on div "Create Line Item" at bounding box center [1072, 561] width 74 height 11
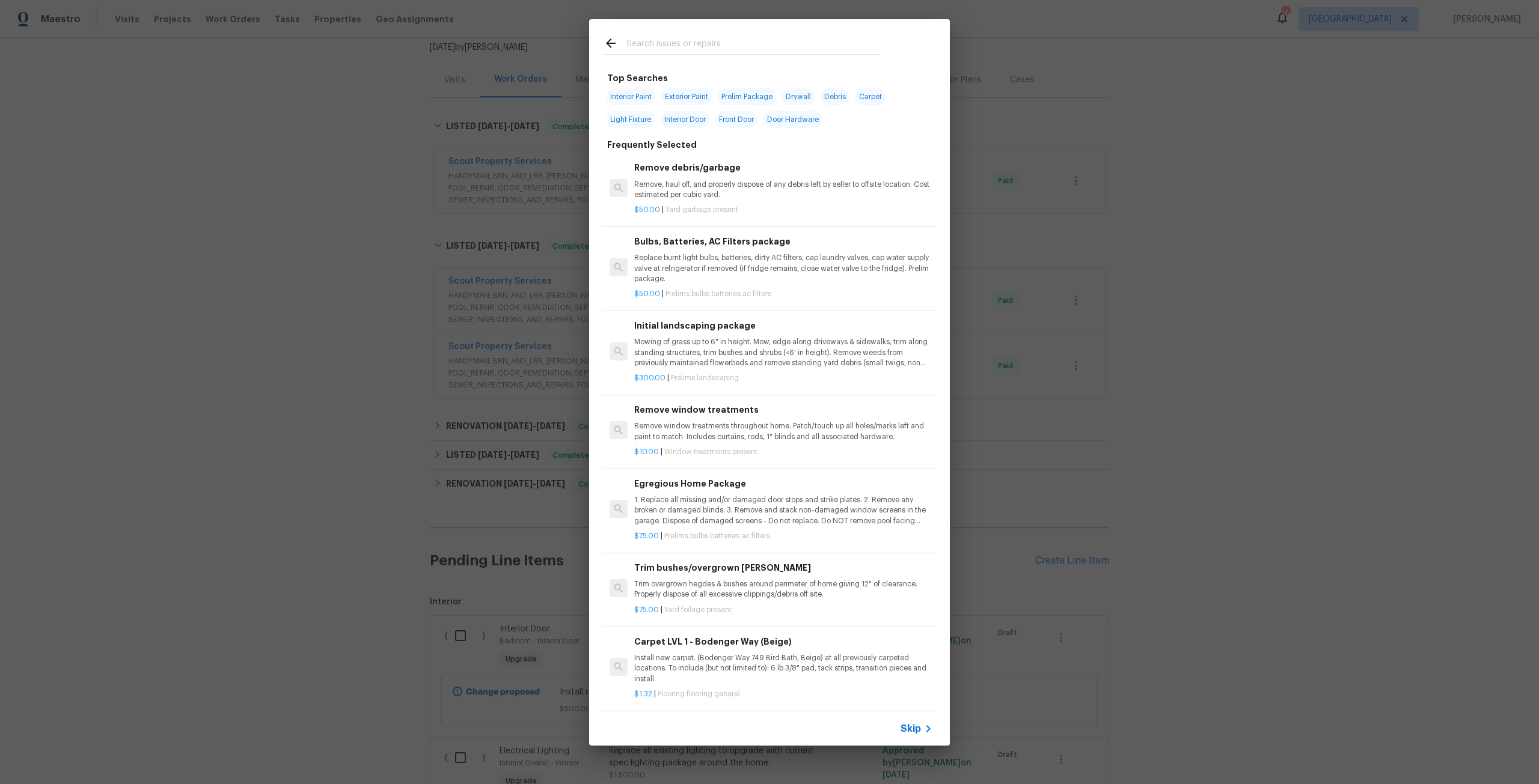
click at [703, 46] on input "text" at bounding box center [754, 44] width 255 height 18
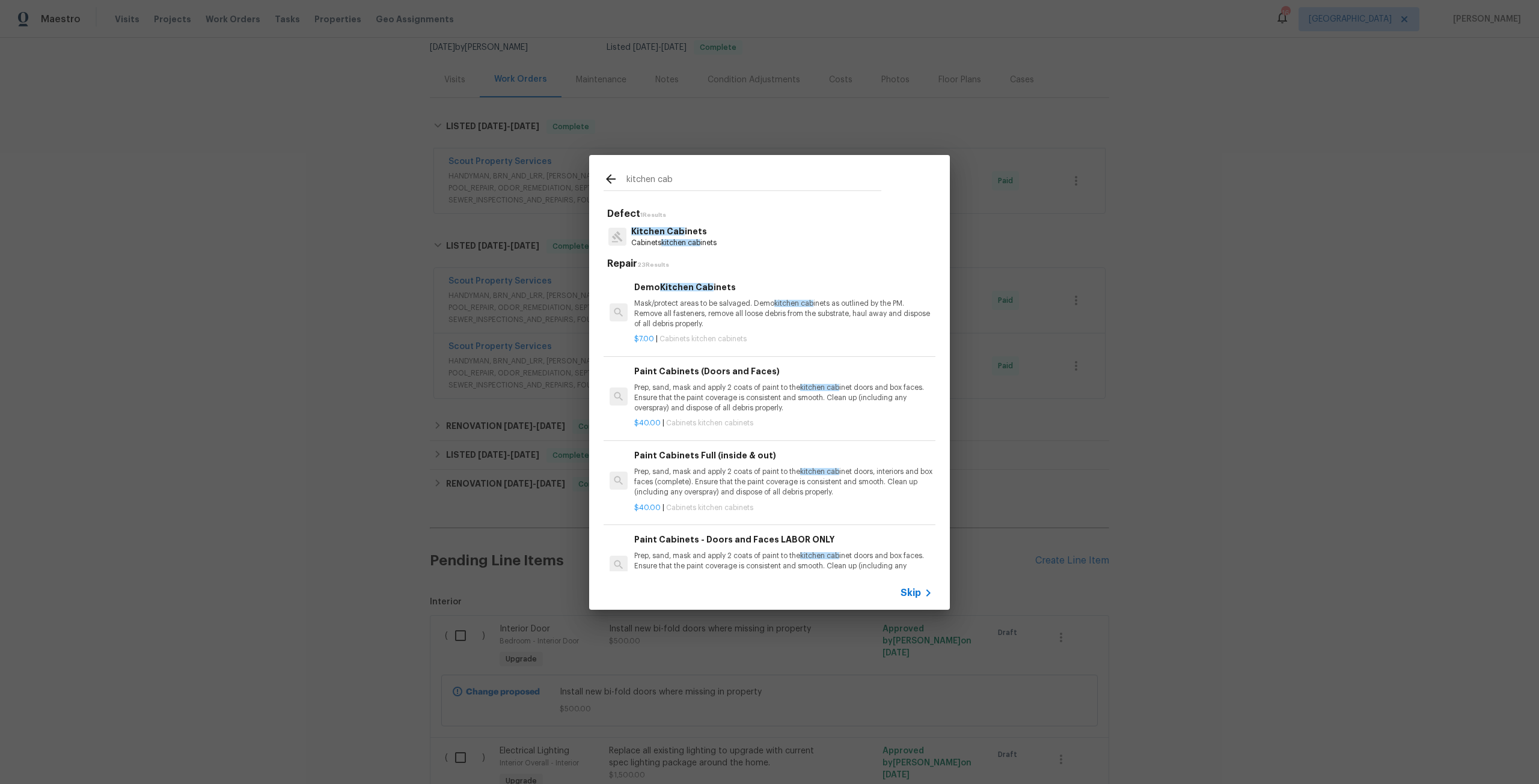
type input "kitchen cab"
click at [702, 238] on p "Kitchen Cab inets" at bounding box center [674, 231] width 85 height 12
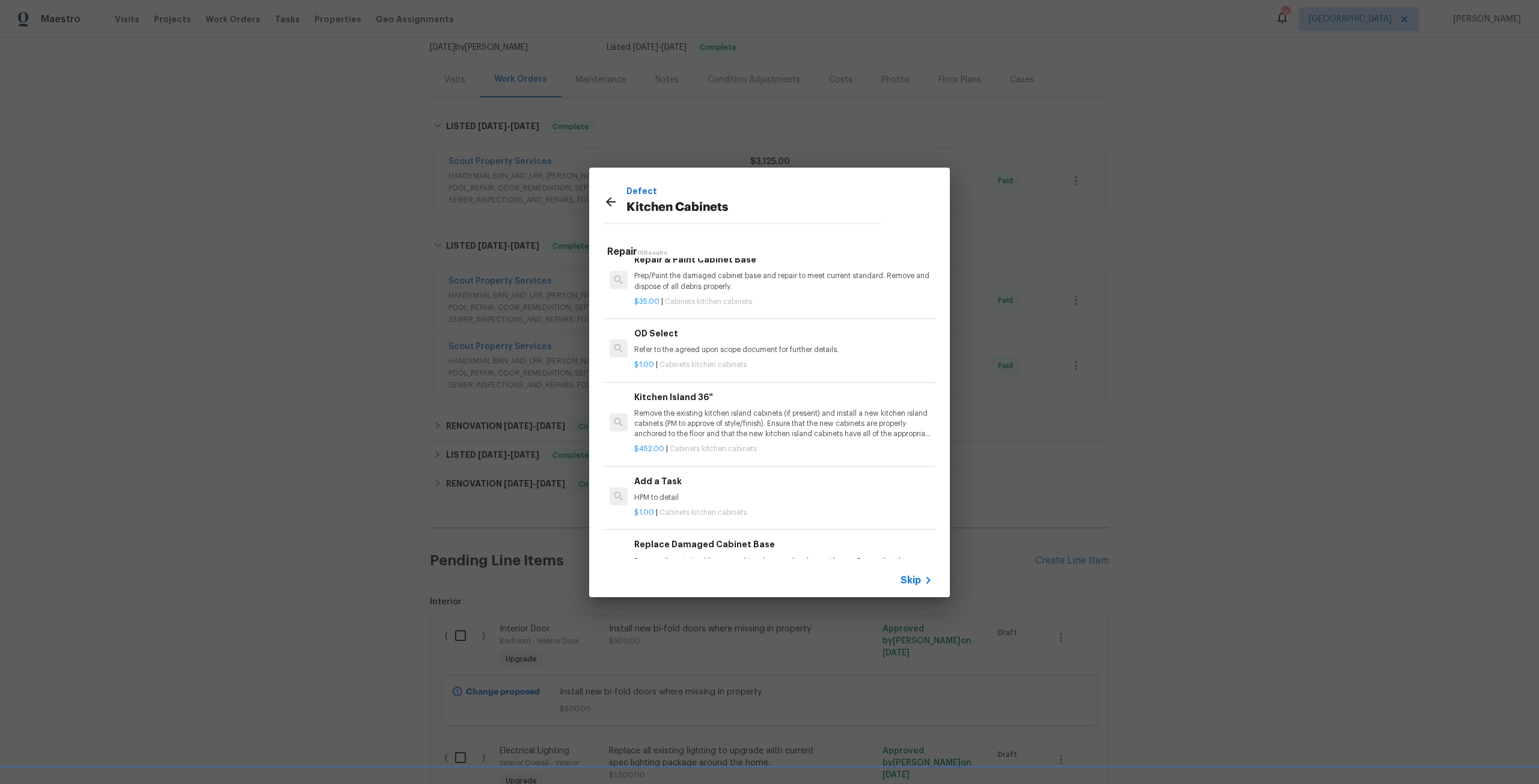
scroll to position [1174, 0]
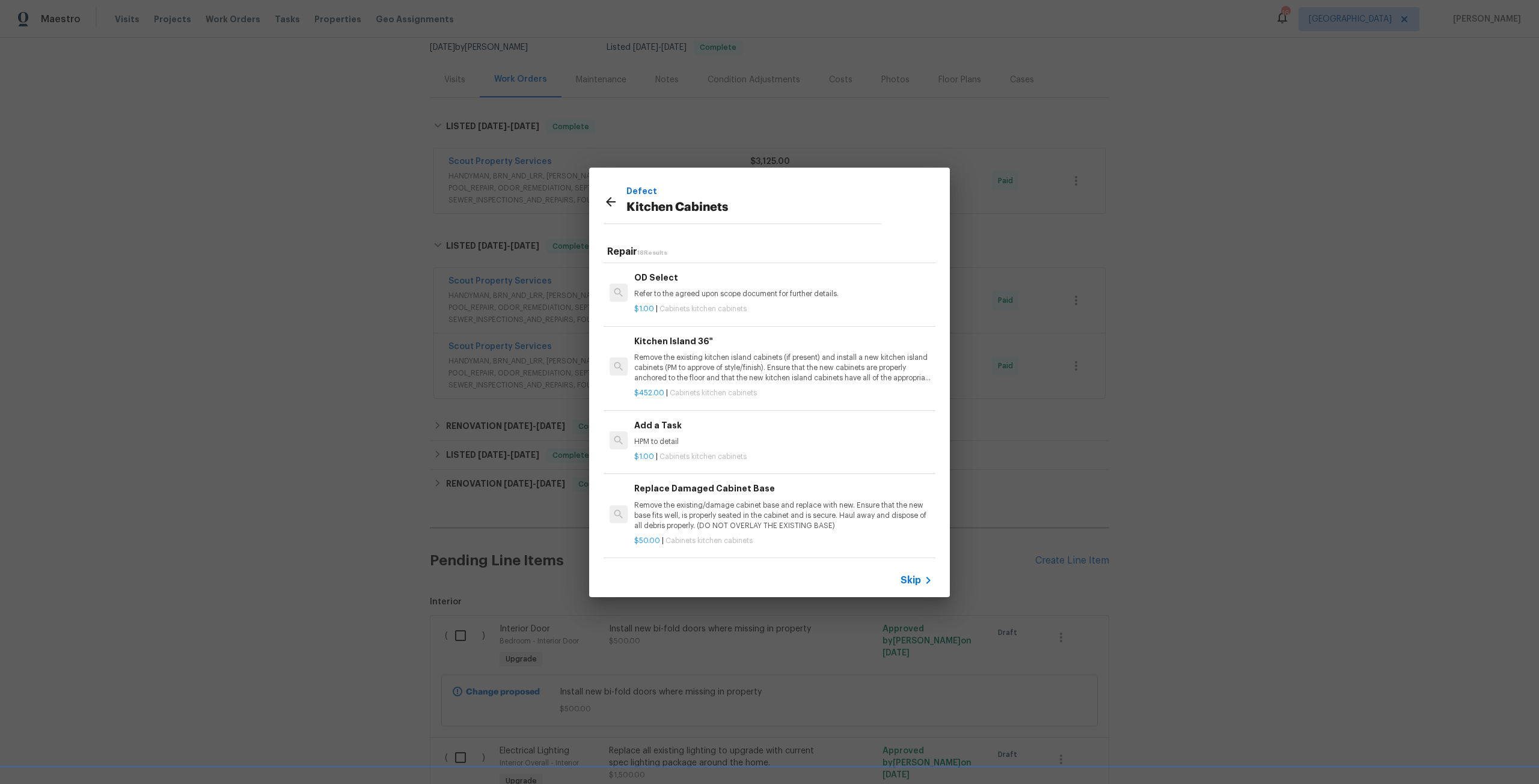
click at [703, 425] on div "Add a Task HPM to detail" at bounding box center [783, 433] width 298 height 29
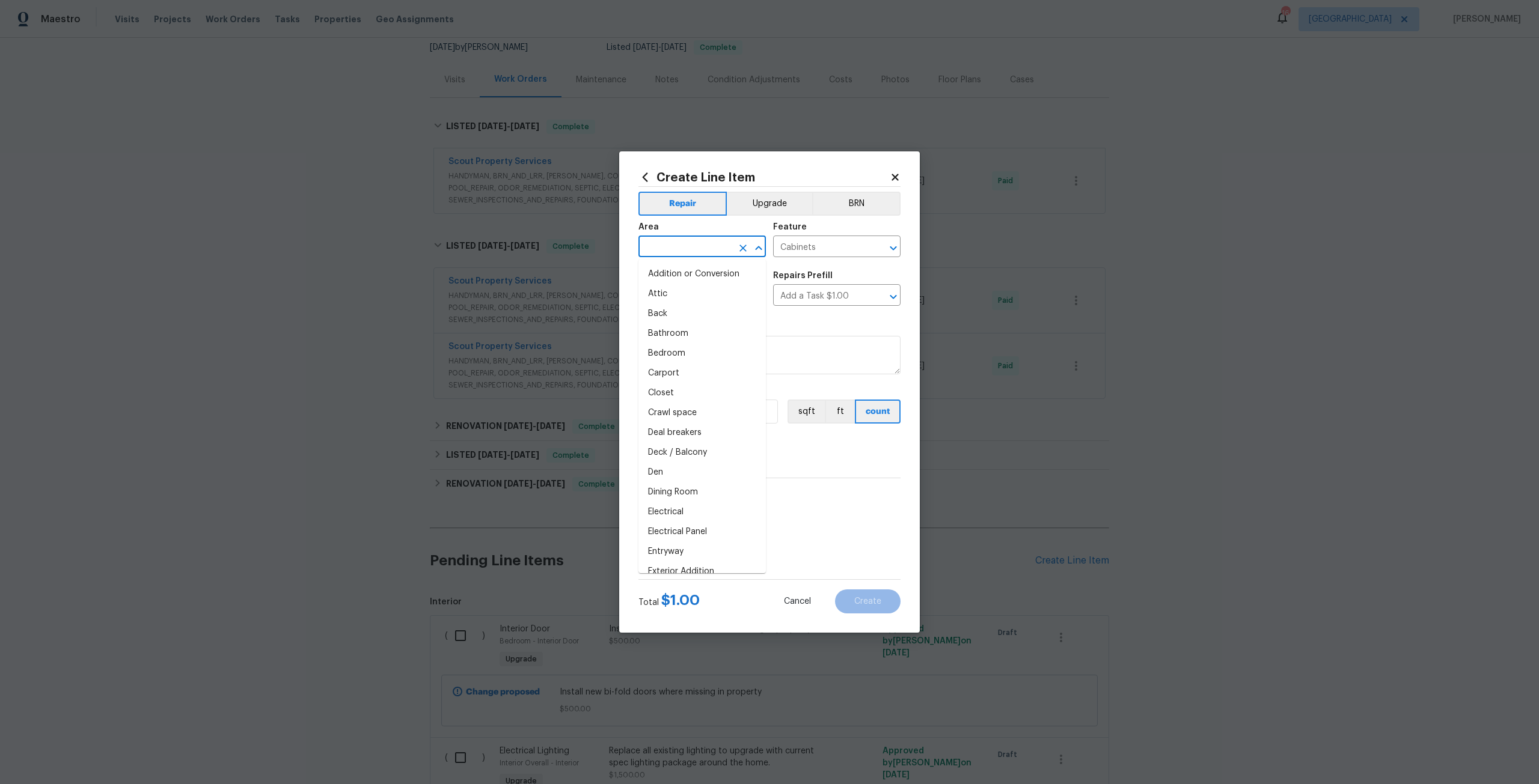
click at [714, 249] on input "text" at bounding box center [685, 248] width 93 height 19
click at [700, 269] on li "Kitchen" at bounding box center [702, 274] width 127 height 20
type input "Kitchen"
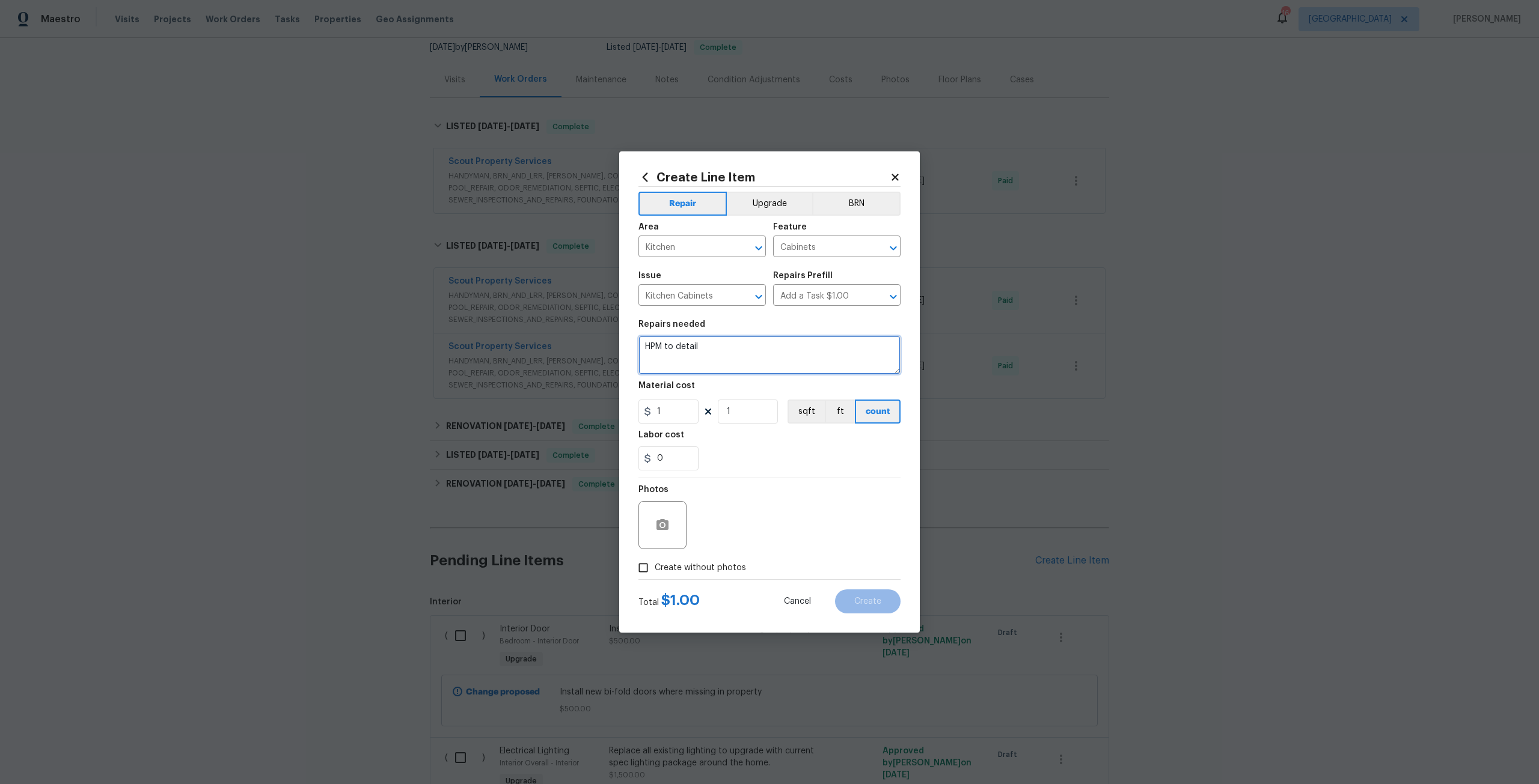
drag, startPoint x: 718, startPoint y: 349, endPoint x: 637, endPoint y: 353, distance: 81.1
click at [637, 353] on div "Create Line Item Repair Upgrade BRN Area Kitchen ​ Feature Cabinets ​ Issue Kit…" at bounding box center [769, 392] width 301 height 481
type textarea "Install new toe kick under kitchen cabinets. Paint to match."
click at [672, 411] on input "1" at bounding box center [669, 411] width 60 height 24
type input "150"
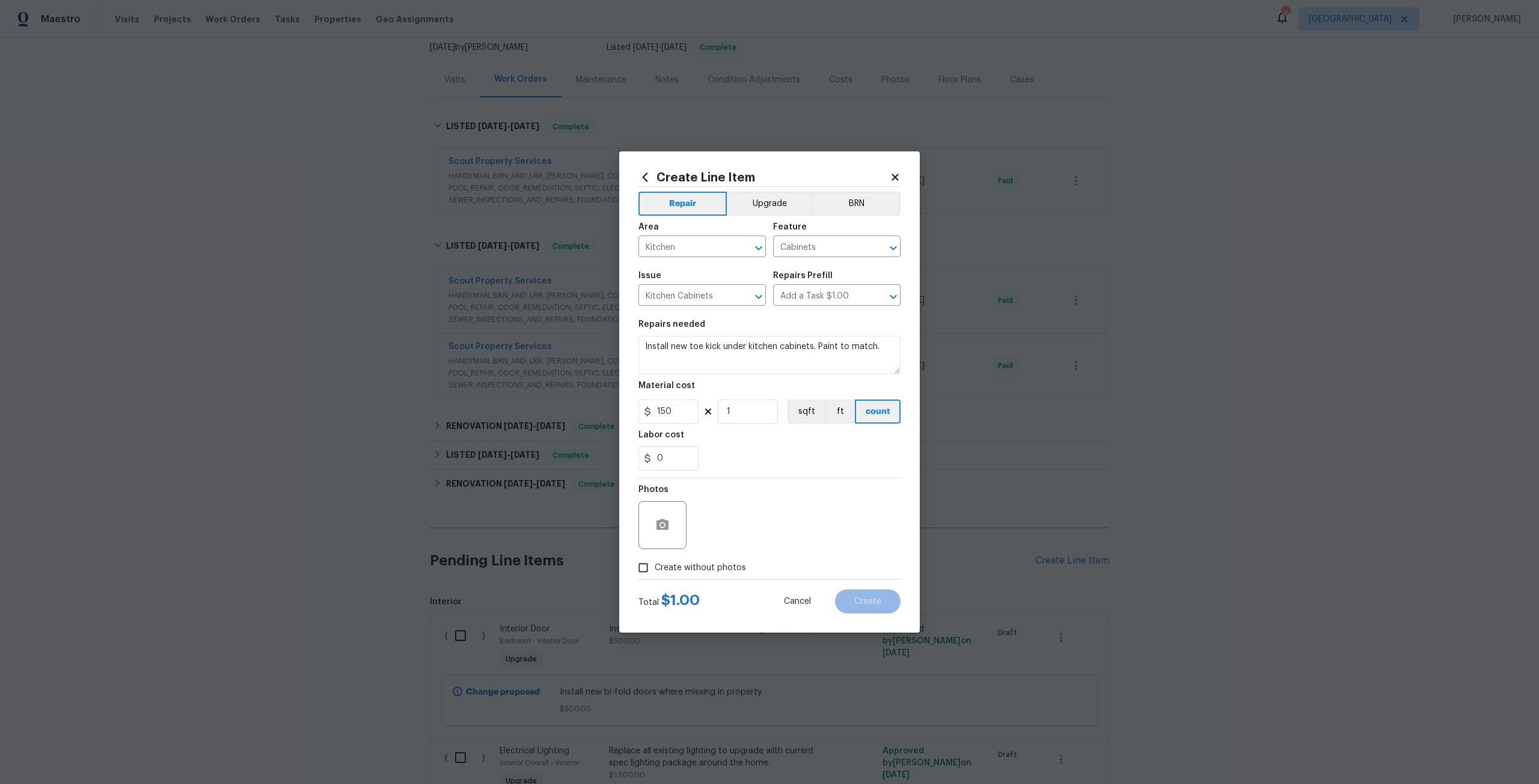
click at [717, 573] on span "Create without photos" at bounding box center [700, 568] width 92 height 12
click at [655, 573] on input "Create without photos" at bounding box center [644, 568] width 23 height 23
checkbox input "true"
click at [730, 545] on textarea at bounding box center [798, 525] width 205 height 48
click at [849, 594] on button "Create" at bounding box center [867, 601] width 65 height 24
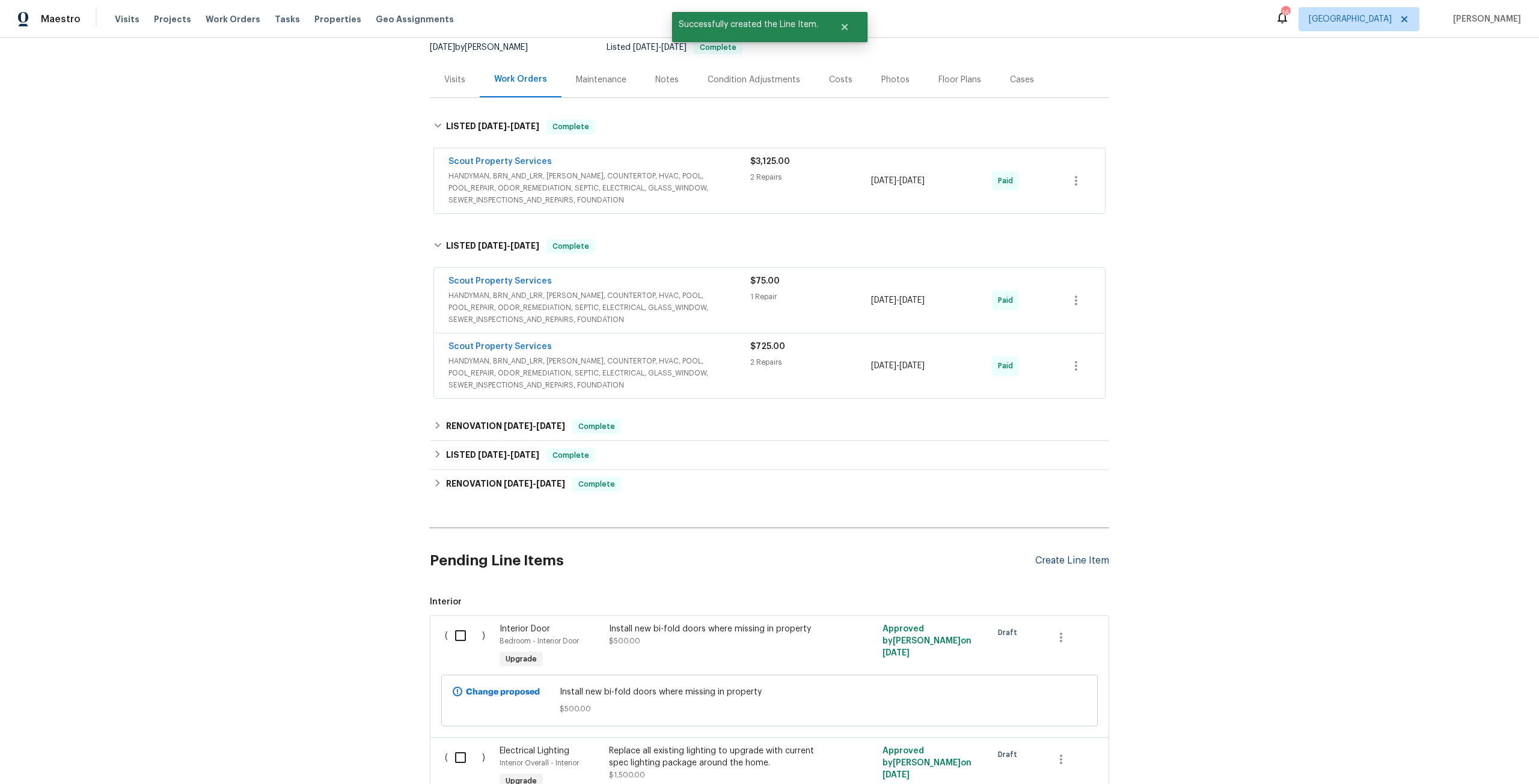
click at [1056, 565] on div "Create Line Item" at bounding box center [1072, 561] width 74 height 11
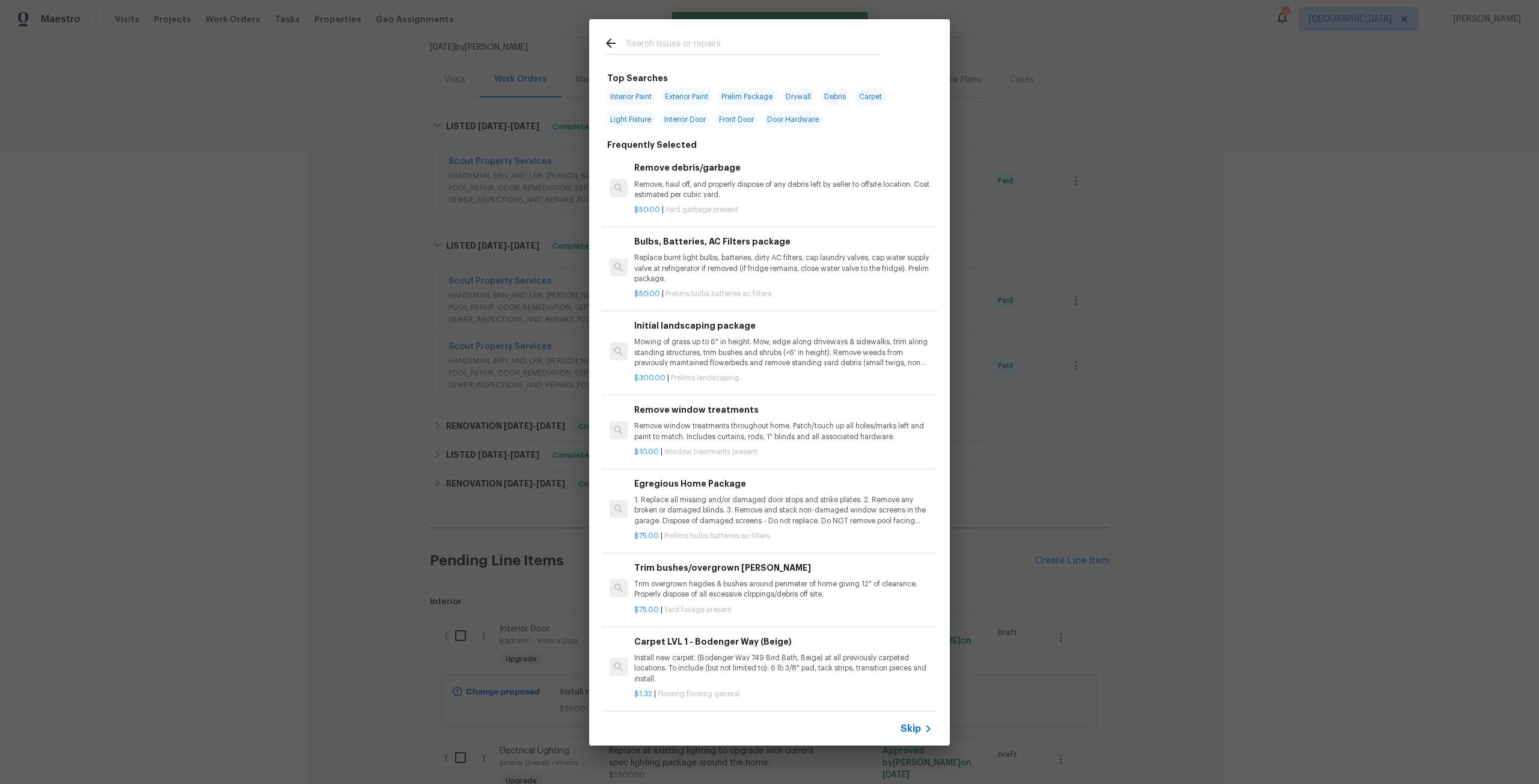
click at [704, 46] on input "text" at bounding box center [754, 44] width 255 height 18
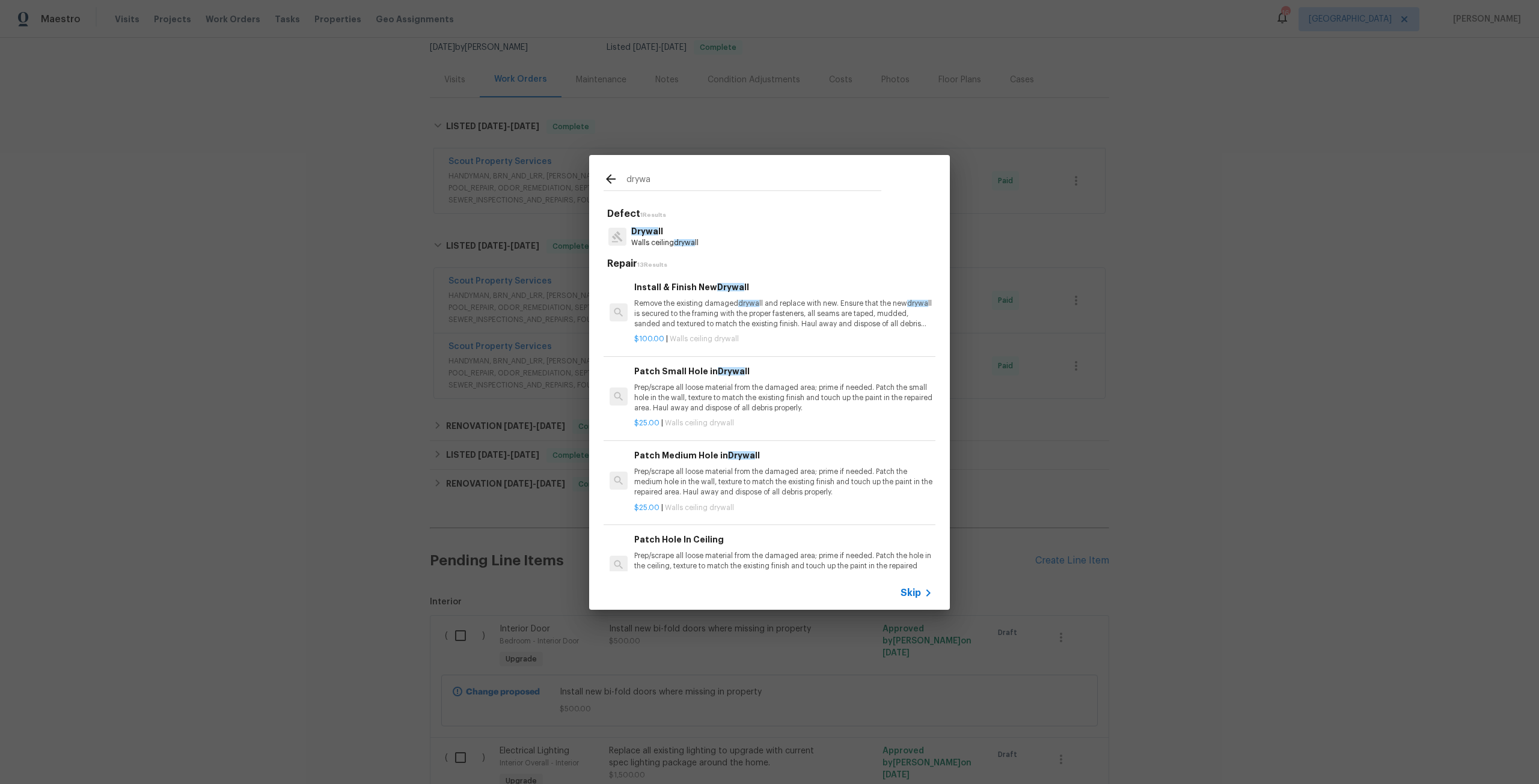
type input "drywa"
click at [657, 229] on span "Drywa" at bounding box center [644, 231] width 27 height 8
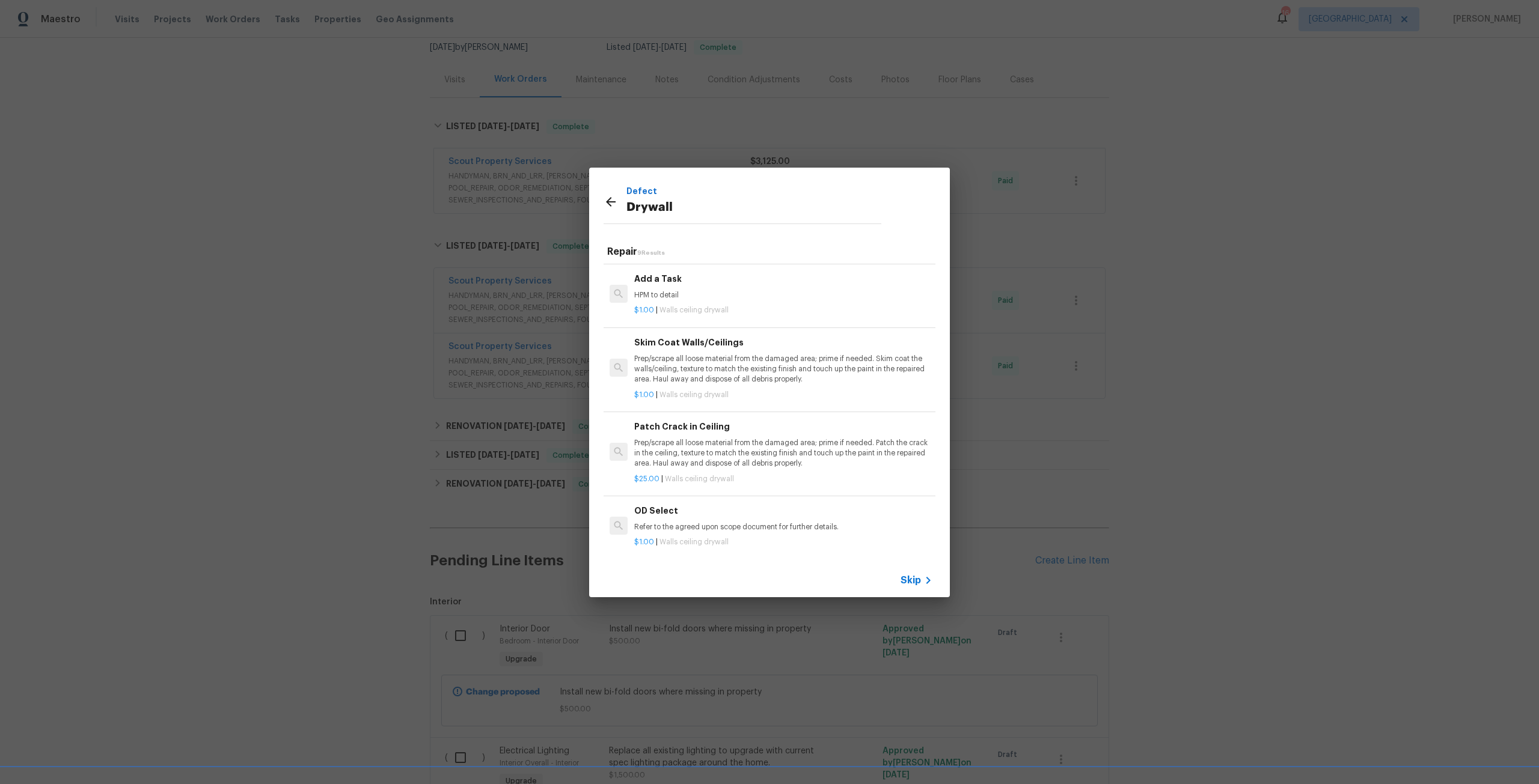
scroll to position [421, 0]
click at [722, 431] on div "Patch Crack in Ceiling Prep/scrape all loose material from the damaged area; pr…" at bounding box center [783, 443] width 298 height 49
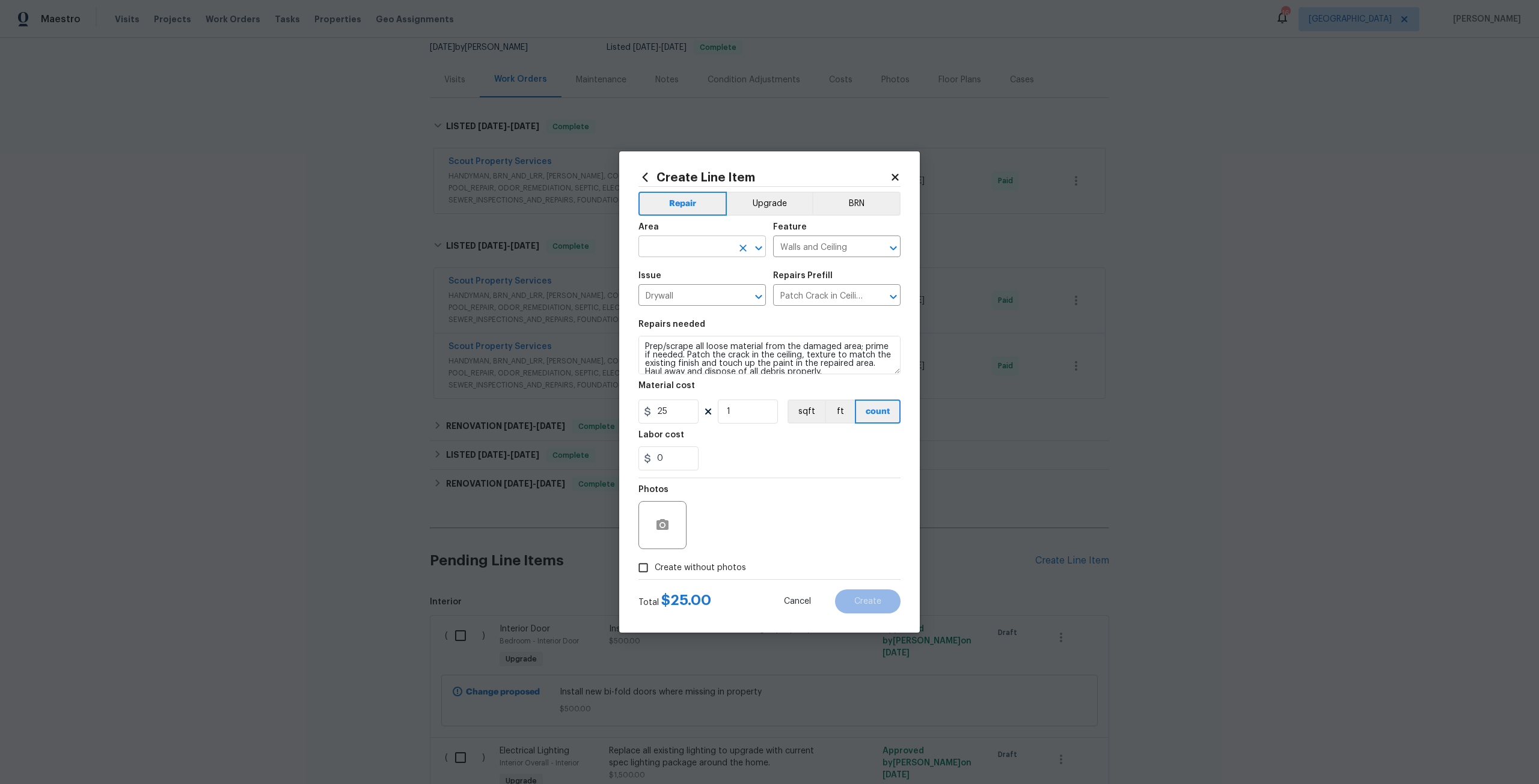
click at [700, 252] on input "text" at bounding box center [685, 248] width 93 height 19
click at [695, 282] on li "Garage" at bounding box center [702, 274] width 127 height 20
type input "Garage"
drag, startPoint x: 854, startPoint y: 364, endPoint x: 637, endPoint y: 347, distance: 217.7
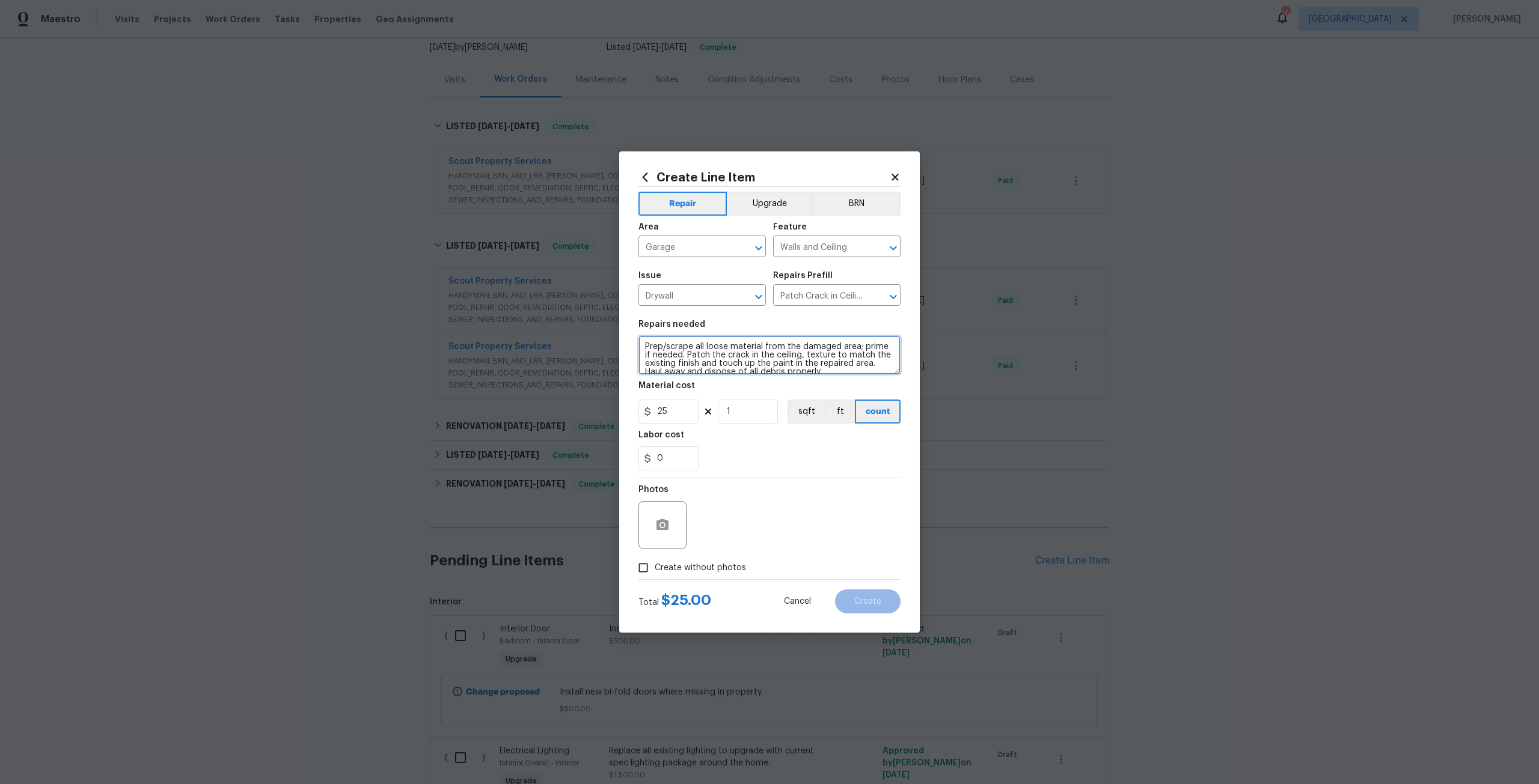
click at [637, 347] on div "Create Line Item Repair Upgrade BRN Area Garage ​ Feature Walls and Ceiling ​ I…" at bounding box center [769, 392] width 301 height 481
drag, startPoint x: 878, startPoint y: 344, endPoint x: 621, endPoint y: 357, distance: 257.3
click at [621, 357] on div "Create Line Item Repair Upgrade BRN Area Garage ​ Feature Walls and Ceiling ​ I…" at bounding box center [769, 392] width 301 height 481
type textarea "Repair damaged drywall in the garage that is falling. Patch to cover all holes."
click at [733, 405] on input "1" at bounding box center [748, 411] width 60 height 24
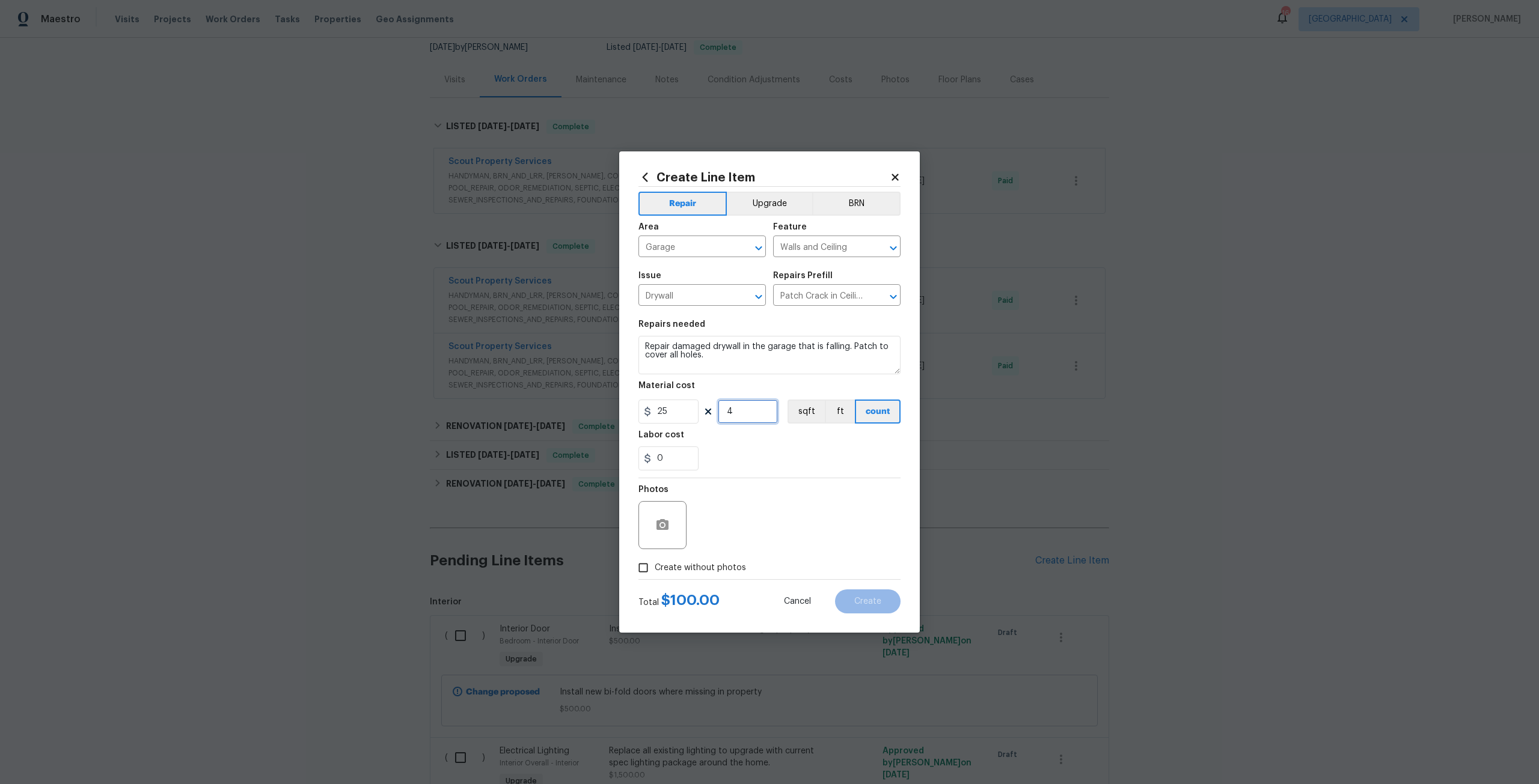
type input "4"
click at [680, 563] on span "Create without photos" at bounding box center [700, 568] width 92 height 12
click at [655, 563] on input "Create without photos" at bounding box center [644, 568] width 23 height 23
checkbox input "true"
click at [755, 495] on div "Reason*" at bounding box center [798, 493] width 205 height 16
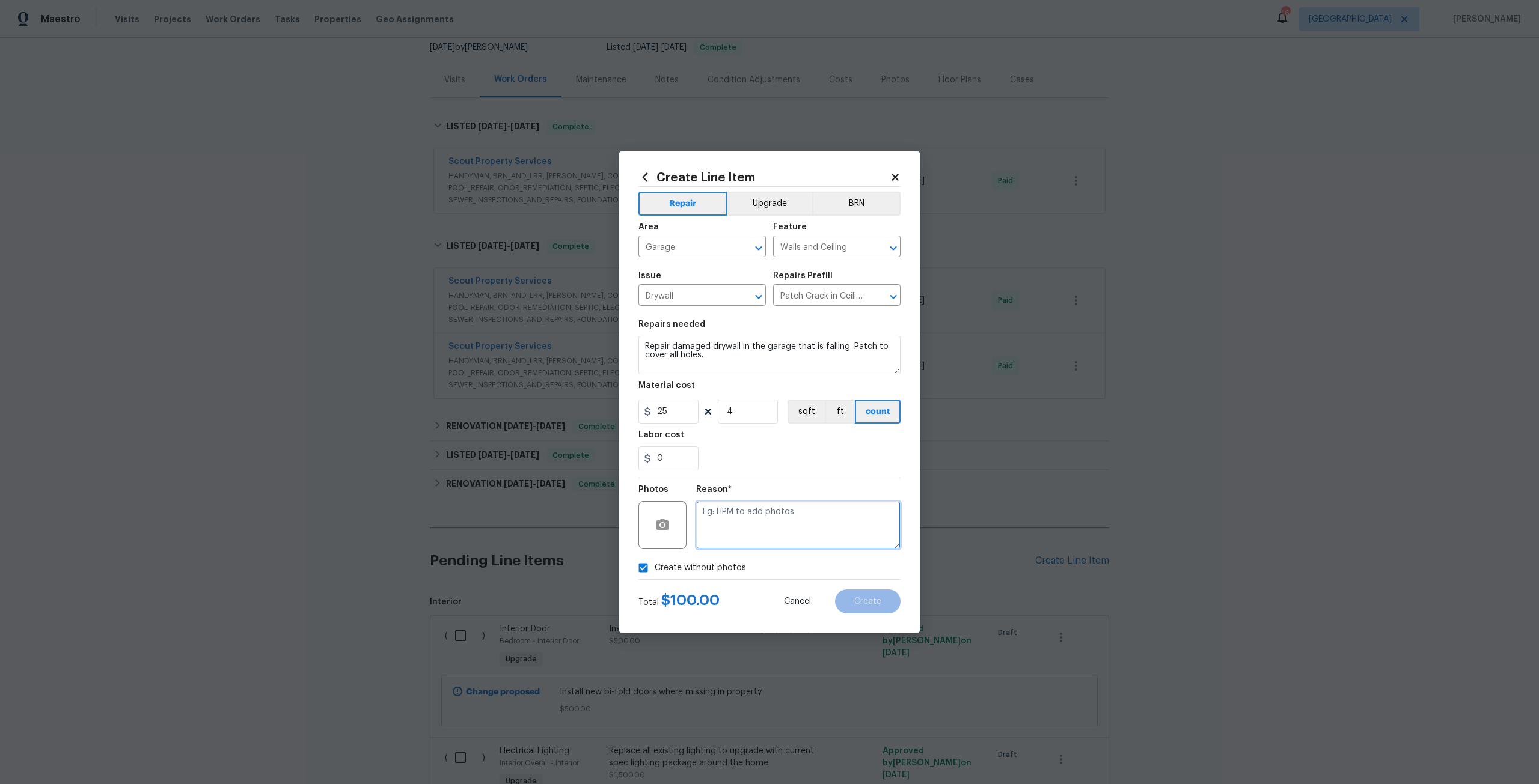
click at [765, 530] on textarea at bounding box center [798, 525] width 205 height 48
click at [841, 597] on button "Create" at bounding box center [867, 601] width 65 height 24
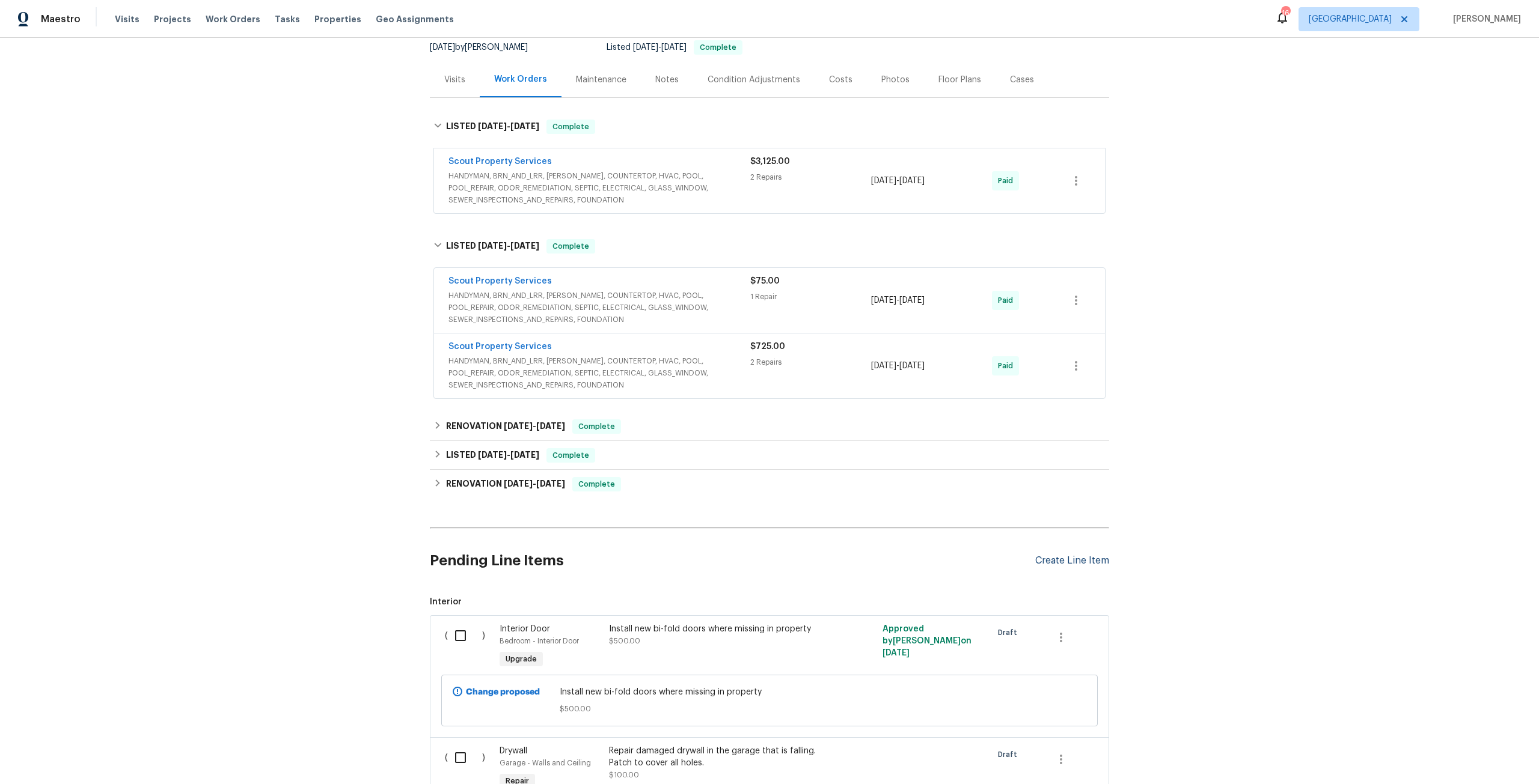
click at [1077, 560] on div "Create Line Item" at bounding box center [1072, 561] width 74 height 11
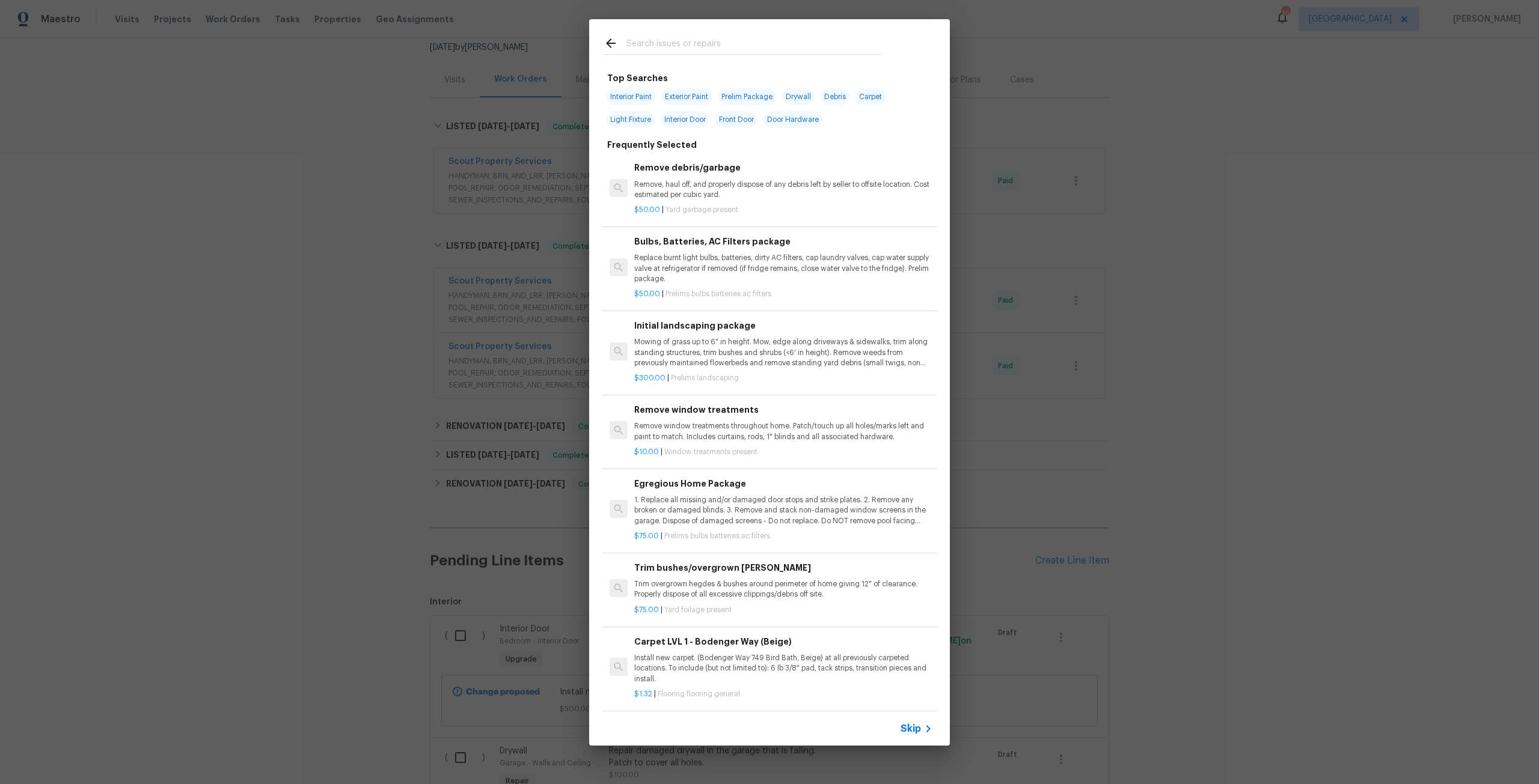
click at [670, 47] on input "text" at bounding box center [754, 44] width 255 height 18
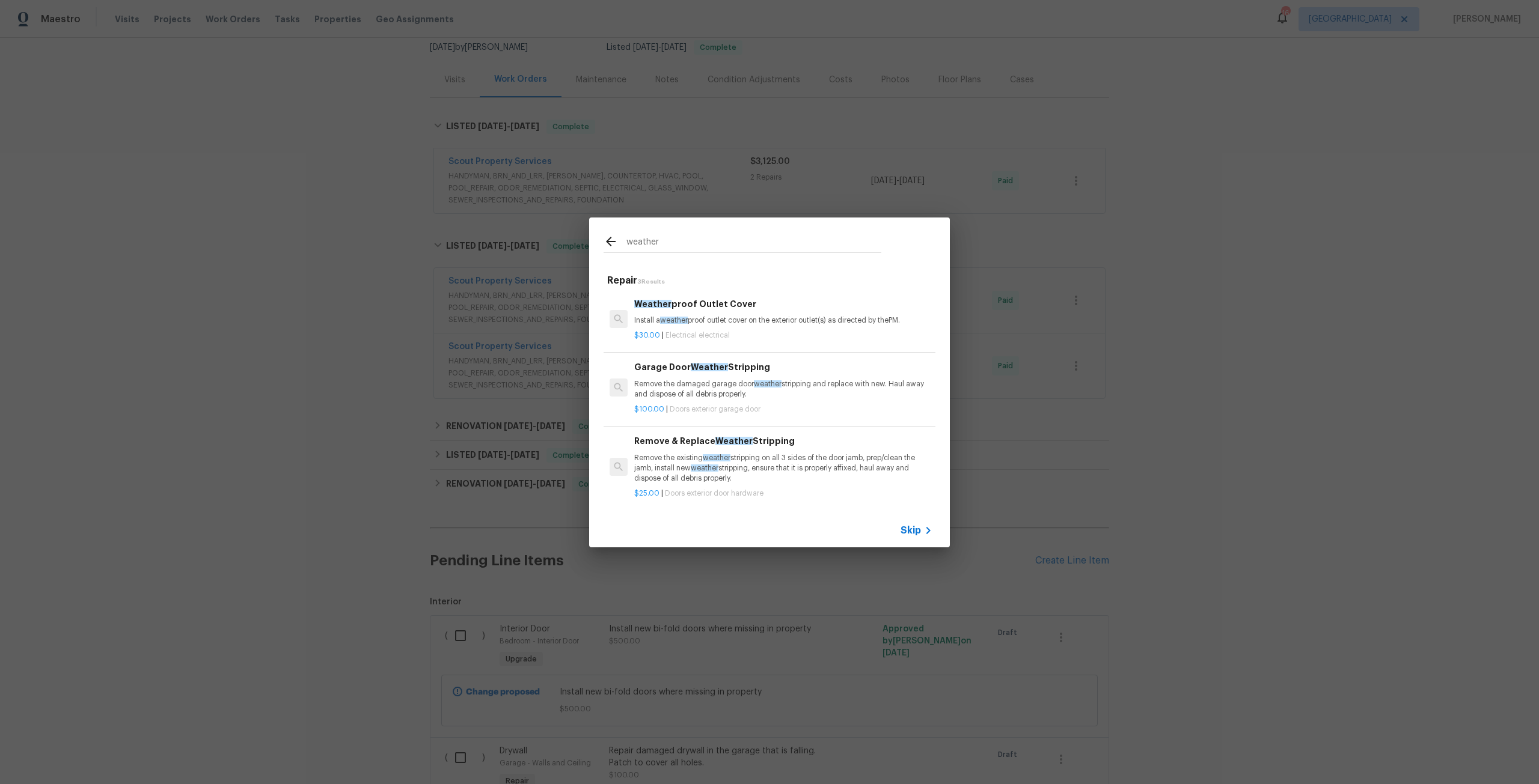
scroll to position [2, 0]
type input "weather"
click at [784, 442] on h6 "Remove & Replace Weather Stripping" at bounding box center [783, 440] width 298 height 13
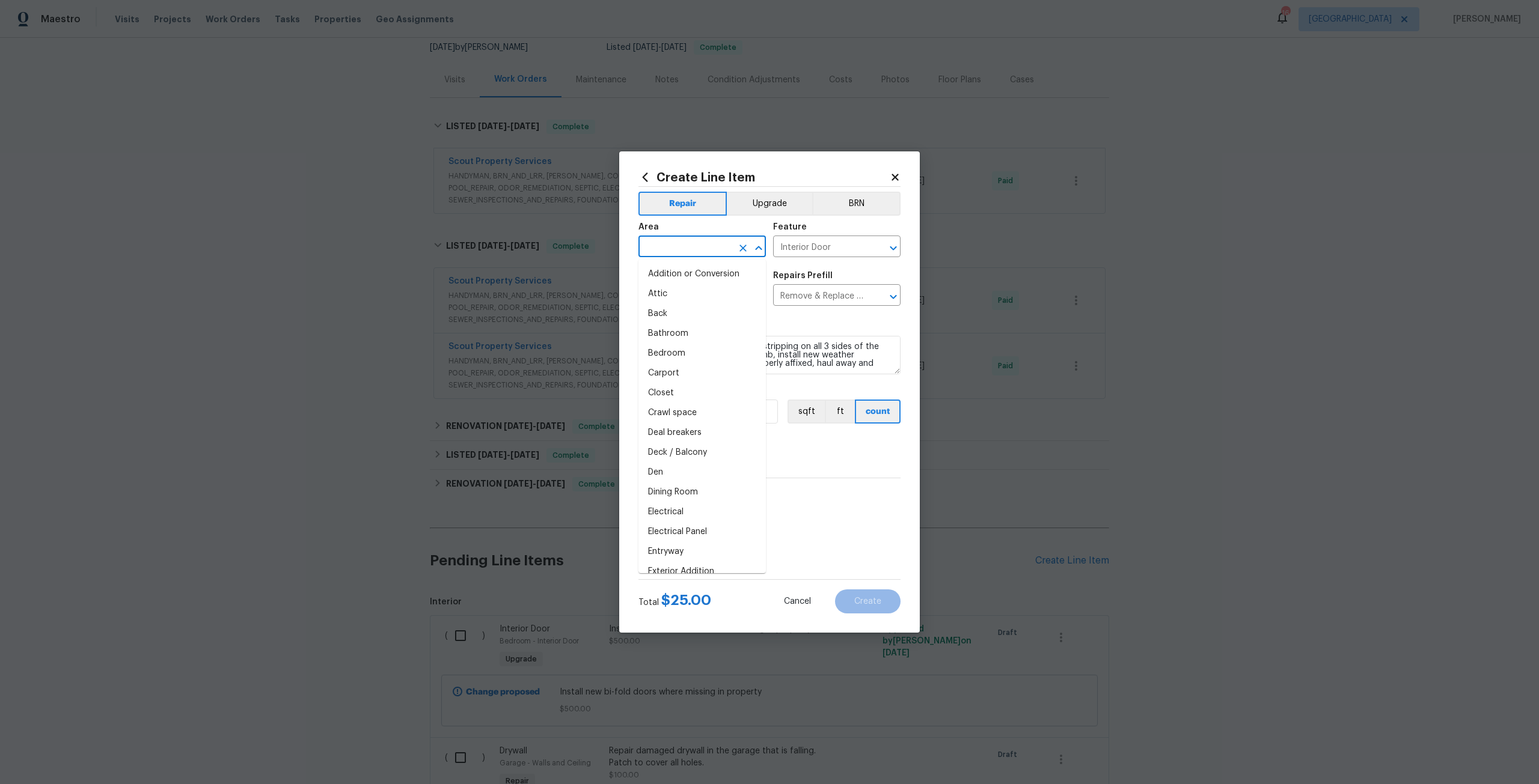
click at [699, 247] on input "text" at bounding box center [685, 248] width 93 height 19
click at [695, 269] on li "Back" at bounding box center [702, 274] width 127 height 20
type input "Back"
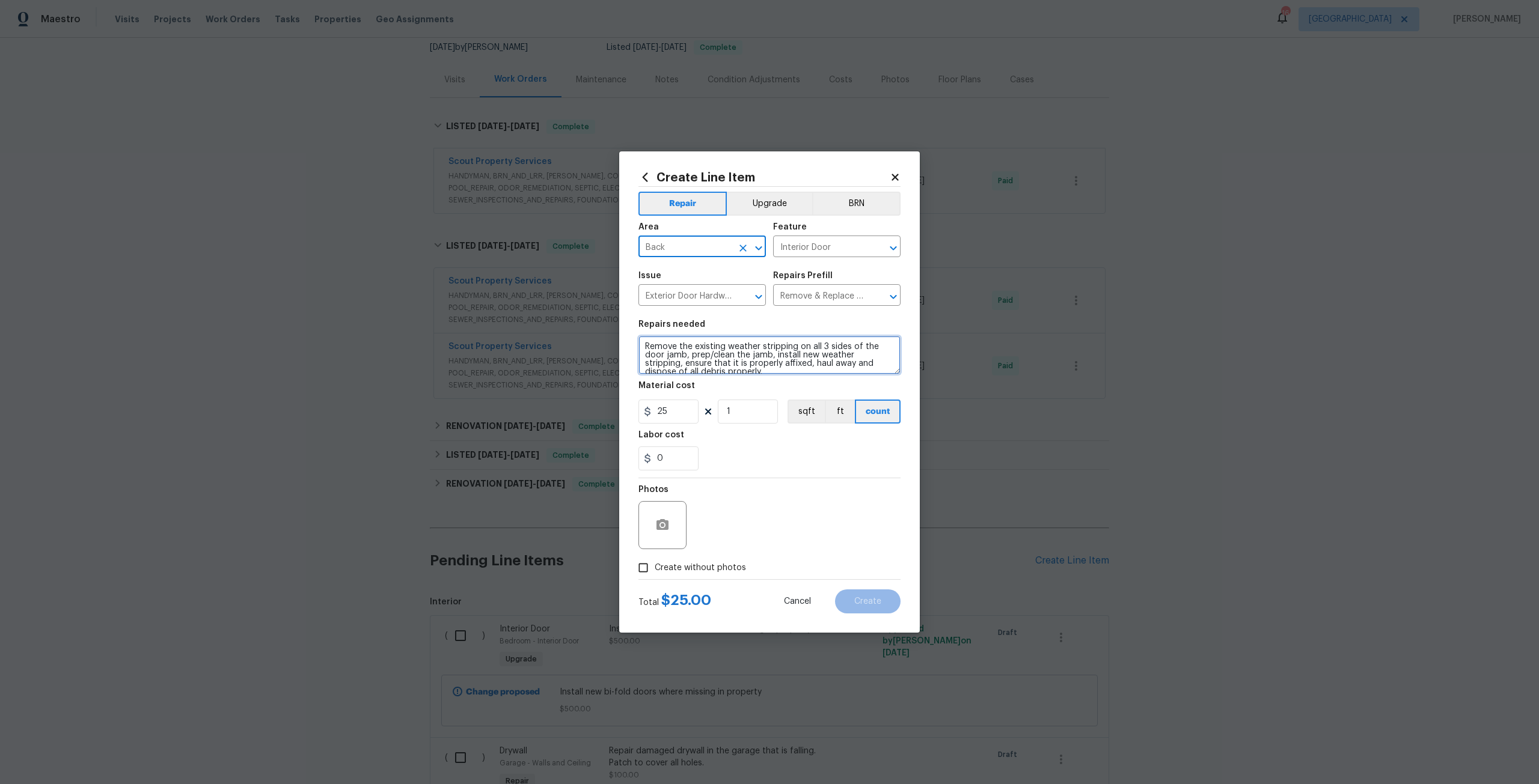
click at [646, 347] on textarea "Remove the existing weather stripping on all 3 sides of the door jamb, prep/cle…" at bounding box center [770, 355] width 262 height 39
type textarea "AT BACK DOOR Remove the existing weather stripping on all 3 sides of the door j…"
click at [730, 411] on input "1" at bounding box center [748, 411] width 60 height 24
type input "2"
click at [715, 565] on span "Create without photos" at bounding box center [700, 568] width 92 height 12
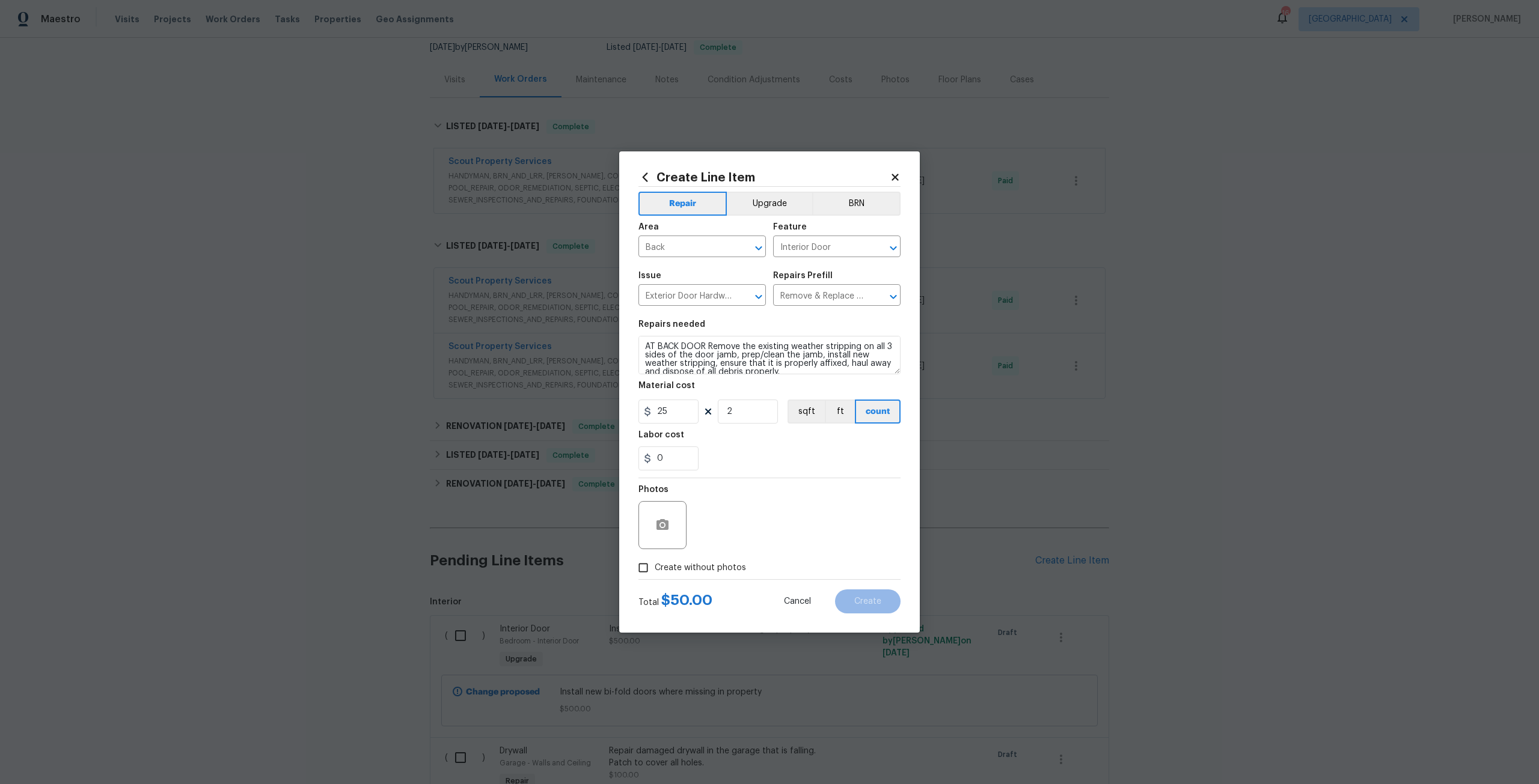
click at [655, 565] on input "Create without photos" at bounding box center [644, 568] width 23 height 23
checkbox input "true"
click at [761, 496] on div "Reason*" at bounding box center [798, 493] width 205 height 16
click at [816, 535] on textarea at bounding box center [798, 525] width 205 height 48
click at [867, 612] on button "Create" at bounding box center [867, 601] width 65 height 24
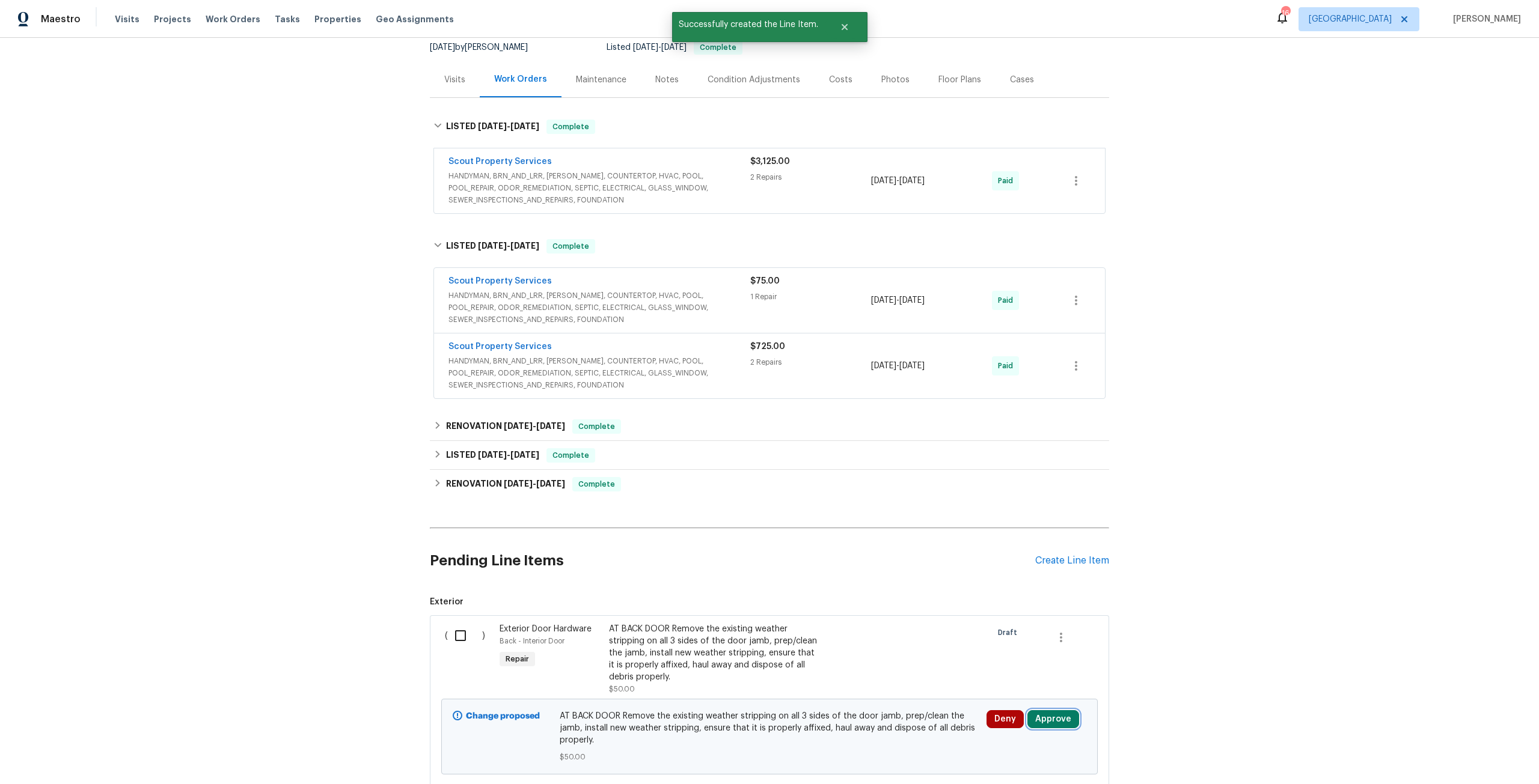
click at [1051, 722] on button "Approve" at bounding box center [1053, 719] width 52 height 18
click at [998, 672] on button "Approve" at bounding box center [1014, 679] width 72 height 24
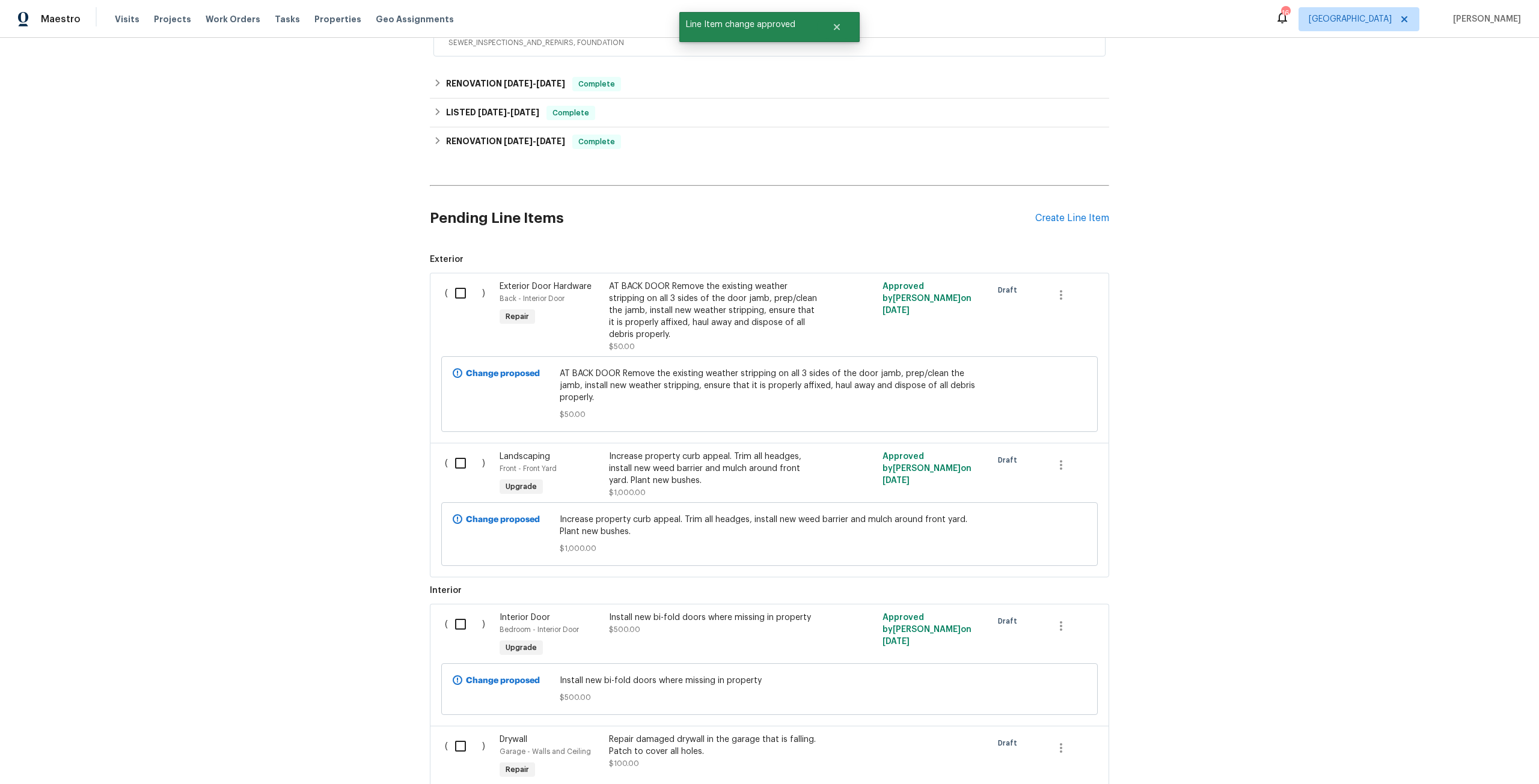
scroll to position [781, 0]
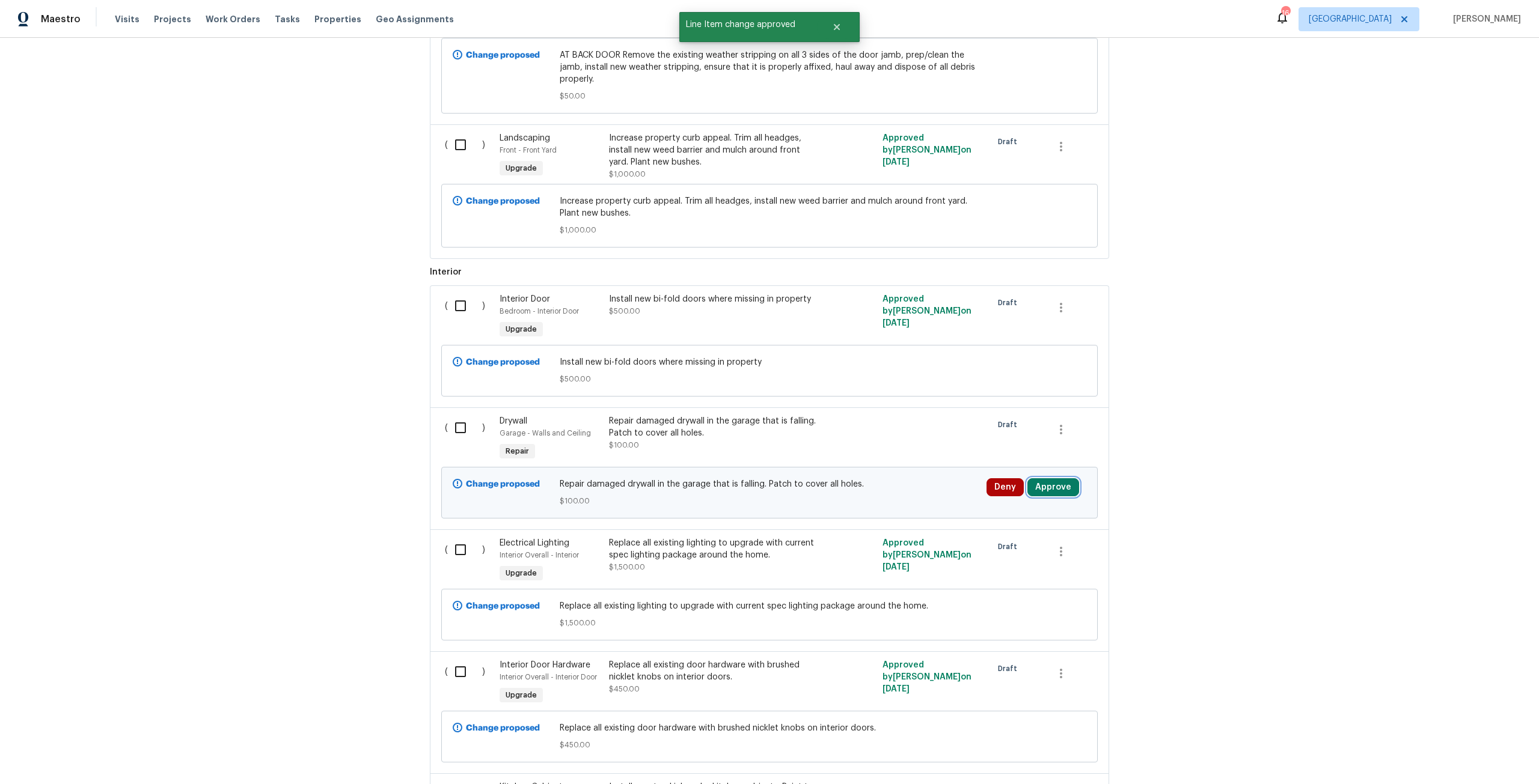
click at [1068, 494] on button "Approve" at bounding box center [1053, 487] width 52 height 18
click at [884, 488] on button "Approve" at bounding box center [877, 497] width 72 height 24
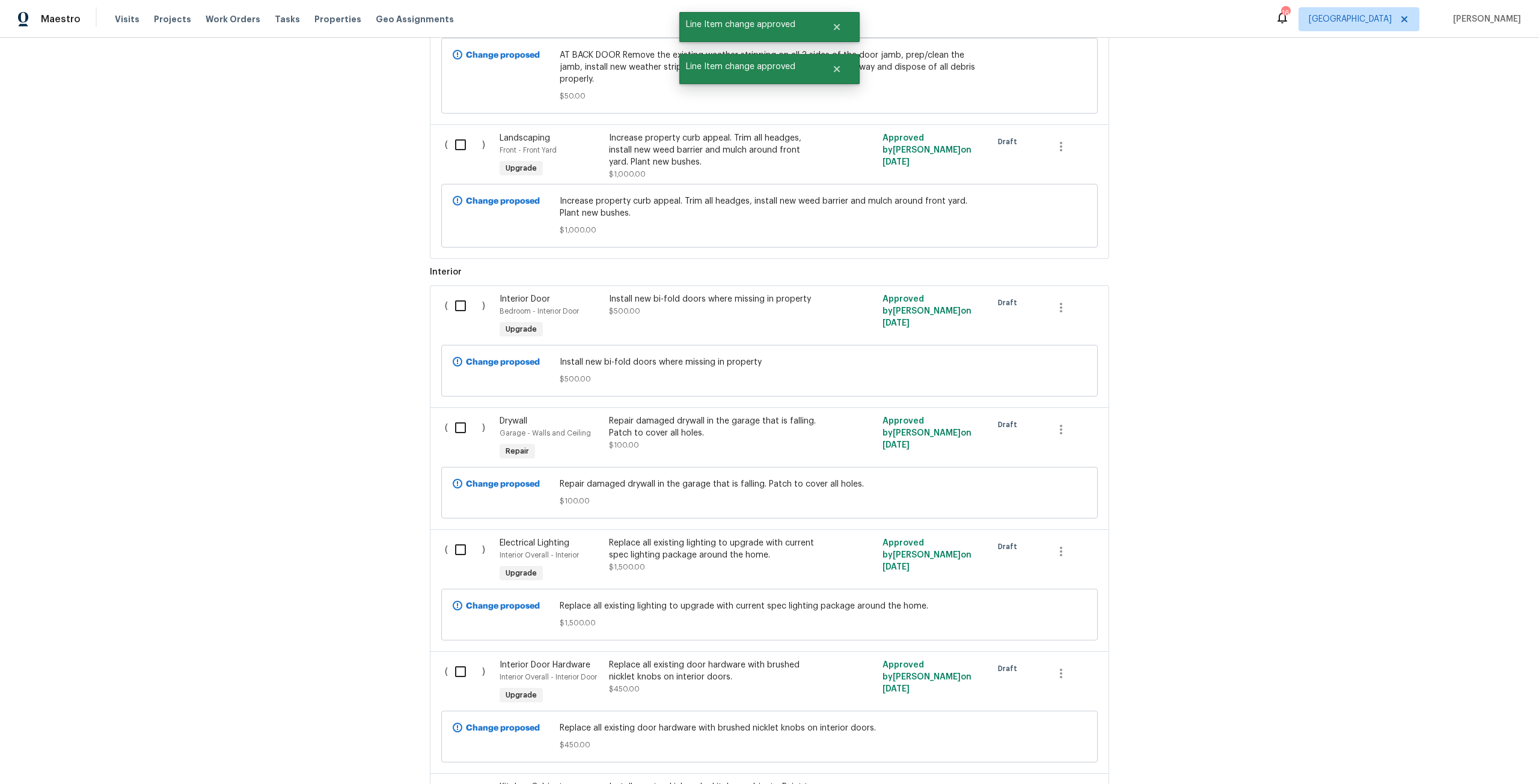
scroll to position [1143, 0]
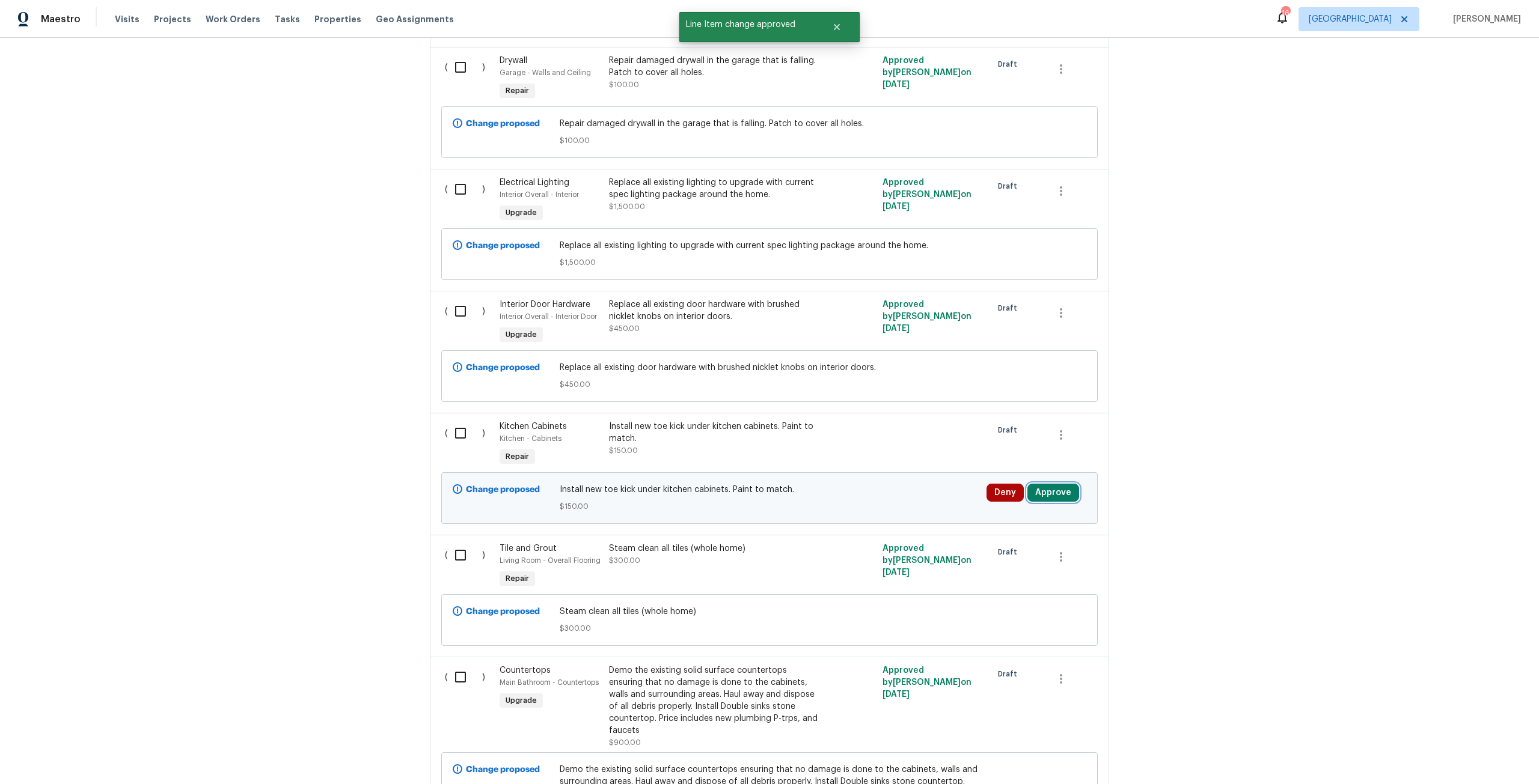
click at [1062, 486] on button "Approve" at bounding box center [1053, 492] width 52 height 18
click at [893, 506] on button "Approve" at bounding box center [877, 503] width 72 height 24
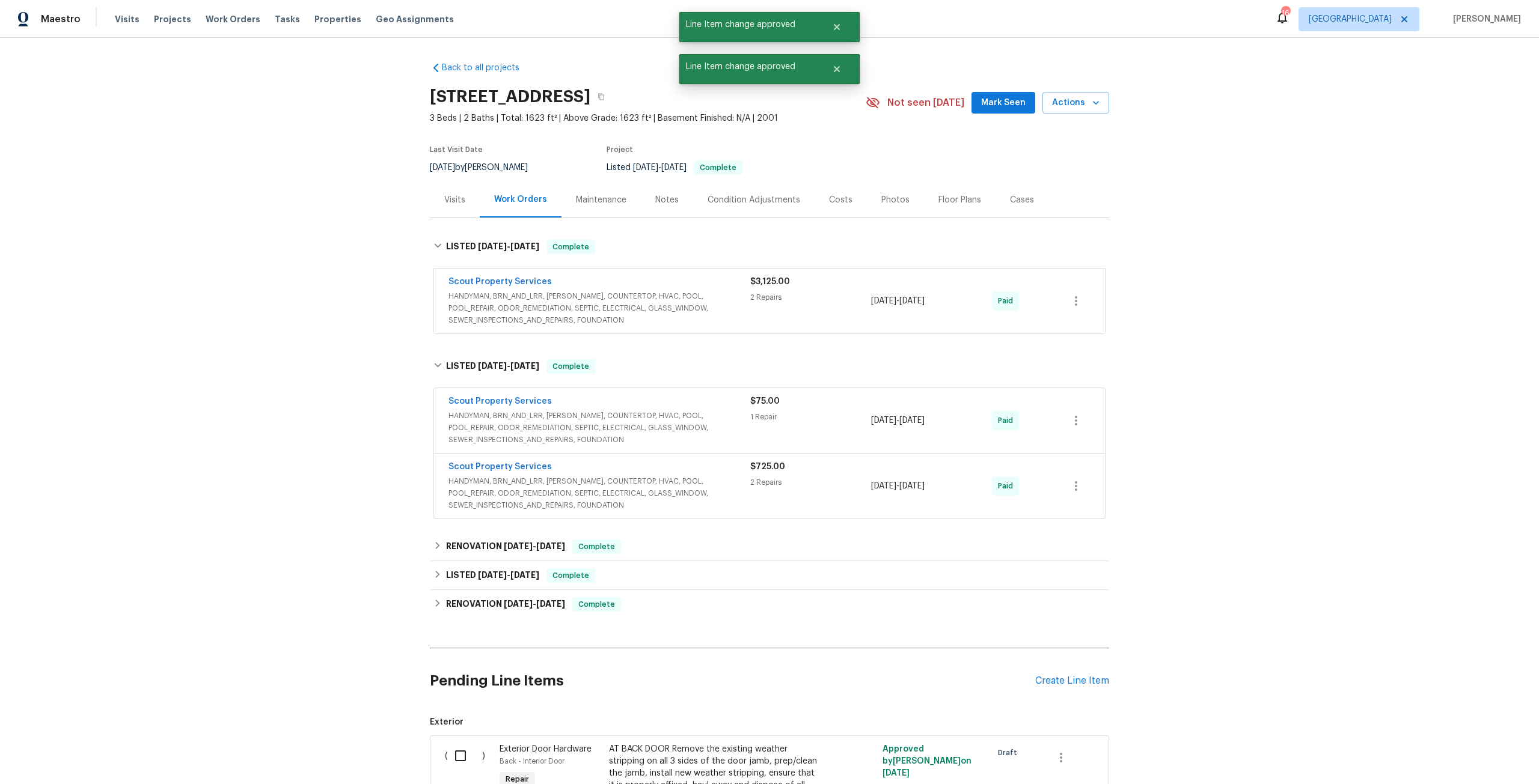
scroll to position [360, 0]
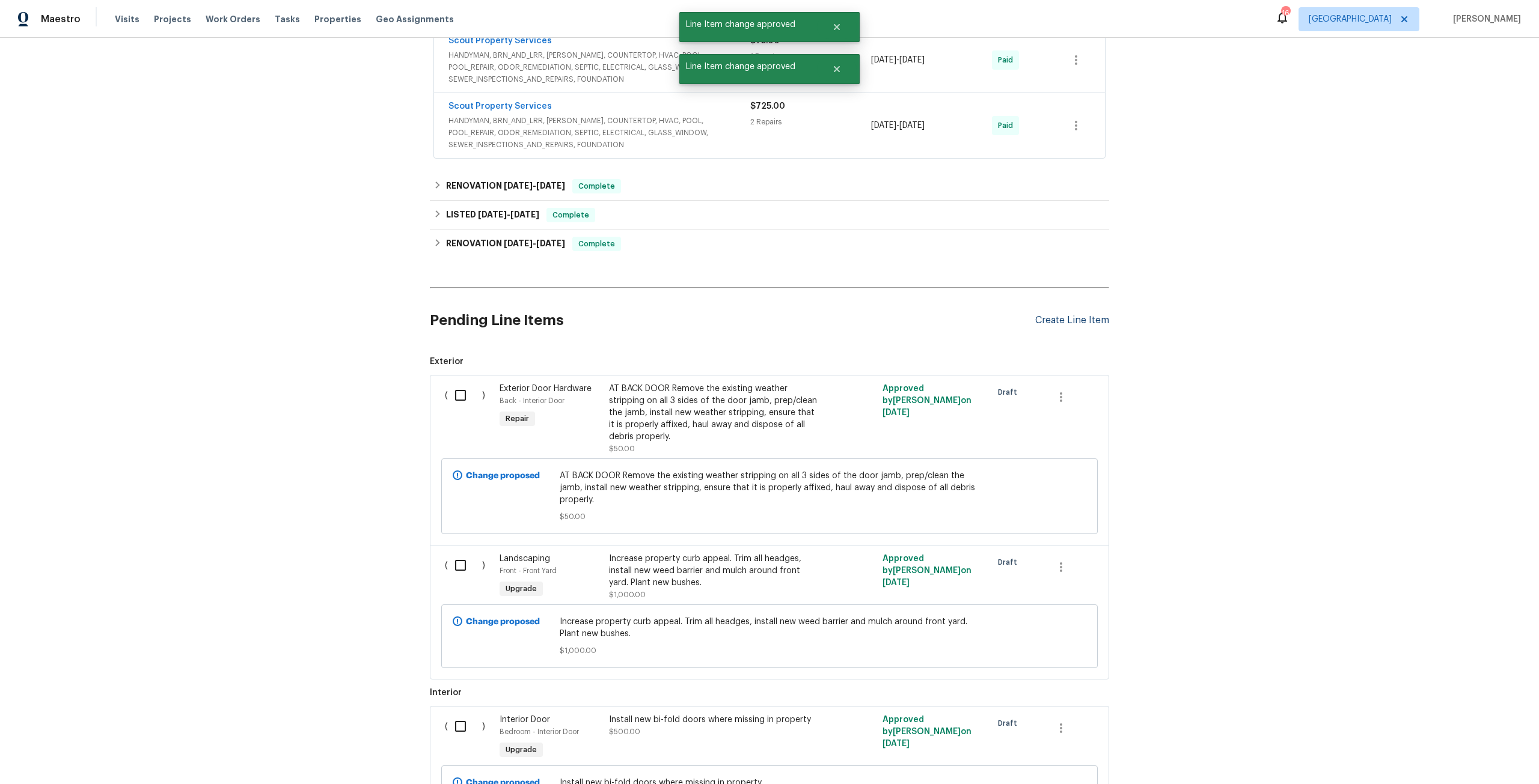
click at [1093, 325] on div "Create Line Item" at bounding box center [1072, 321] width 74 height 11
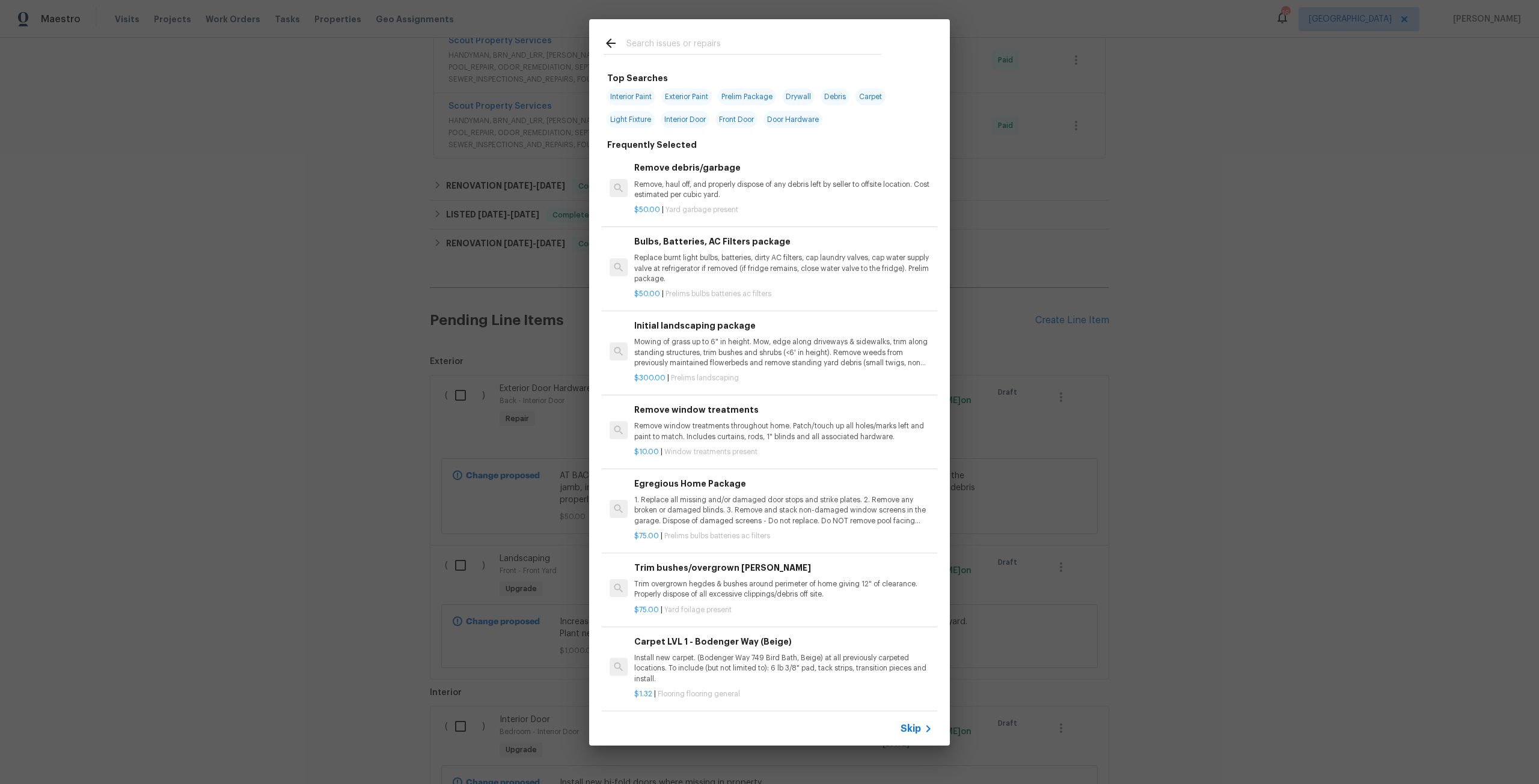
click at [684, 46] on input "text" at bounding box center [754, 44] width 255 height 18
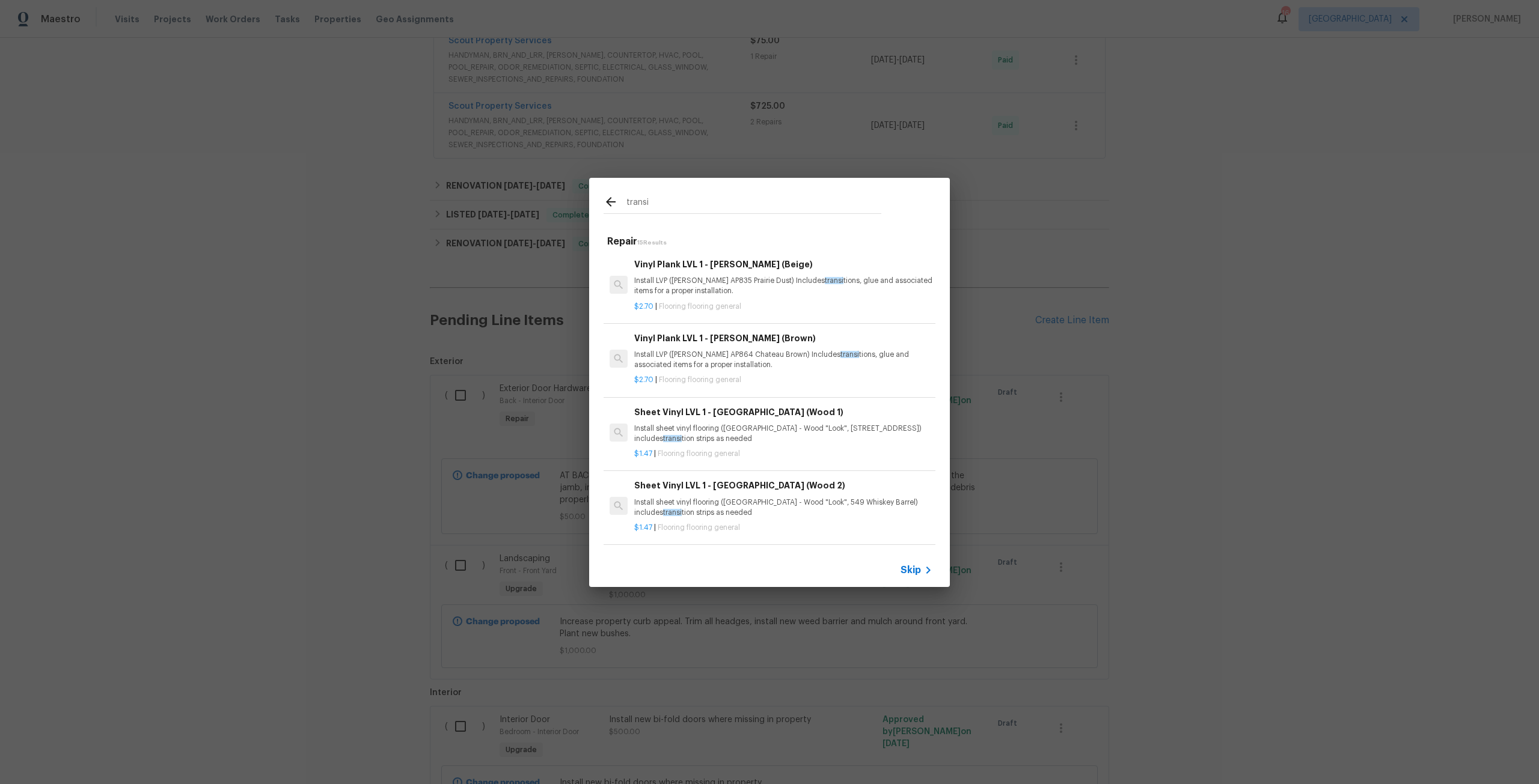
drag, startPoint x: 680, startPoint y: 206, endPoint x: 582, endPoint y: 201, distance: 98.1
click at [582, 201] on div "transi Repair 15 Results Vinyl Plank LVL 1 - Knighton (Beige) Install LVP (Knig…" at bounding box center [769, 382] width 1539 height 765
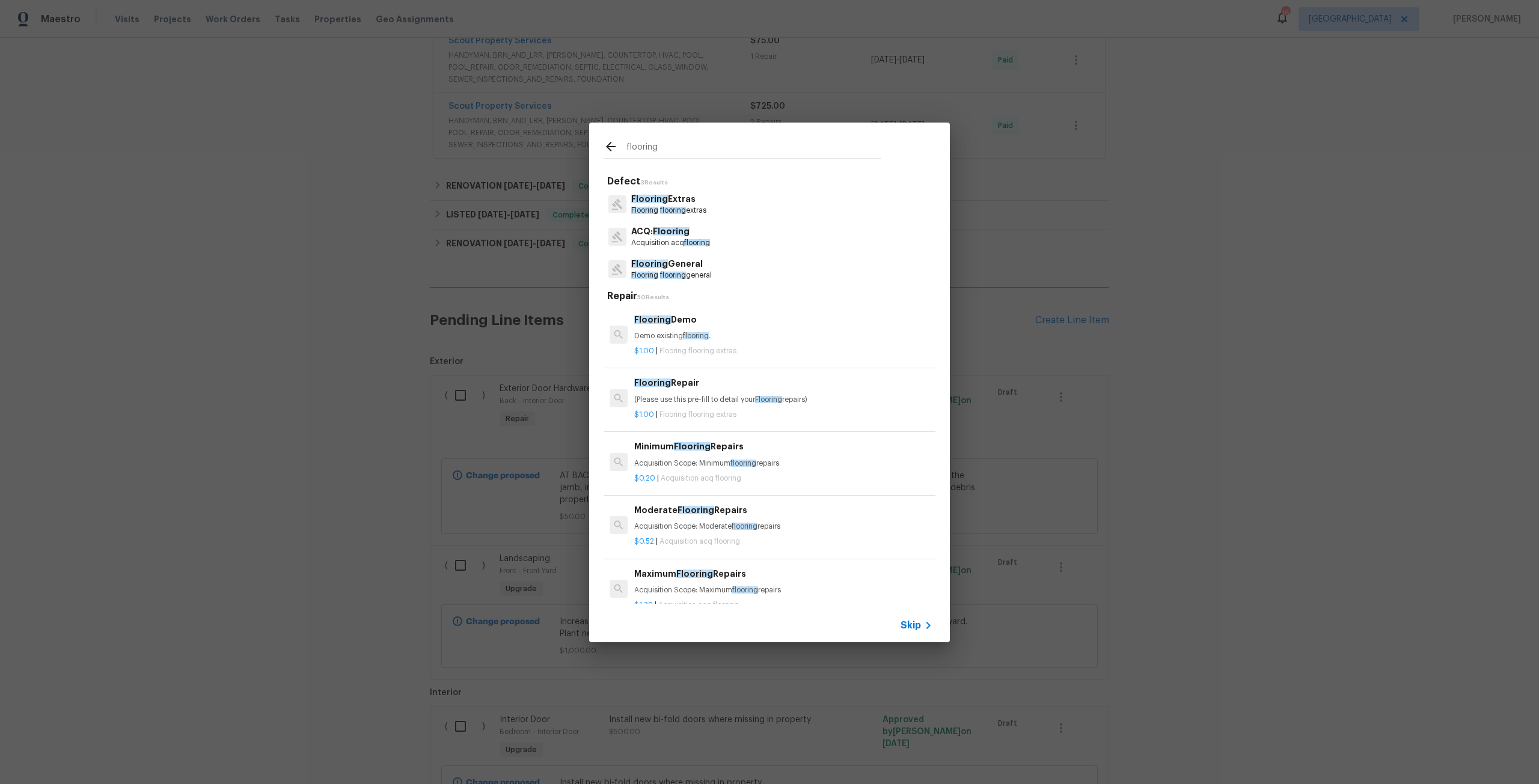
type input "flooring"
click at [659, 199] on span "Flooring" at bounding box center [649, 198] width 37 height 8
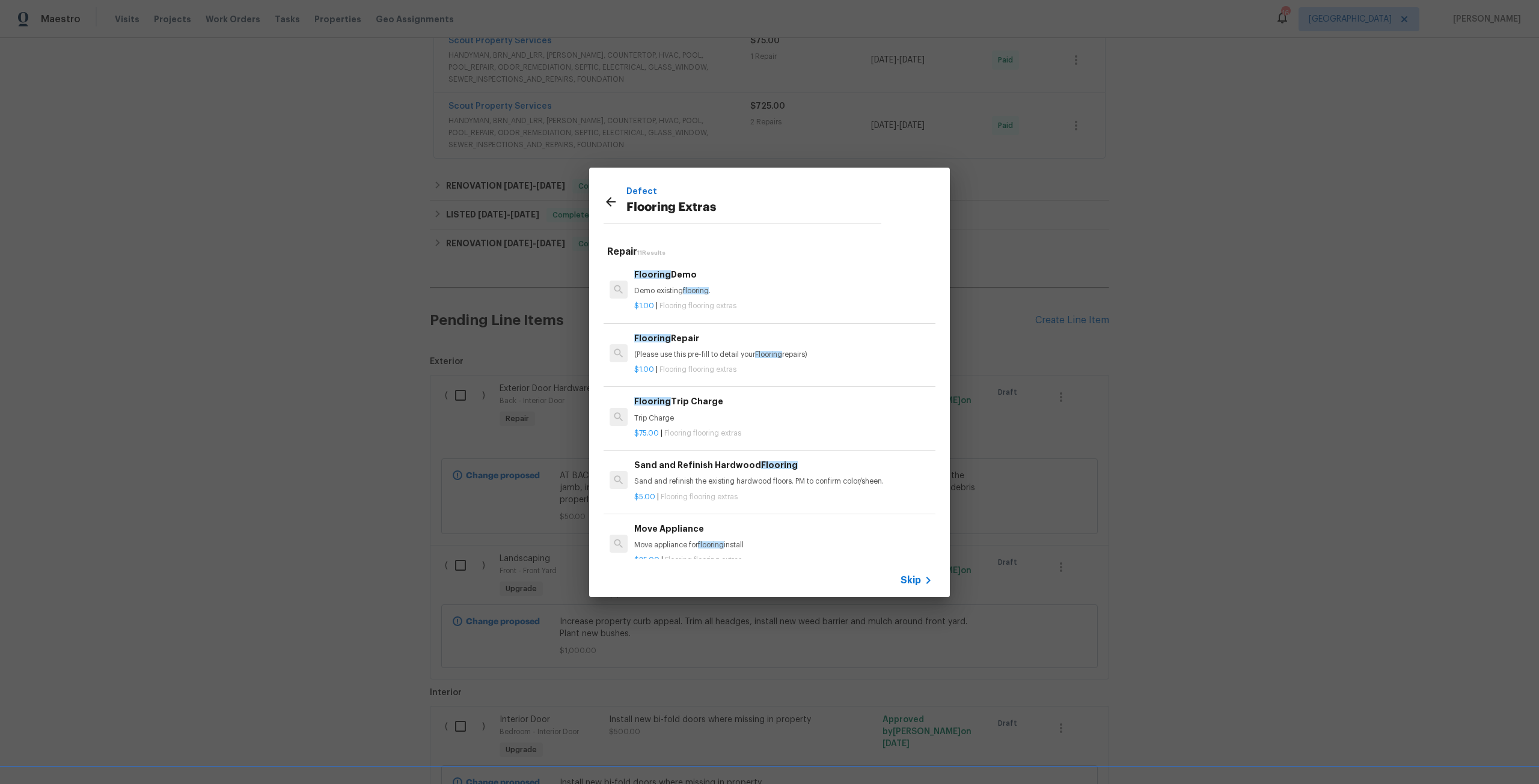
click at [695, 357] on p "(Please use this pre-fill to detail your Flooring repairs)" at bounding box center [783, 355] width 298 height 10
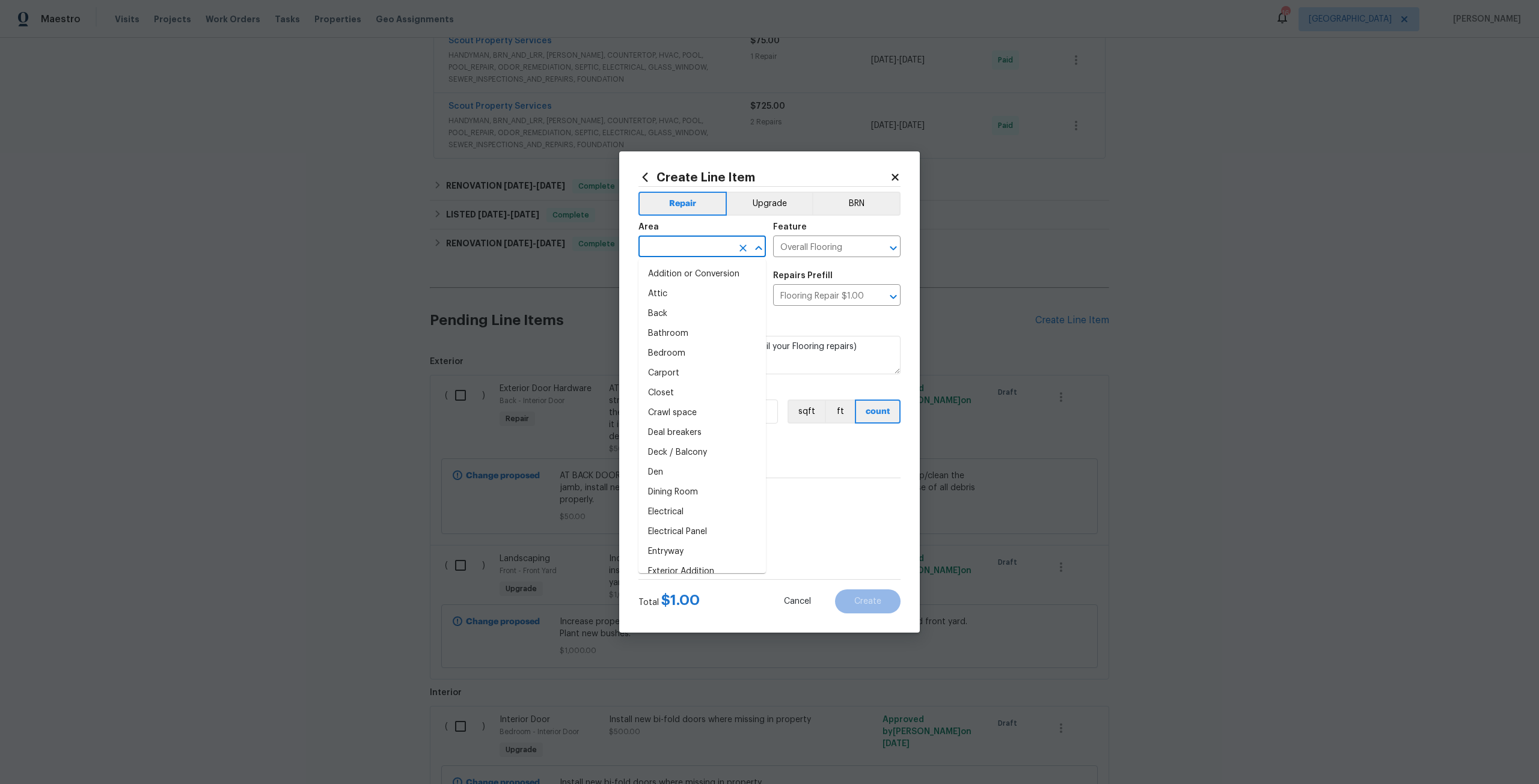
click at [692, 246] on input "text" at bounding box center [685, 248] width 93 height 19
click at [687, 291] on li "Garage" at bounding box center [702, 293] width 127 height 20
type input "Garage"
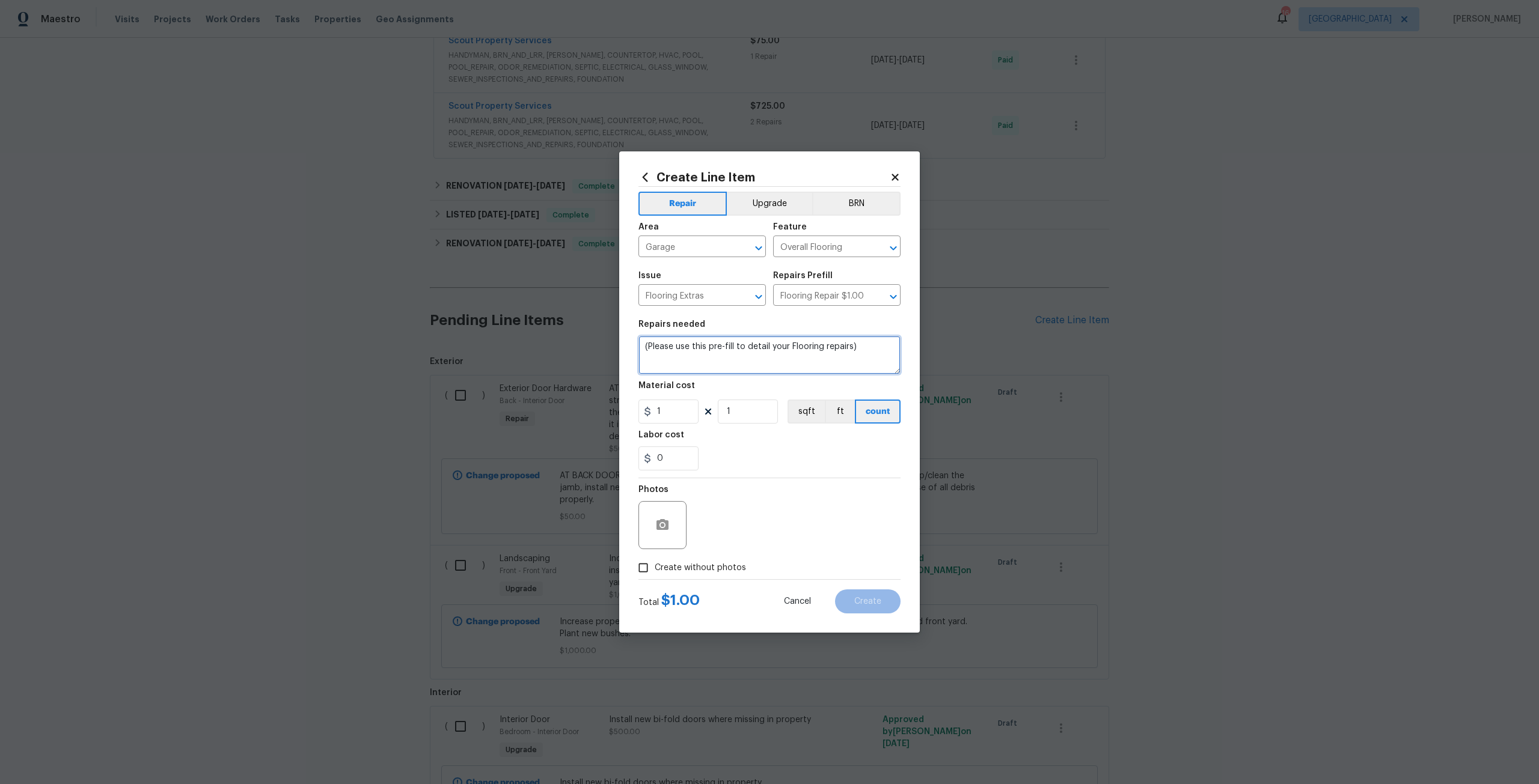
drag, startPoint x: 862, startPoint y: 342, endPoint x: 529, endPoint y: 361, distance: 333.5
click at [529, 361] on div "Create Line Item Repair Upgrade BRN Area Garage ​ Feature Overall Flooring ​ Is…" at bounding box center [769, 392] width 1539 height 784
type textarea "Install a new transition from kitchen into the garage."
click at [677, 422] on input "1" at bounding box center [669, 411] width 60 height 24
type input "150"
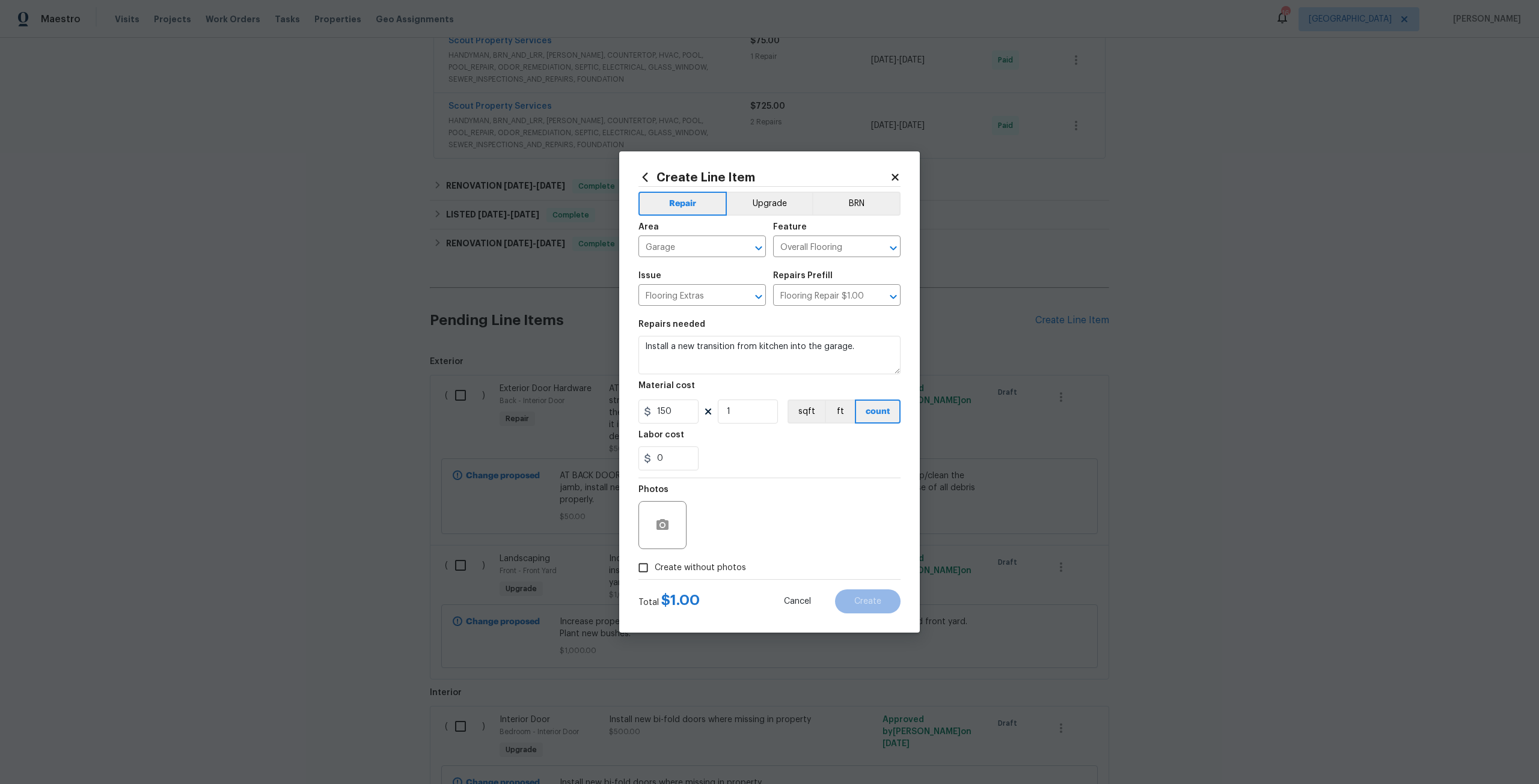
click at [688, 567] on span "Create without photos" at bounding box center [700, 568] width 92 height 12
click at [655, 567] on input "Create without photos" at bounding box center [644, 568] width 23 height 23
checkbox input "true"
click at [716, 542] on textarea at bounding box center [798, 525] width 205 height 48
click at [866, 615] on div "Create Line Item Repair Upgrade BRN Area Garage ​ Feature Overall Flooring ​ Is…" at bounding box center [769, 392] width 301 height 481
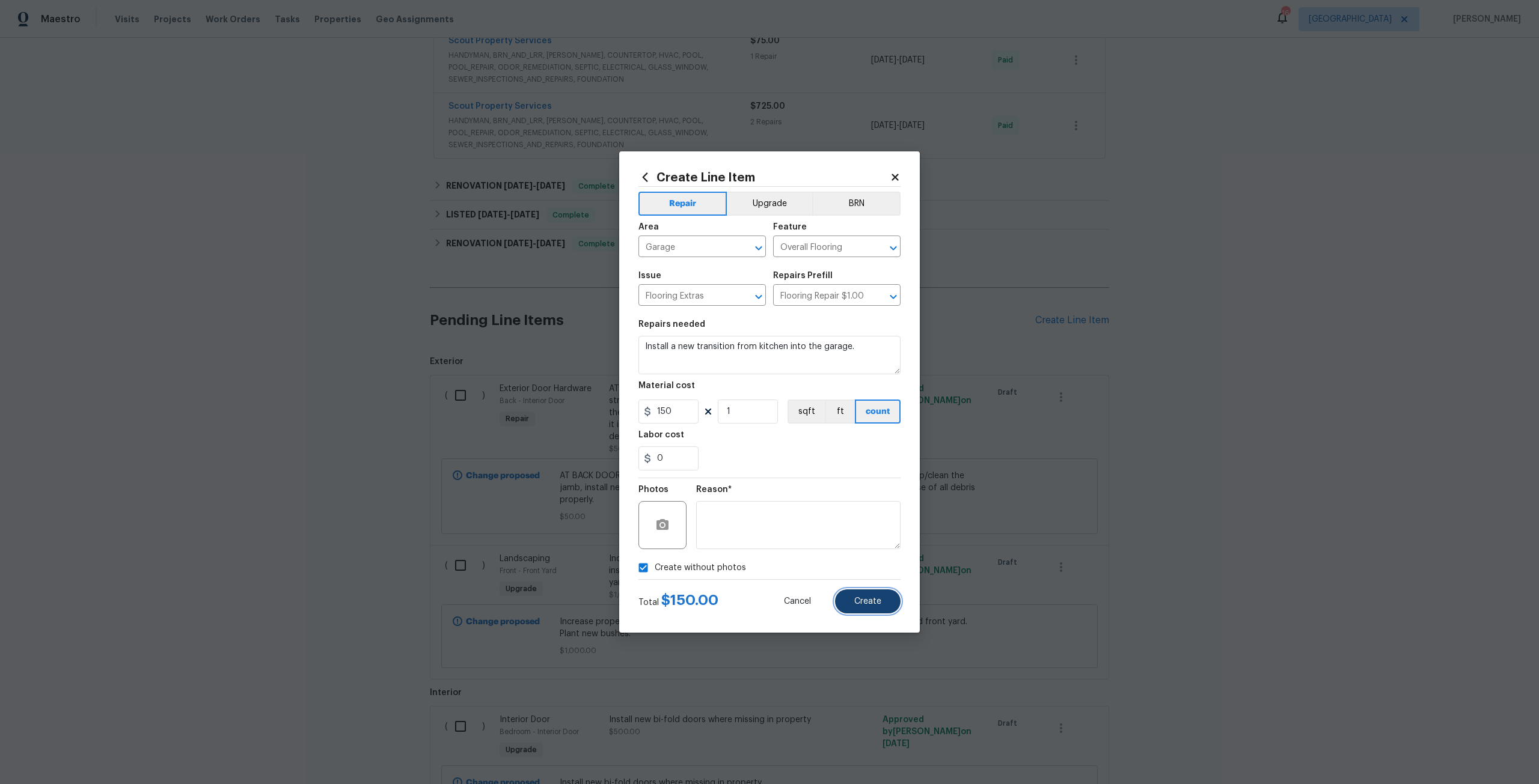
click at [877, 597] on span "Create" at bounding box center [867, 602] width 27 height 9
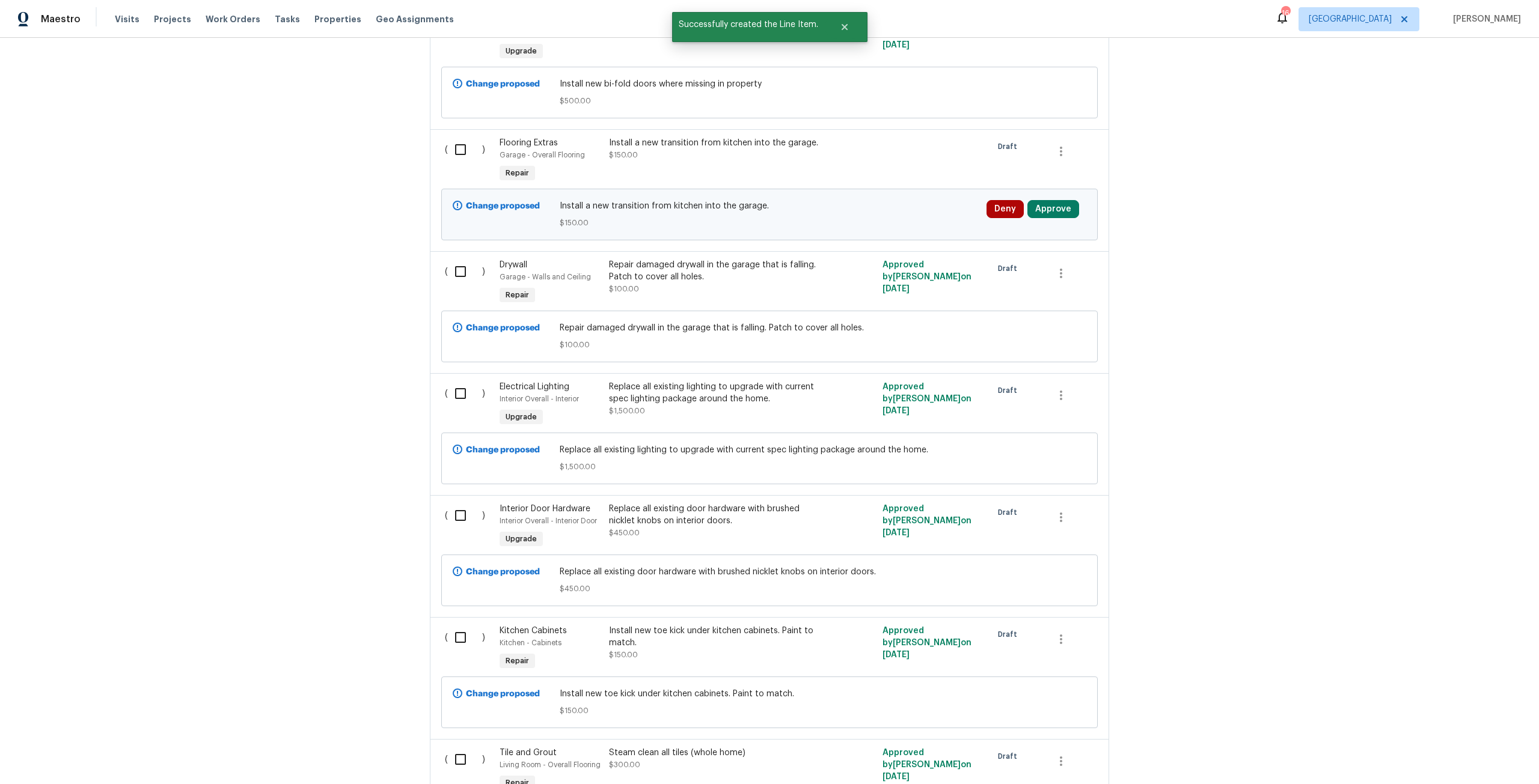
scroll to position [1022, 0]
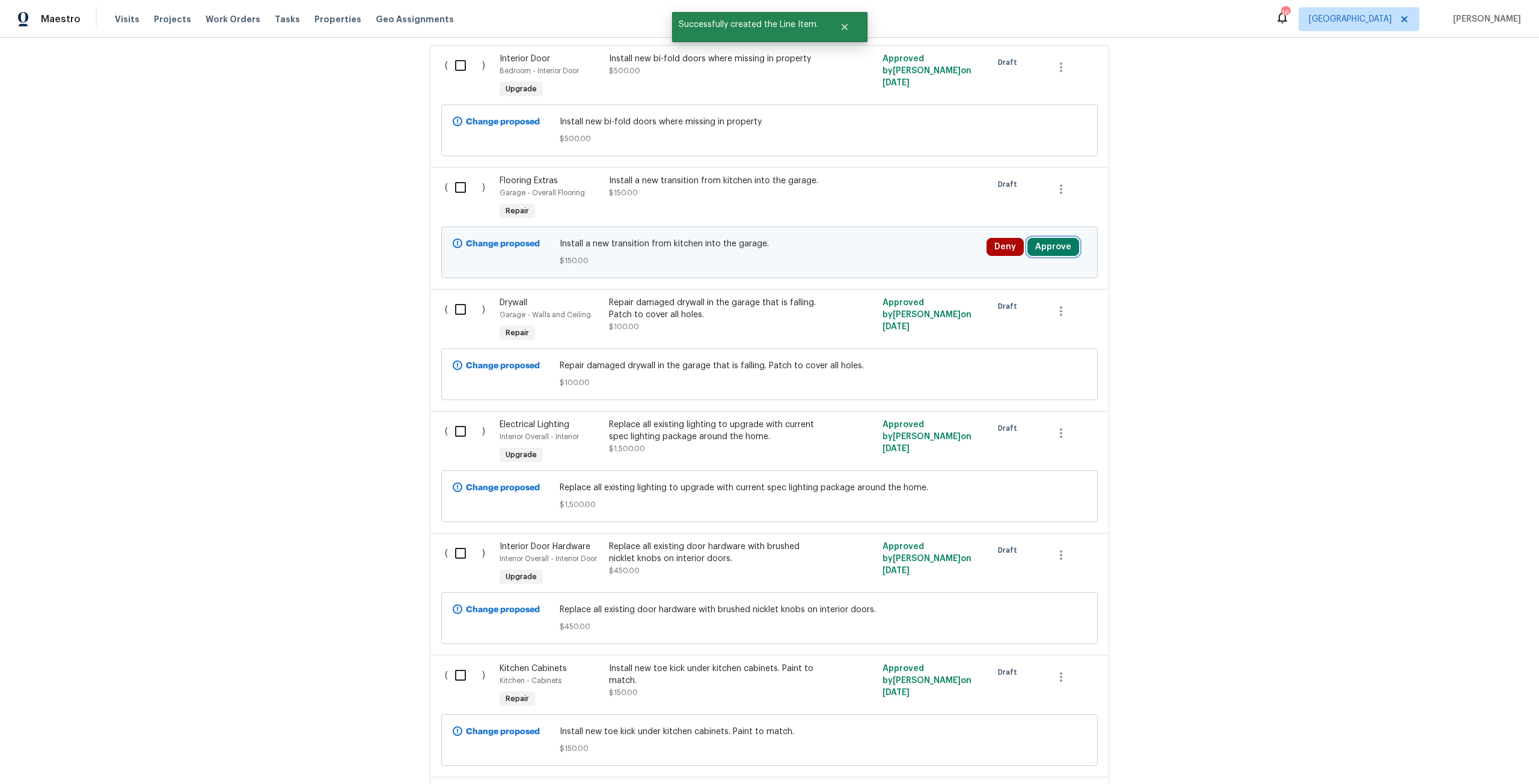
click at [1063, 255] on button "Approve" at bounding box center [1053, 246] width 52 height 18
click at [1021, 310] on span "Approve" at bounding box center [1014, 309] width 34 height 9
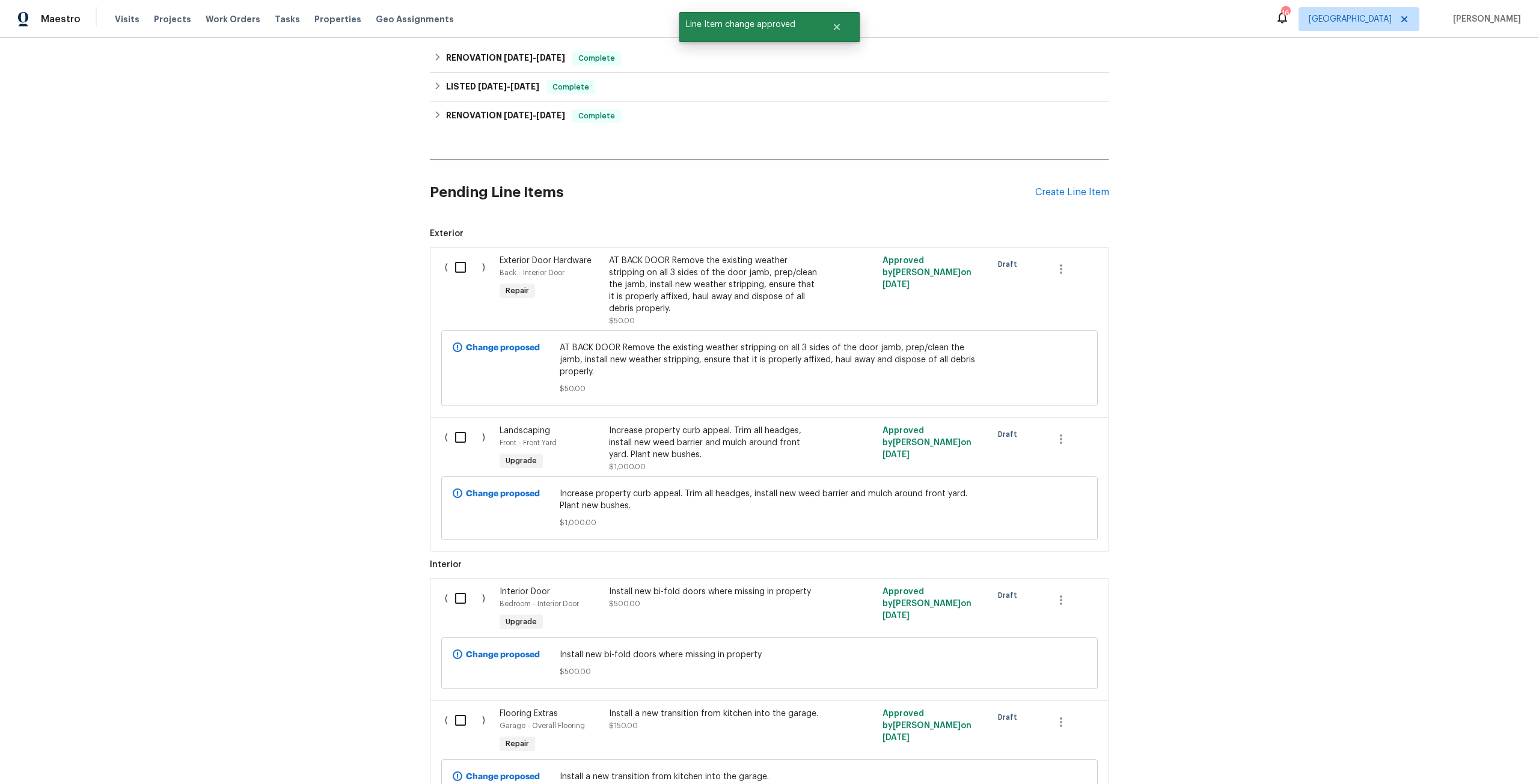
scroll to position [481, 0]
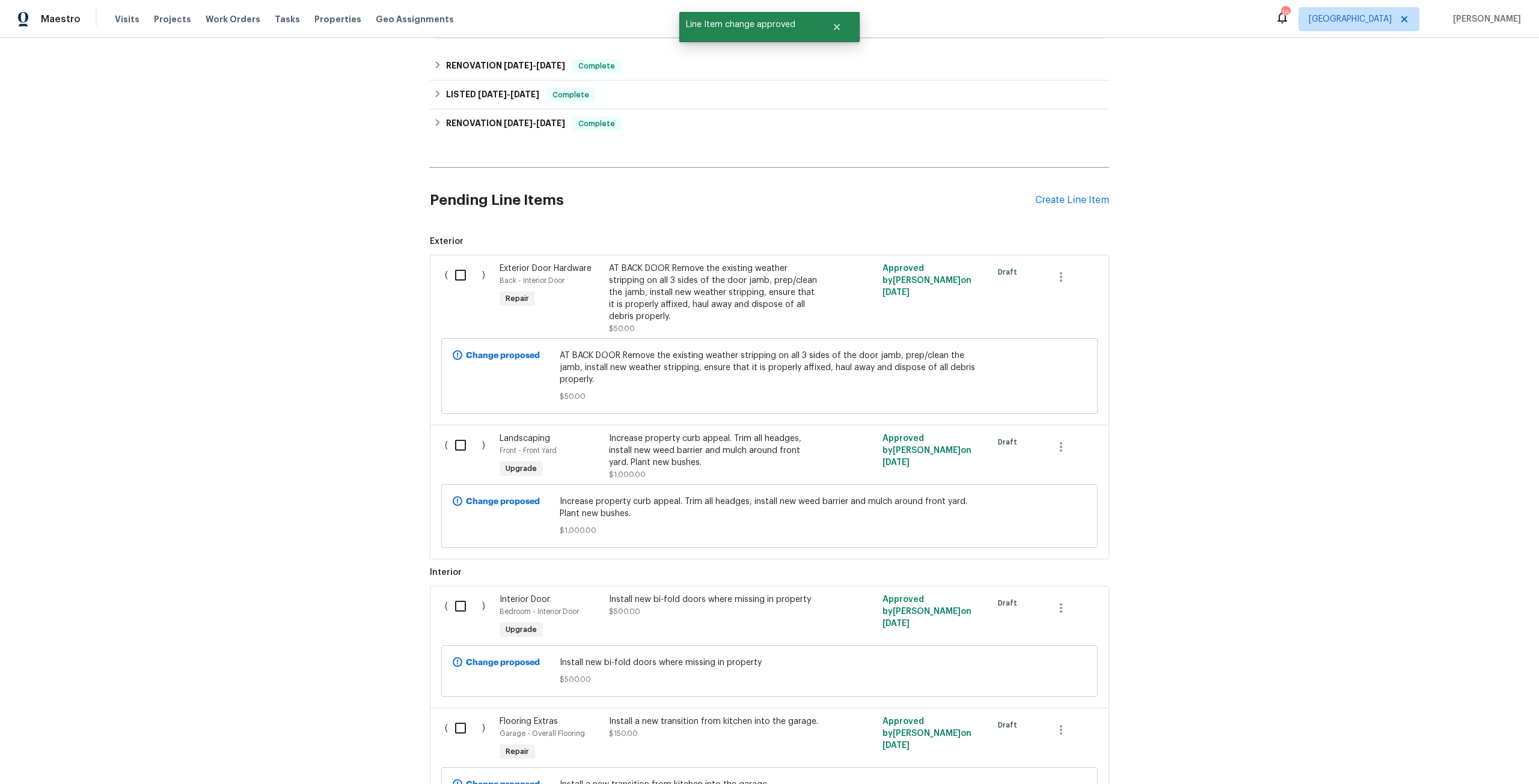
click at [1073, 209] on div "Pending Line Items Create Line Item" at bounding box center [770, 200] width 679 height 56
click at [1082, 194] on div "Create Line Item" at bounding box center [1072, 200] width 74 height 11
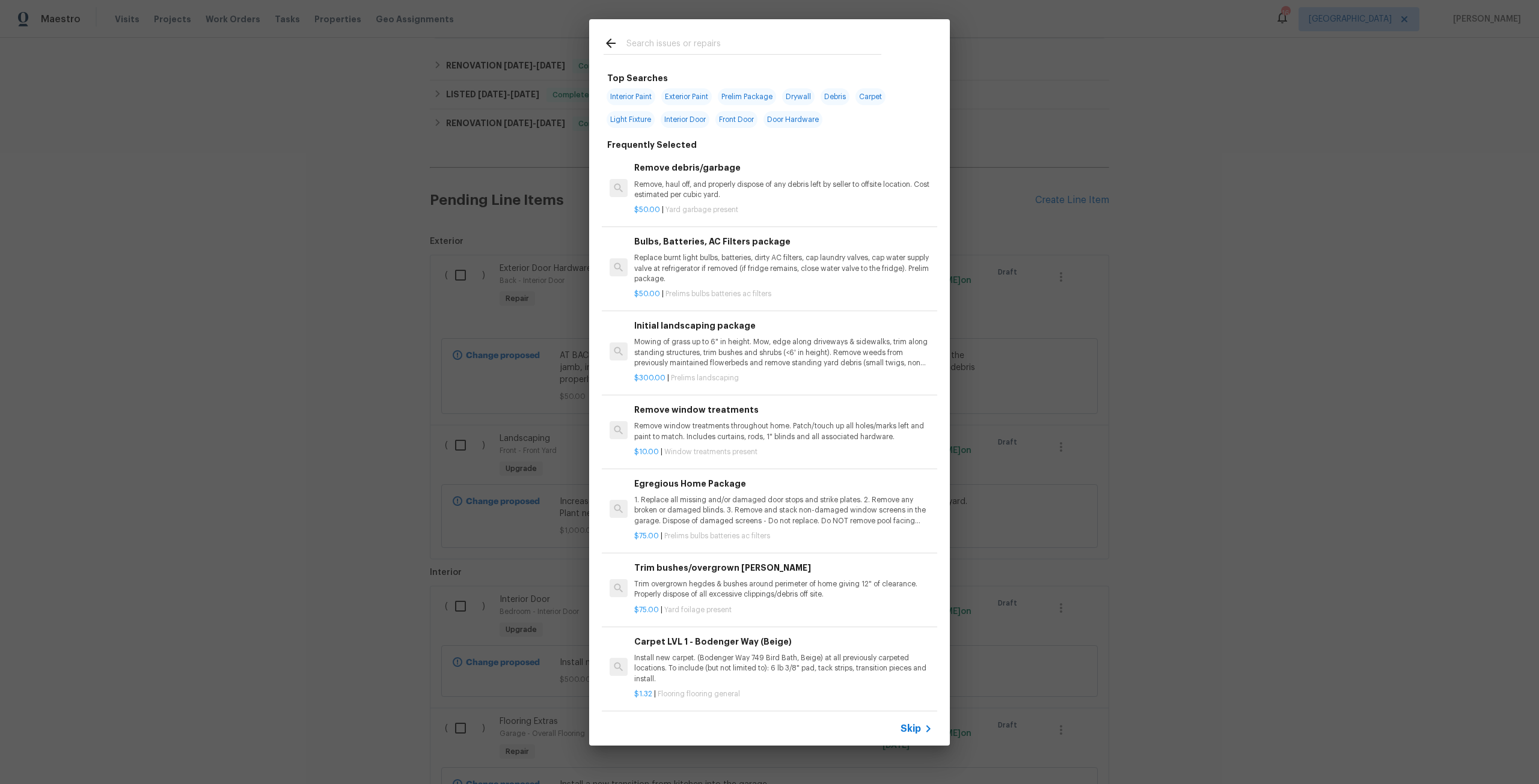
click at [750, 89] on span "Prelim Package" at bounding box center [747, 97] width 59 height 17
type input "Prelim Package"
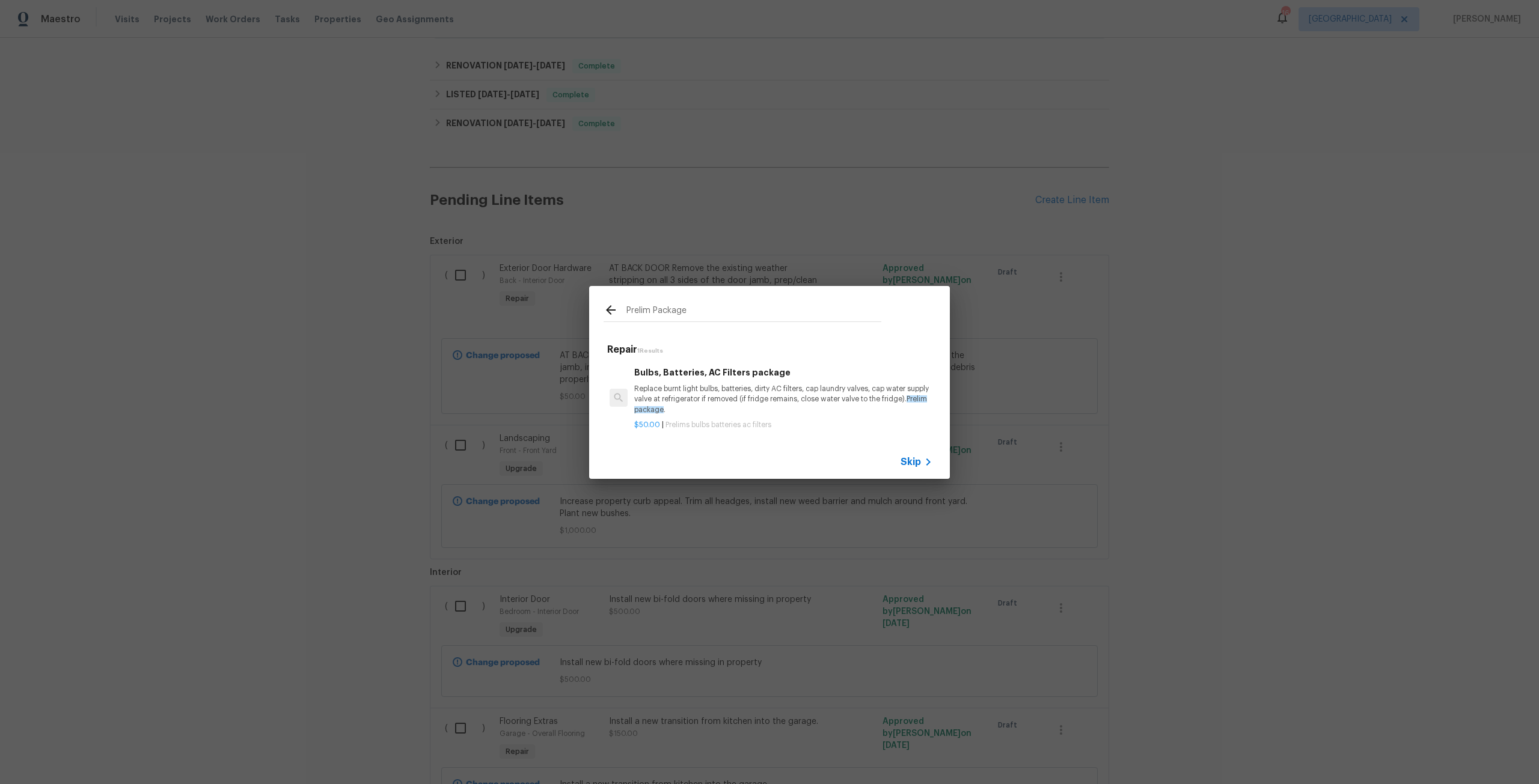
click at [711, 384] on p "Replace burnt light bulbs, batteries, dirty AC filters, cap laundry valves, cap…" at bounding box center [783, 399] width 298 height 30
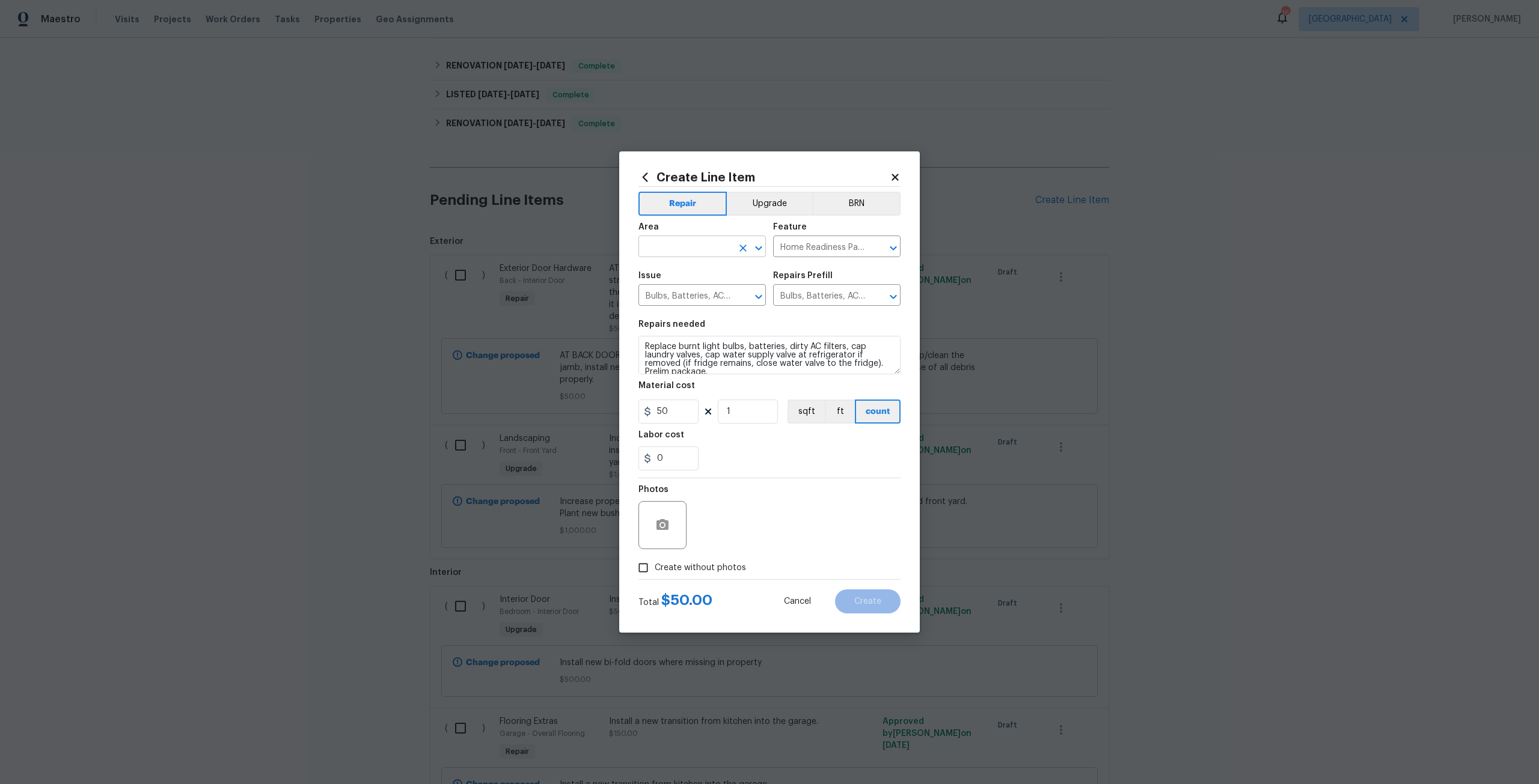
click at [684, 249] on input "text" at bounding box center [685, 248] width 93 height 19
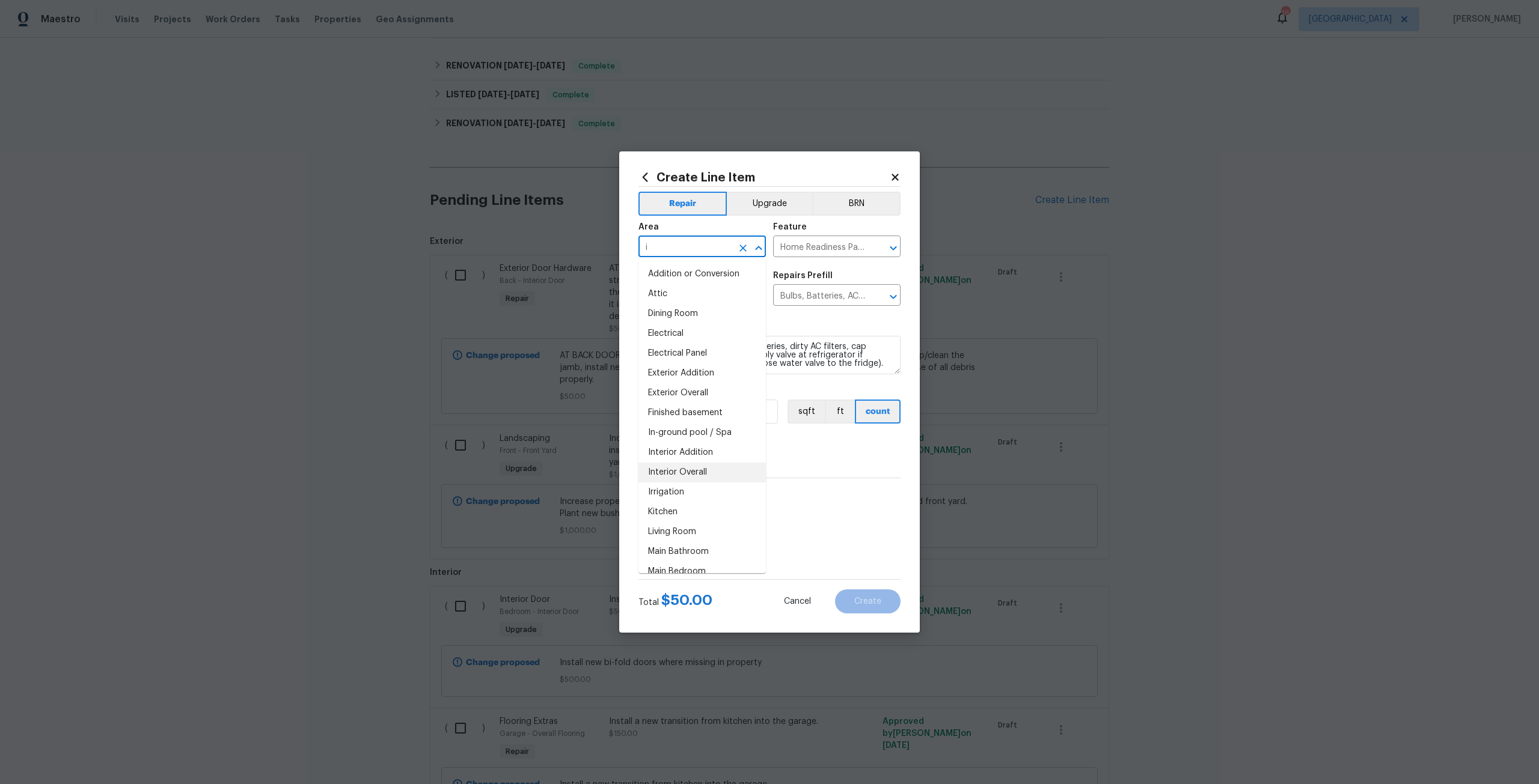
click at [691, 466] on li "Interior Overall" at bounding box center [702, 473] width 127 height 20
type input "Interior Overall"
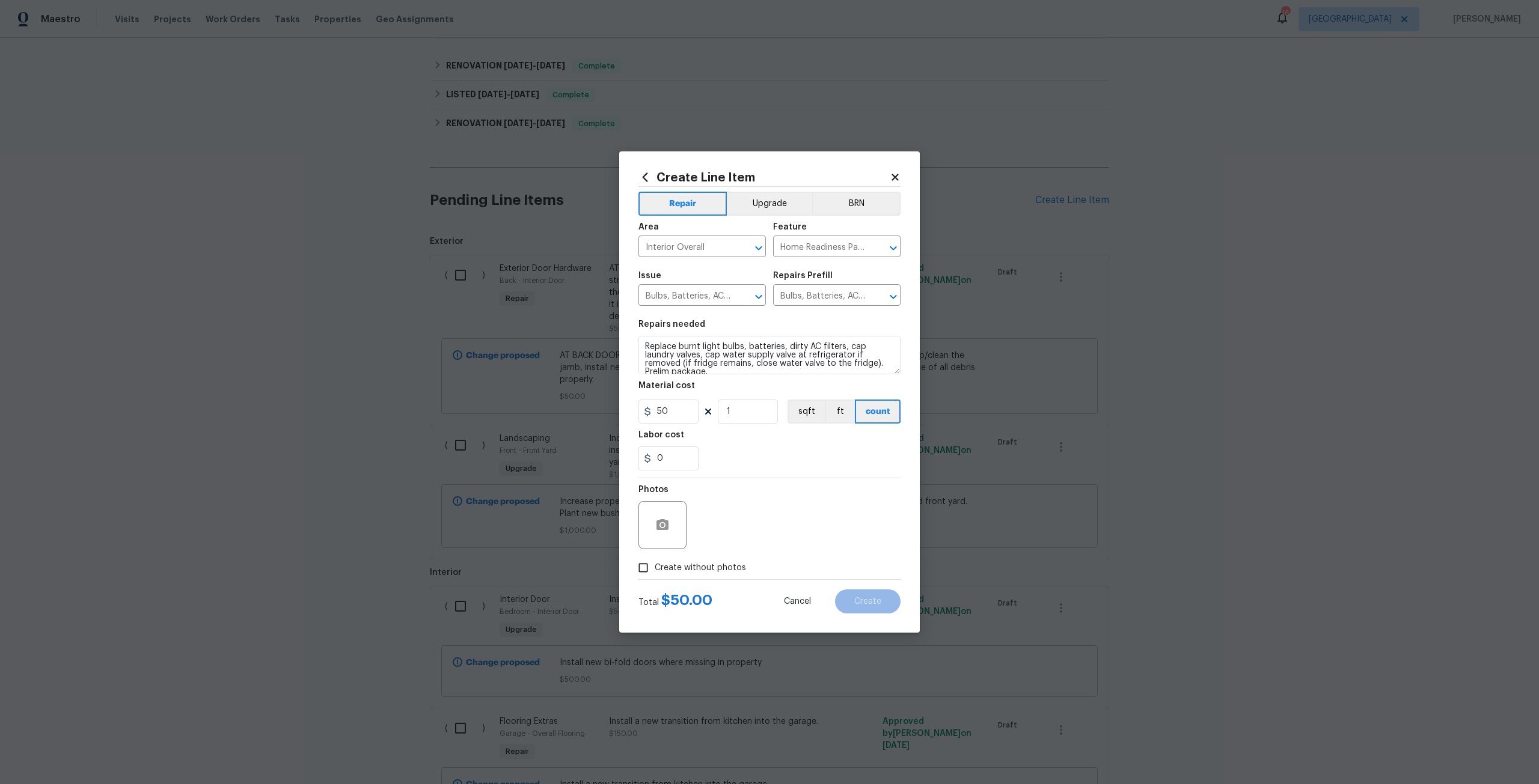
click at [700, 567] on span "Create without photos" at bounding box center [700, 568] width 92 height 12
click at [655, 567] on input "Create without photos" at bounding box center [644, 568] width 23 height 23
checkbox input "true"
click at [728, 534] on textarea at bounding box center [798, 525] width 205 height 48
click at [878, 602] on span "Create" at bounding box center [867, 602] width 27 height 9
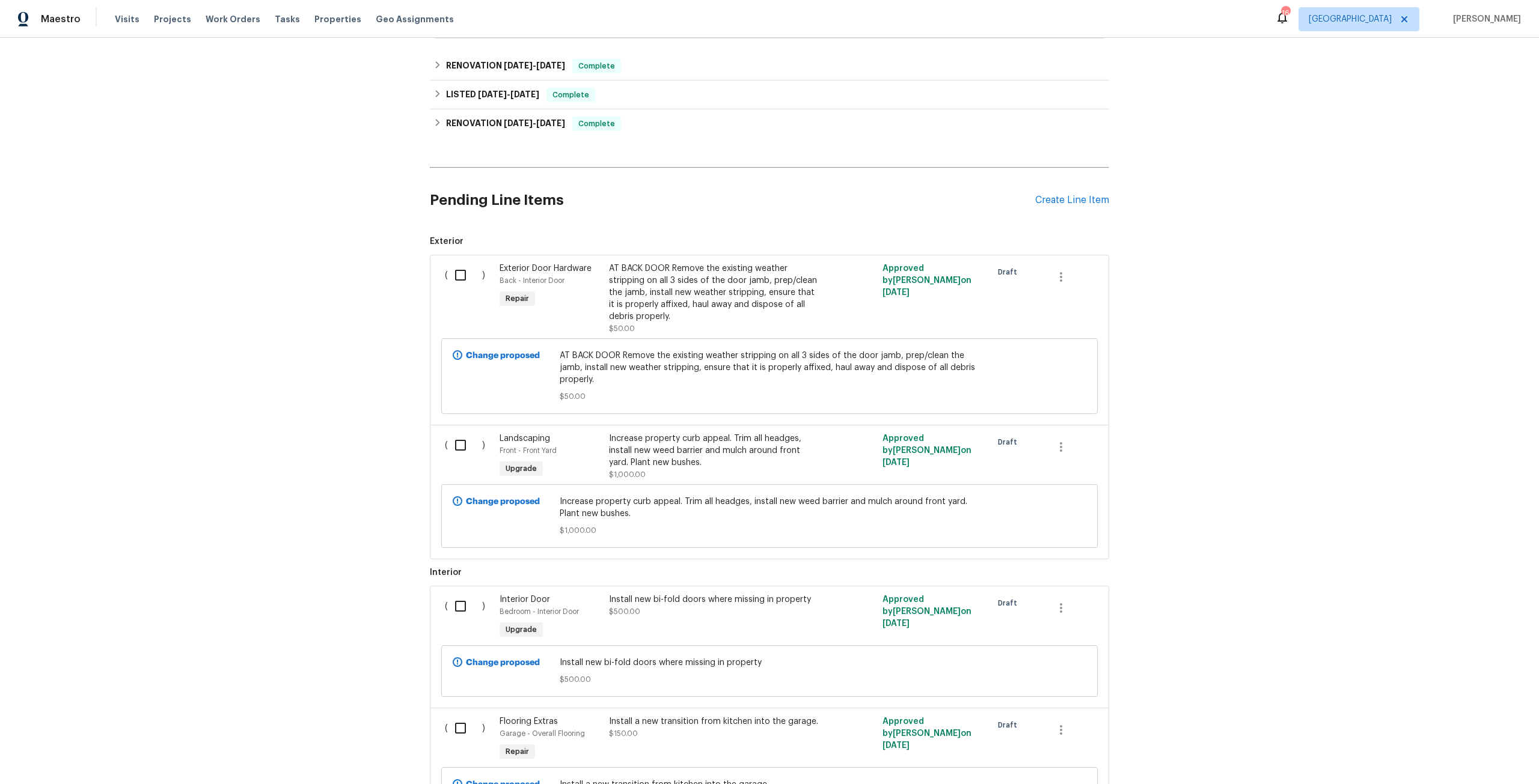
click at [1079, 190] on div "Pending Line Items Create Line Item" at bounding box center [770, 200] width 679 height 56
click at [1096, 205] on div "Create Line Item" at bounding box center [1072, 200] width 74 height 11
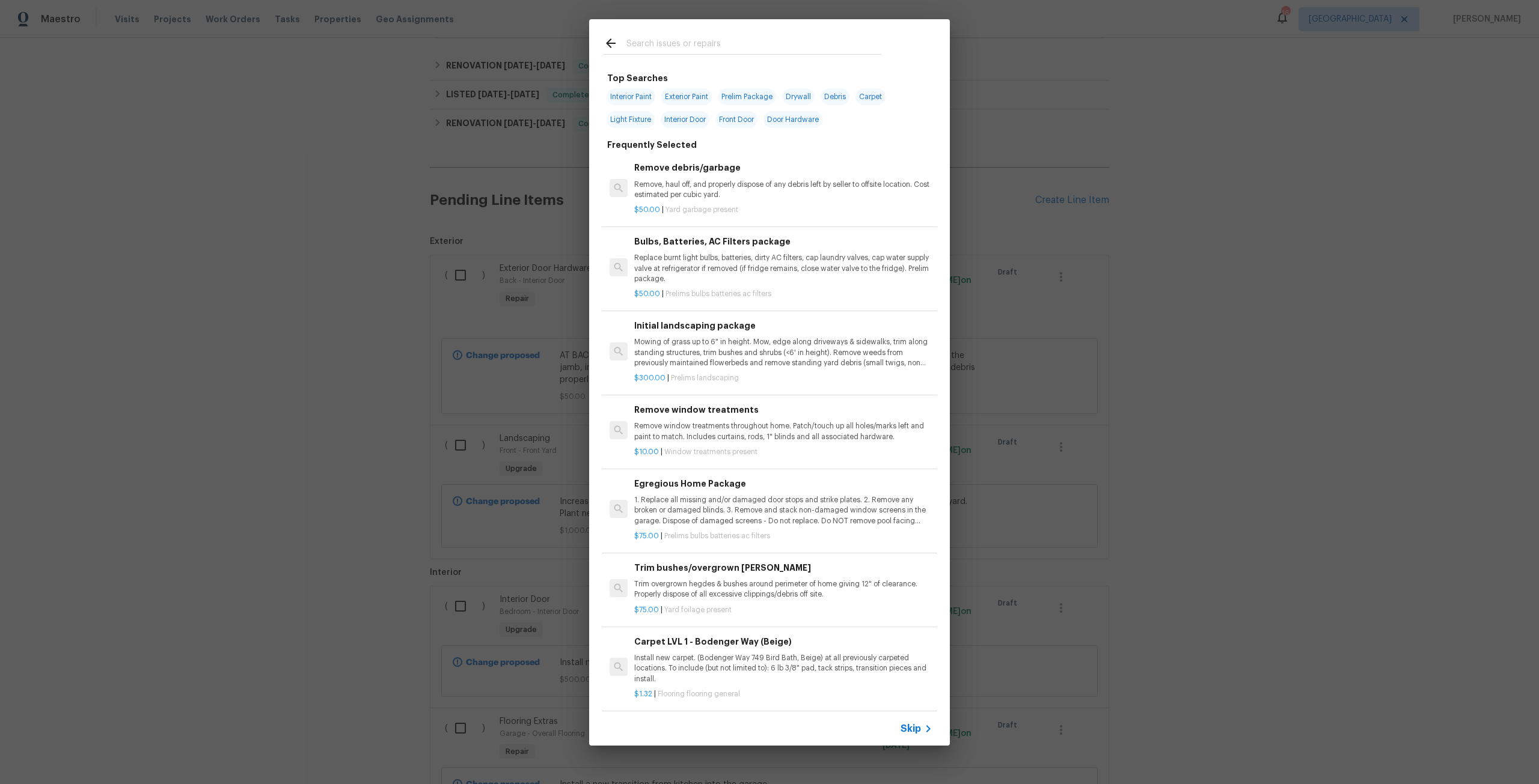
click at [694, 52] on input "text" at bounding box center [754, 44] width 255 height 18
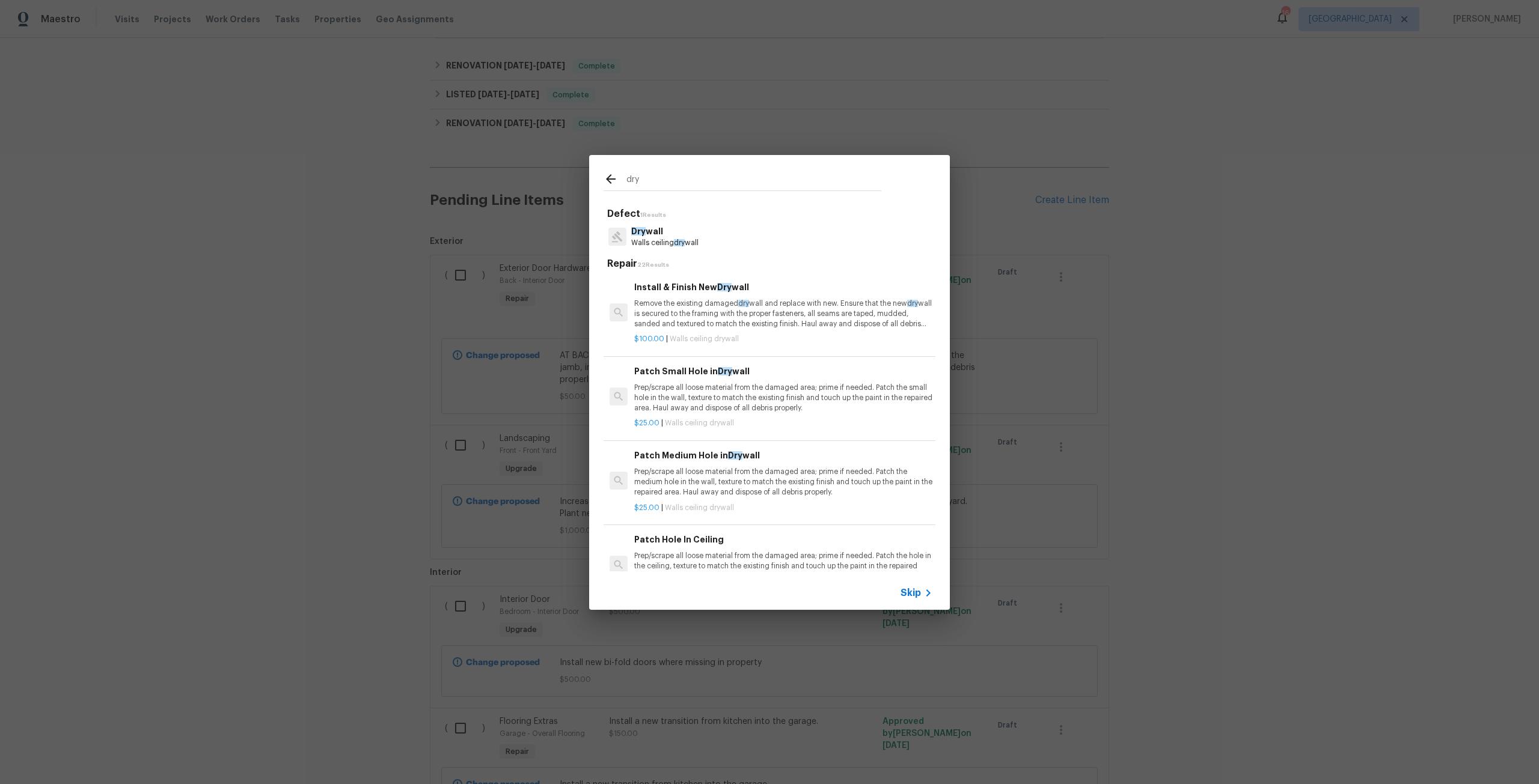
type input "dry"
click at [669, 226] on p "Dry wall" at bounding box center [664, 231] width 67 height 12
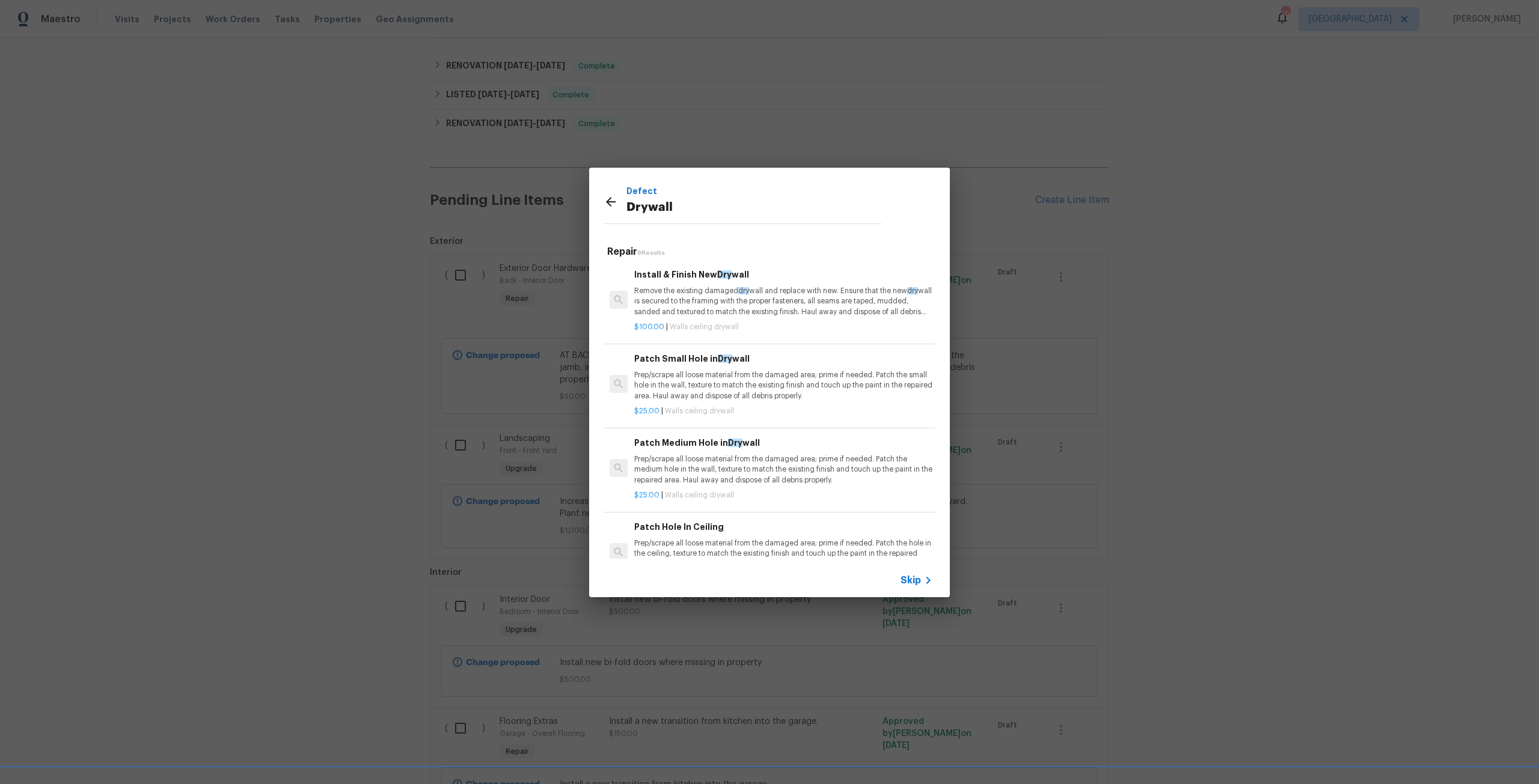
click at [680, 294] on p "Remove the existing damaged dry wall and replace with new. Ensure that the new …" at bounding box center [783, 301] width 298 height 30
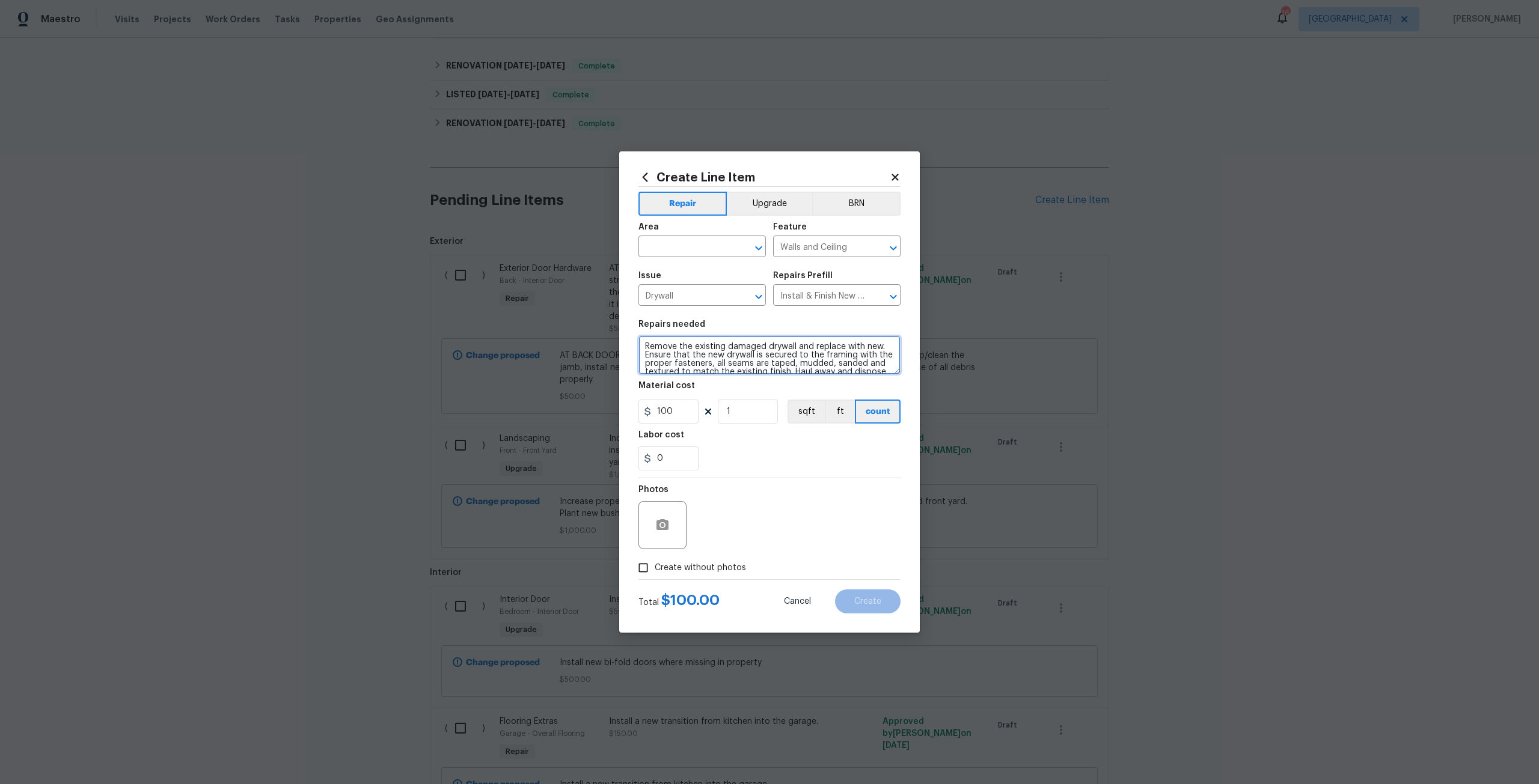
scroll to position [17, 0]
drag, startPoint x: 646, startPoint y: 343, endPoint x: 872, endPoint y: 376, distance: 228.4
click at [872, 376] on section "Repairs needed Remove the existing damaged drywall and replace with new. Ensure…" at bounding box center [770, 395] width 262 height 165
type textarea "Repair damaged drywall, at entry, in main bathroom water closet. Prep and paint…"
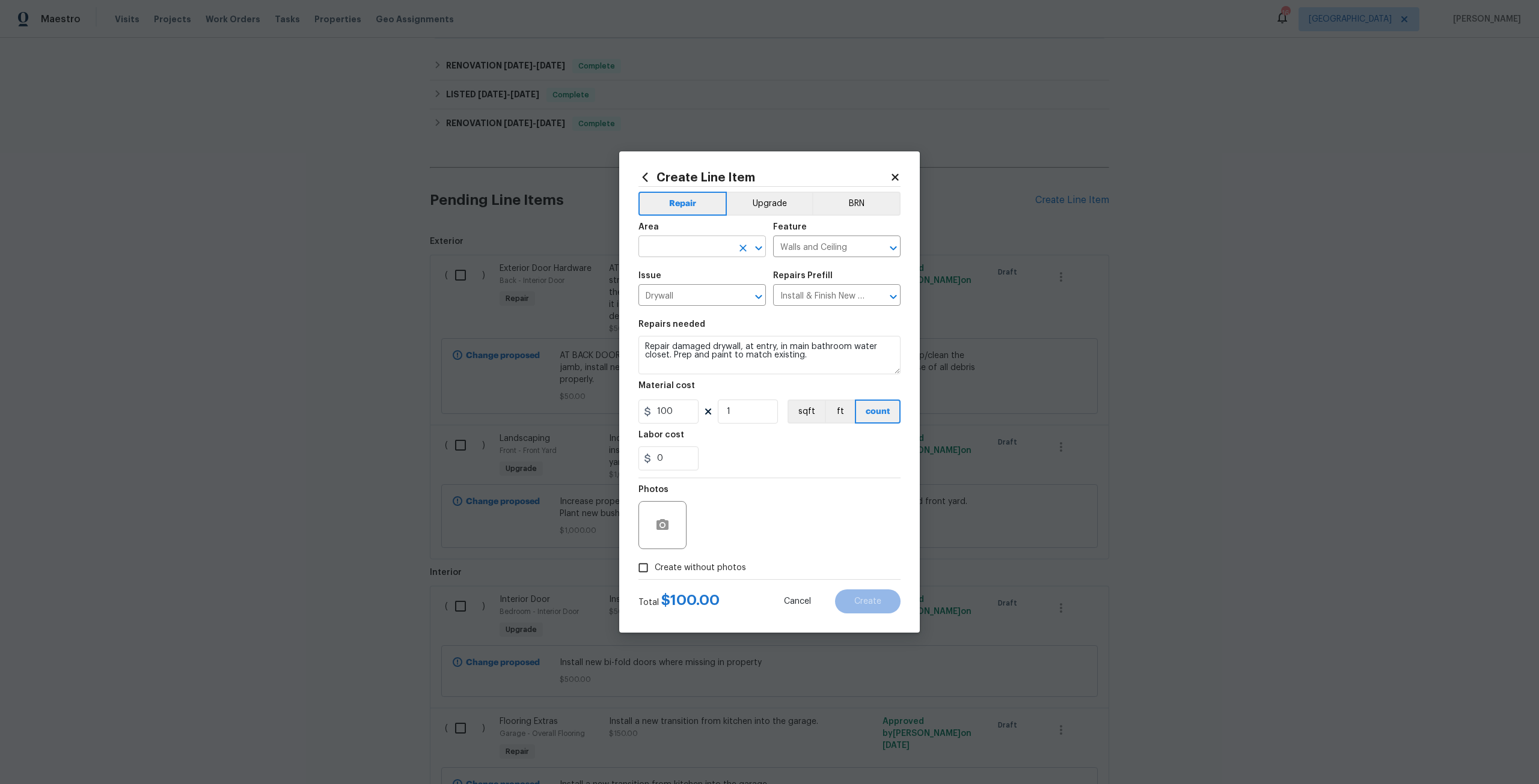
click at [691, 253] on input "text" at bounding box center [685, 248] width 93 height 19
click at [707, 348] on li "Interior Overall" at bounding box center [702, 353] width 127 height 20
type input "Interior Overall"
click at [753, 415] on input "1" at bounding box center [748, 411] width 60 height 24
type input "2"
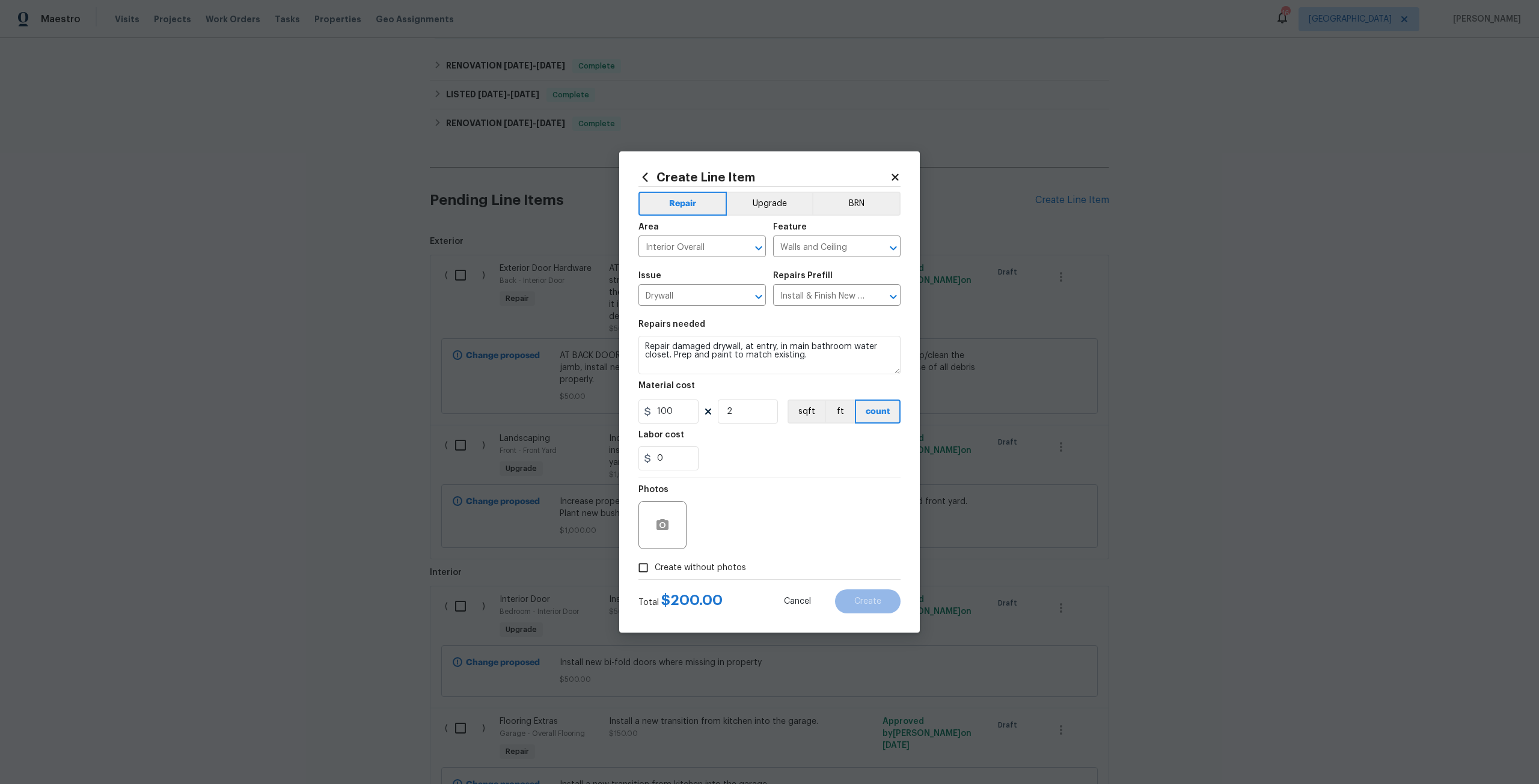
click at [719, 572] on span "Create without photos" at bounding box center [700, 568] width 92 height 12
click at [655, 572] on input "Create without photos" at bounding box center [644, 568] width 23 height 23
checkbox input "true"
click at [743, 538] on textarea at bounding box center [798, 525] width 205 height 48
click at [860, 599] on span "Create" at bounding box center [867, 602] width 27 height 9
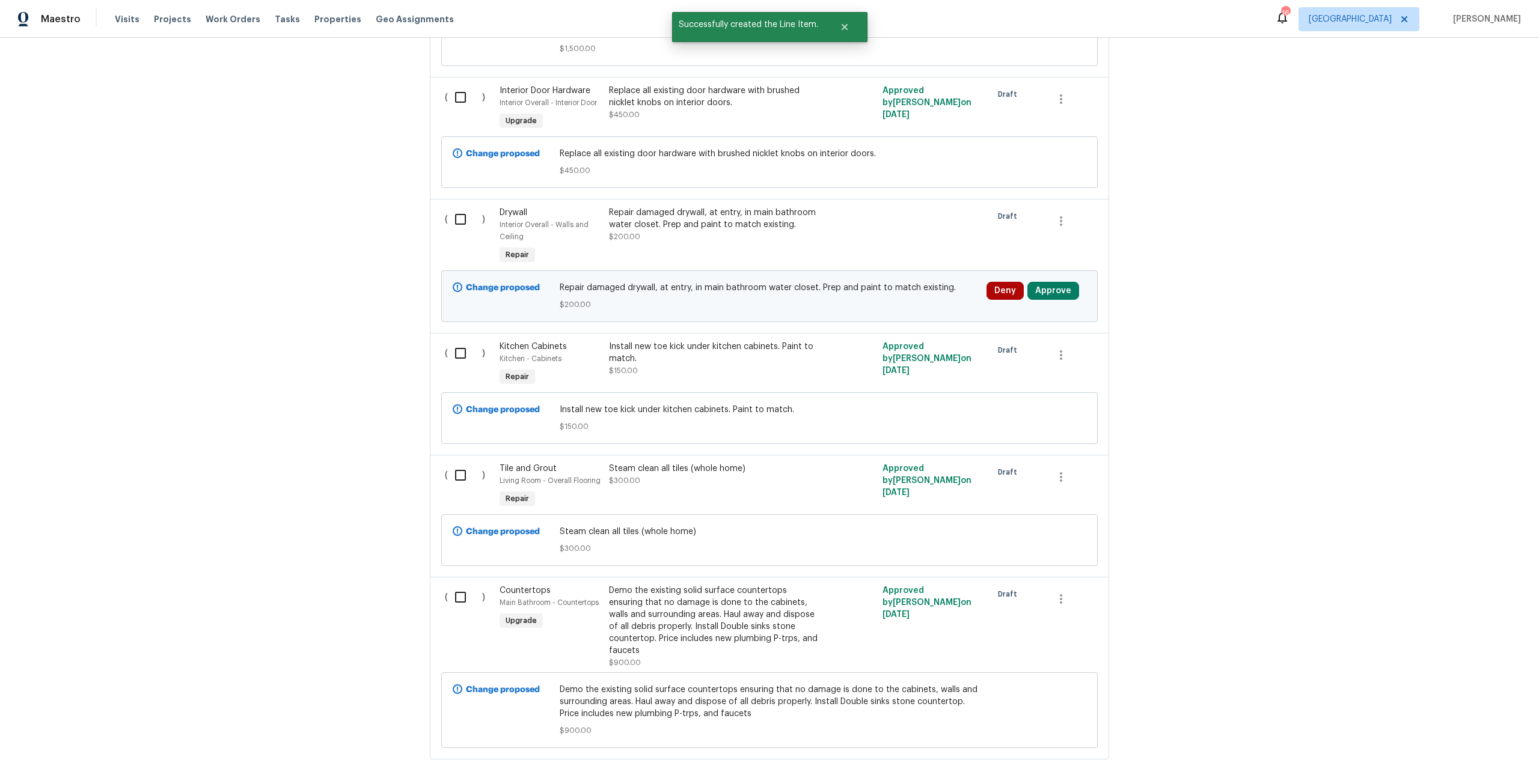
scroll to position [1702, 0]
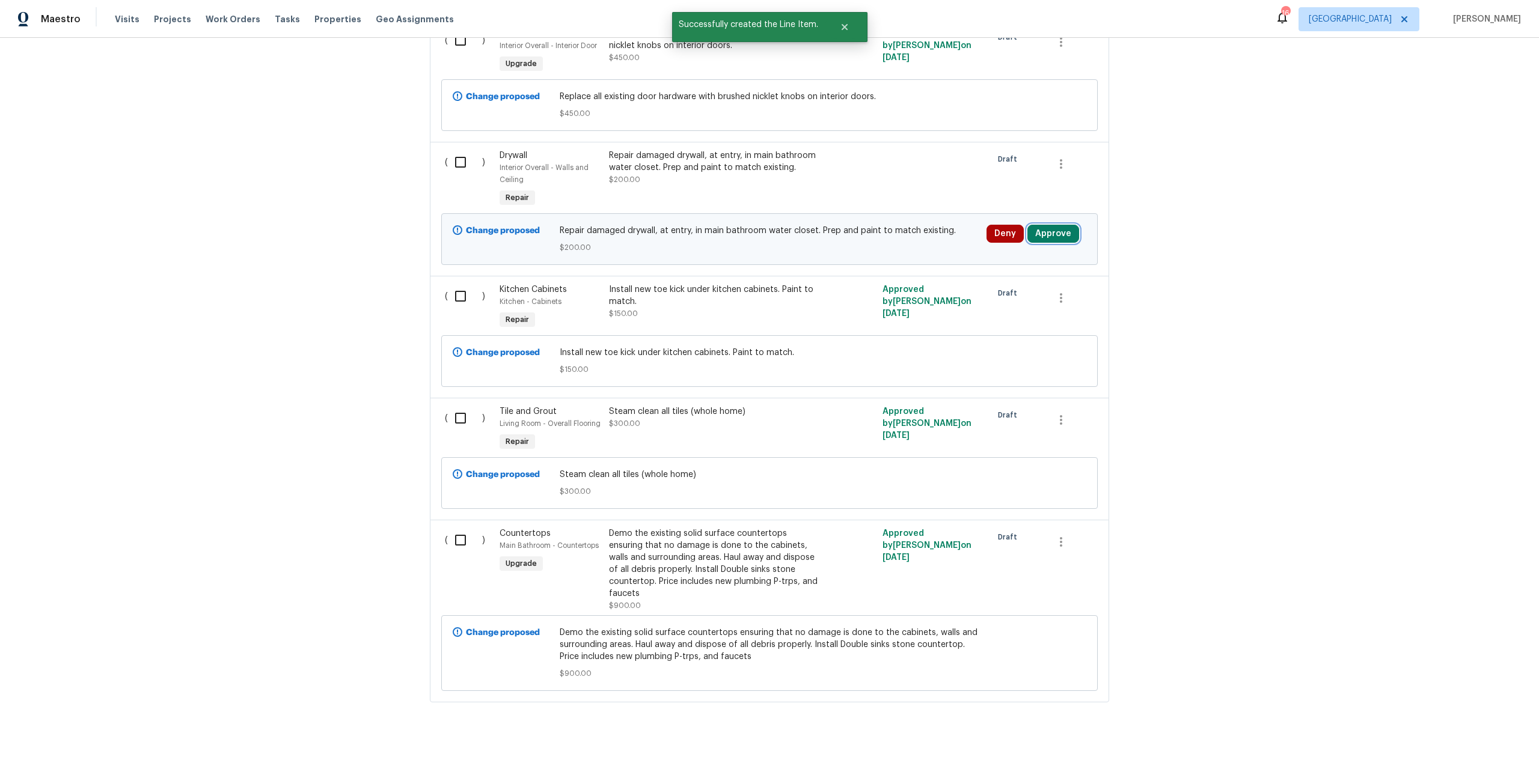
click at [1066, 230] on button "Approve" at bounding box center [1053, 233] width 52 height 18
click at [1007, 291] on button "Approve" at bounding box center [1014, 286] width 72 height 24
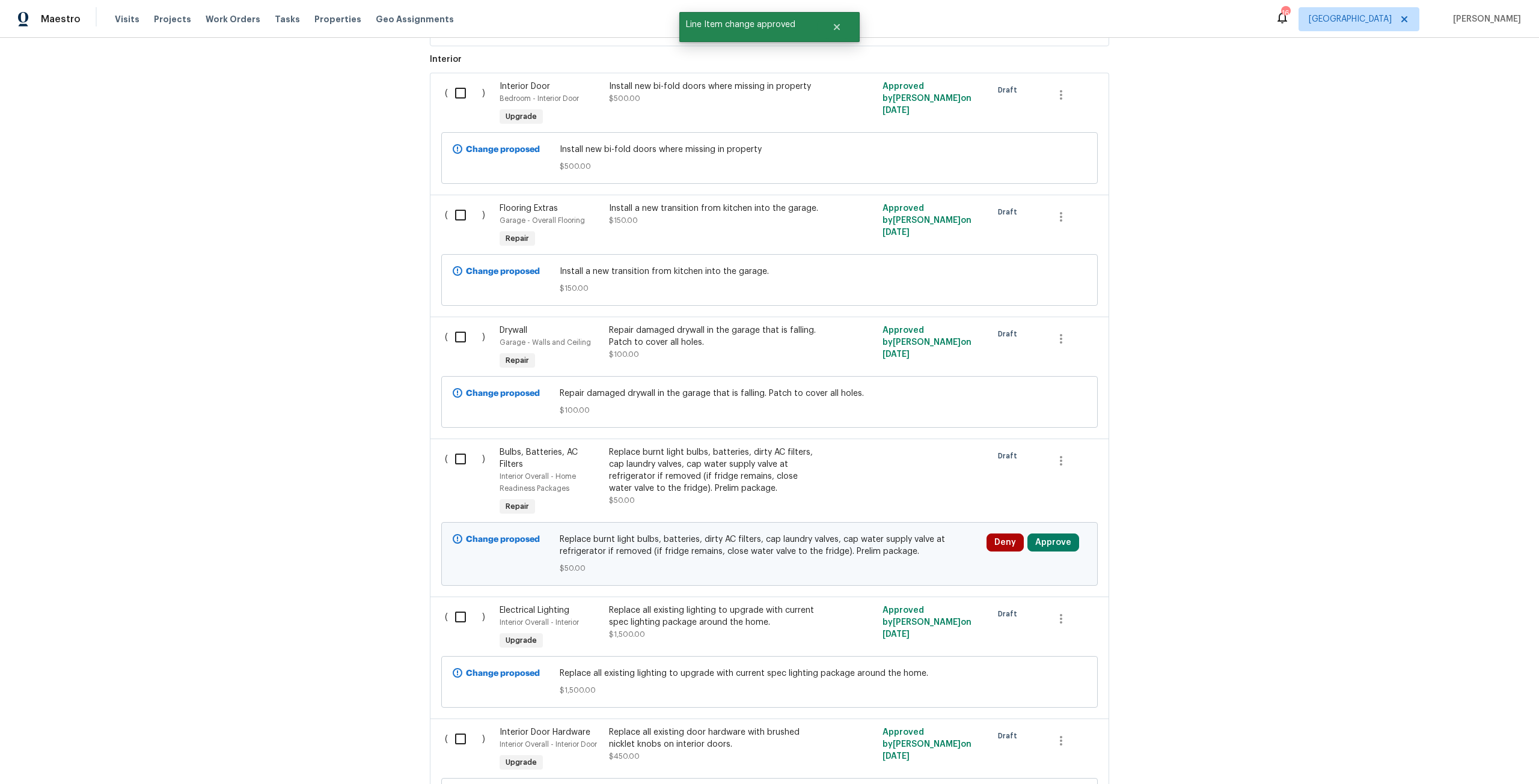
scroll to position [981, 0]
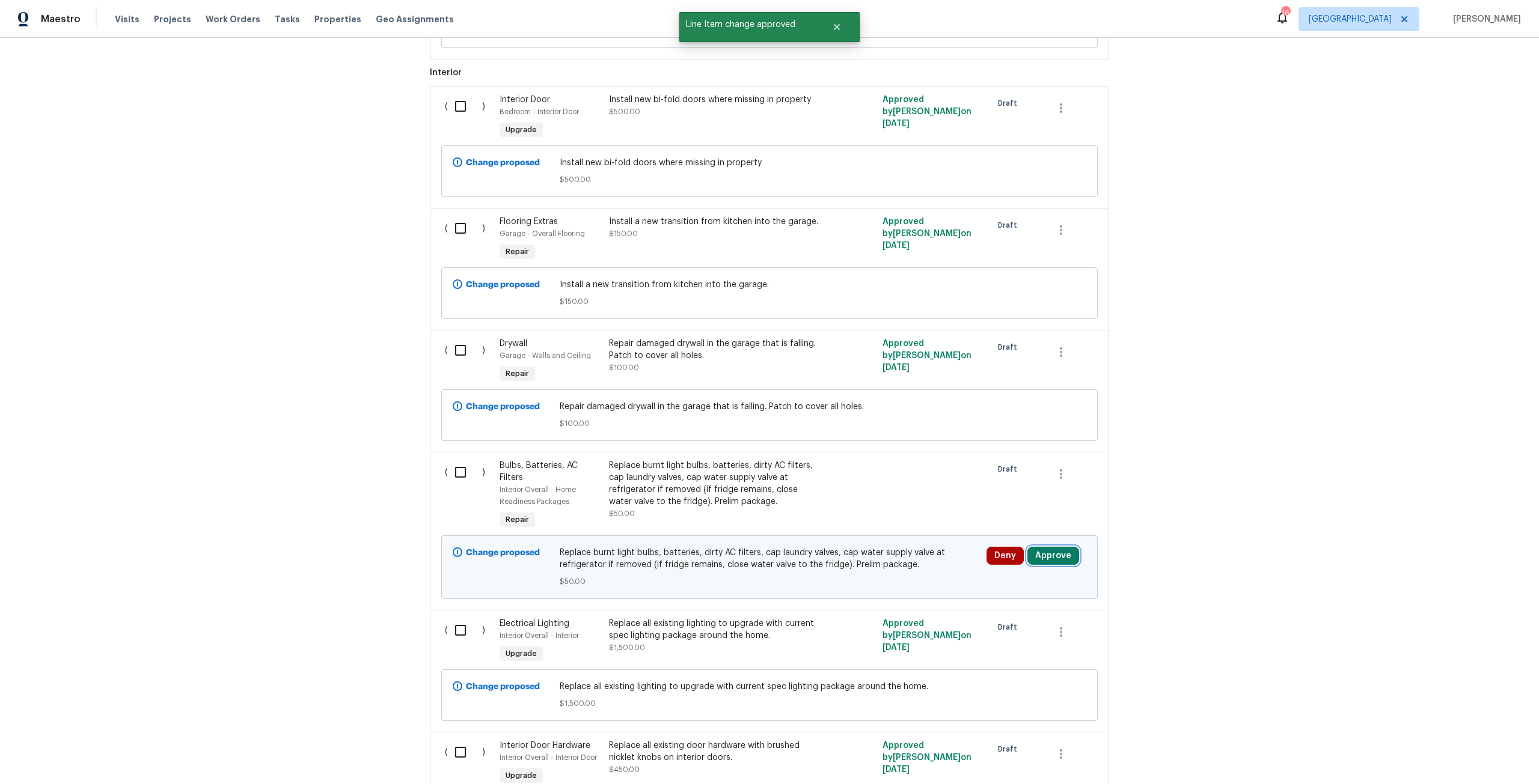
click at [1053, 558] on button "Approve" at bounding box center [1053, 556] width 52 height 18
click at [1000, 500] on div "Are you sure you want to approve this line item? Approve Cancel" at bounding box center [1048, 505] width 211 height 65
click at [1018, 522] on button "Approve" at bounding box center [1014, 516] width 72 height 24
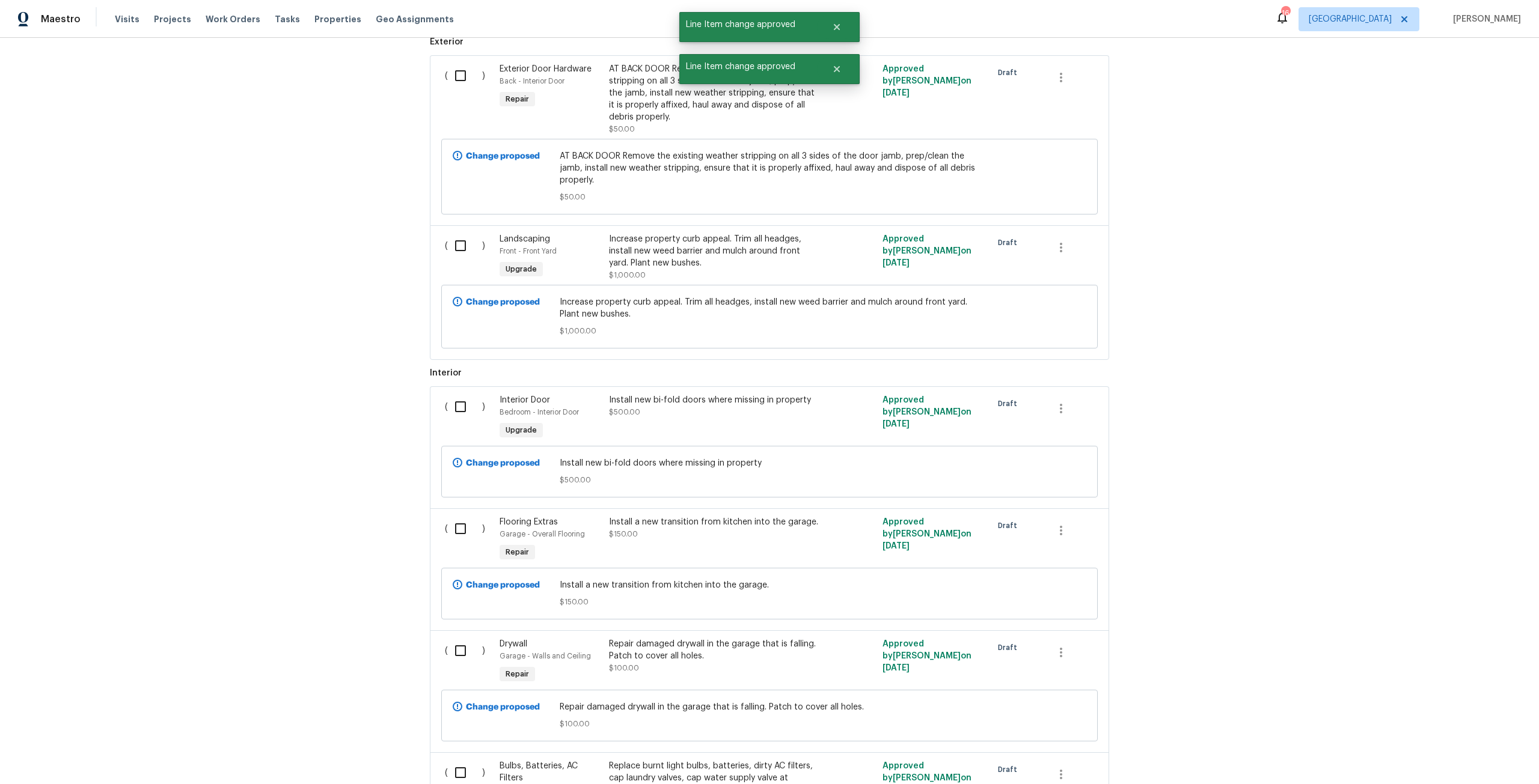
scroll to position [380, 0]
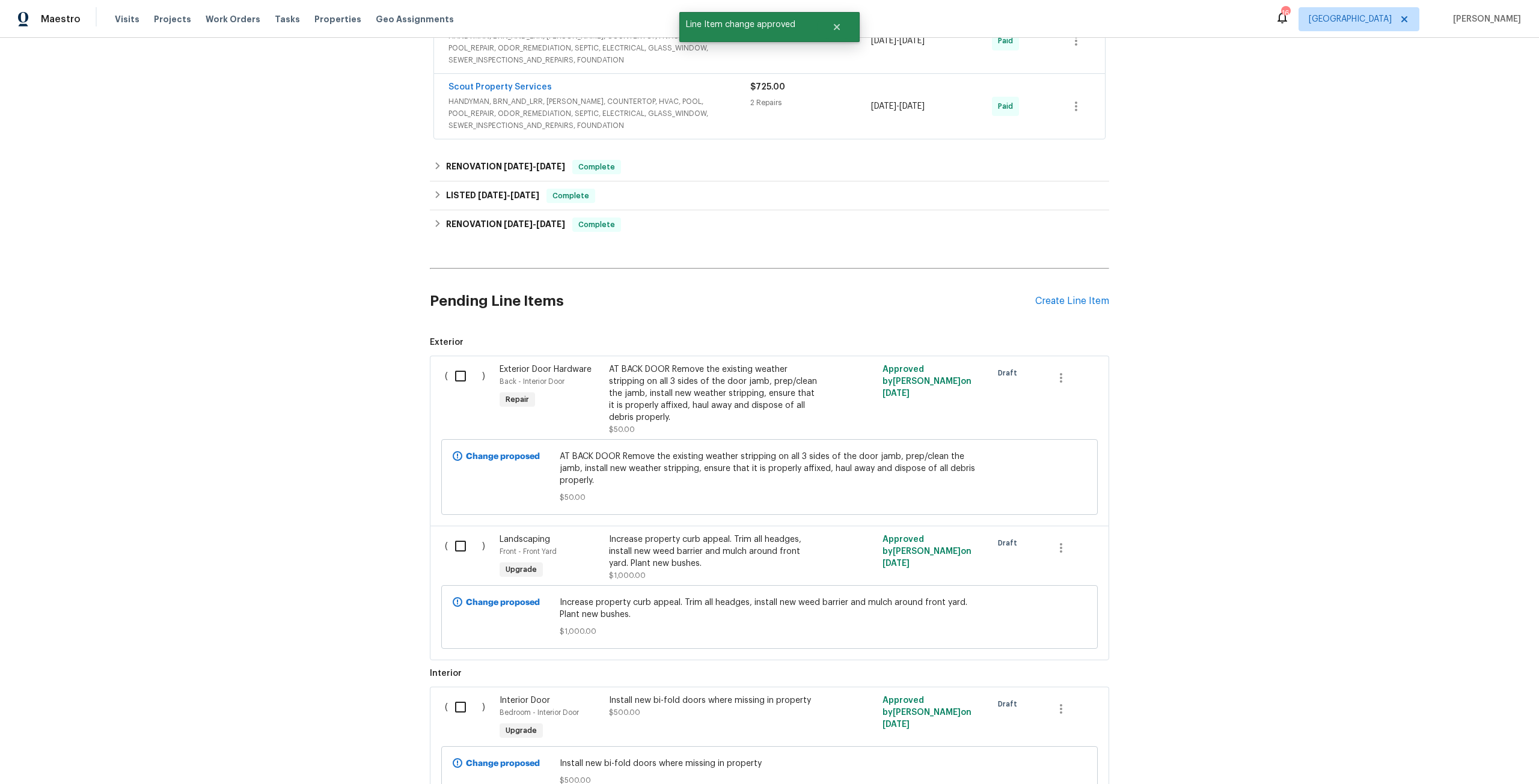
drag, startPoint x: 460, startPoint y: 374, endPoint x: 468, endPoint y: 380, distance: 10.0
click at [460, 375] on input "checkbox" at bounding box center [465, 375] width 34 height 25
checkbox input "true"
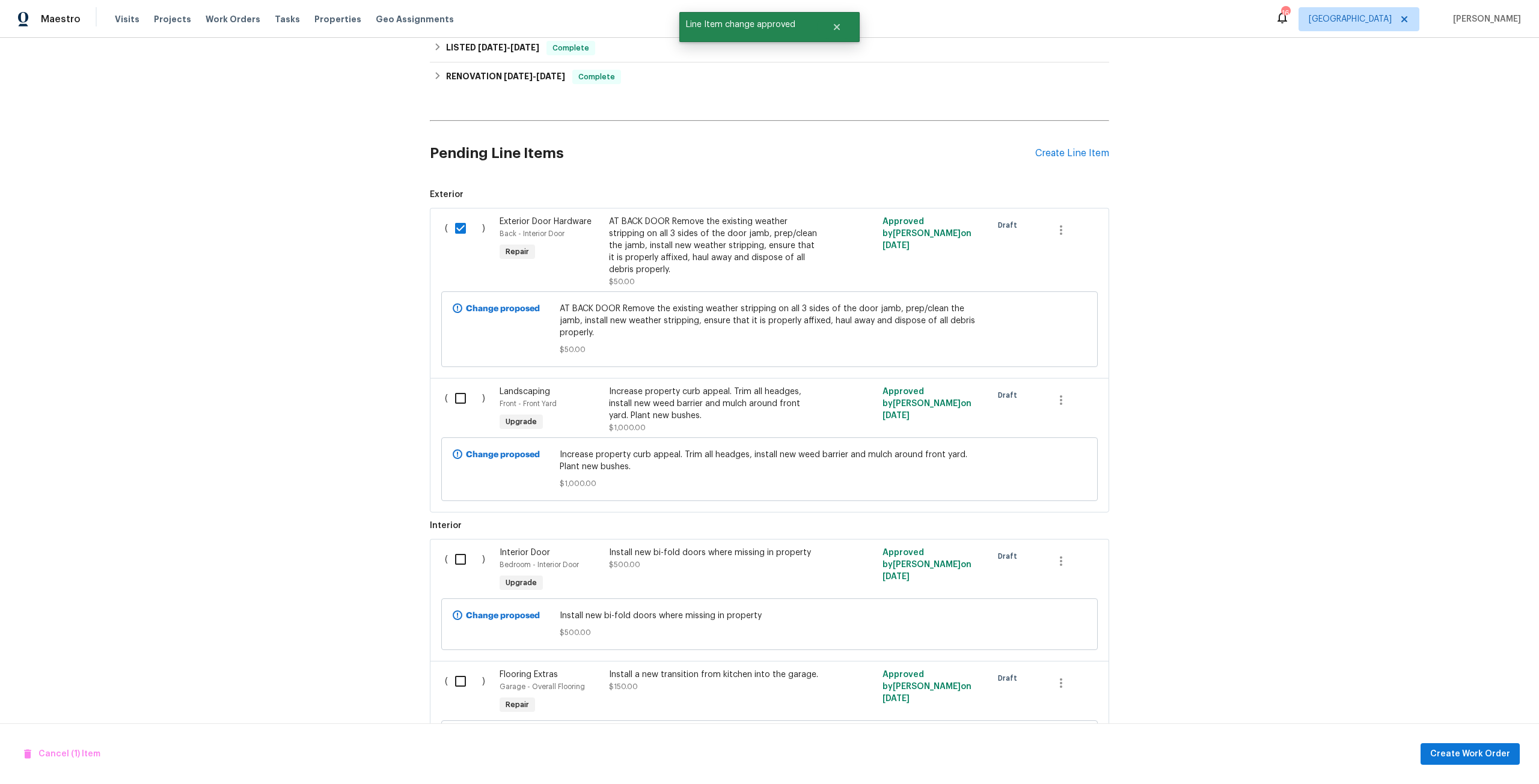
scroll to position [560, 0]
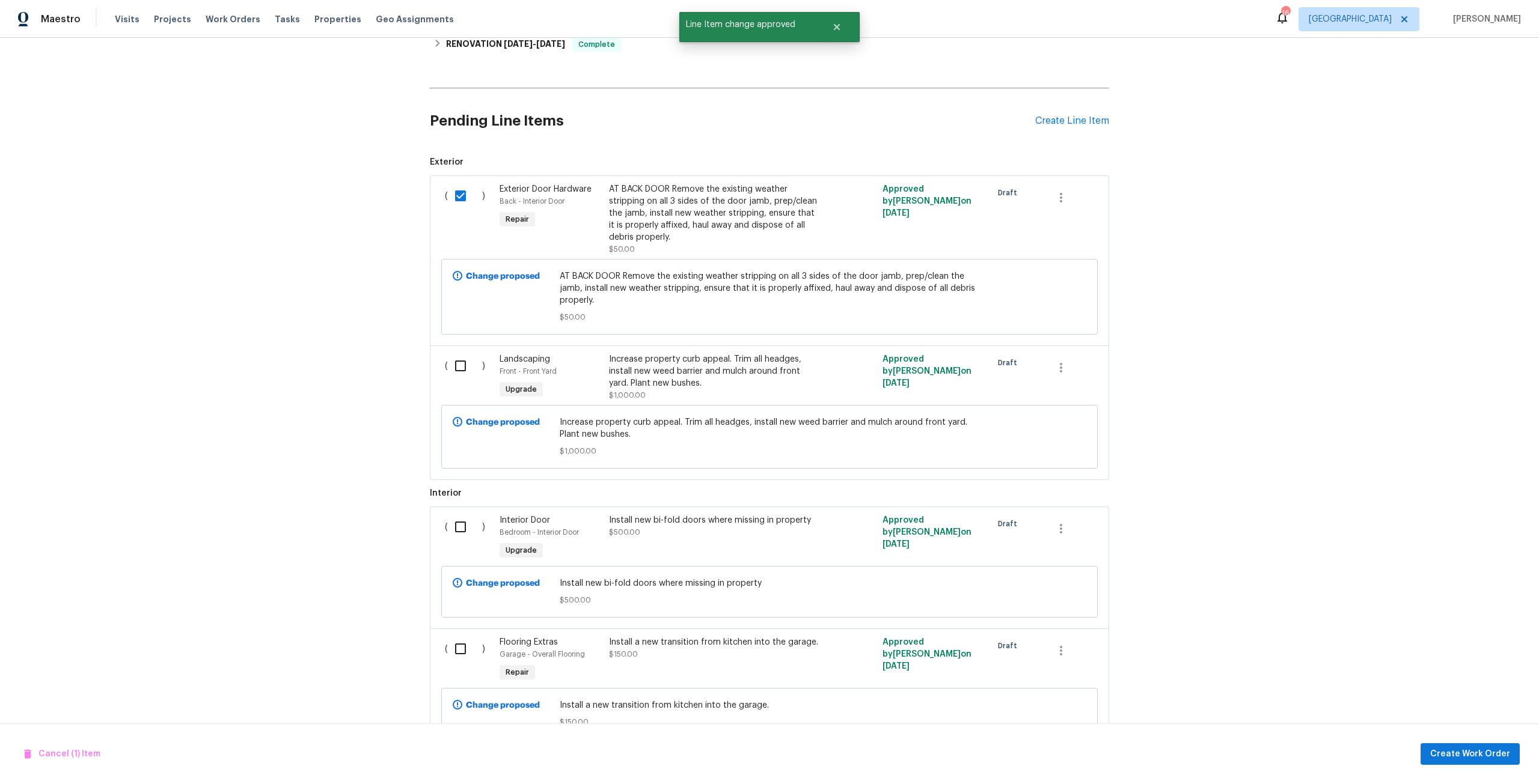
click at [468, 382] on div "( )" at bounding box center [469, 377] width 55 height 56
click at [454, 357] on input "checkbox" at bounding box center [465, 366] width 34 height 25
checkbox input "true"
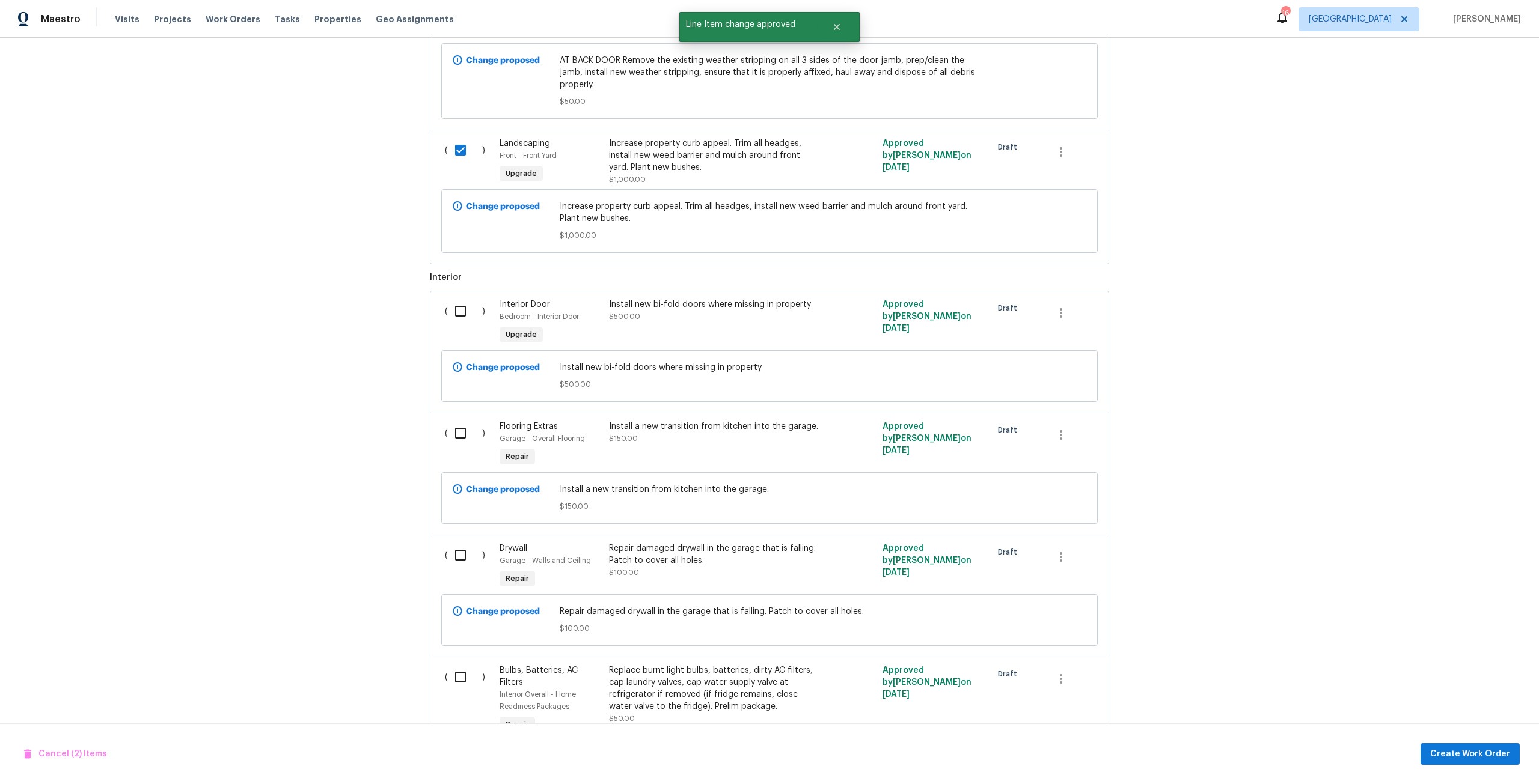
scroll to position [860, 0]
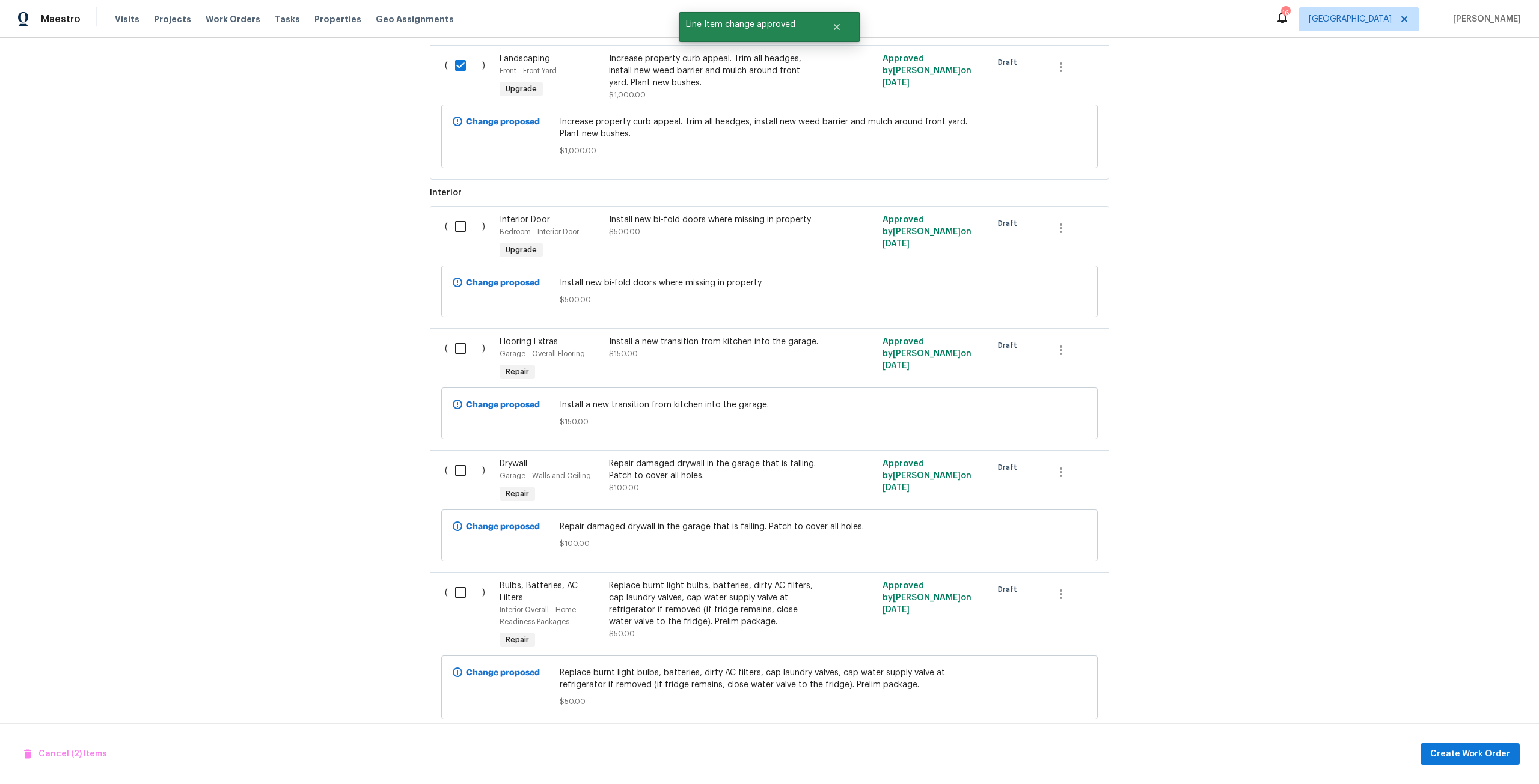
click at [460, 220] on input "checkbox" at bounding box center [465, 226] width 34 height 25
checkbox input "true"
click at [458, 347] on input "checkbox" at bounding box center [465, 348] width 34 height 25
checkbox input "true"
click at [460, 478] on input "checkbox" at bounding box center [465, 470] width 34 height 25
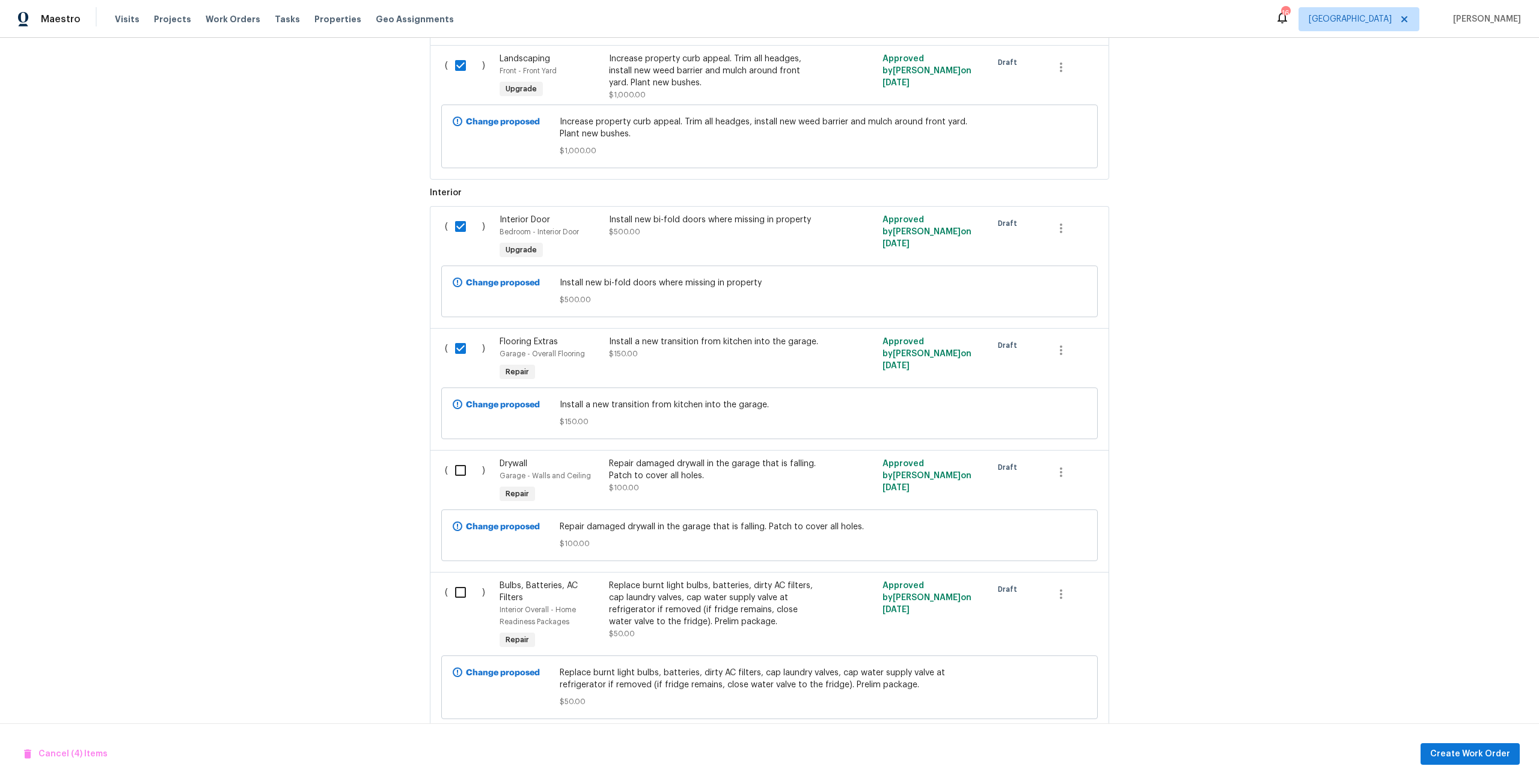
checkbox input "true"
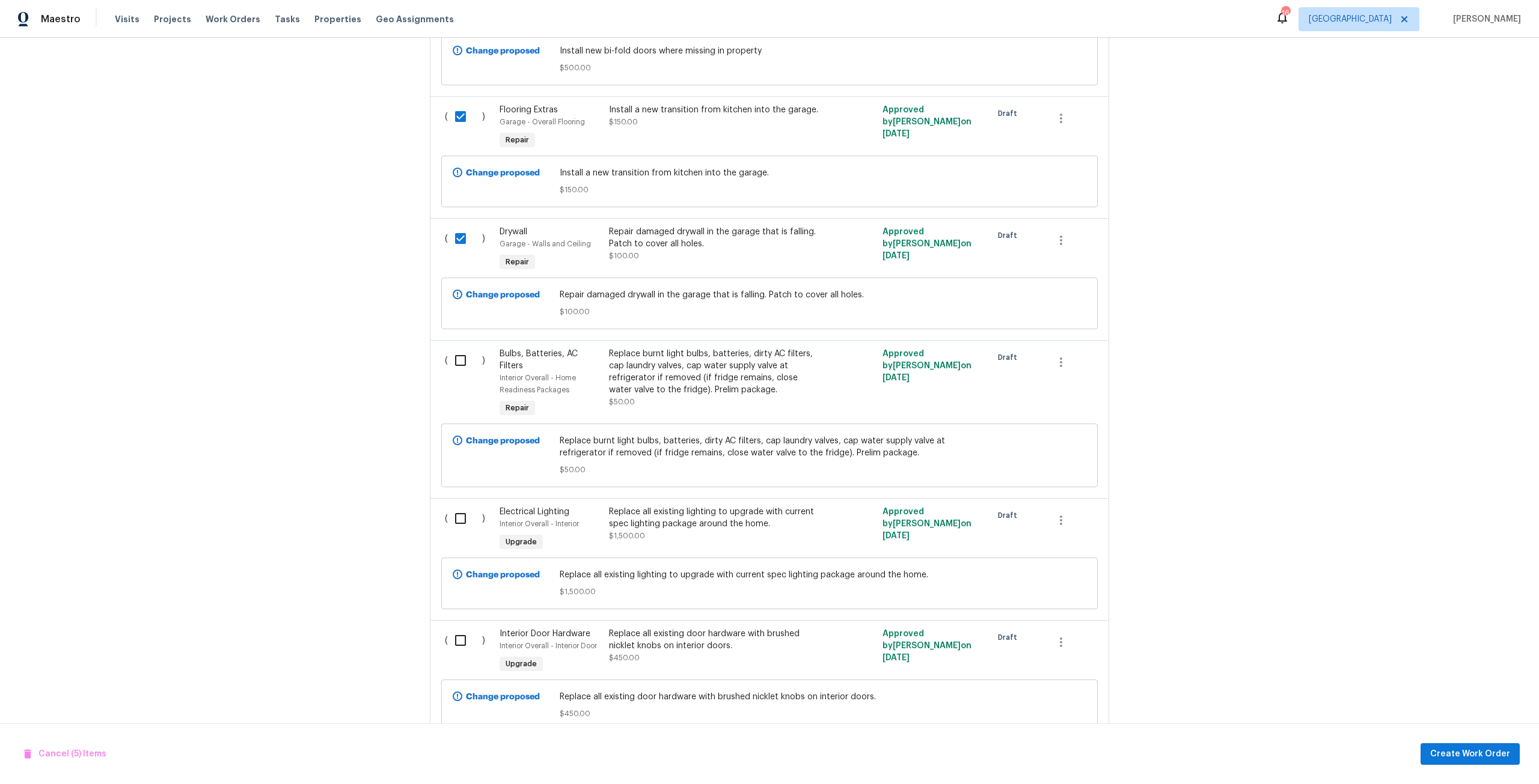
scroll to position [1101, 0]
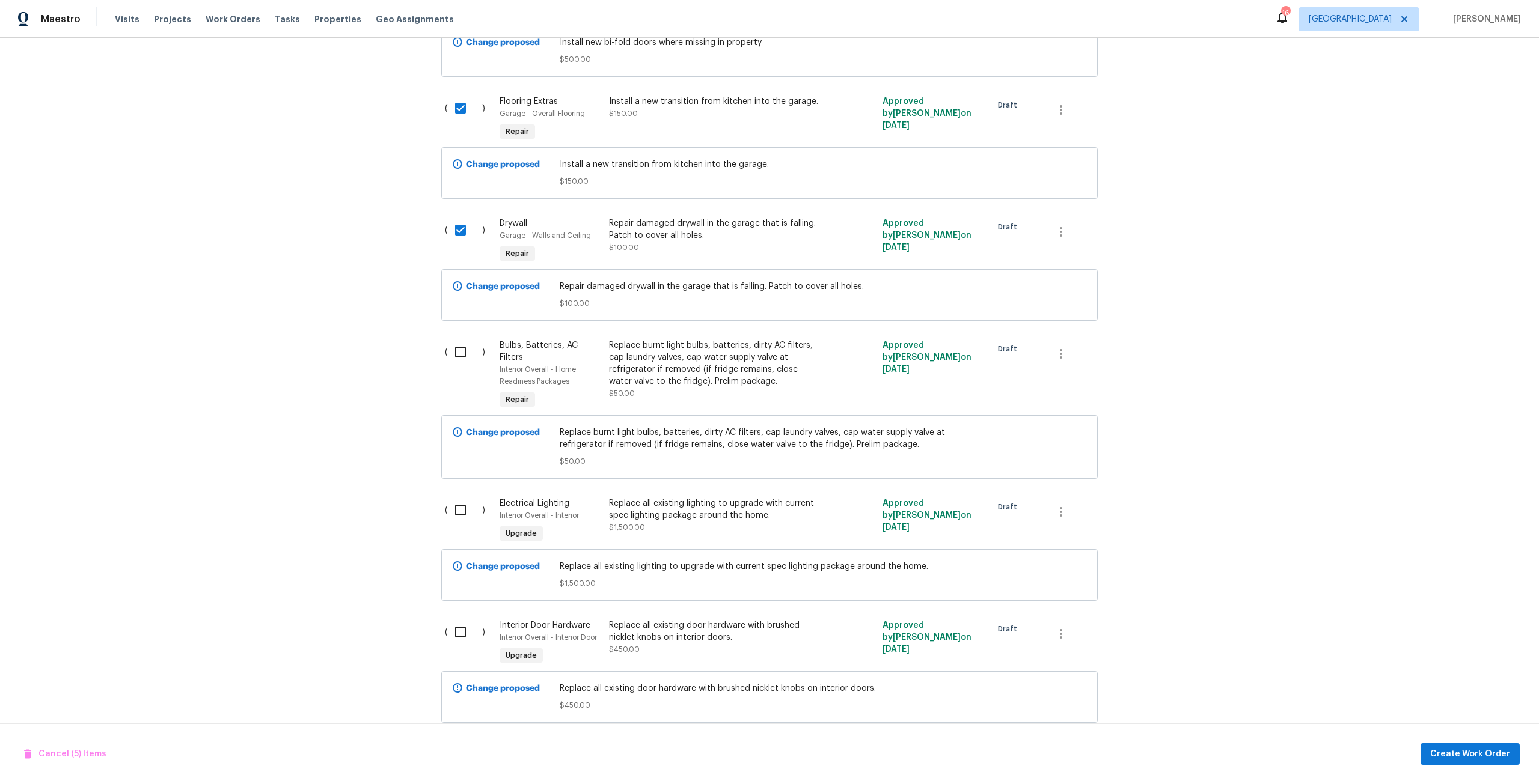
click at [457, 347] on input "checkbox" at bounding box center [465, 352] width 34 height 25
checkbox input "true"
click at [453, 521] on input "checkbox" at bounding box center [465, 510] width 34 height 25
checkbox input "true"
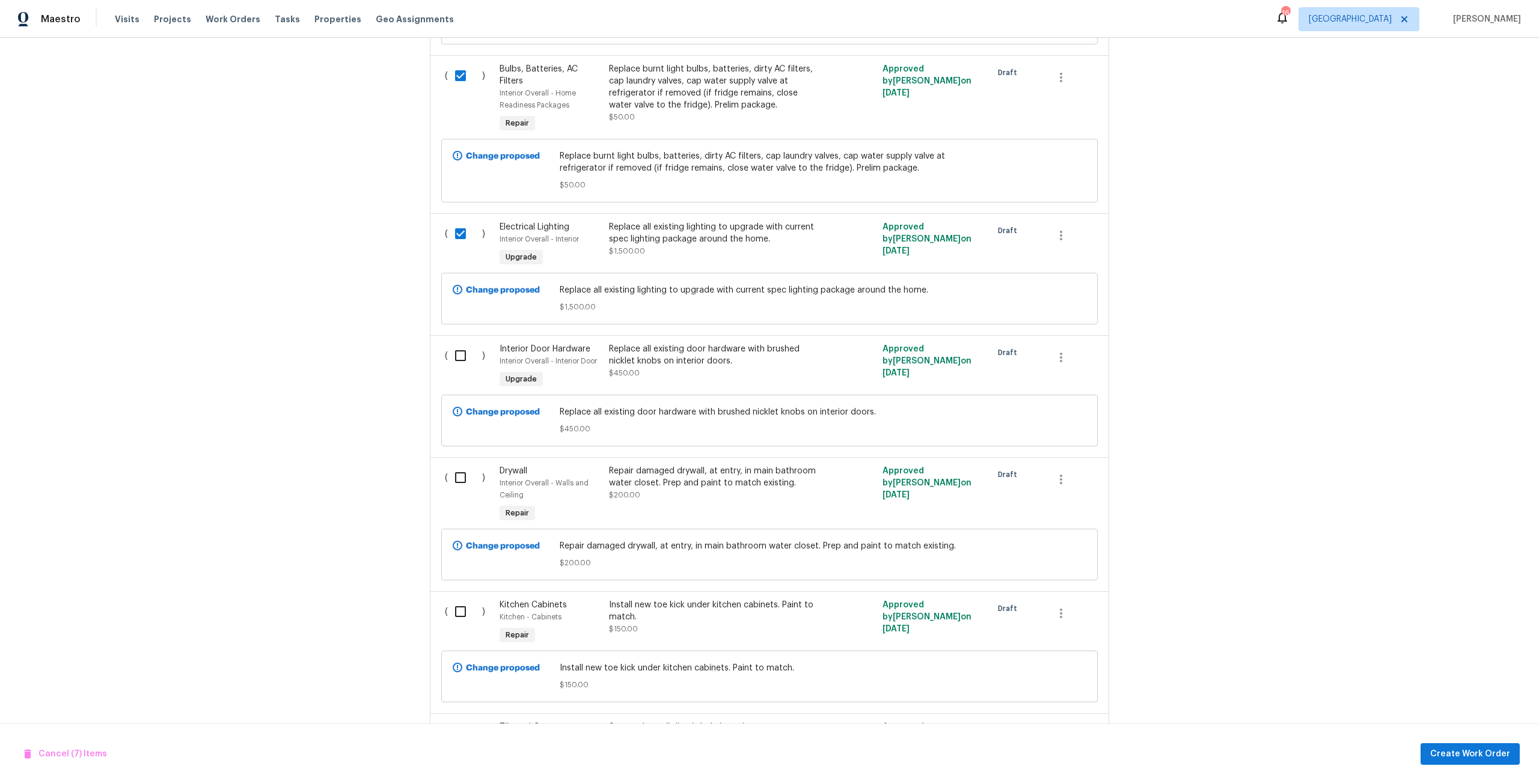
scroll to position [1402, 0]
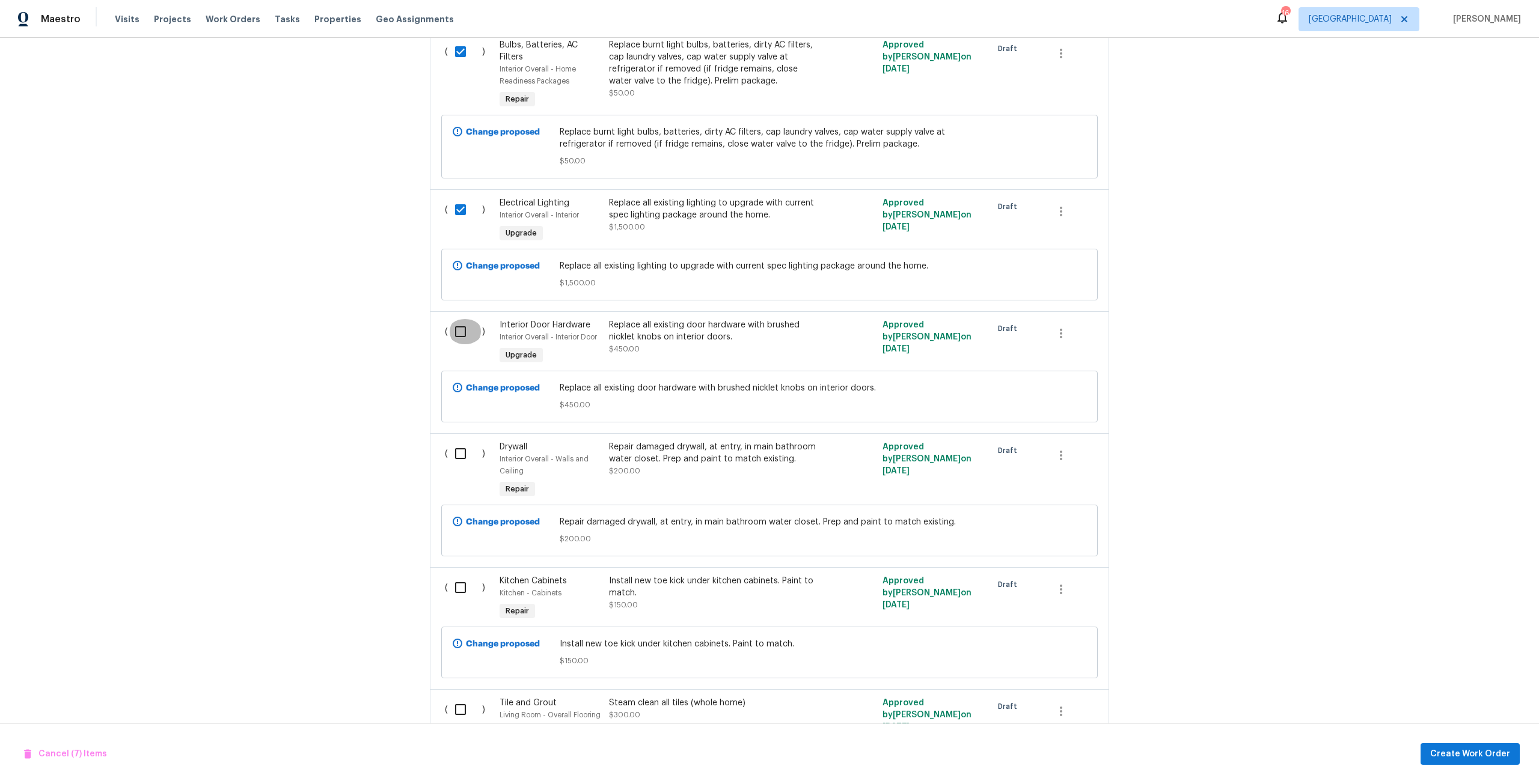
drag, startPoint x: 453, startPoint y: 329, endPoint x: 461, endPoint y: 460, distance: 131.2
click at [452, 339] on input "checkbox" at bounding box center [465, 331] width 34 height 25
checkbox input "true"
click at [461, 459] on input "checkbox" at bounding box center [465, 454] width 34 height 25
checkbox input "true"
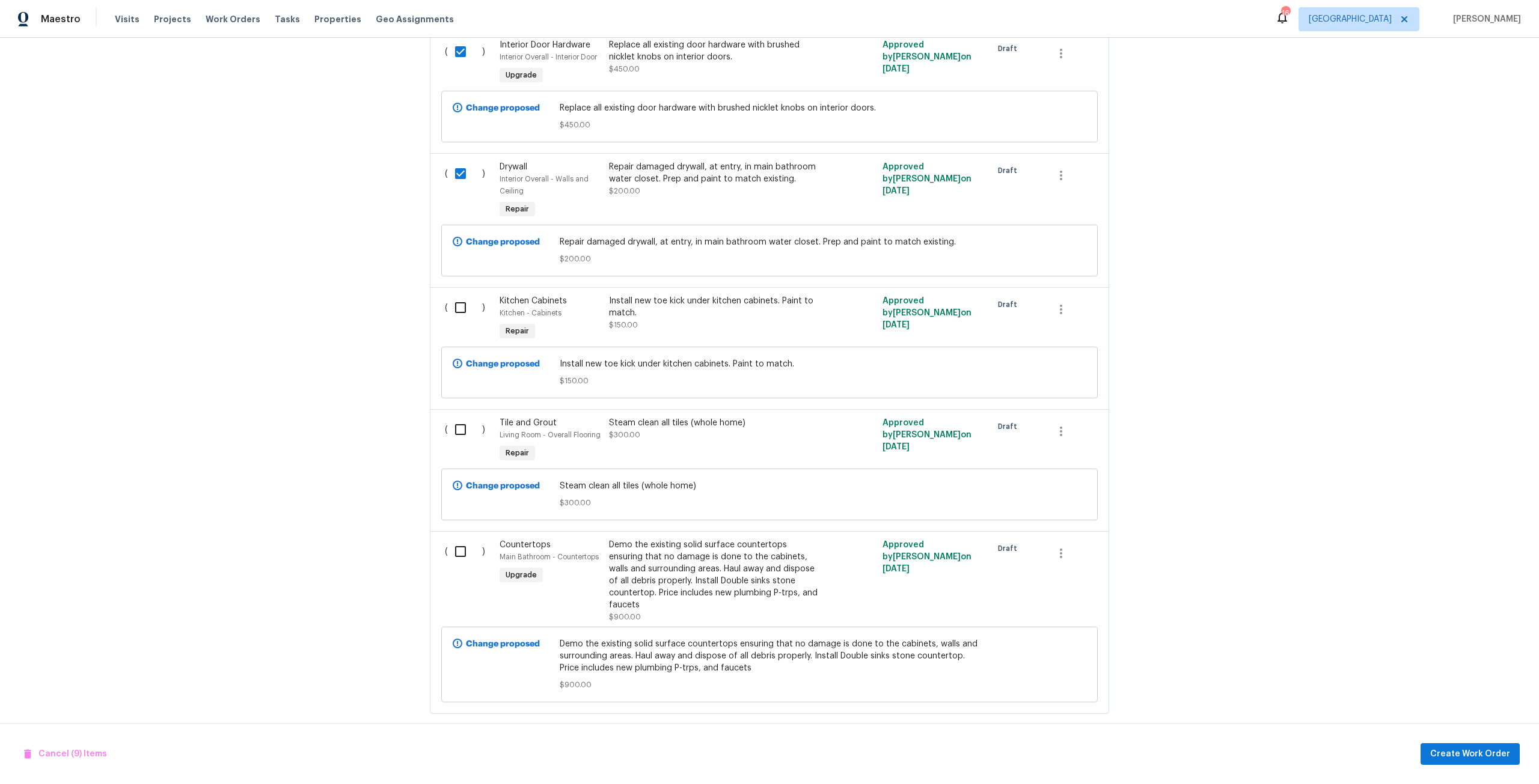
scroll to position [1702, 0]
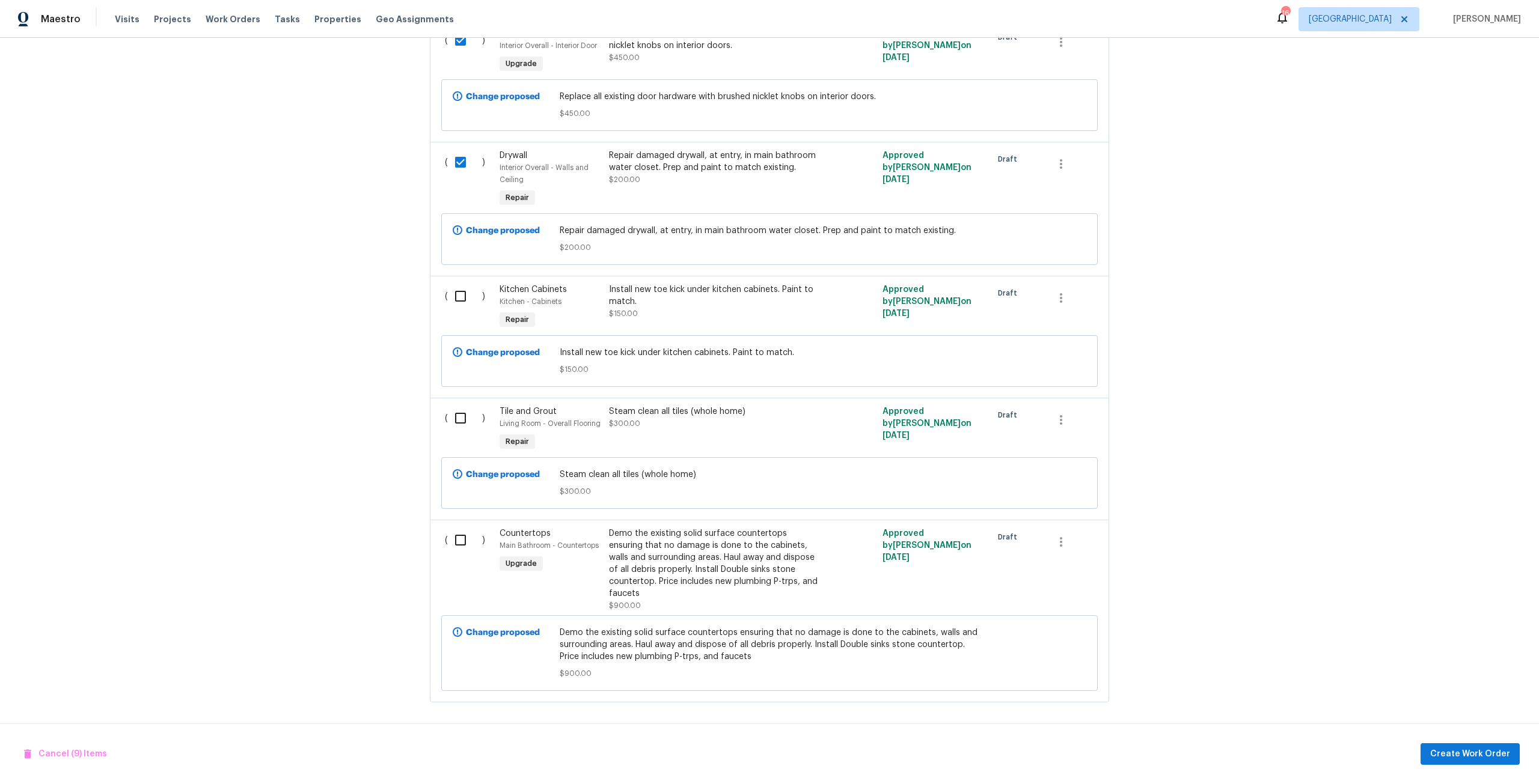
click at [455, 275] on div "( ) Kitchen Cabinets Kitchen - Cabinets Repair Install new toe kick under kitch…" at bounding box center [770, 336] width 679 height 122
click at [461, 289] on input "checkbox" at bounding box center [465, 296] width 34 height 25
checkbox input "true"
click at [460, 406] on input "checkbox" at bounding box center [465, 418] width 34 height 25
checkbox input "true"
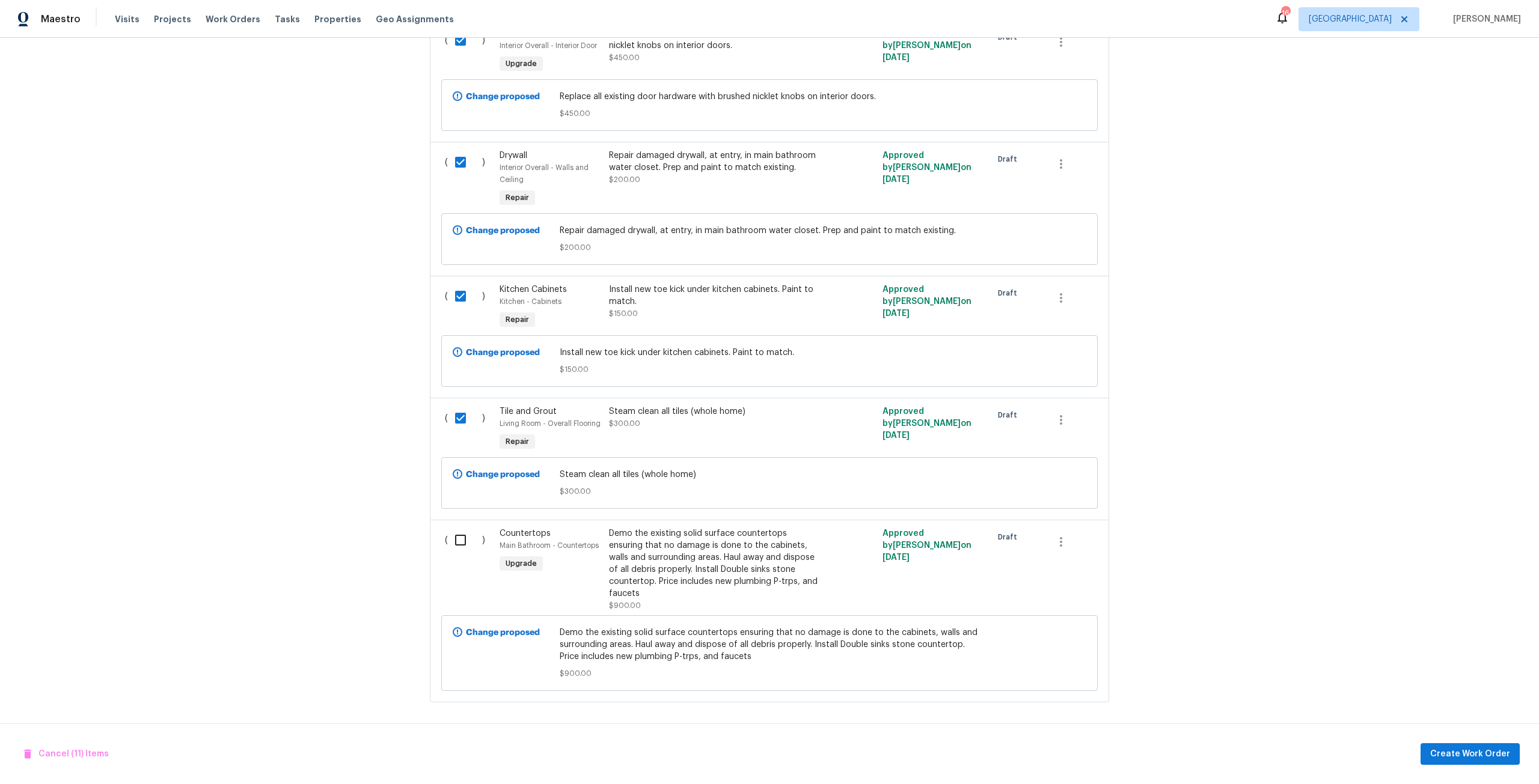
click at [457, 532] on input "checkbox" at bounding box center [465, 540] width 34 height 25
checkbox input "true"
click at [1464, 758] on span "Create Work Order" at bounding box center [1470, 755] width 80 height 15
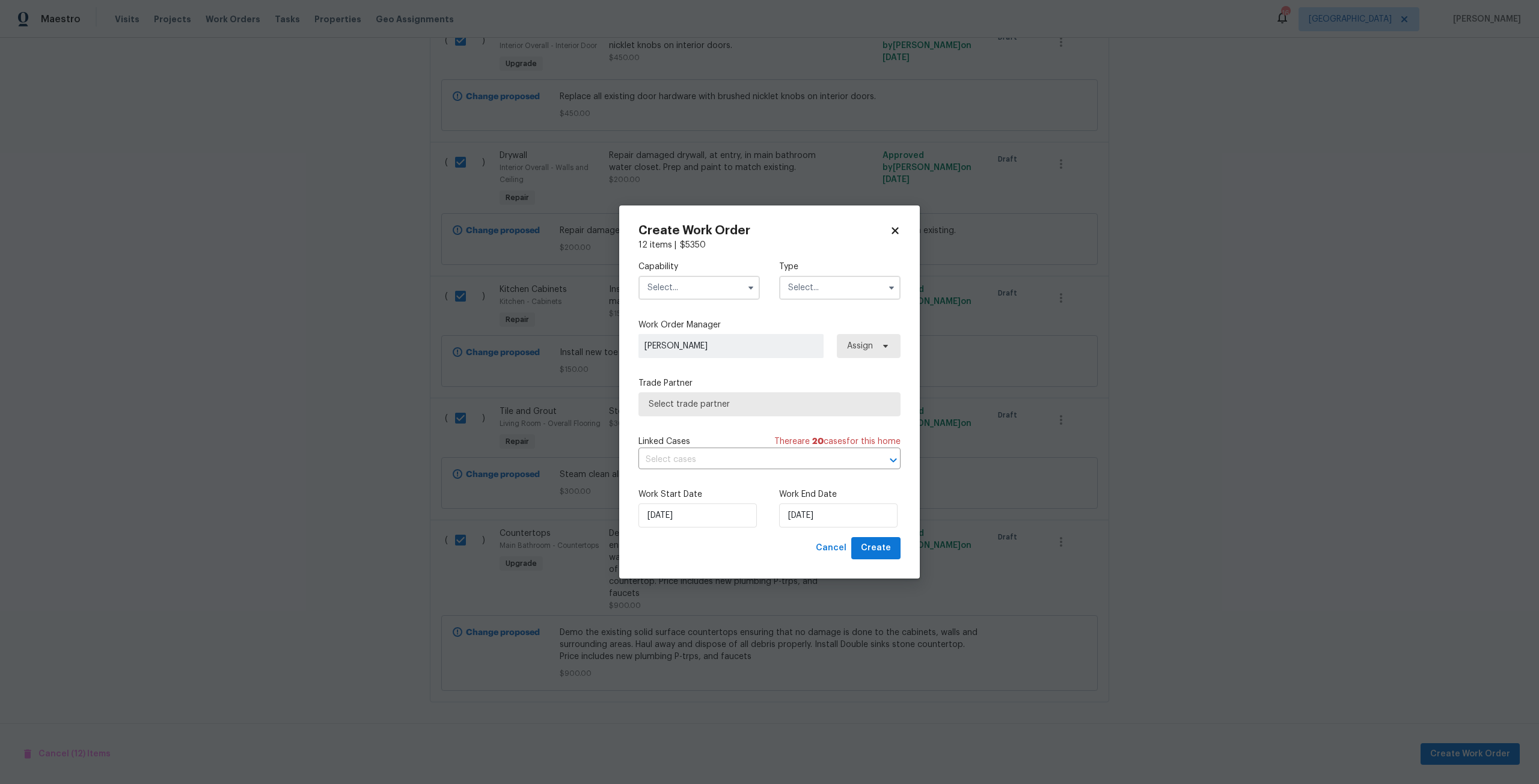
click at [710, 299] on input "text" at bounding box center [699, 287] width 122 height 24
click at [698, 325] on div "Handyman" at bounding box center [699, 313] width 115 height 22
type input "Handyman"
click at [821, 291] on input "text" at bounding box center [840, 287] width 122 height 24
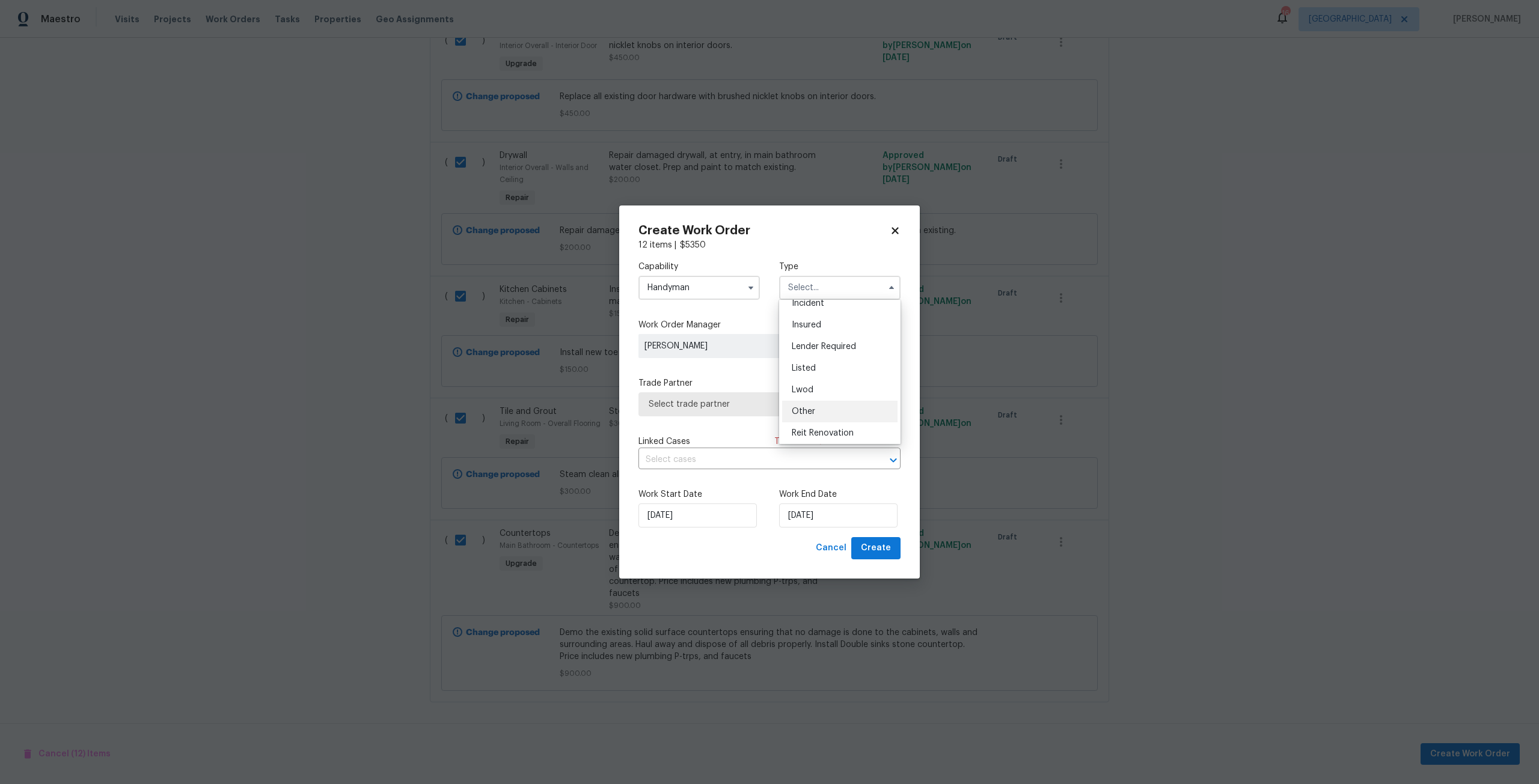
scroll to position [60, 0]
click at [815, 361] on span "Listed" at bounding box center [803, 361] width 24 height 8
type input "Listed"
click at [846, 344] on span "Assign" at bounding box center [859, 346] width 29 height 12
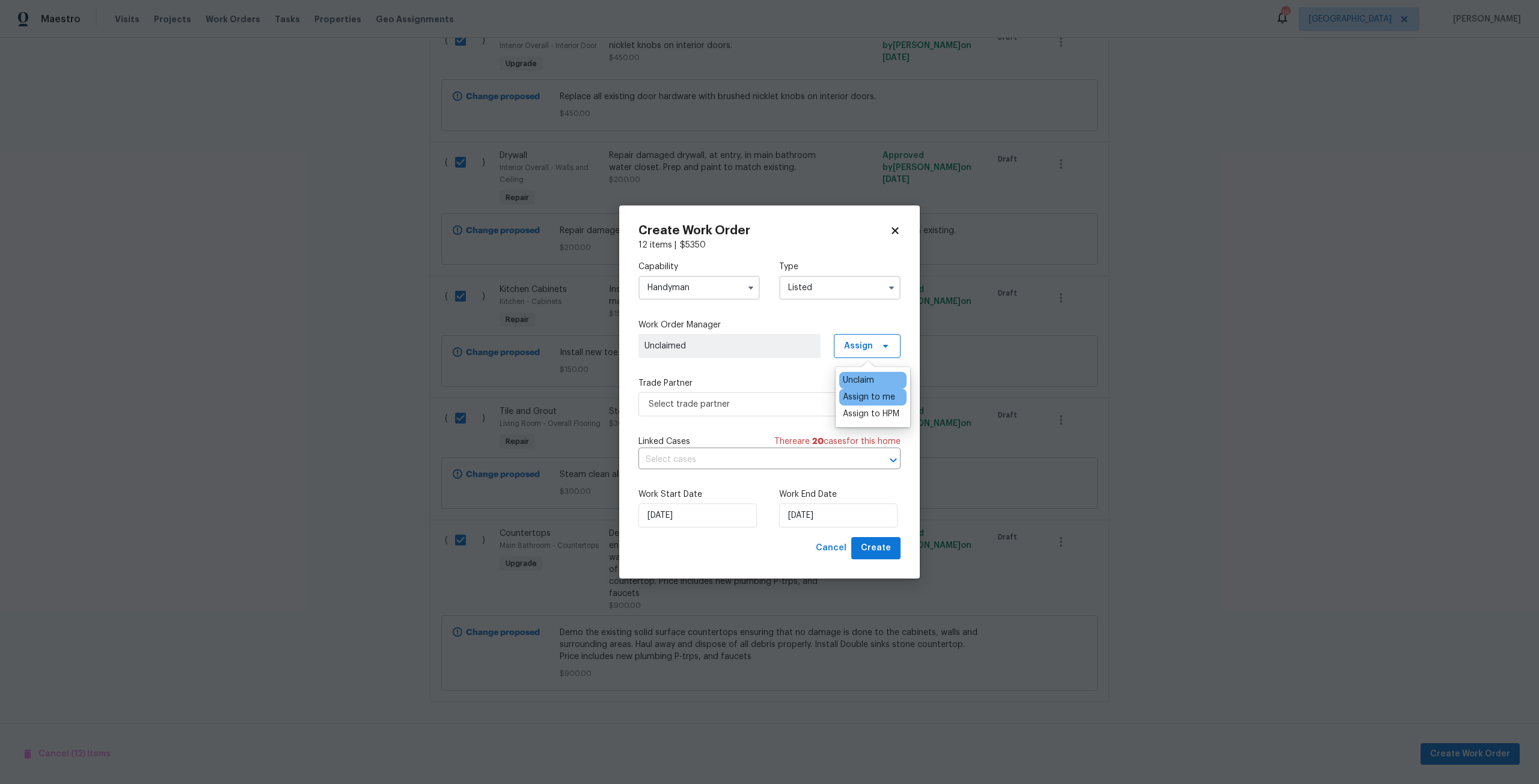
click at [861, 399] on div "Assign to me" at bounding box center [868, 397] width 52 height 12
click at [751, 409] on span "Select trade partner" at bounding box center [761, 404] width 225 height 12
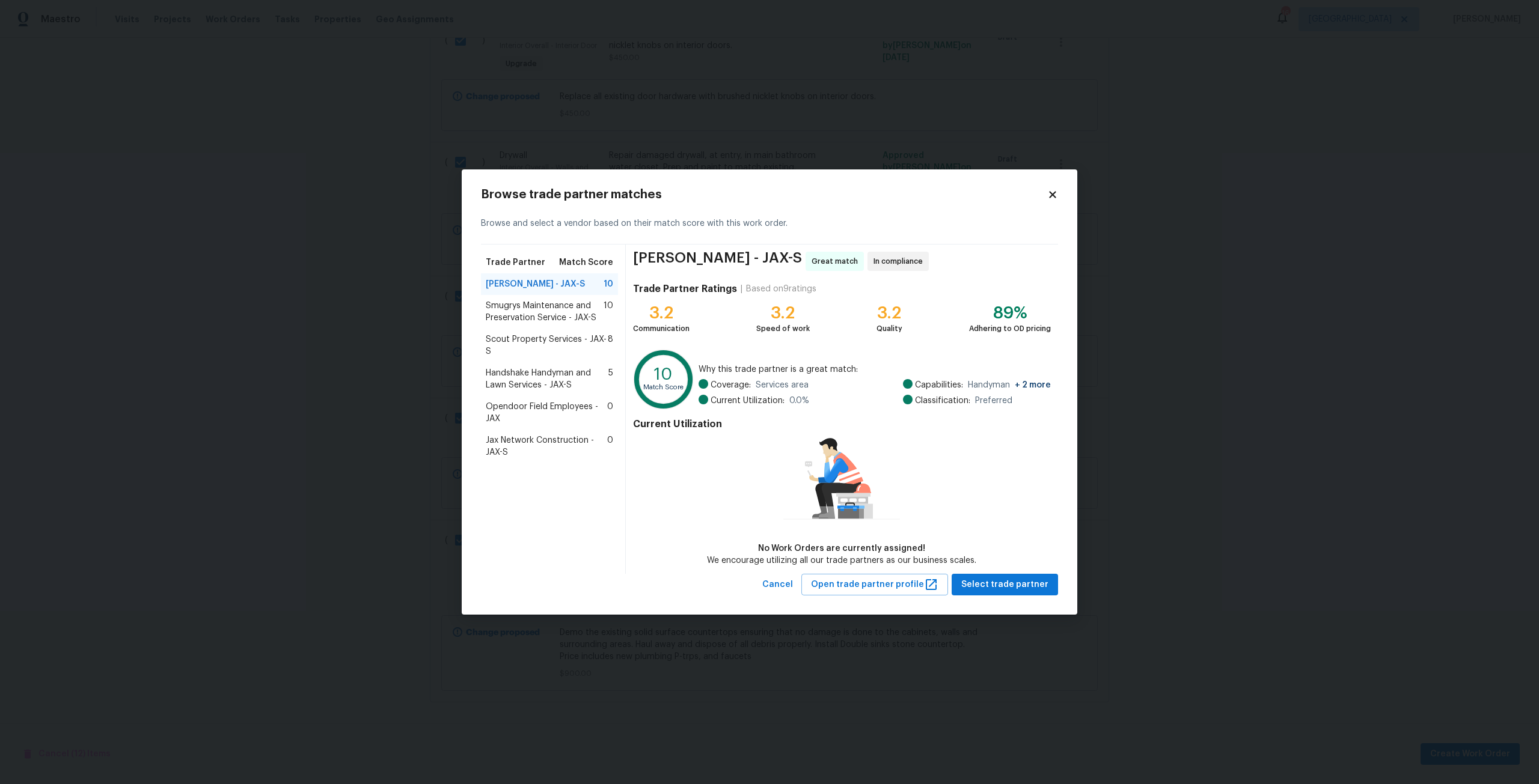
click at [541, 334] on span "Scout Property Services - JAX-S" at bounding box center [546, 345] width 122 height 24
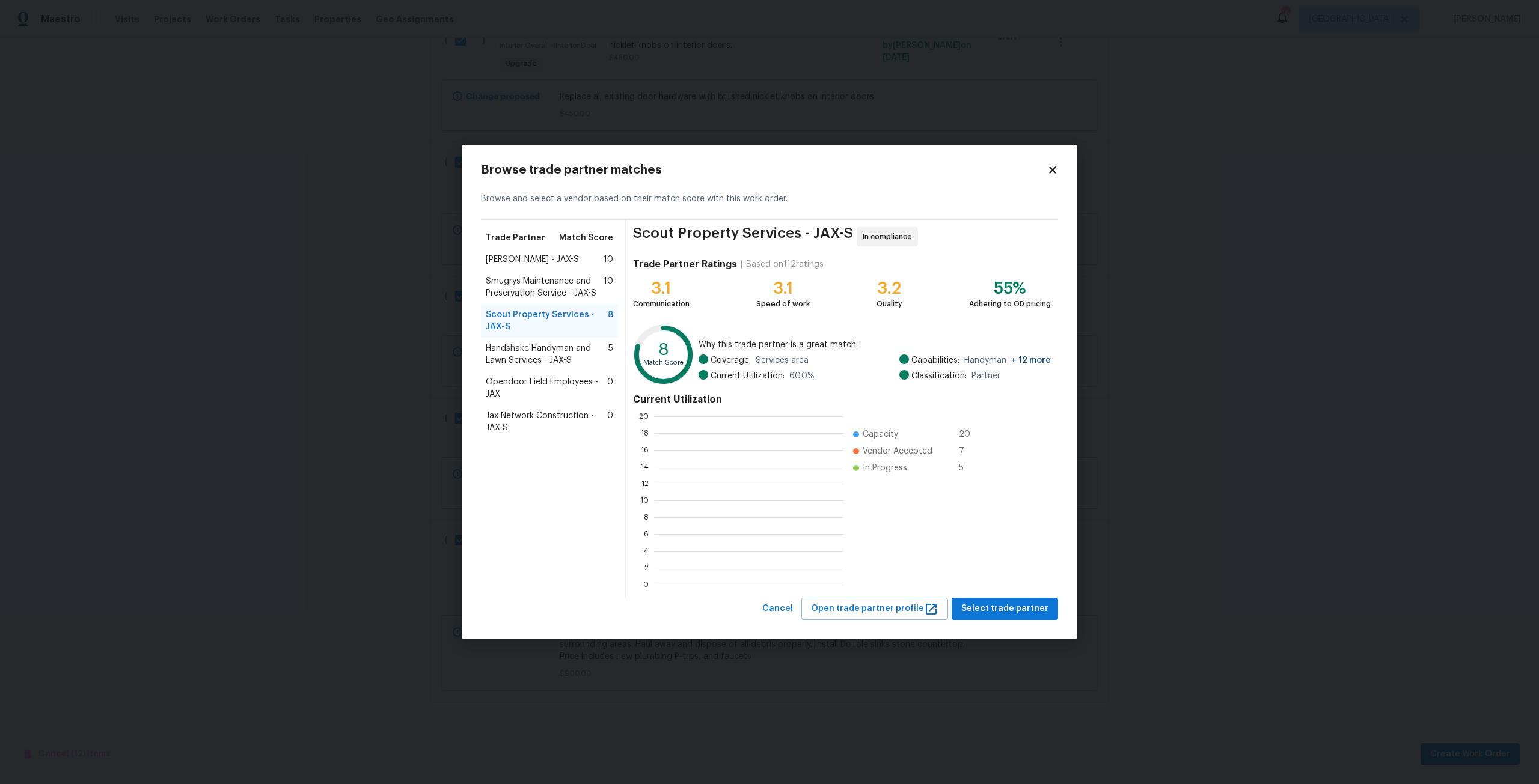
scroll to position [159, 180]
click at [997, 602] on span "Select trade partner" at bounding box center [1005, 609] width 87 height 15
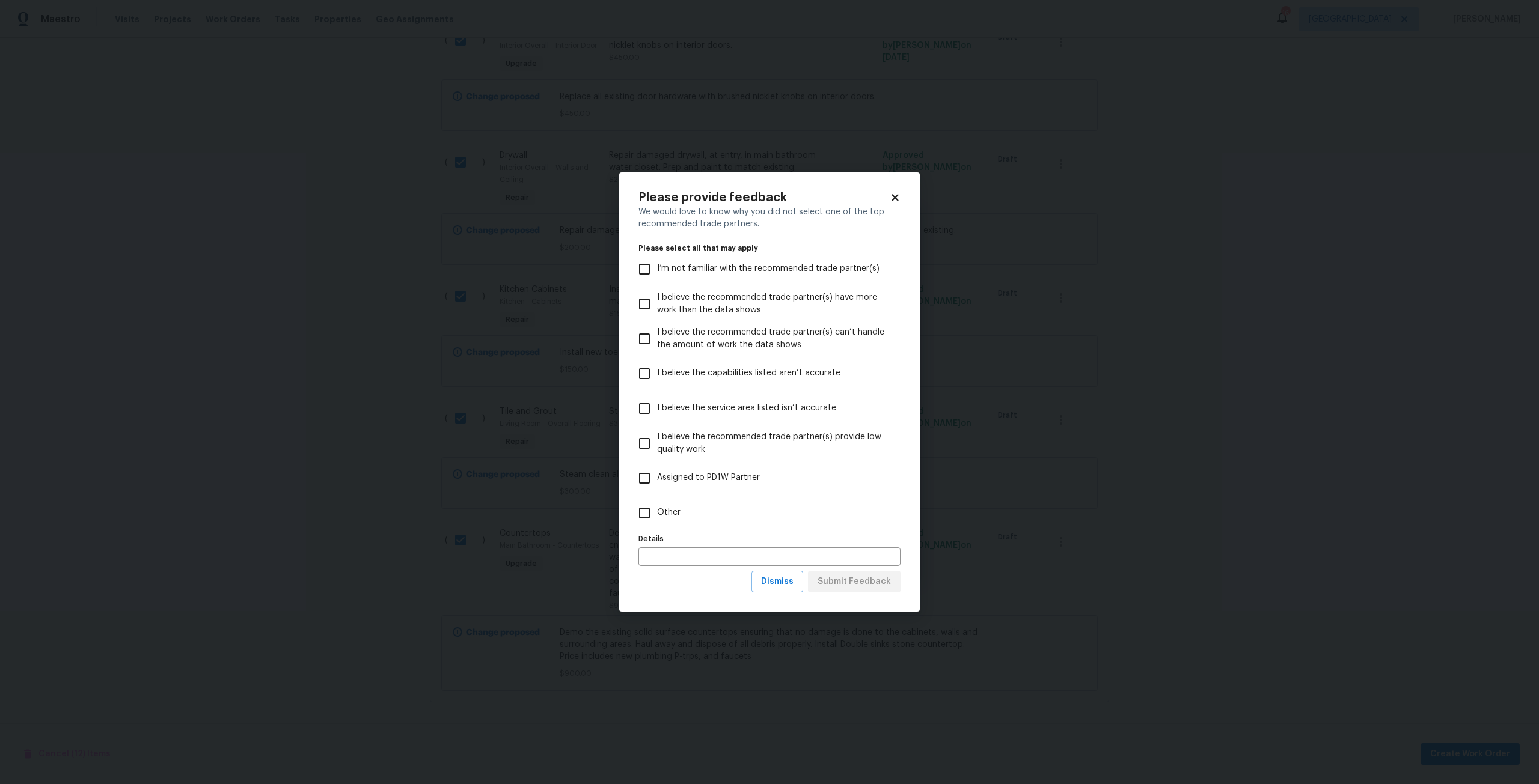
click at [773, 424] on label "I believe the service area listed isn’t accurate" at bounding box center [761, 409] width 259 height 35
click at [657, 422] on input "I believe the service area listed isn’t accurate" at bounding box center [644, 409] width 25 height 25
checkbox input "true"
click at [776, 570] on div "We would love to know why you did not select one of the top recommended trade p…" at bounding box center [770, 389] width 262 height 365
click at [803, 590] on button "Dismiss" at bounding box center [777, 582] width 52 height 23
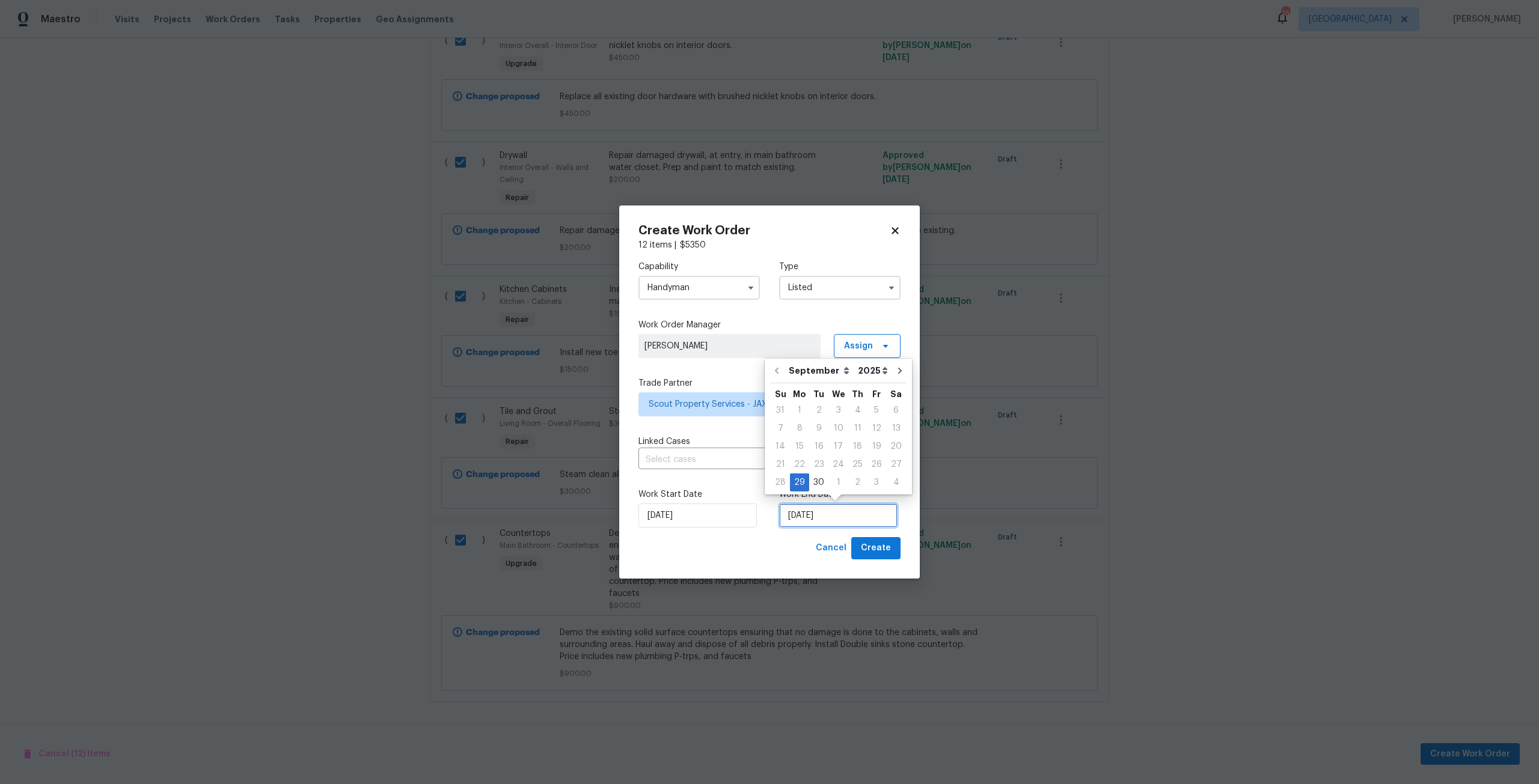
click at [836, 525] on input "9/29/2025" at bounding box center [839, 515] width 119 height 24
click at [895, 372] on icon "Go to next month" at bounding box center [900, 371] width 9 height 9
type input "10/29/2025"
select select "9"
click at [870, 428] on div "10" at bounding box center [877, 428] width 20 height 17
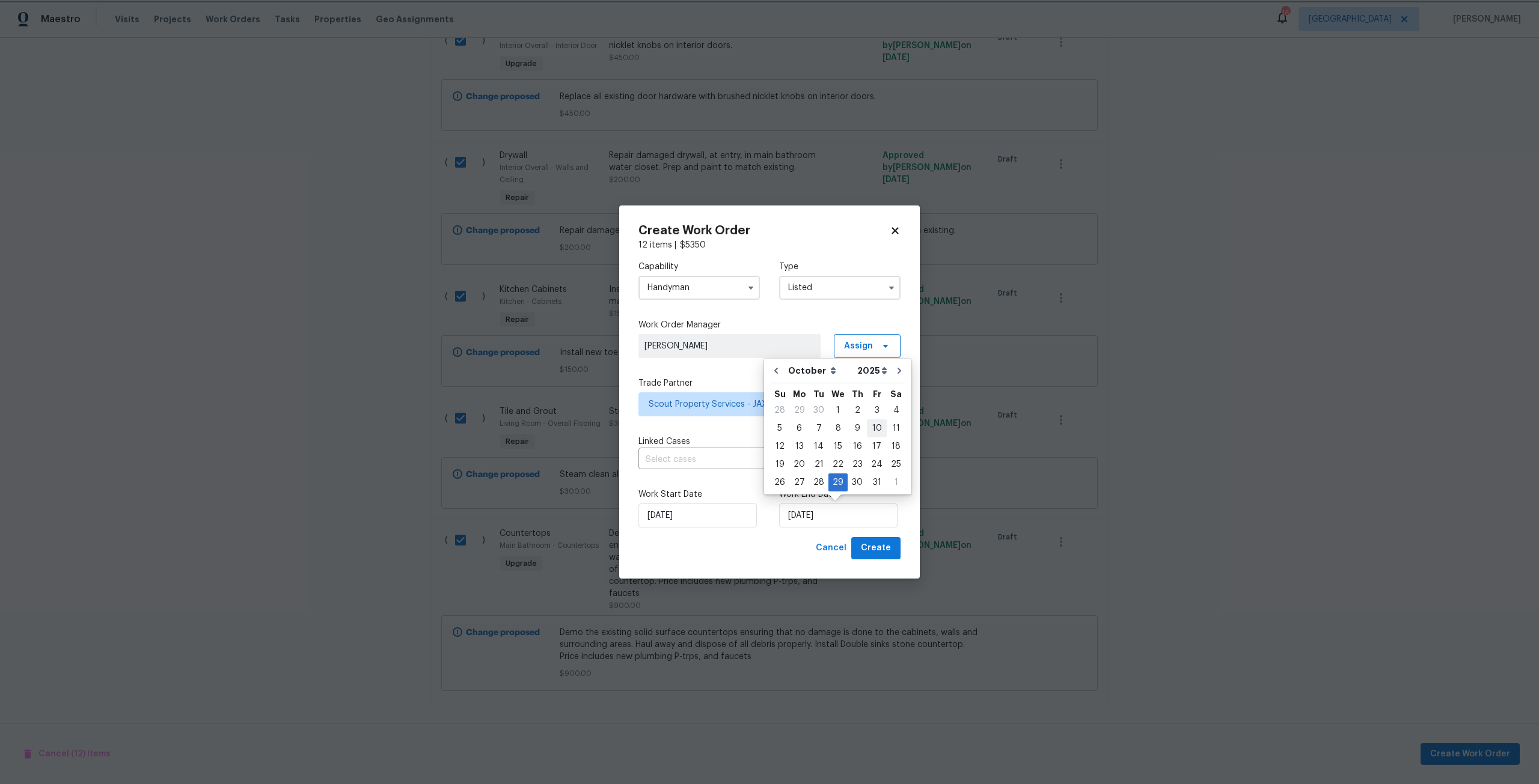
type input "10/10/2025"
click at [884, 545] on span "Create" at bounding box center [876, 548] width 30 height 15
checkbox input "false"
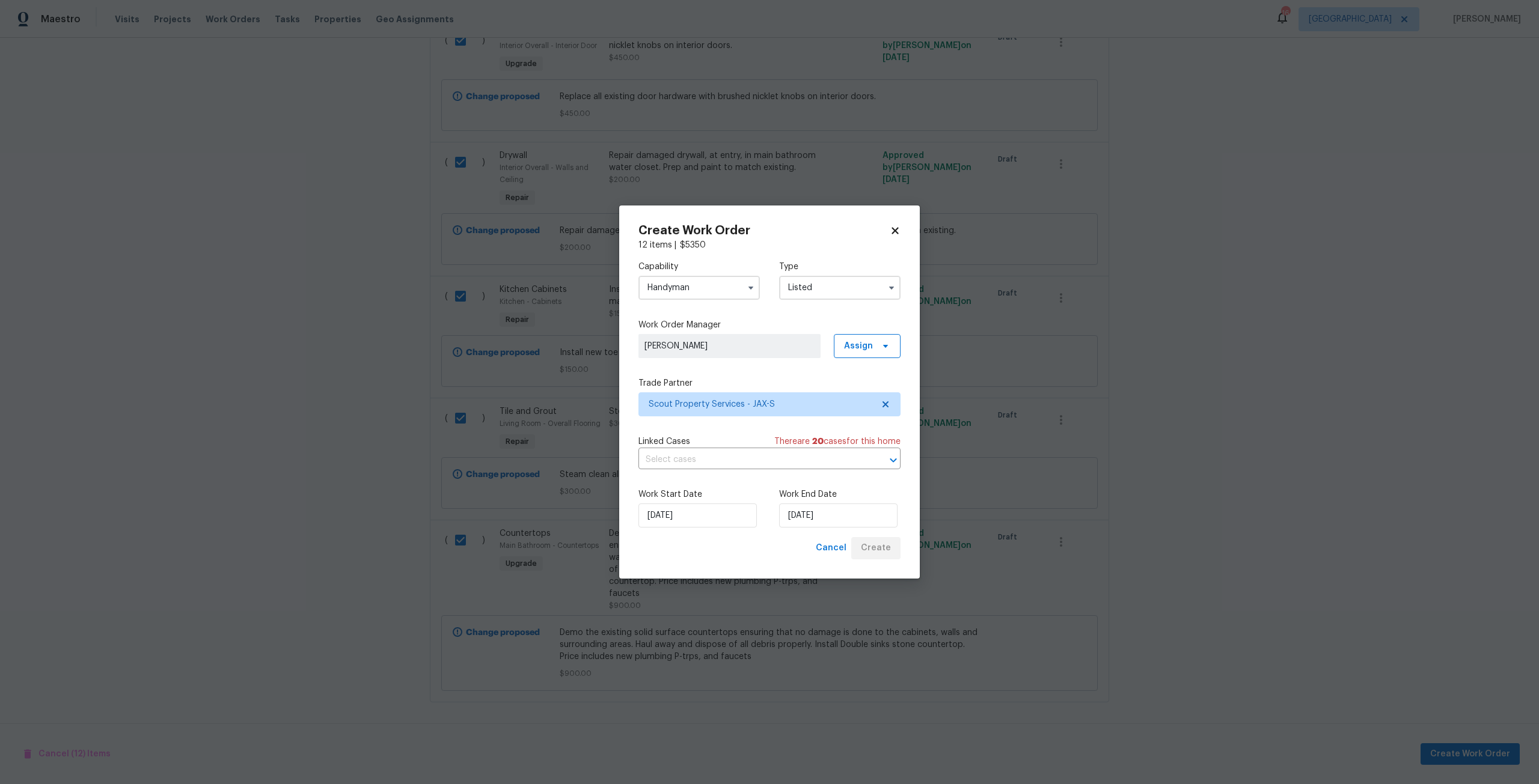
checkbox input "false"
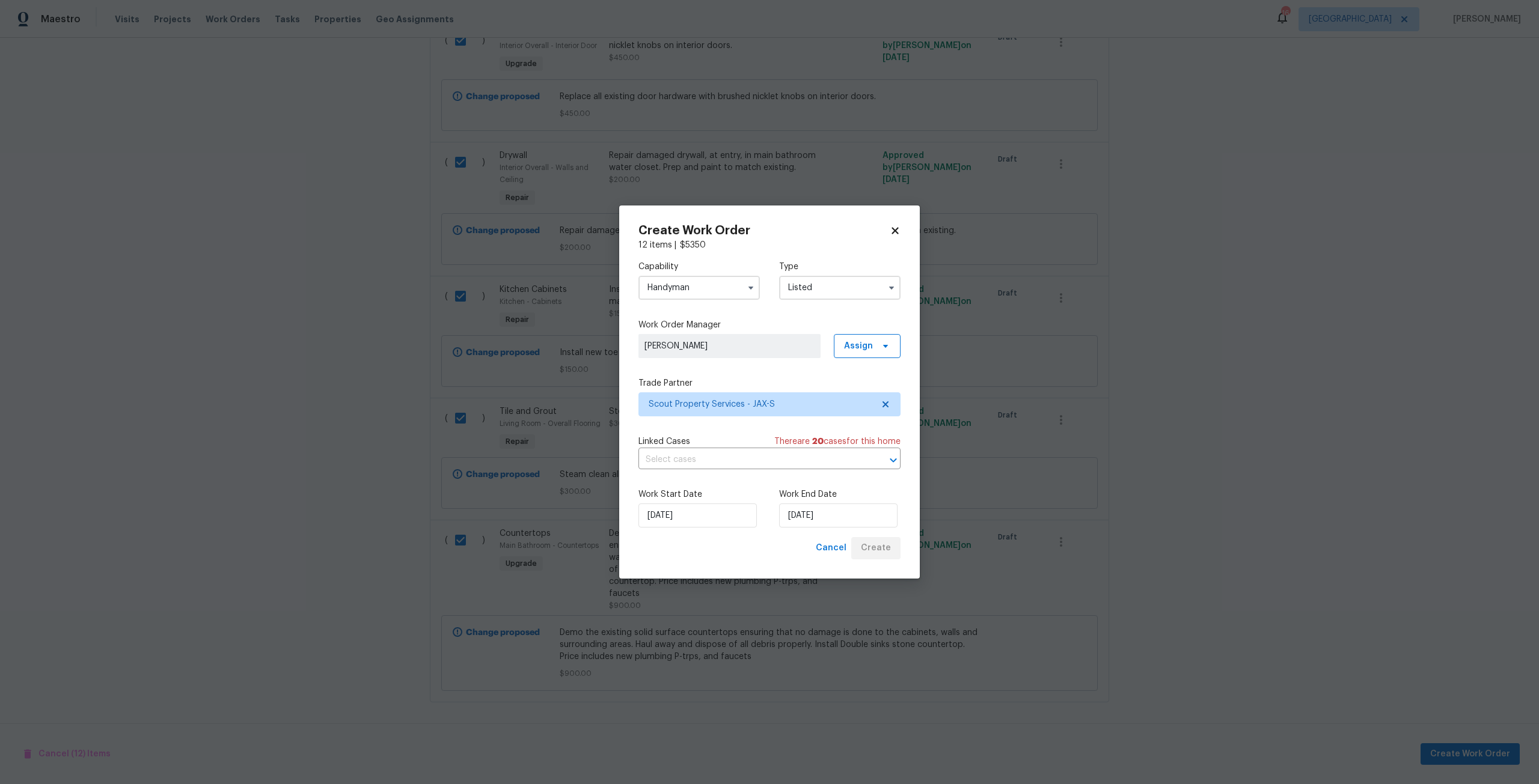
checkbox input "false"
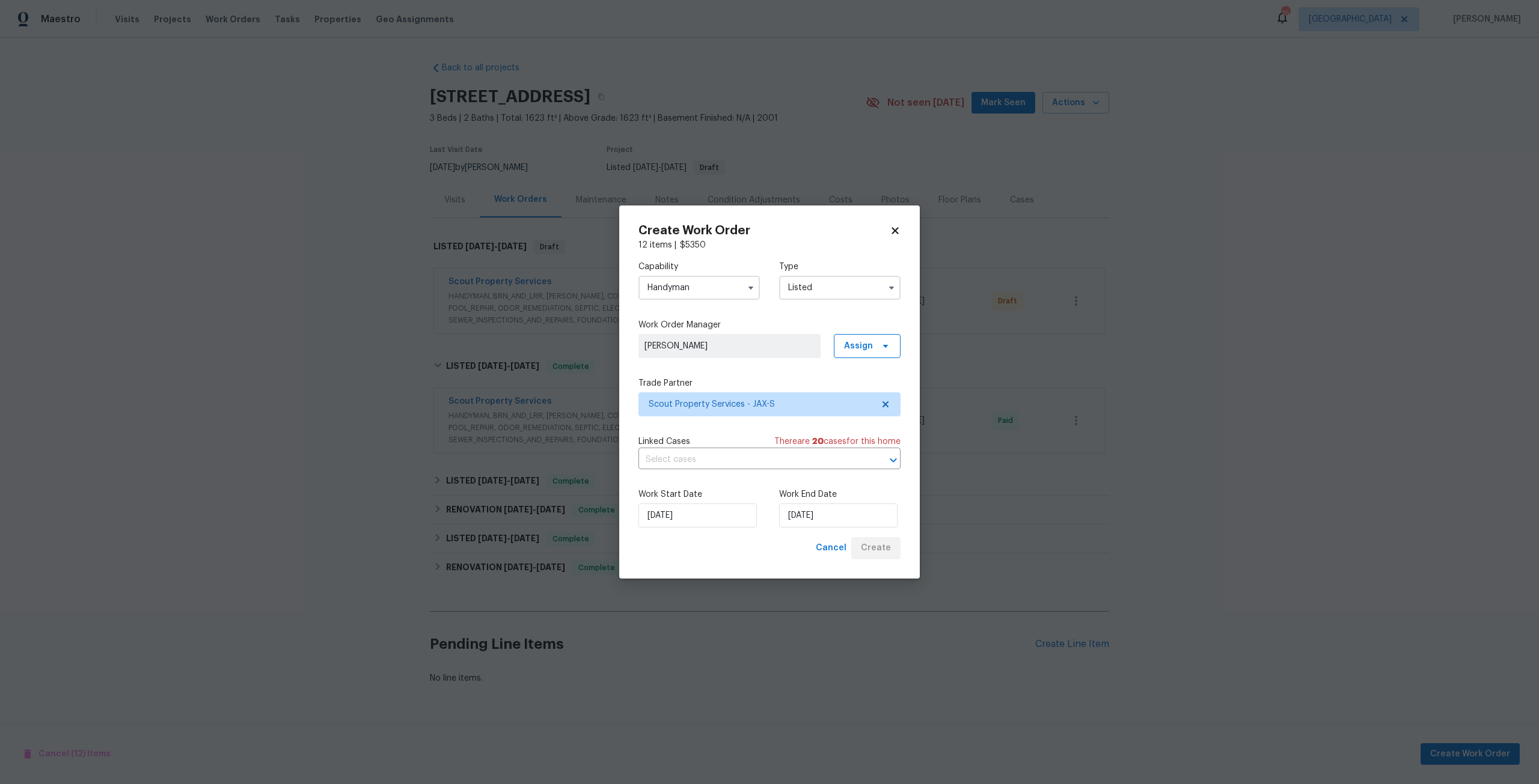
scroll to position [0, 0]
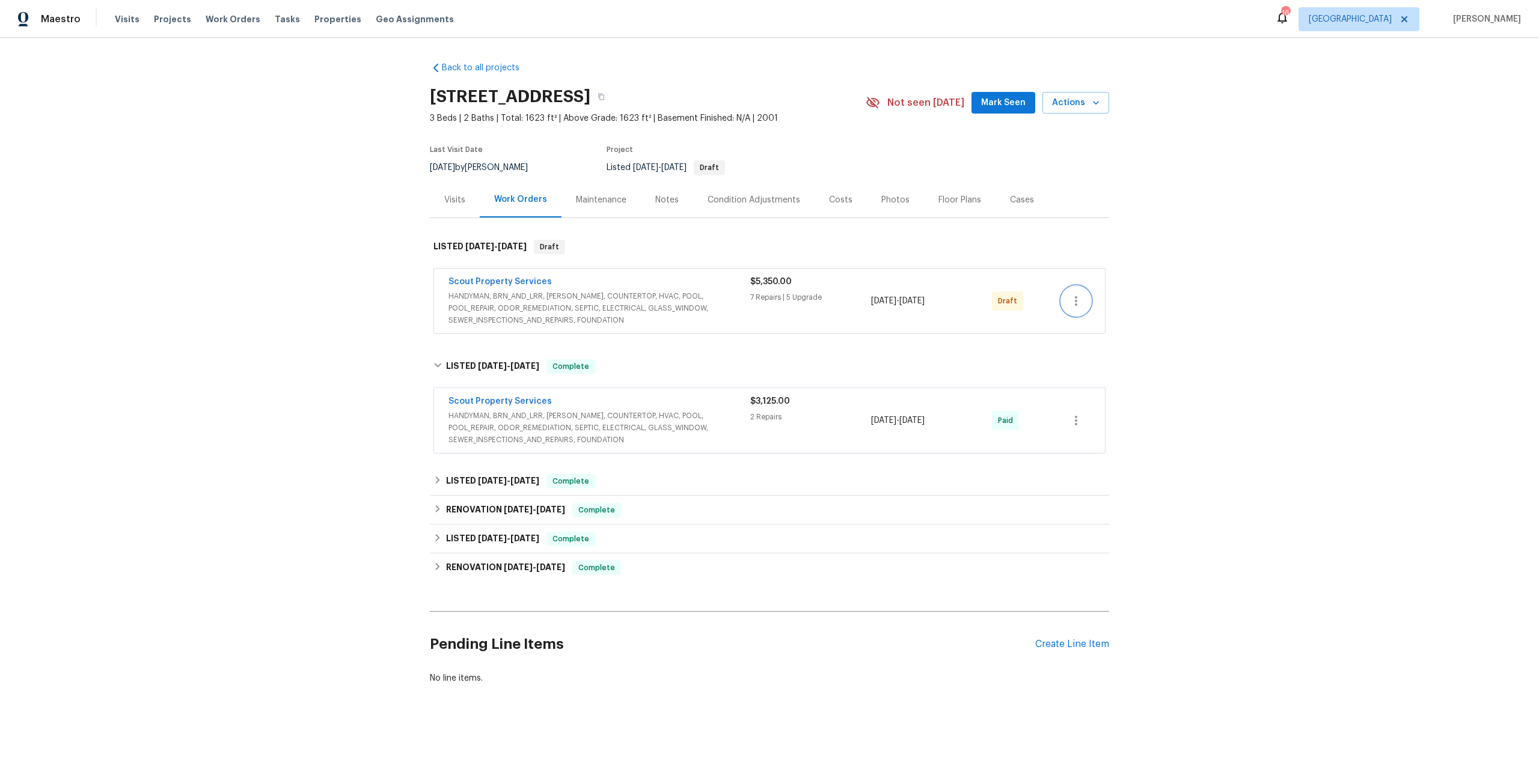
click at [1073, 299] on icon "button" at bounding box center [1076, 301] width 14 height 14
click at [1097, 303] on li "Send to Vendor" at bounding box center [1125, 301] width 134 height 20
click at [1131, 234] on div at bounding box center [769, 392] width 1539 height 784
click at [593, 286] on div "Scout Property Services" at bounding box center [598, 282] width 301 height 14
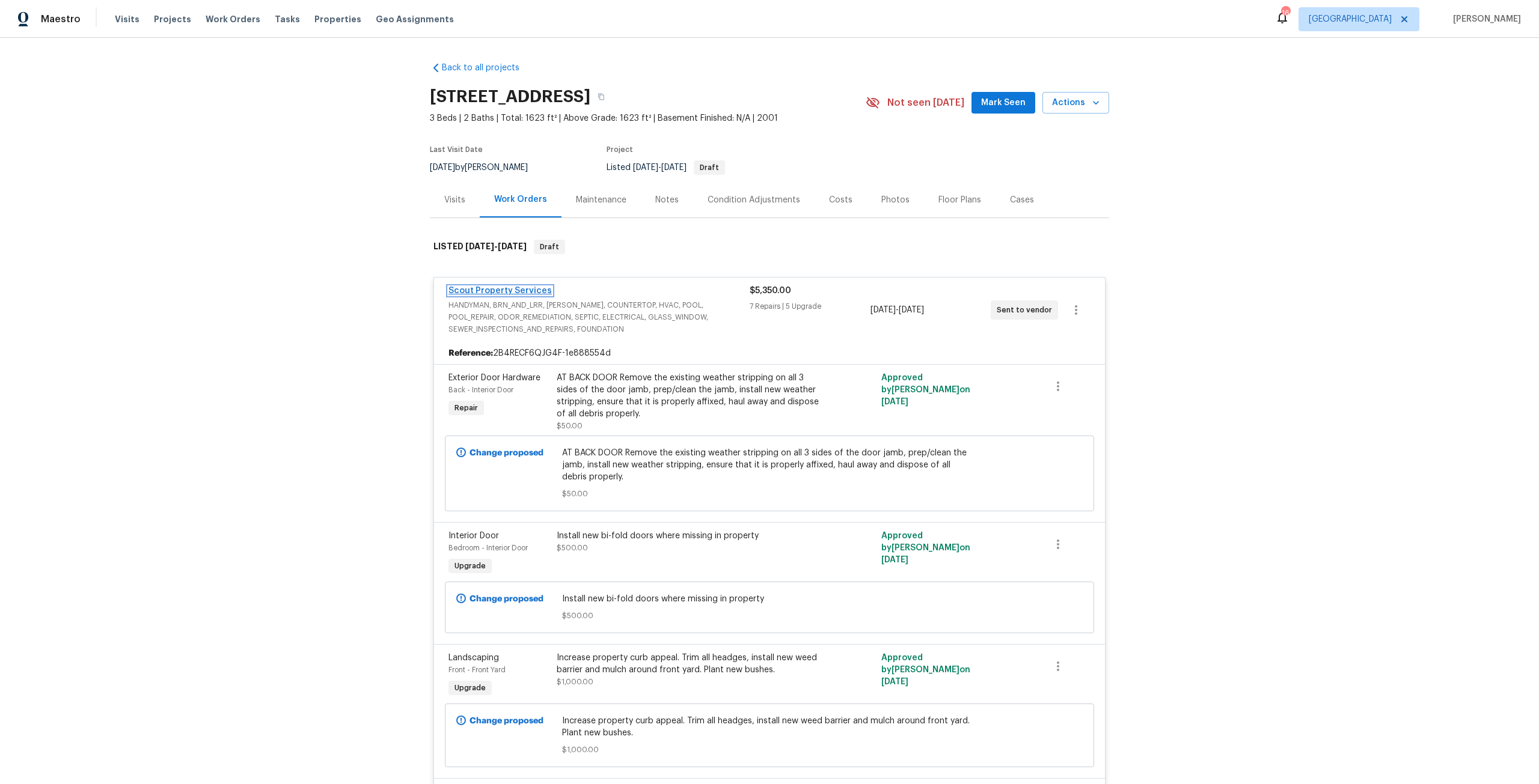
click at [495, 291] on link "Scout Property Services" at bounding box center [500, 291] width 104 height 8
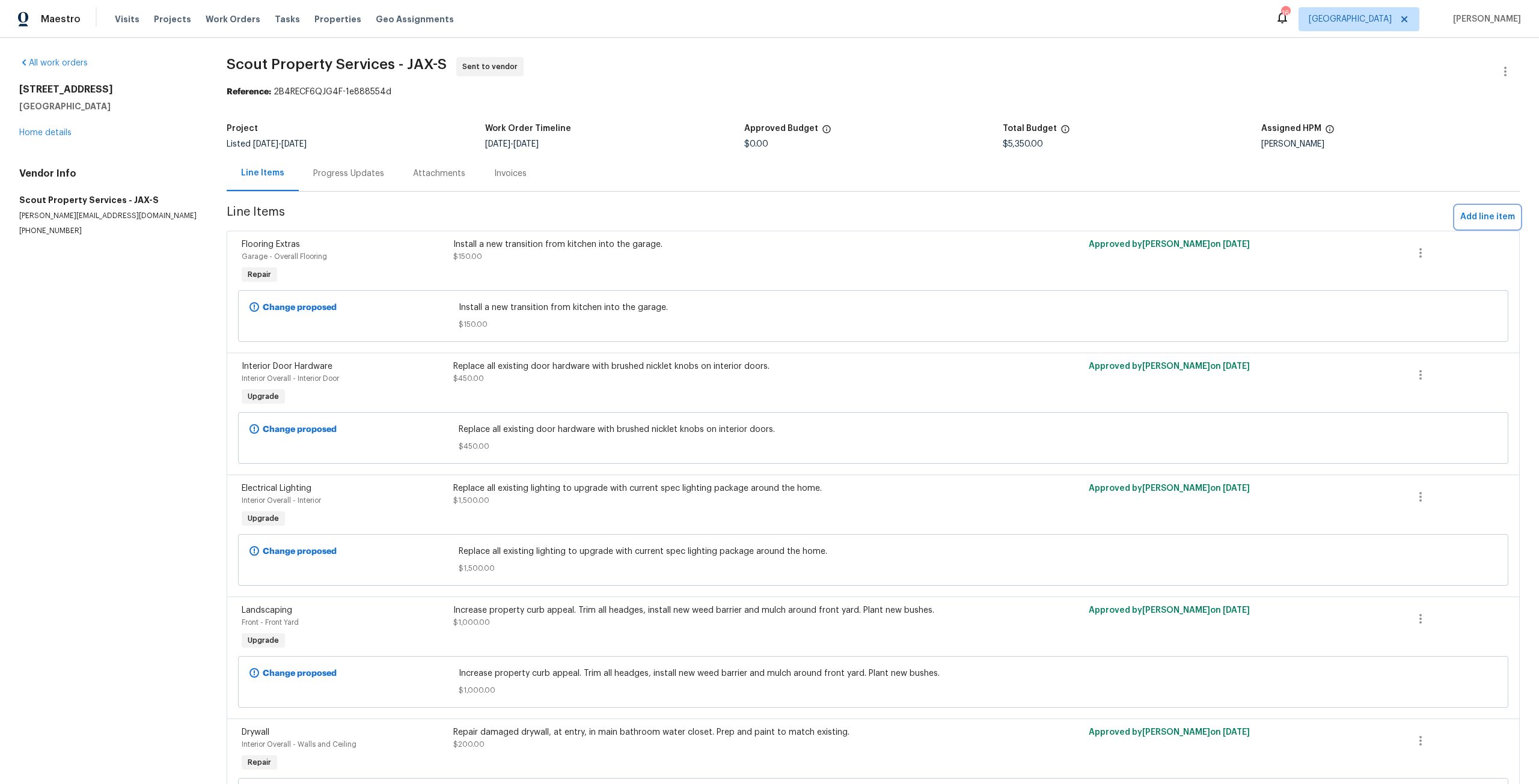
click at [1487, 218] on span "Add line item" at bounding box center [1488, 217] width 55 height 15
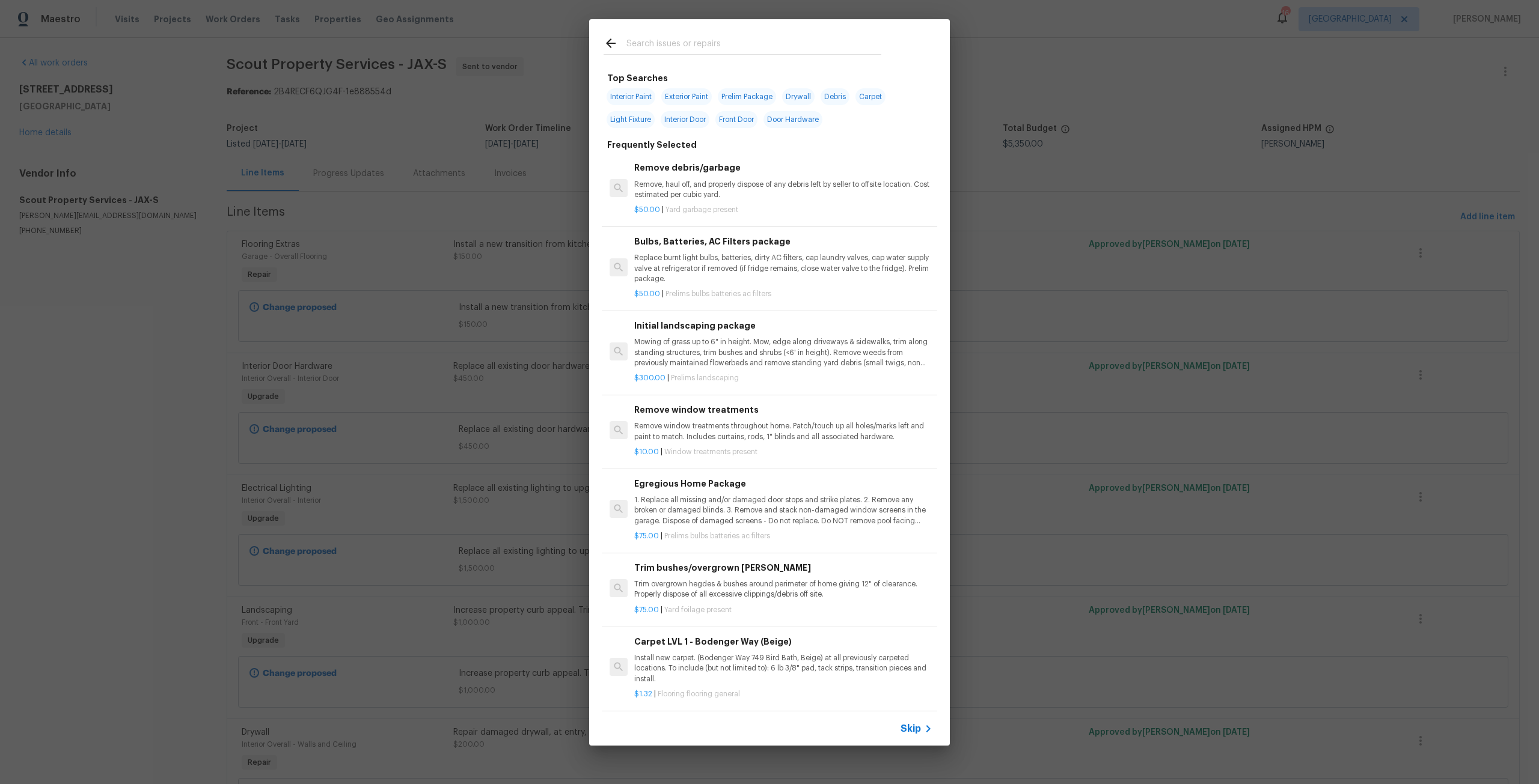
click at [711, 32] on div at bounding box center [742, 42] width 307 height 47
click at [713, 49] on input "text" at bounding box center [754, 44] width 255 height 18
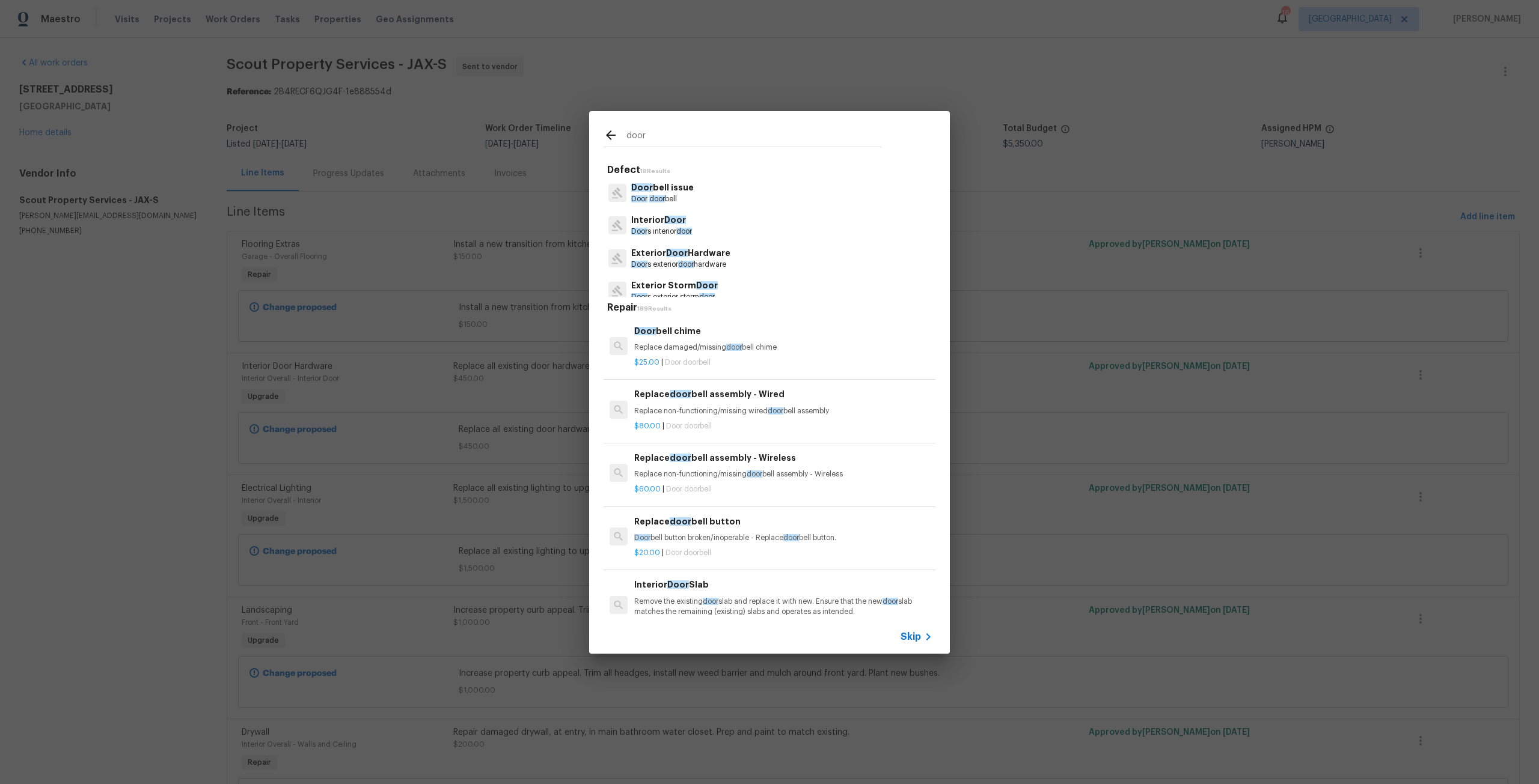
type input "door"
click at [687, 268] on p "Door s exterior door hardware" at bounding box center [680, 264] width 99 height 10
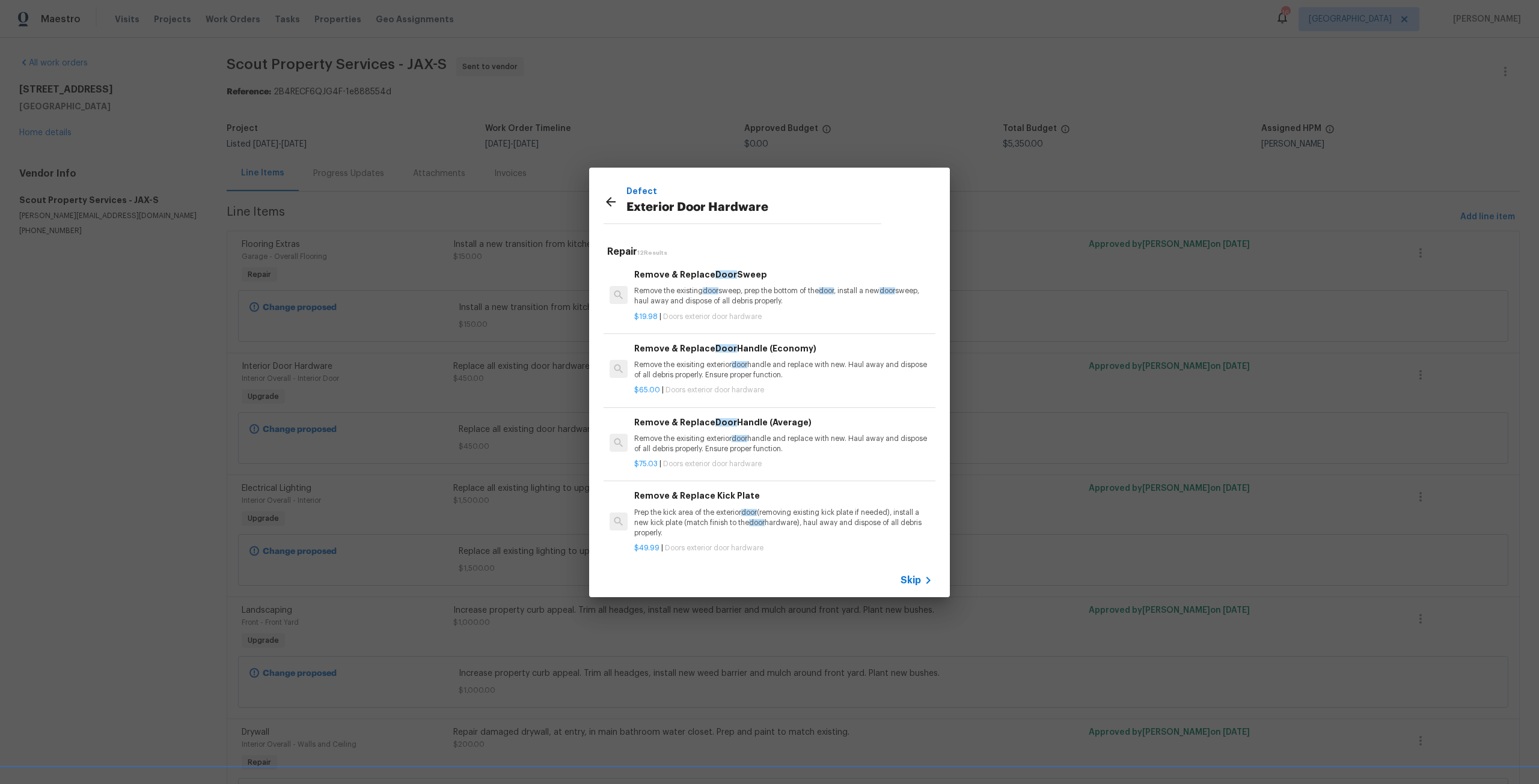
click at [609, 204] on icon at bounding box center [611, 202] width 9 height 9
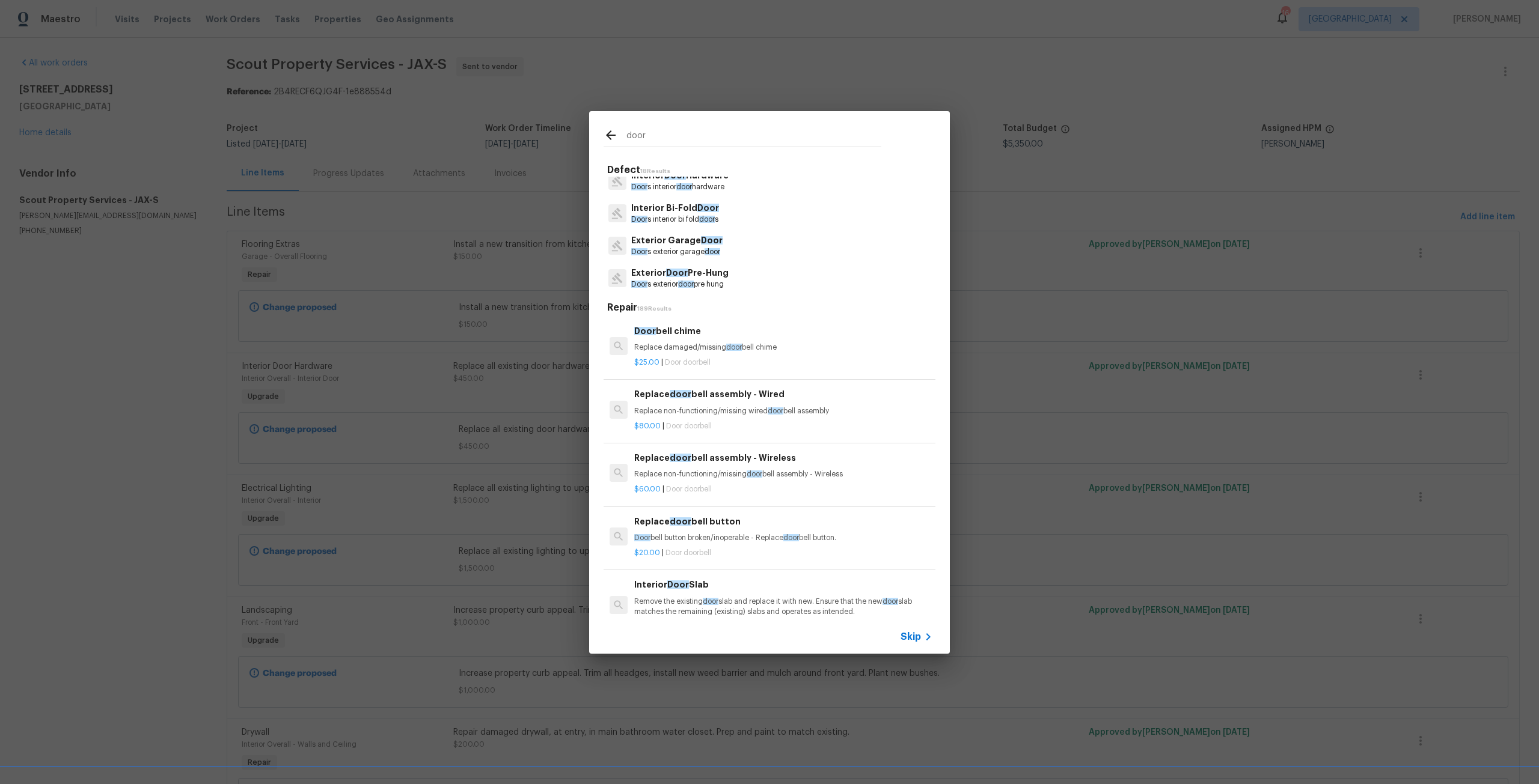
scroll to position [180, 0]
click at [704, 247] on p "Door s exterior door pre hung" at bounding box center [679, 246] width 97 height 10
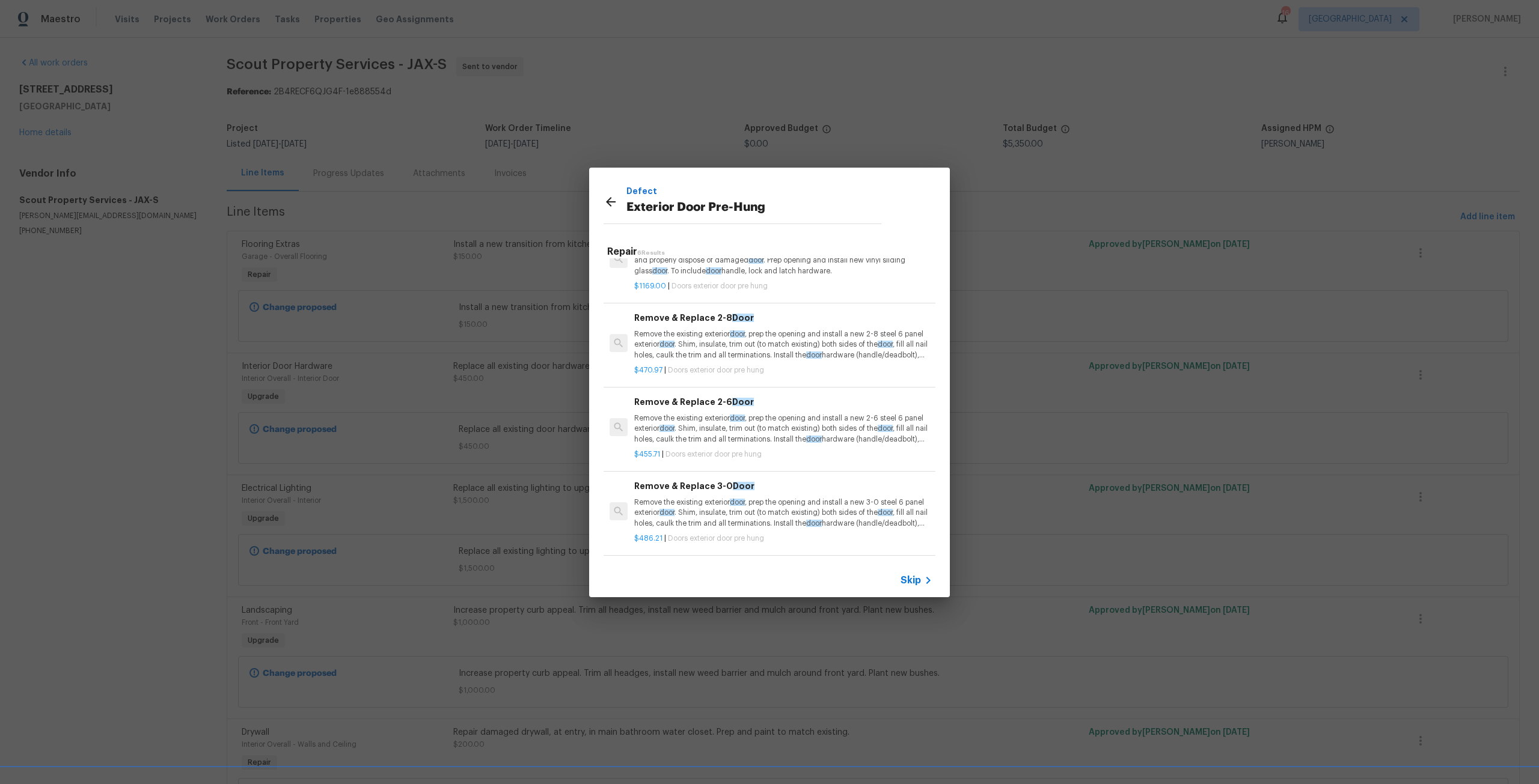
scroll to position [14, 0]
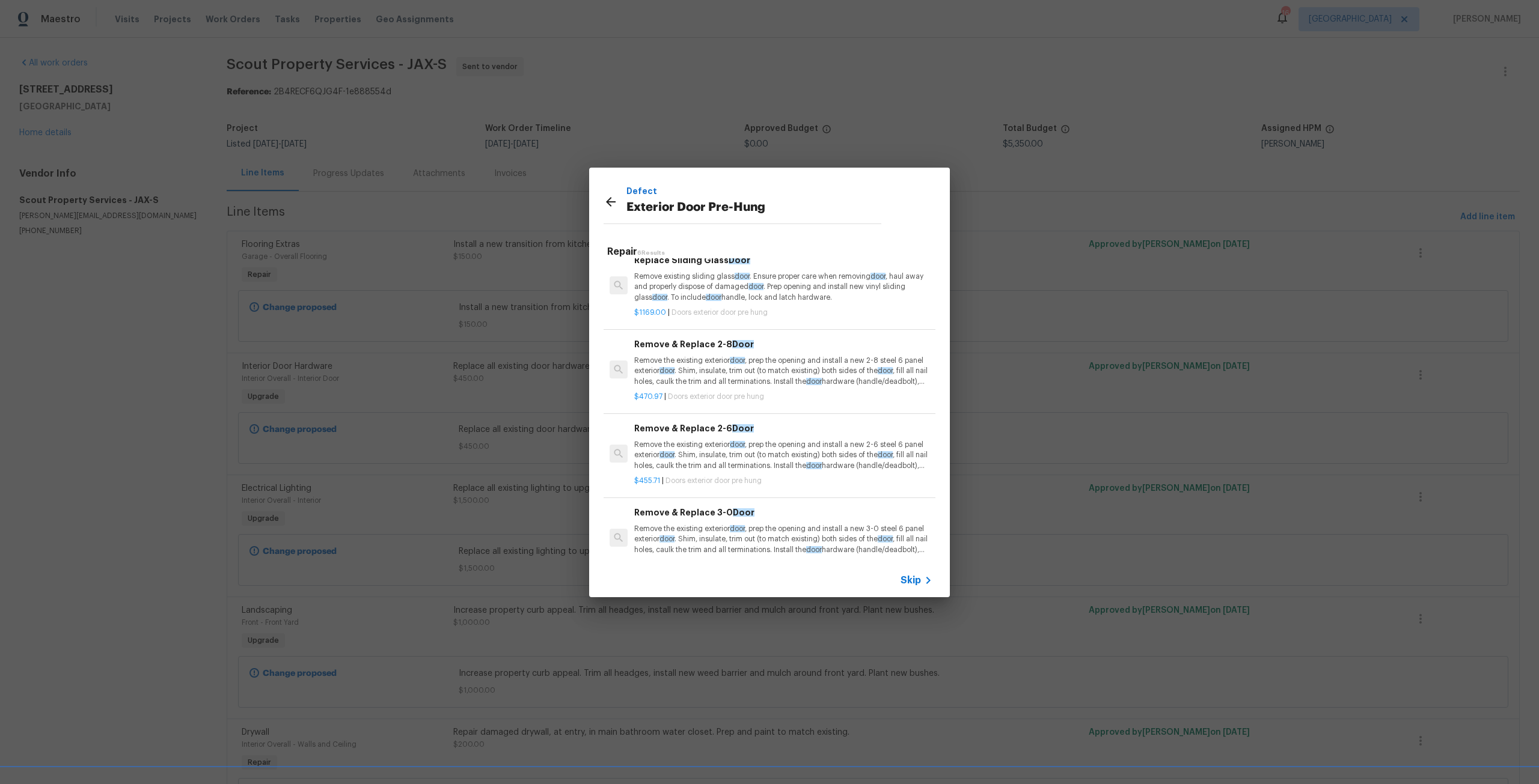
click at [738, 450] on p "Remove the existing exterior door , prep the opening and install a new 2-6 stee…" at bounding box center [783, 455] width 298 height 30
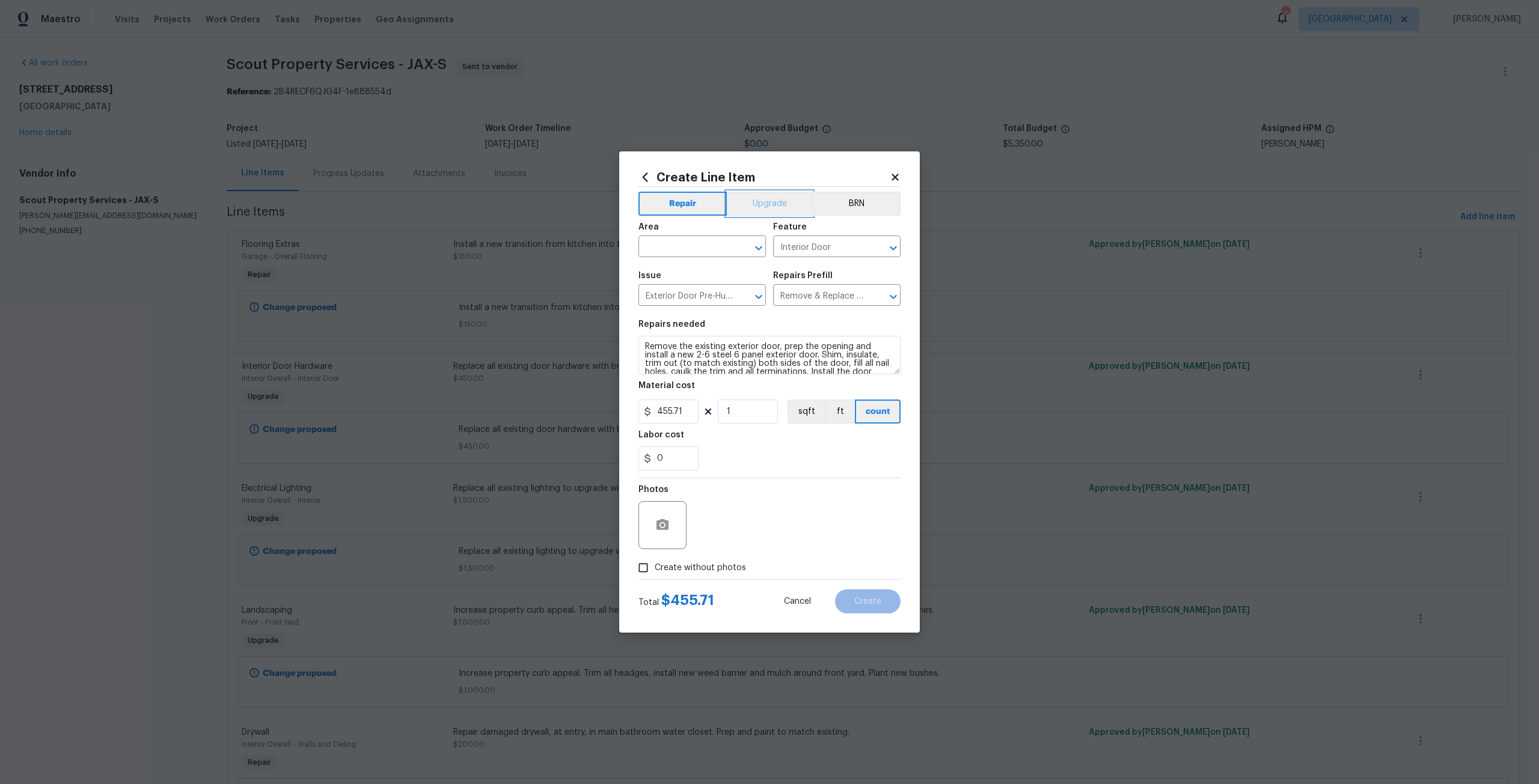
click at [763, 211] on button "Upgrade" at bounding box center [769, 203] width 86 height 24
click at [672, 244] on input "text" at bounding box center [685, 248] width 93 height 19
click at [675, 275] on li "Main Bathroom" at bounding box center [702, 274] width 127 height 20
type input "Main Bathroom"
drag, startPoint x: 680, startPoint y: 410, endPoint x: 647, endPoint y: 413, distance: 33.1
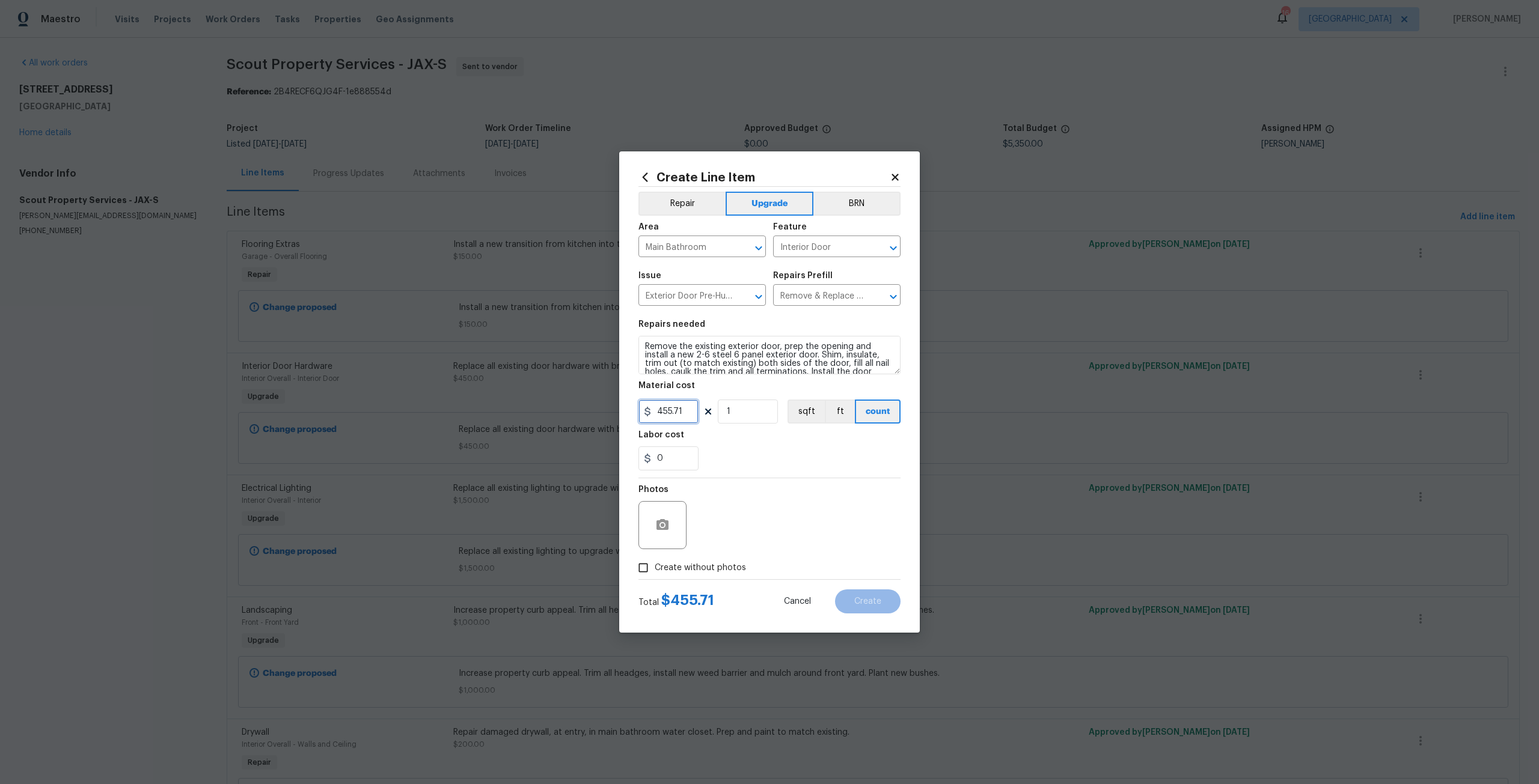
click at [647, 413] on div "455.71" at bounding box center [669, 411] width 60 height 24
type input "650"
click at [707, 564] on span "Create without photos" at bounding box center [700, 568] width 92 height 12
click at [655, 564] on input "Create without photos" at bounding box center [644, 568] width 23 height 23
checkbox input "true"
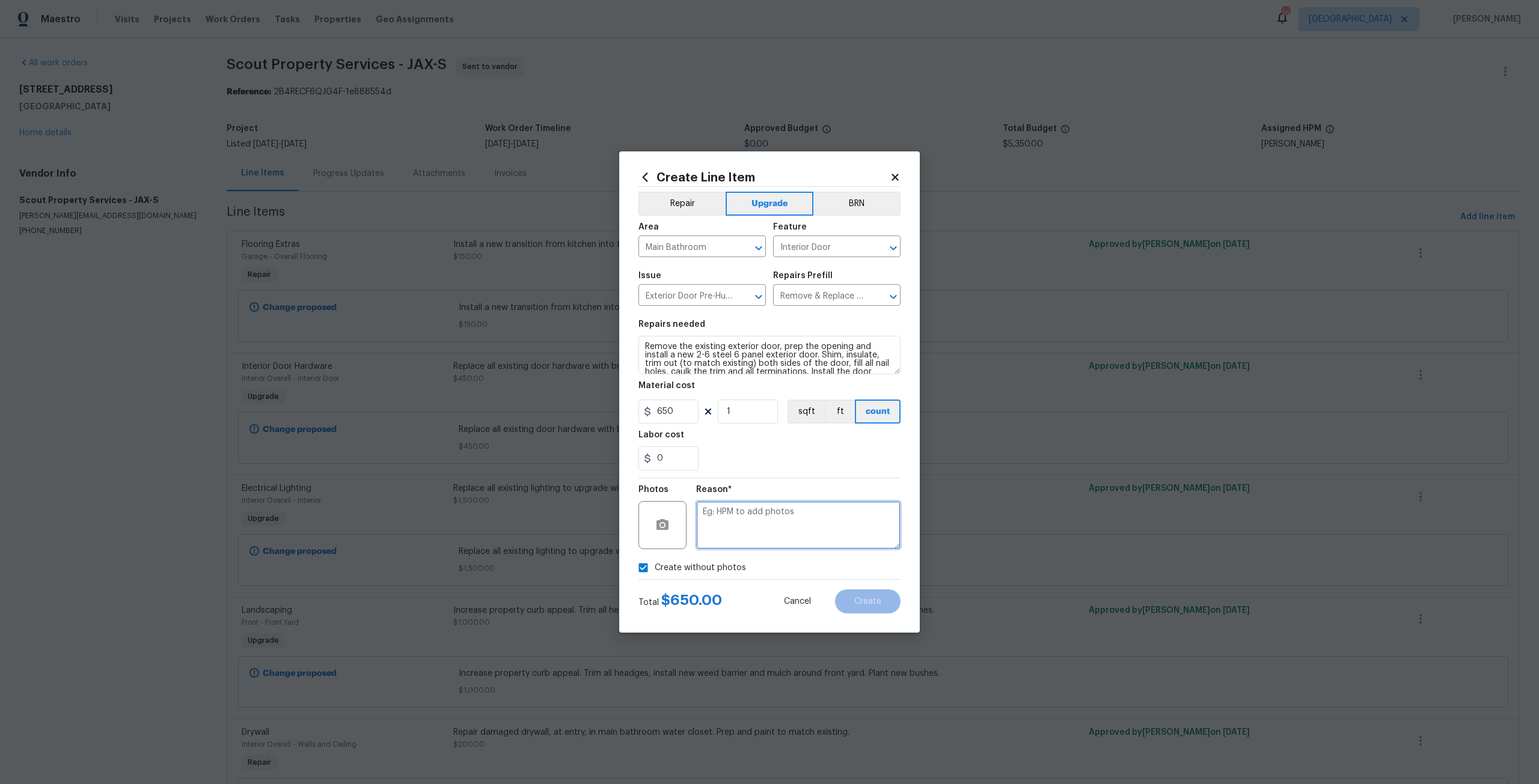
click at [721, 537] on textarea at bounding box center [798, 525] width 205 height 48
click at [839, 600] on button "Create" at bounding box center [867, 601] width 65 height 24
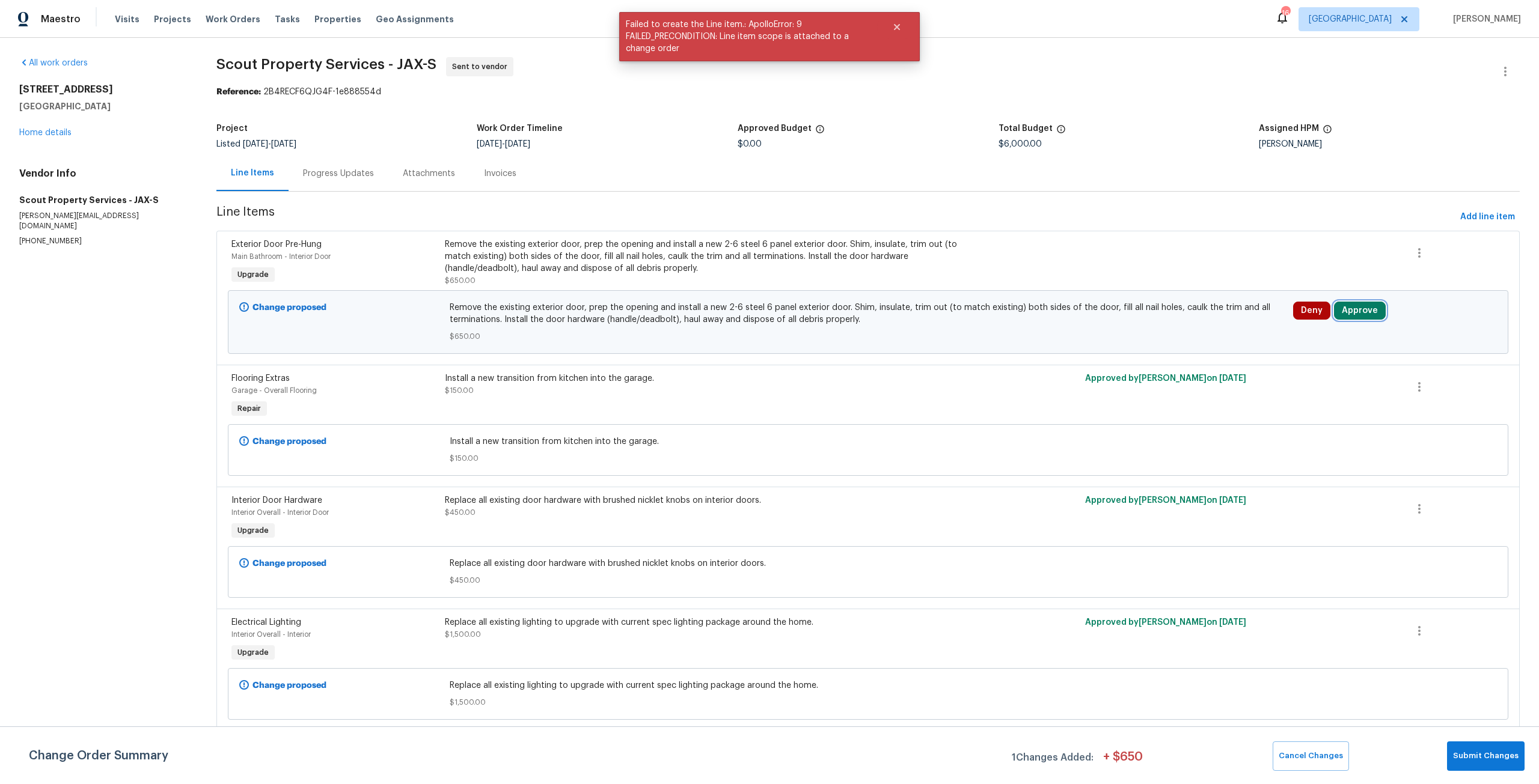
click at [1350, 315] on button "Approve" at bounding box center [1360, 310] width 52 height 18
click at [1157, 331] on button "Approve" at bounding box center [1179, 321] width 72 height 24
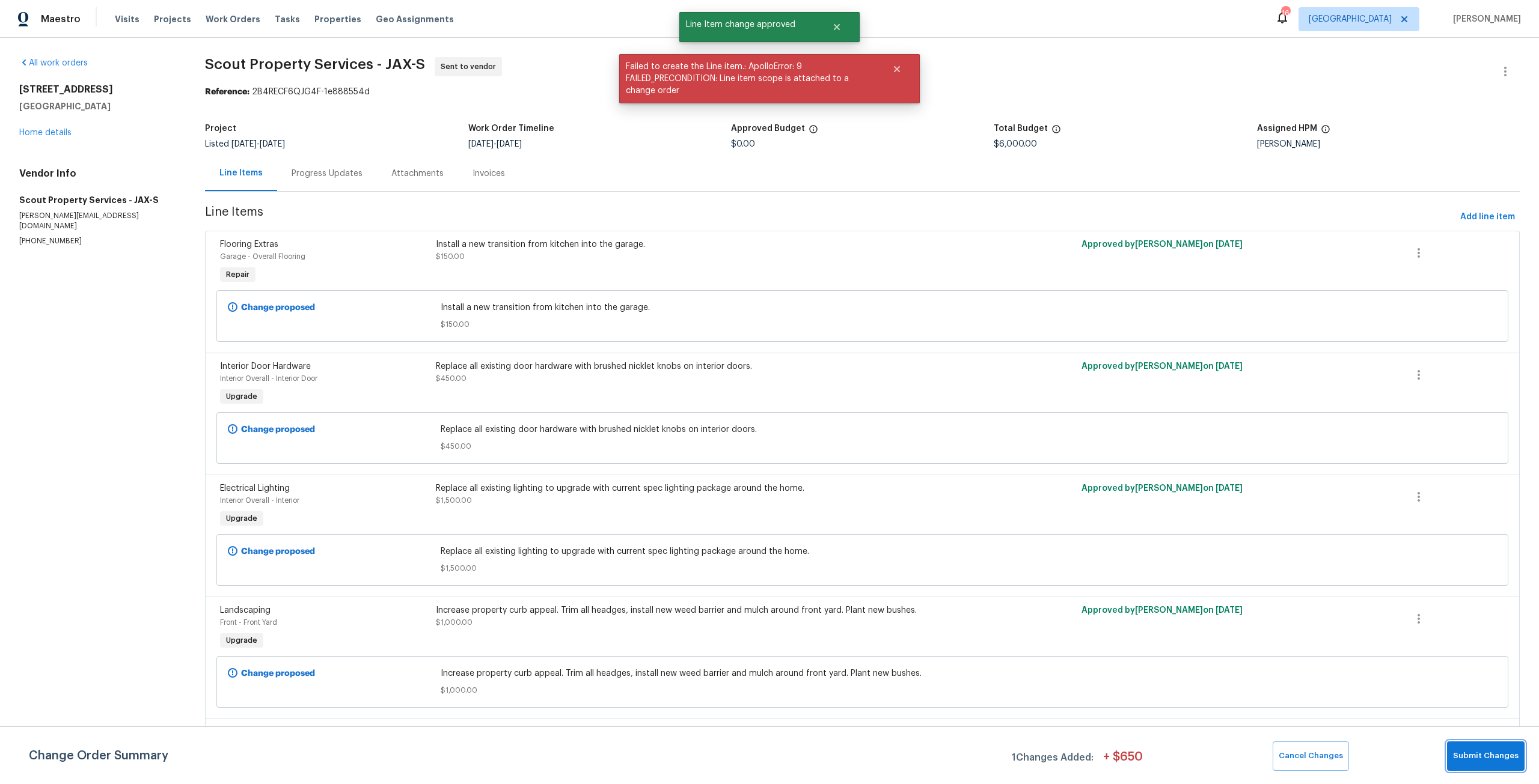
click at [1490, 768] on button "Submit Changes" at bounding box center [1486, 756] width 77 height 29
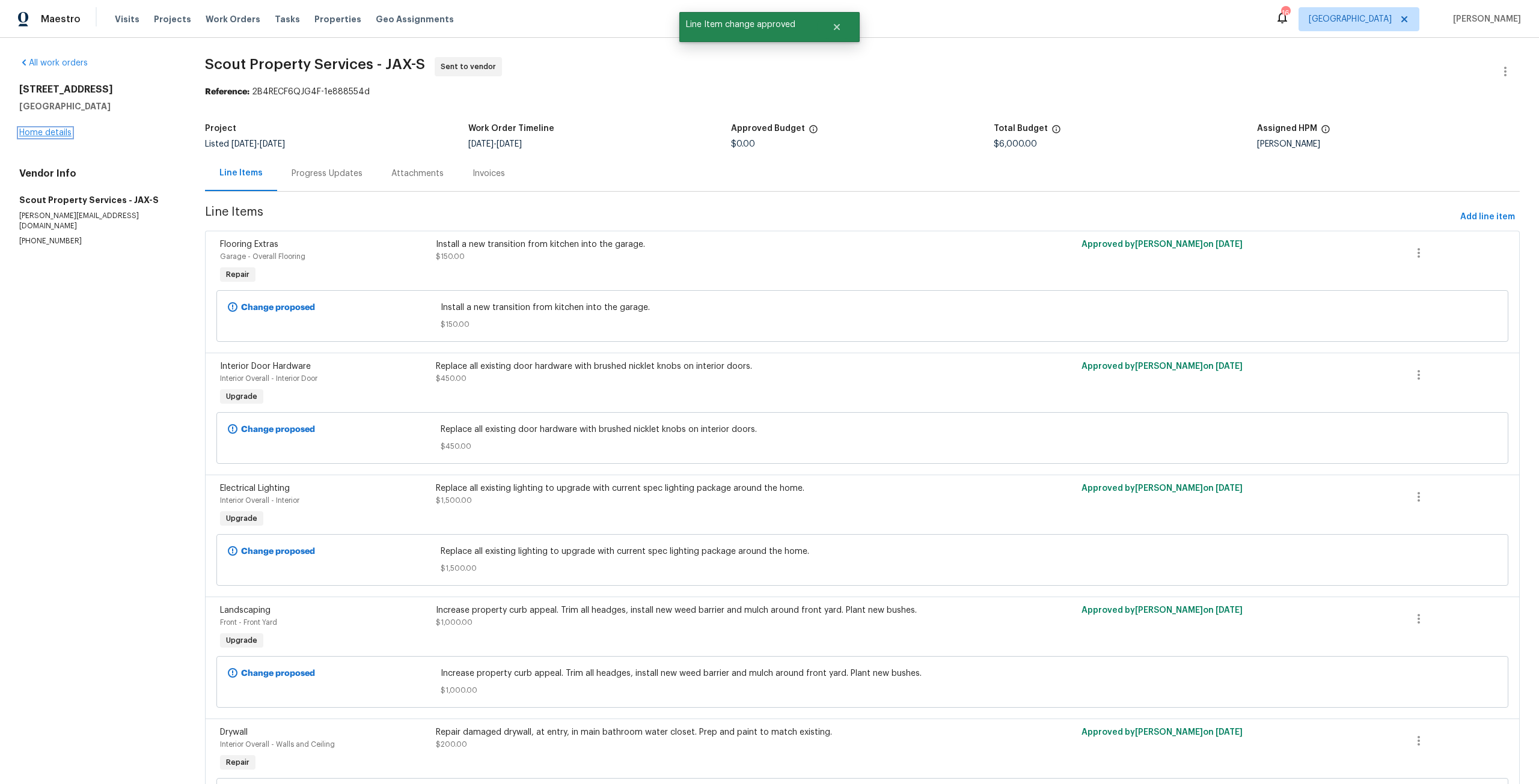
click at [51, 128] on link "Home details" at bounding box center [44, 132] width 52 height 8
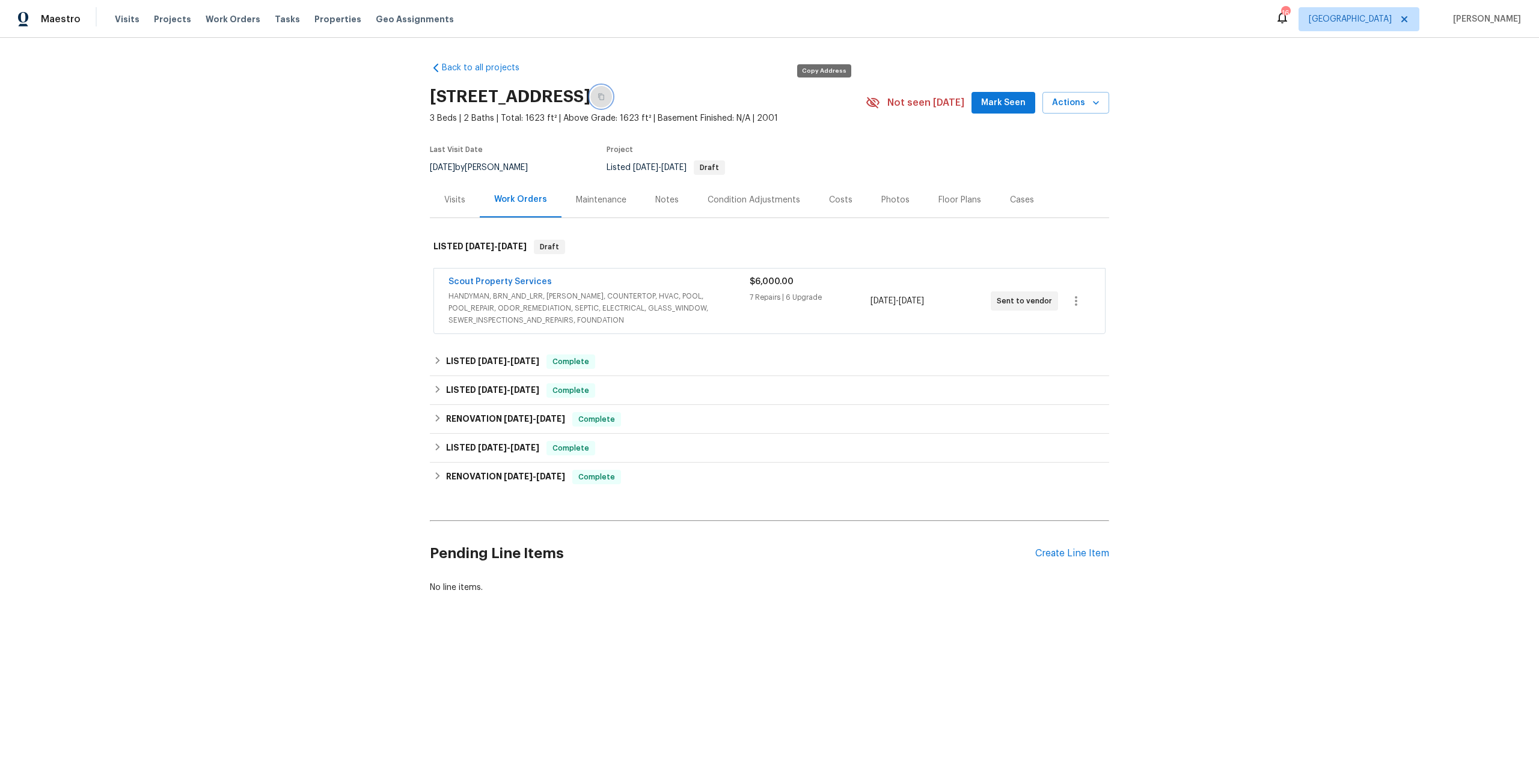
click at [612, 100] on button "button" at bounding box center [601, 96] width 22 height 22
